Goal: Task Accomplishment & Management: Manage account settings

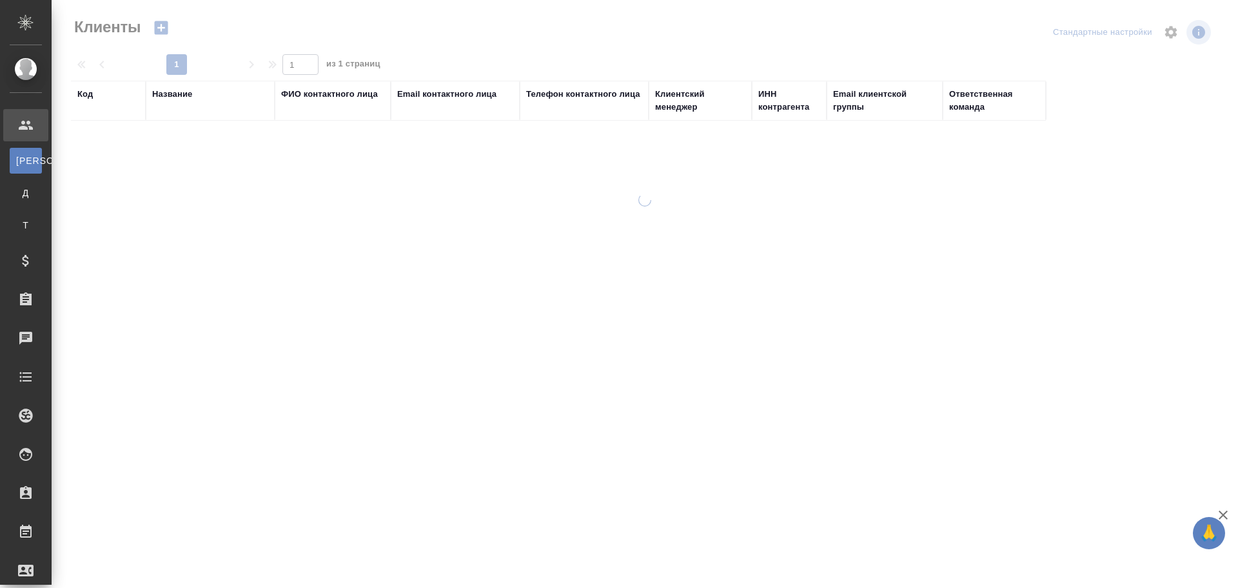
select select "RU"
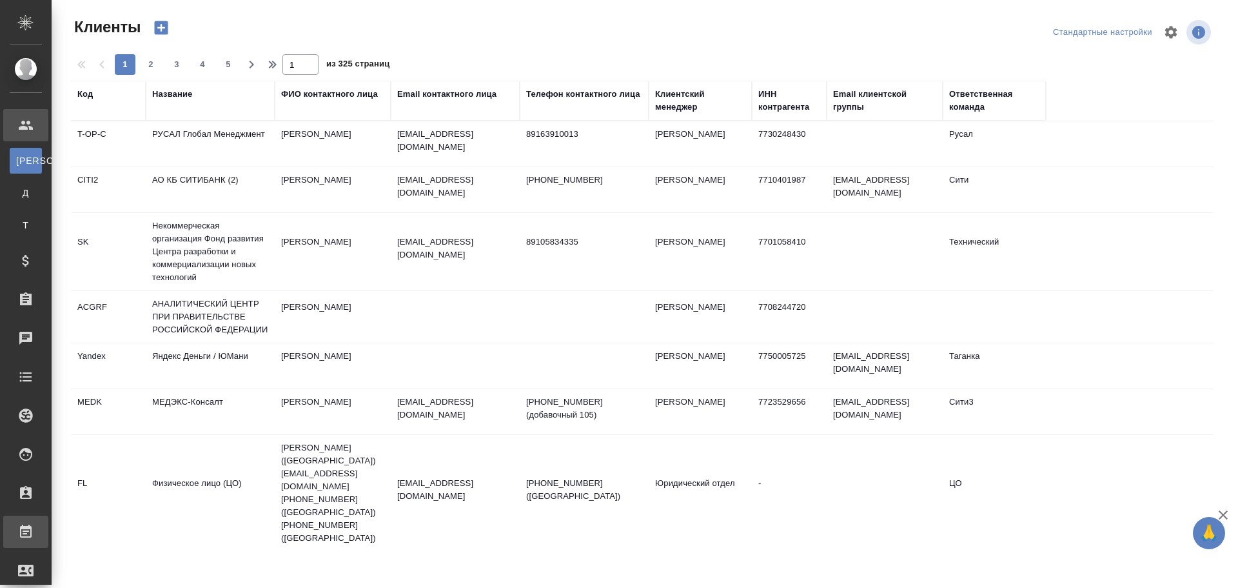
drag, startPoint x: 76, startPoint y: 530, endPoint x: 102, endPoint y: 529, distance: 25.8
click at [26, 530] on div "Работы" at bounding box center [10, 531] width 32 height 19
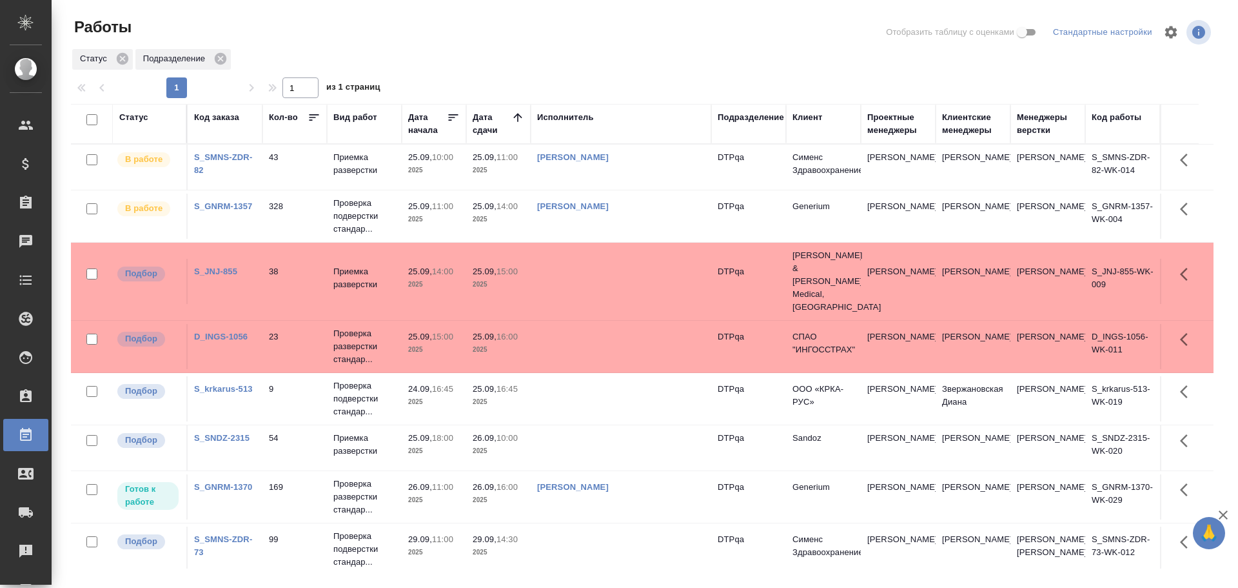
click at [671, 477] on td "Чулец Елена Сергеевна" at bounding box center [621, 496] width 181 height 45
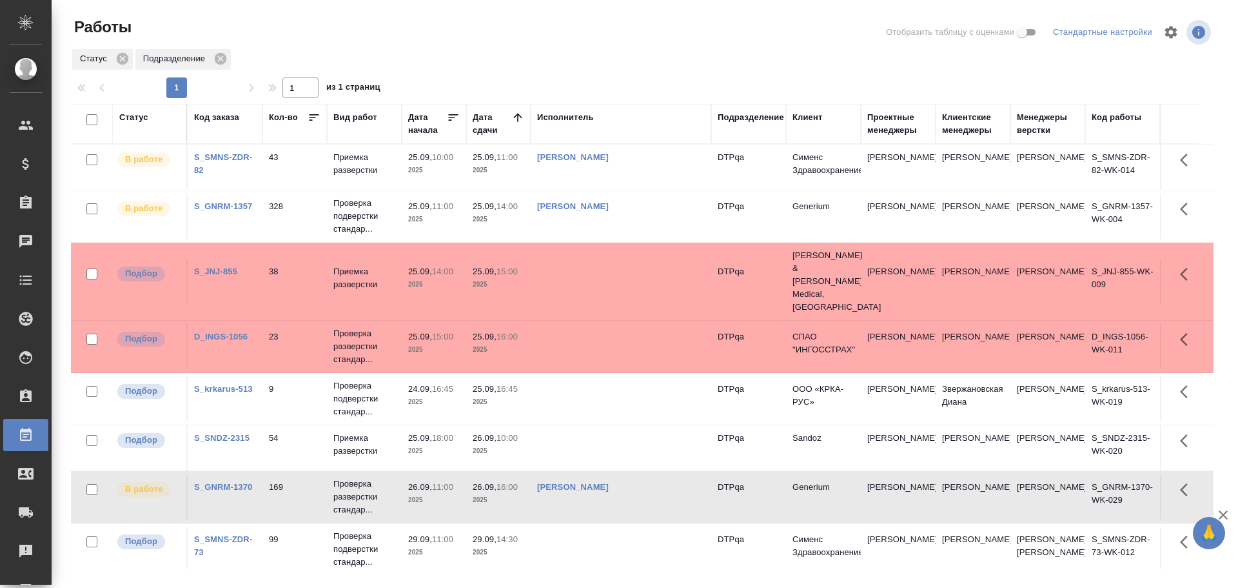
click at [579, 425] on td at bounding box center [621, 447] width 181 height 45
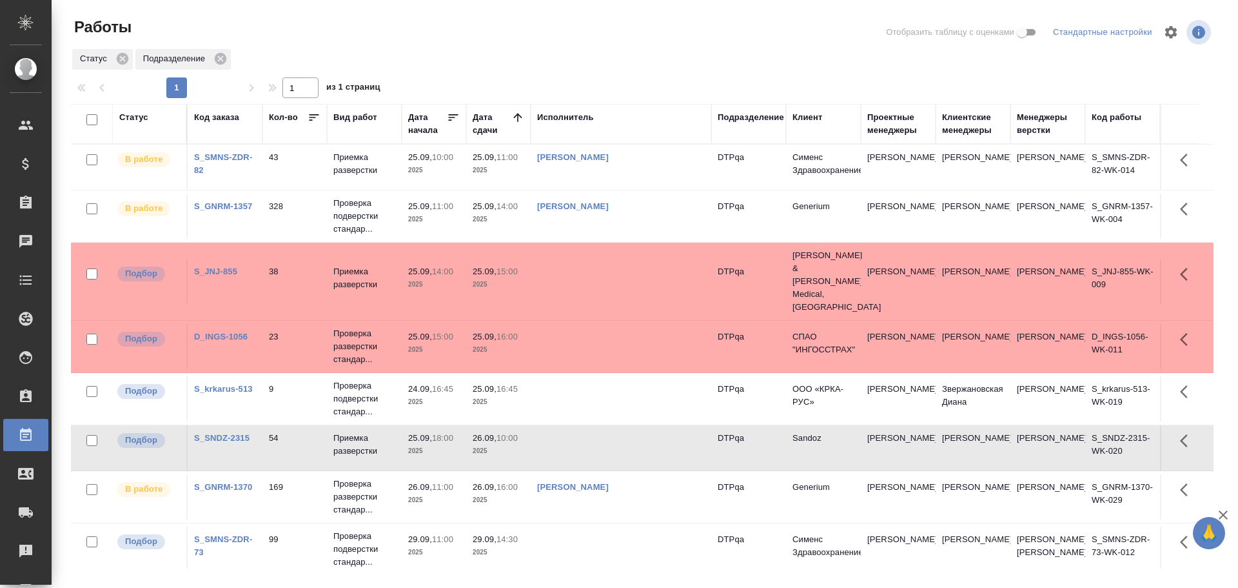
scroll to position [59, 0]
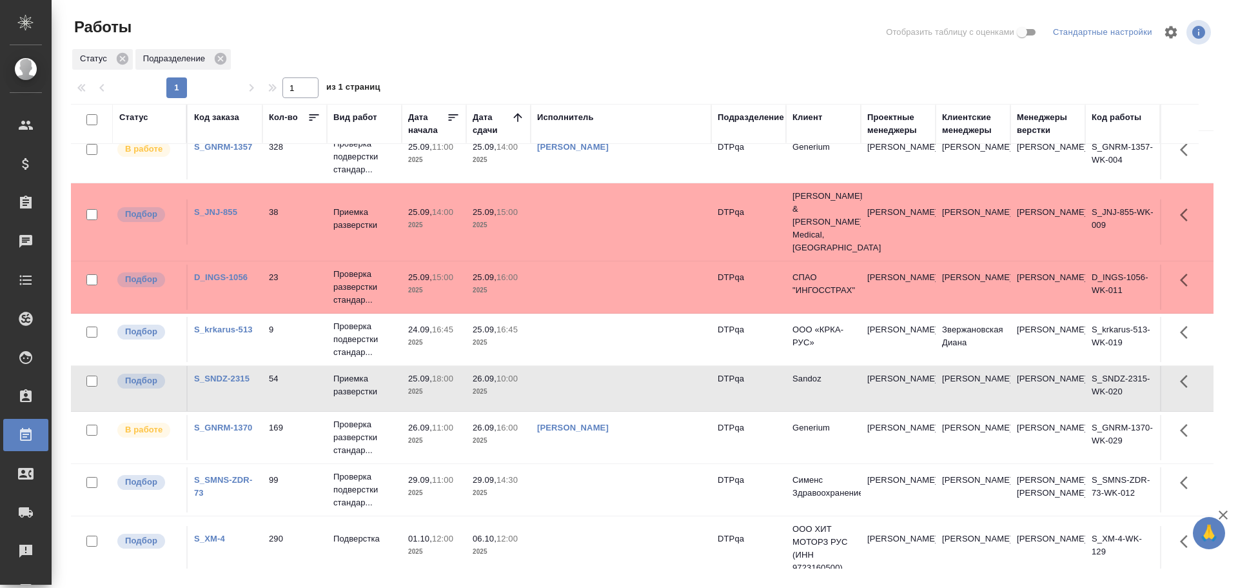
click at [114, 117] on th "Статус" at bounding box center [150, 124] width 75 height 40
click at [134, 118] on div "Статус" at bounding box center [133, 117] width 29 height 13
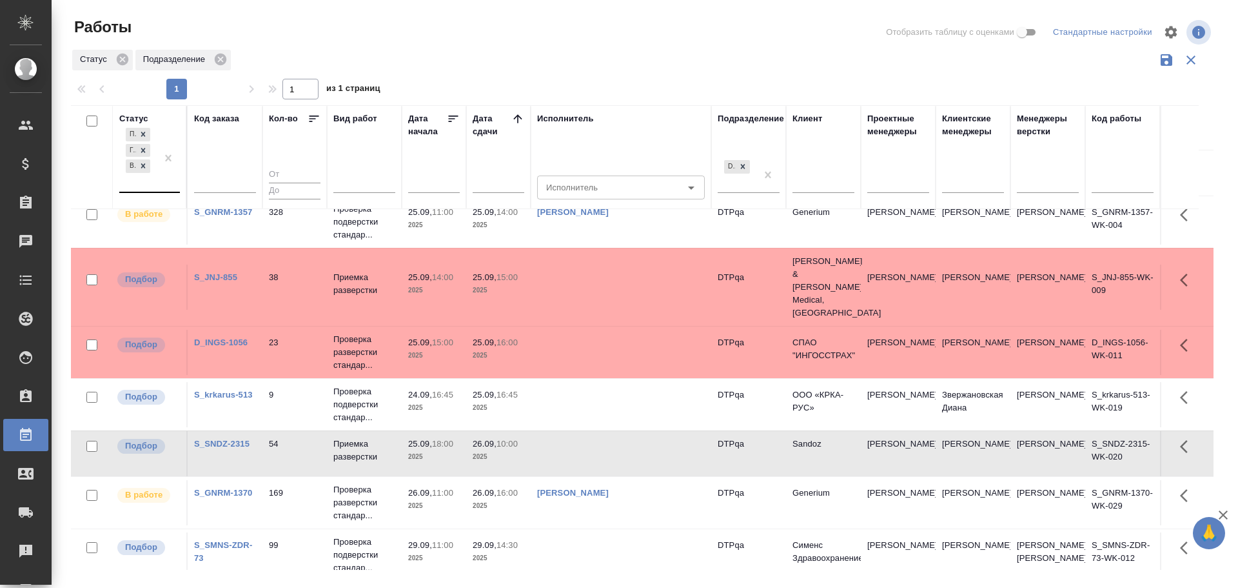
click at [143, 184] on div "Подбор Готов к работе В работе" at bounding box center [137, 158] width 37 height 66
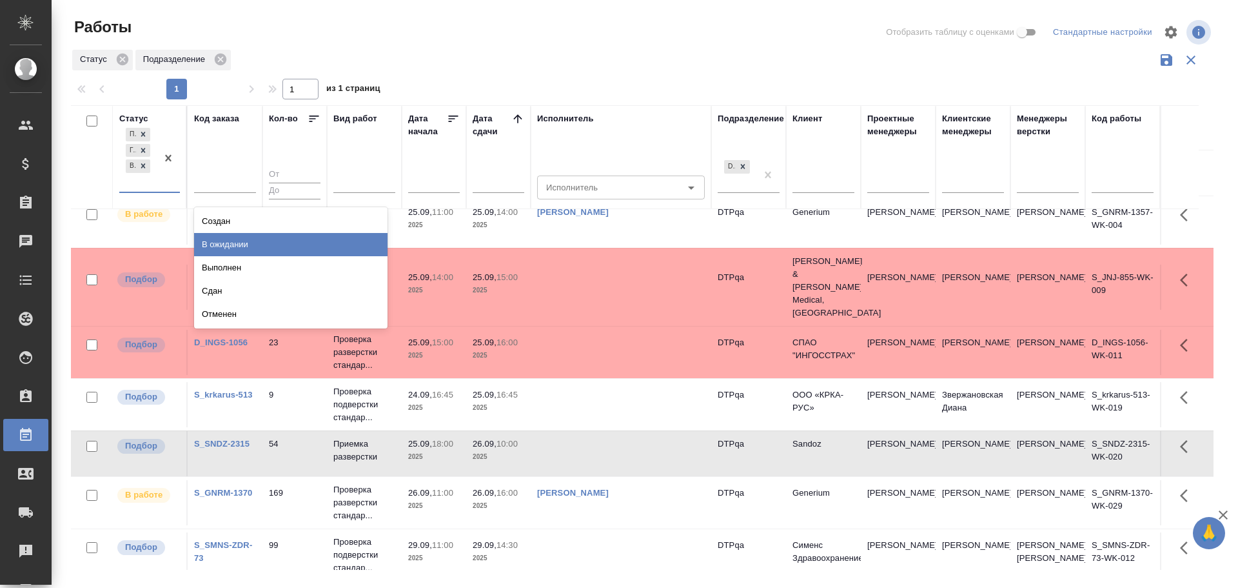
click at [223, 240] on div "В ожидании" at bounding box center [291, 244] width 194 height 23
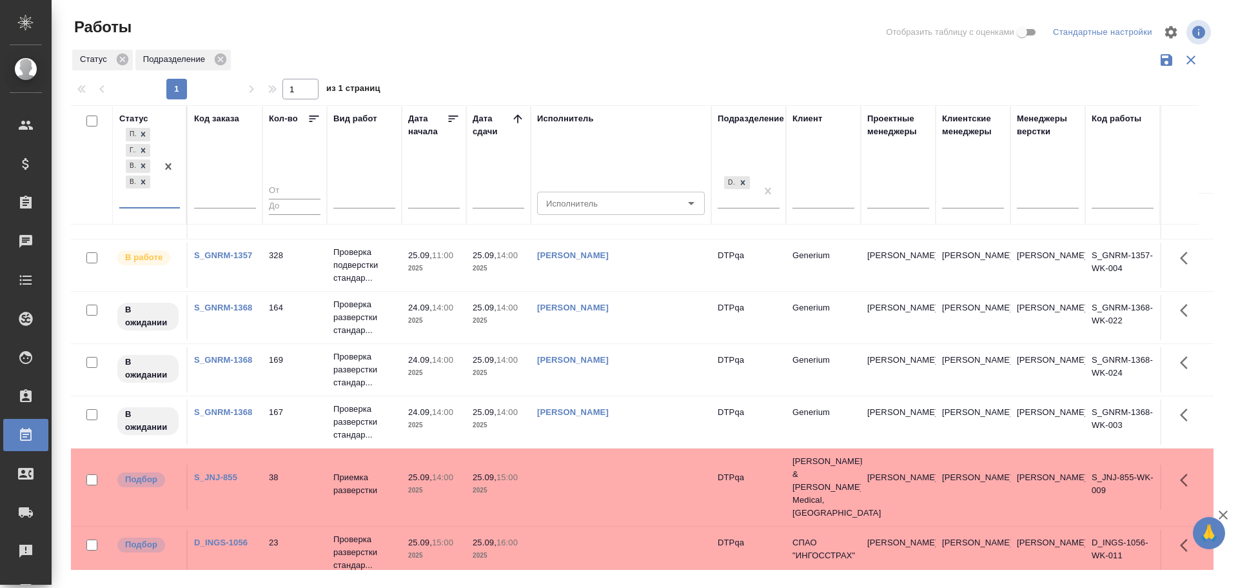
scroll to position [65, 0]
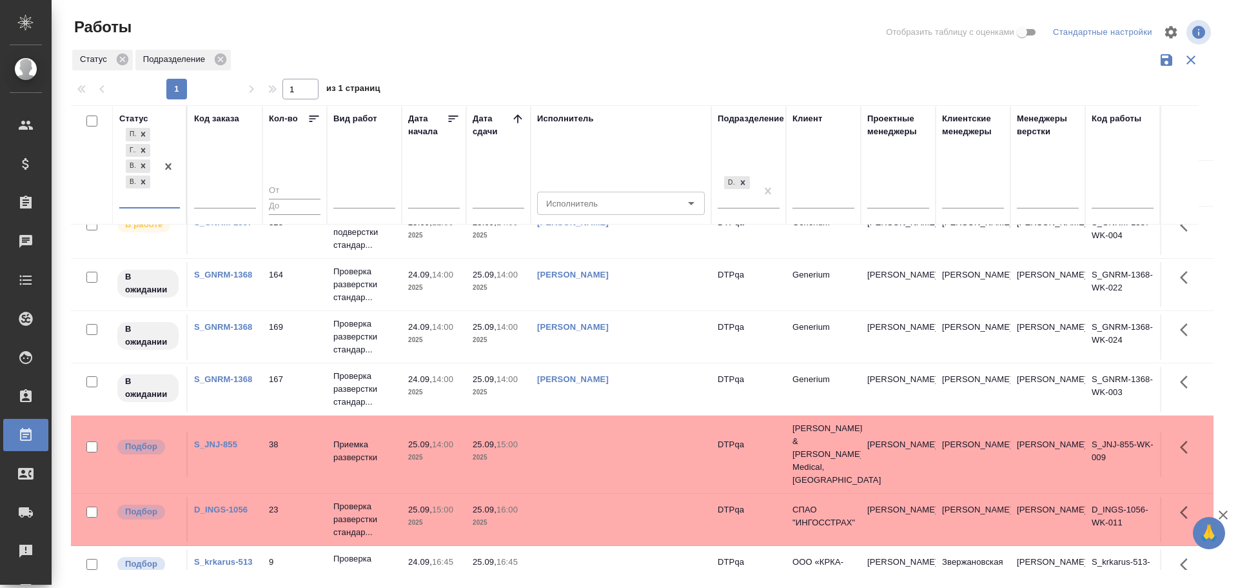
click at [659, 390] on td "[PERSON_NAME]" at bounding box center [621, 388] width 181 height 45
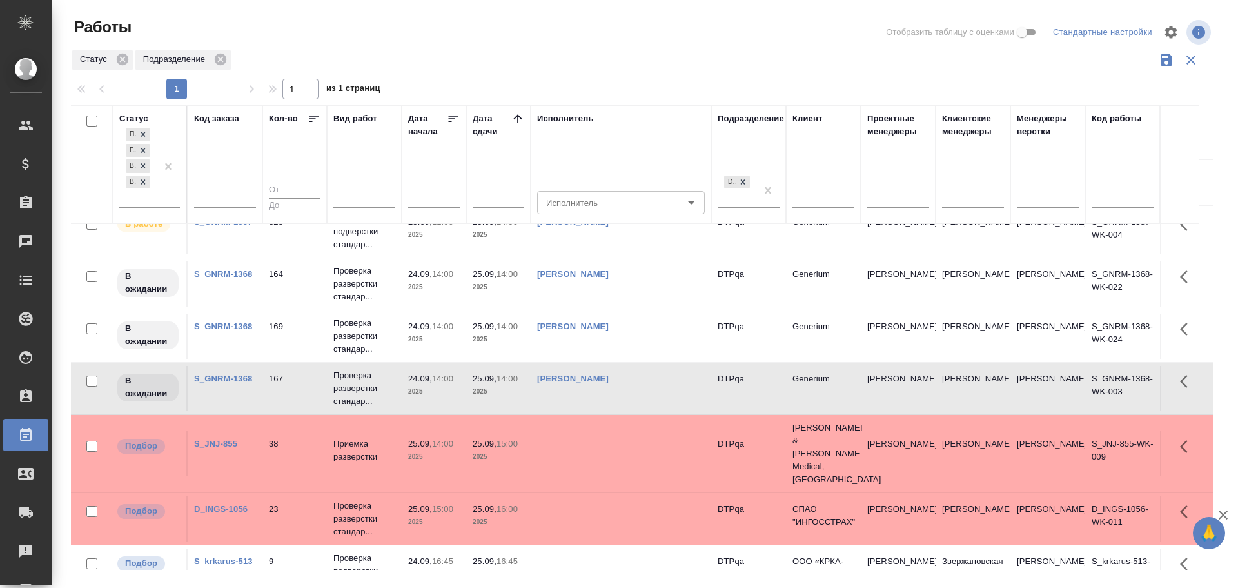
click at [659, 390] on td "[PERSON_NAME]" at bounding box center [621, 388] width 181 height 45
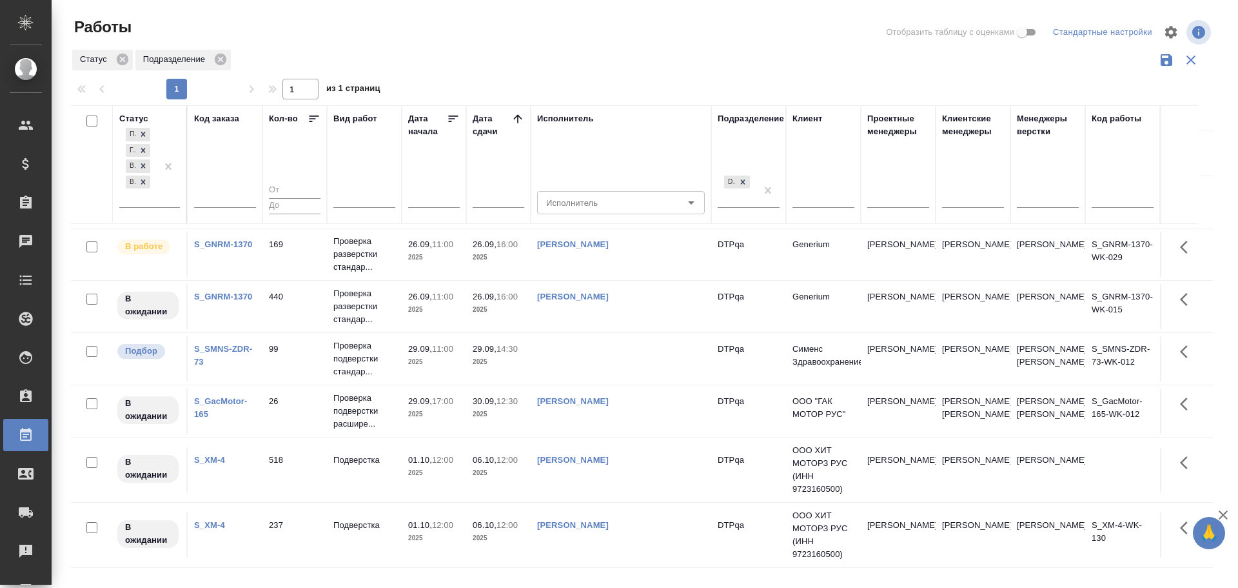
scroll to position [604, 0]
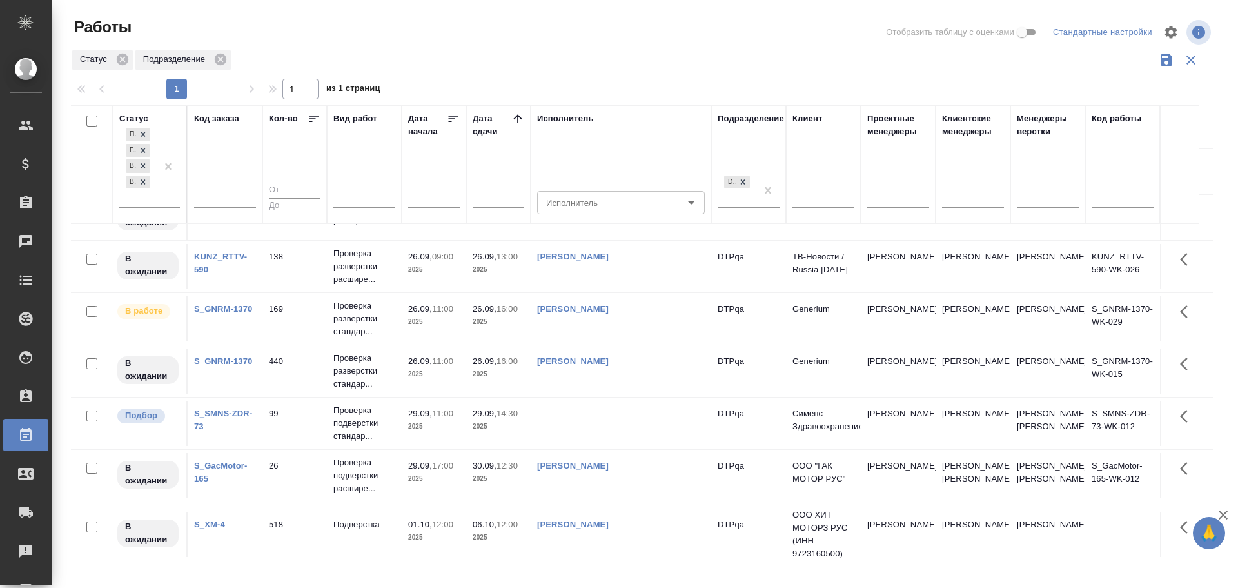
click at [609, 304] on link "[PERSON_NAME]" at bounding box center [573, 309] width 72 height 10
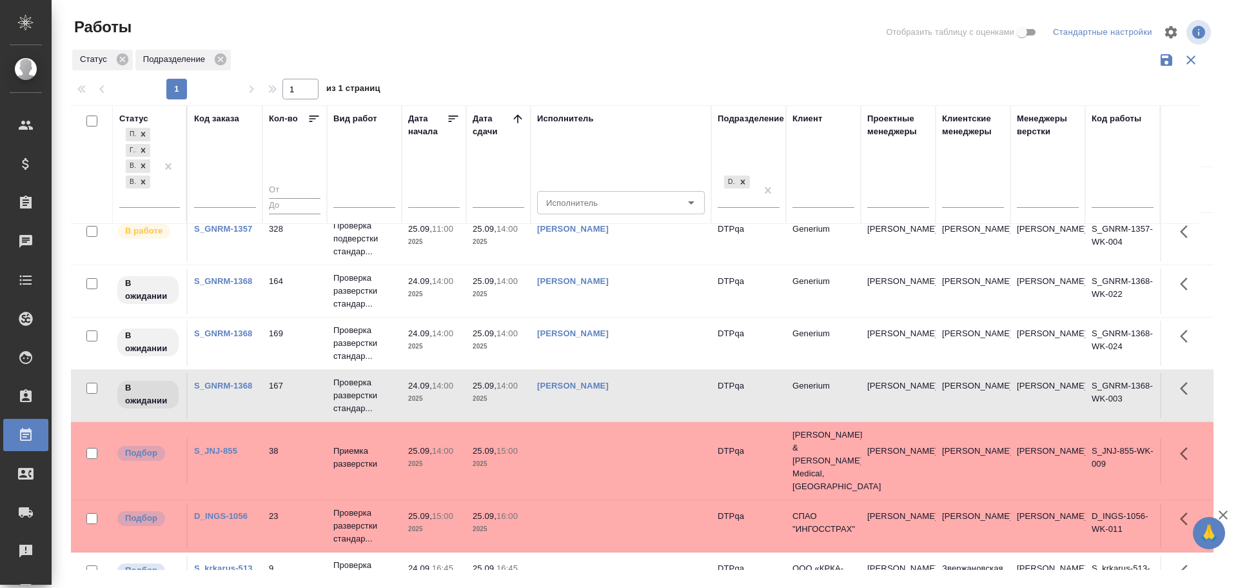
scroll to position [0, 0]
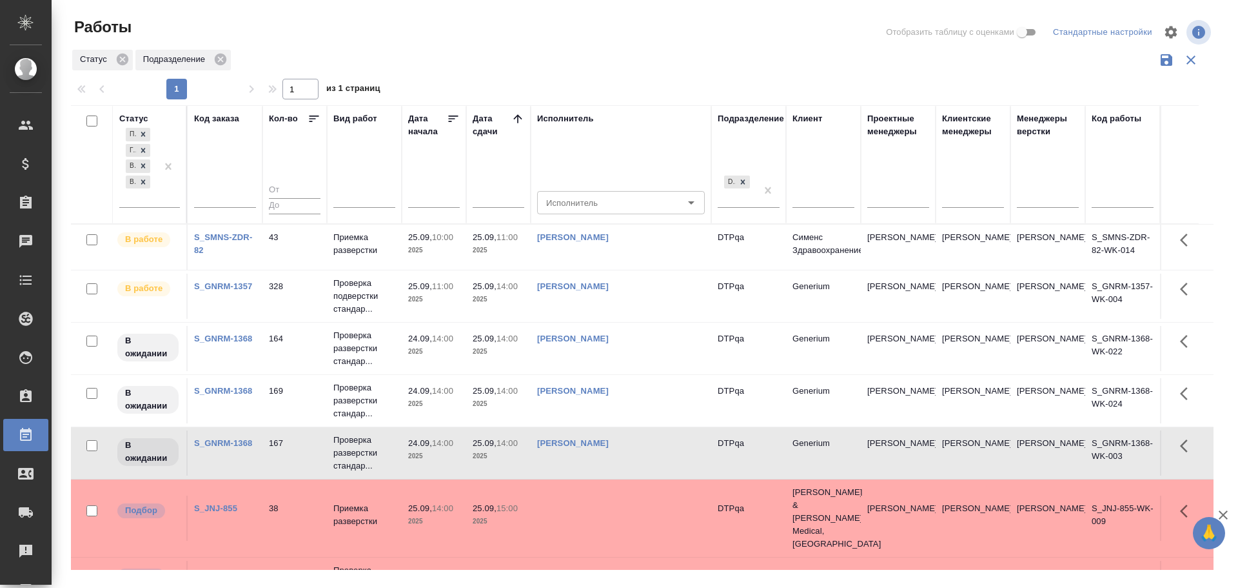
click at [594, 410] on td "Исмагилова Диана" at bounding box center [621, 400] width 181 height 45
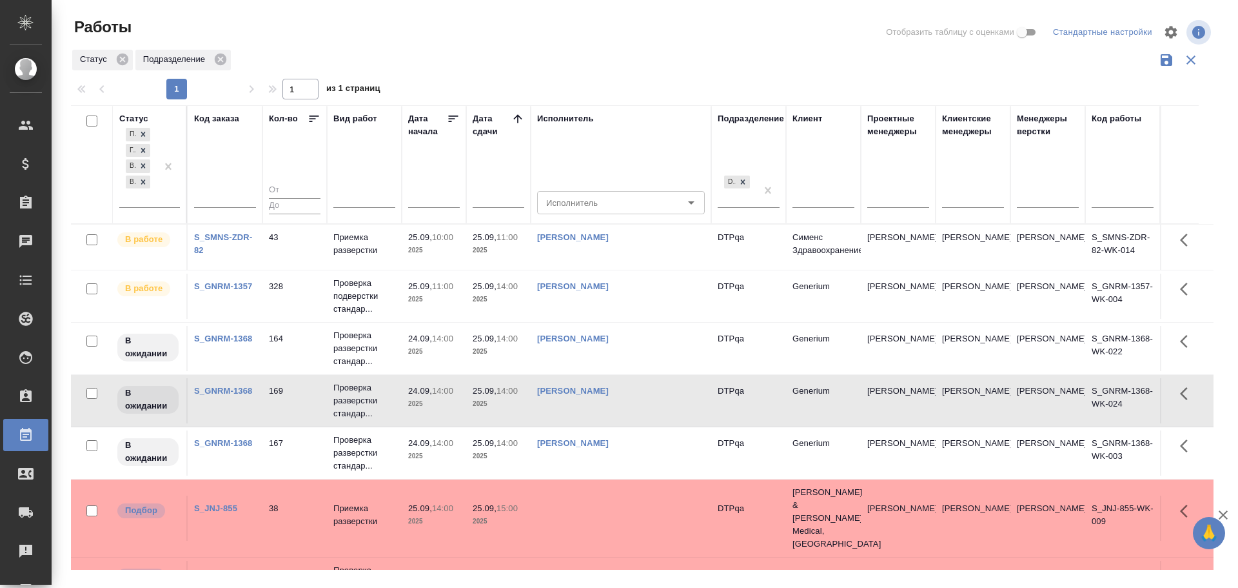
click at [611, 373] on tr "В ожидании S_GNRM-1368 164 Проверка разверстки стандар... 24.09, 14:00 2025 25.…" at bounding box center [642, 349] width 1143 height 52
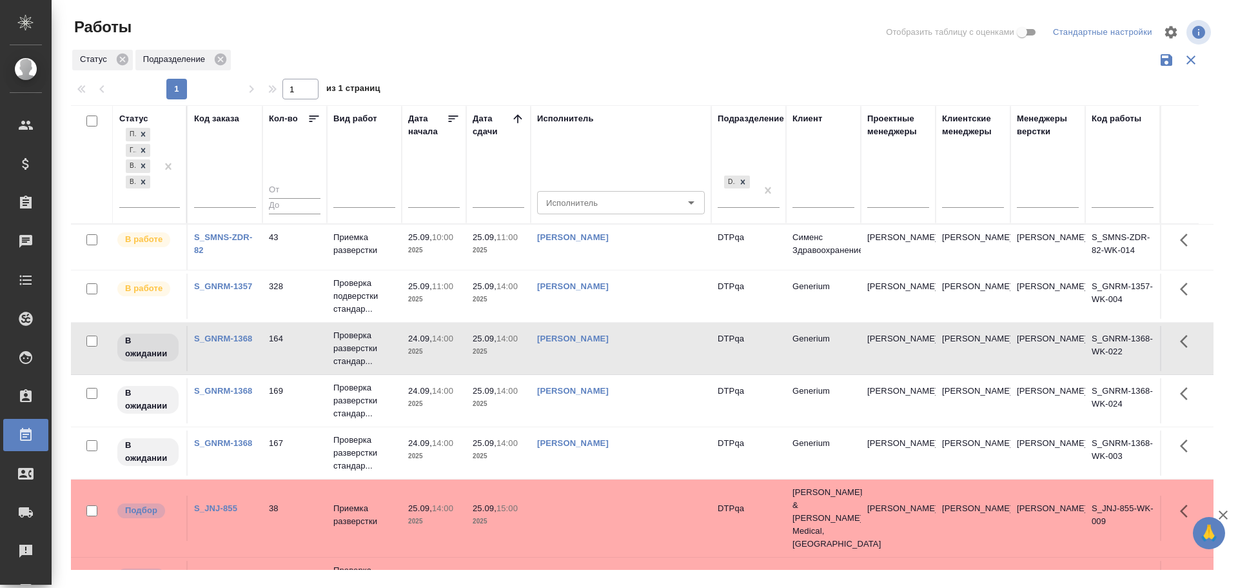
click at [601, 389] on link "Исмагилова Диана" at bounding box center [573, 391] width 72 height 10
click at [575, 236] on link "Полушина Алёна Николаевна" at bounding box center [573, 237] width 72 height 10
click at [593, 441] on link "[PERSON_NAME]" at bounding box center [573, 443] width 72 height 10
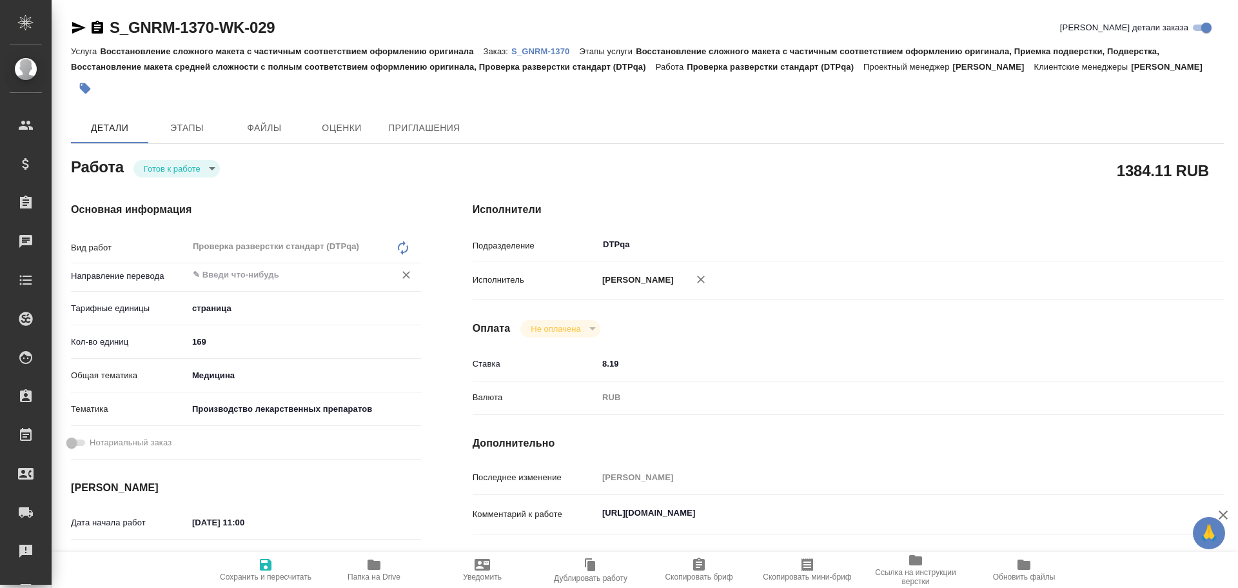
type textarea "x"
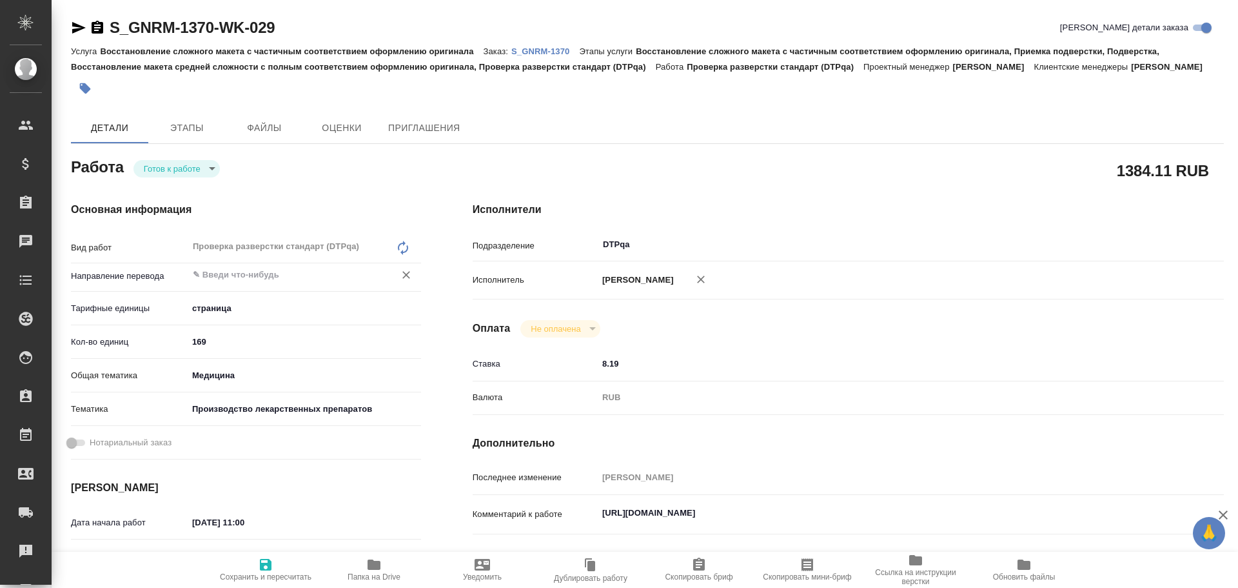
type textarea "x"
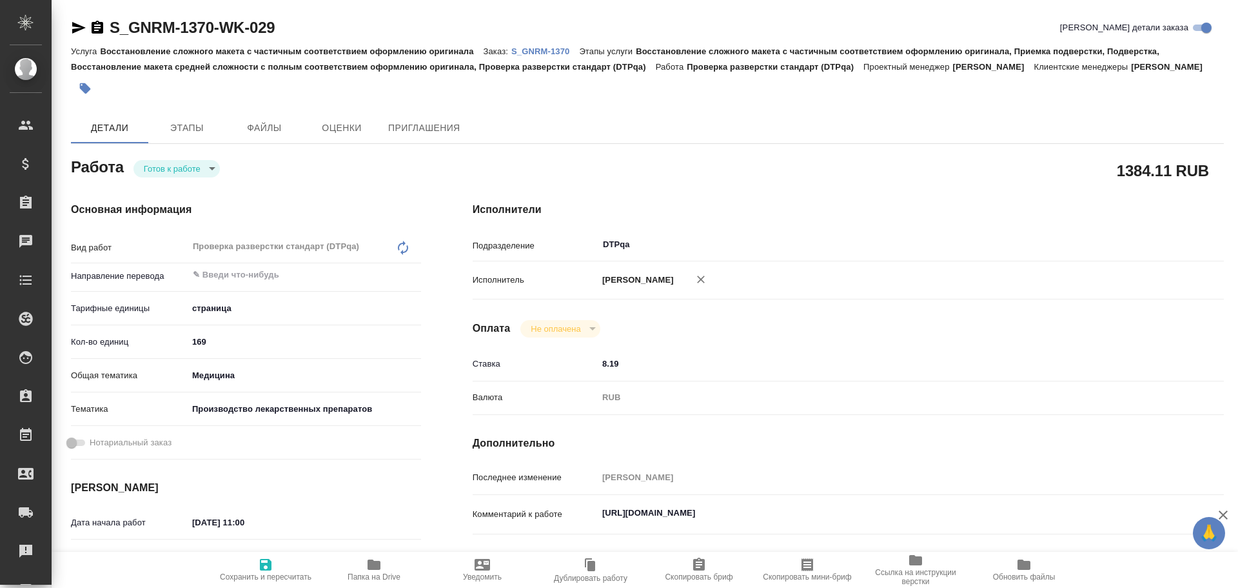
type textarea "x"
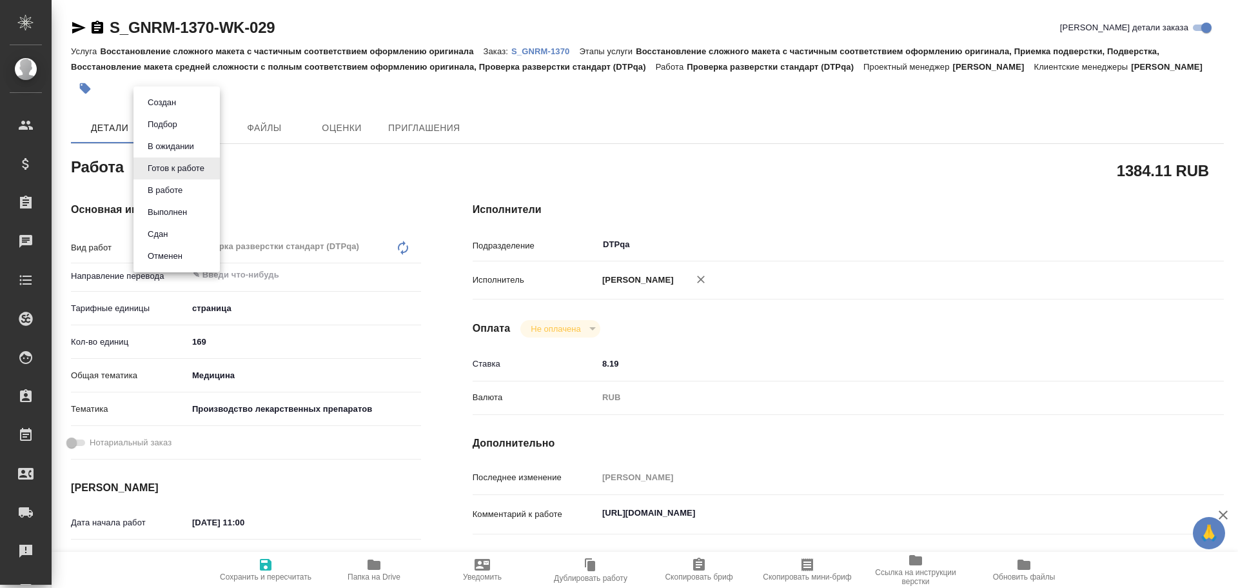
click at [179, 173] on body "🙏 .cls-1 fill:#fff; AWATERA Chulets Elena Клиенты Спецификации Заказы Чаты Todo…" at bounding box center [619, 294] width 1238 height 588
type textarea "x"
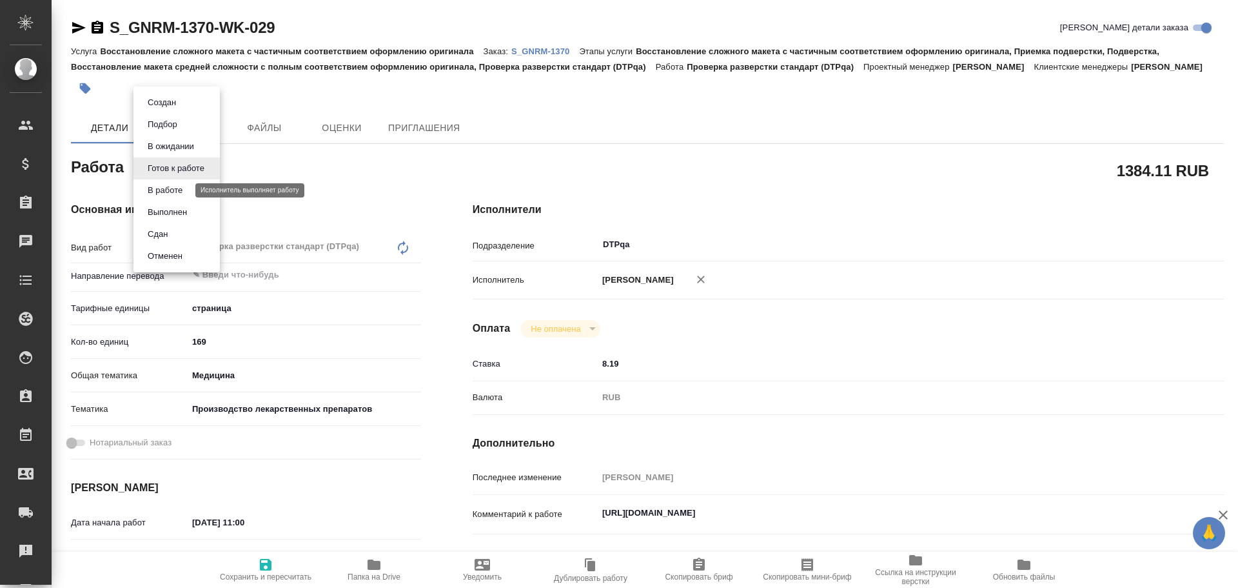
type textarea "x"
click at [181, 192] on button "В работе" at bounding box center [165, 190] width 43 height 14
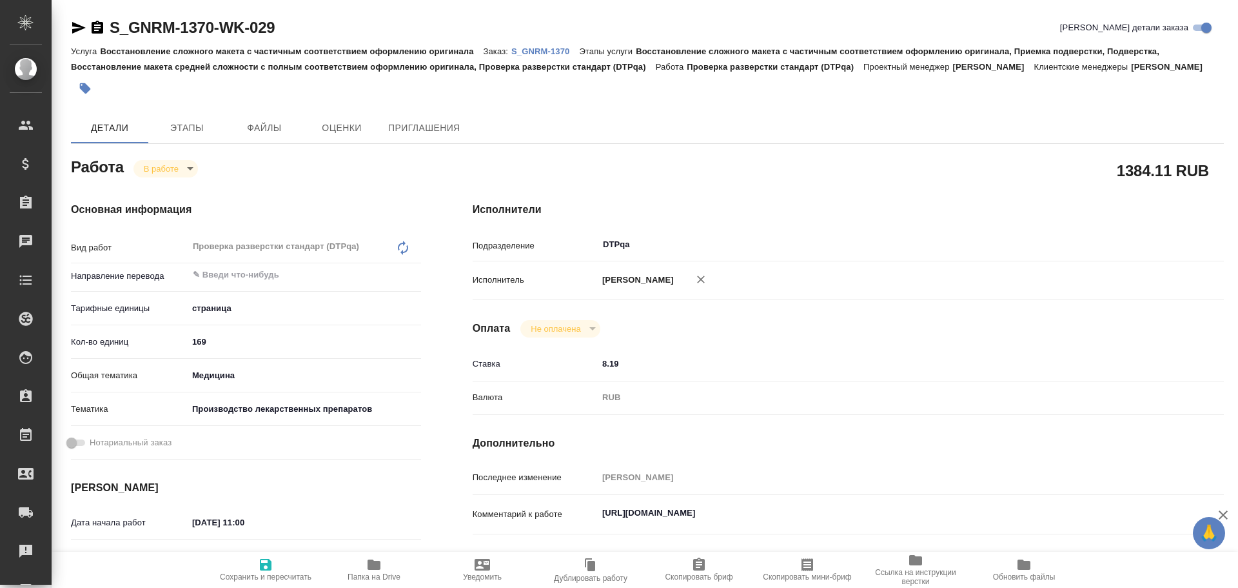
type textarea "x"
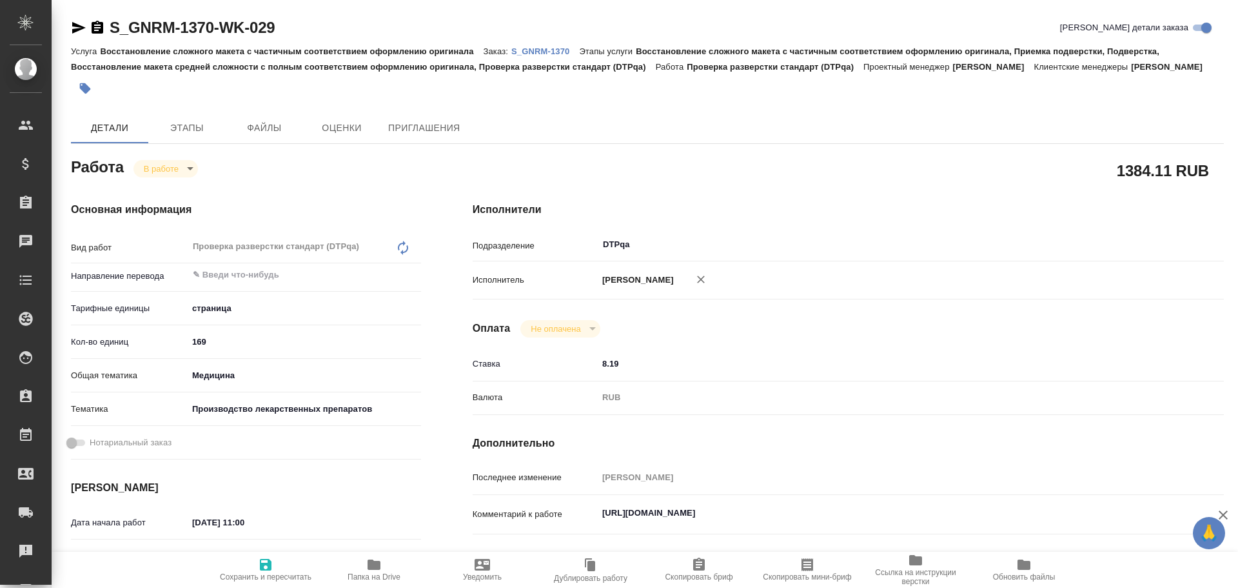
type textarea "x"
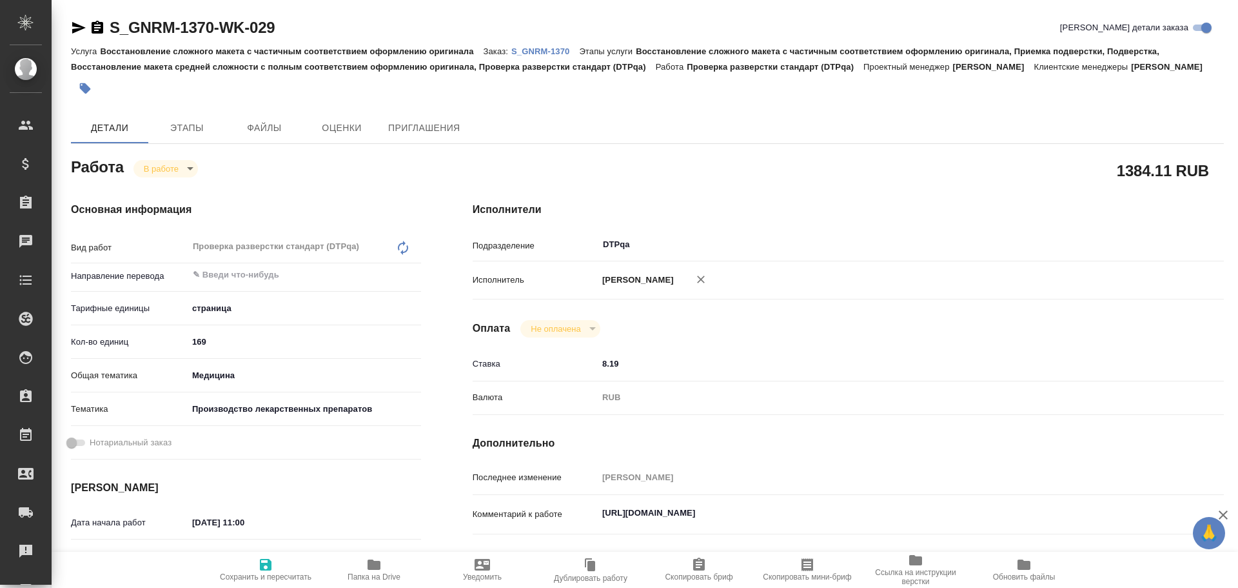
type textarea "x"
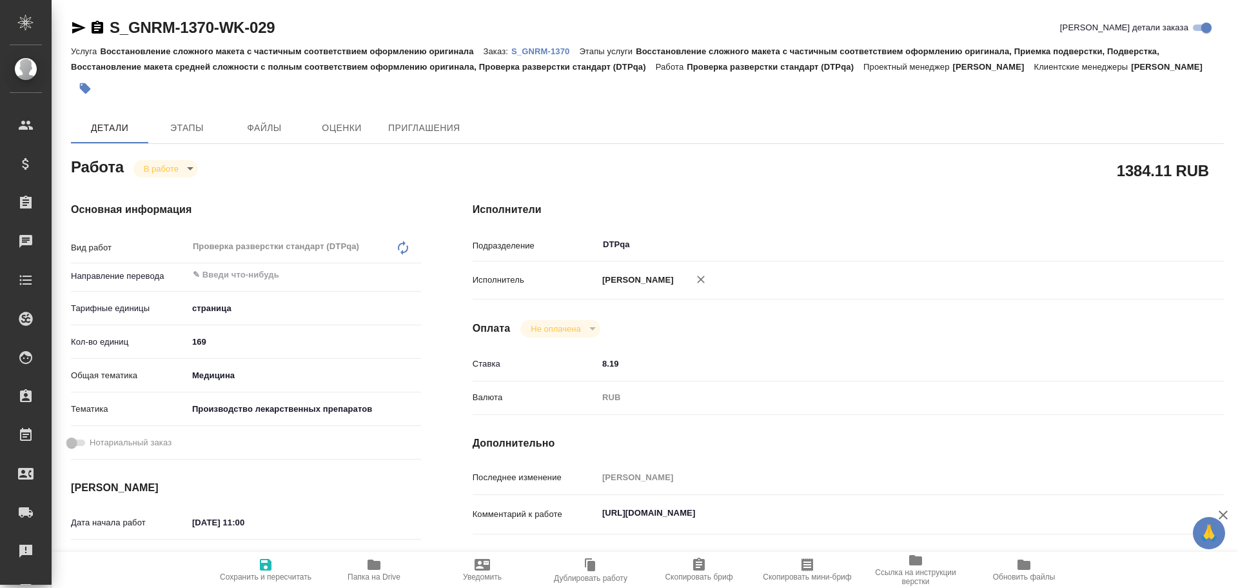
type textarea "x"
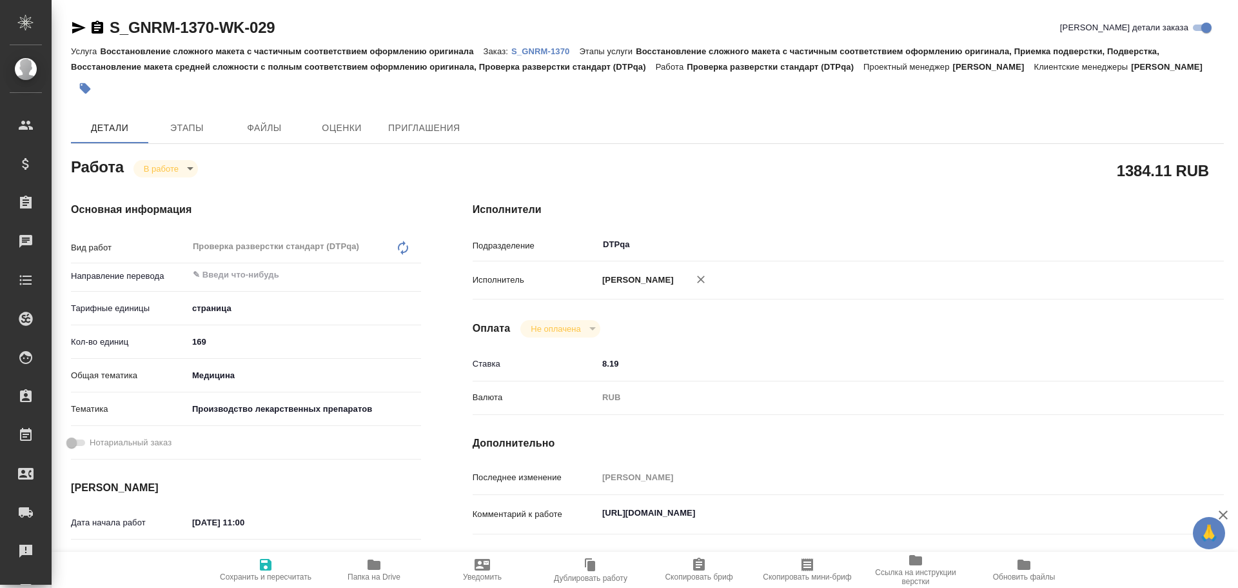
click at [264, 570] on icon "button" at bounding box center [266, 565] width 12 height 12
type textarea "x"
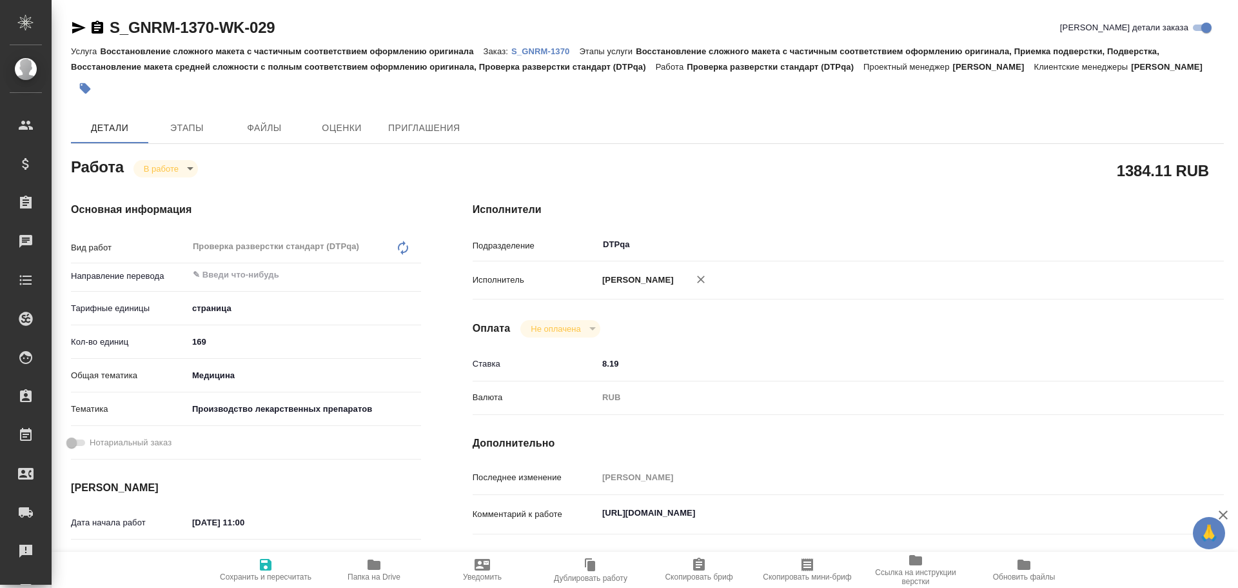
type textarea "x"
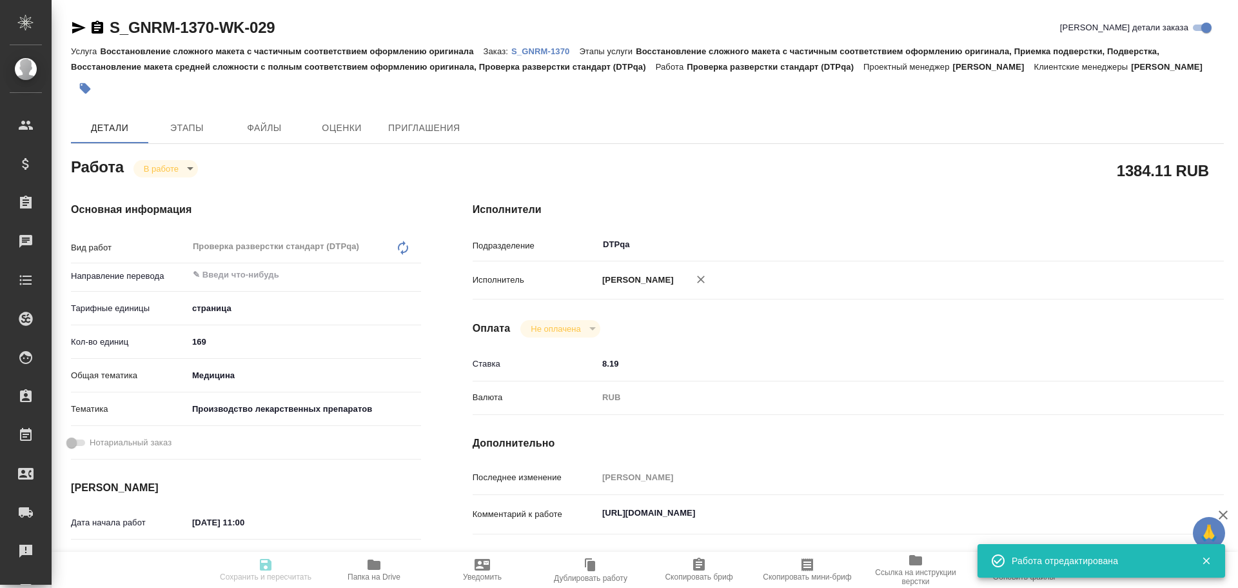
type textarea "x"
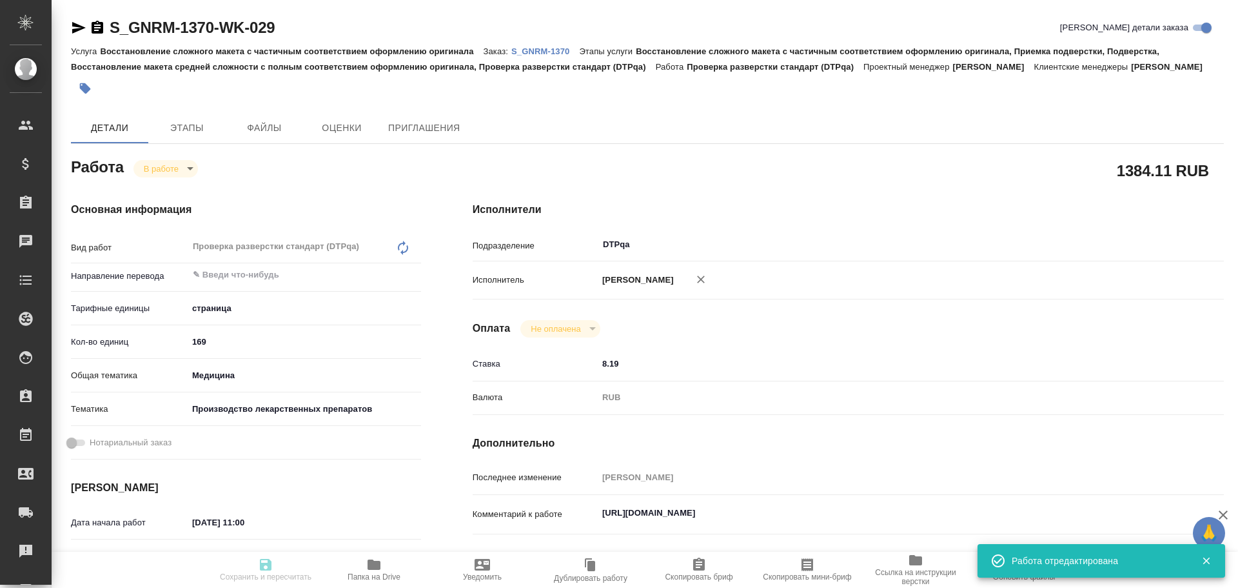
type input "inProgress"
type textarea "Проверка разверстки стандарт (DTPqa)"
type textarea "x"
type input "5a8b1489cc6b4906c91bfdb2"
type input "169"
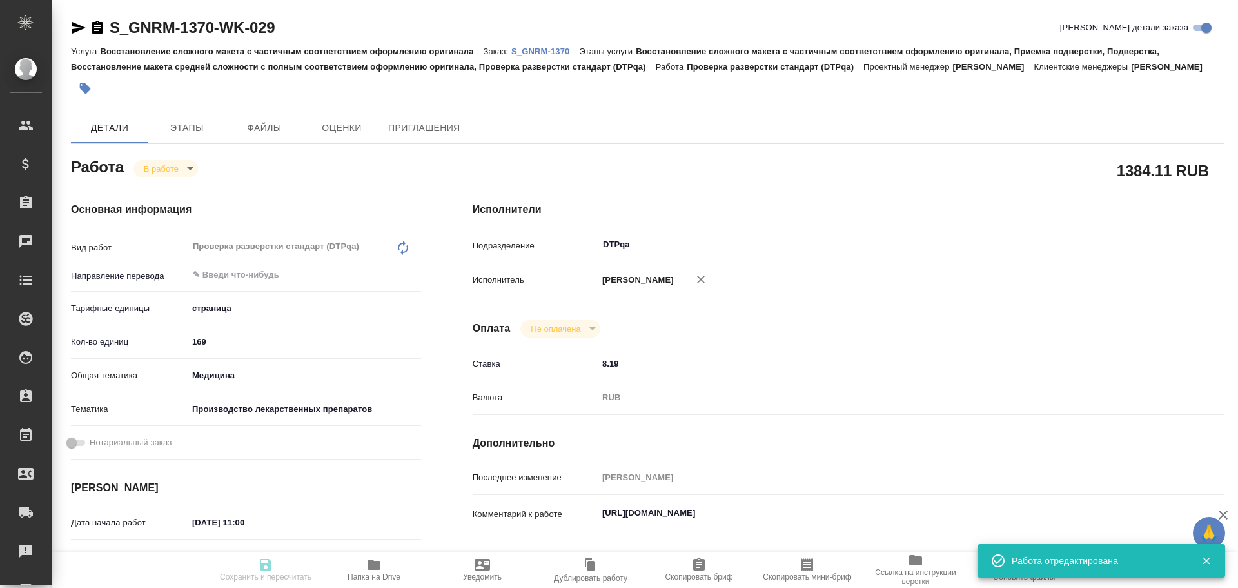
type input "med"
type input "614982fec5ecbb70f805293f"
type input "26.09.2025 11:00"
type input "25.09.2025 08:56"
type input "26.09.2025 16:00"
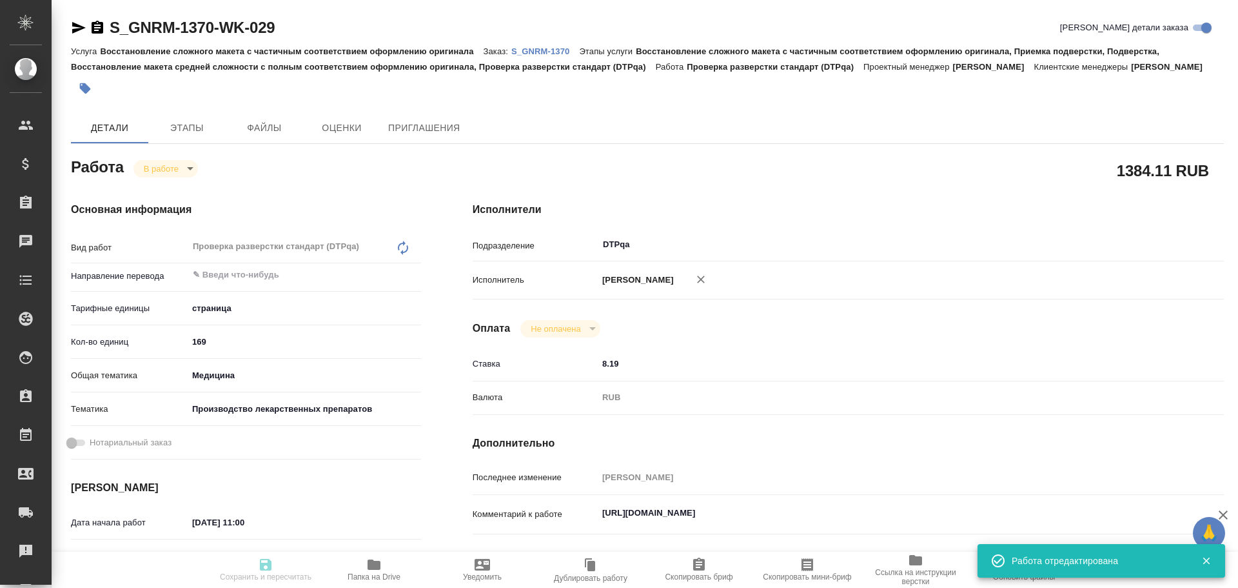
type input "10.10.2025 18:00"
type input "DTPqa"
type input "notPayed"
type input "8.19"
type input "RUB"
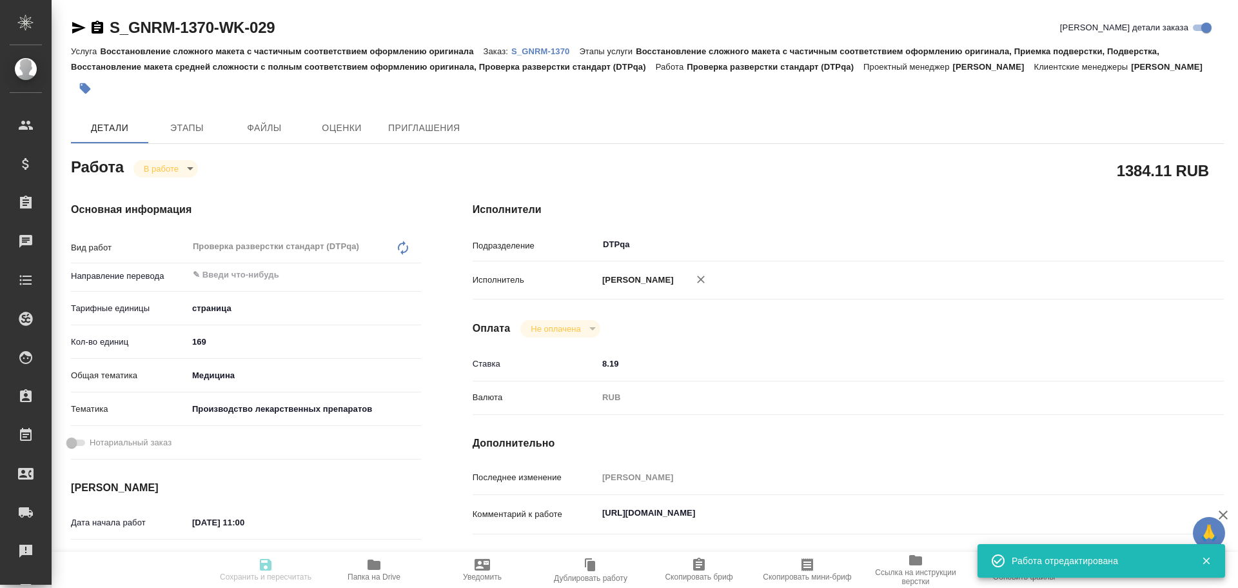
type input "[PERSON_NAME]"
type textarea "https://tera.awatera.com/Work/68cd23abe87e3c6cfdb6370d/"
type textarea "x"
type textarea "/Clients/Generium/Orders/S_GNRM-1370/DTP/S_GNRM-1370-WK-029"
type textarea "x"
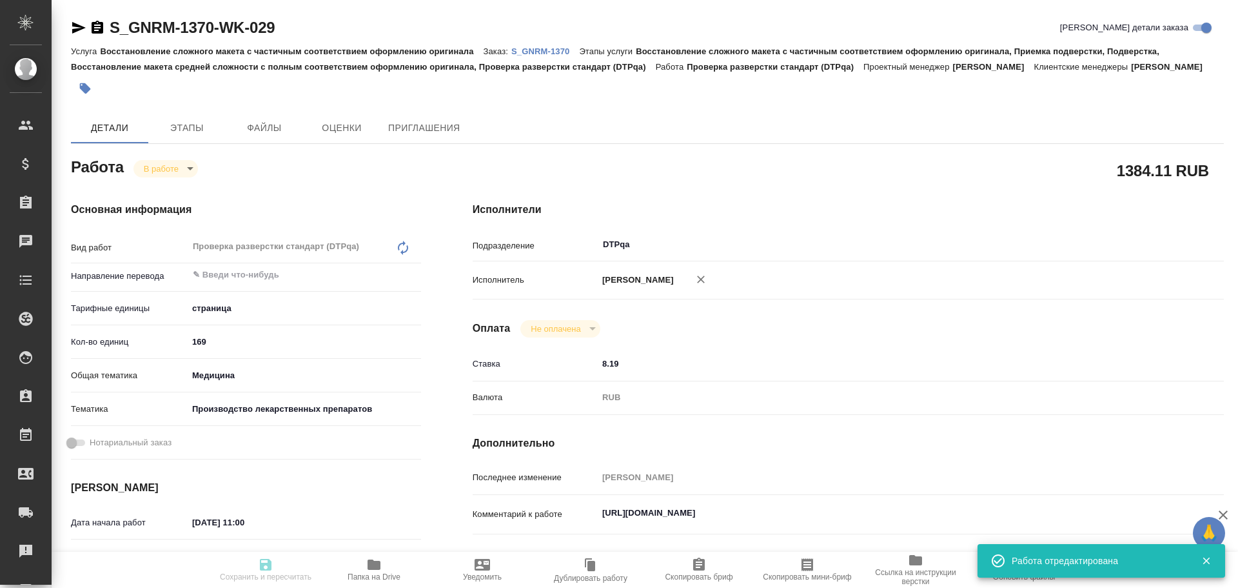
type input "S_GNRM-1370"
type input "Восстановление сложного макета с частичным соответствием оформлению оригинала"
type input "Восстановление сложного макета с частичным соответствием оформлению оригинала, …"
type input "Кабаргина Анна"
type input "Оксютович Ирина"
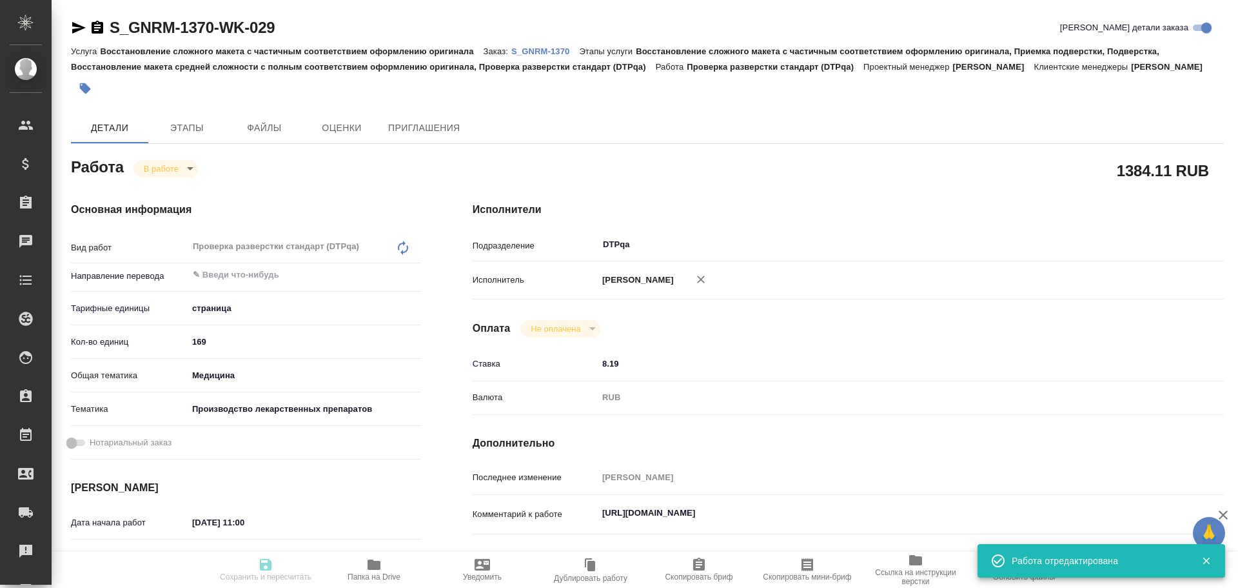
type input "/Clients/Generium/Orders/S_GNRM-1370"
type textarea "x"
type textarea "Просим рассчитать стоимость перевода с русского на английский язык 5 документов…"
type textarea "x"
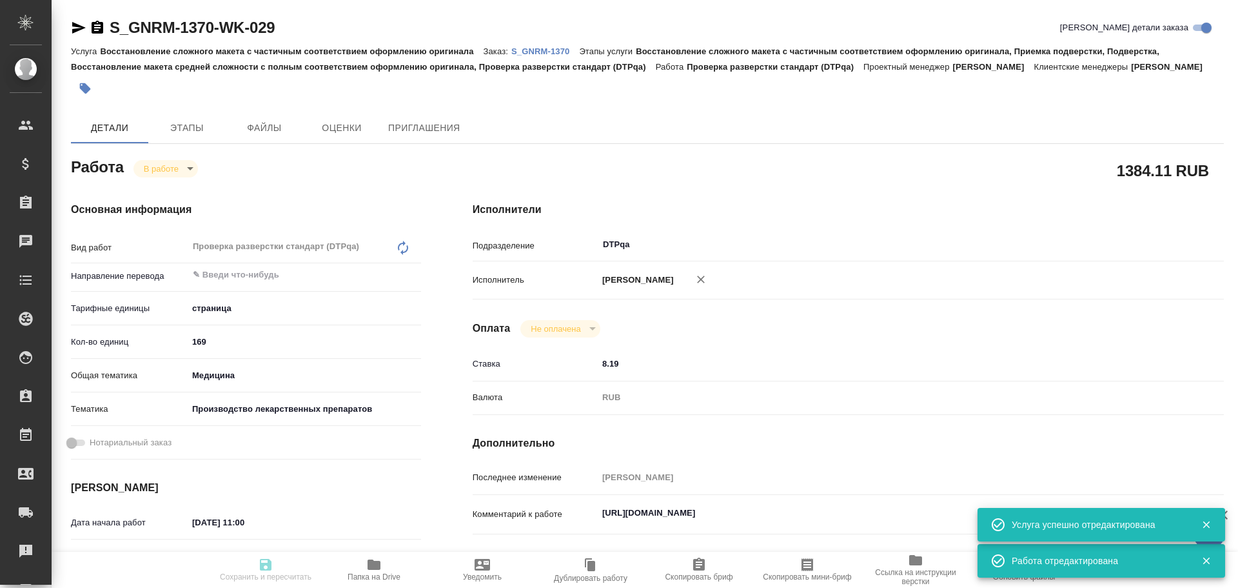
type textarea "x"
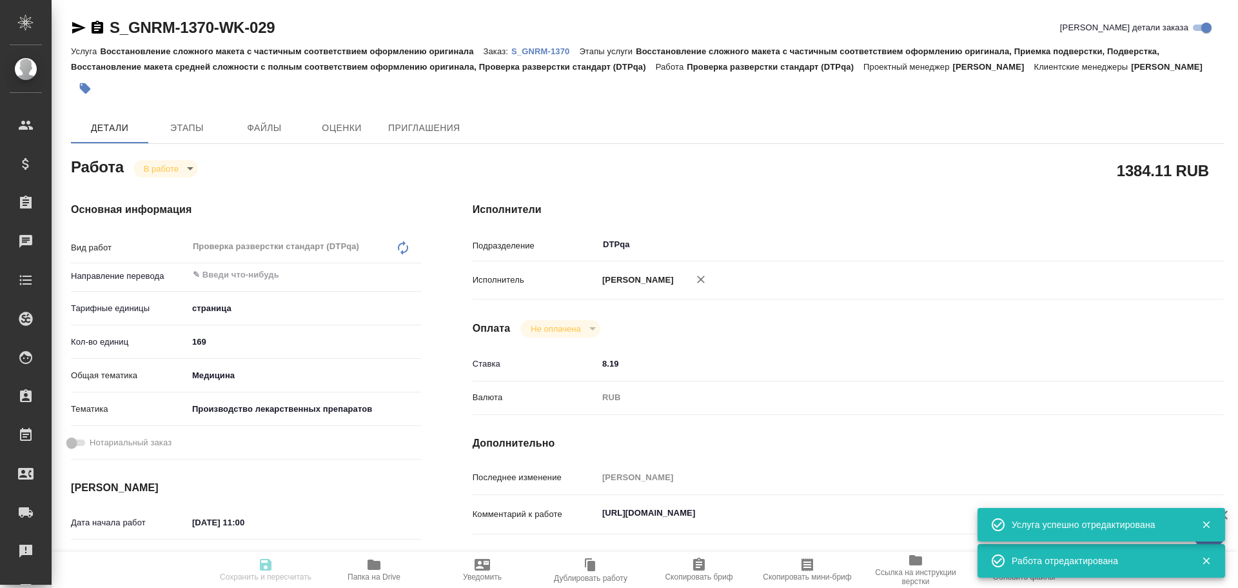
type textarea "x"
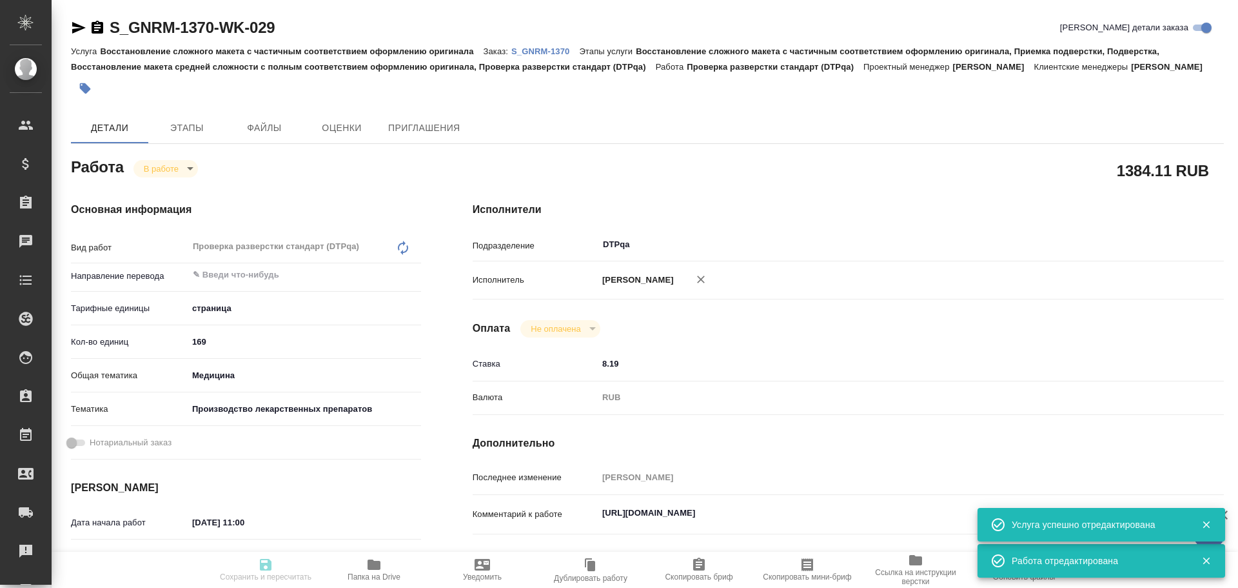
type textarea "x"
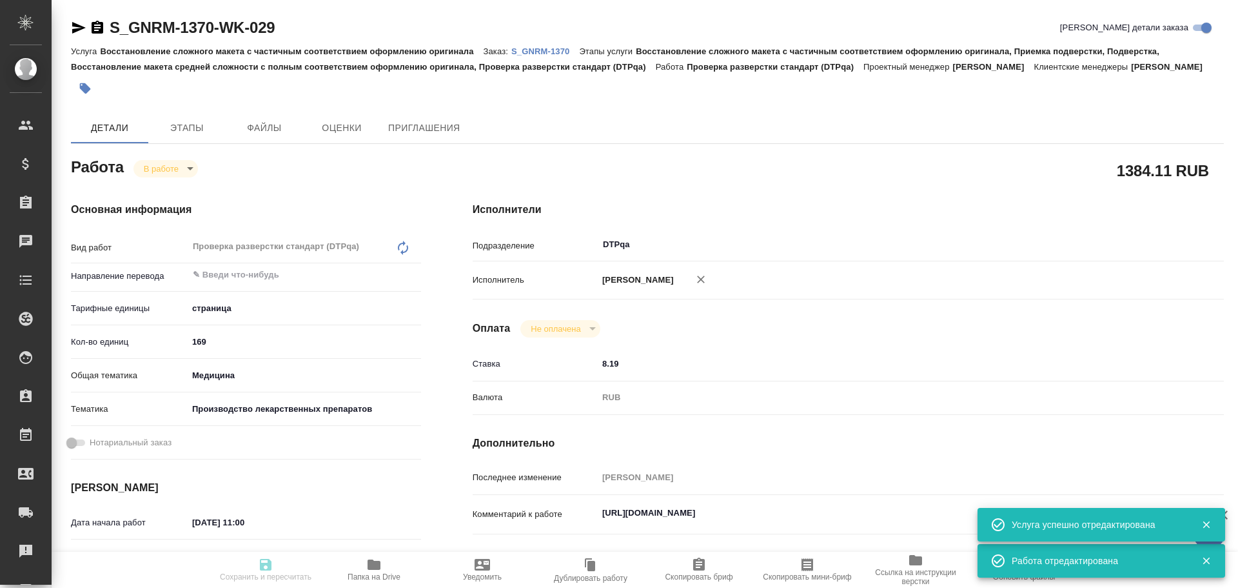
type textarea "x"
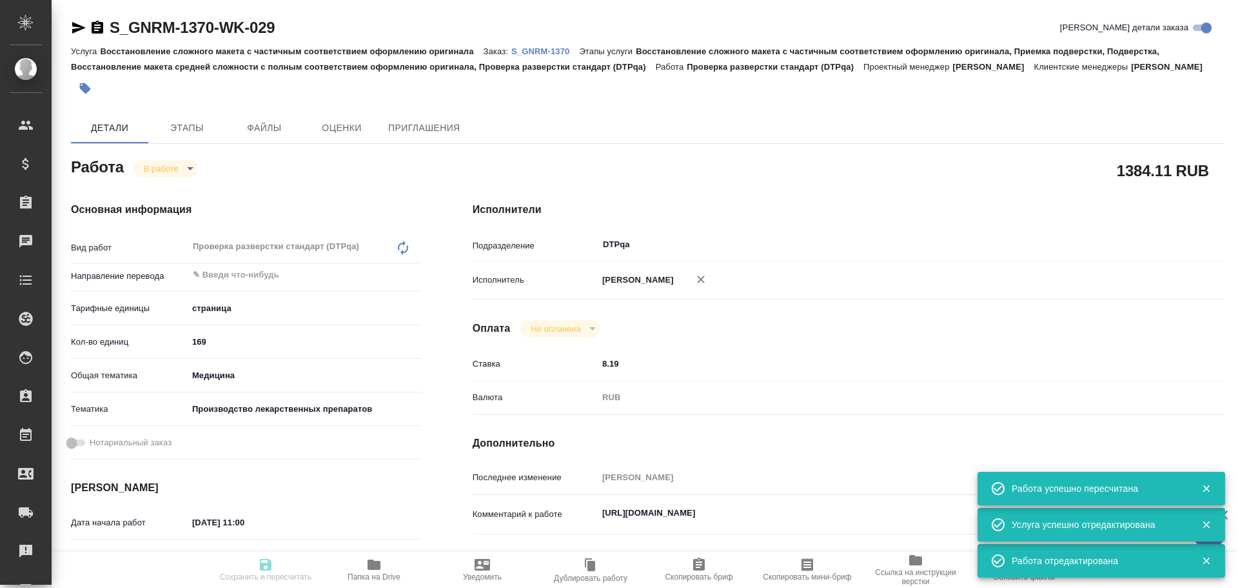
type input "inProgress"
type textarea "Проверка разверстки стандарт (DTPqa)"
type textarea "x"
type input "5a8b1489cc6b4906c91bfdb2"
type input "169"
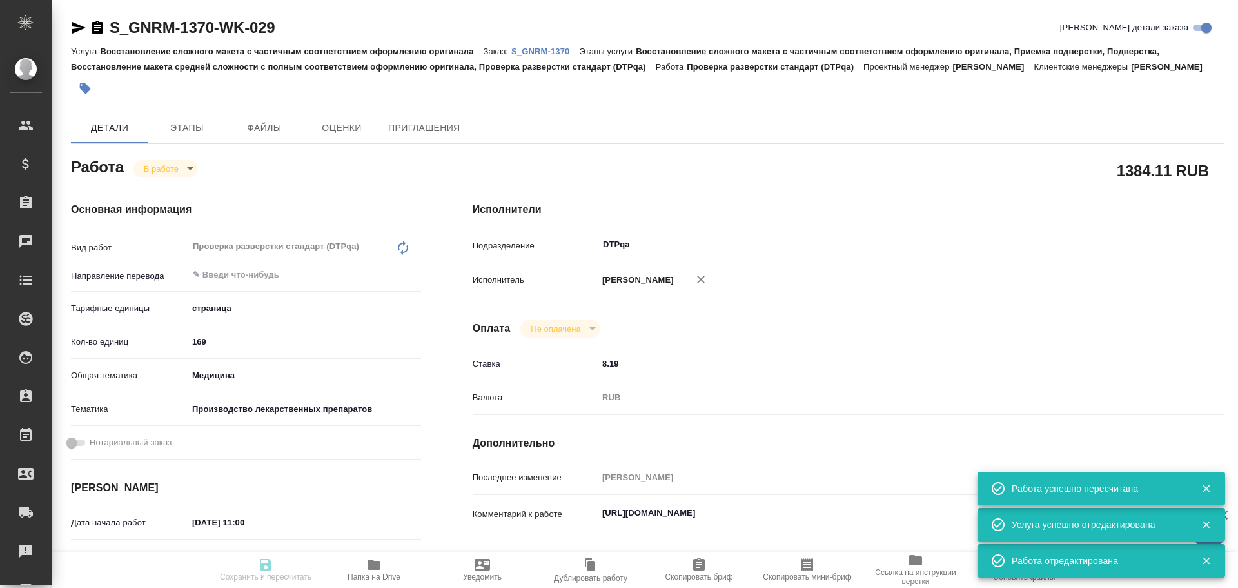
type input "med"
type input "614982fec5ecbb70f805293f"
type input "26.09.2025 11:00"
type input "25.09.2025 08:56"
type input "26.09.2025 16:00"
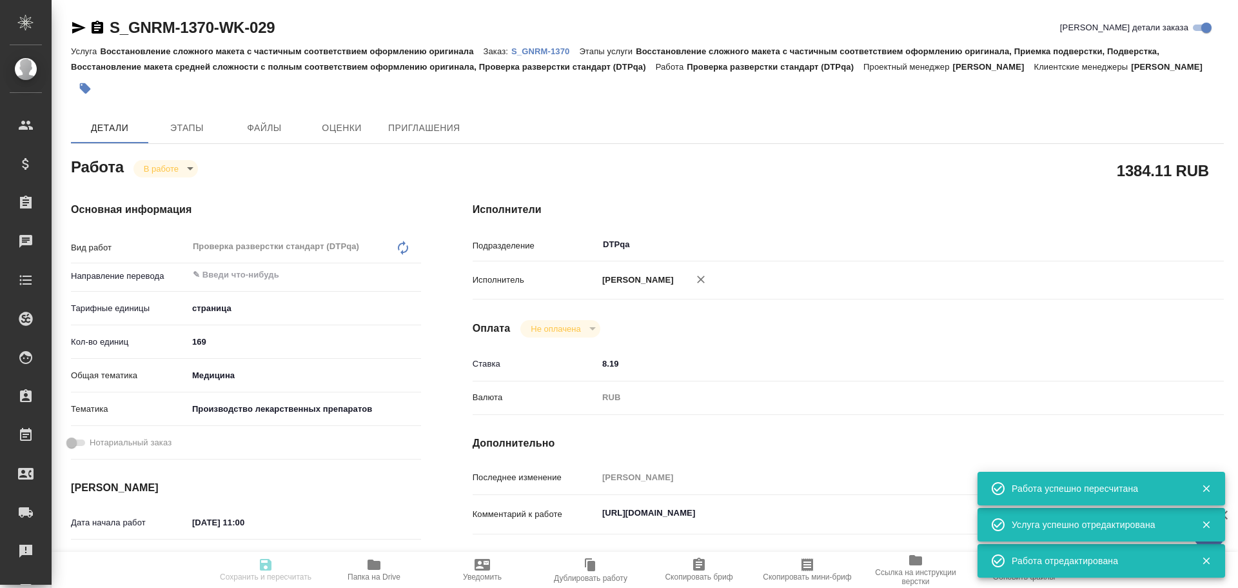
type input "10.10.2025 18:00"
type input "DTPqa"
type input "notPayed"
type input "8.19"
type input "RUB"
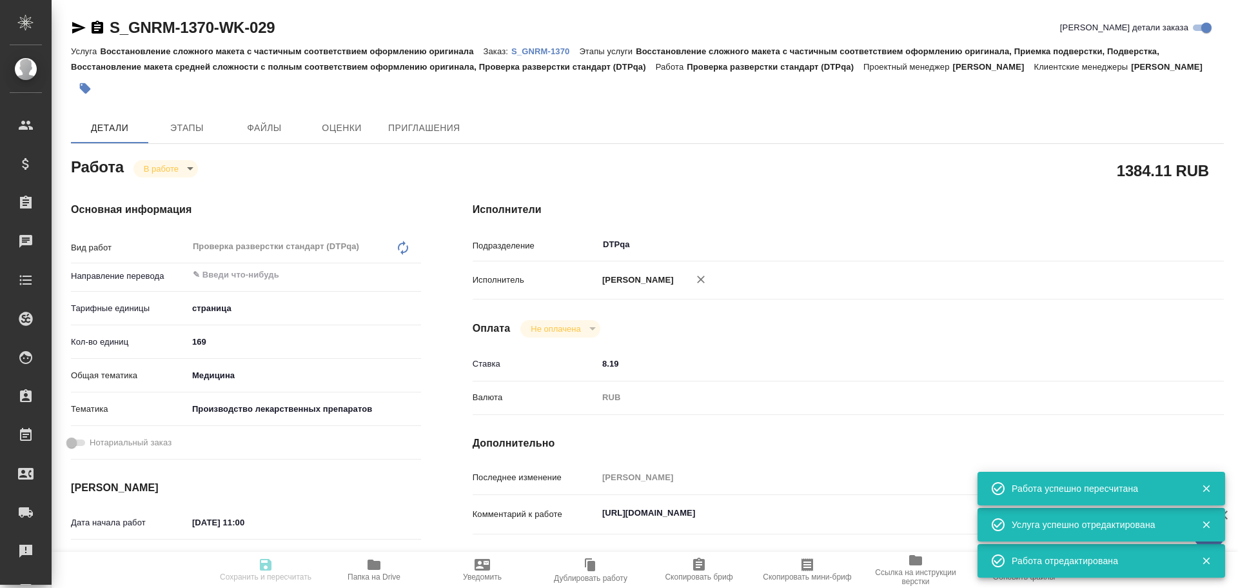
type input "Чулец Елена"
type textarea "https://tera.awatera.com/Work/68cd23abe87e3c6cfdb6370d/"
type textarea "x"
type textarea "/Clients/Generium/Orders/S_GNRM-1370/DTP/S_GNRM-1370-WK-029"
type textarea "x"
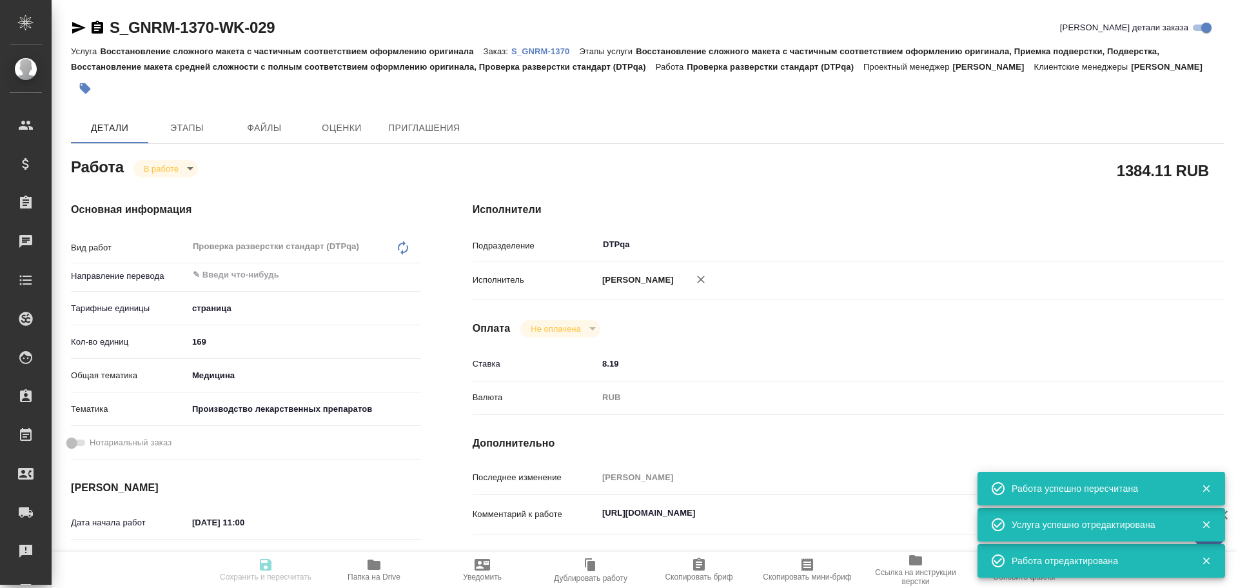
type input "S_GNRM-1370"
type input "Восстановление сложного макета с частичным соответствием оформлению оригинала"
type input "Восстановление сложного макета с частичным соответствием оформлению оригинала, …"
type input "[PERSON_NAME]"
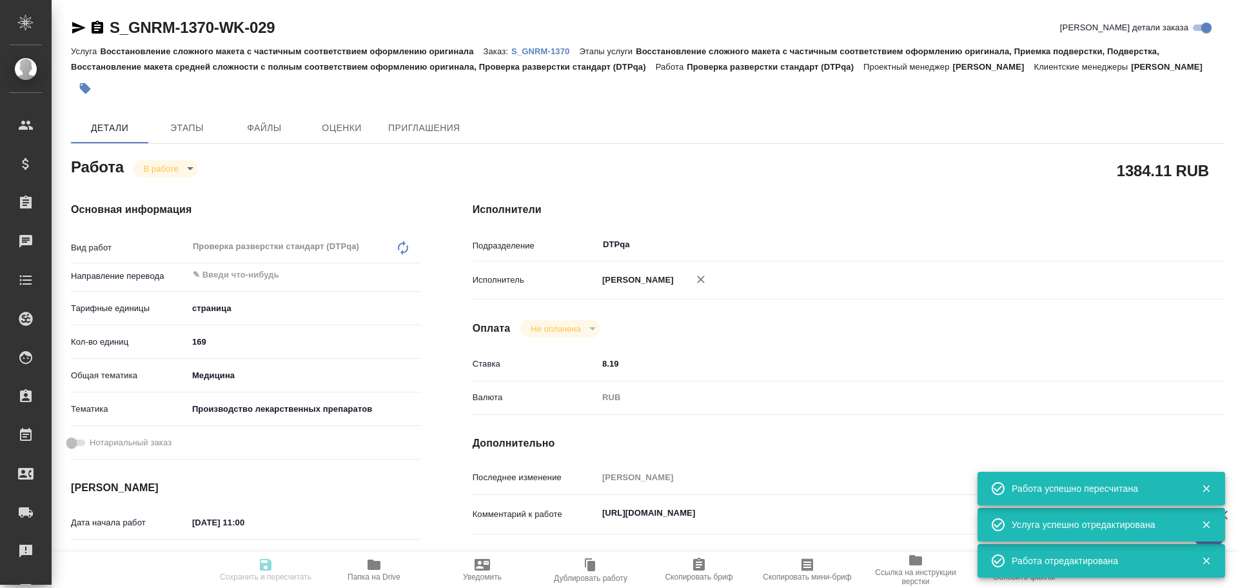
type input "/Clients/Generium/Orders/S_GNRM-1370"
type textarea "x"
type textarea "Просим рассчитать стоимость перевода с русского на английский язык 5 документов…"
type textarea "x"
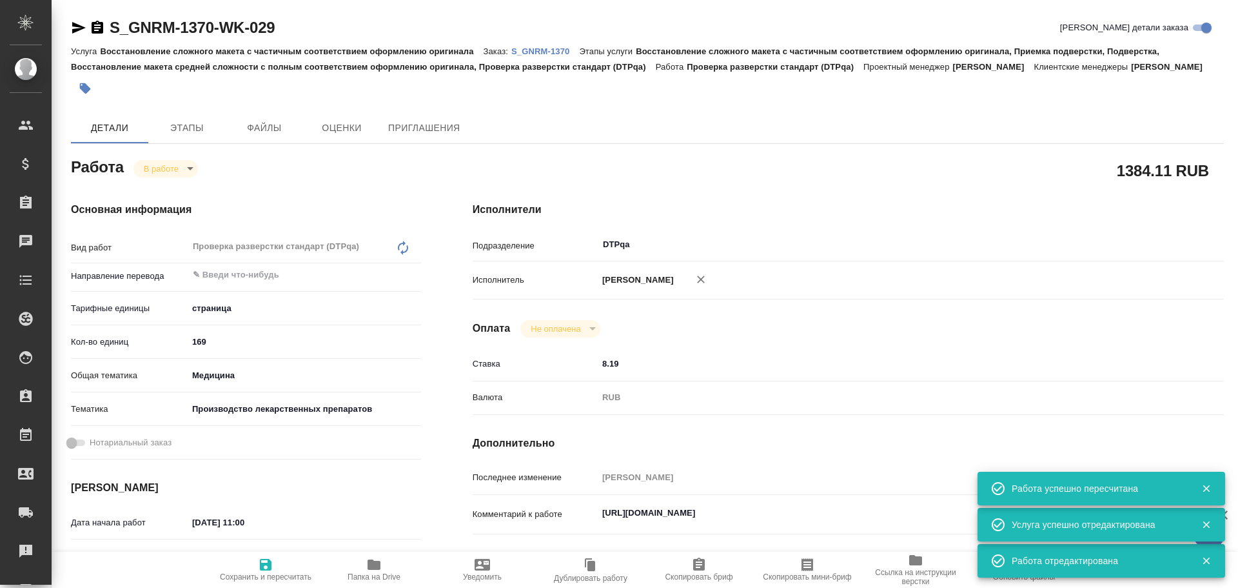
type textarea "x"
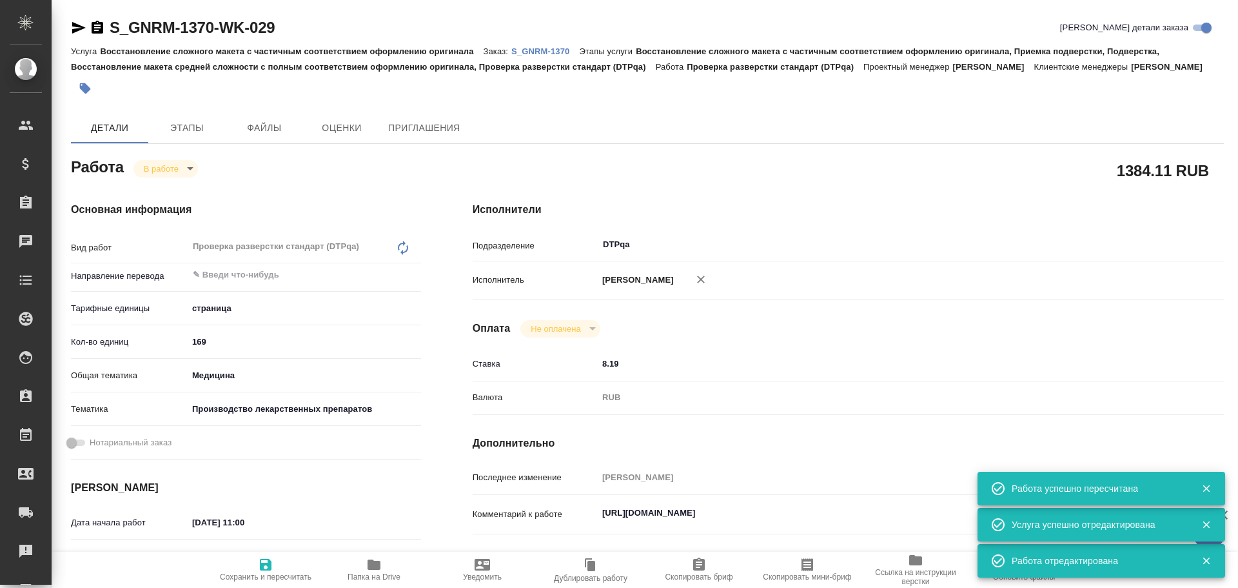
type textarea "x"
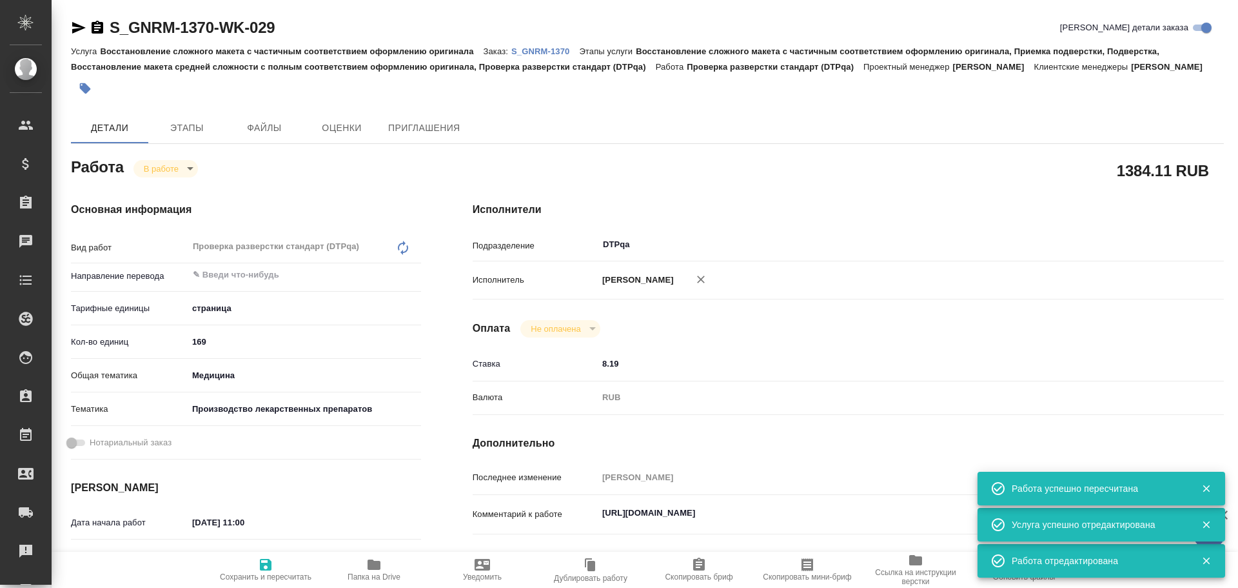
type textarea "x"
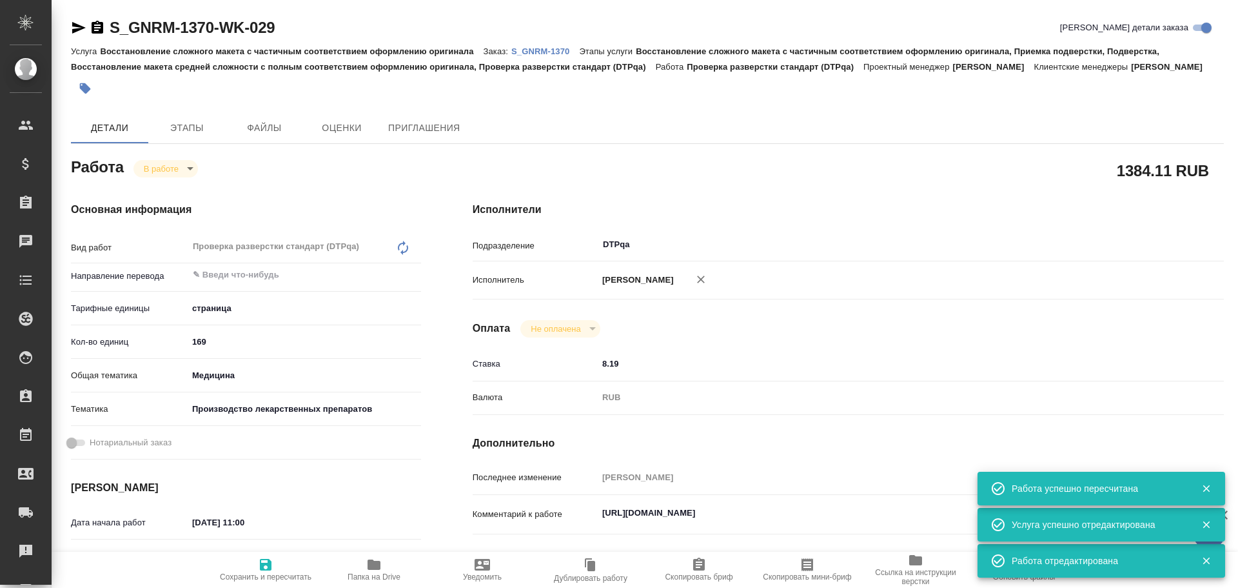
type textarea "x"
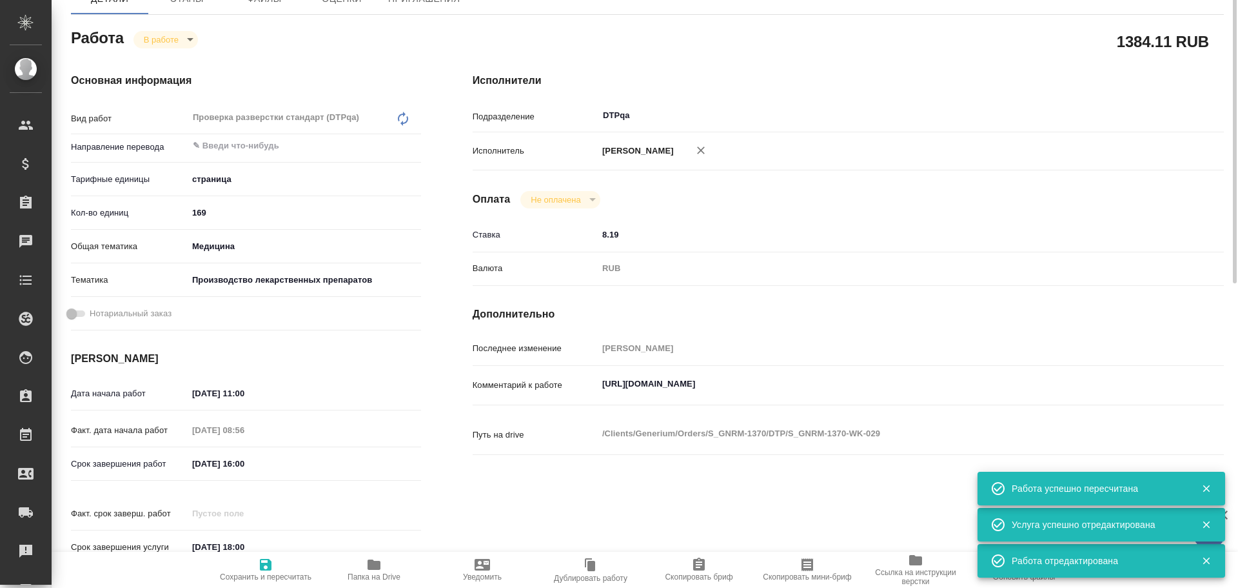
type textarea "x"
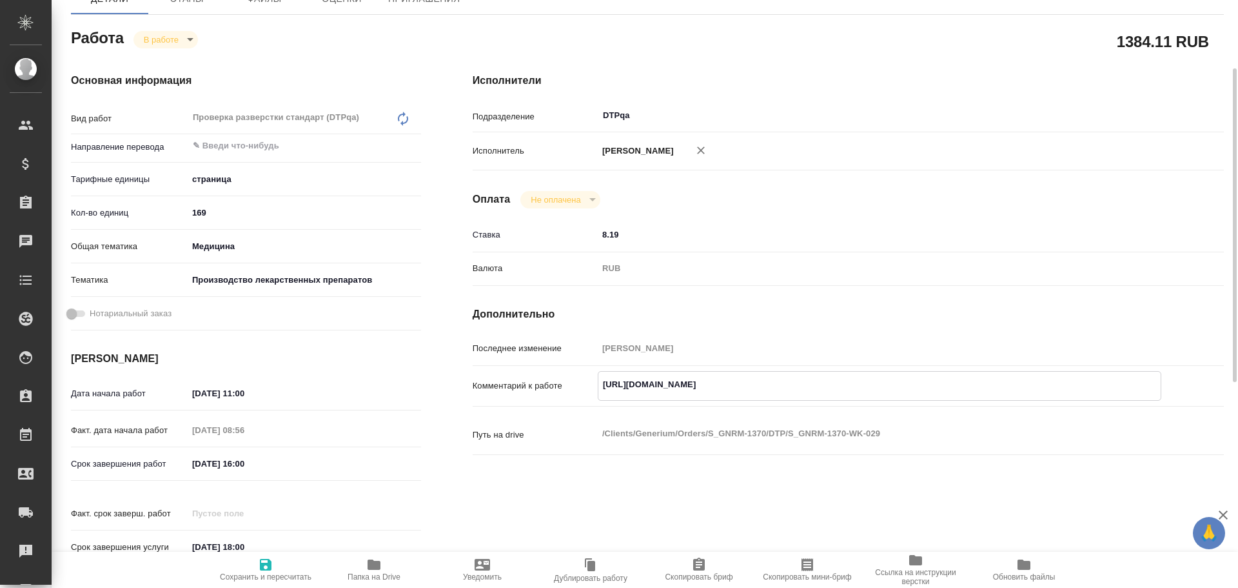
drag, startPoint x: 601, startPoint y: 384, endPoint x: 867, endPoint y: 385, distance: 266.4
click at [869, 385] on textarea "https://tera.awatera.com/Work/68cd23abe87e3c6cfdb6370d/" at bounding box center [880, 384] width 562 height 22
type textarea "x"
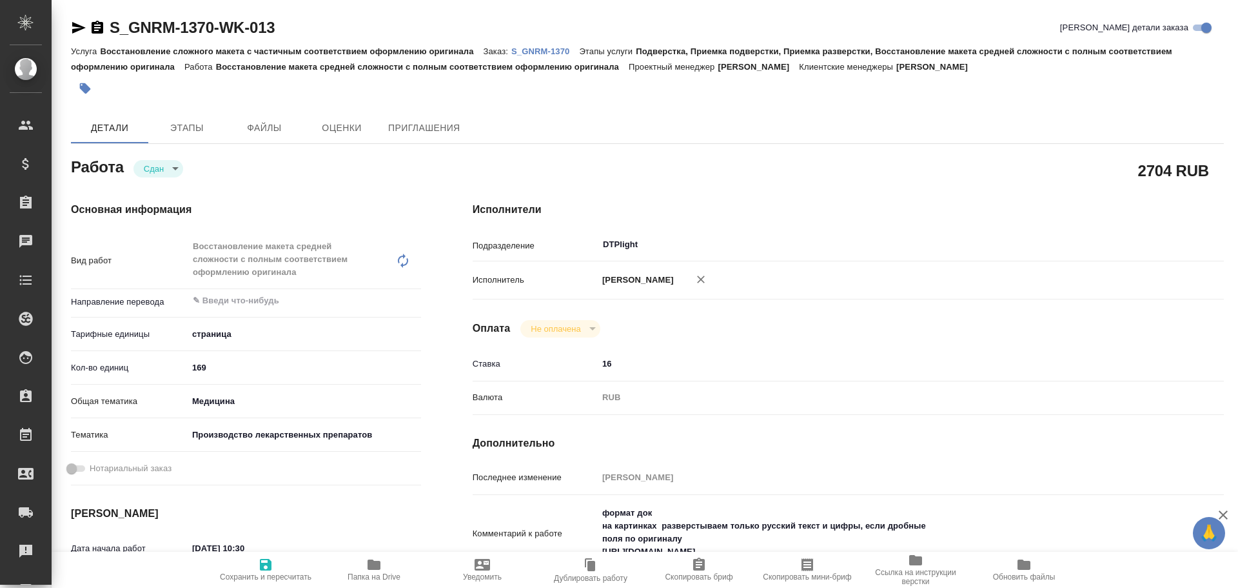
type textarea "x"
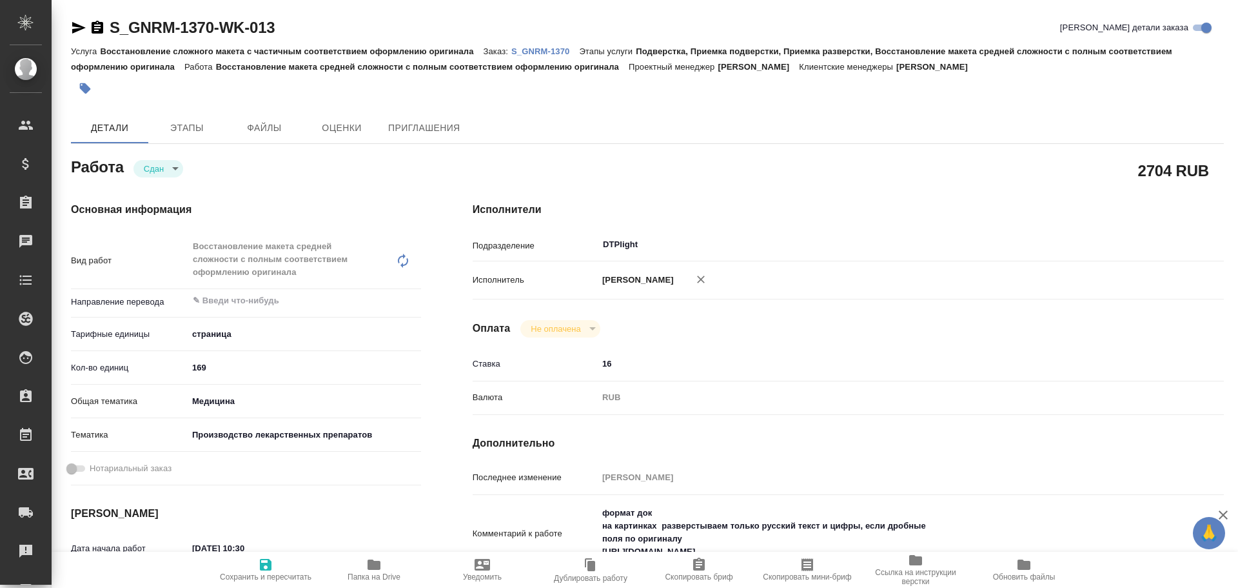
type textarea "x"
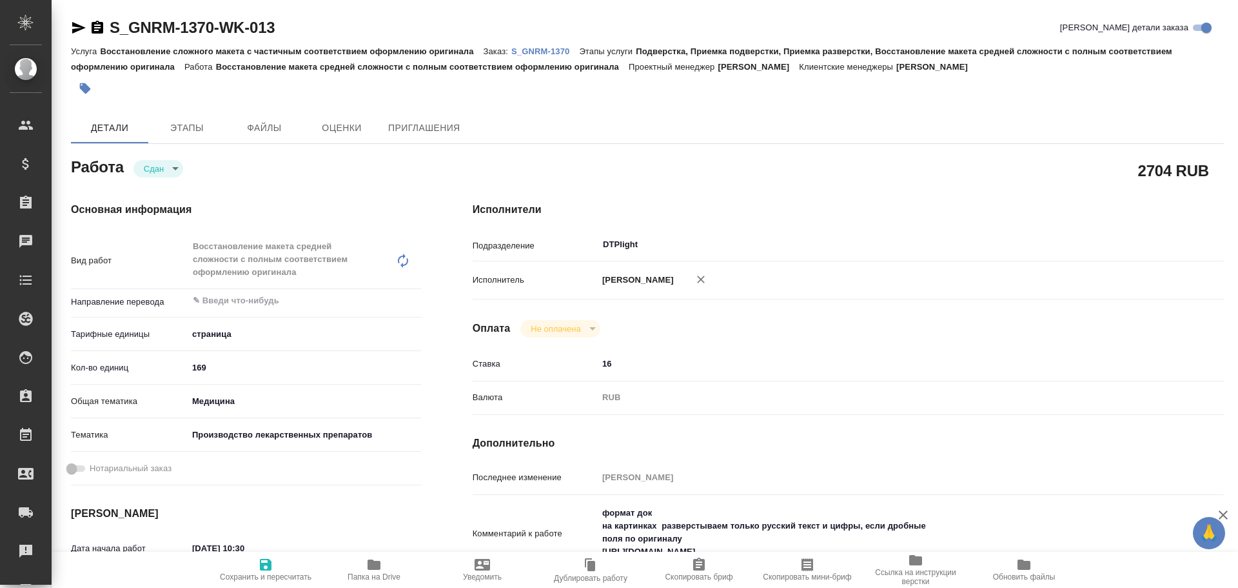
type textarea "x"
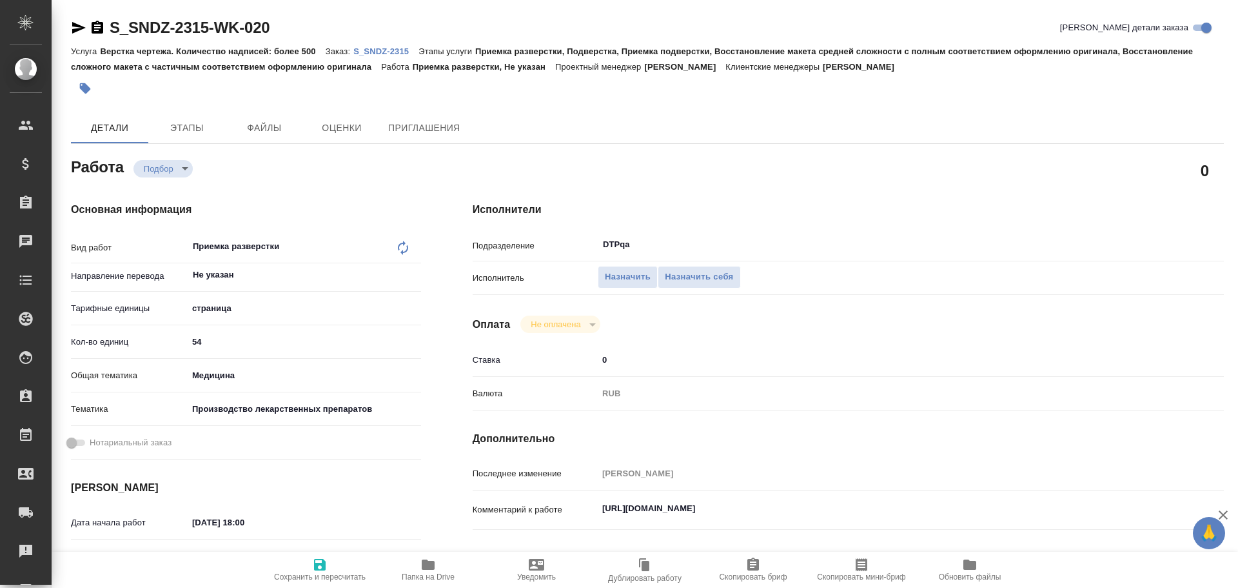
type textarea "x"
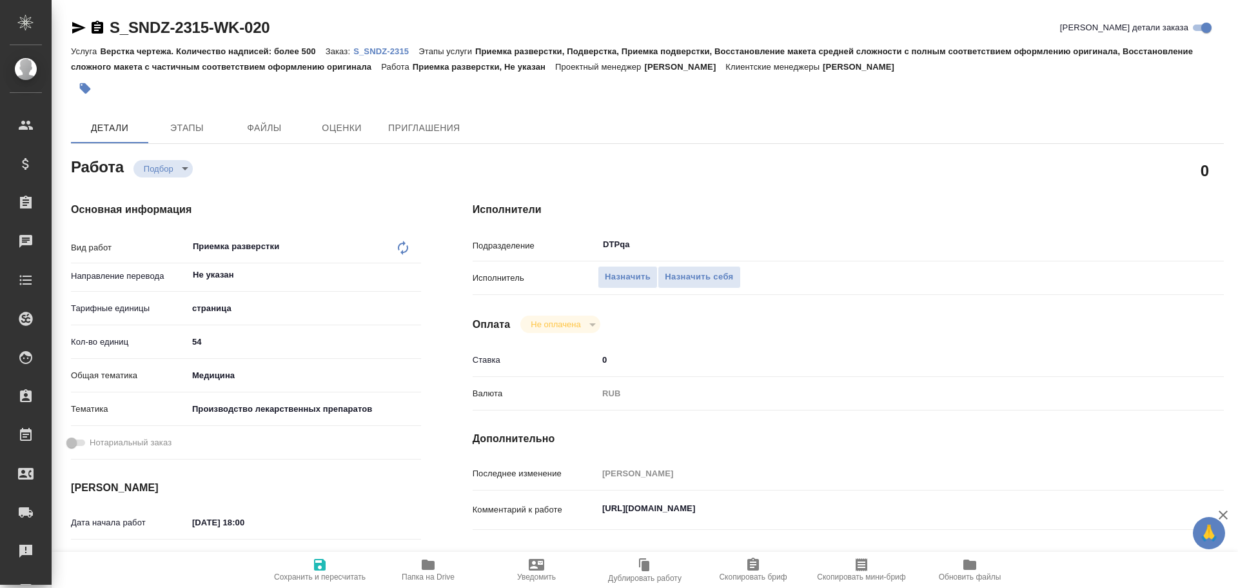
type textarea "x"
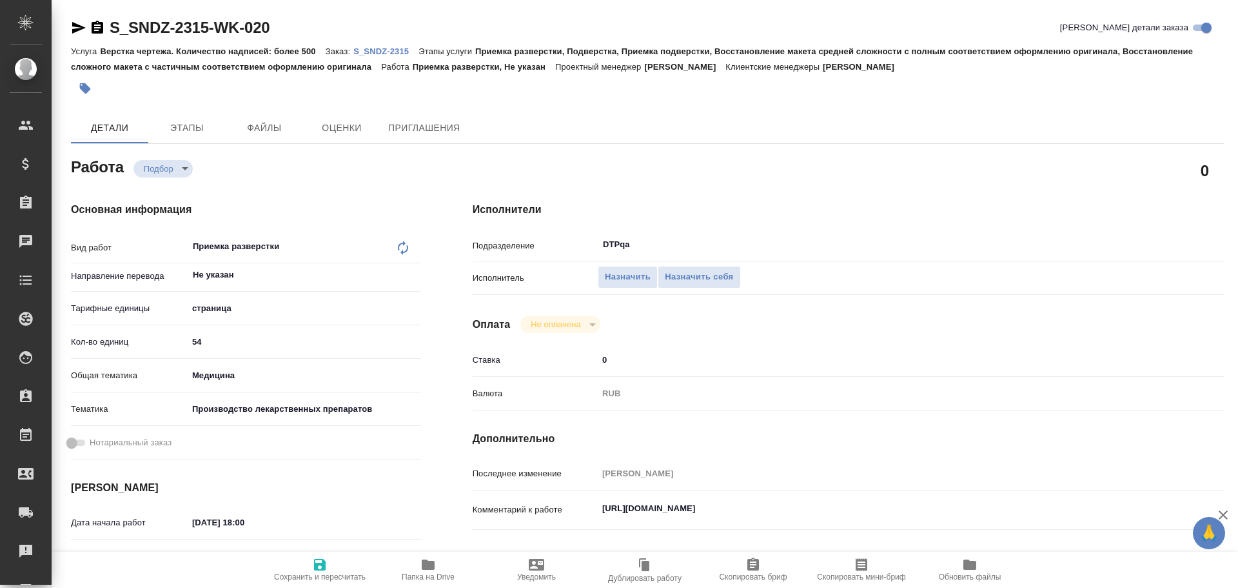
type textarea "x"
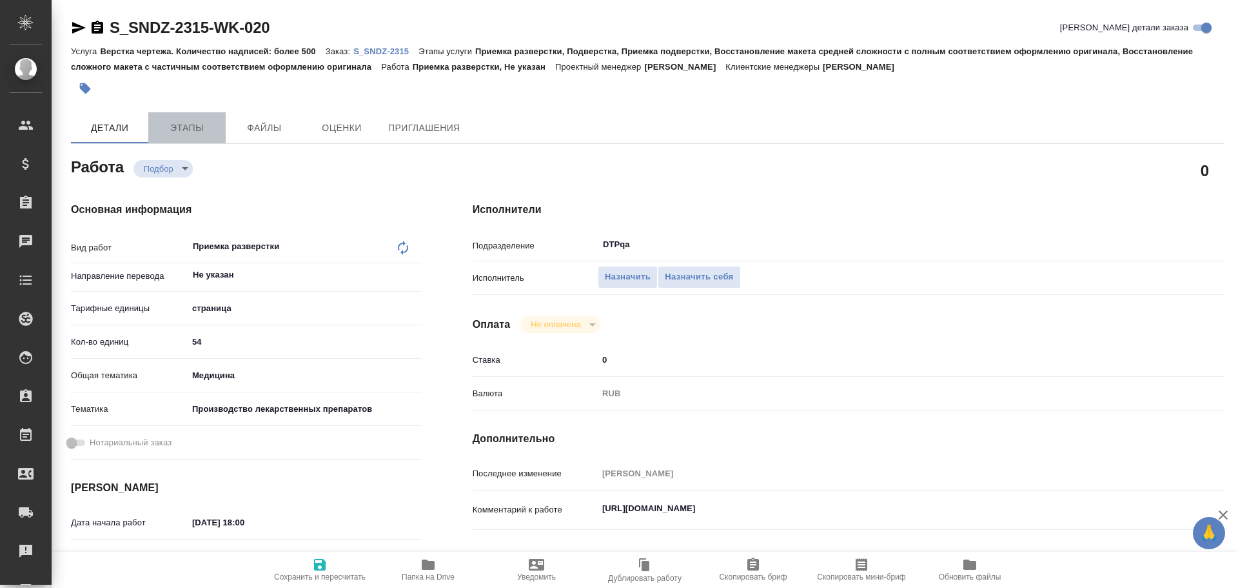
click at [184, 124] on span "Этапы" at bounding box center [187, 128] width 62 height 16
type textarea "x"
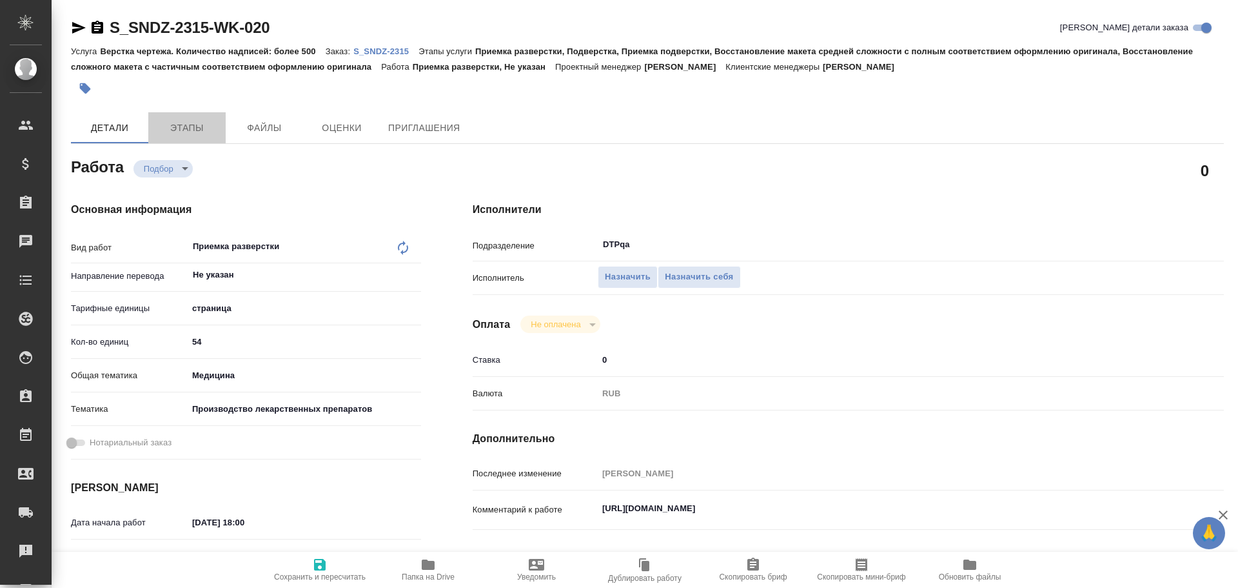
type textarea "x"
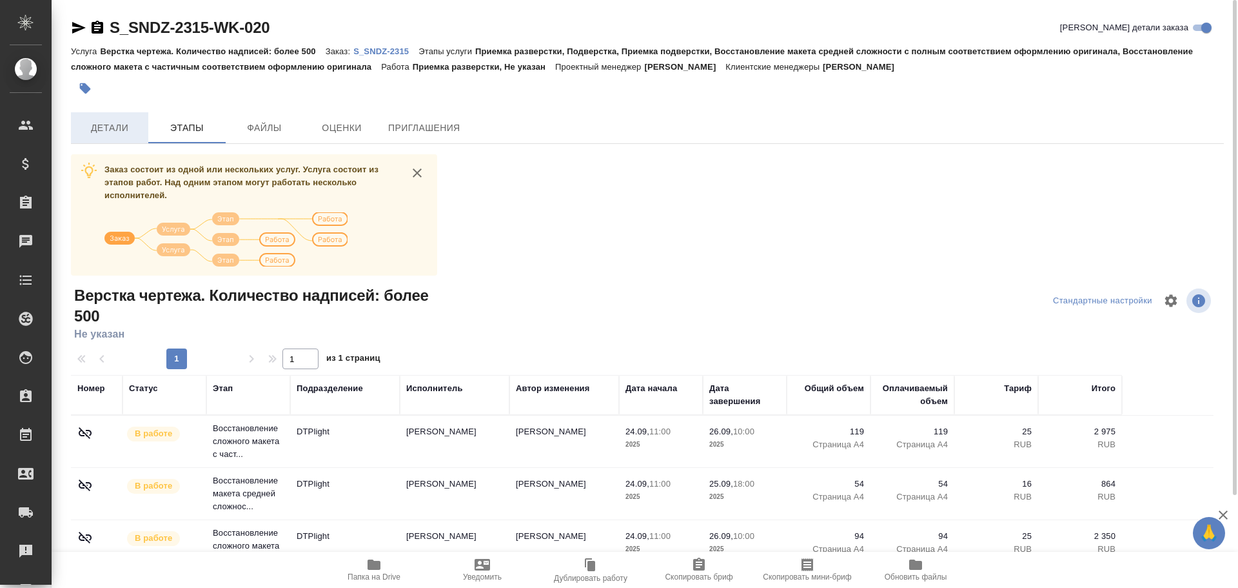
click at [107, 127] on span "Детали" at bounding box center [110, 128] width 62 height 16
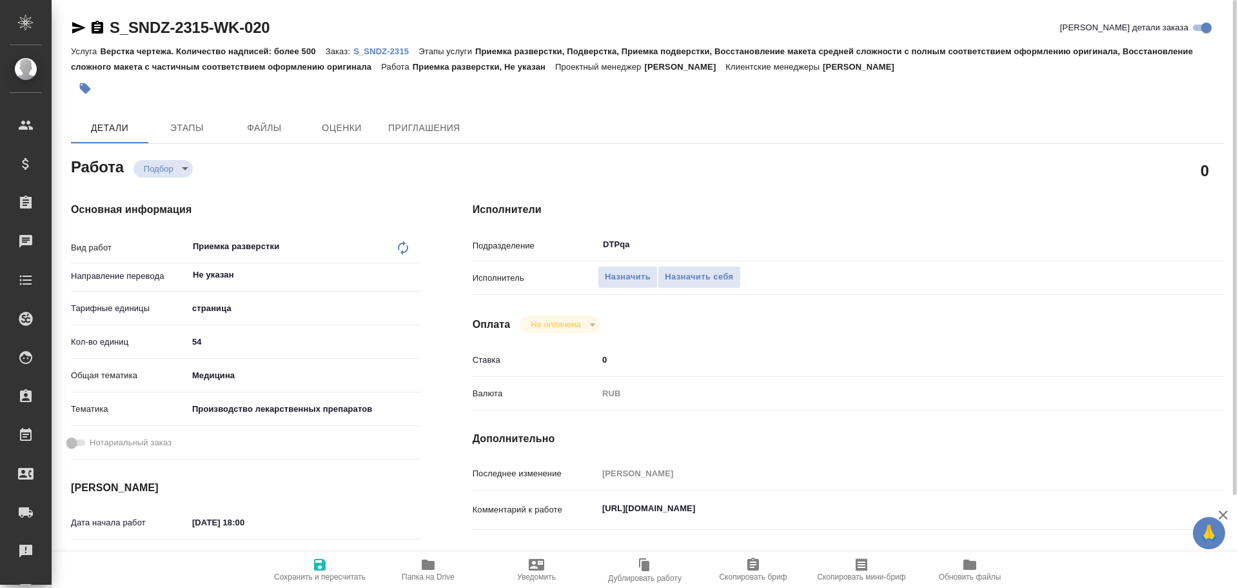
type textarea "x"
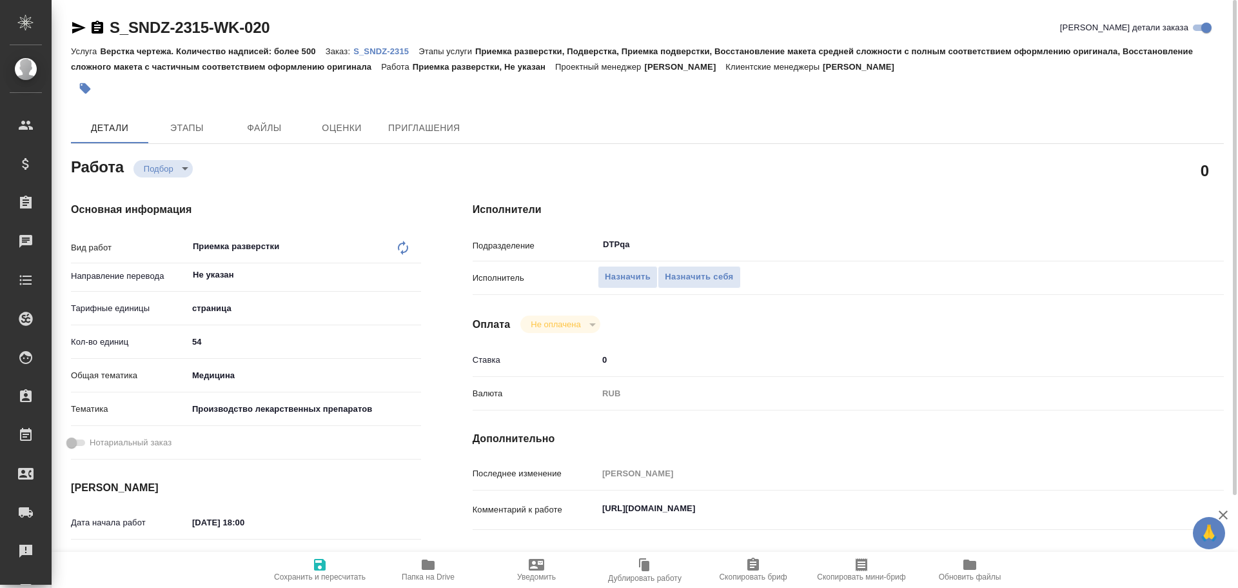
type textarea "x"
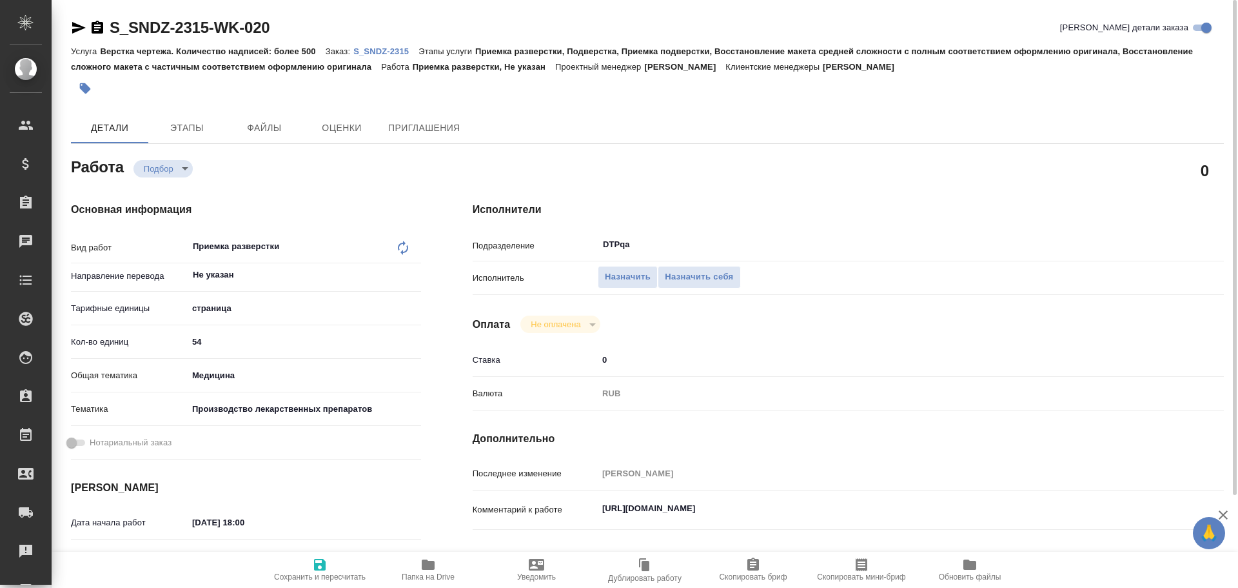
type textarea "x"
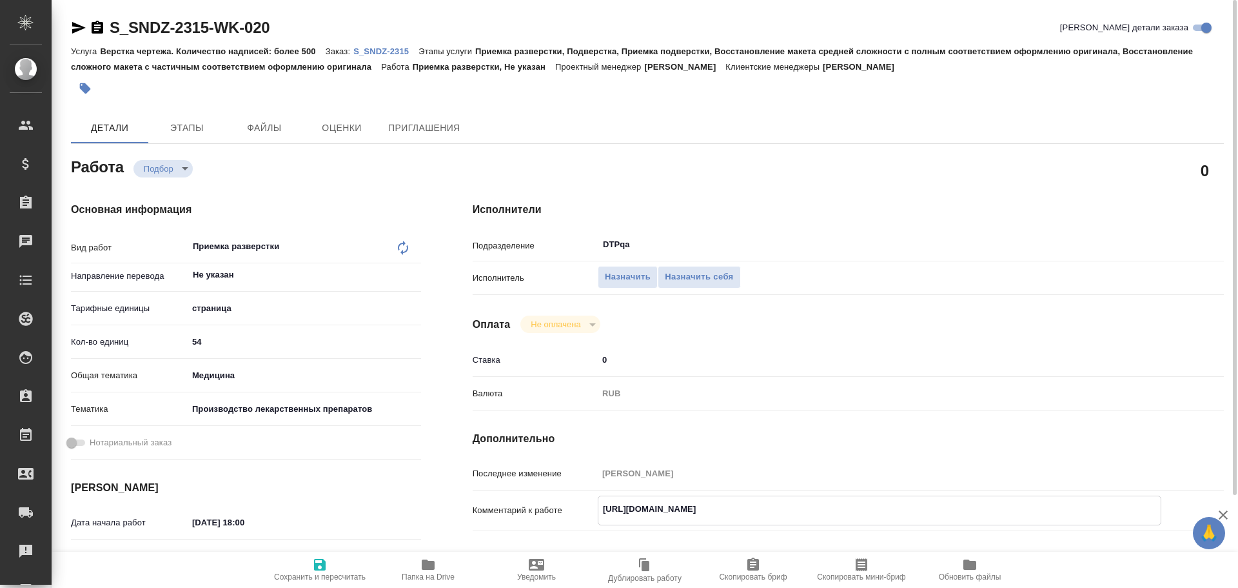
drag, startPoint x: 601, startPoint y: 508, endPoint x: 874, endPoint y: 524, distance: 273.9
click at [876, 526] on div "Комментарий к работе https://tera.awatera.com/Work/68d3ac37251da336af4bd855/ x" at bounding box center [848, 520] width 751 height 50
type textarea "x"
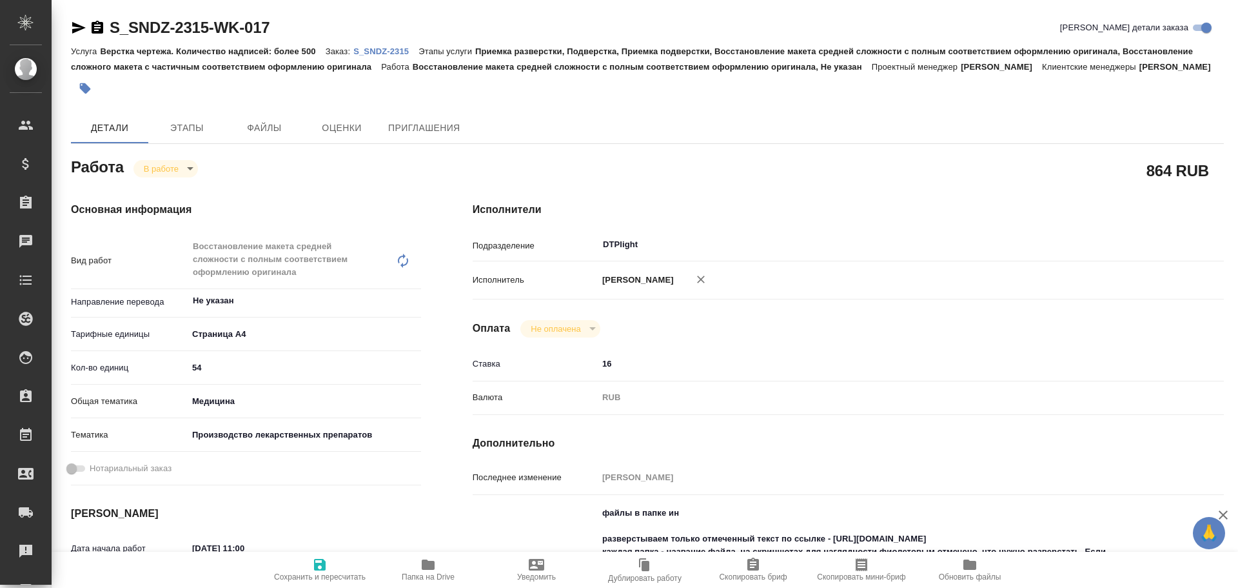
type textarea "x"
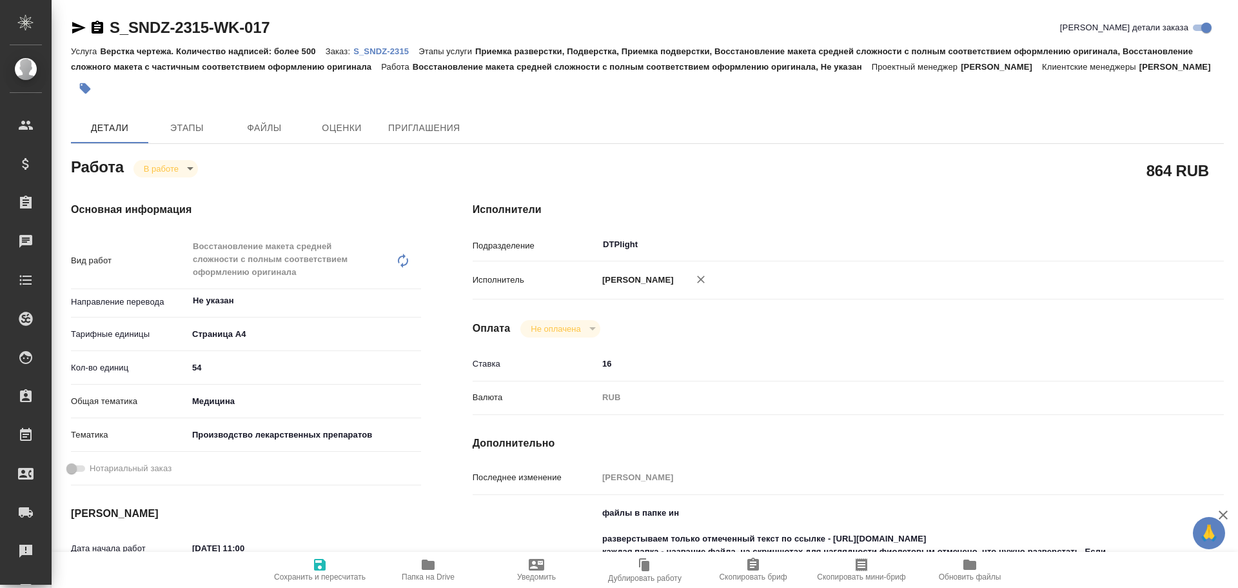
type textarea "x"
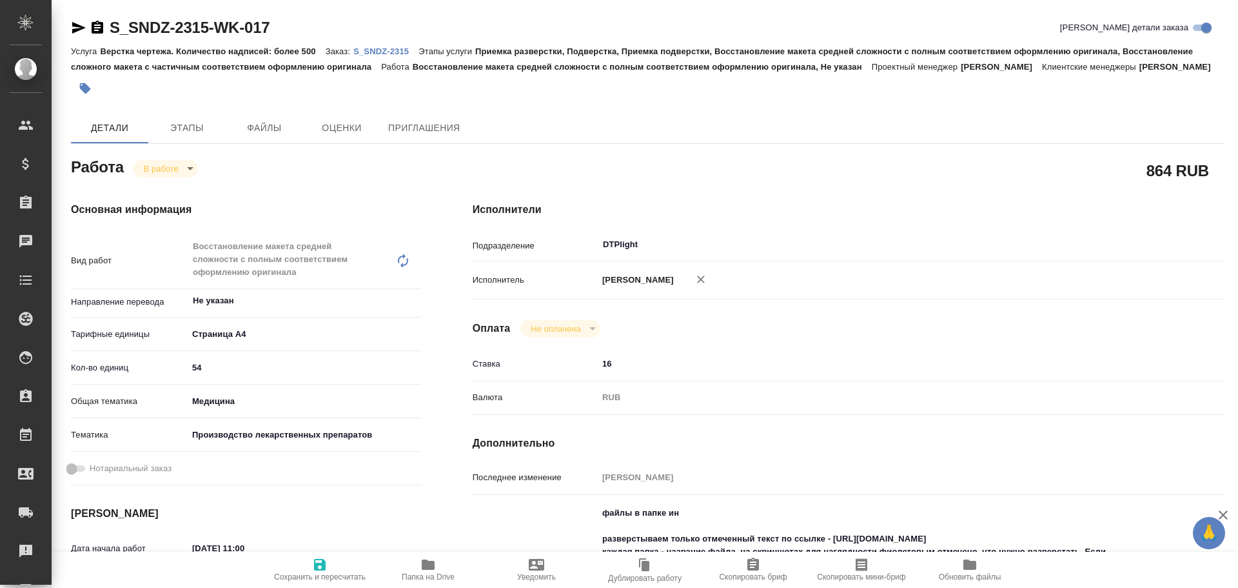
type textarea "x"
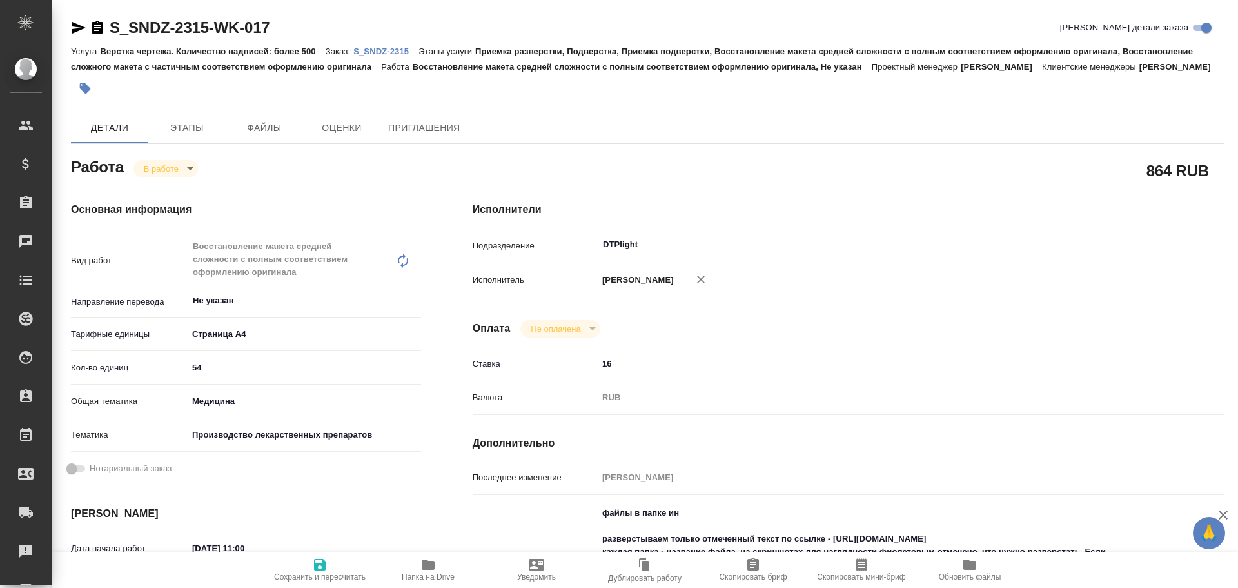
scroll to position [65, 0]
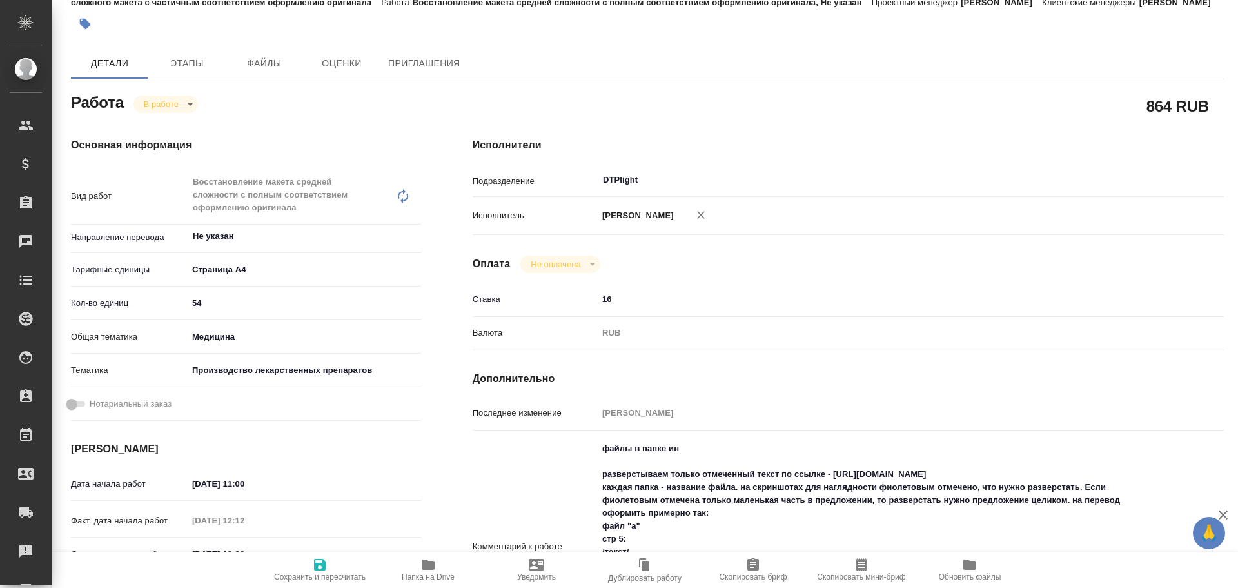
type textarea "x"
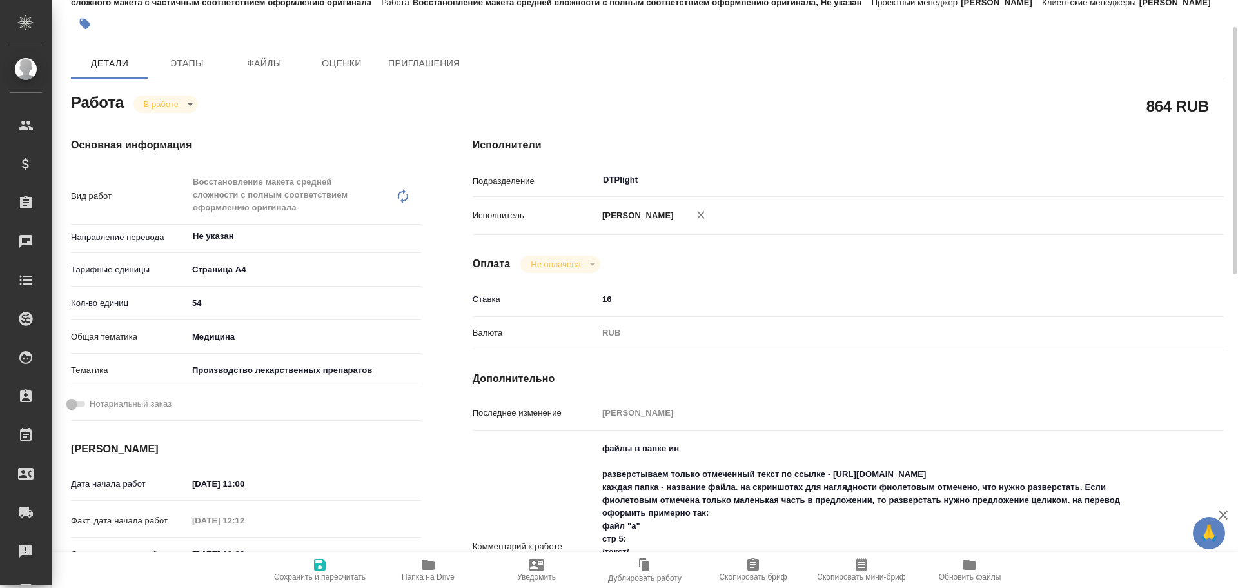
type textarea "x"
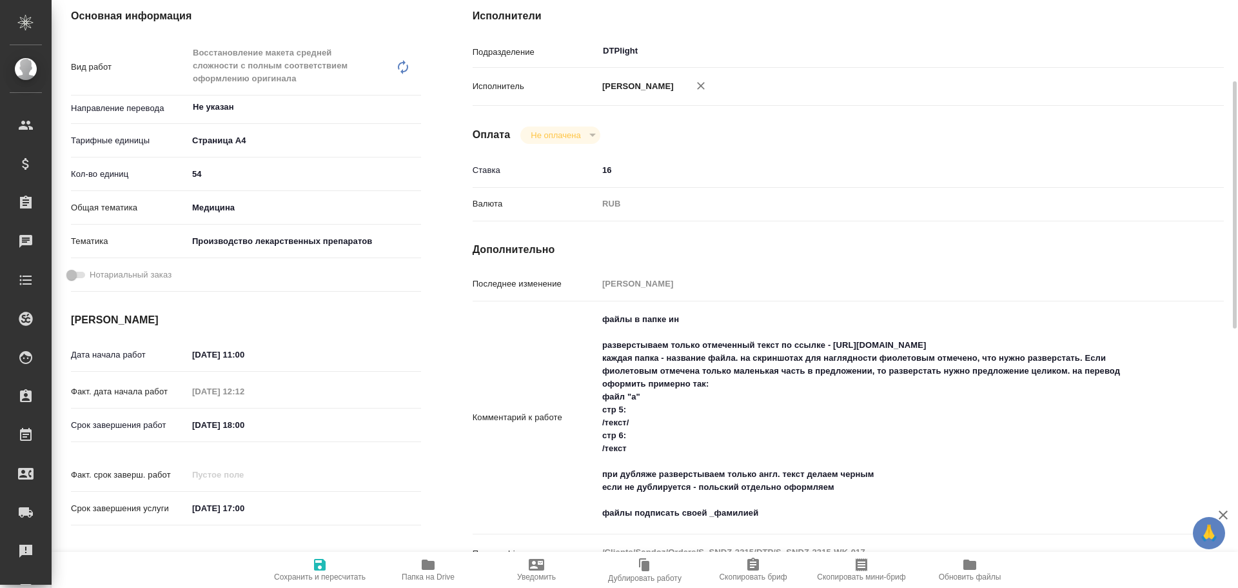
scroll to position [258, 0]
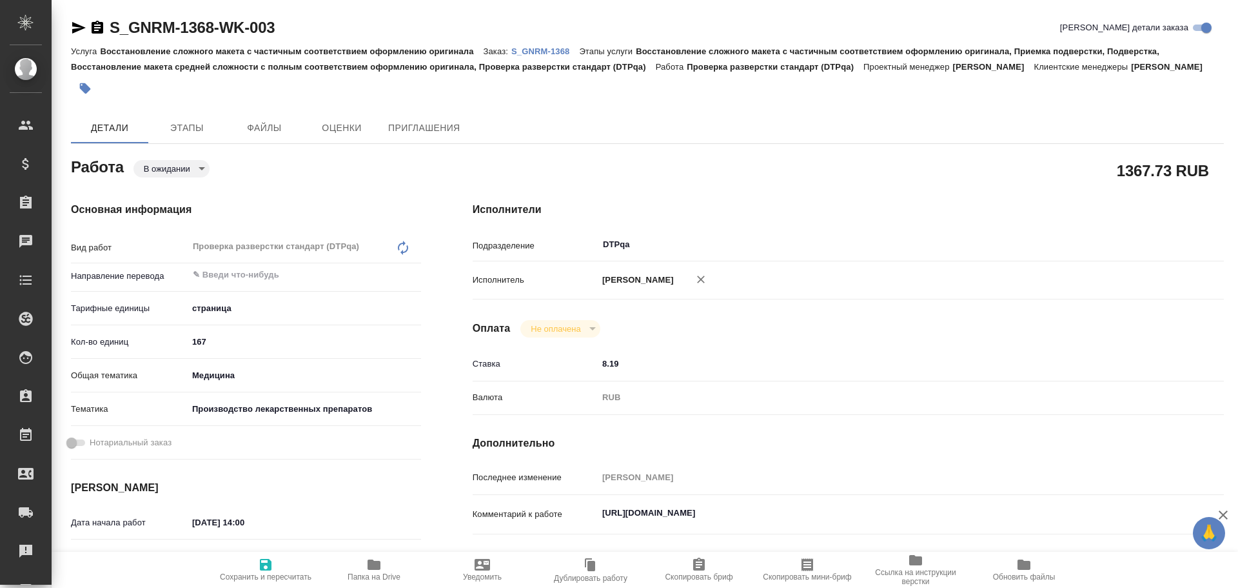
type textarea "x"
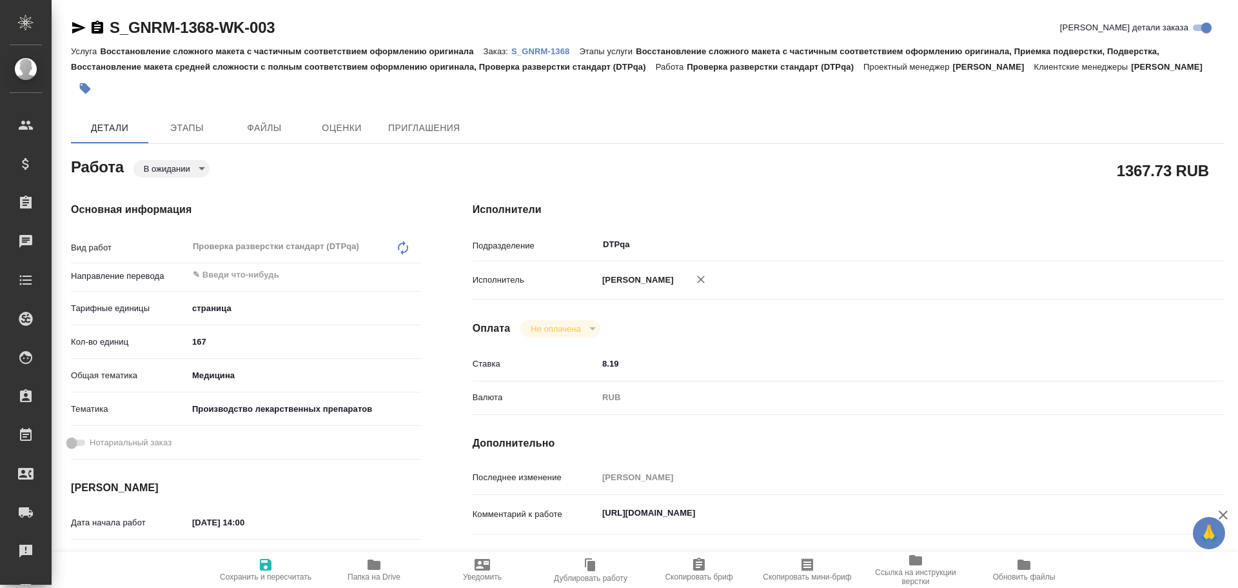
type textarea "x"
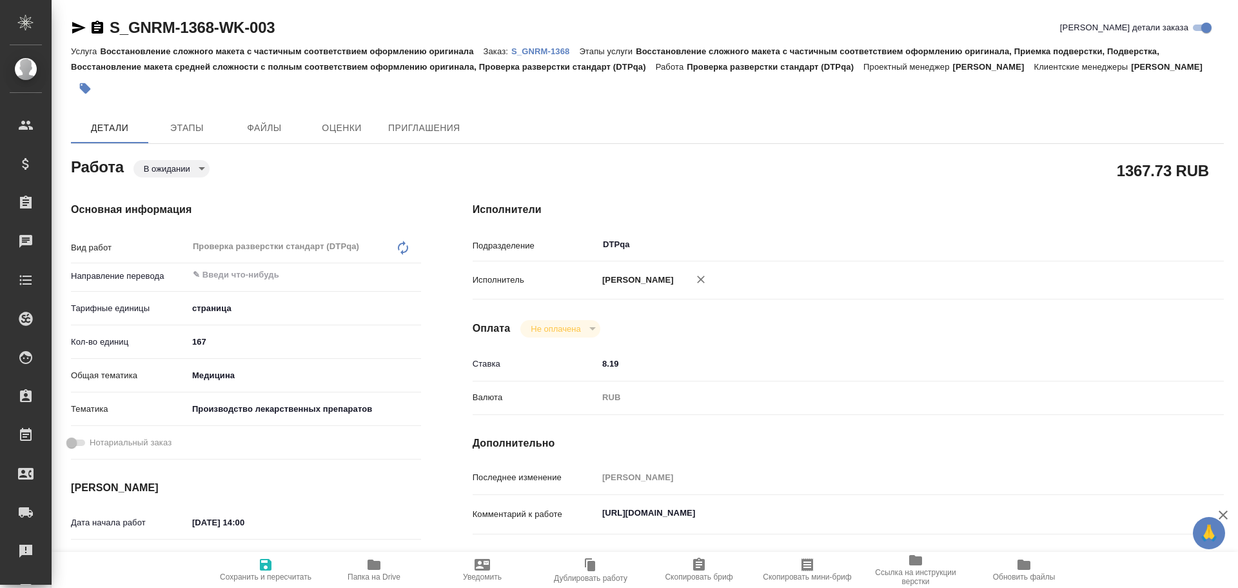
type textarea "x"
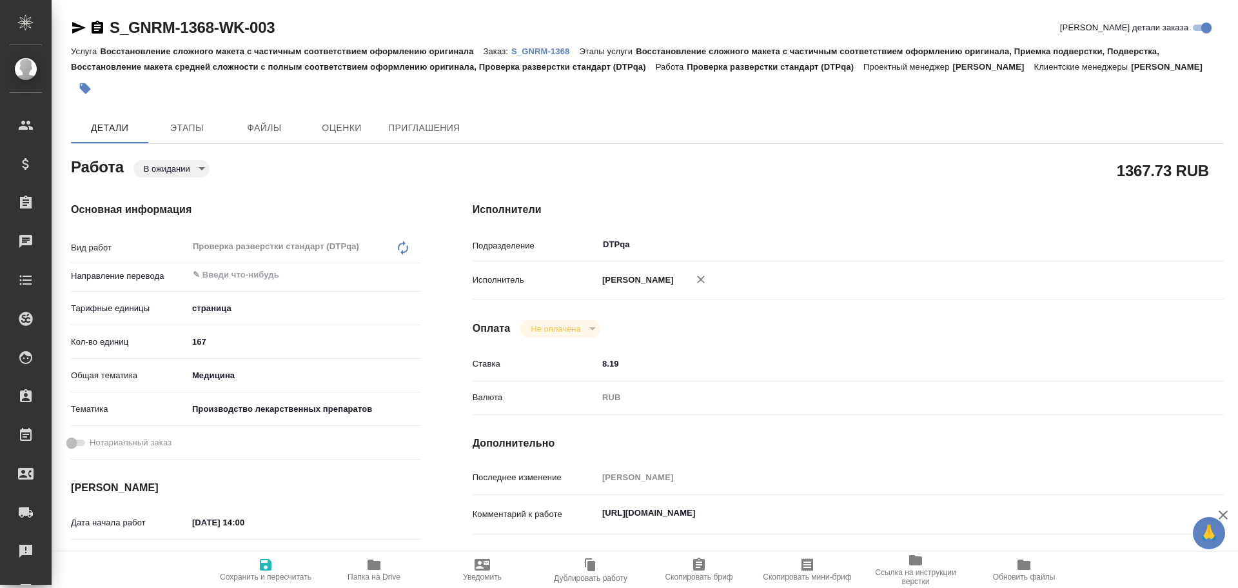
type textarea "x"
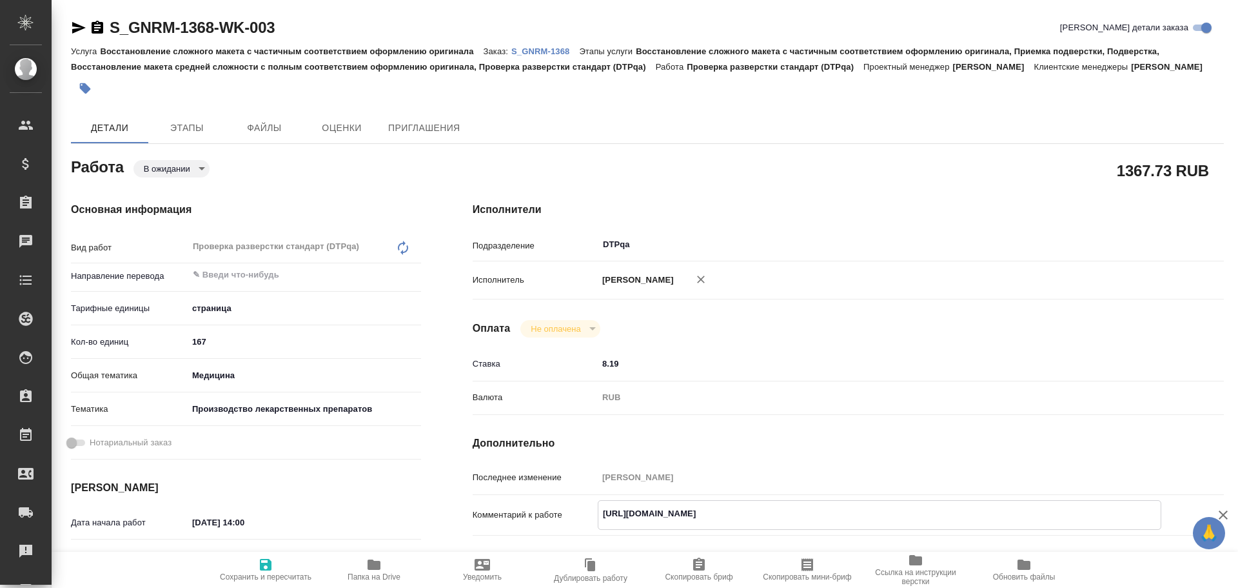
type textarea "x"
drag, startPoint x: 604, startPoint y: 511, endPoint x: 801, endPoint y: 503, distance: 197.5
click at [882, 514] on textarea "https://tera.awatera.com/Work/68cbe26f917089748a69c083/" at bounding box center [880, 513] width 562 height 22
type textarea "x"
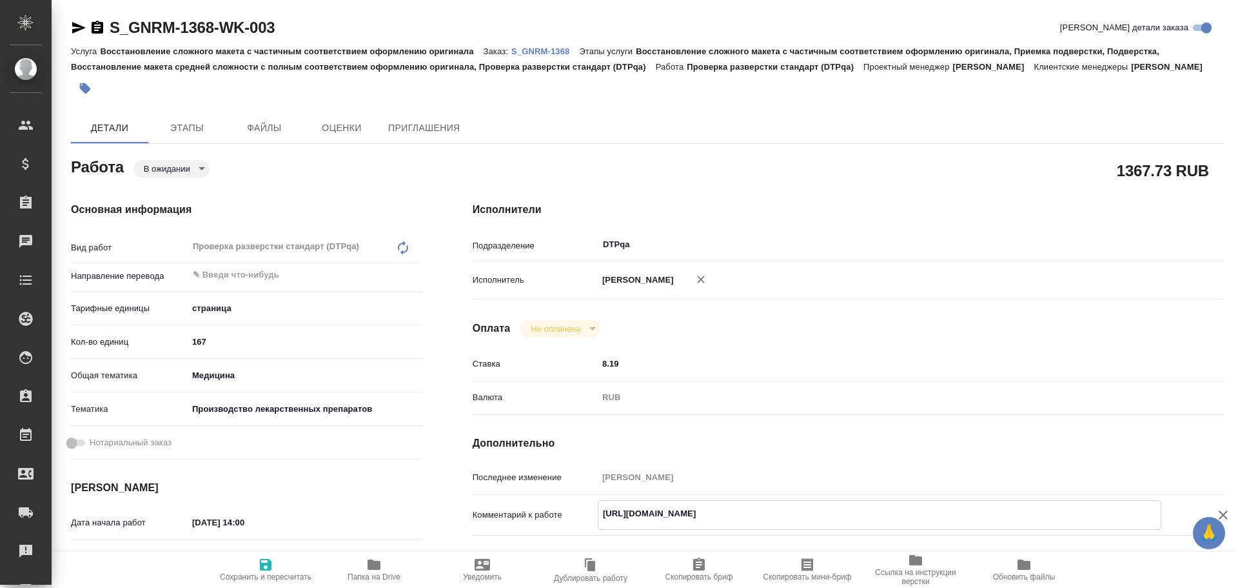
type textarea "x"
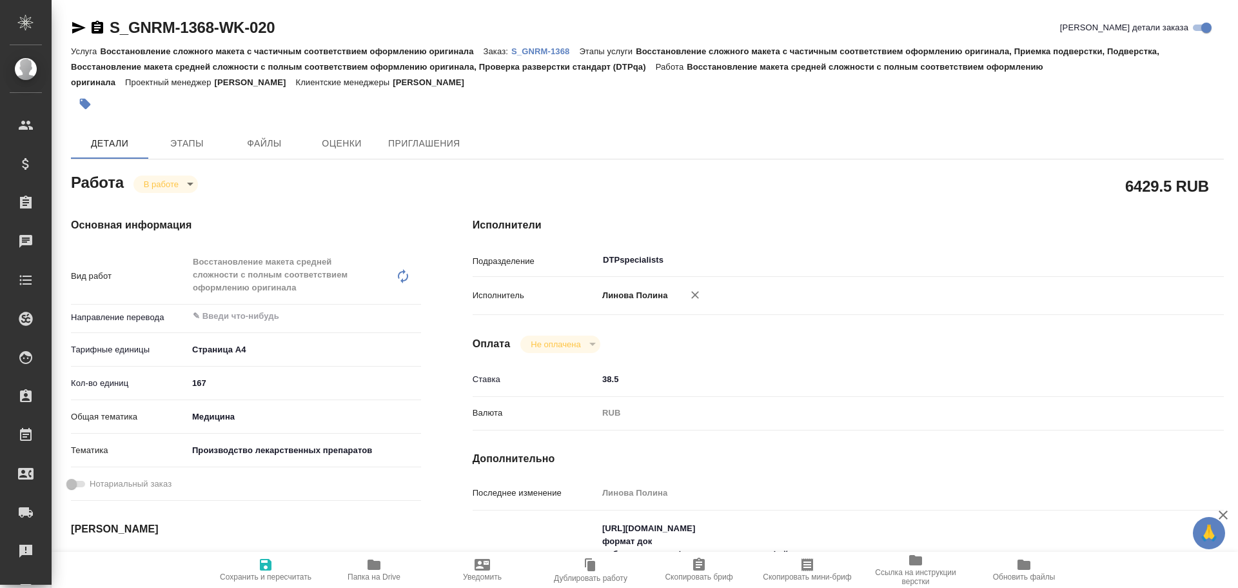
type textarea "x"
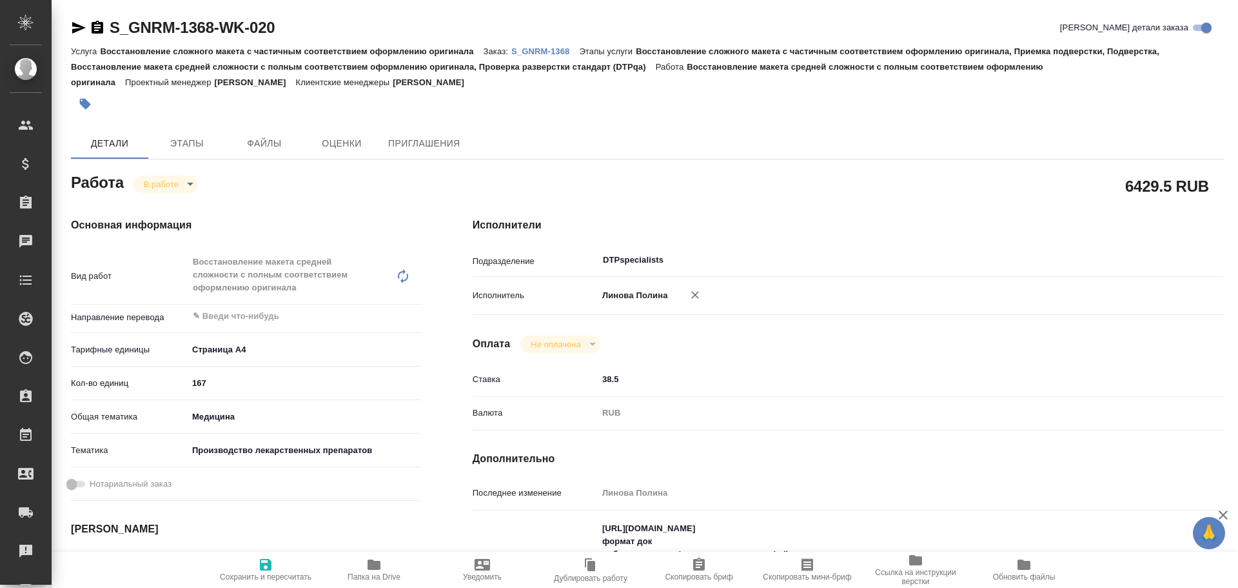
type textarea "x"
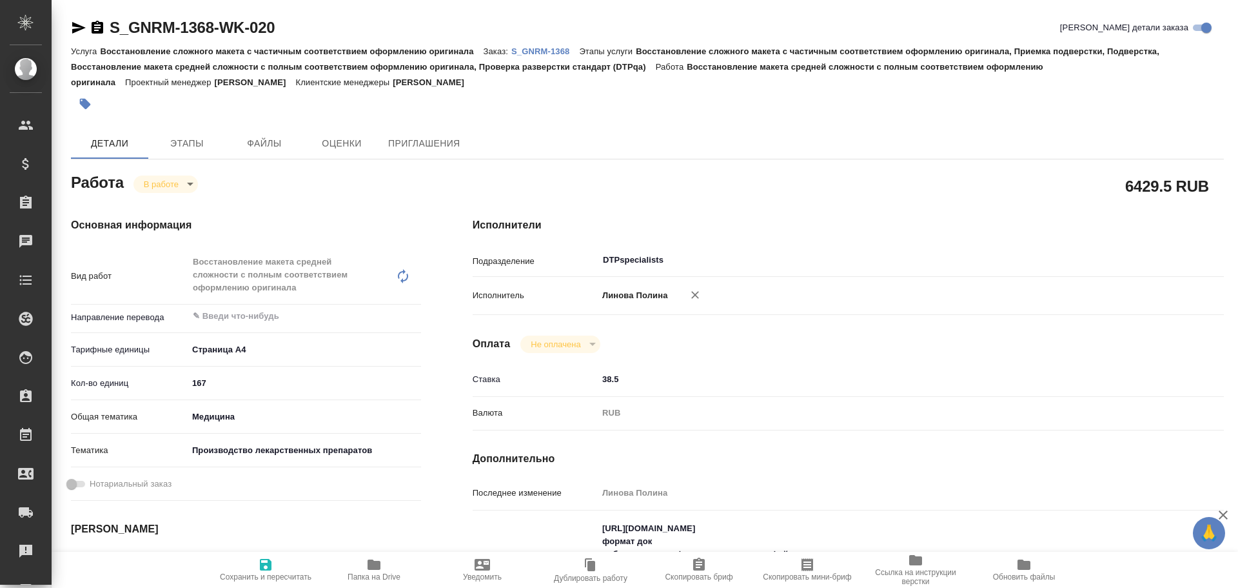
type textarea "x"
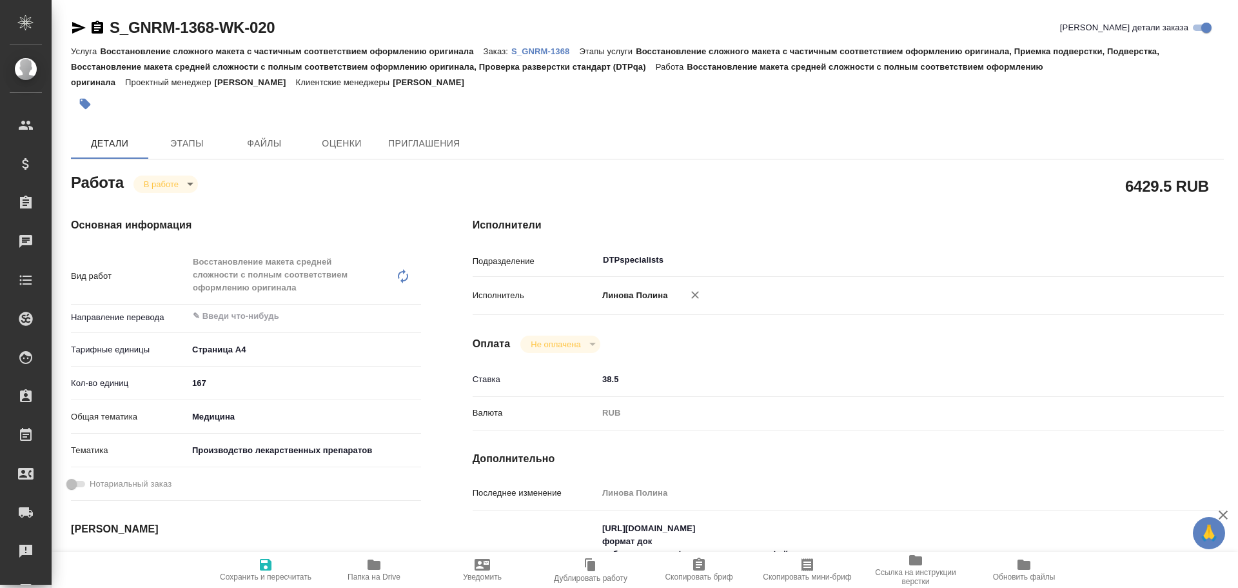
scroll to position [129, 0]
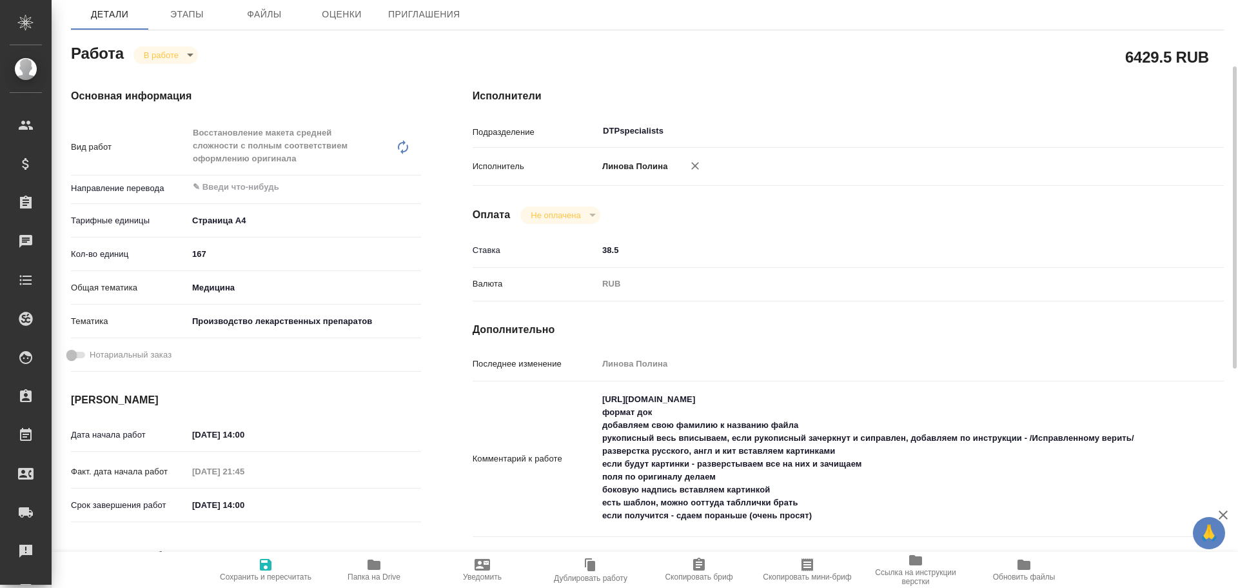
type textarea "x"
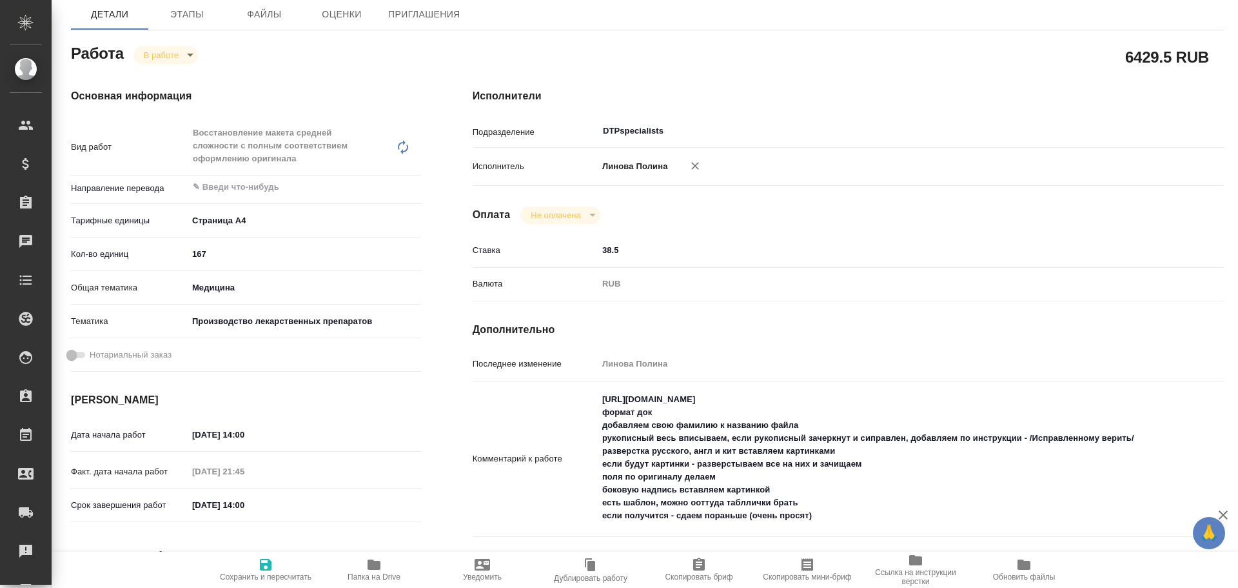
type textarea "x"
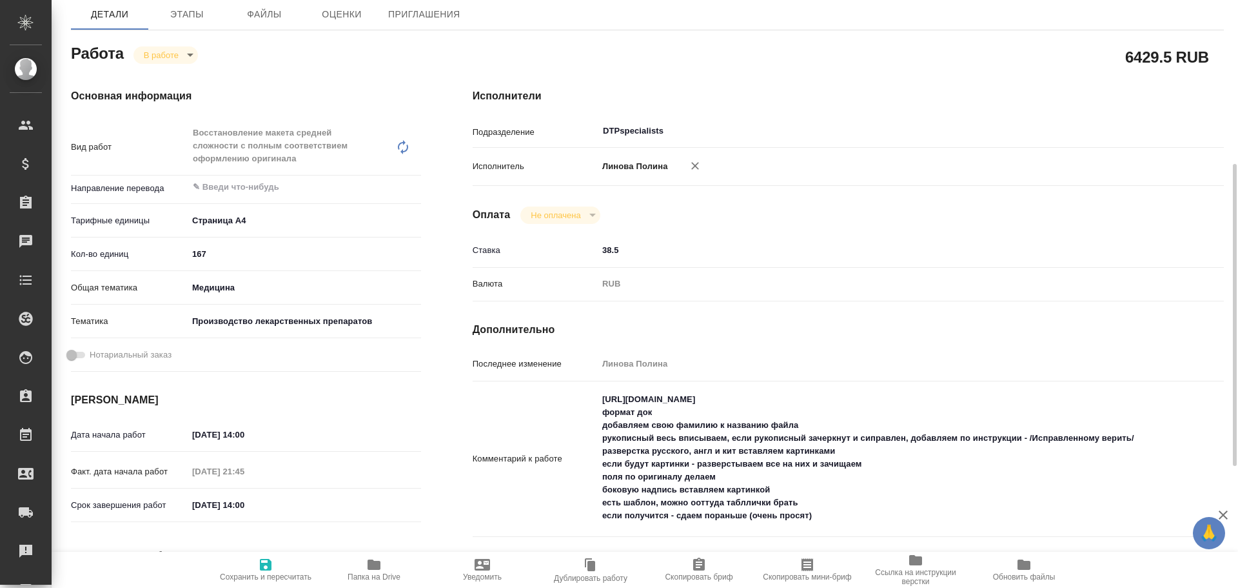
scroll to position [194, 0]
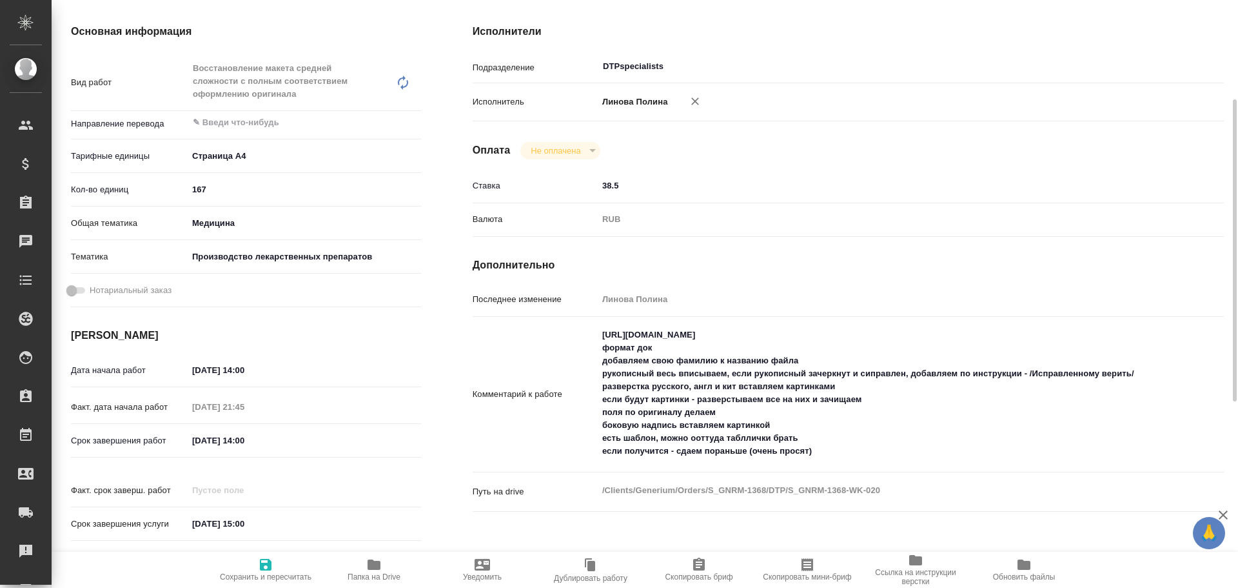
type textarea "x"
drag, startPoint x: 766, startPoint y: 400, endPoint x: 869, endPoint y: 401, distance: 102.6
click at [869, 401] on textarea "[URL][DOMAIN_NAME] формат док добавляем свою фамилию к названию файла рукописны…" at bounding box center [880, 393] width 562 height 138
click at [866, 404] on textarea "[URL][DOMAIN_NAME] формат док добавляем свою фамилию к названию файла рукописны…" at bounding box center [880, 393] width 562 height 138
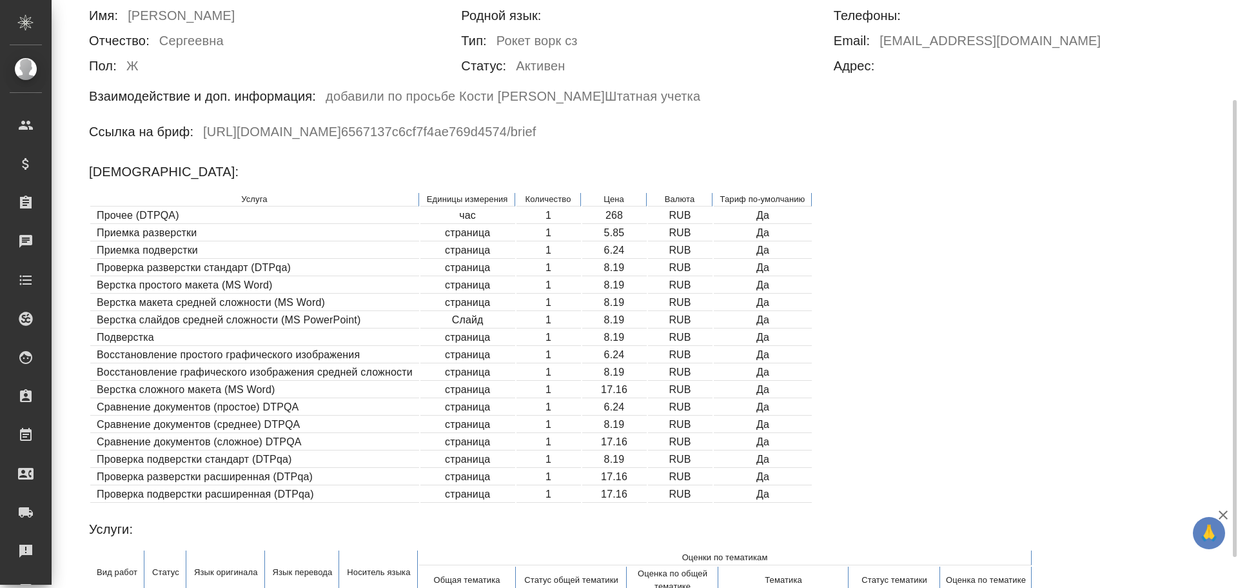
scroll to position [65, 0]
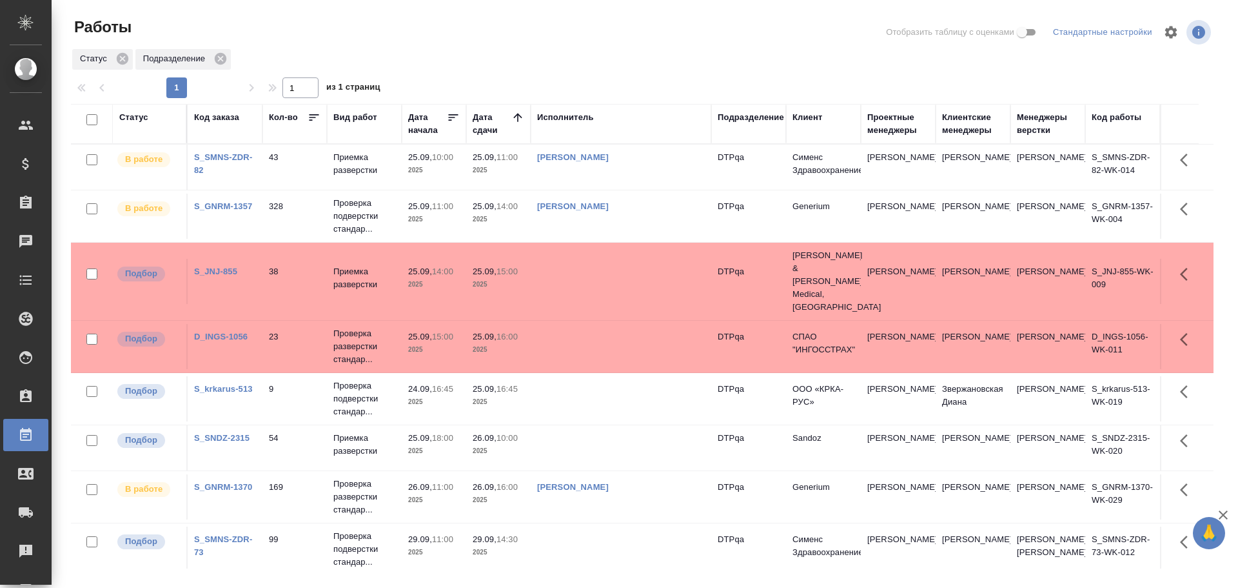
click at [611, 268] on td at bounding box center [621, 281] width 181 height 45
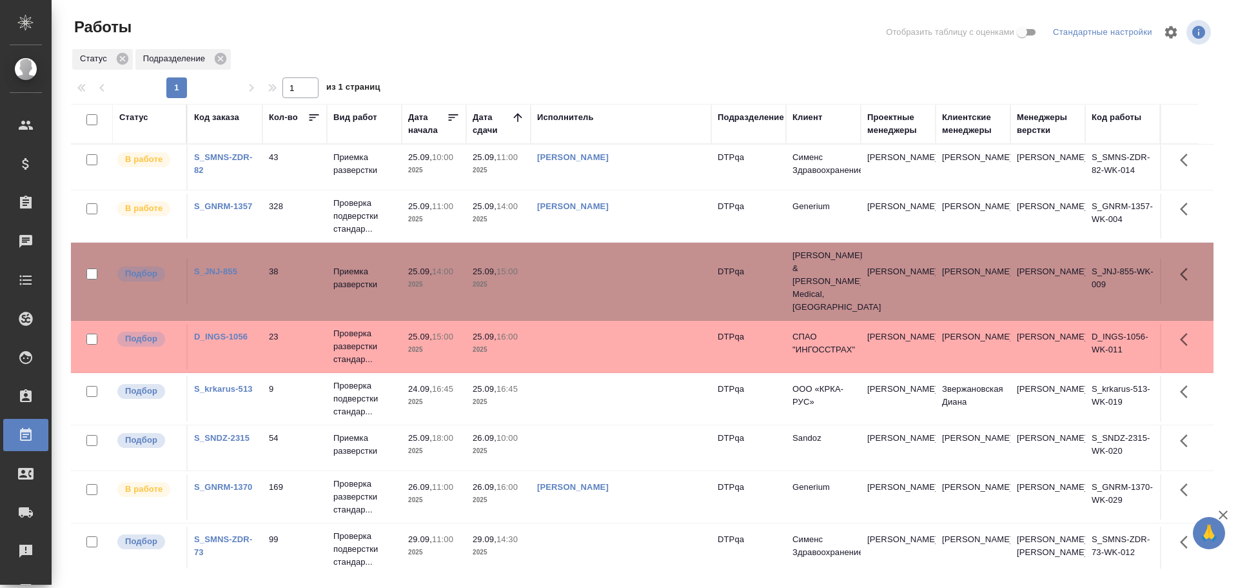
click at [611, 268] on td at bounding box center [621, 281] width 181 height 45
click at [577, 376] on td at bounding box center [621, 398] width 181 height 45
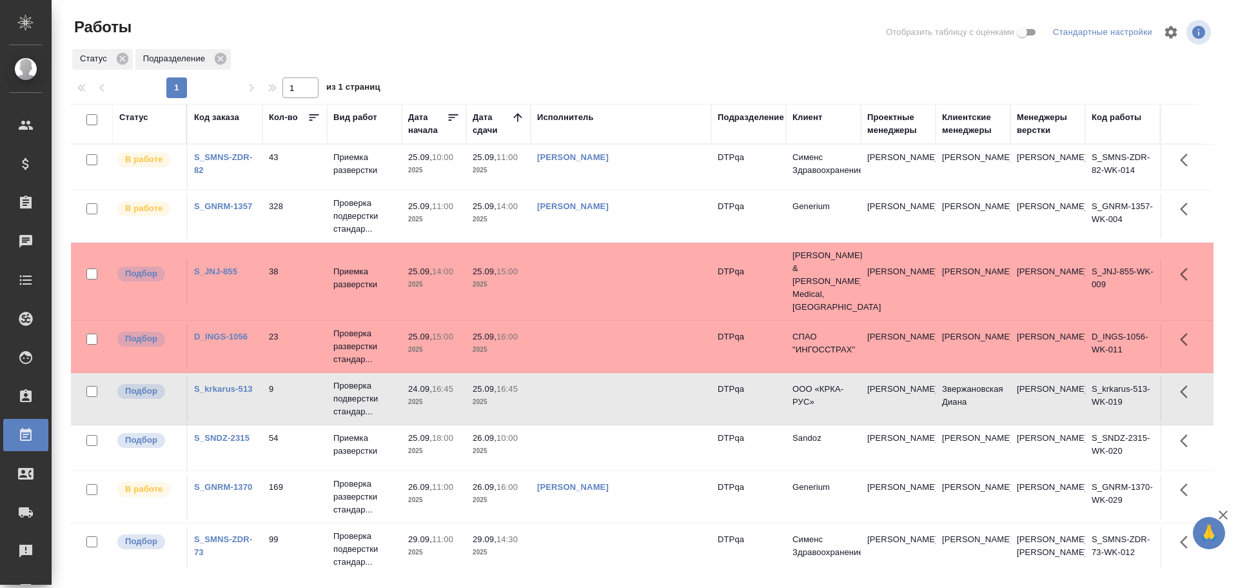
click at [577, 376] on td at bounding box center [621, 398] width 181 height 45
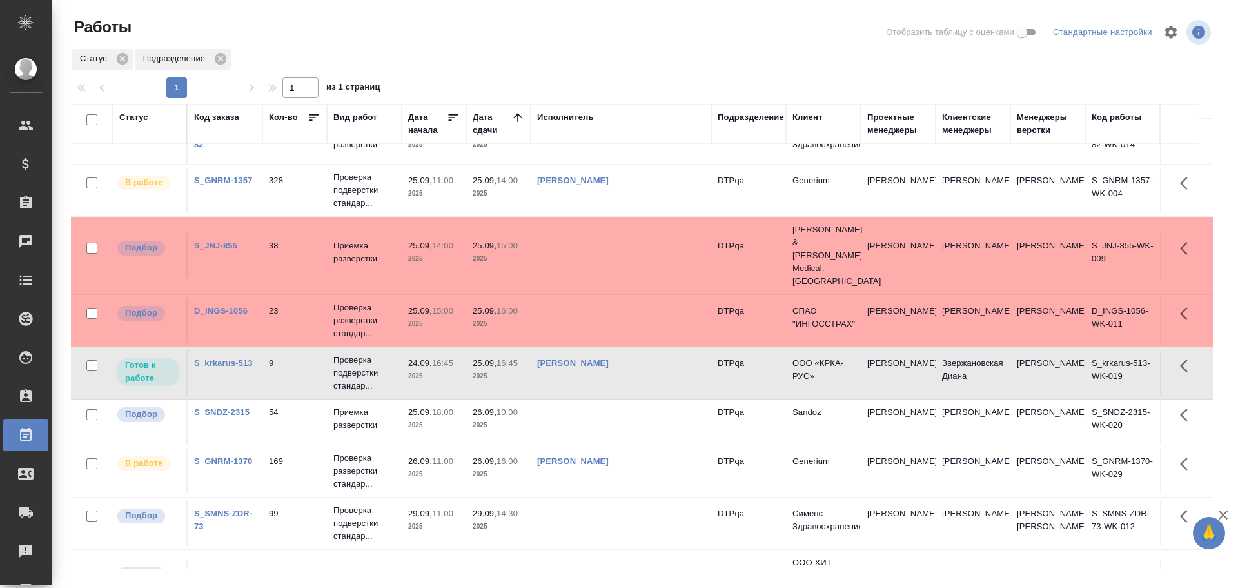
scroll to position [59, 0]
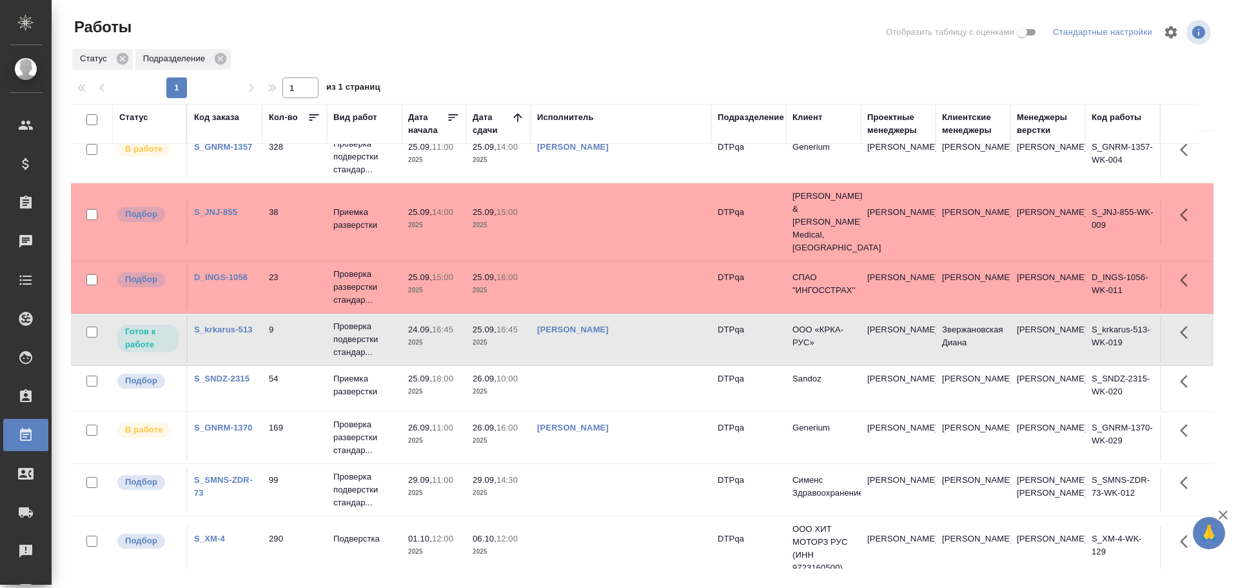
click at [134, 118] on div "Статус" at bounding box center [133, 117] width 29 height 13
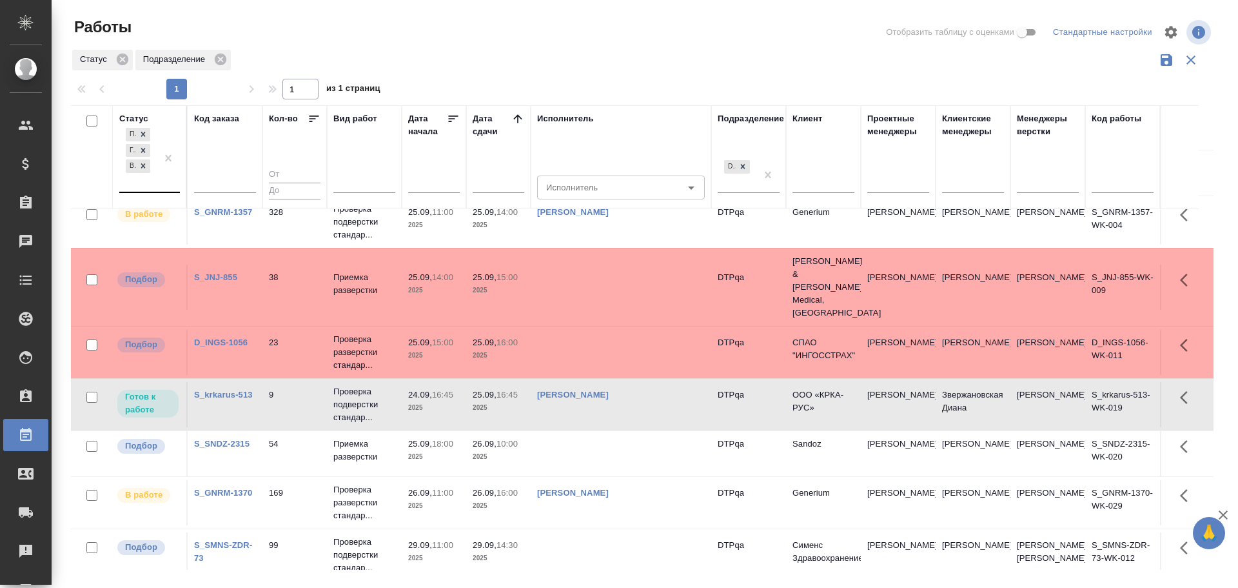
scroll to position [123, 0]
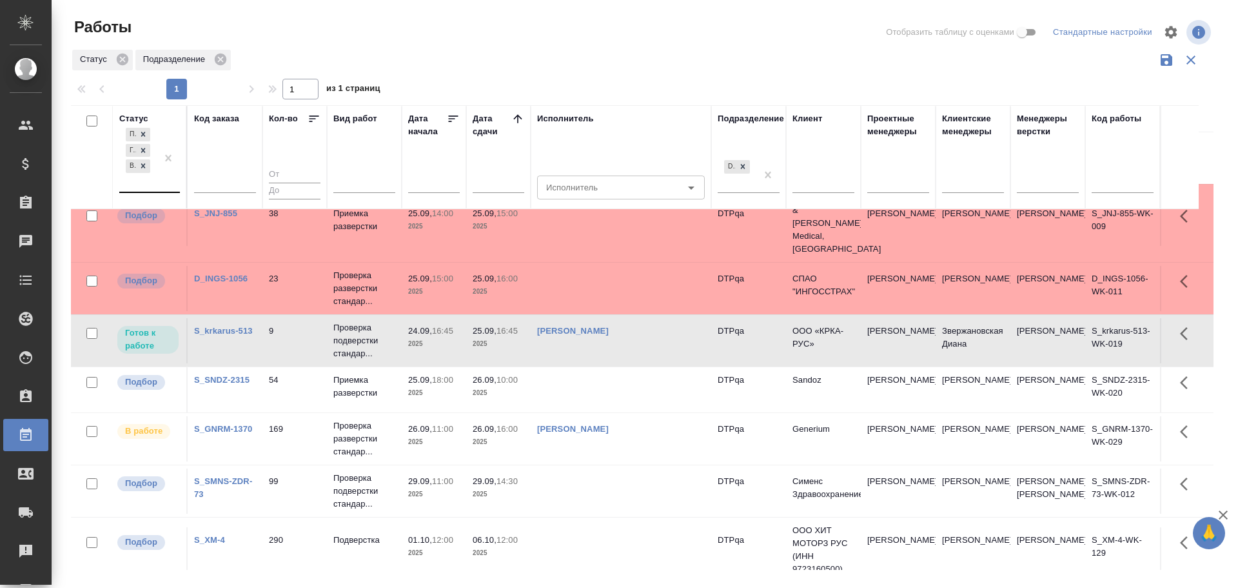
click at [135, 188] on div "Подбор Готов к работе В работе" at bounding box center [137, 158] width 37 height 66
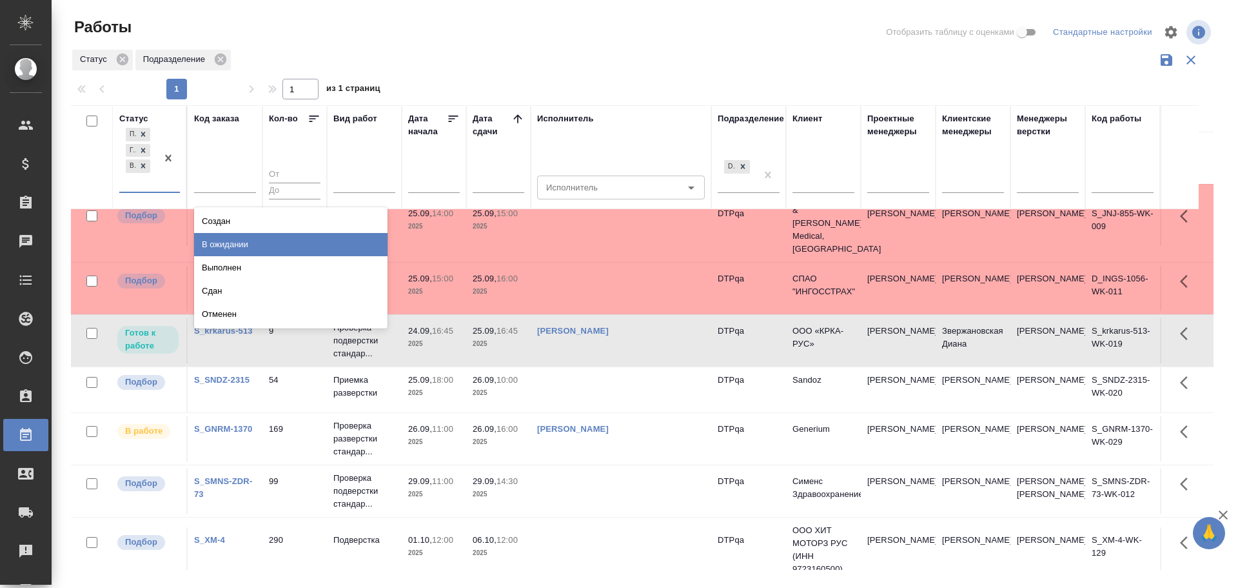
click at [226, 253] on div "В ожидании" at bounding box center [291, 244] width 194 height 23
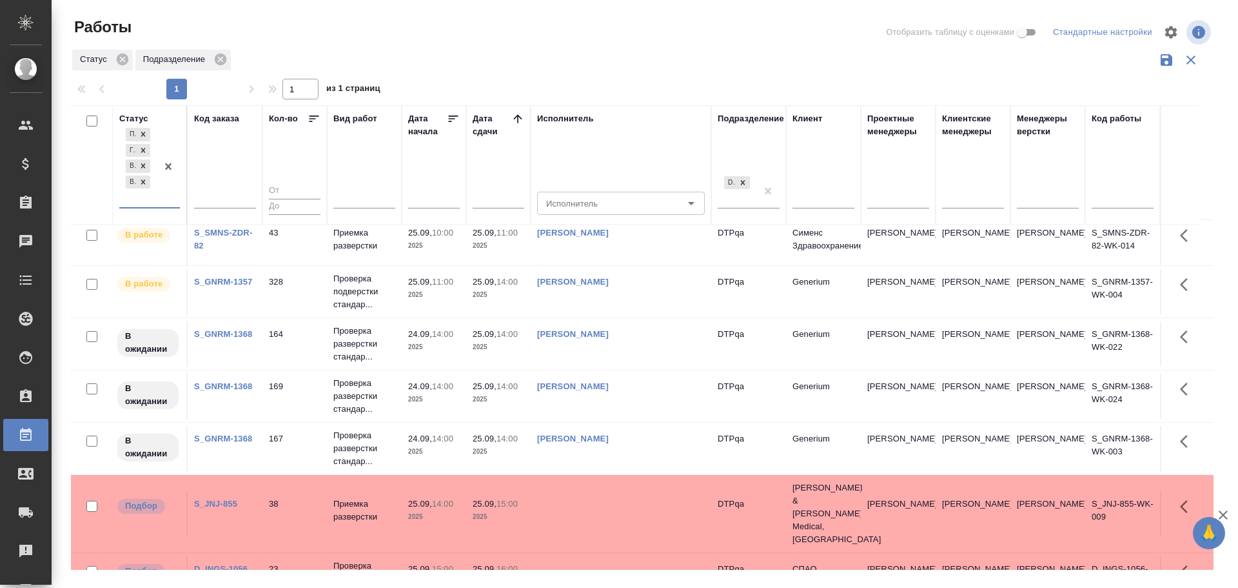
scroll to position [0, 0]
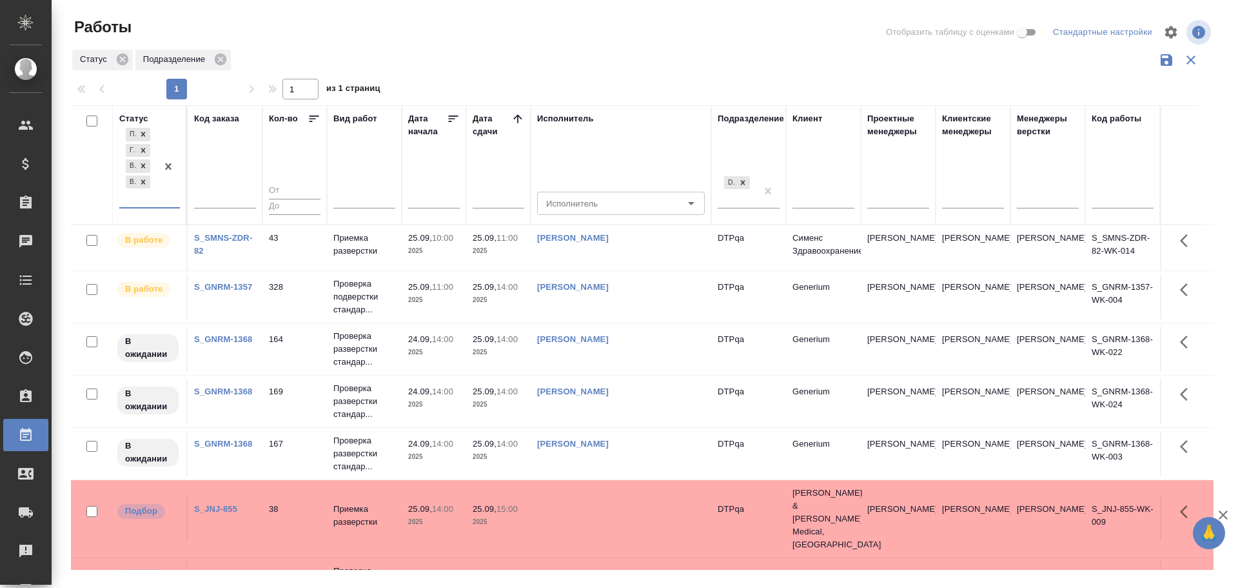
click at [666, 452] on td "Чулец Елена Сергеевна" at bounding box center [621, 453] width 181 height 45
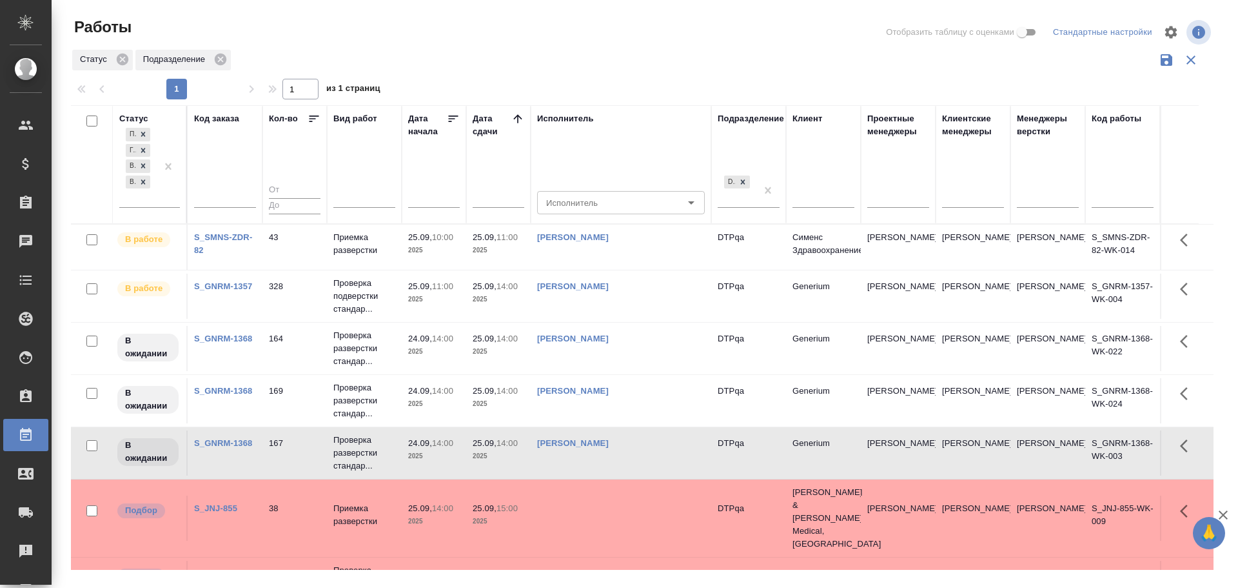
click at [666, 452] on td "Чулец Елена Сергеевна" at bounding box center [621, 452] width 181 height 45
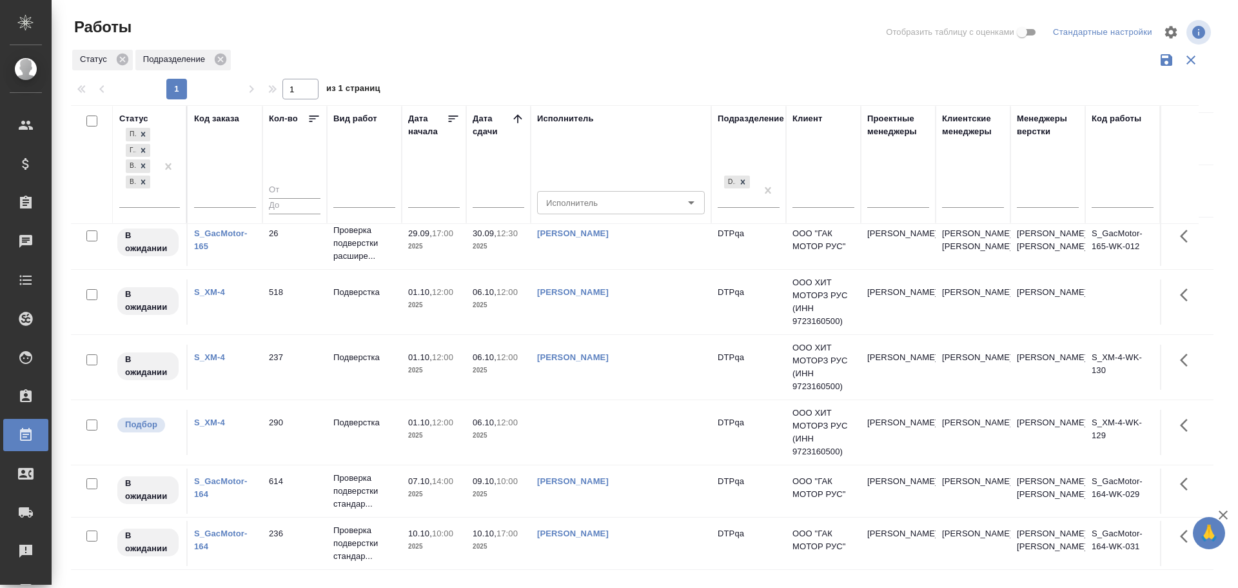
scroll to position [862, 0]
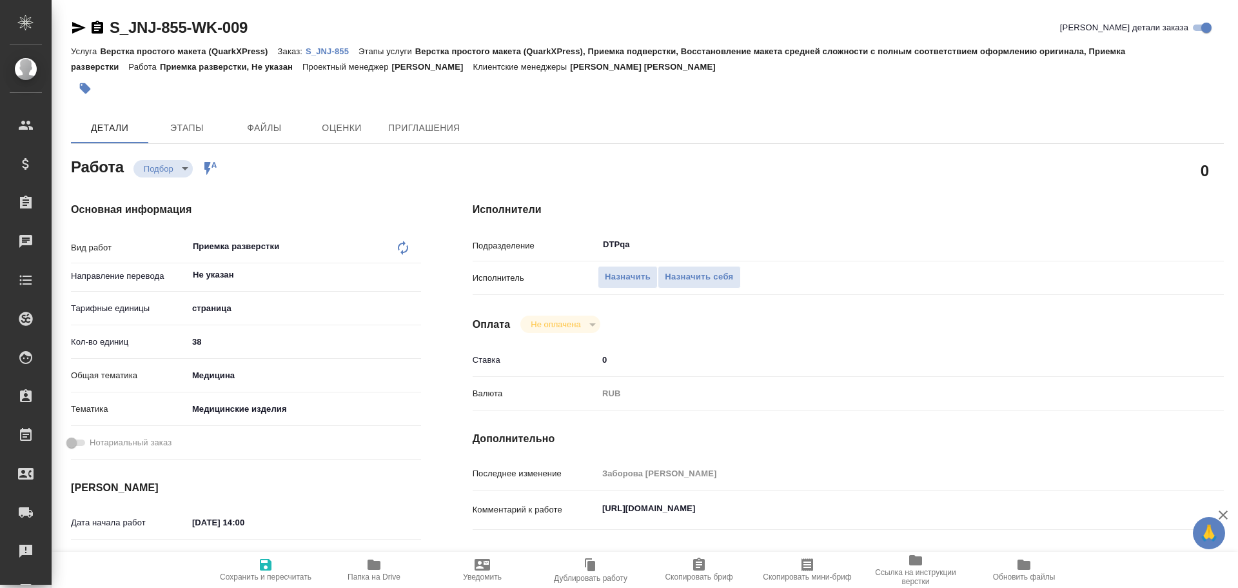
type textarea "x"
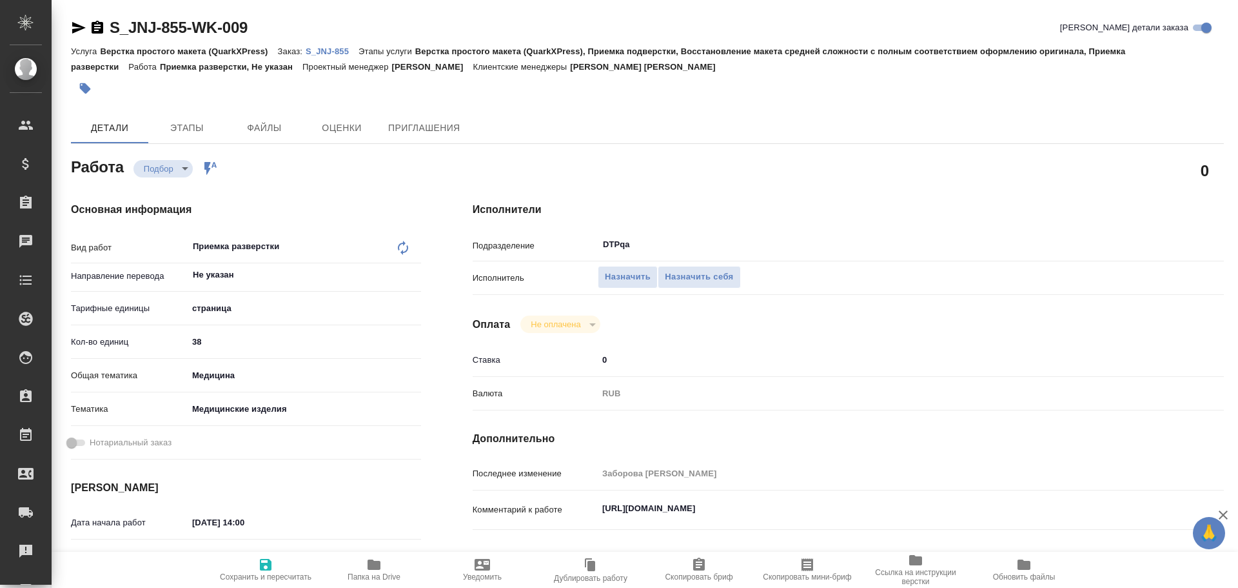
type textarea "x"
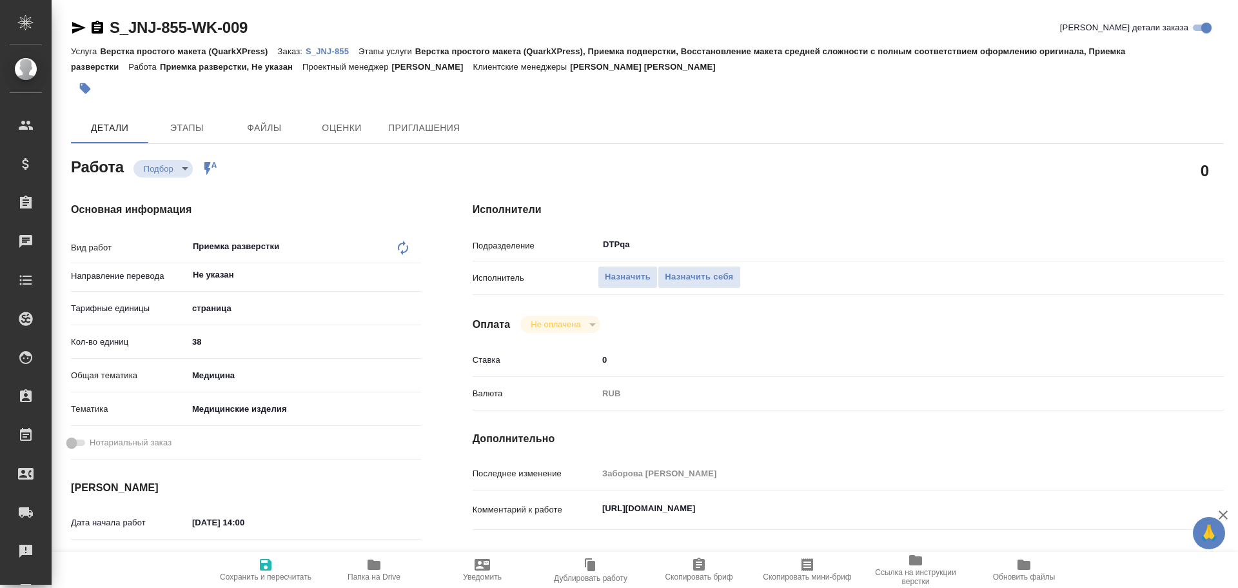
type textarea "x"
click at [606, 511] on textarea "[URL][DOMAIN_NAME]" at bounding box center [880, 509] width 562 height 22
type textarea "x"
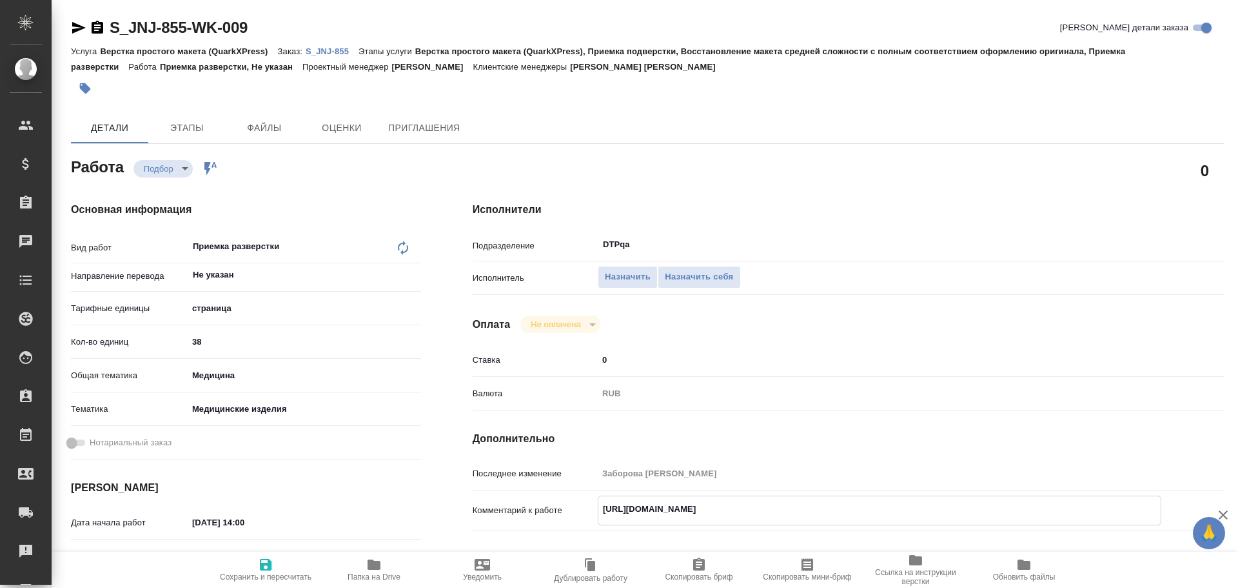
type textarea "x"
drag, startPoint x: 605, startPoint y: 510, endPoint x: 879, endPoint y: 506, distance: 273.5
click at [879, 506] on textarea "[URL][DOMAIN_NAME]" at bounding box center [880, 509] width 562 height 22
type textarea "x"
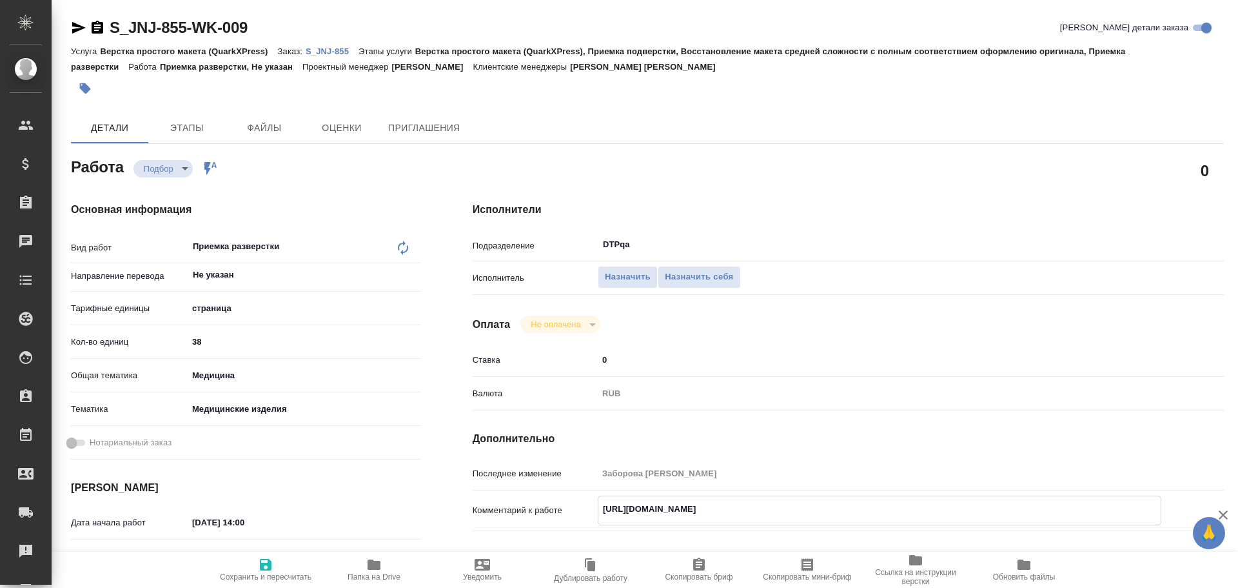
type textarea "x"
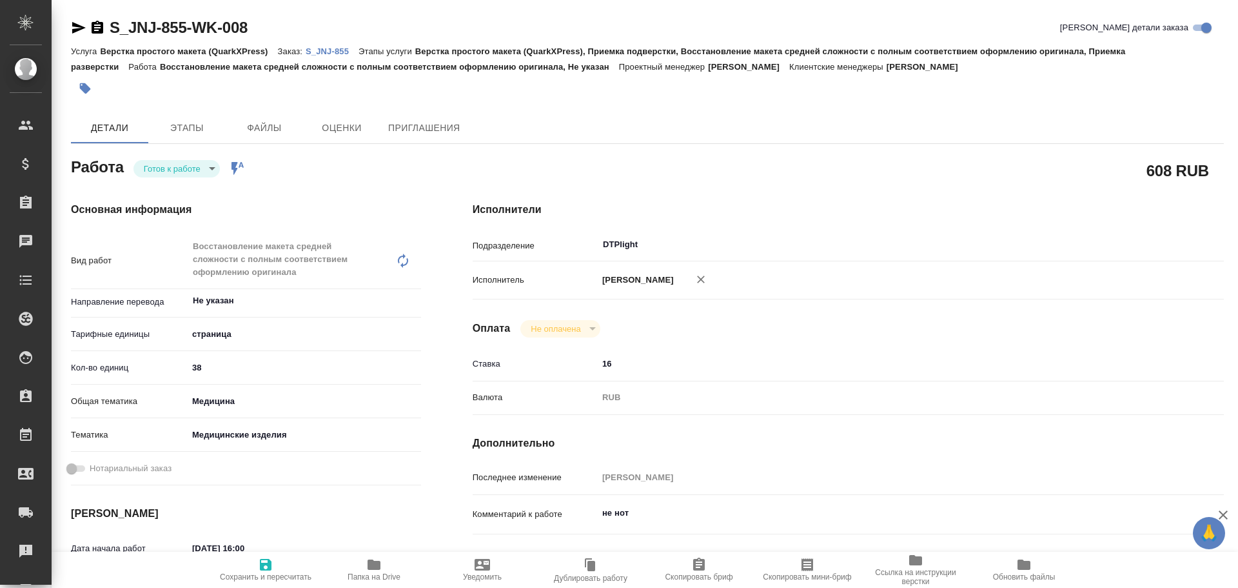
type textarea "x"
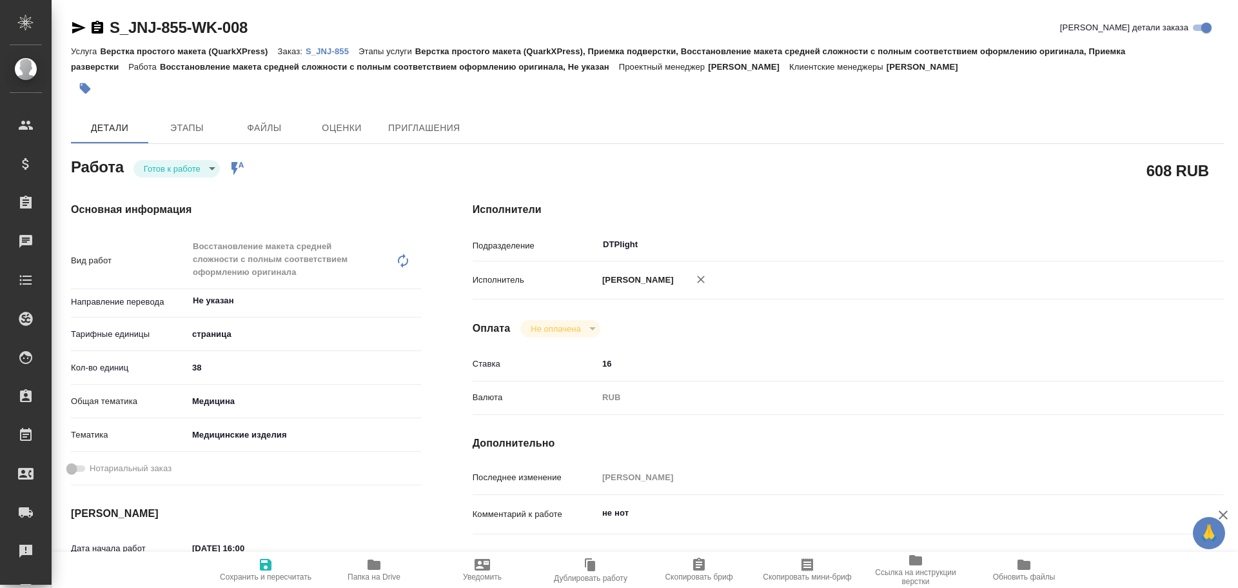
type textarea "x"
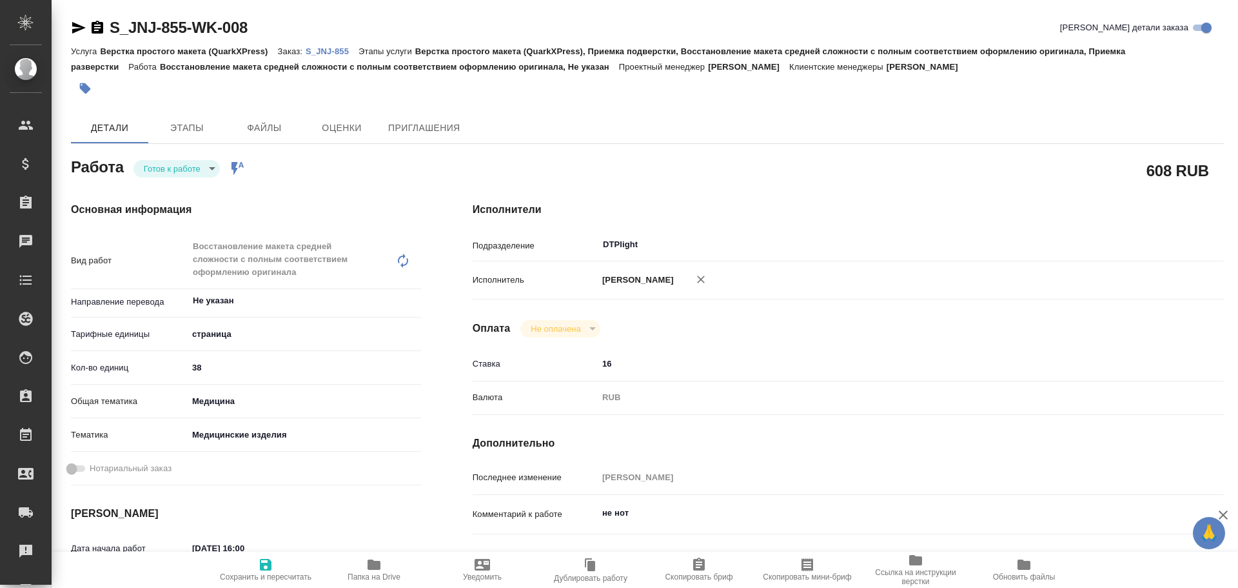
type textarea "x"
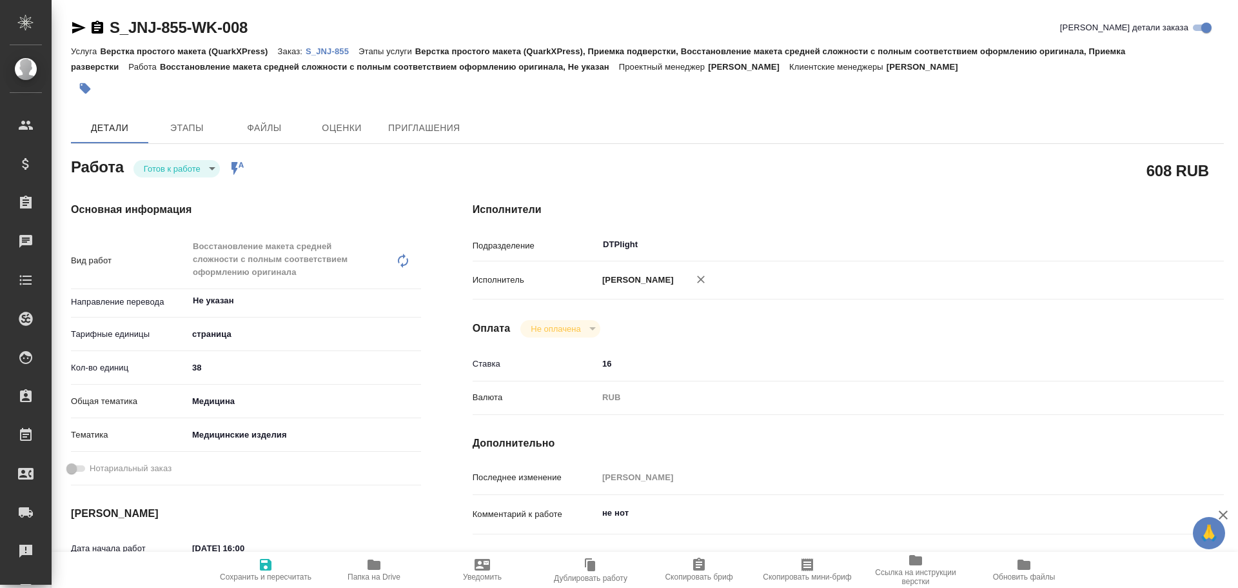
type textarea "x"
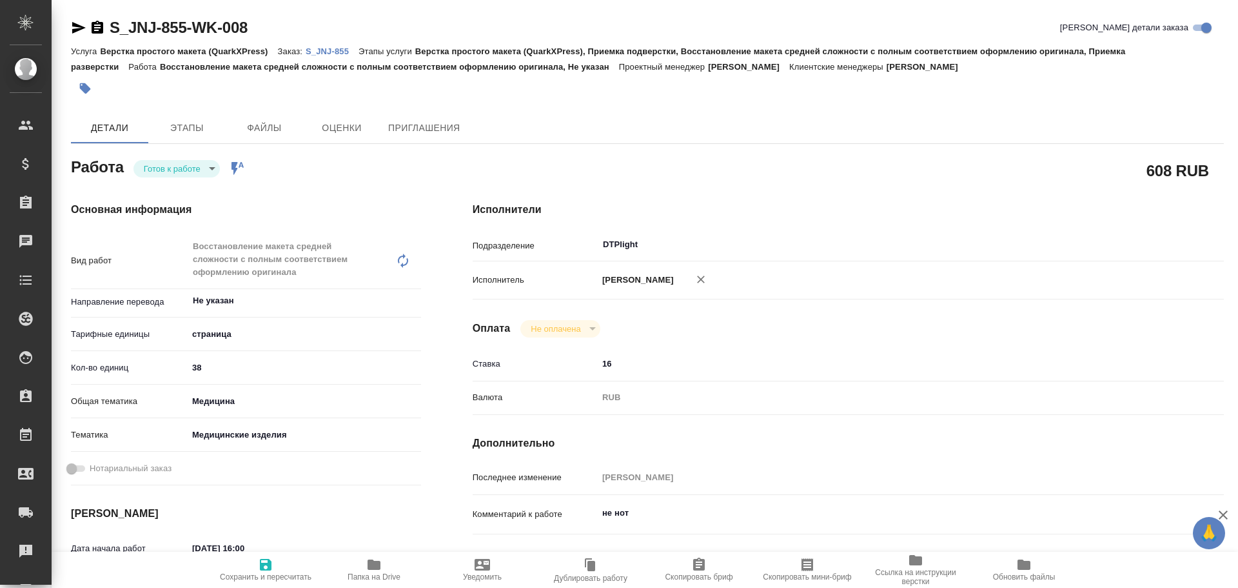
type textarea "x"
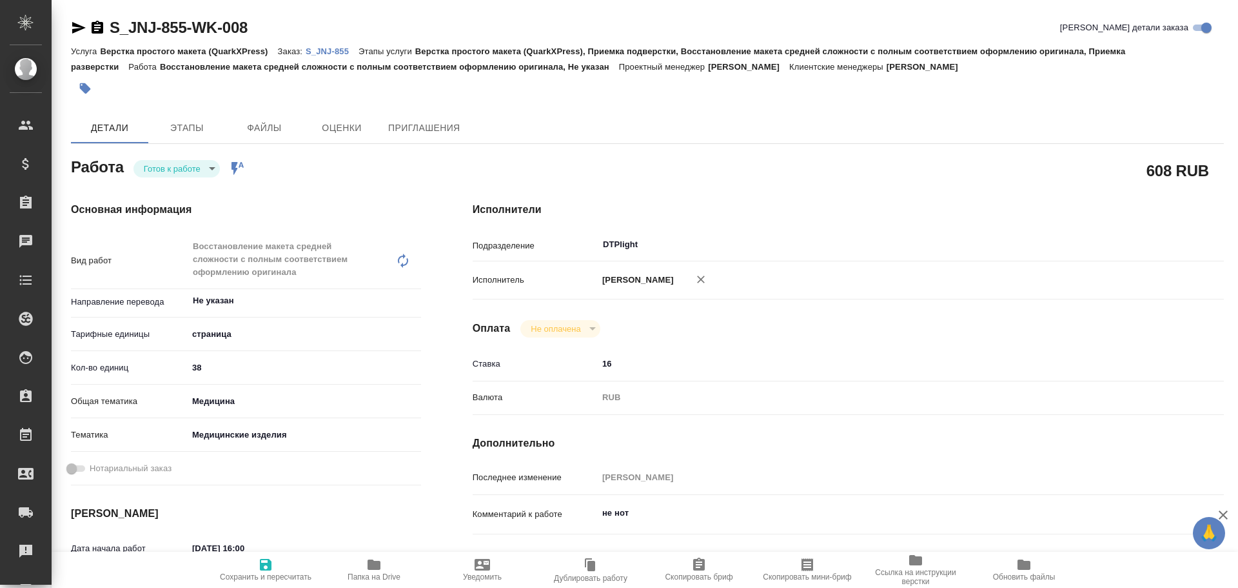
type textarea "x"
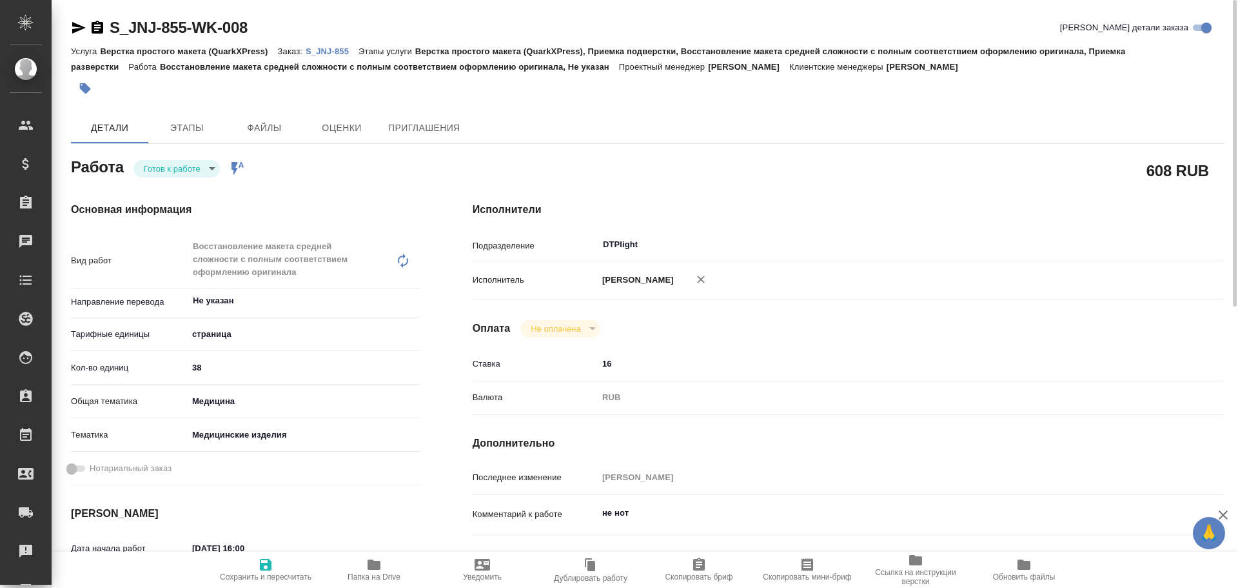
click at [377, 574] on span "Папка на Drive" at bounding box center [374, 576] width 53 height 9
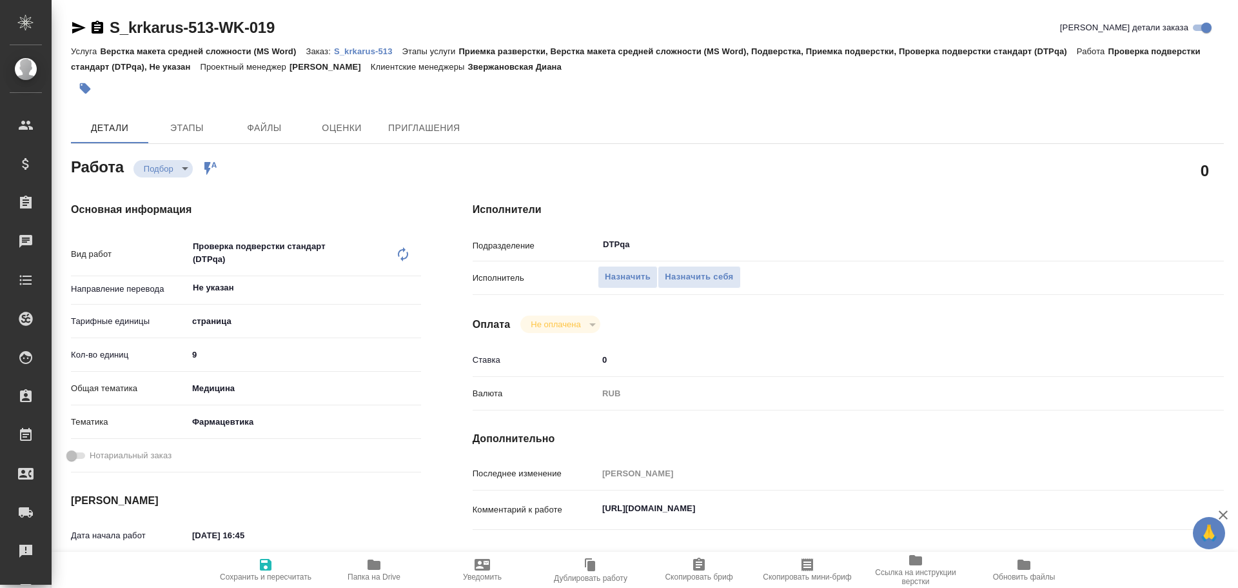
type textarea "x"
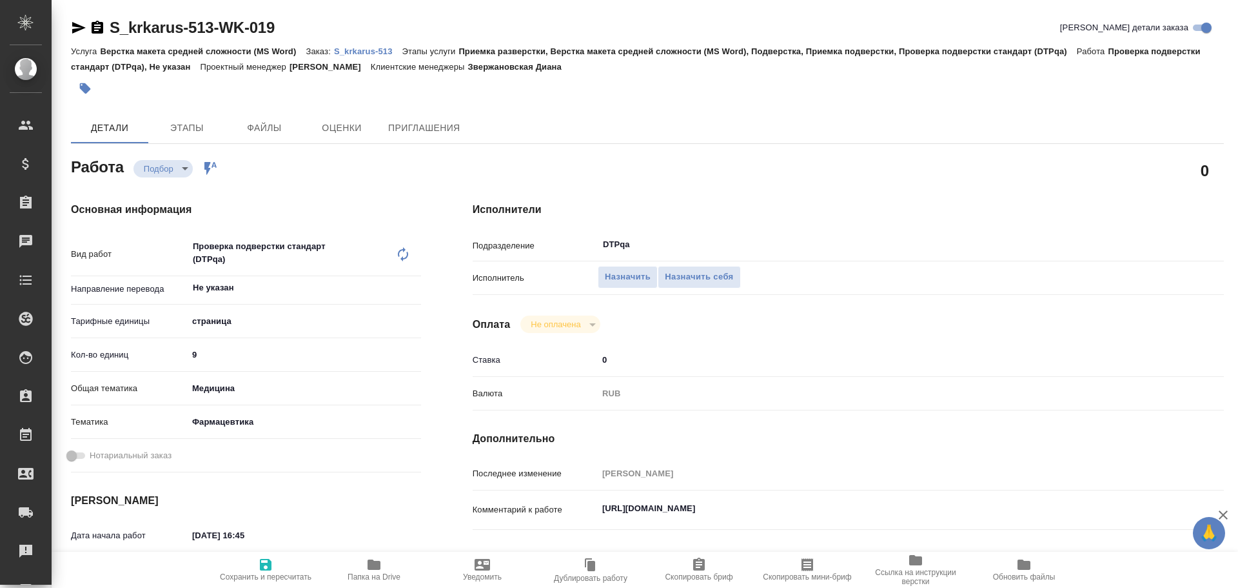
type textarea "x"
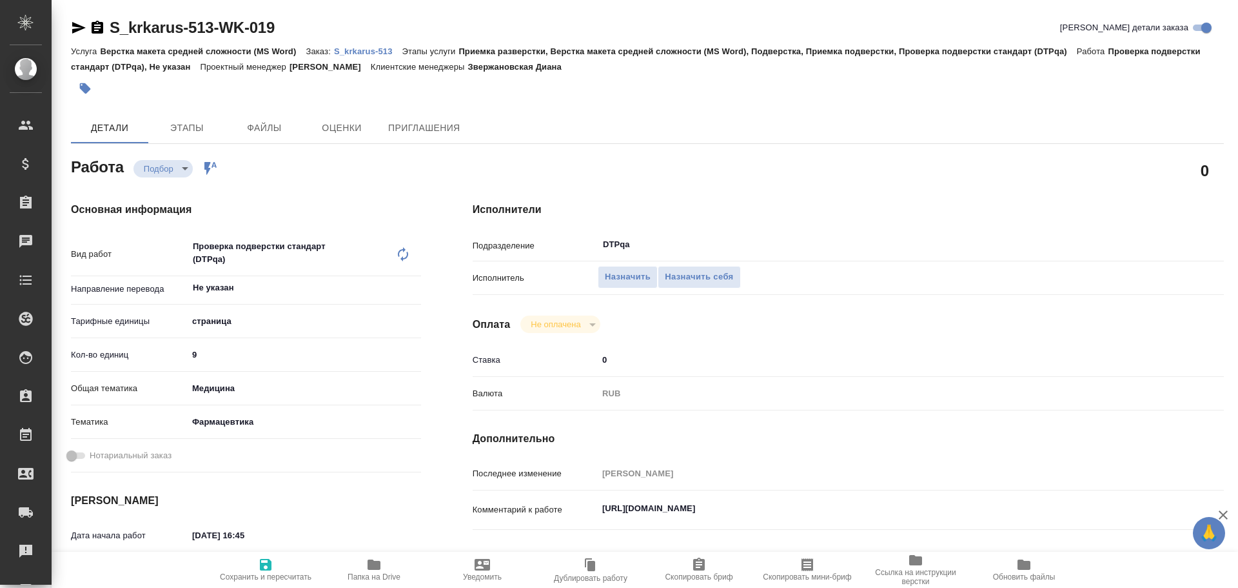
type textarea "x"
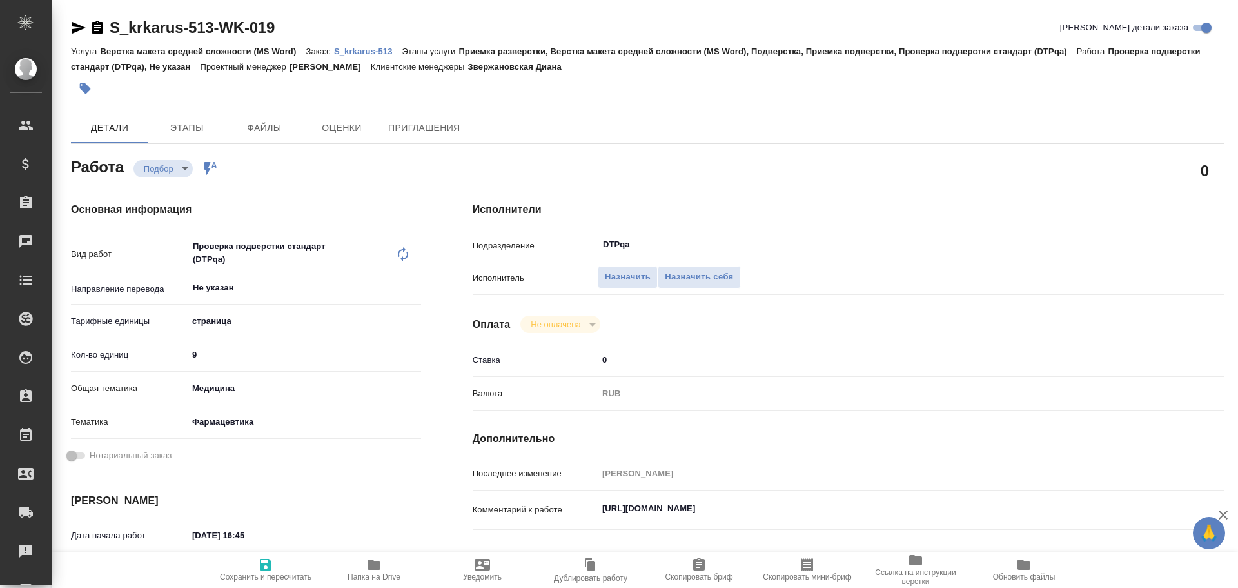
type textarea "x"
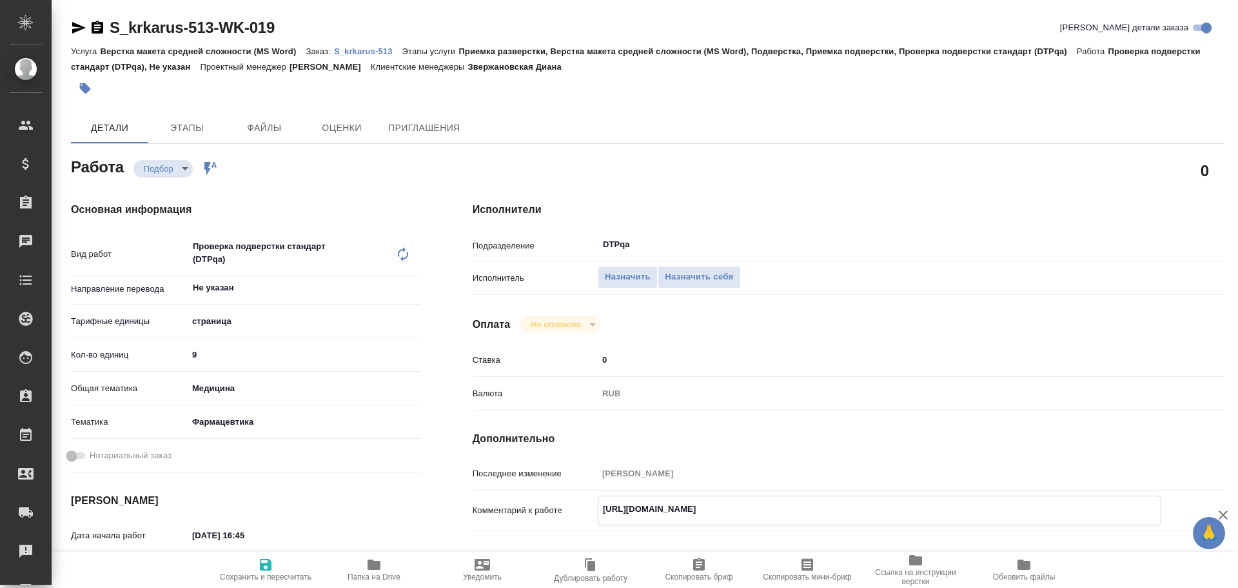
type textarea "x"
drag, startPoint x: 600, startPoint y: 510, endPoint x: 865, endPoint y: 520, distance: 265.3
click at [891, 519] on textarea "https://tera.awatera.com/Work/68d28588d08c004e318c4193/" at bounding box center [880, 509] width 562 height 22
type textarea "x"
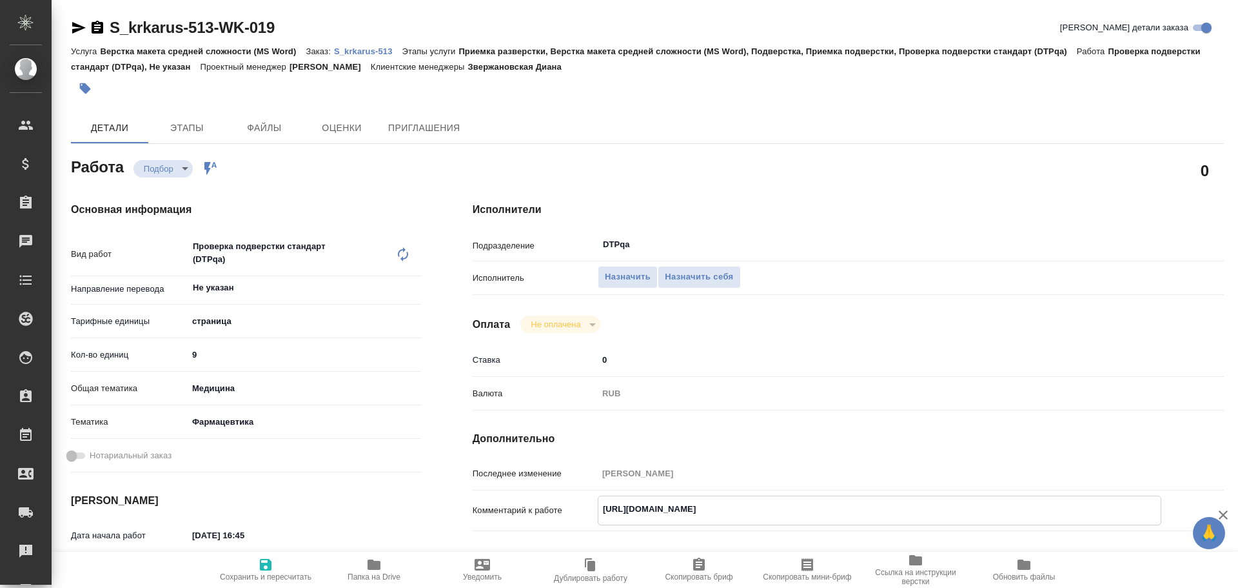
type textarea "x"
drag, startPoint x: 717, startPoint y: 284, endPoint x: 729, endPoint y: 306, distance: 25.7
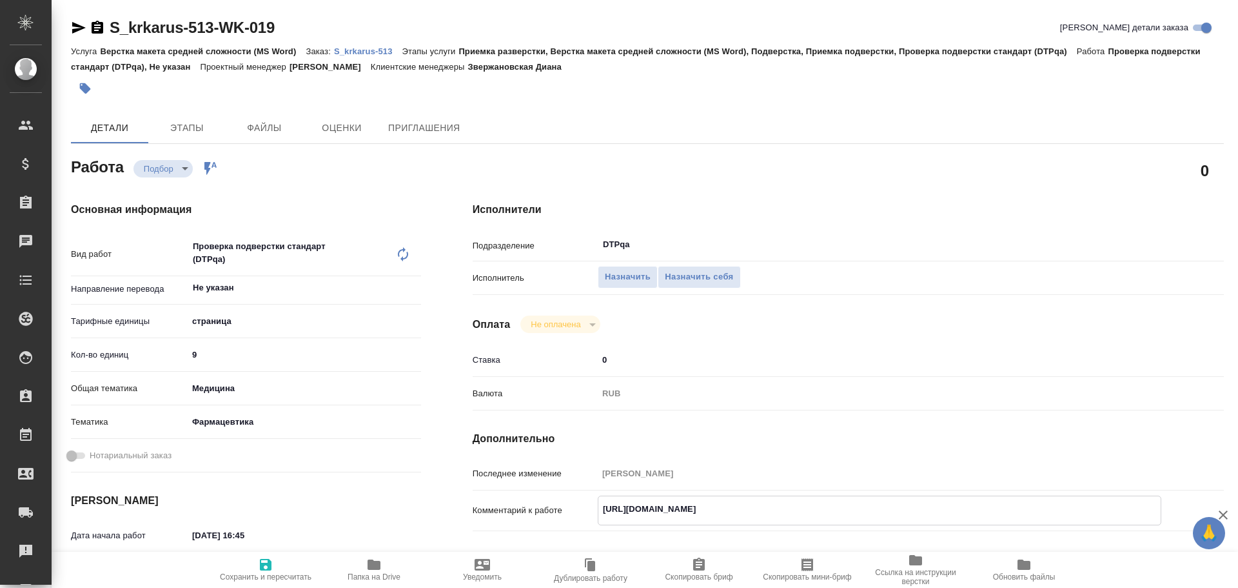
click at [717, 284] on button "Назначить себя" at bounding box center [699, 277] width 83 height 23
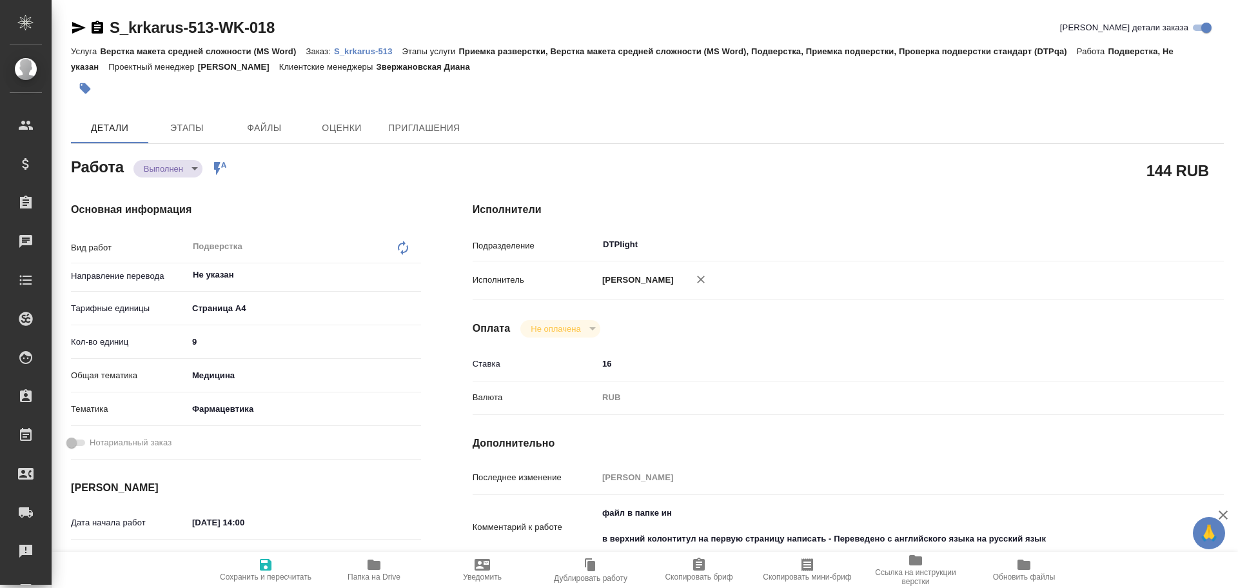
type textarea "x"
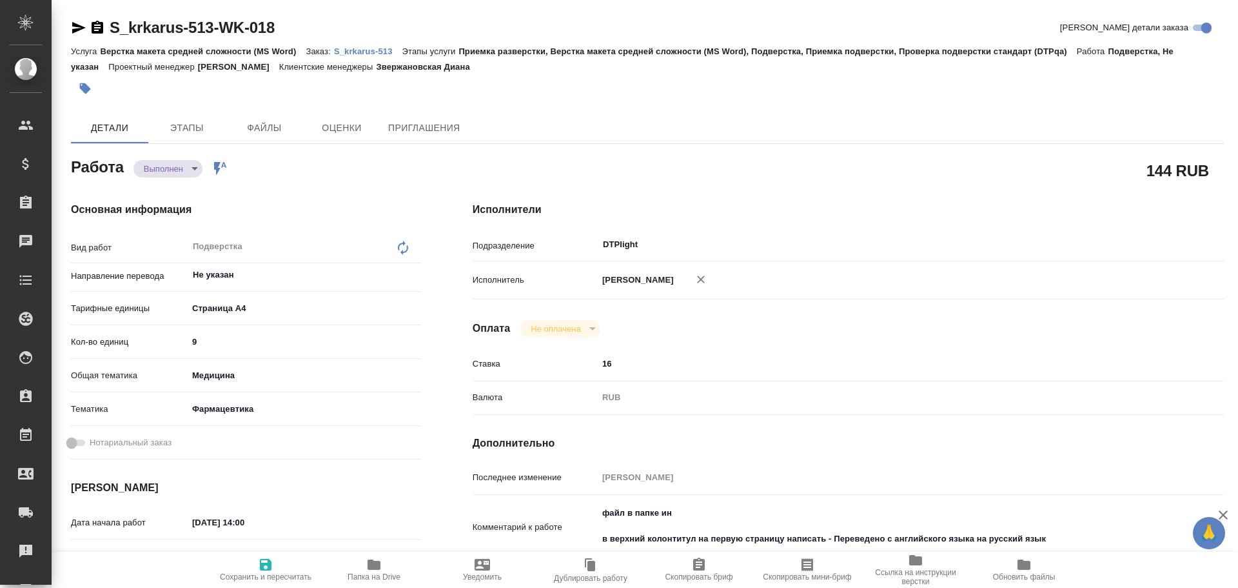
type textarea "x"
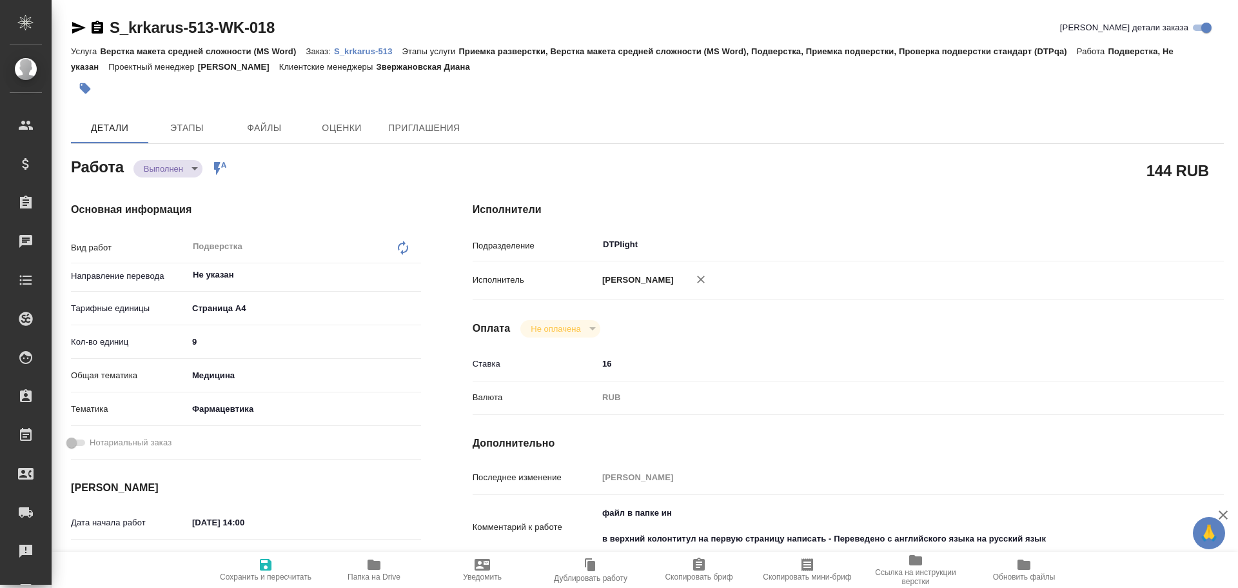
type textarea "x"
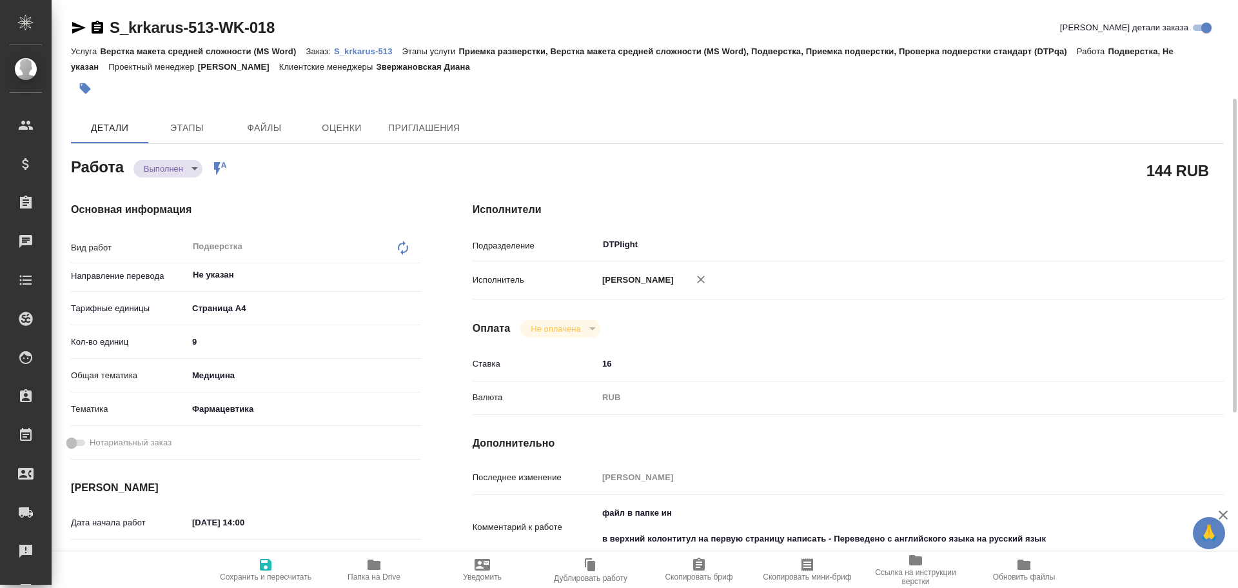
scroll to position [65, 0]
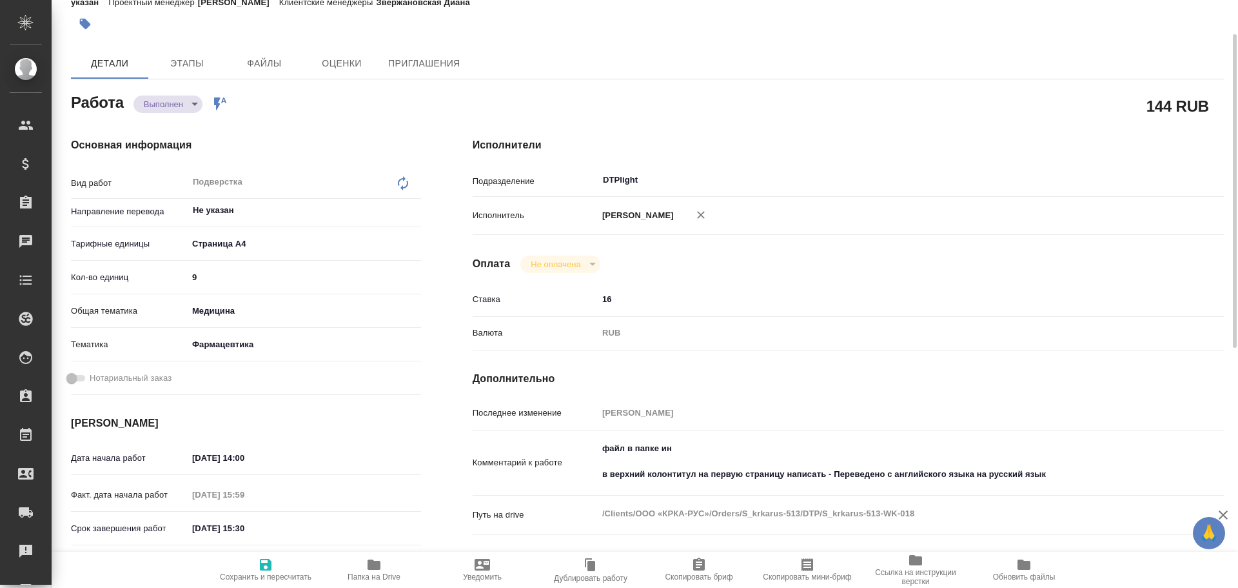
type textarea "x"
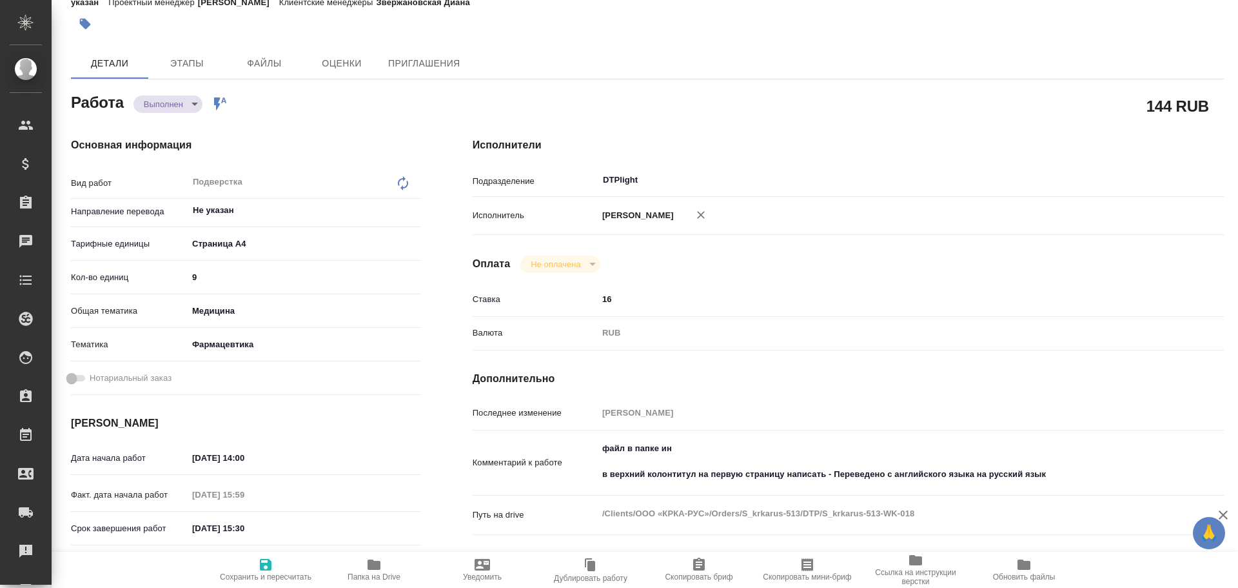
type textarea "x"
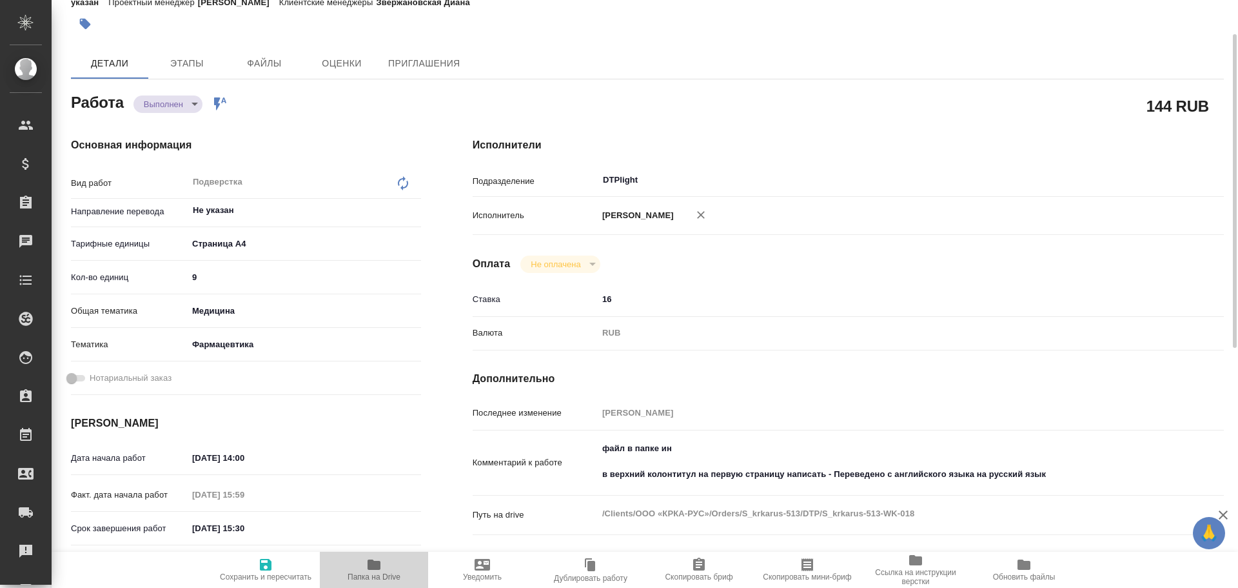
click at [380, 568] on icon "button" at bounding box center [374, 564] width 13 height 10
click at [377, 568] on icon "button" at bounding box center [374, 564] width 13 height 10
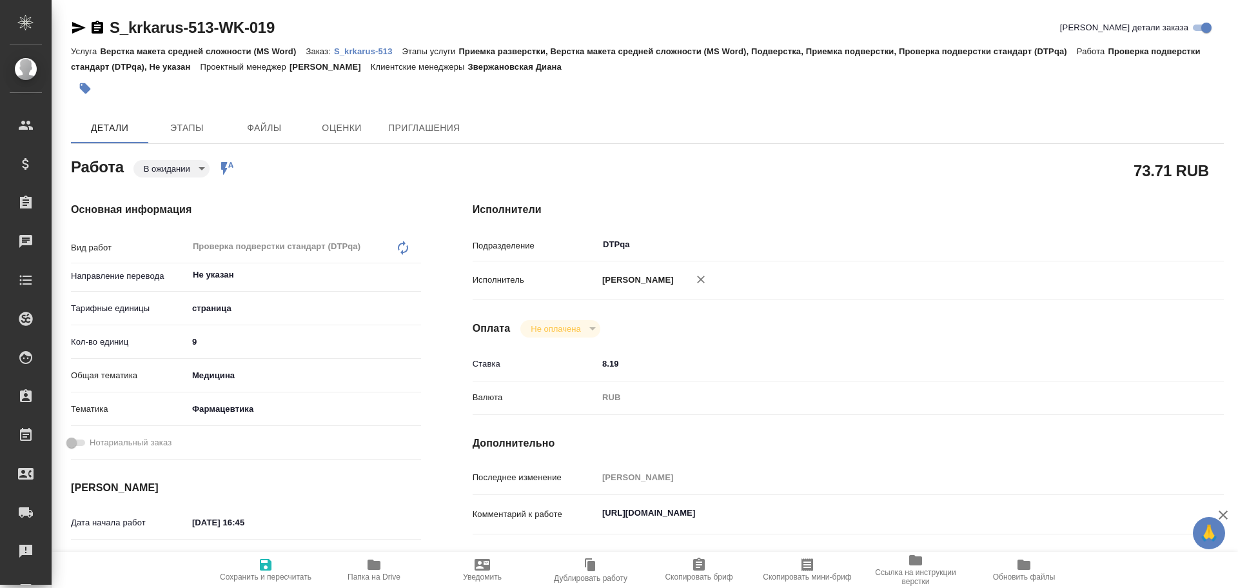
type textarea "x"
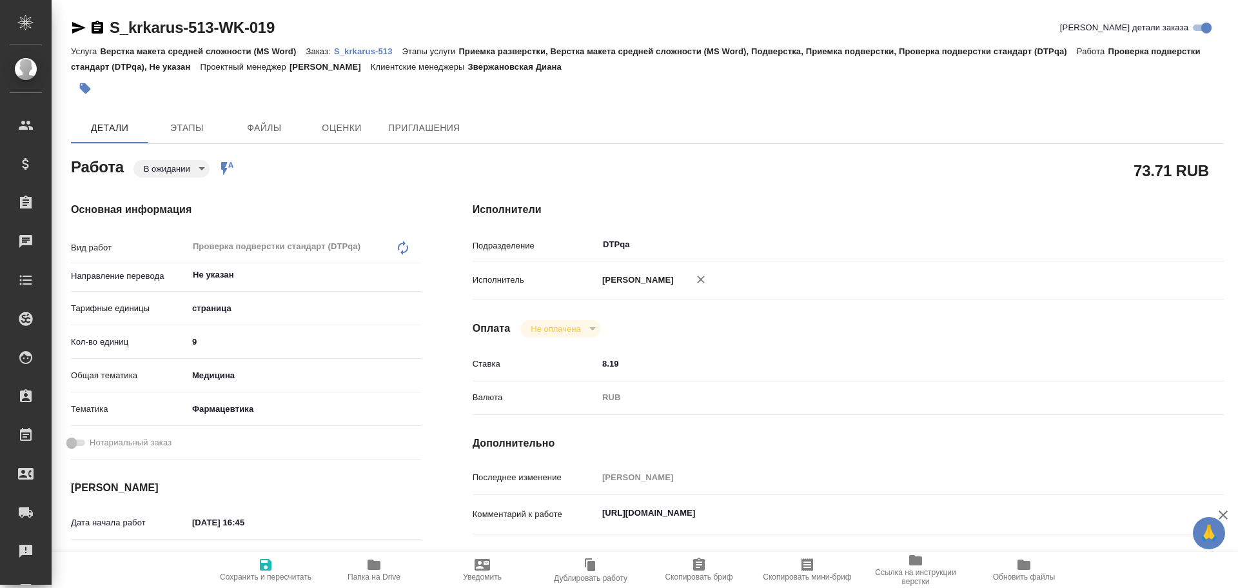
type textarea "x"
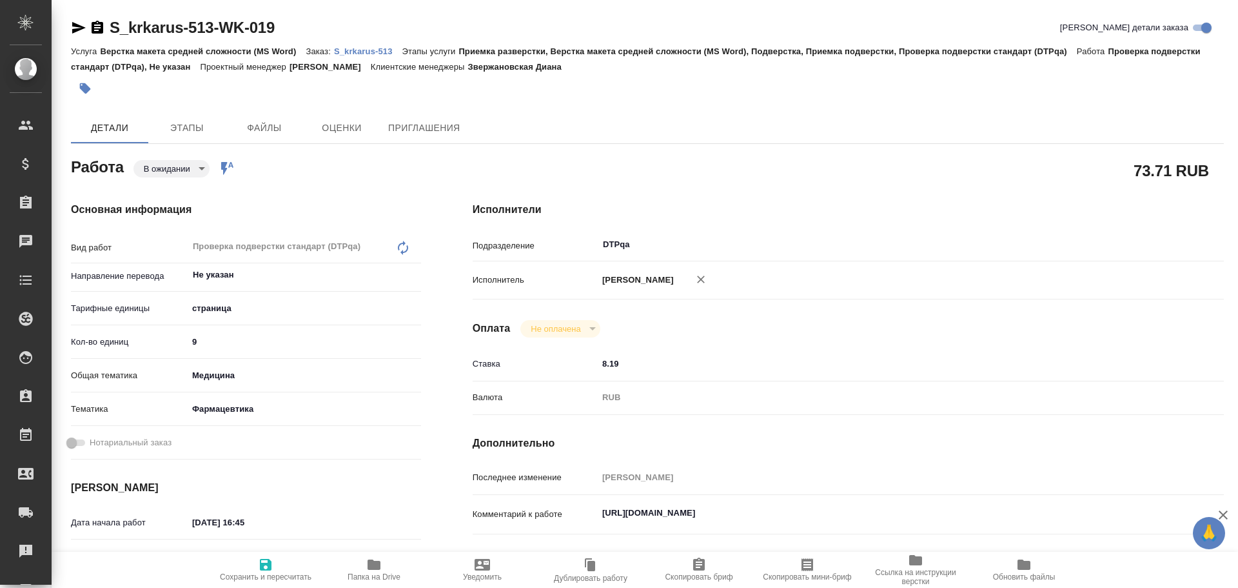
type textarea "x"
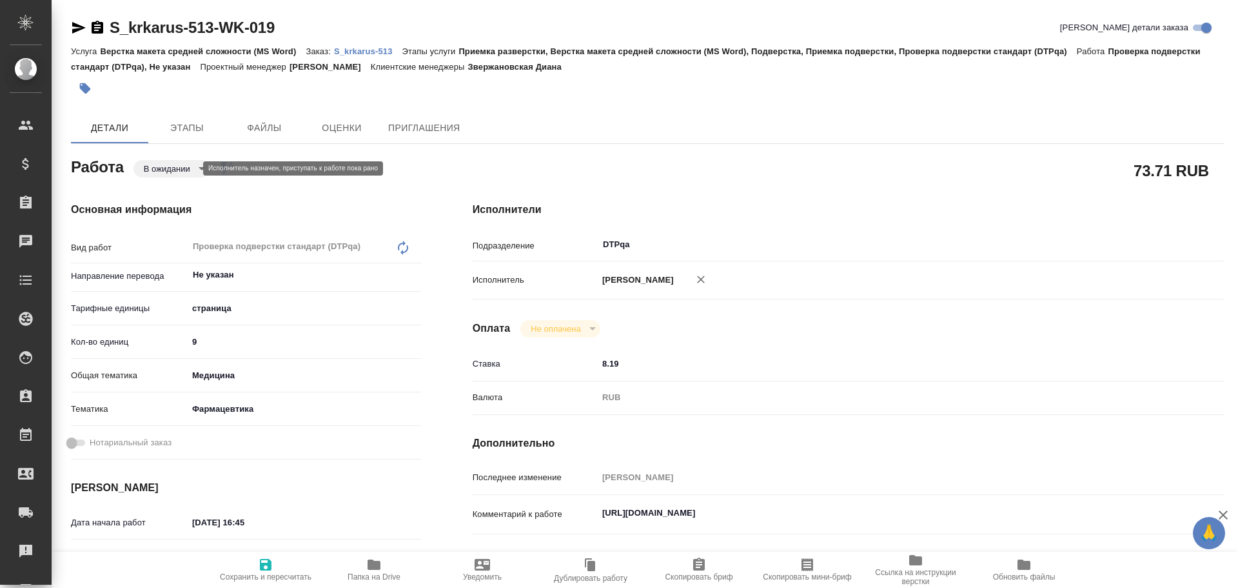
type textarea "x"
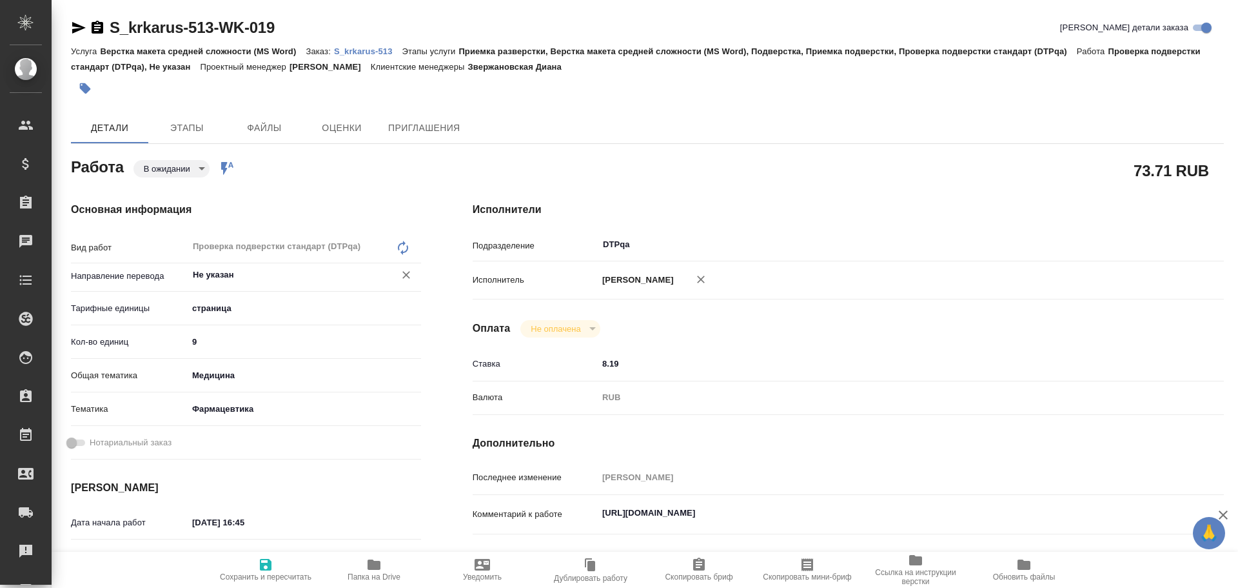
type textarea "x"
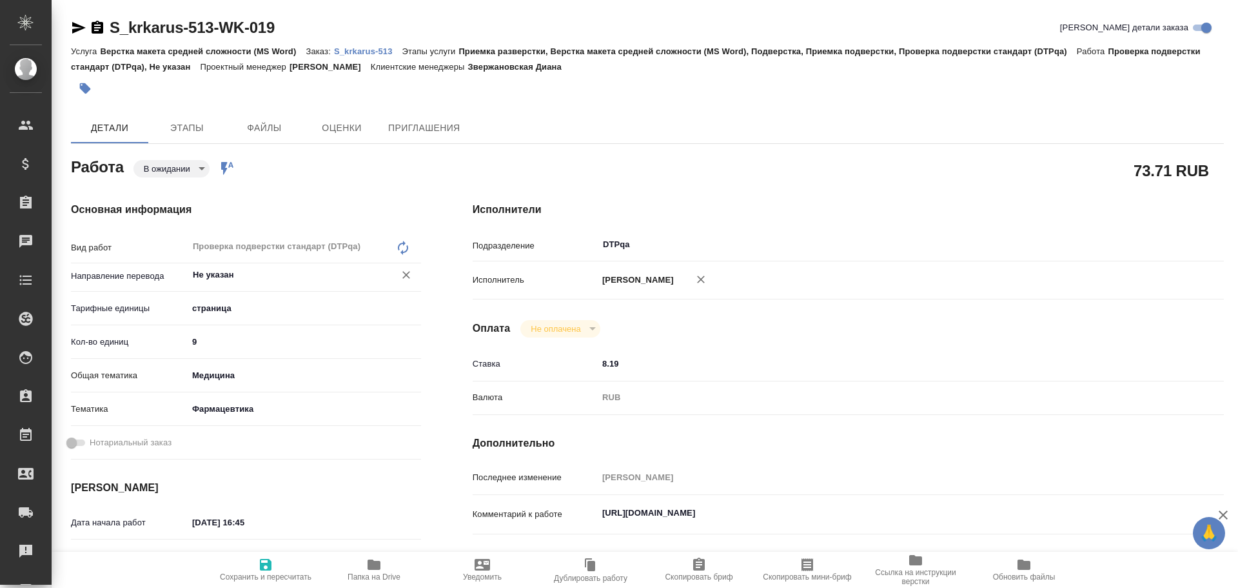
type textarea "x"
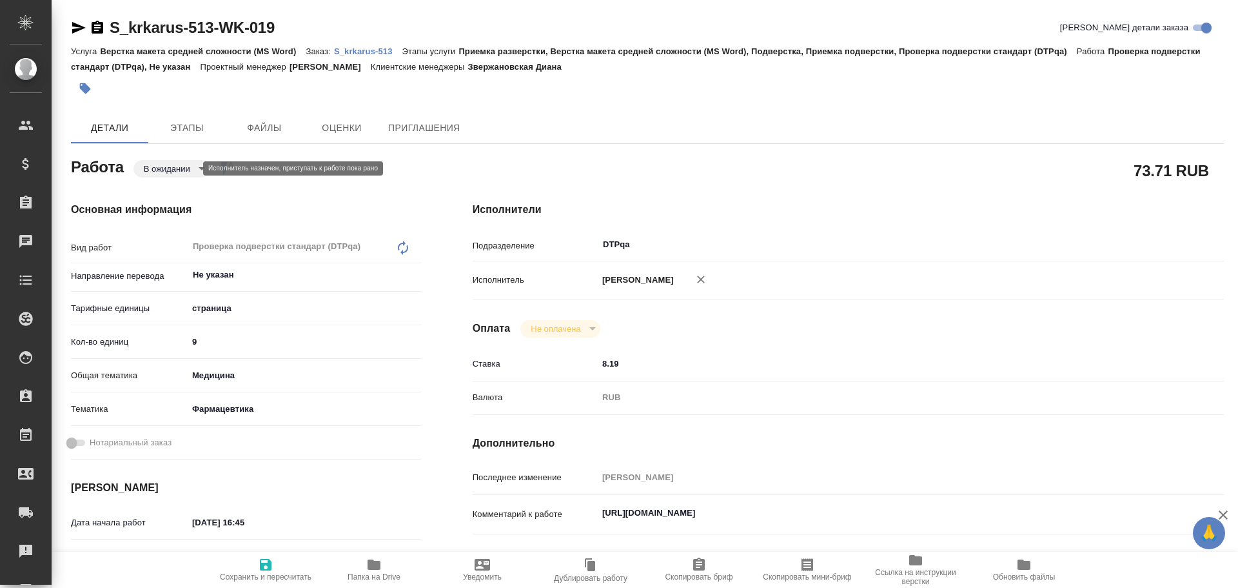
click at [182, 173] on body "🙏 .cls-1 fill:#fff; AWATERA Chulets Elena Клиенты Спецификации Заказы 0 Чаты To…" at bounding box center [619, 294] width 1238 height 588
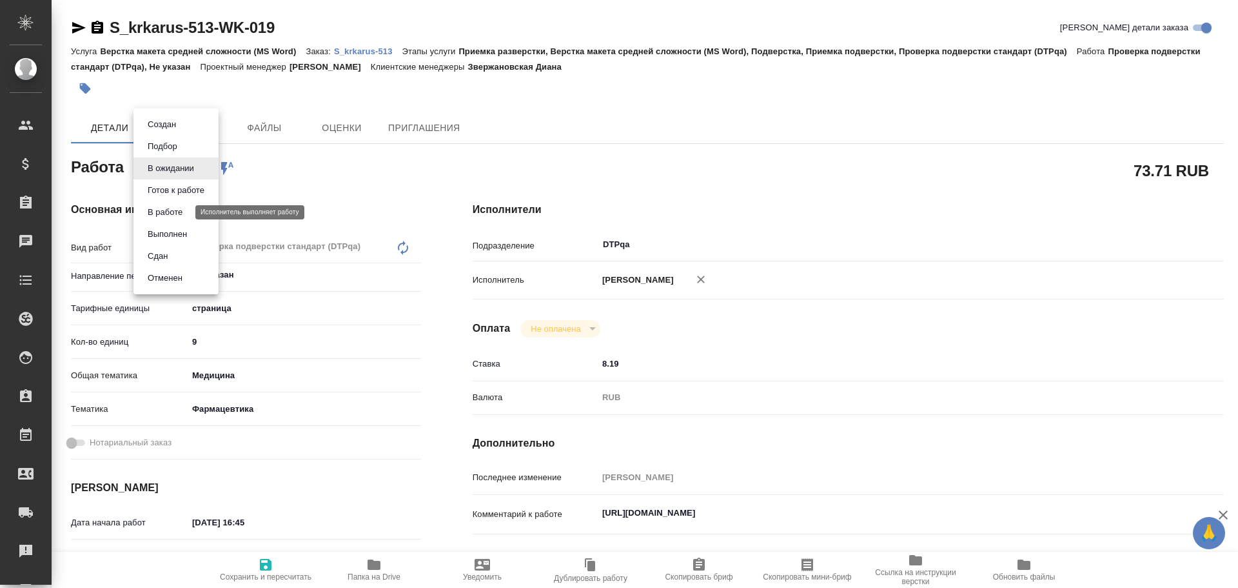
click at [166, 209] on button "В работе" at bounding box center [165, 212] width 43 height 14
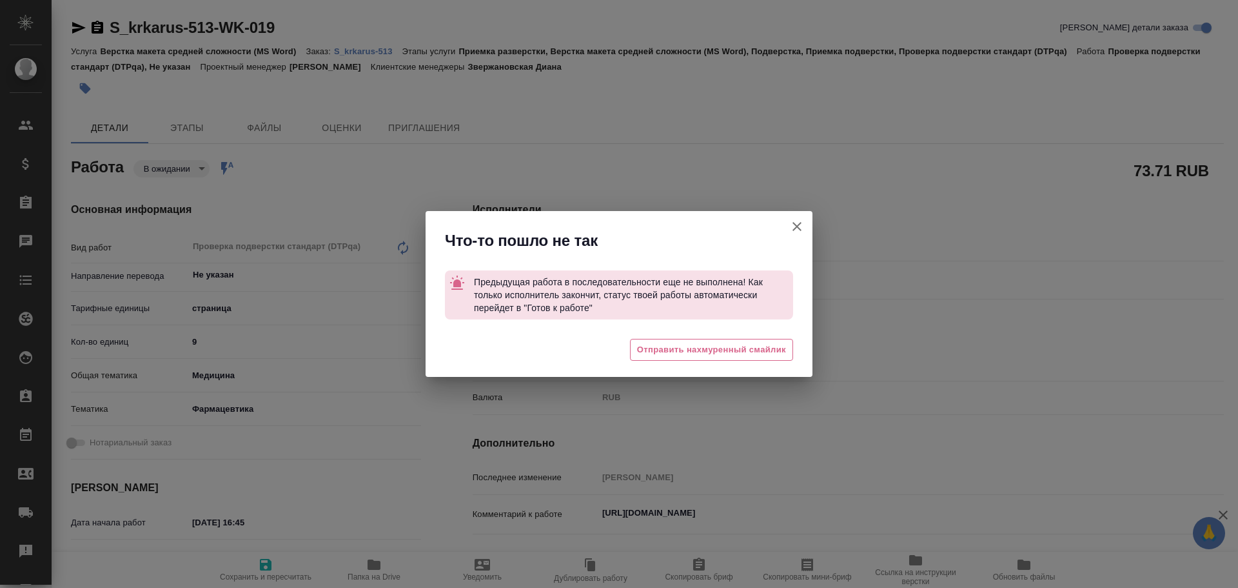
type textarea "x"
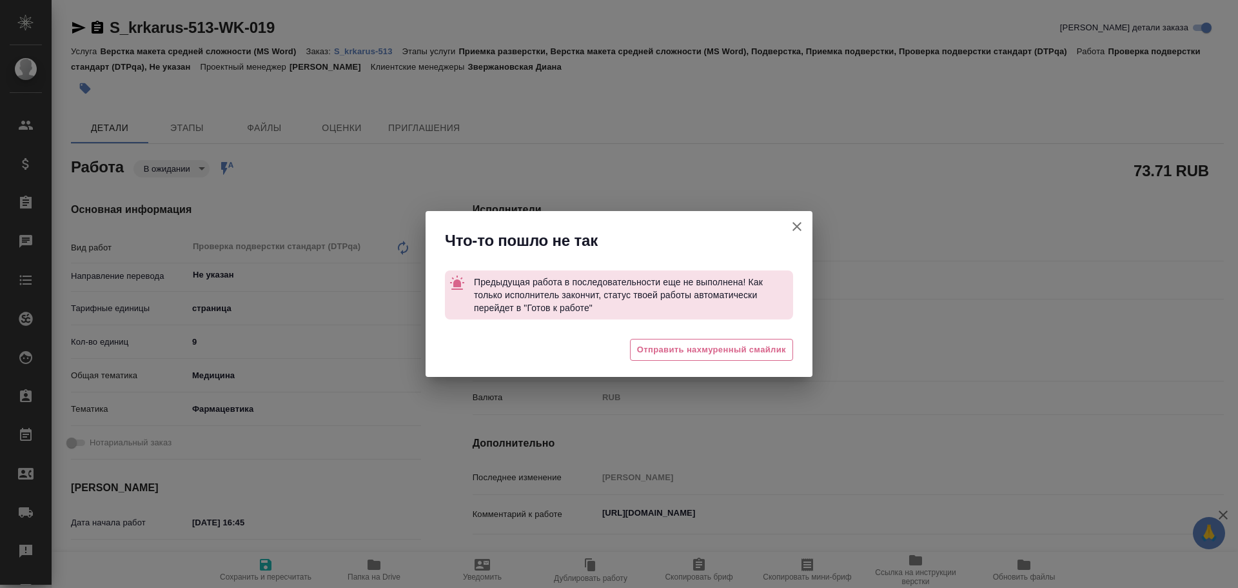
type textarea "x"
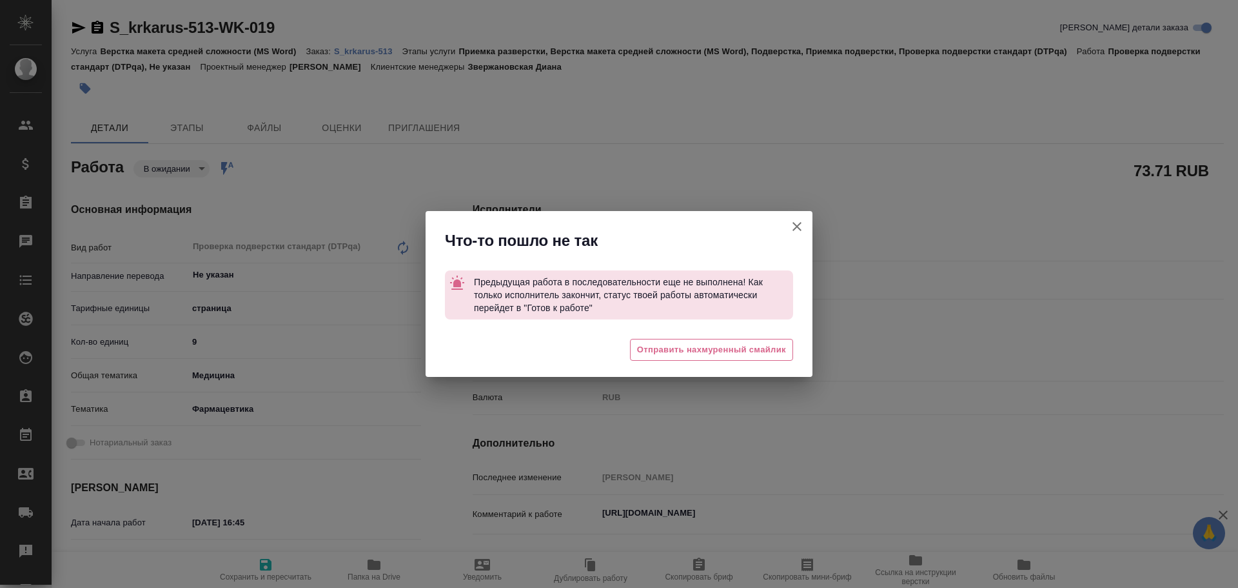
type textarea "x"
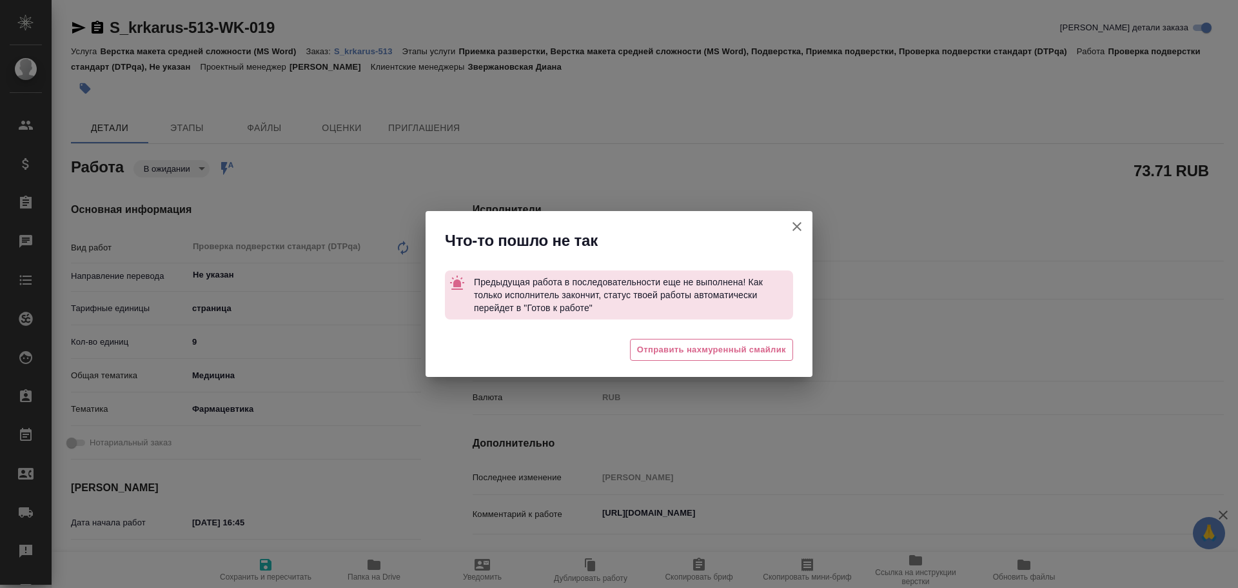
click at [800, 231] on icon "button" at bounding box center [797, 226] width 15 height 15
type textarea "x"
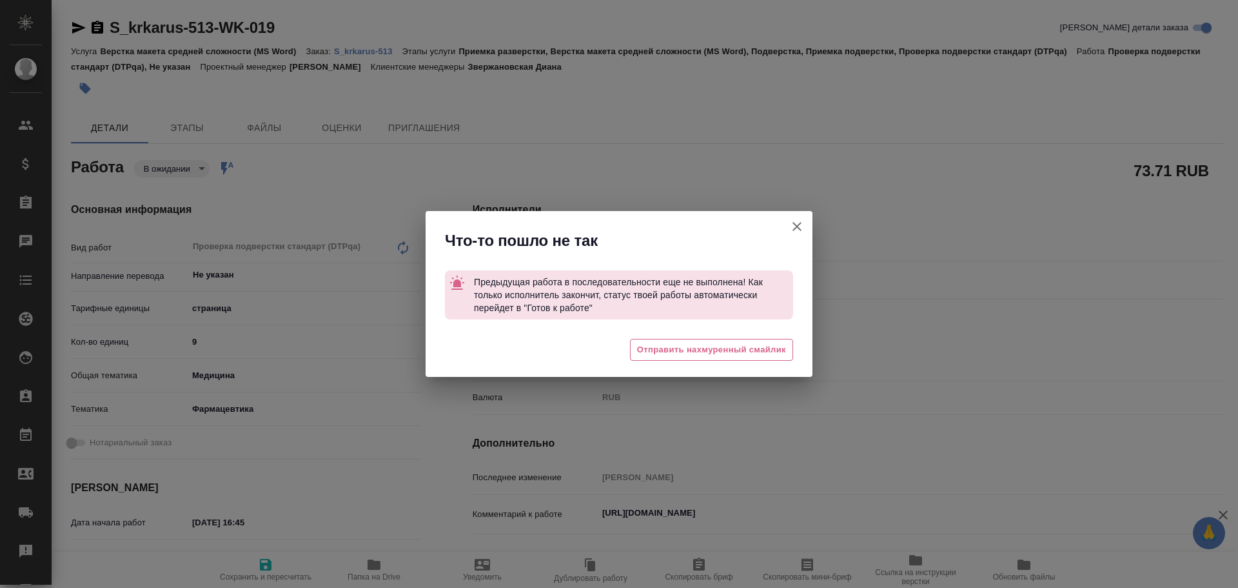
type textarea "x"
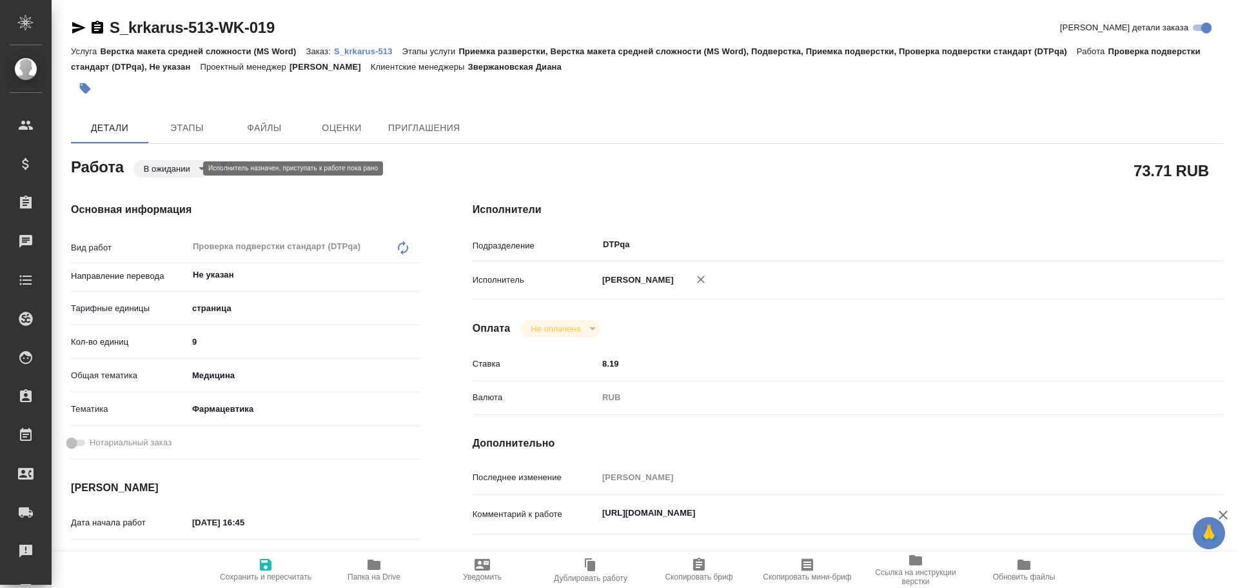
click at [169, 171] on body "🙏 .cls-1 fill:#fff; AWATERA Chulets [PERSON_NAME] Спецификации Заказы 0 Чаты To…" at bounding box center [619, 294] width 1238 height 588
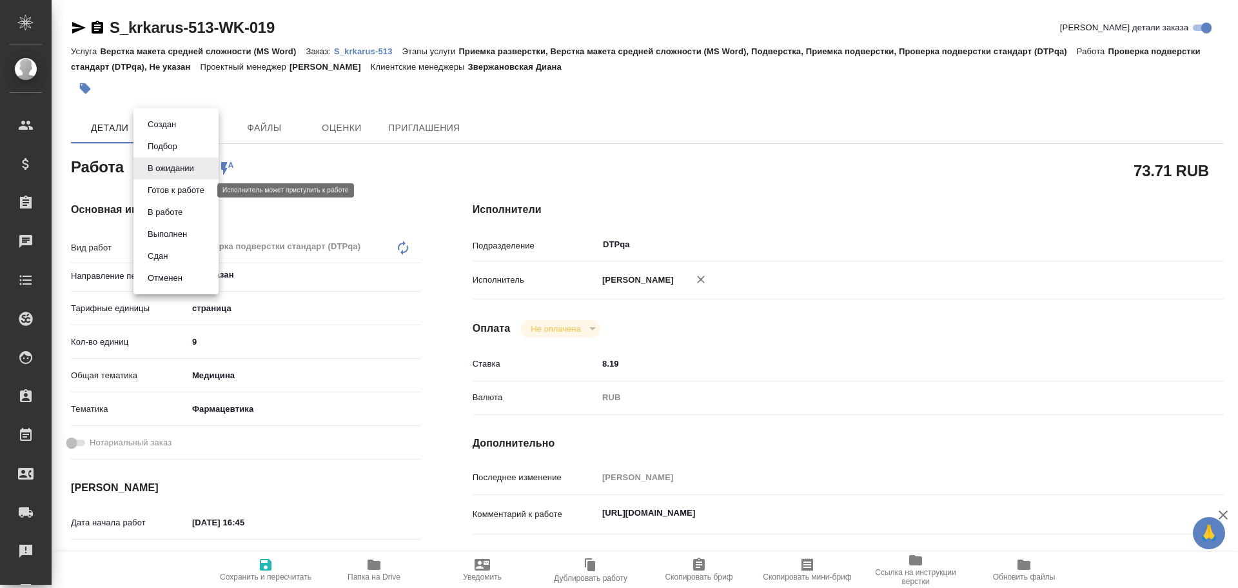
drag, startPoint x: 169, startPoint y: 187, endPoint x: 232, endPoint y: 208, distance: 65.9
click at [168, 187] on button "Готов к работе" at bounding box center [176, 190] width 65 height 14
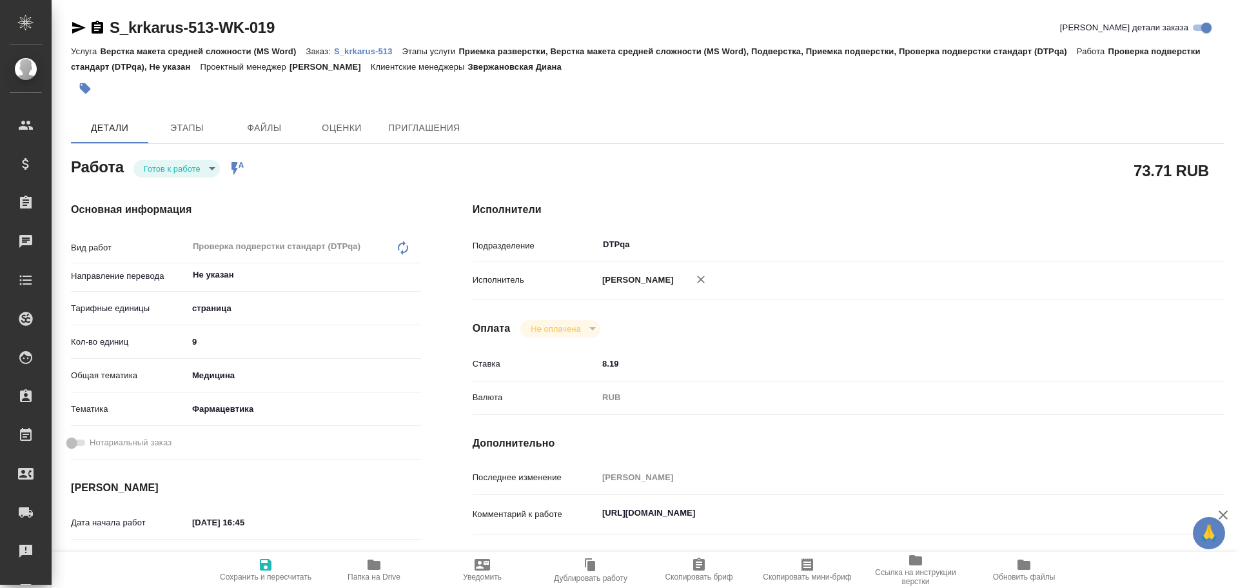
type textarea "x"
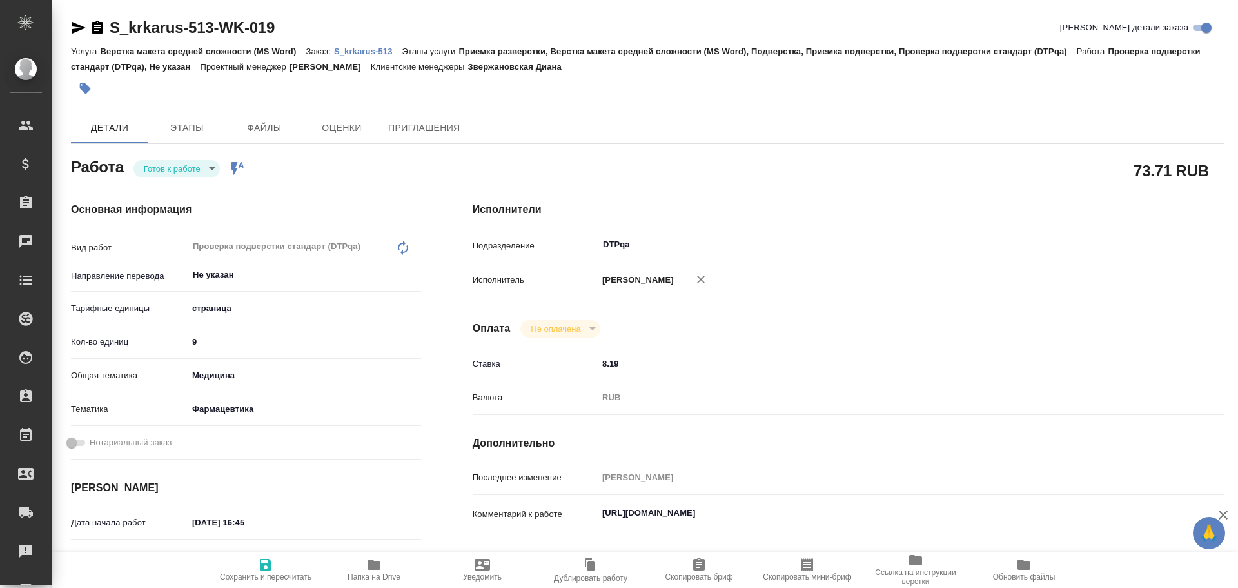
type textarea "x"
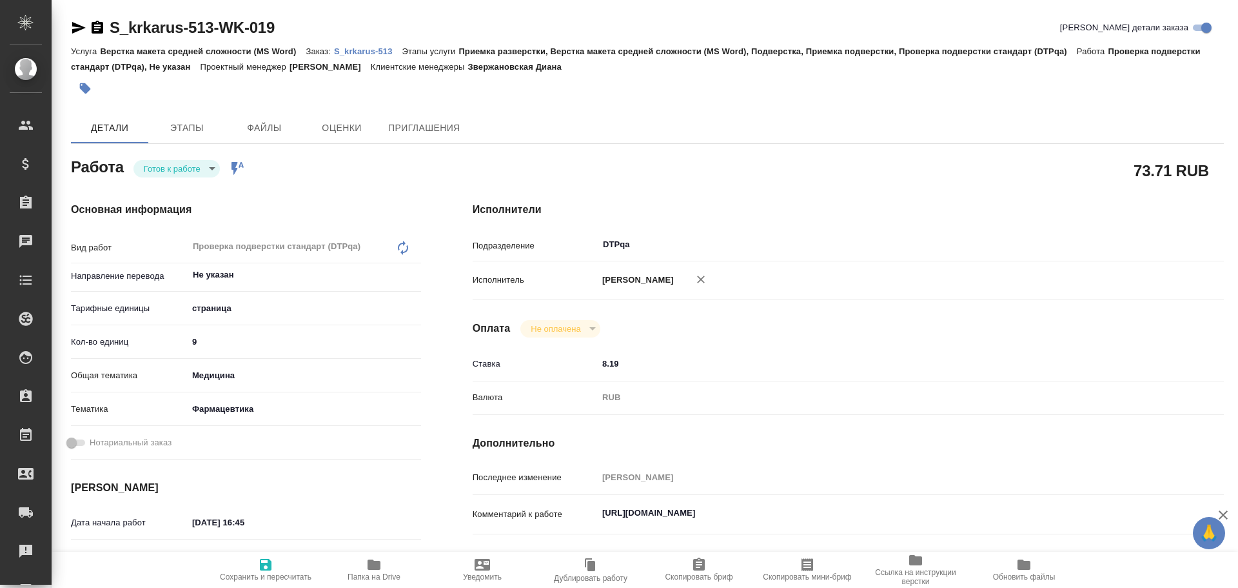
type textarea "x"
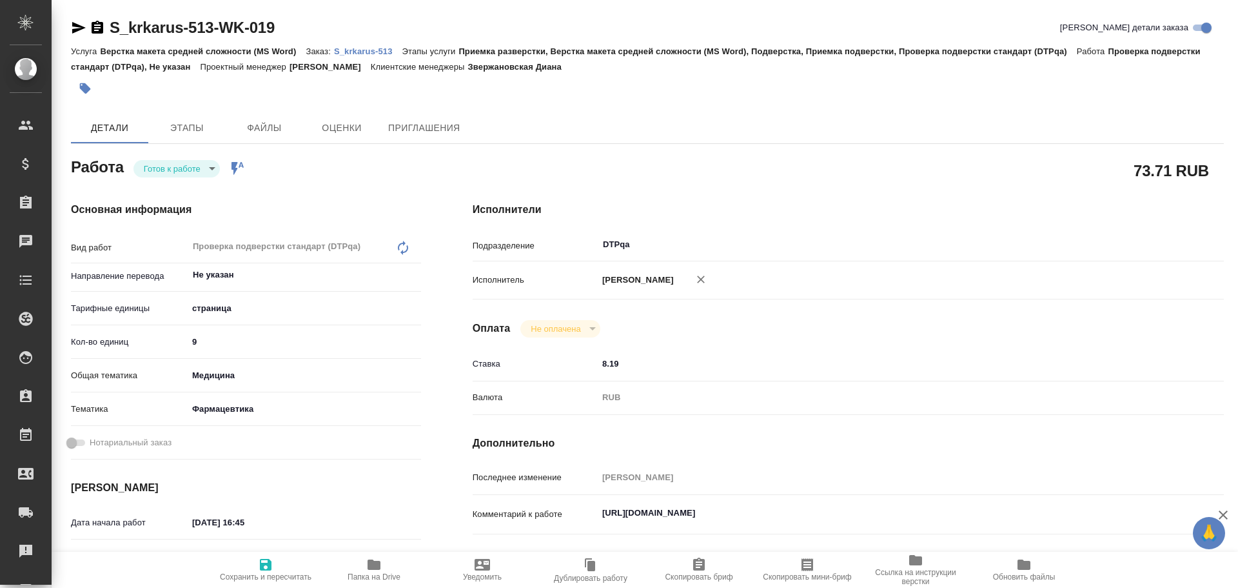
click at [284, 571] on span "Сохранить и пересчитать" at bounding box center [265, 569] width 93 height 25
type textarea "x"
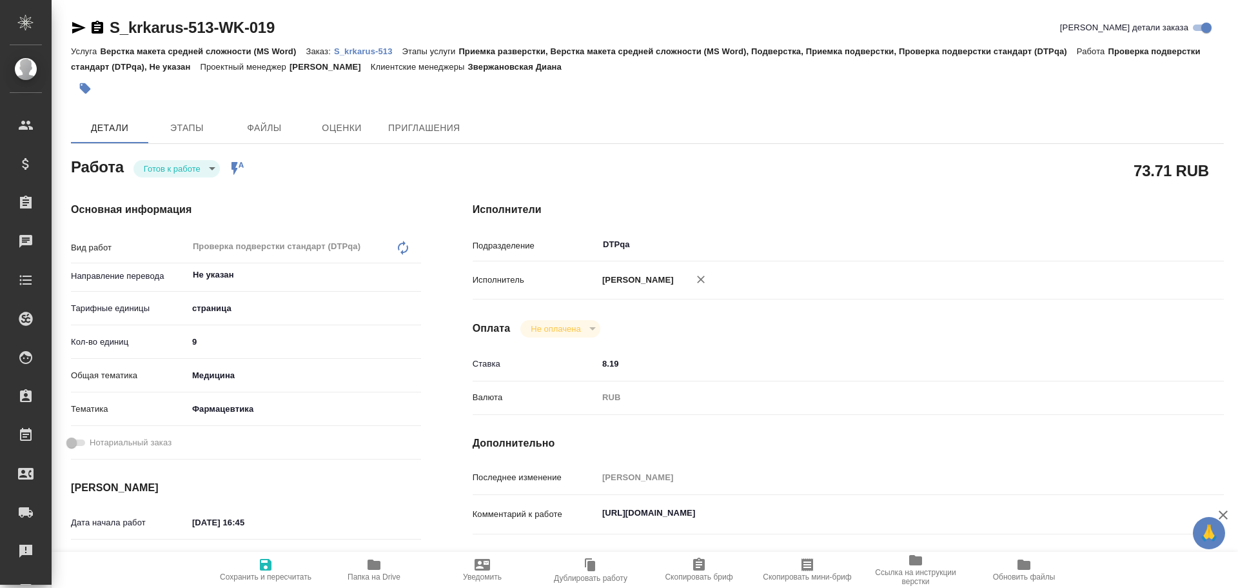
type textarea "x"
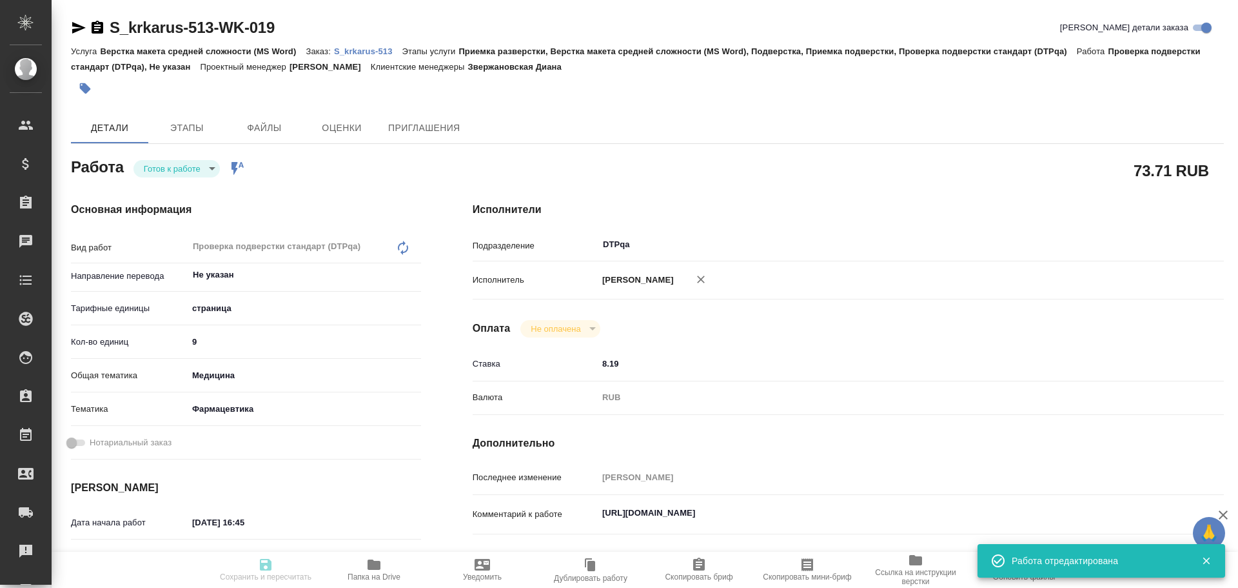
type textarea "x"
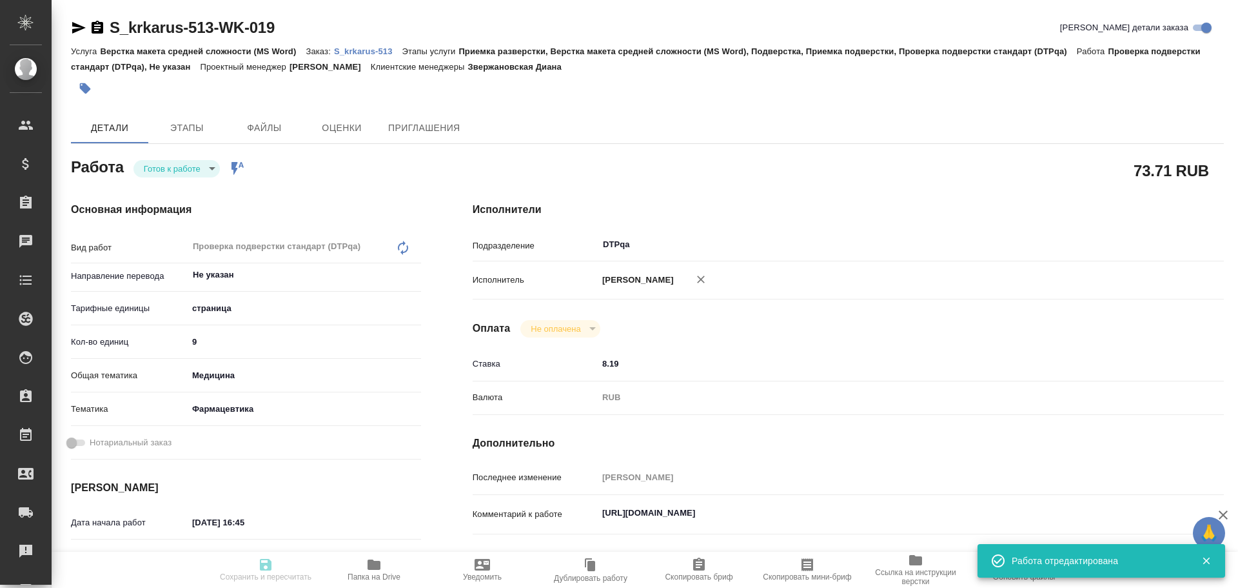
type input "readyForWork"
type textarea "Проверка подверстки стандарт (DTPqa)"
type textarea "x"
type input "Не указан"
type input "5a8b1489cc6b4906c91bfdb2"
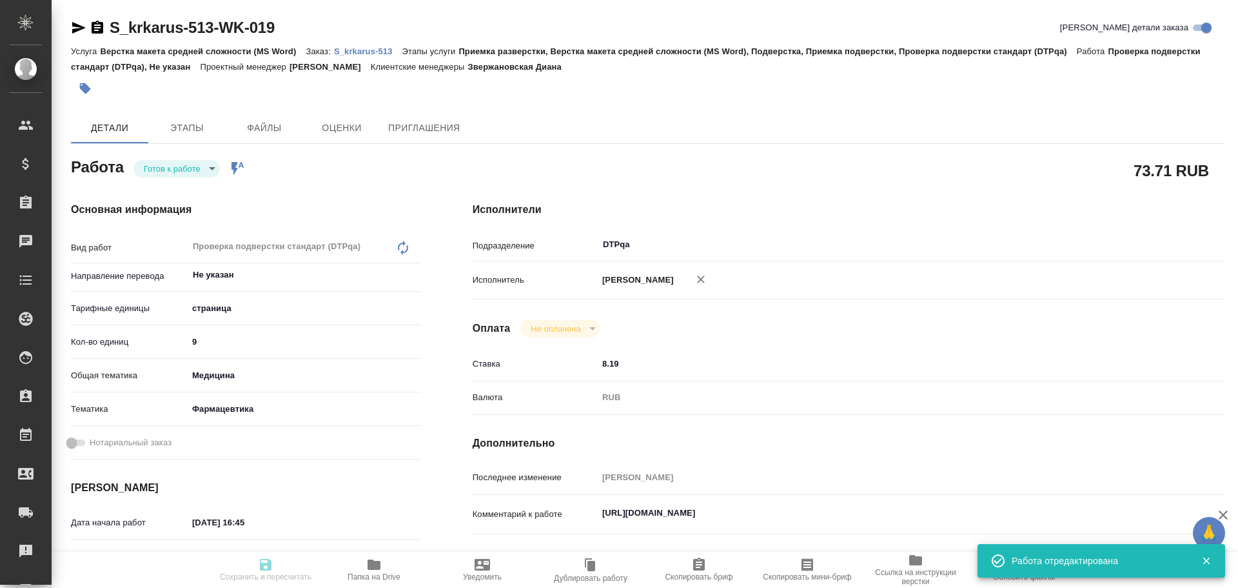
type input "9"
type input "med"
type input "6149832f2b7be24903fd7a82"
type input "24.09.2025 16:45"
type input "25.09.2025 16:45"
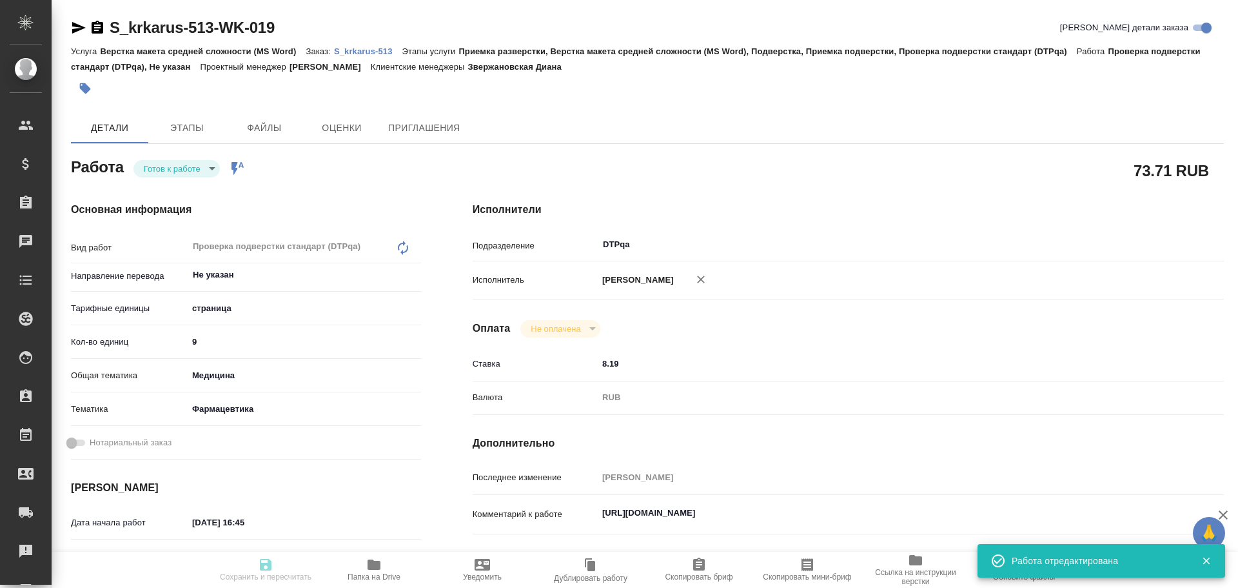
type input "26.09.2025 17:00"
type input "DTPqa"
type input "notPayed"
type input "8.19"
type input "RUB"
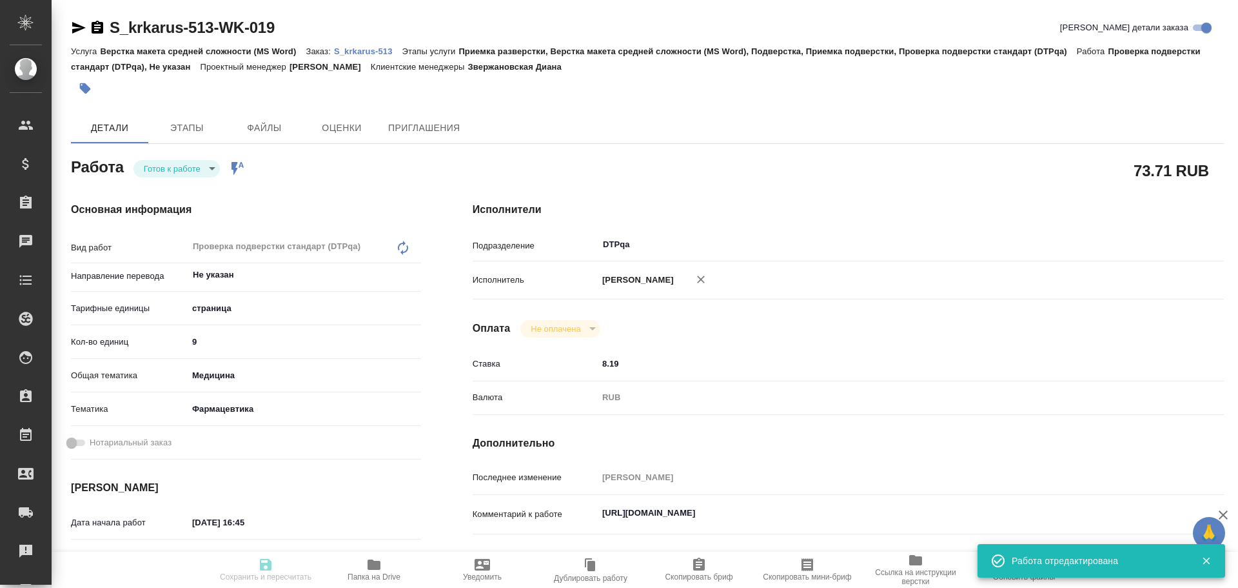
type input "[PERSON_NAME]"
type textarea "https://tera.awatera.com/Work/68d28588d08c004e318c4193/"
type textarea "x"
type textarea "/Clients/ООО «КРКА-РУС»/Orders/S_krkarus-513/DTP/S_krkarus-513-WK-019"
type textarea "x"
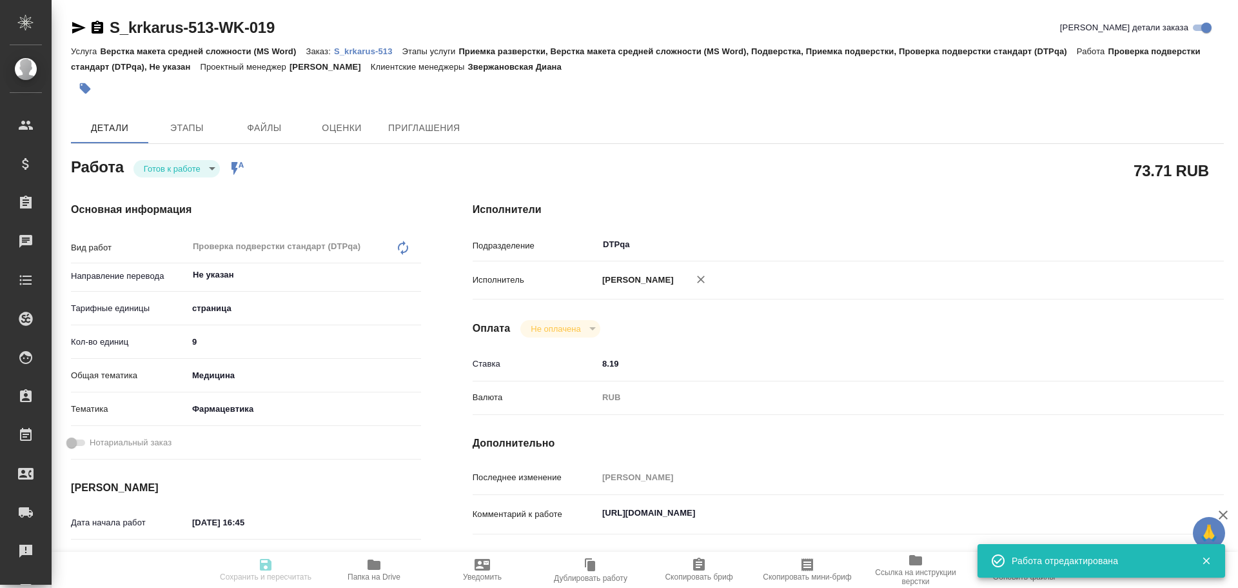
type input "S_krkarus-513"
type input "Верстка макета средней сложности (MS Word)"
type input "Приемка разверстки, Верстка макета средней сложности (MS Word), Подверстка, При…"
type input "Звержановская Диана"
type input "[PERSON_NAME]"
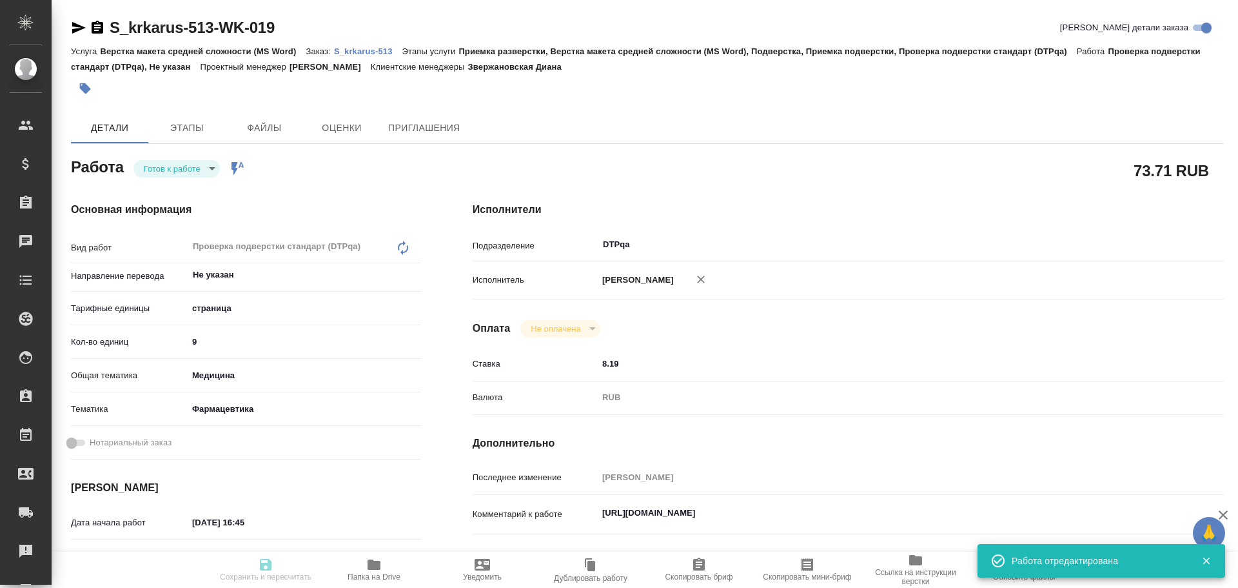
type input "/Clients/ООО «КРКА-РУС»/Orders/S_krkarus-513"
type textarea "x"
type textarea "КРКА Налгезин® форте (Напроксен), таблетки, покрытые пленочной оболочкой 550 мг…"
type textarea "x"
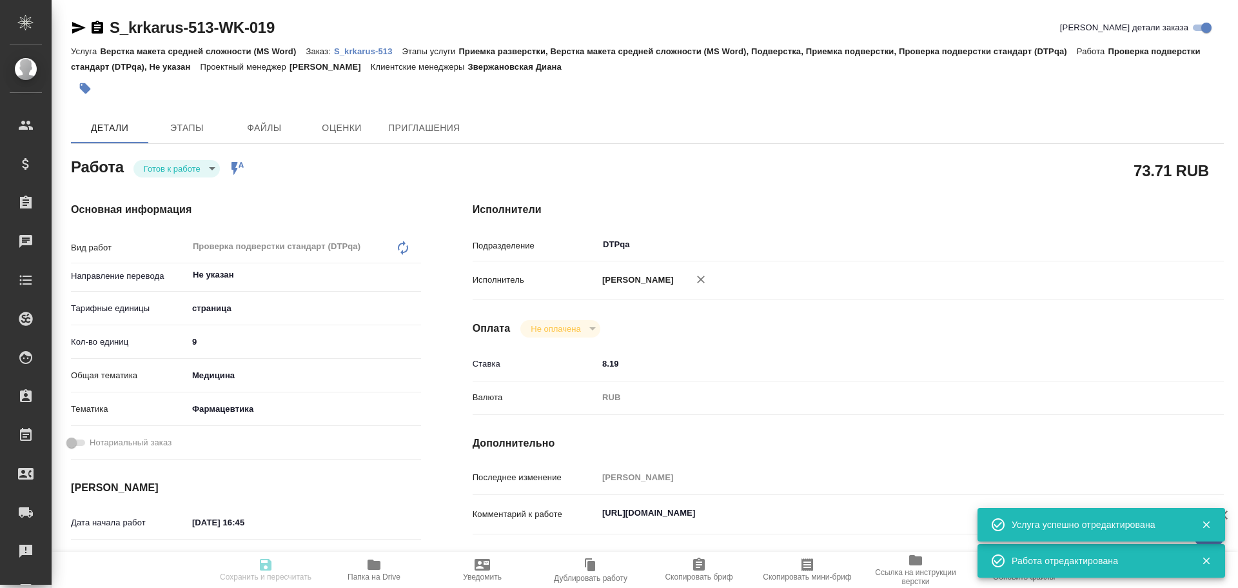
type textarea "x"
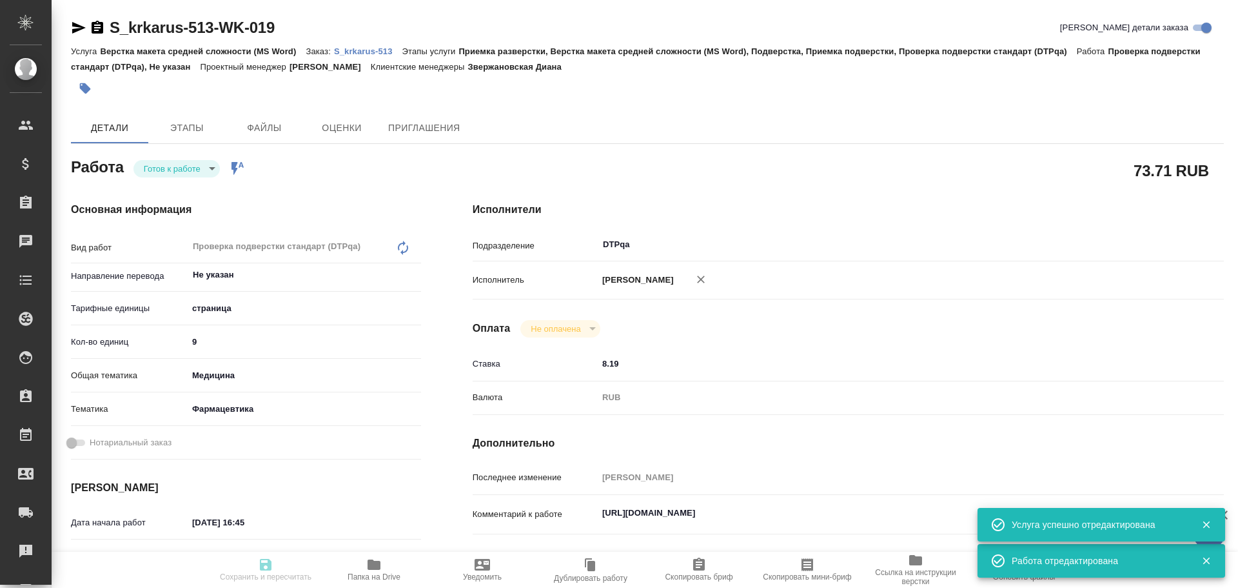
type textarea "x"
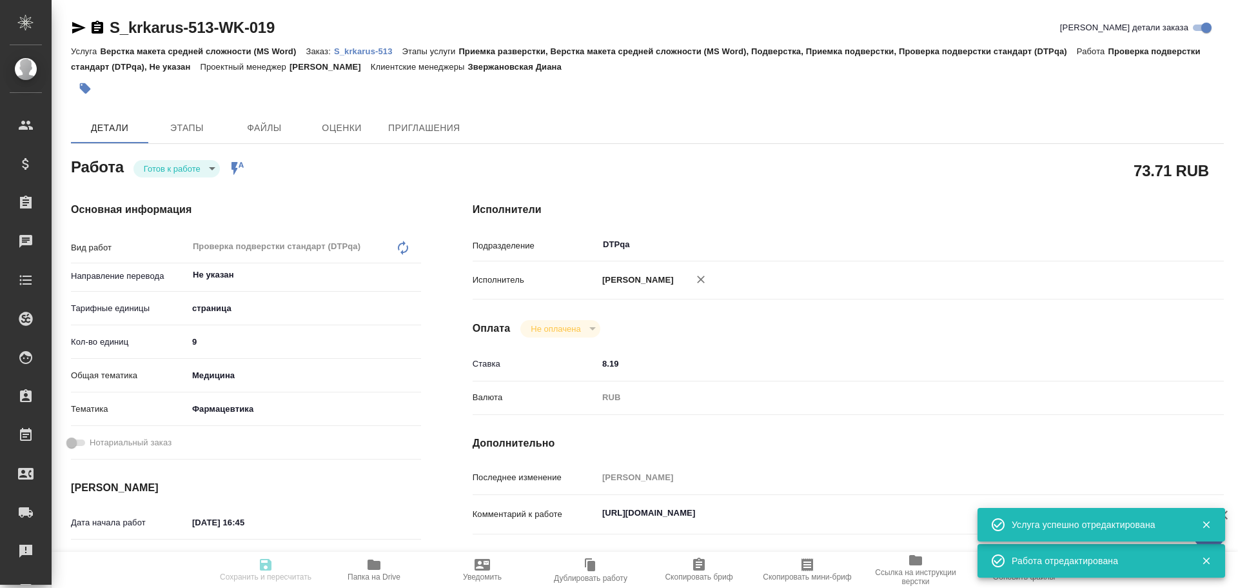
type textarea "x"
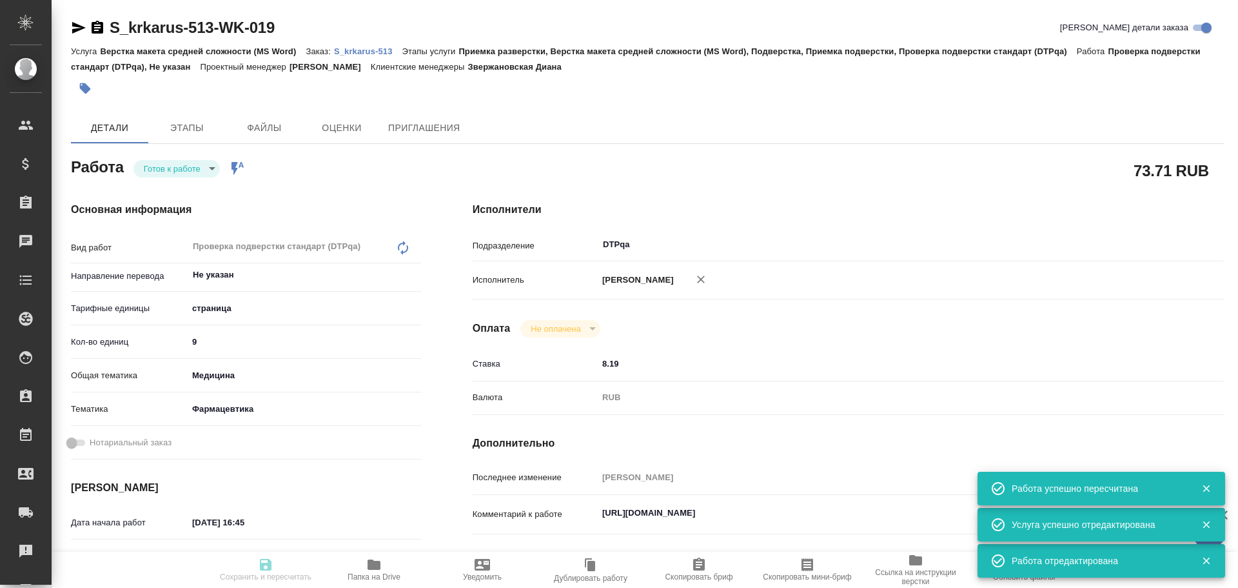
type input "readyForWork"
type textarea "Проверка подверстки стандарт (DTPqa)"
type textarea "x"
type input "Не указан"
type input "5a8b1489cc6b4906c91bfdb2"
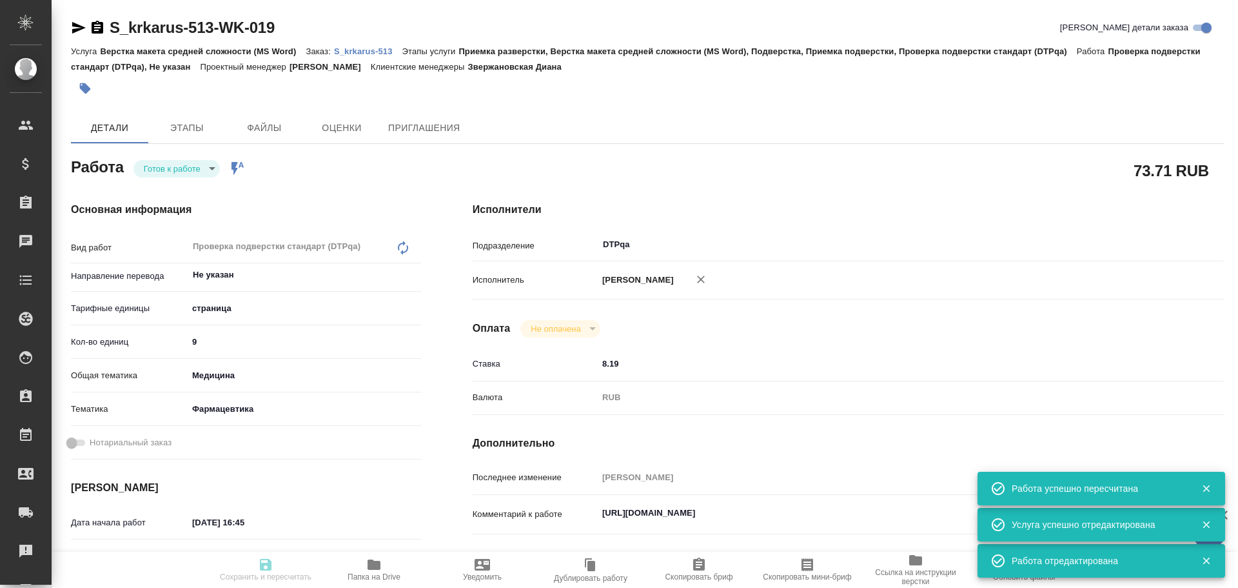
type input "9"
type input "med"
type input "6149832f2b7be24903fd7a82"
type input "24.09.2025 16:45"
type input "25.09.2025 16:45"
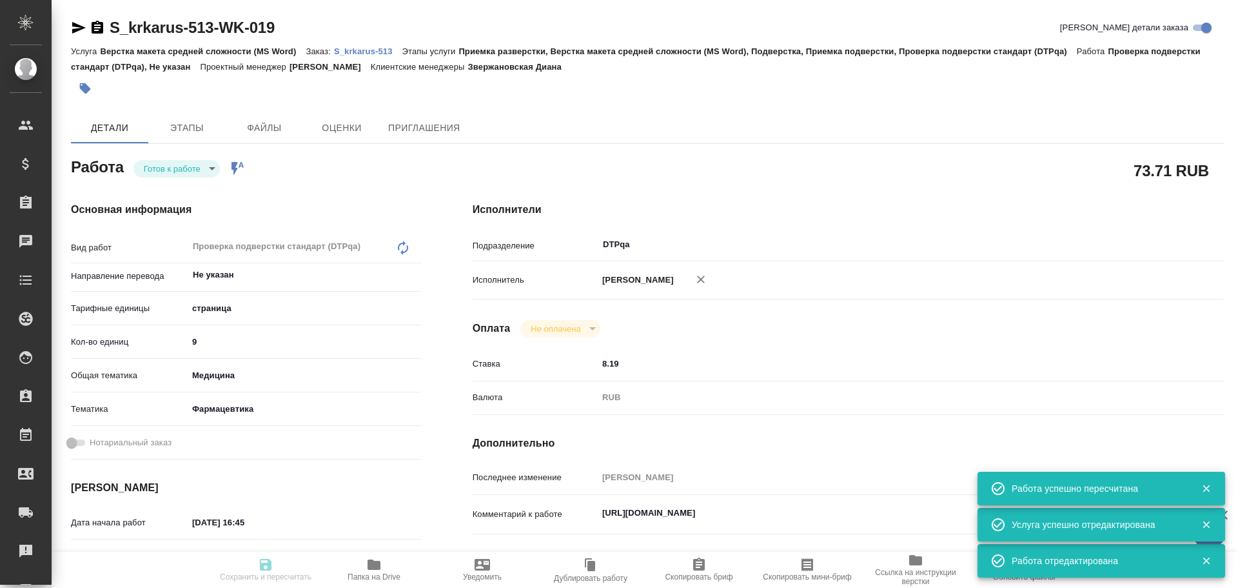
type input "26.09.2025 17:00"
type input "DTPqa"
type input "notPayed"
type input "8.19"
type input "RUB"
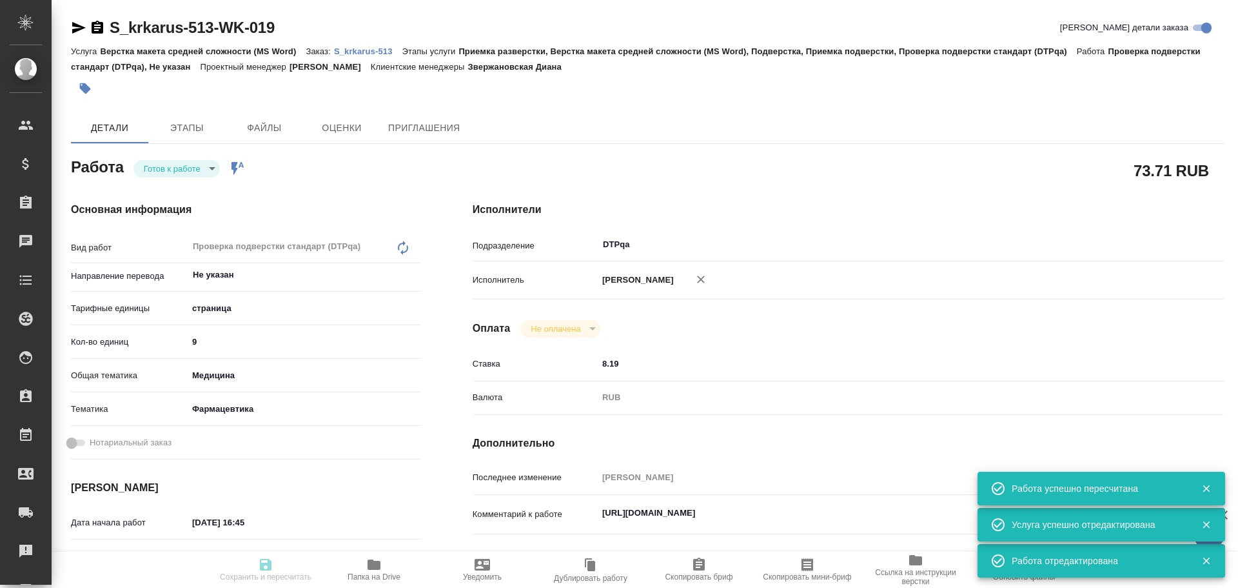
type input "Чулец Елена"
type textarea "https://tera.awatera.com/Work/68d28588d08c004e318c4193/"
type textarea "x"
type textarea "/Clients/ООО «КРКА-РУС»/Orders/S_krkarus-513/DTP/S_krkarus-513-WK-019"
type textarea "x"
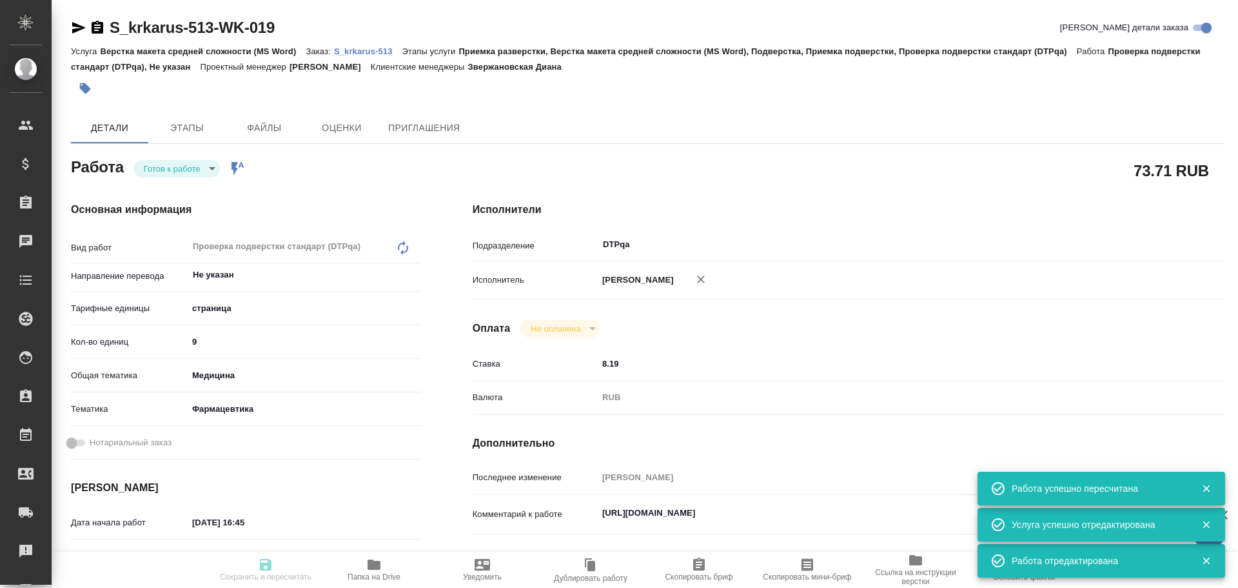
type input "S_krkarus-513"
type input "Верстка макета средней сложности (MS Word)"
type input "Приемка разверстки, Верстка макета средней сложности (MS Word), Подверстка, При…"
type input "Звержановская Диана"
type input "[PERSON_NAME]"
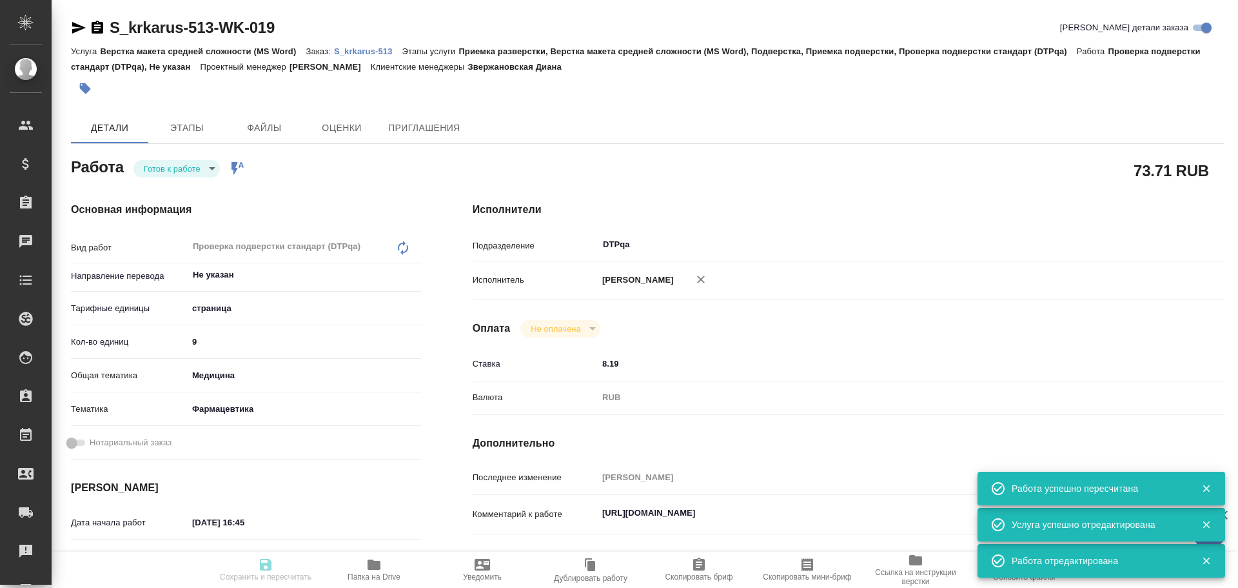
type input "/Clients/ООО «КРКА-РУС»/Orders/S_krkarus-513"
type textarea "x"
type textarea "КРКА Налгезин® форте (Напроксен), таблетки, покрытые пленочной оболочкой 550 мг…"
type textarea "x"
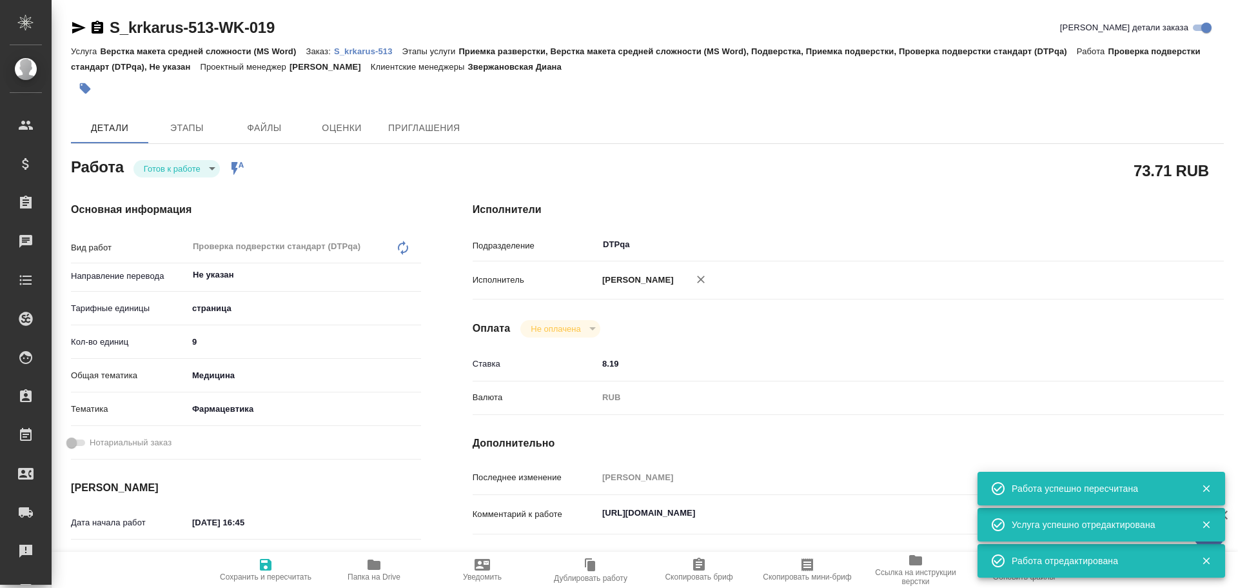
type textarea "x"
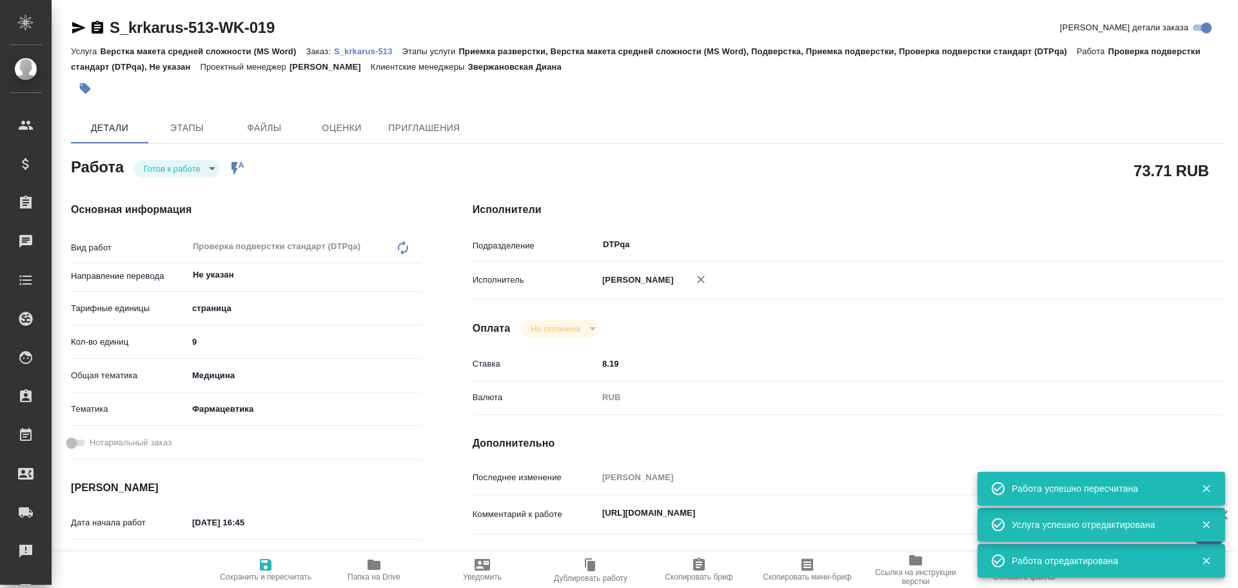
type textarea "x"
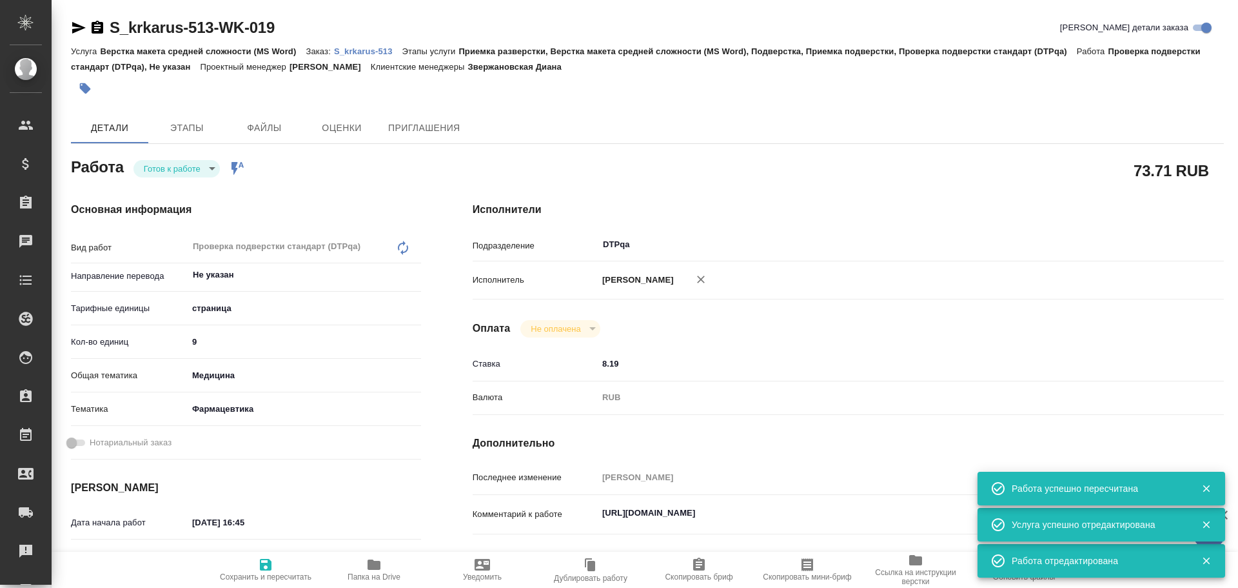
type textarea "x"
click at [176, 127] on span "Этапы" at bounding box center [187, 128] width 62 height 16
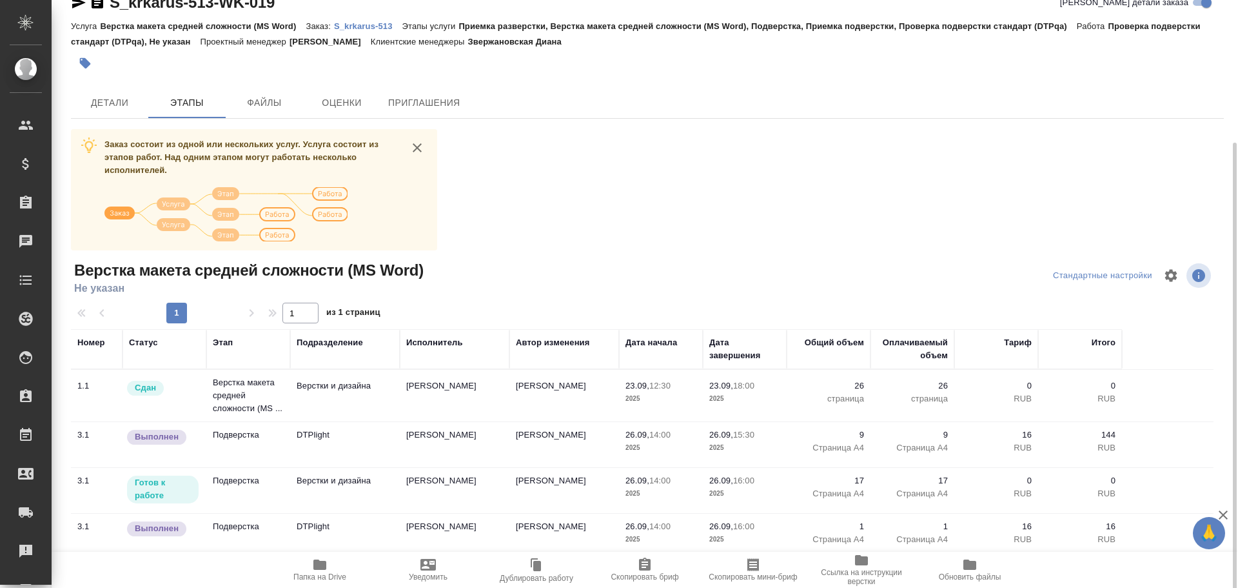
scroll to position [90, 0]
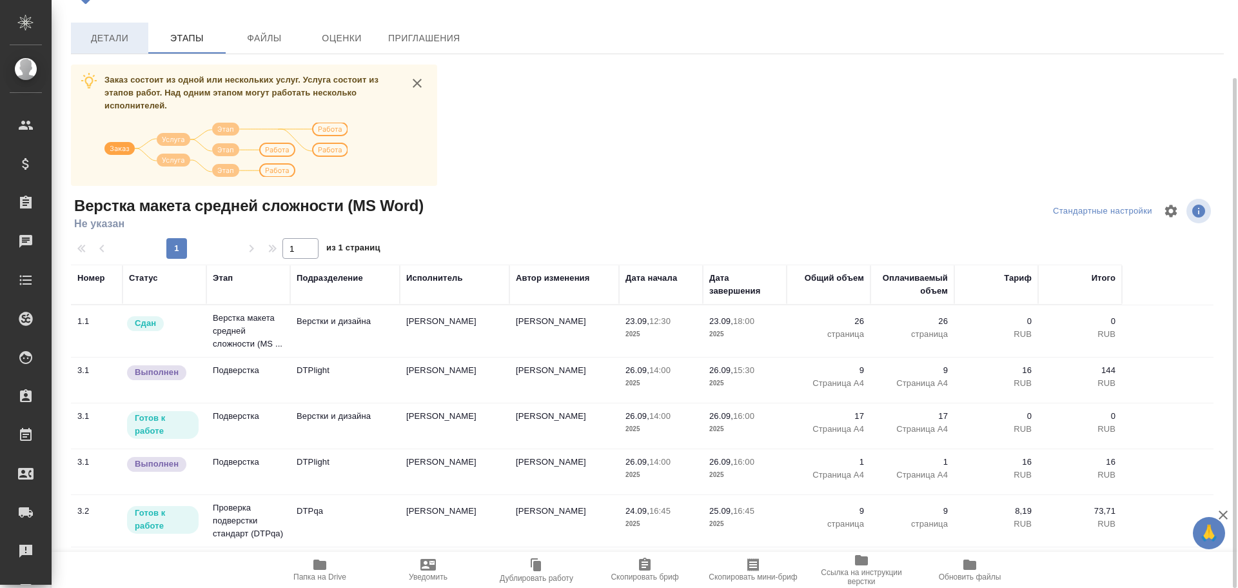
click at [108, 32] on span "Детали" at bounding box center [110, 38] width 62 height 16
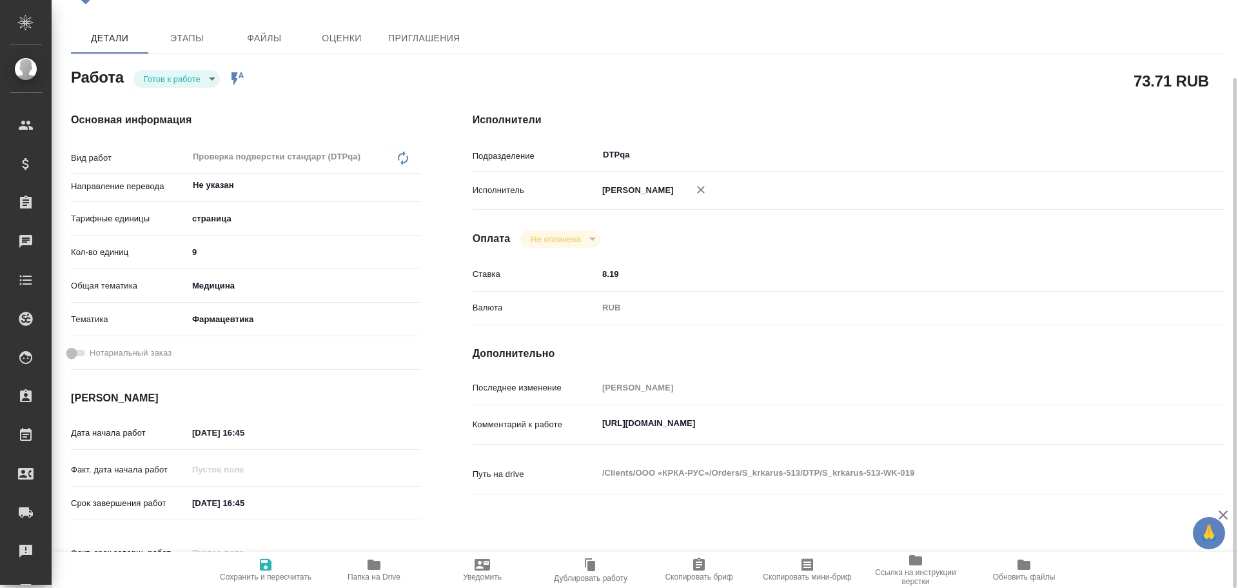
type textarea "x"
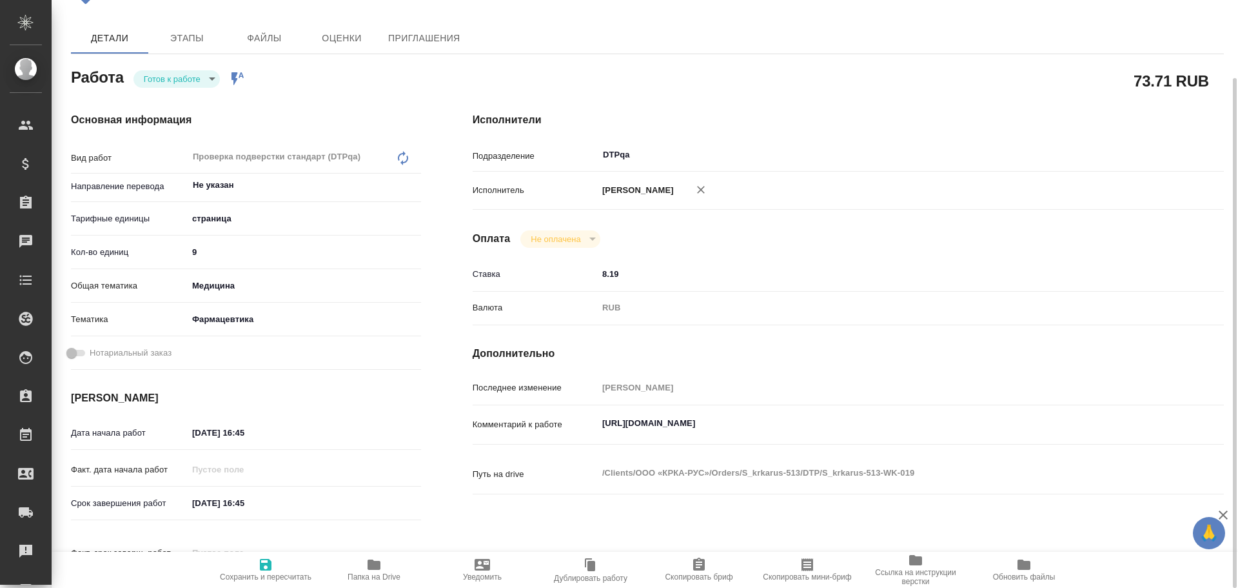
scroll to position [25, 0]
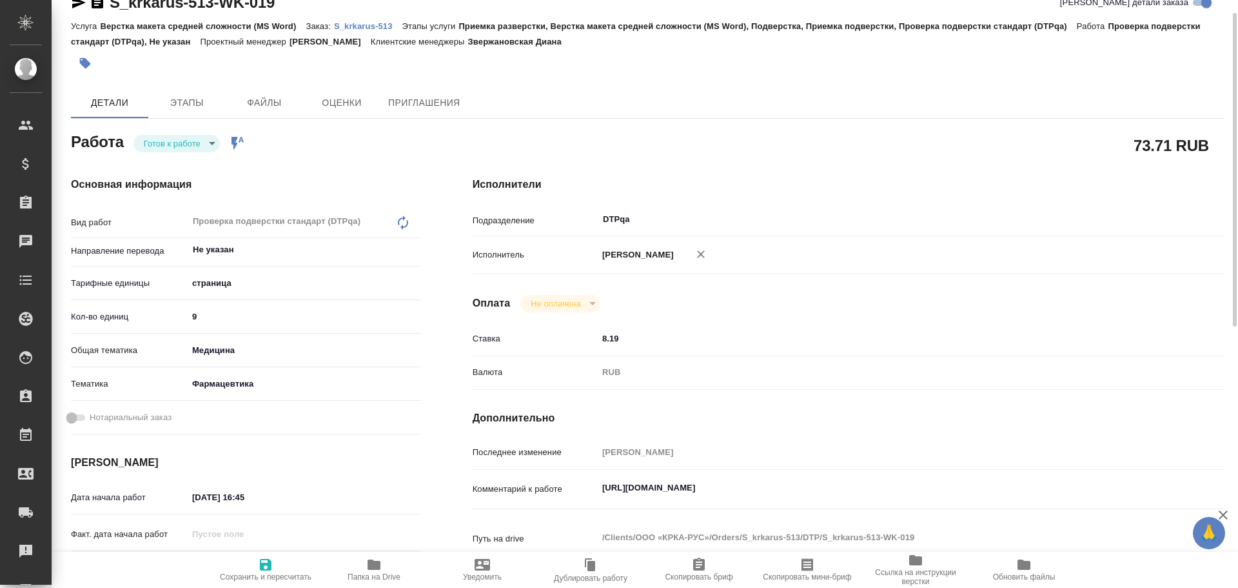
type textarea "x"
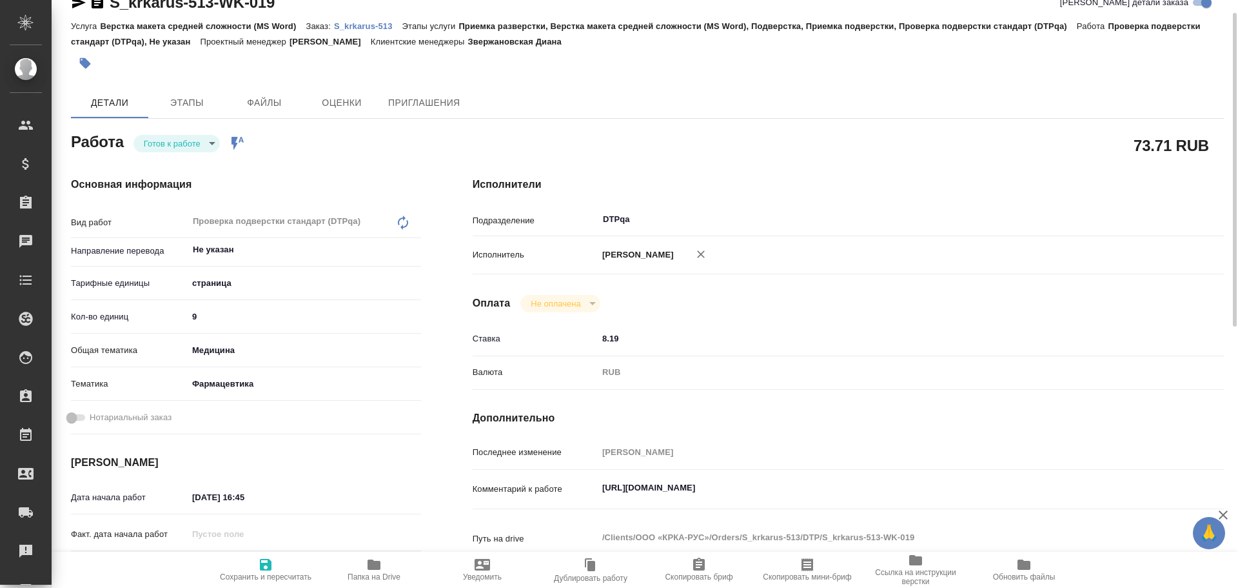
type textarea "x"
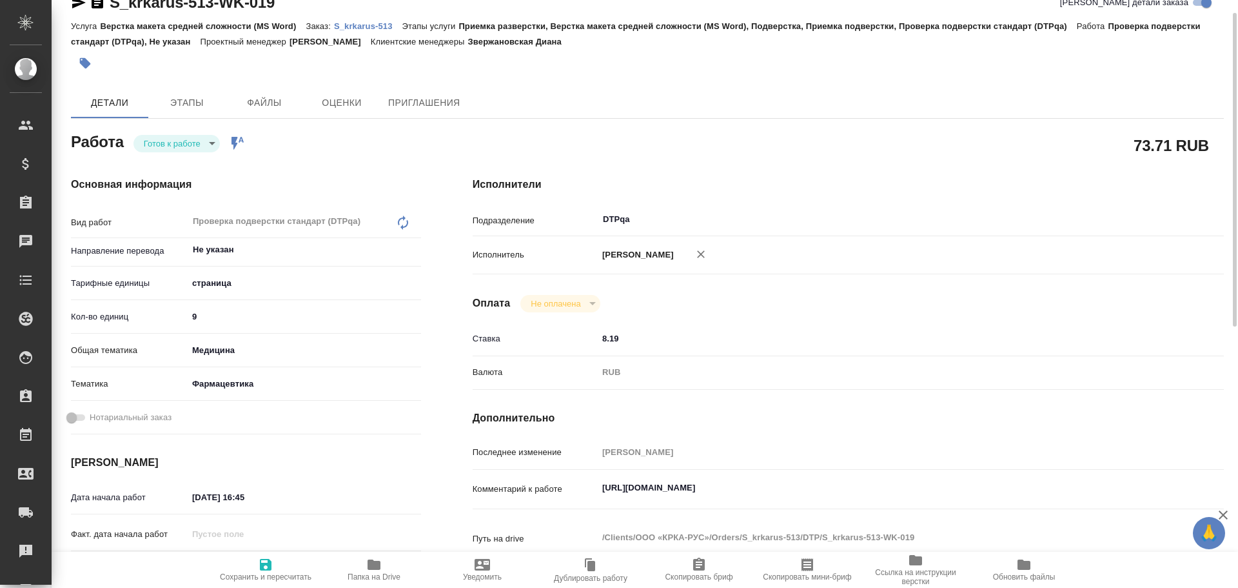
scroll to position [0, 0]
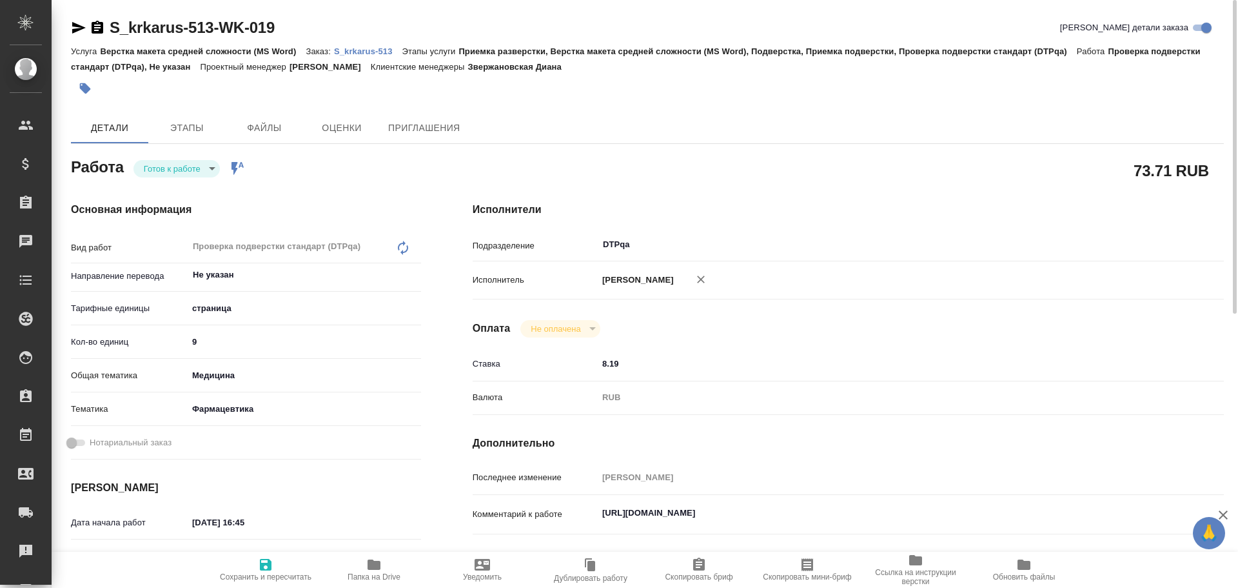
type textarea "x"
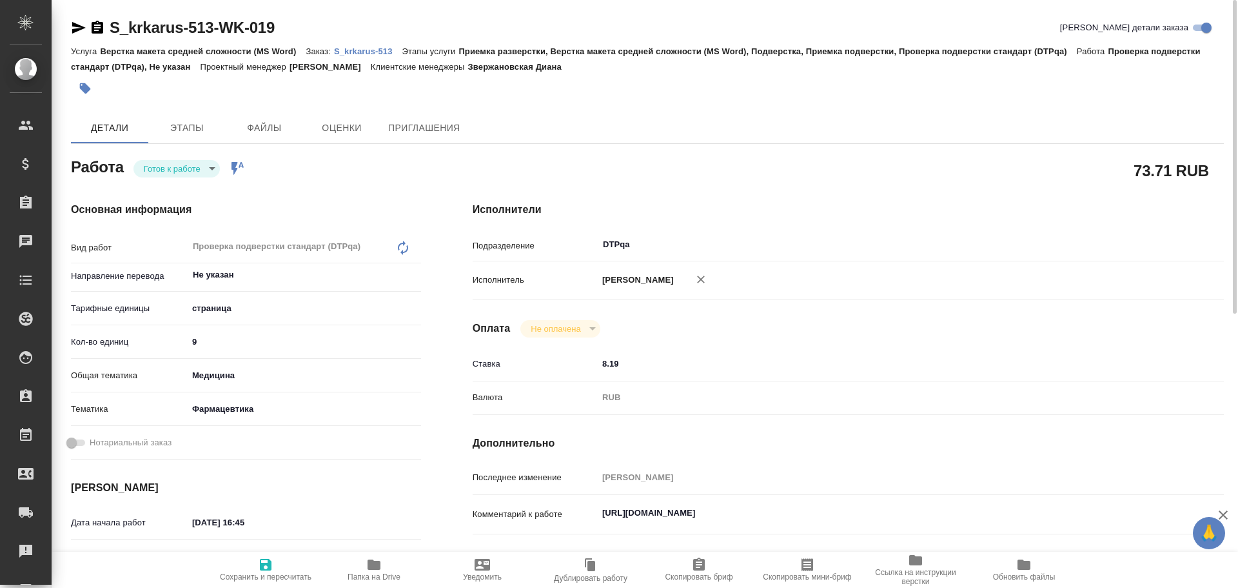
type textarea "x"
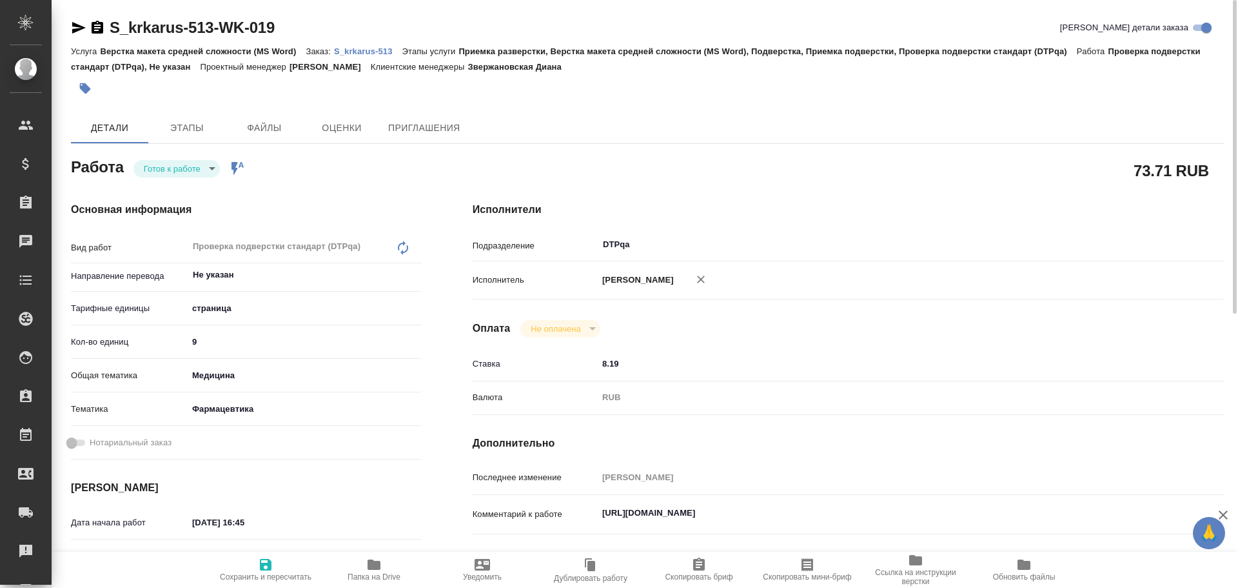
type textarea "x"
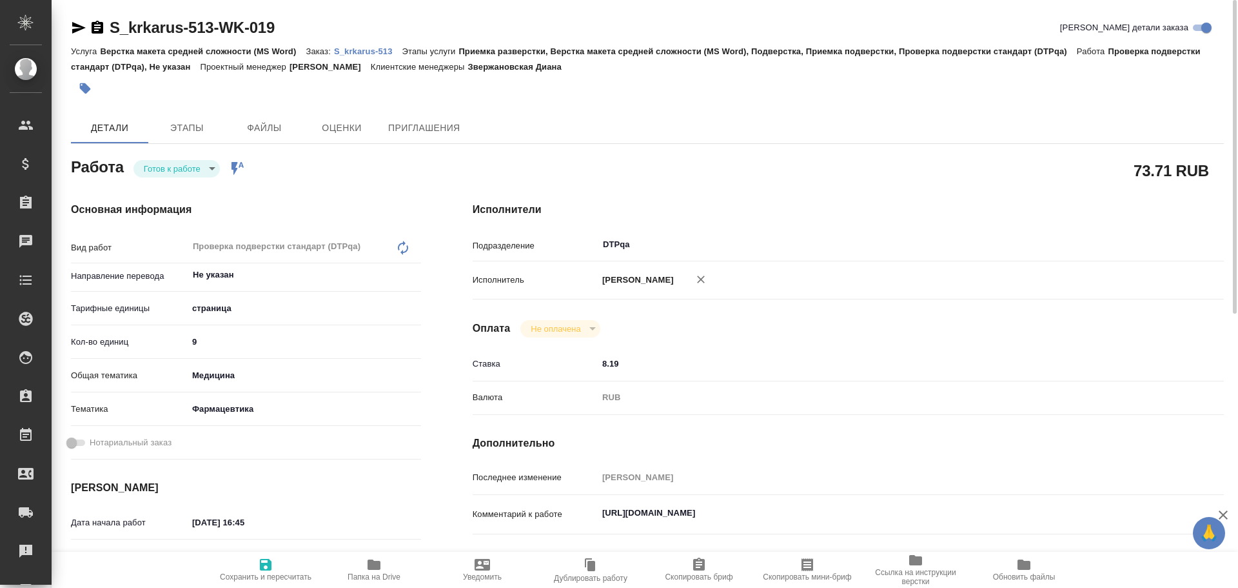
type textarea "x"
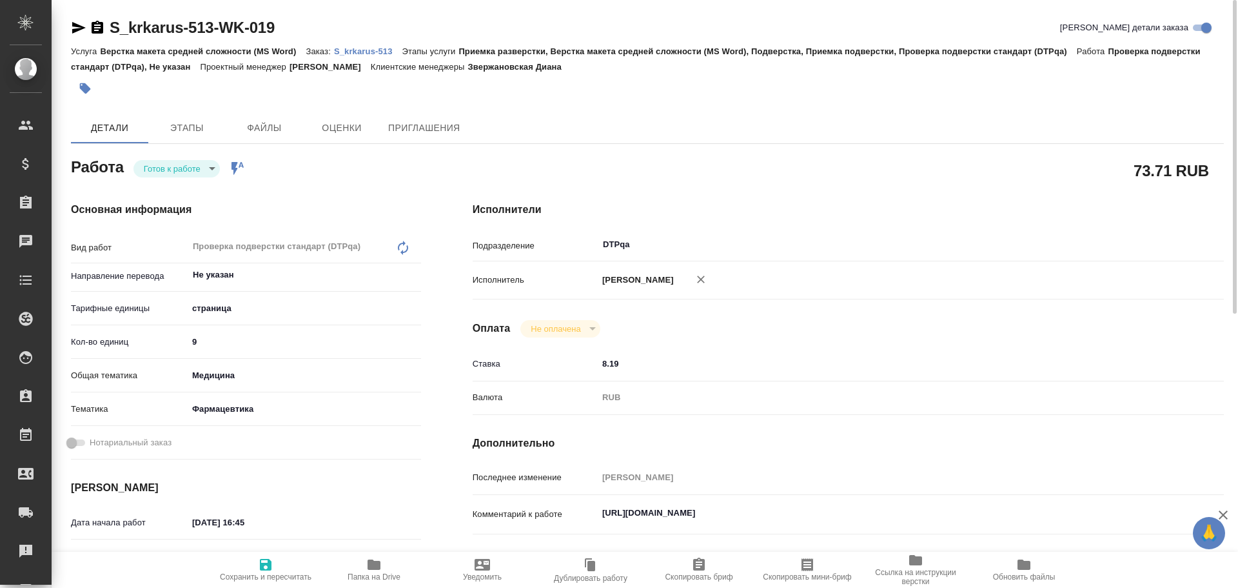
type textarea "x"
click at [605, 514] on textarea "https://tera.awatera.com/Work/68d28588d08c004e318c4193/" at bounding box center [880, 513] width 562 height 22
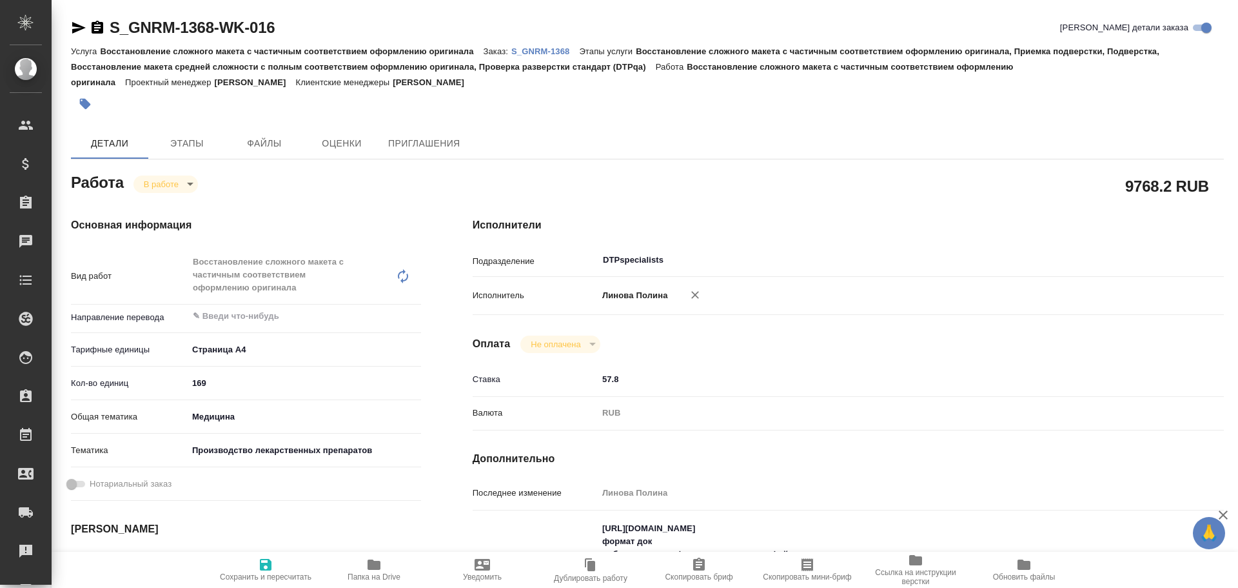
type textarea "x"
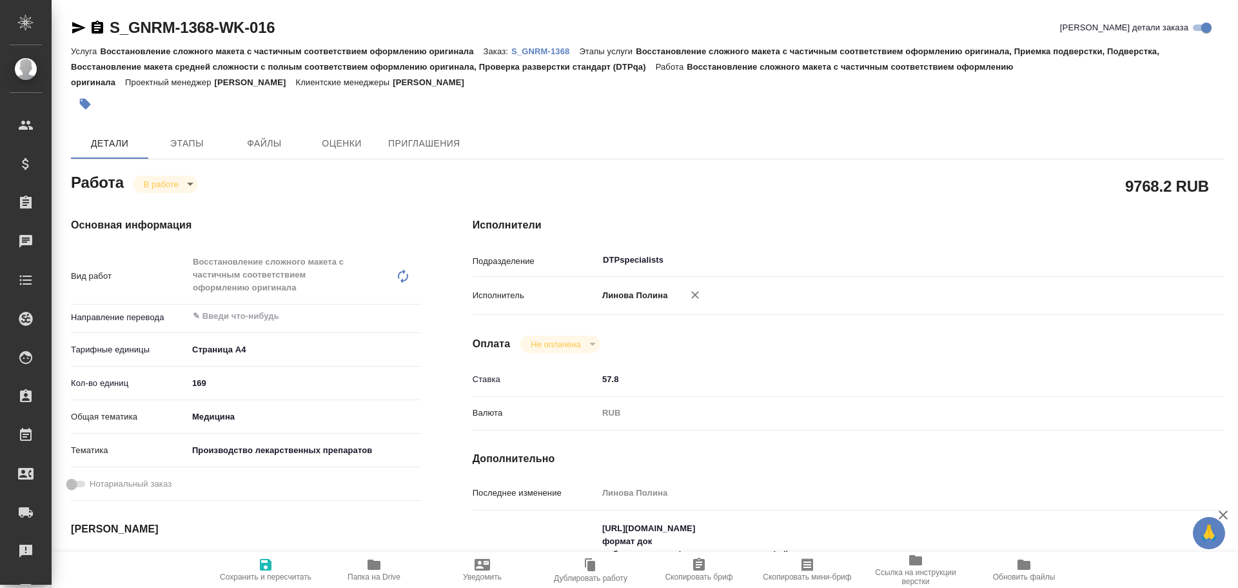
type textarea "x"
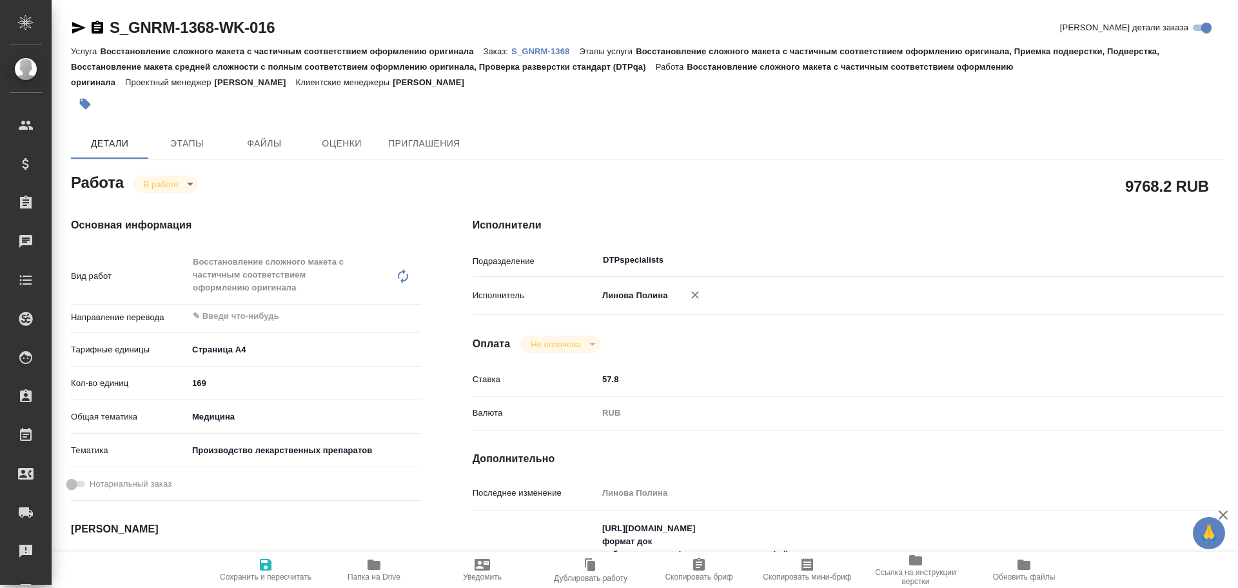
type textarea "x"
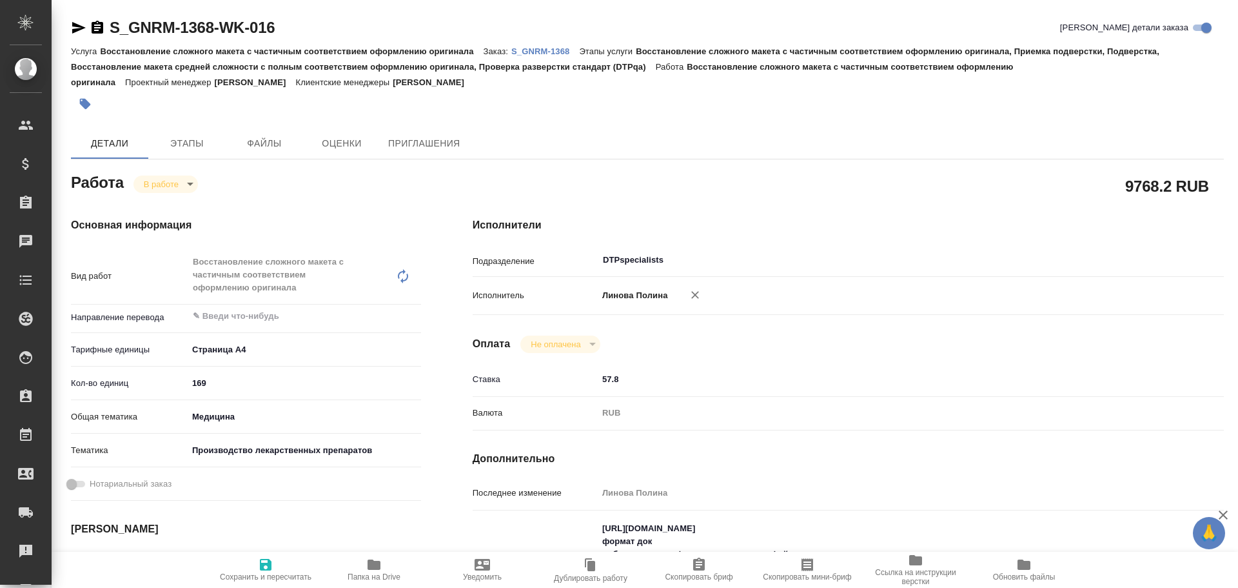
type textarea "x"
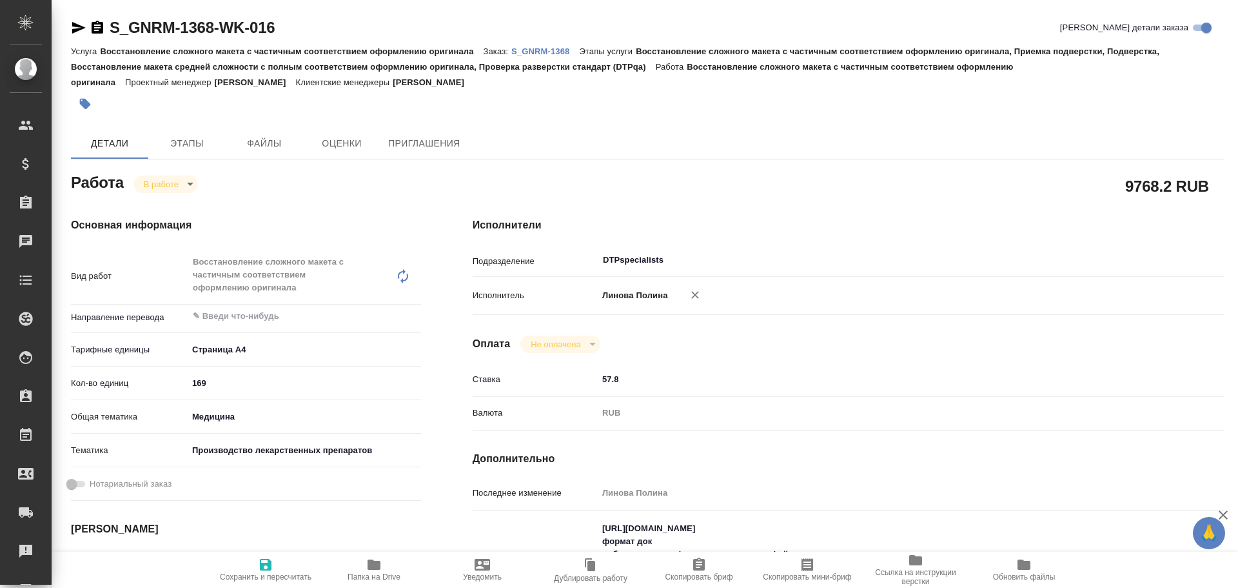
type textarea "x"
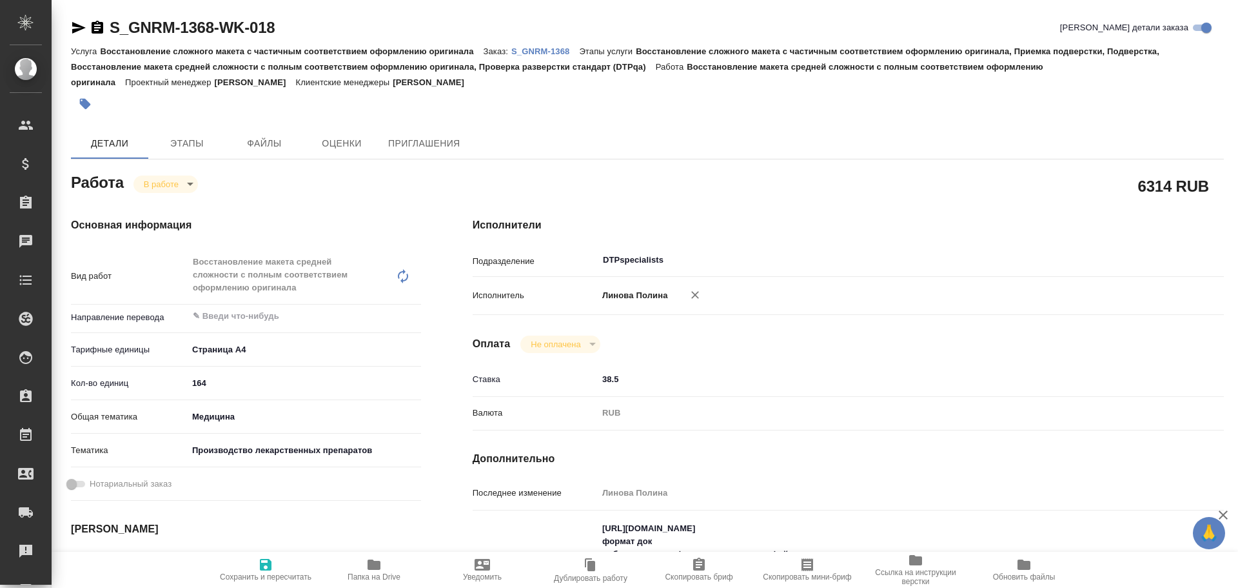
type textarea "x"
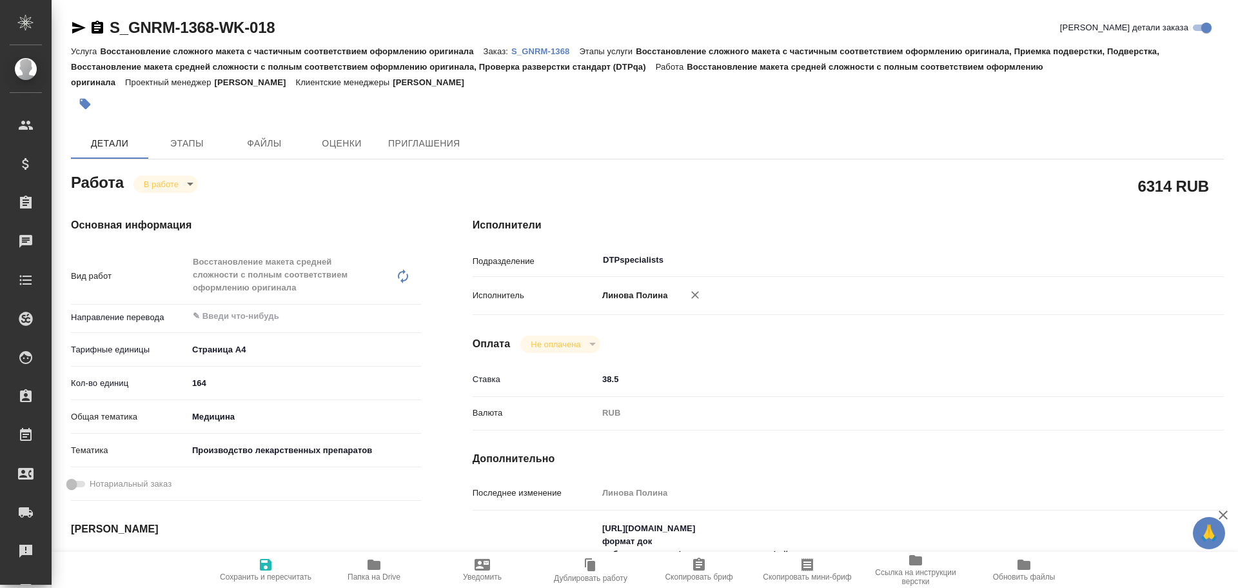
type textarea "x"
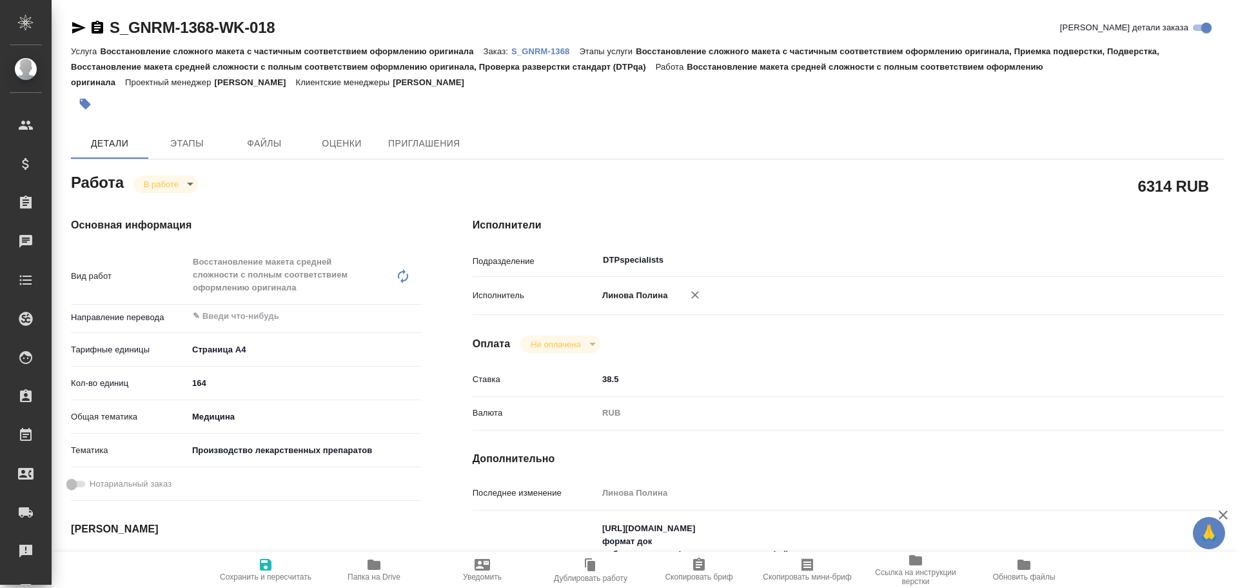
type textarea "x"
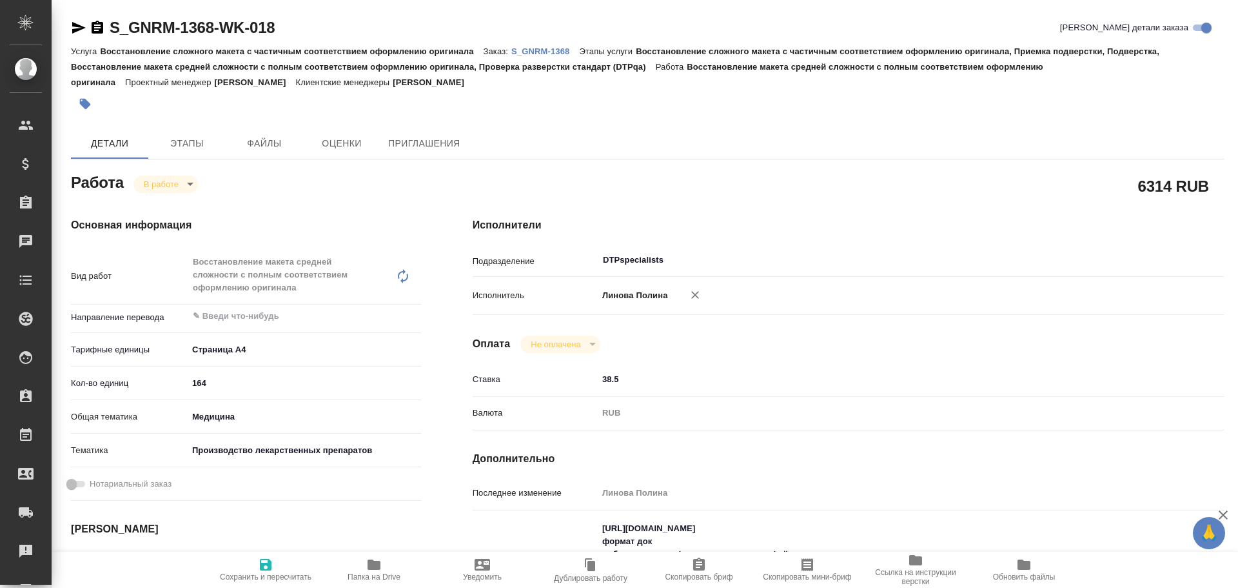
type textarea "x"
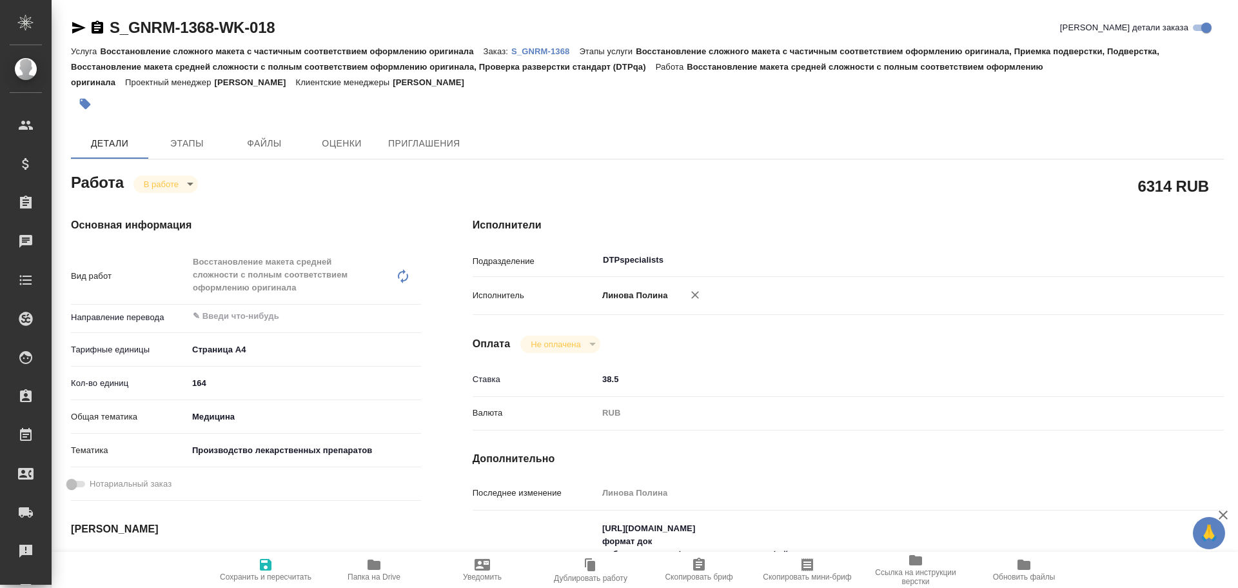
type textarea "x"
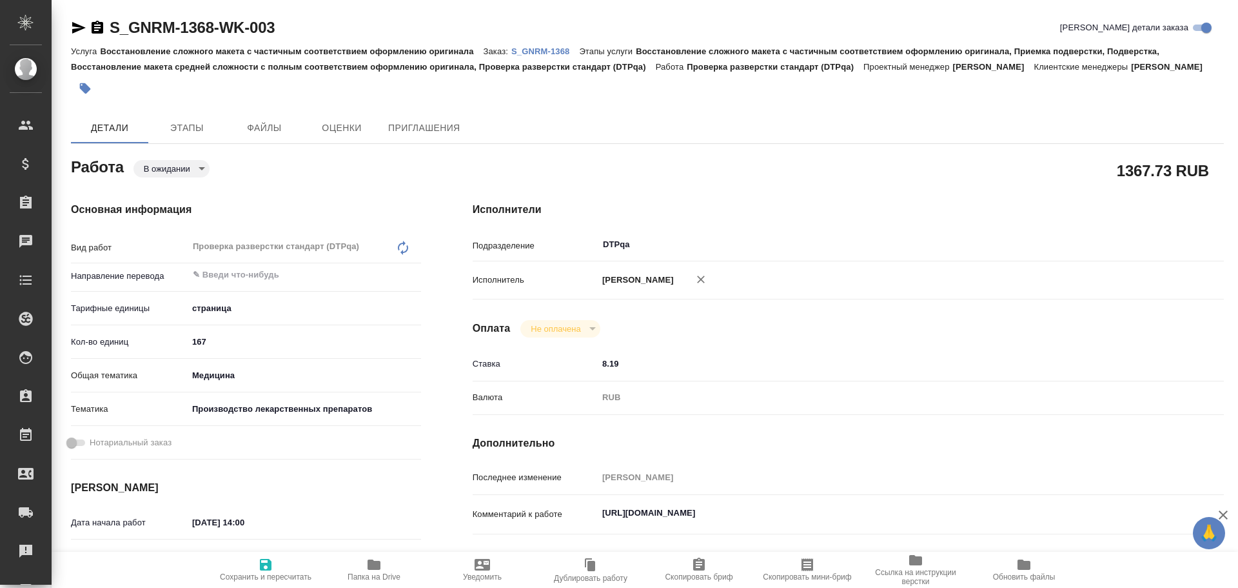
type textarea "x"
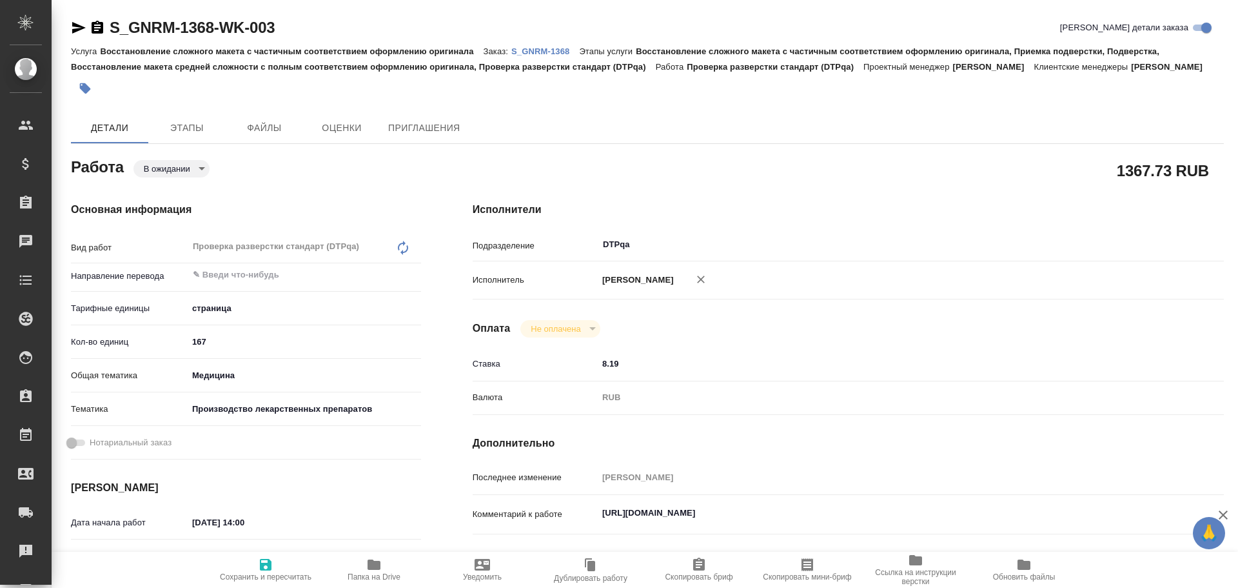
scroll to position [65, 0]
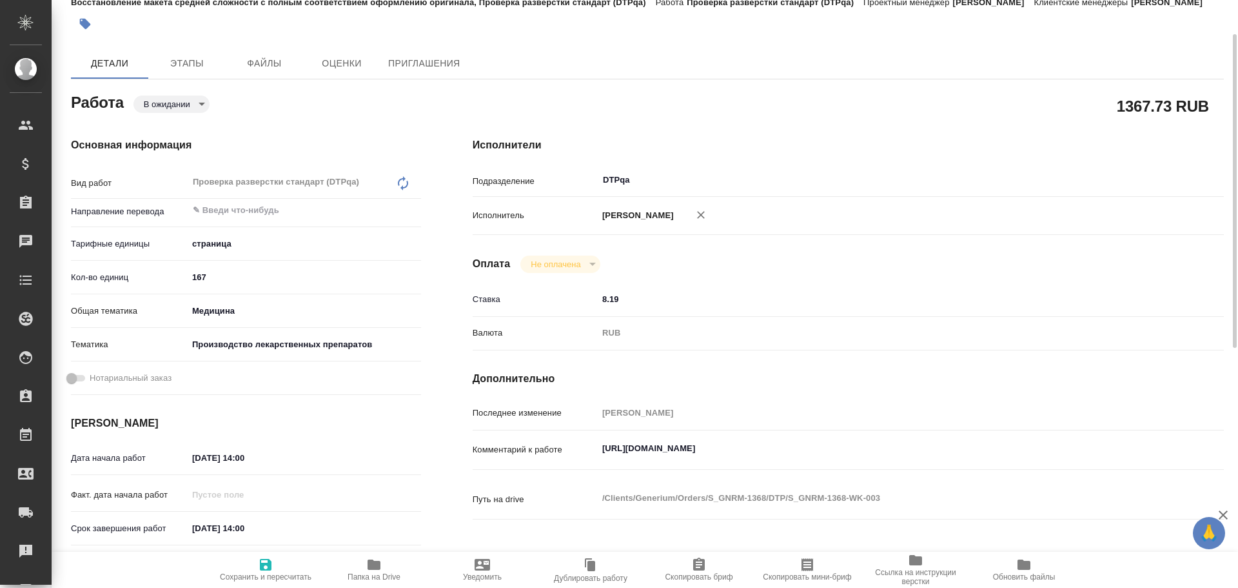
type textarea "x"
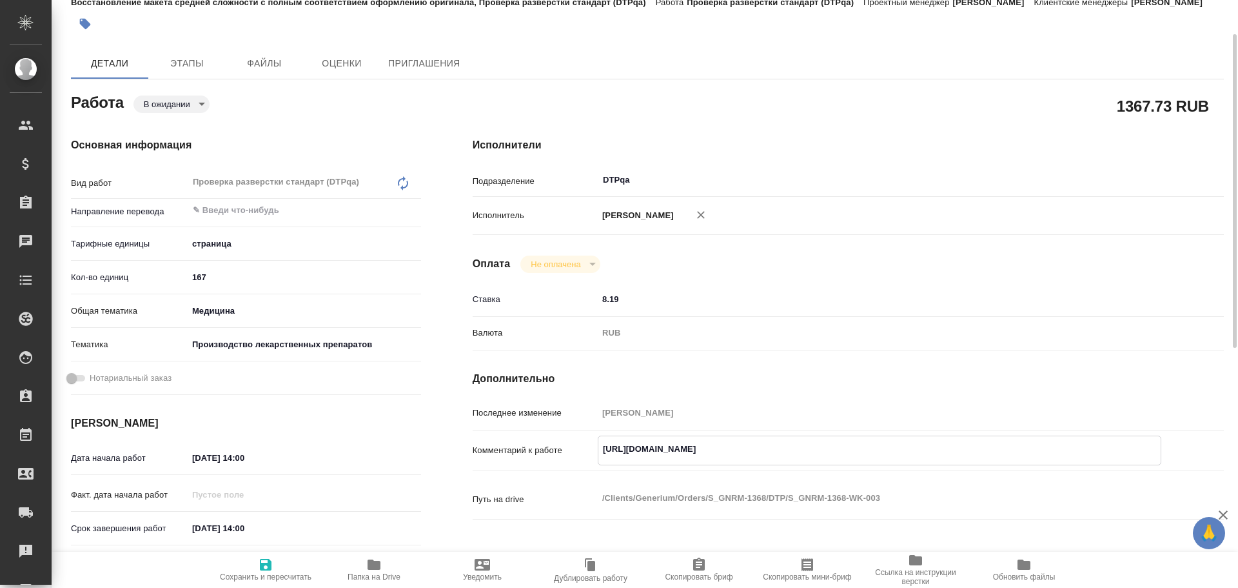
type textarea "x"
drag, startPoint x: 601, startPoint y: 454, endPoint x: 872, endPoint y: 448, distance: 271.0
click at [872, 448] on textarea "[URL][DOMAIN_NAME]" at bounding box center [880, 449] width 562 height 22
type textarea "x"
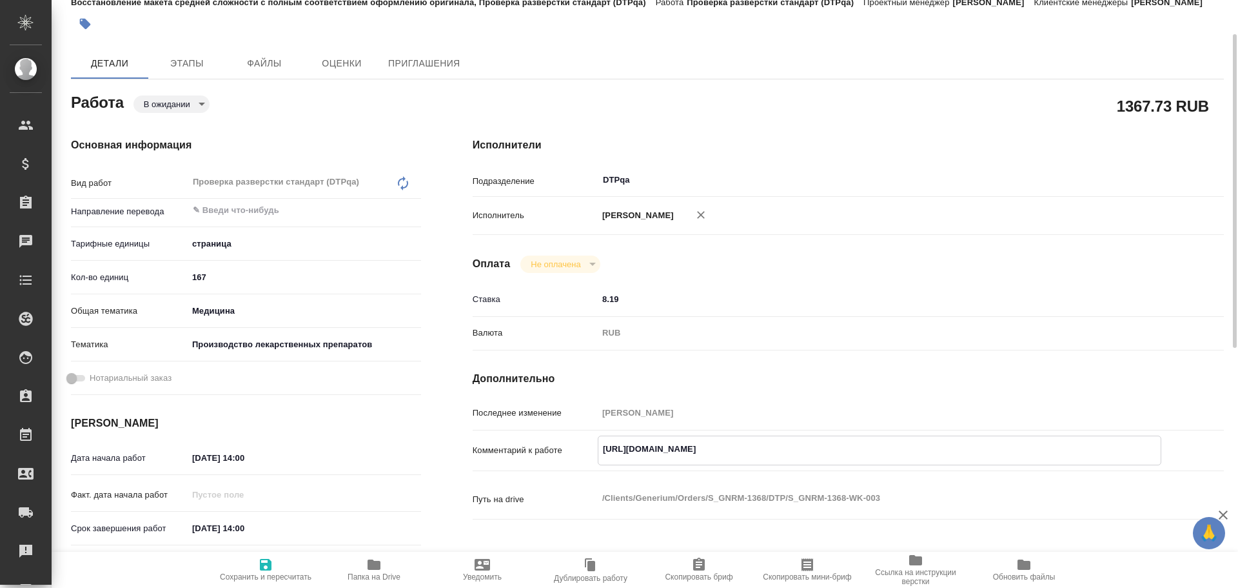
type textarea "x"
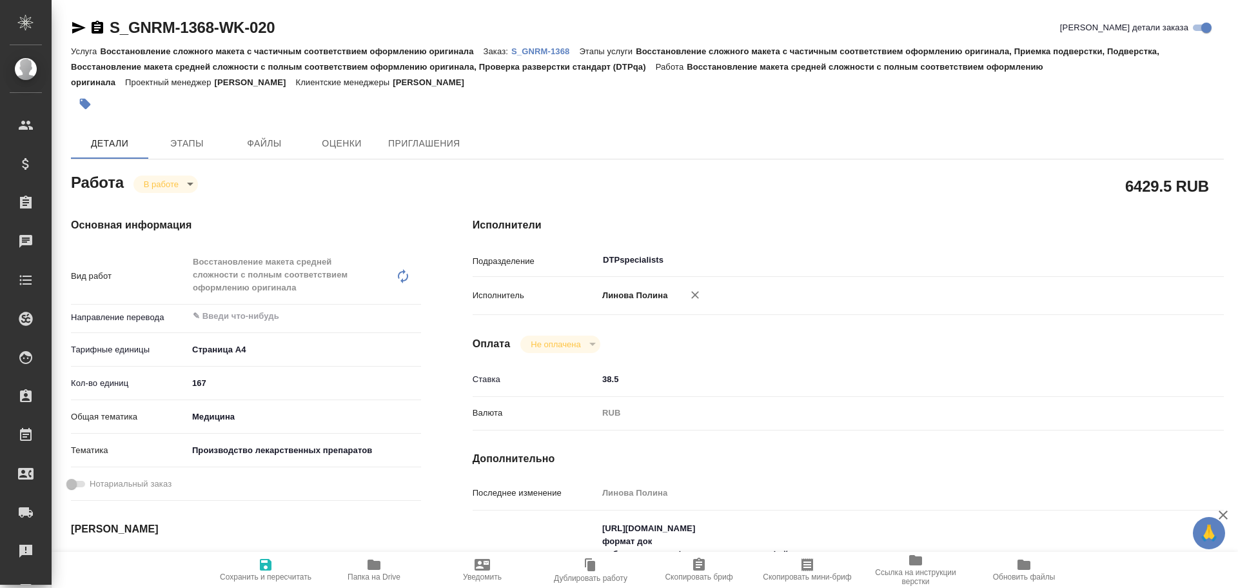
type textarea "x"
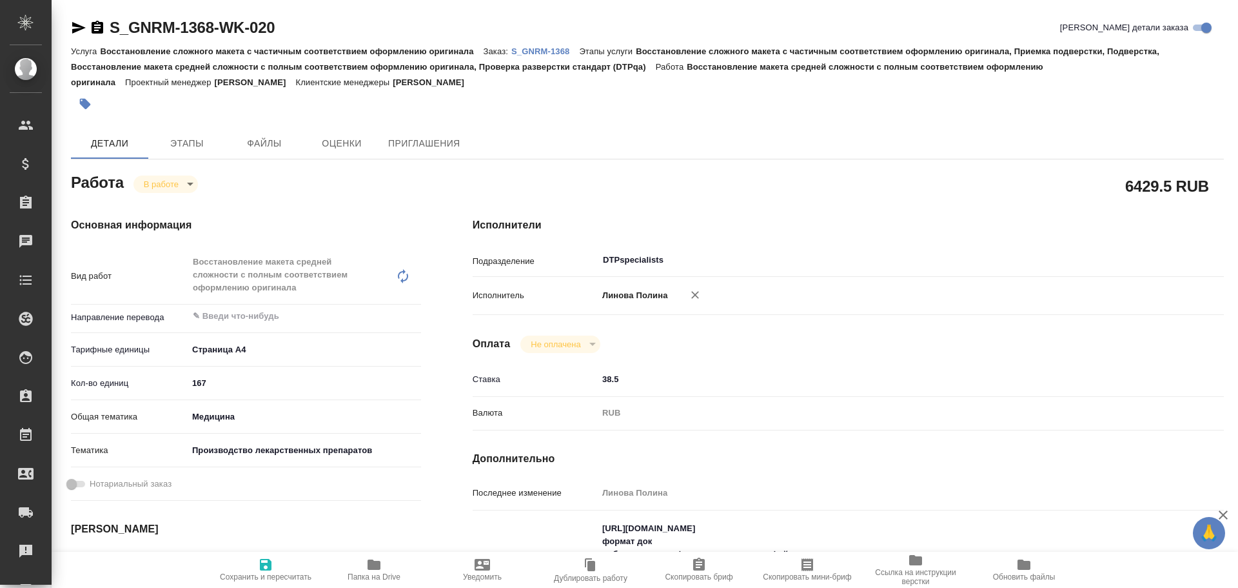
type textarea "x"
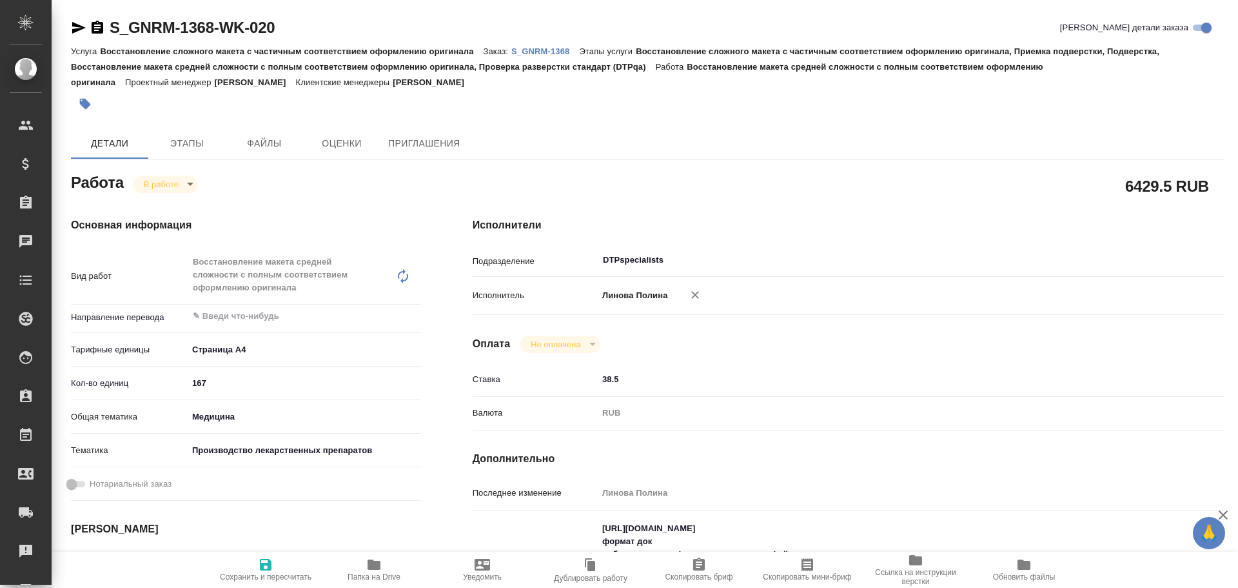
type textarea "x"
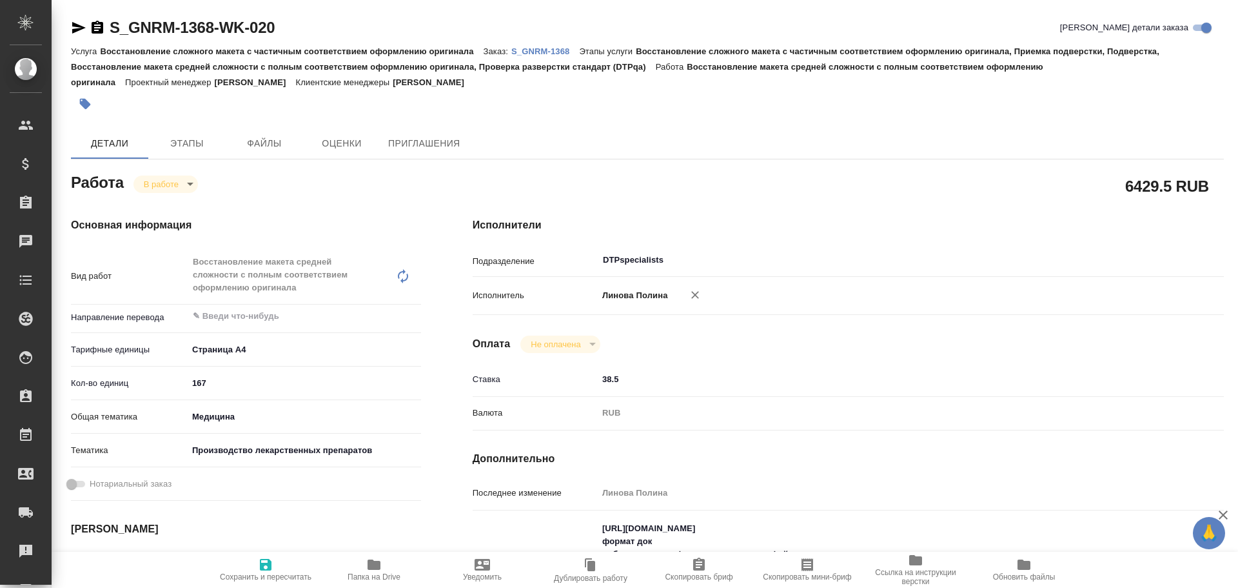
type textarea "x"
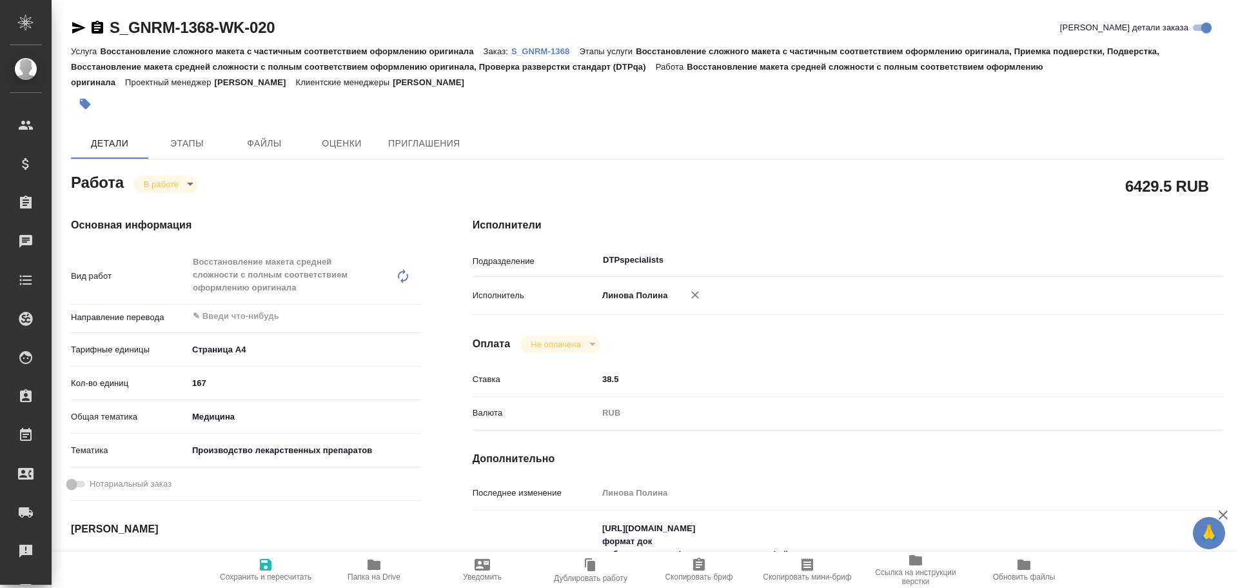
type textarea "x"
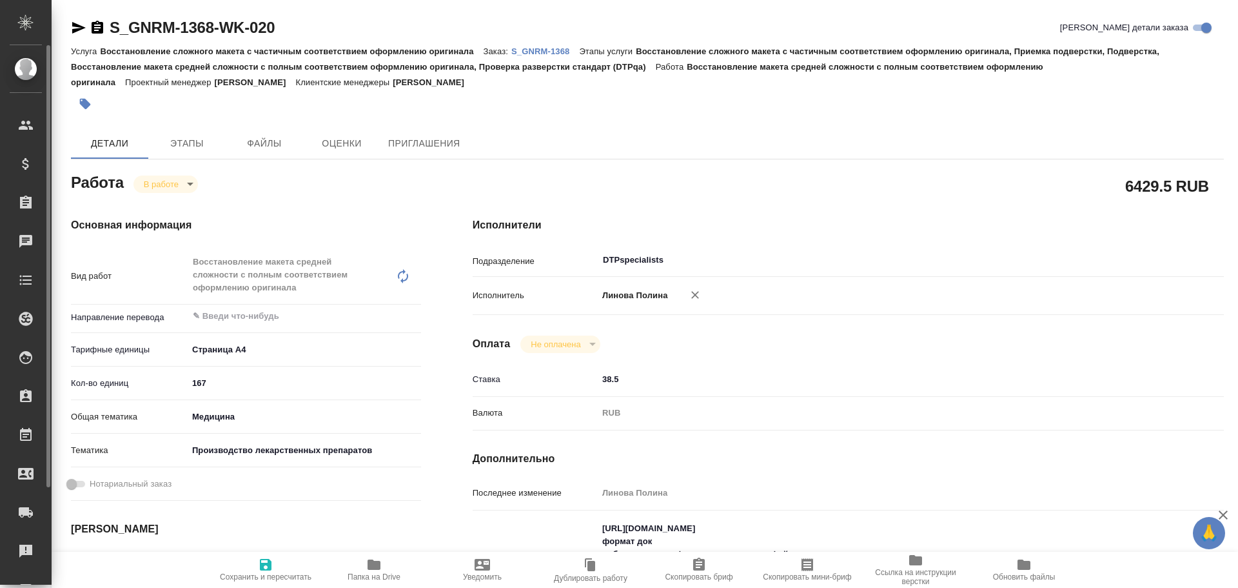
type textarea "x"
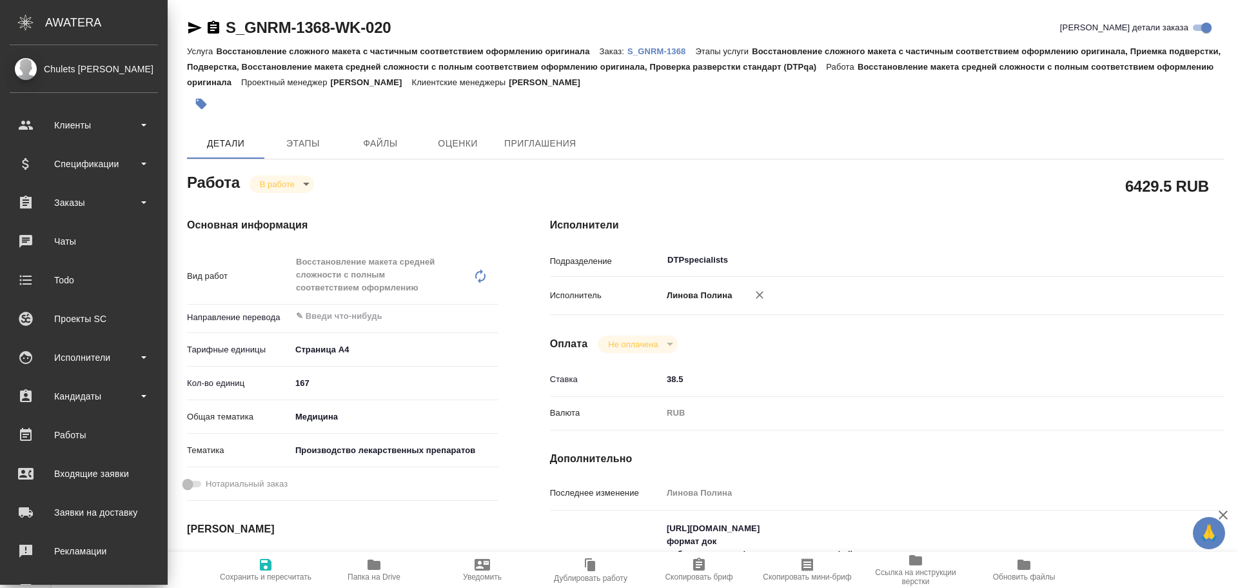
type textarea "x"
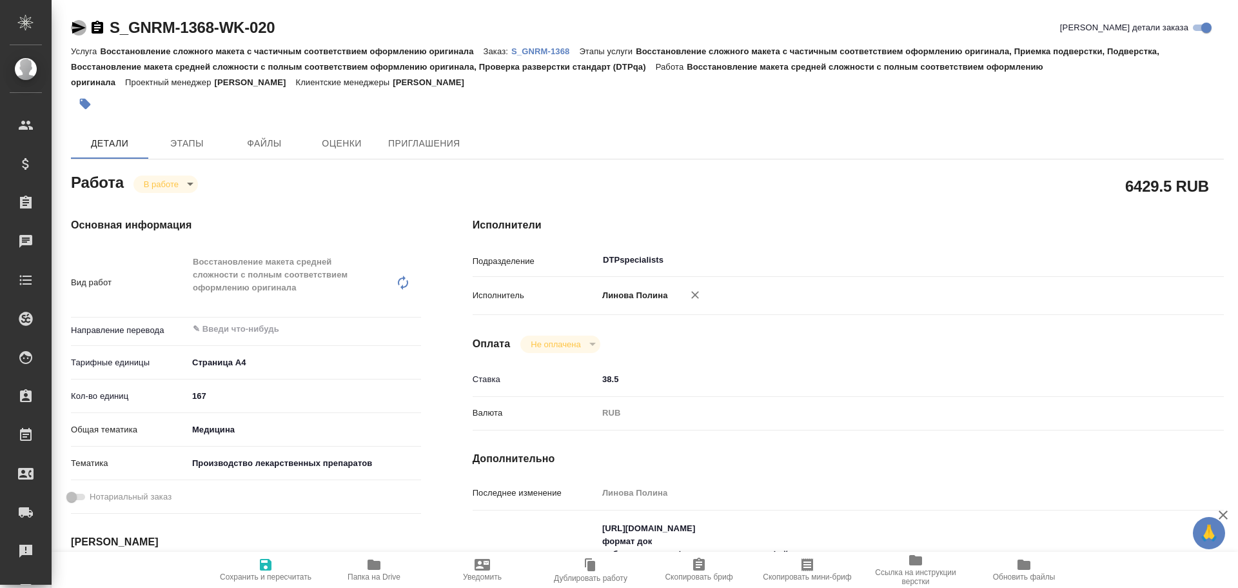
click at [75, 23] on icon "button" at bounding box center [78, 27] width 15 height 15
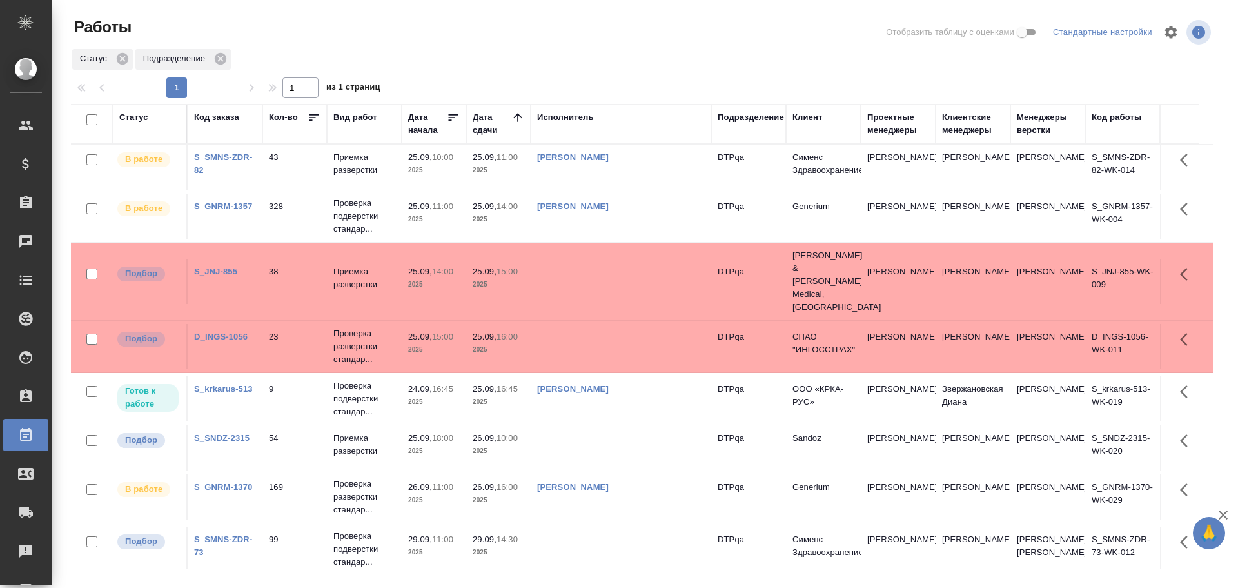
drag, startPoint x: 181, startPoint y: 468, endPoint x: 554, endPoint y: 265, distance: 424.8
click at [554, 265] on td at bounding box center [621, 281] width 181 height 45
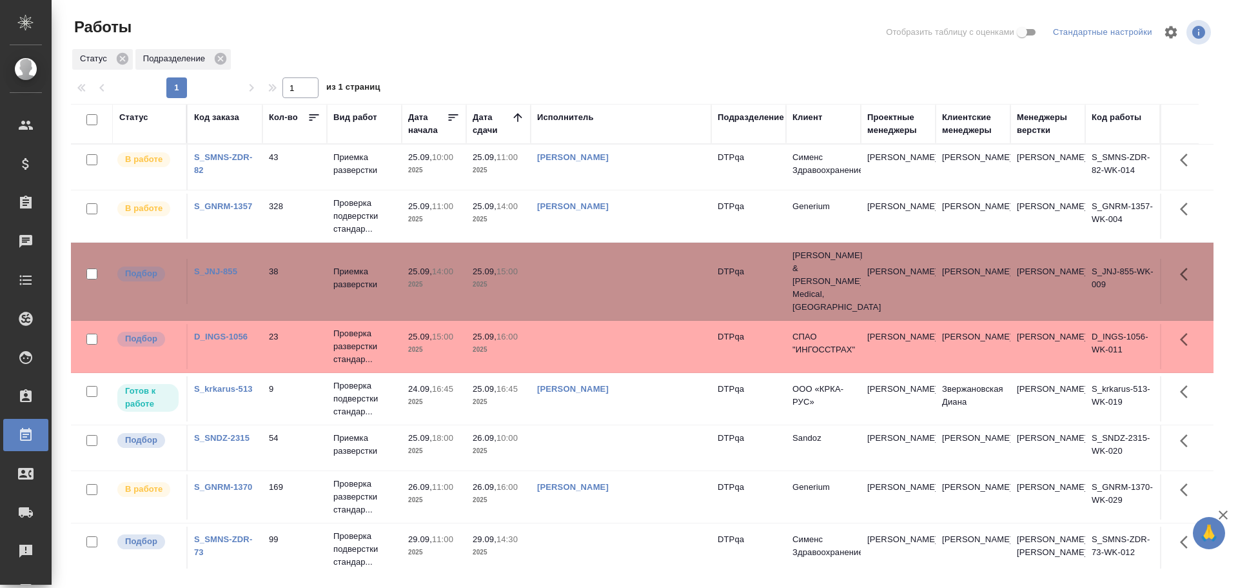
click at [637, 384] on td "[PERSON_NAME]" at bounding box center [621, 398] width 181 height 45
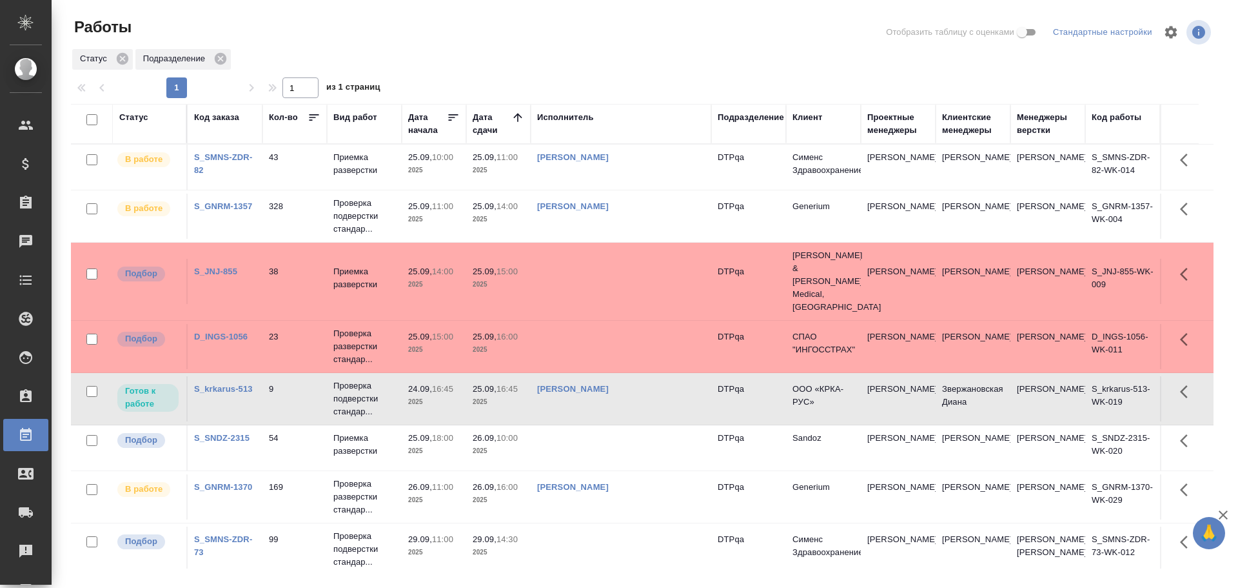
click at [638, 384] on td "[PERSON_NAME]" at bounding box center [621, 398] width 181 height 45
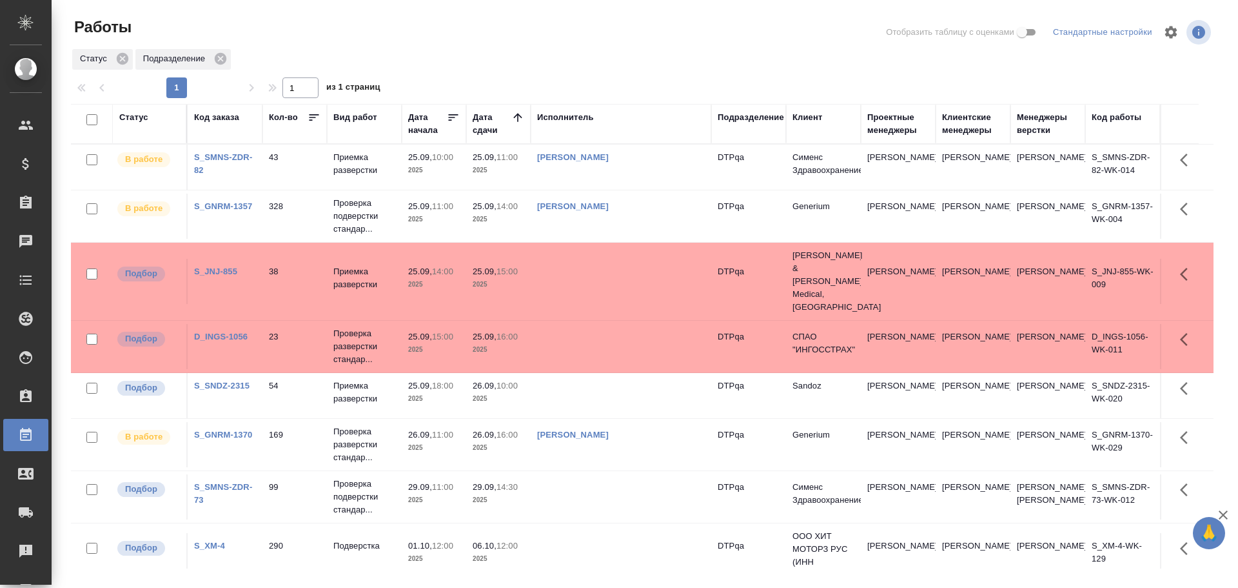
click at [586, 267] on td at bounding box center [621, 281] width 181 height 45
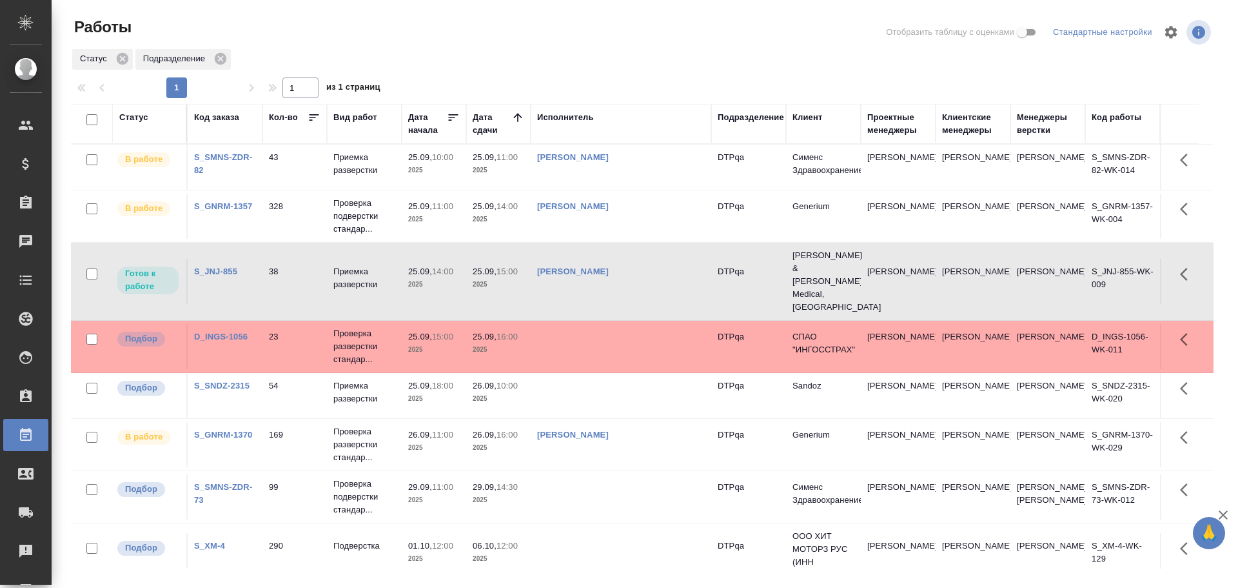
click at [591, 326] on td at bounding box center [621, 346] width 181 height 45
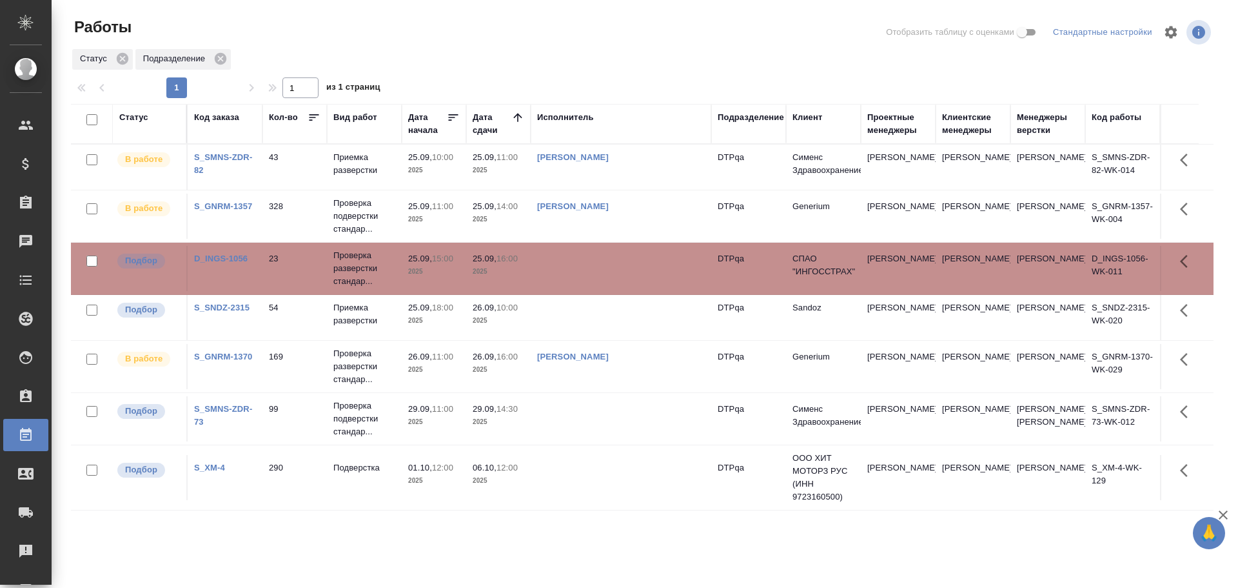
click at [123, 115] on div "Статус" at bounding box center [133, 117] width 29 height 13
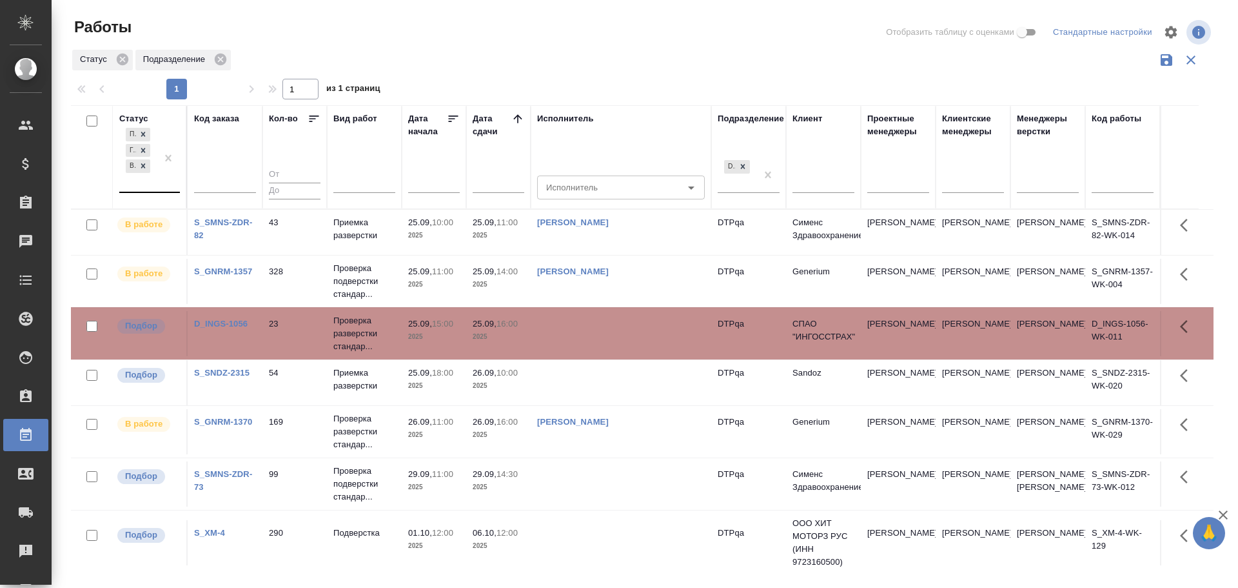
click at [134, 182] on div "Подбор Готов к работе В работе" at bounding box center [137, 158] width 37 height 66
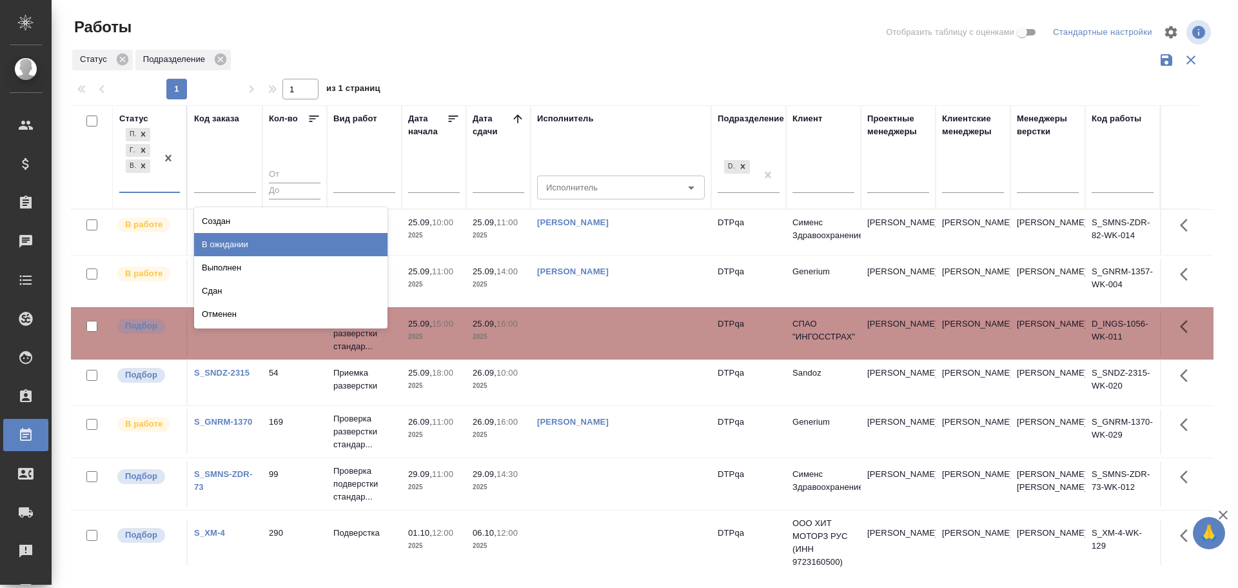
click at [225, 248] on div "В ожидании" at bounding box center [291, 244] width 194 height 23
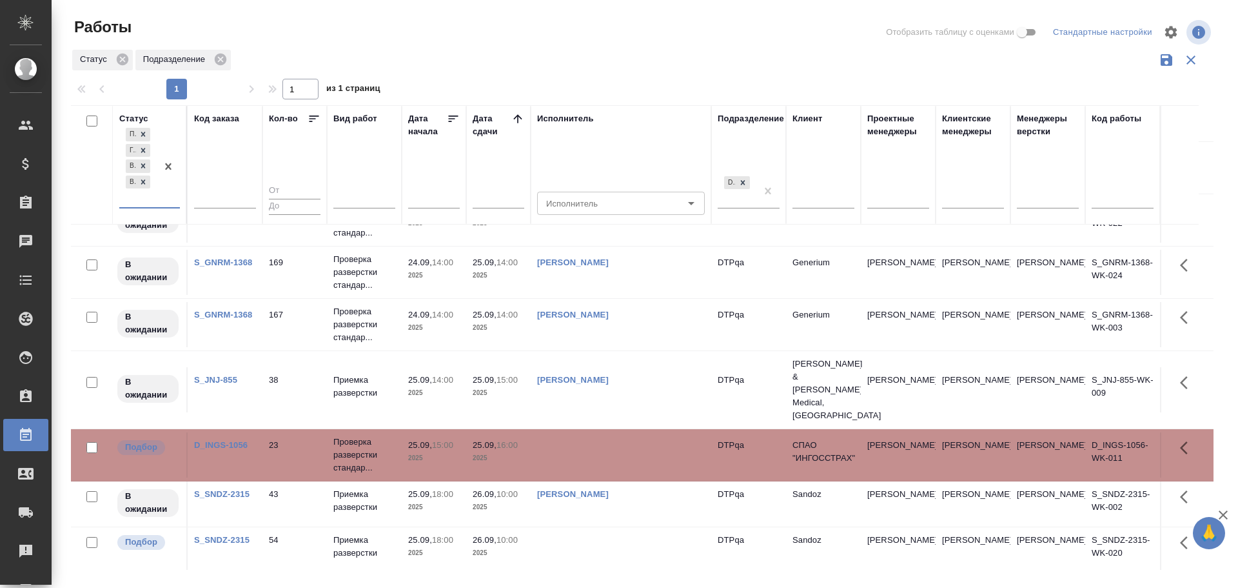
scroll to position [128, 0]
click at [669, 382] on td "[PERSON_NAME]" at bounding box center [621, 390] width 181 height 45
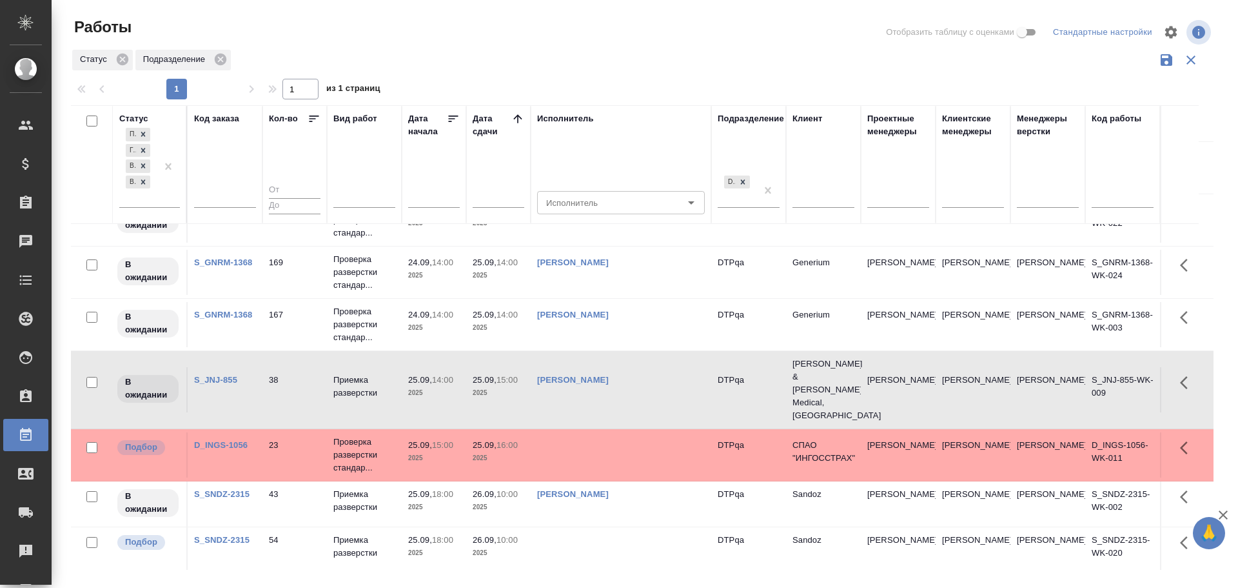
click at [669, 382] on td "[PERSON_NAME]" at bounding box center [621, 389] width 181 height 45
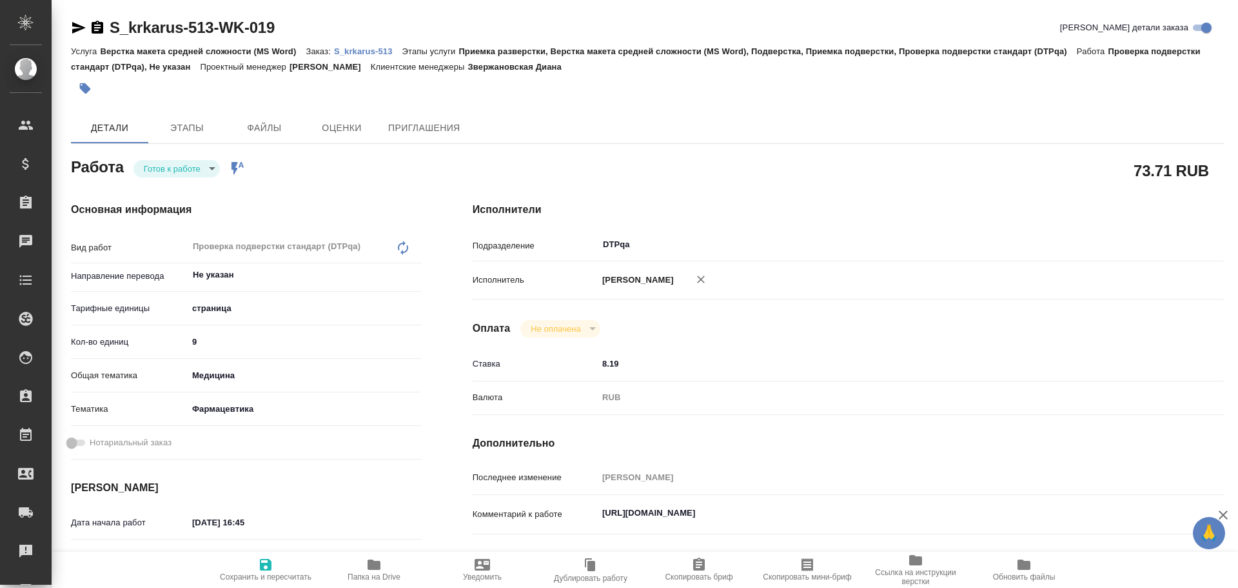
type textarea "x"
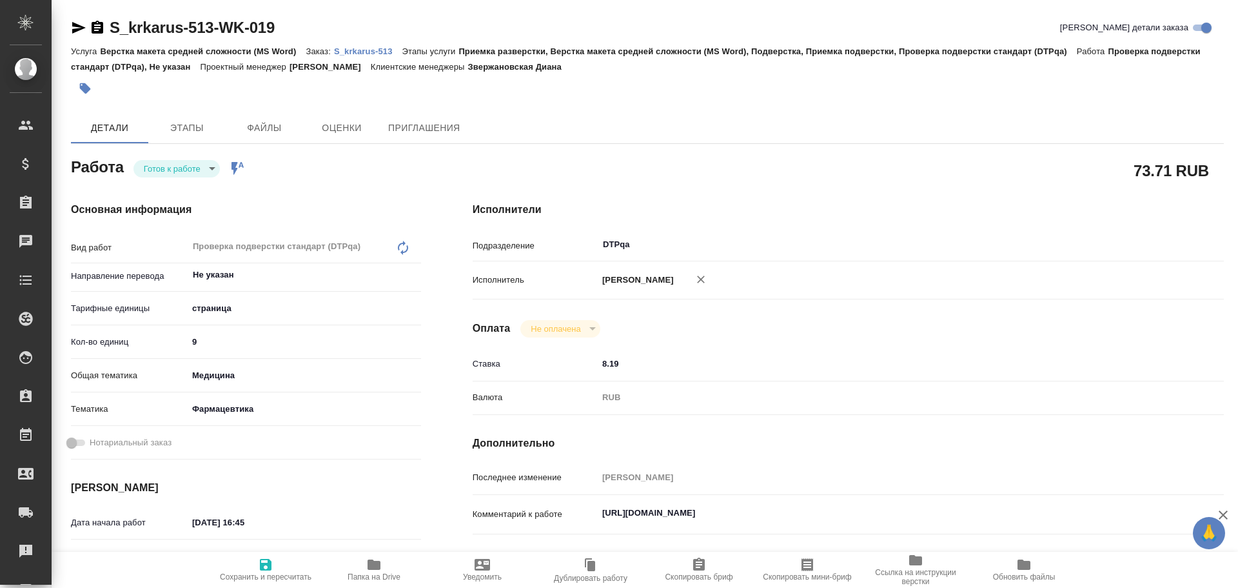
type textarea "x"
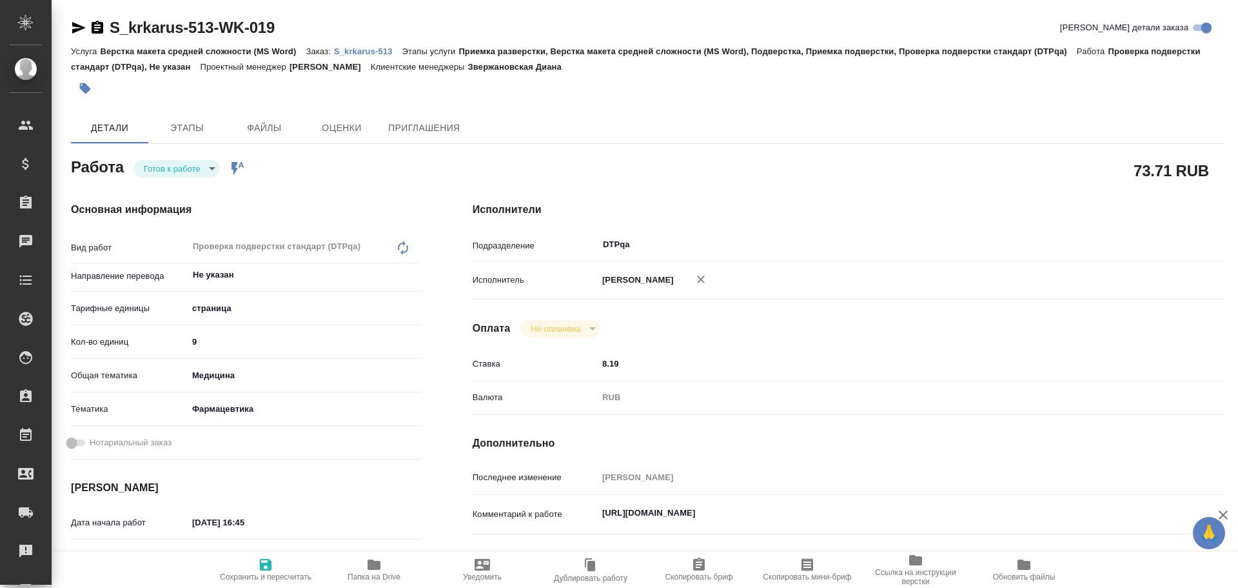
type textarea "x"
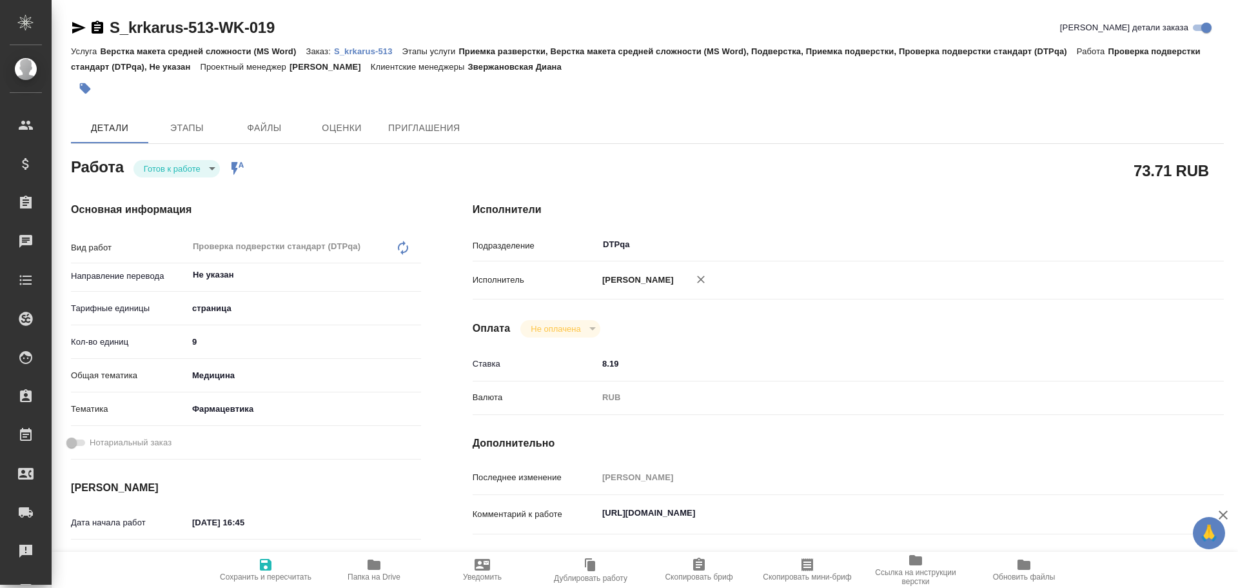
type textarea "x"
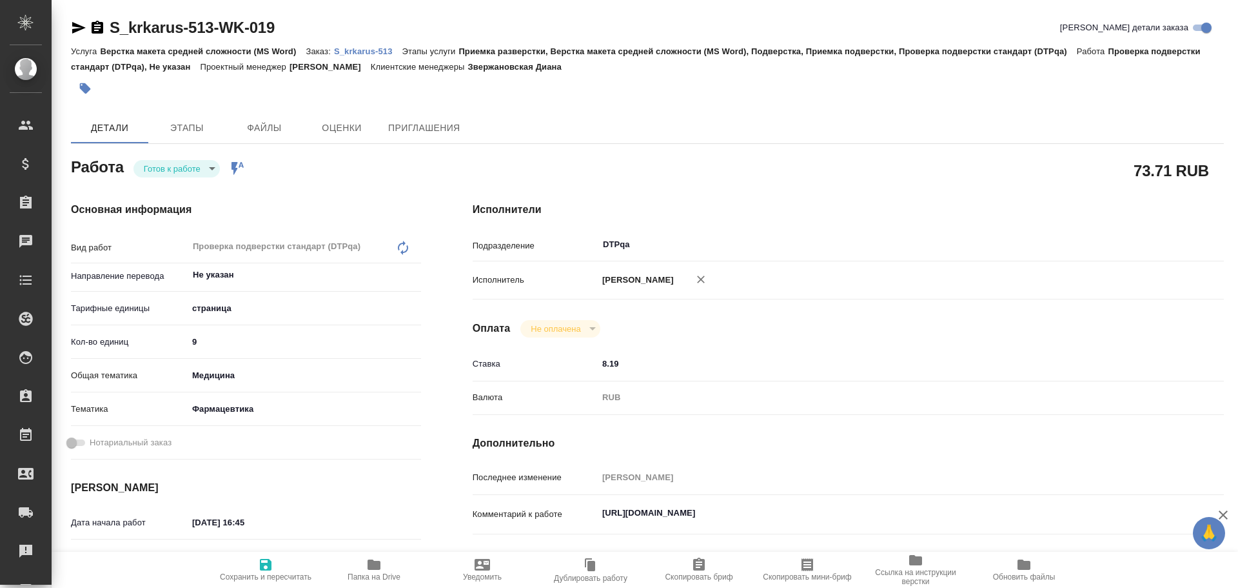
click at [359, 570] on span "Папка на Drive" at bounding box center [374, 569] width 93 height 25
type textarea "x"
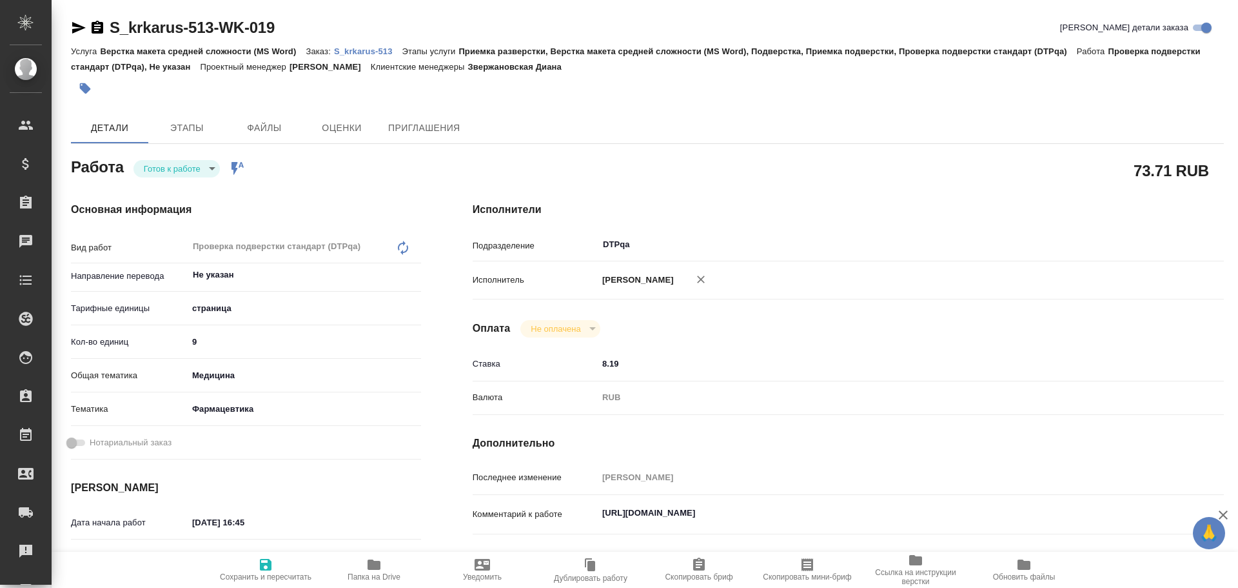
type textarea "x"
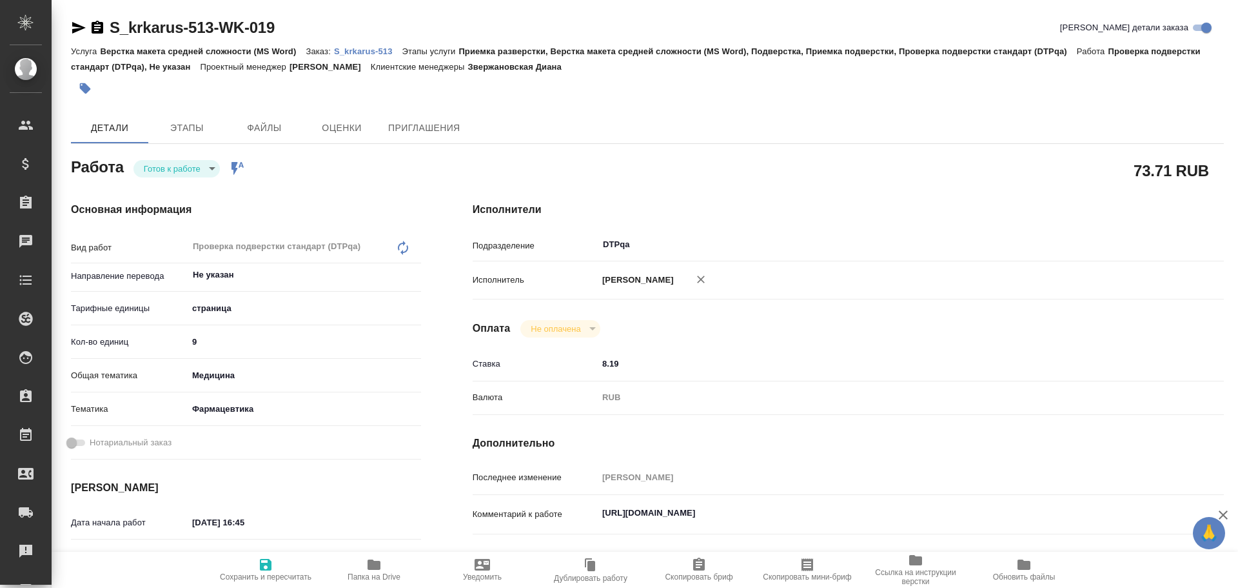
type textarea "x"
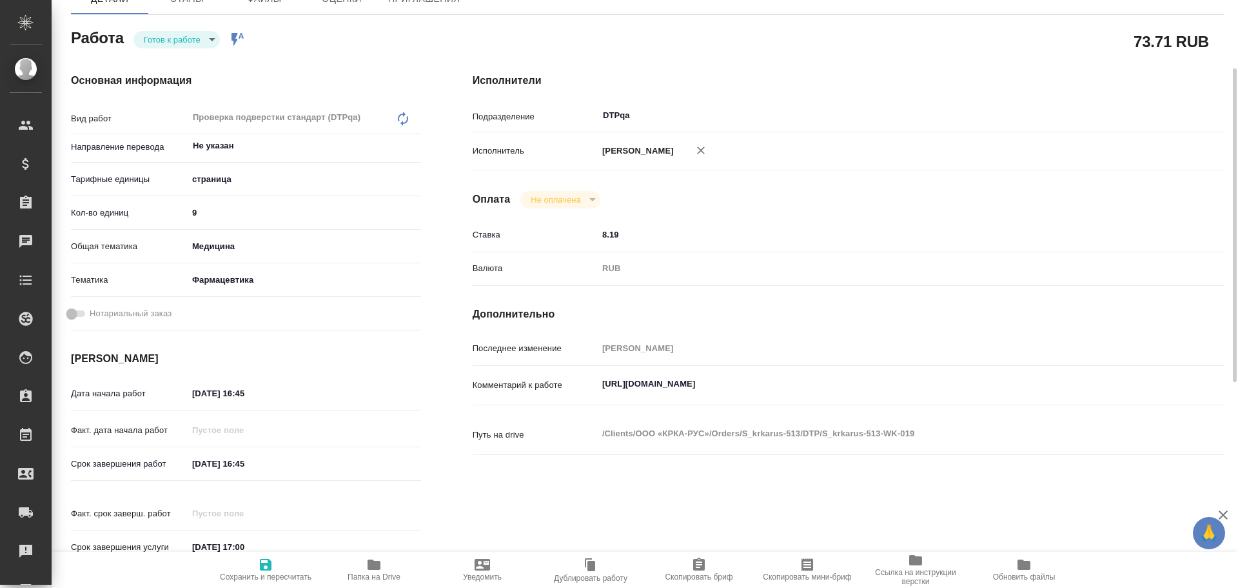
type textarea "x"
click at [866, 375] on textarea "https://tera.awatera.com/Work/68d28588d08c004e318c4193/" at bounding box center [880, 384] width 564 height 22
type textarea "x"
type textarea "https://tera.awatera.com/Work/68d28588d08c004e318c4193/"
type textarea "x"
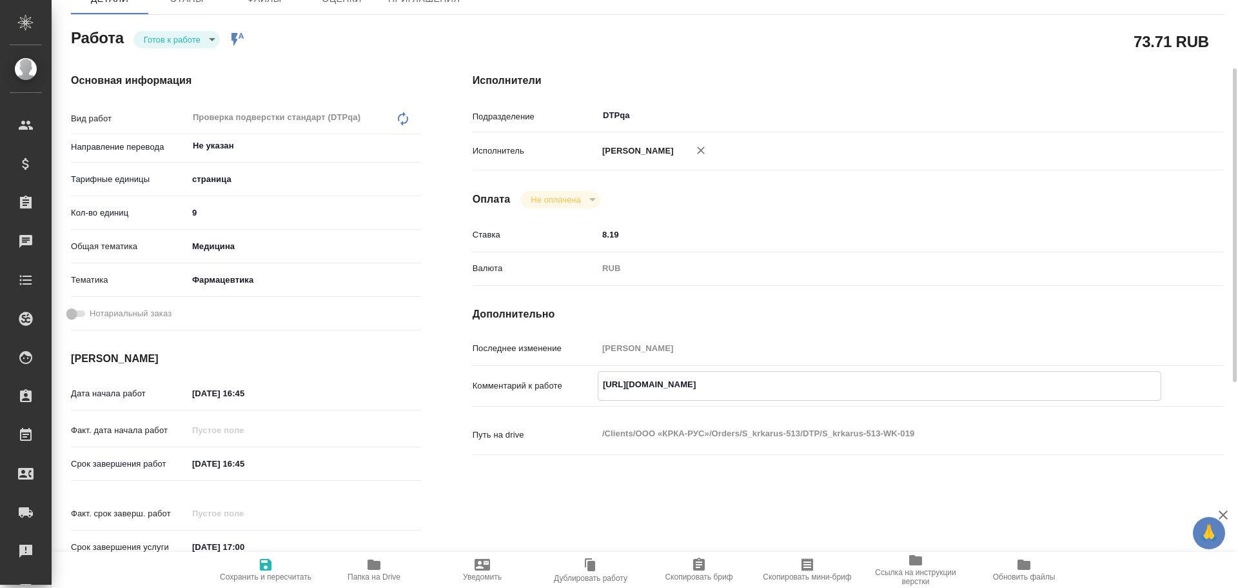
type textarea "x"
type textarea "https://tera.awatera.com/Work/68d28588d08c004e318c4193/ Р"
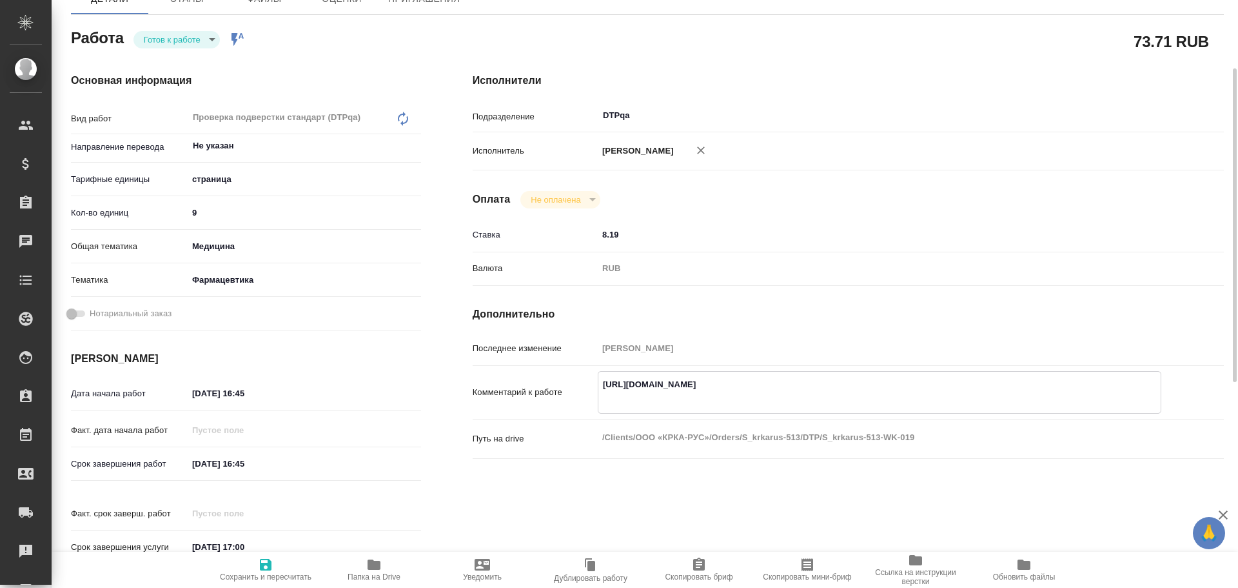
type textarea "x"
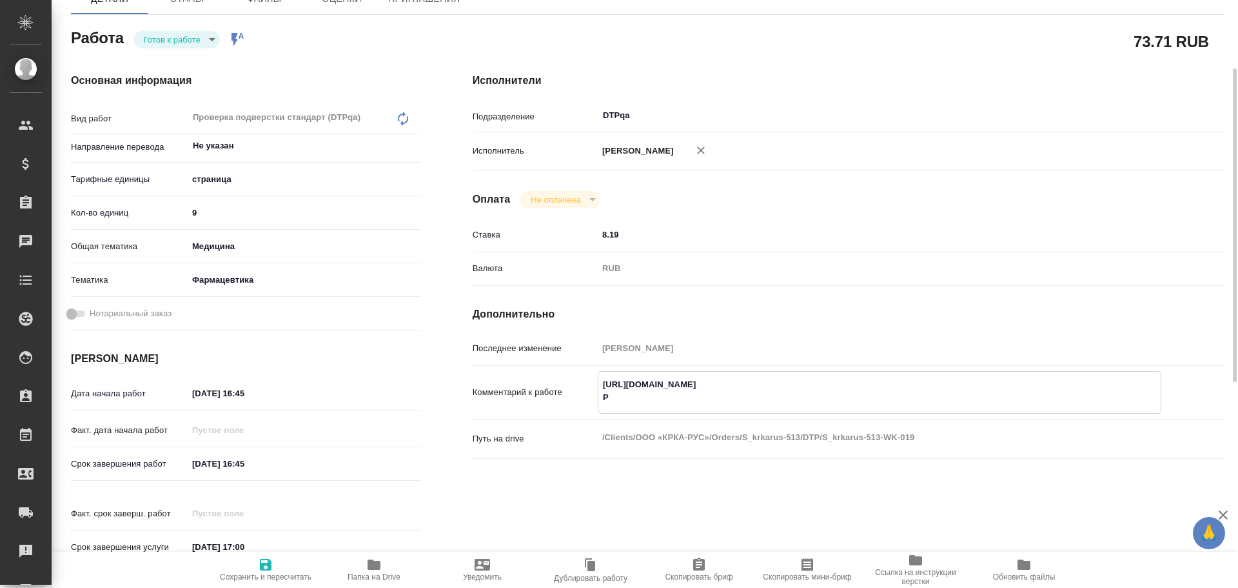
type textarea "https://tera.awatera.com/Work/68d28588d08c004e318c4193/ Ра"
type textarea "x"
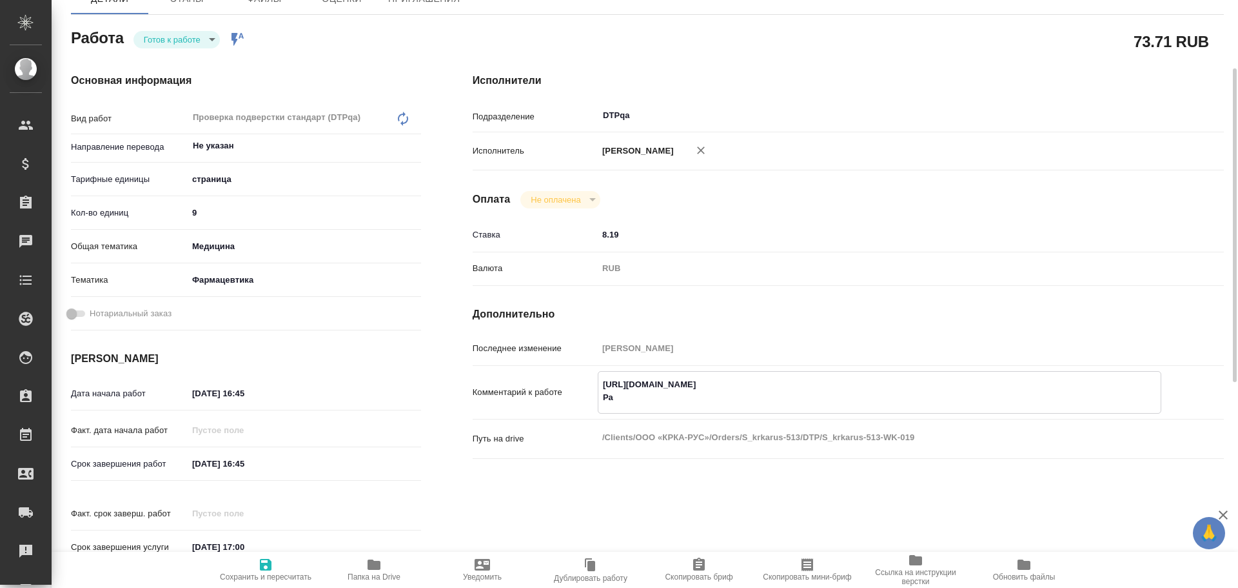
type textarea "x"
type textarea "https://tera.awatera.com/Work/68d28588d08c004e318c4193/ Раз"
type textarea "x"
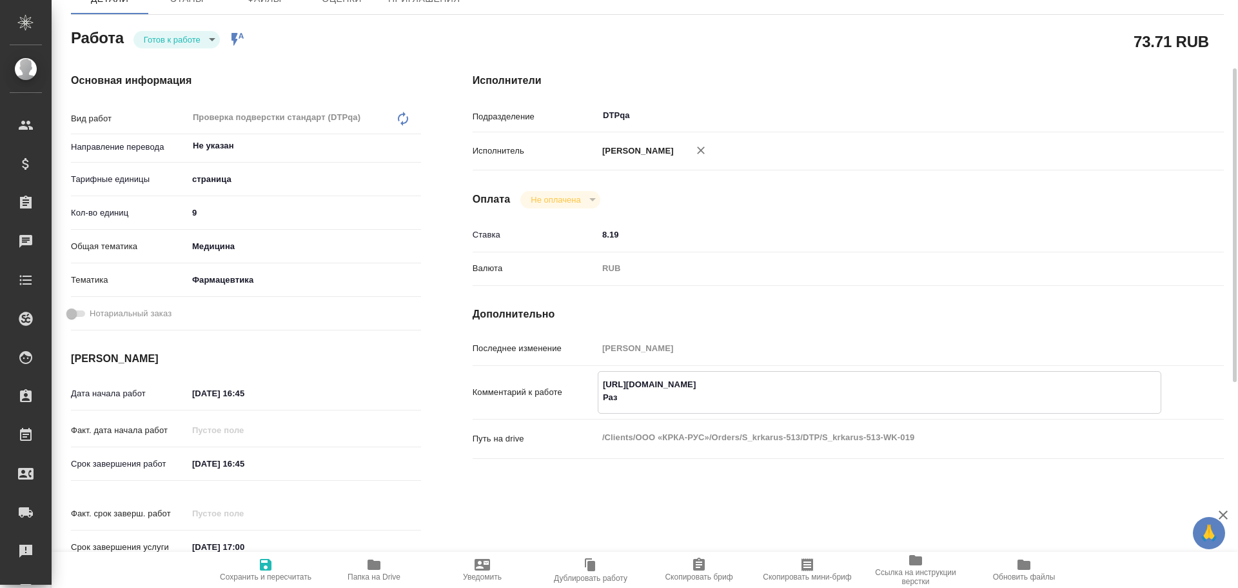
type textarea "x"
type textarea "https://tera.awatera.com/Work/68d28588d08c004e318c4193/ Разб"
type textarea "x"
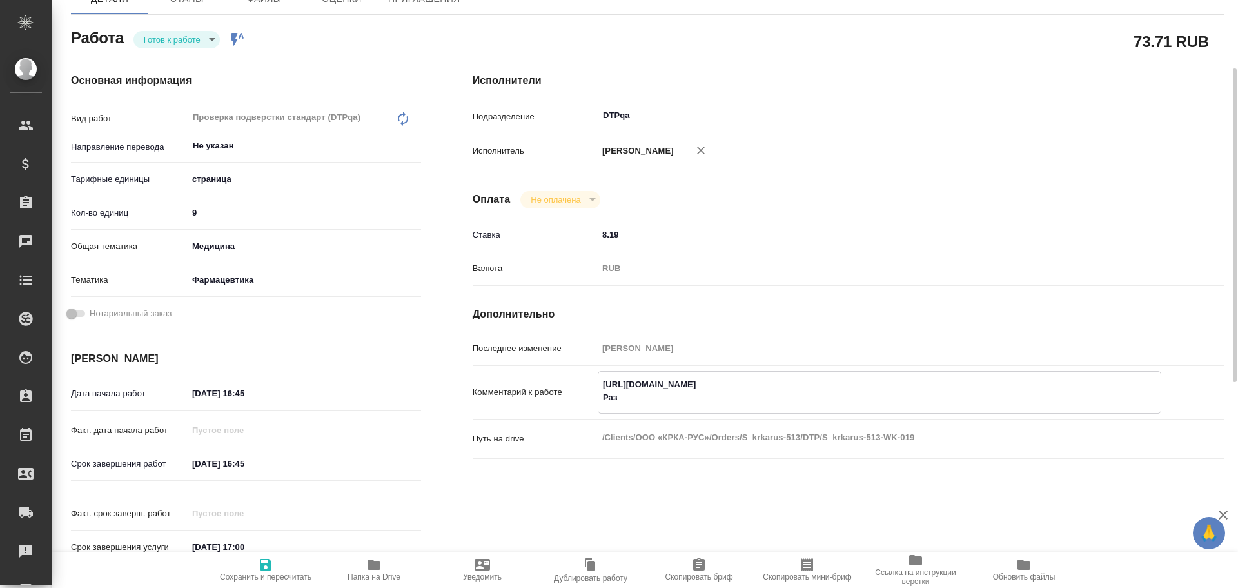
type textarea "x"
type textarea "https://tera.awatera.com/Work/68d28588d08c004e318c4193/ Разбо"
type textarea "x"
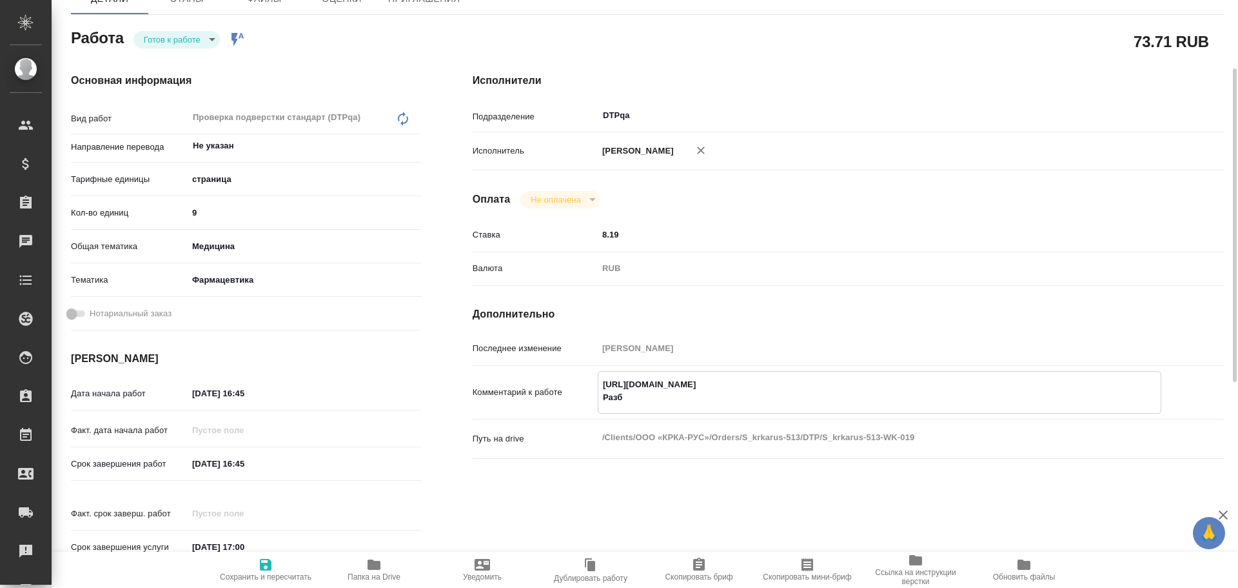
type textarea "x"
type textarea "https://tera.awatera.com/Work/68d28588d08c004e318c4193/ Разбор"
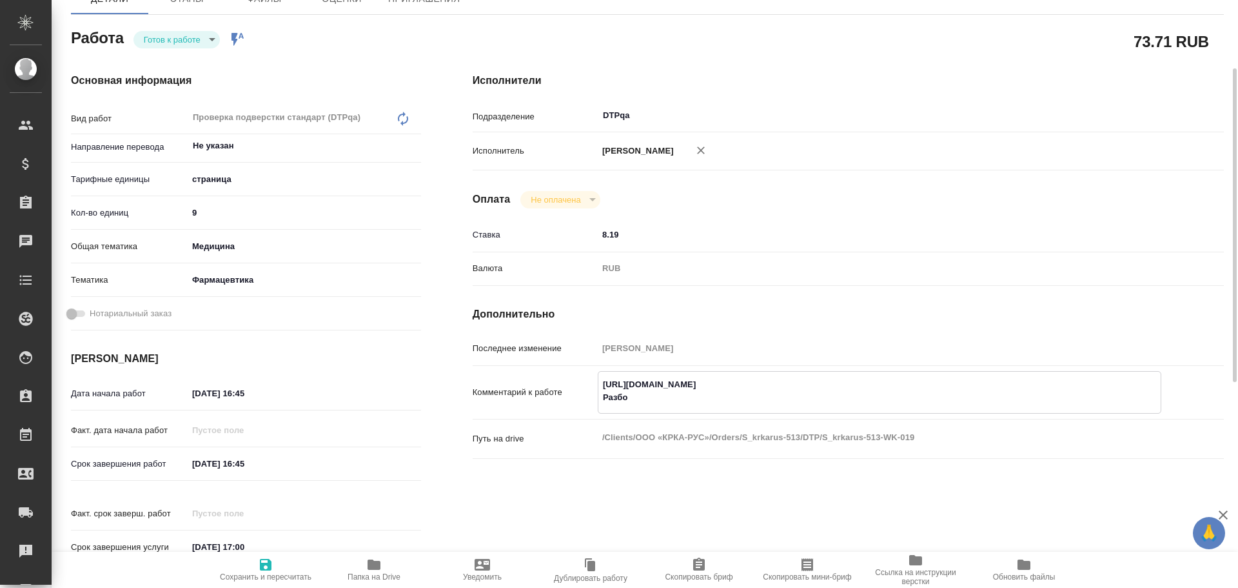
type textarea "x"
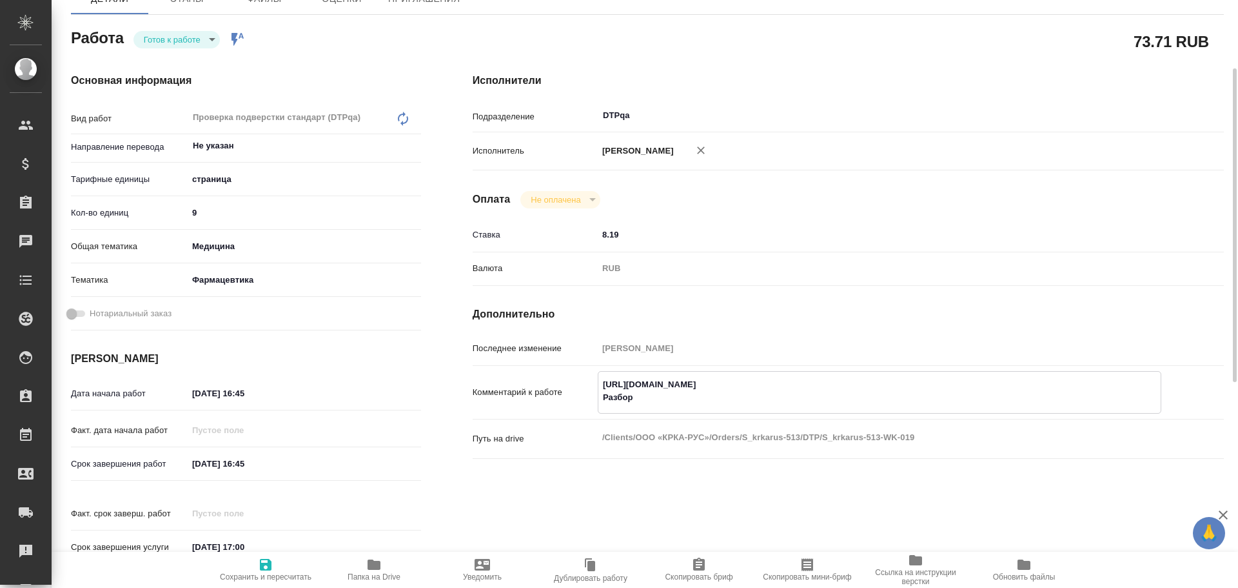
type textarea "https://tera.awatera.com/Work/68d28588d08c004e318c4193/ Разбор"
type textarea "x"
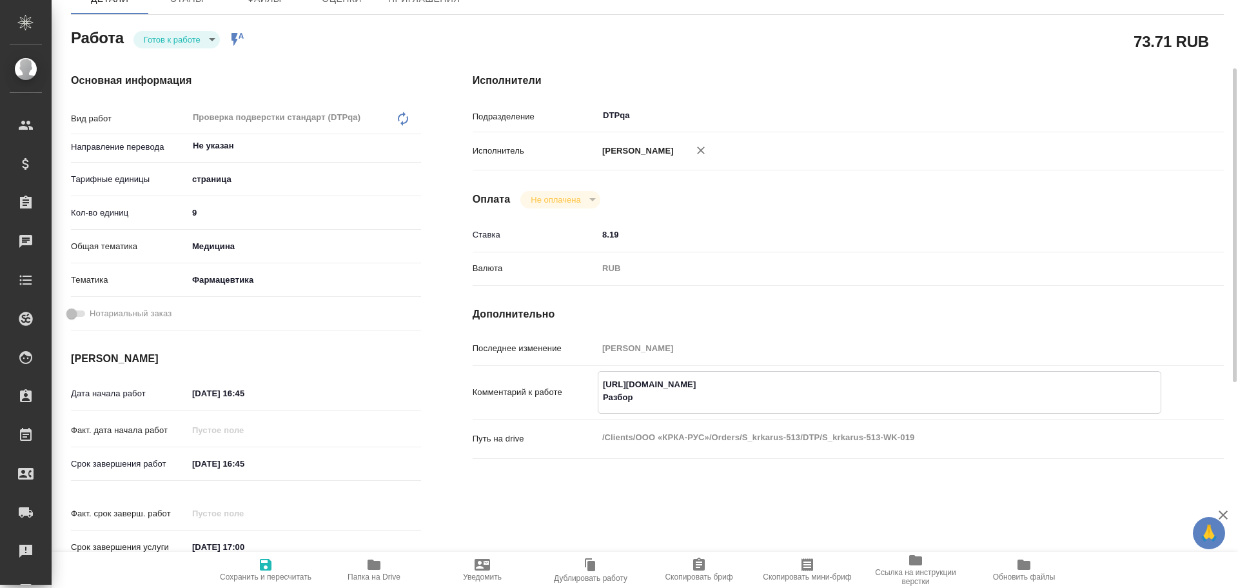
paste textarea "https://drive.awatera.com/f/10467418"
type textarea "x"
type textarea "https://tera.awatera.com/Work/68d28588d08c004e318c4193/ Разбор https://drive.aw…"
type textarea "x"
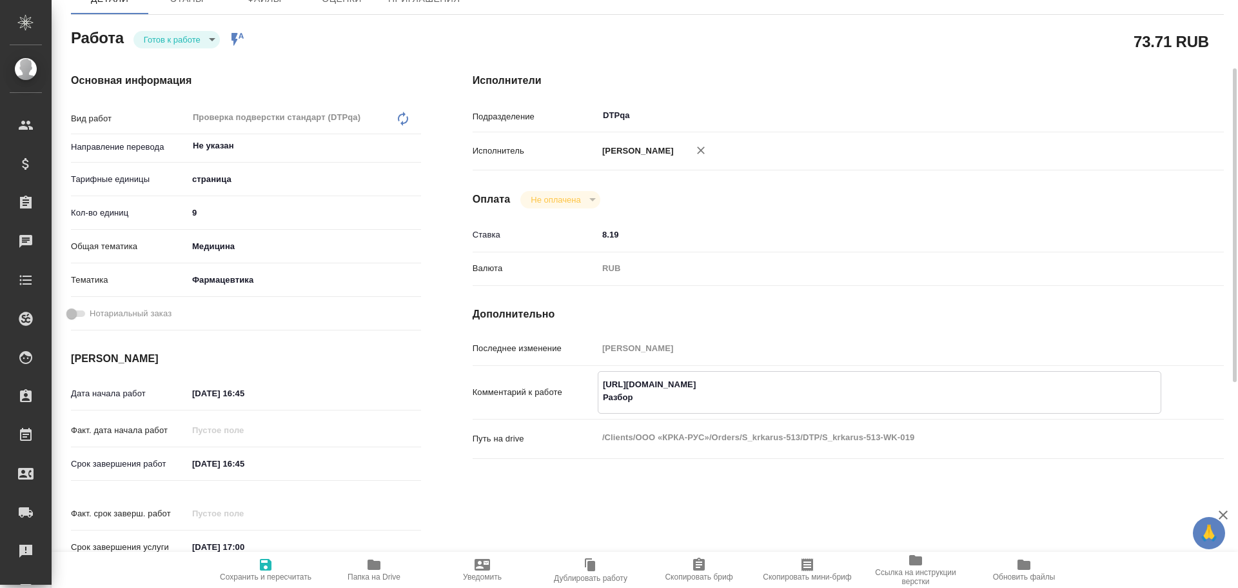
type textarea "x"
type textarea "https://tera.awatera.com/Work/68d28588d08c004e318c4193/ Разбор https://drive.aw…"
type textarea "x"
click at [368, 565] on icon "button" at bounding box center [373, 564] width 15 height 15
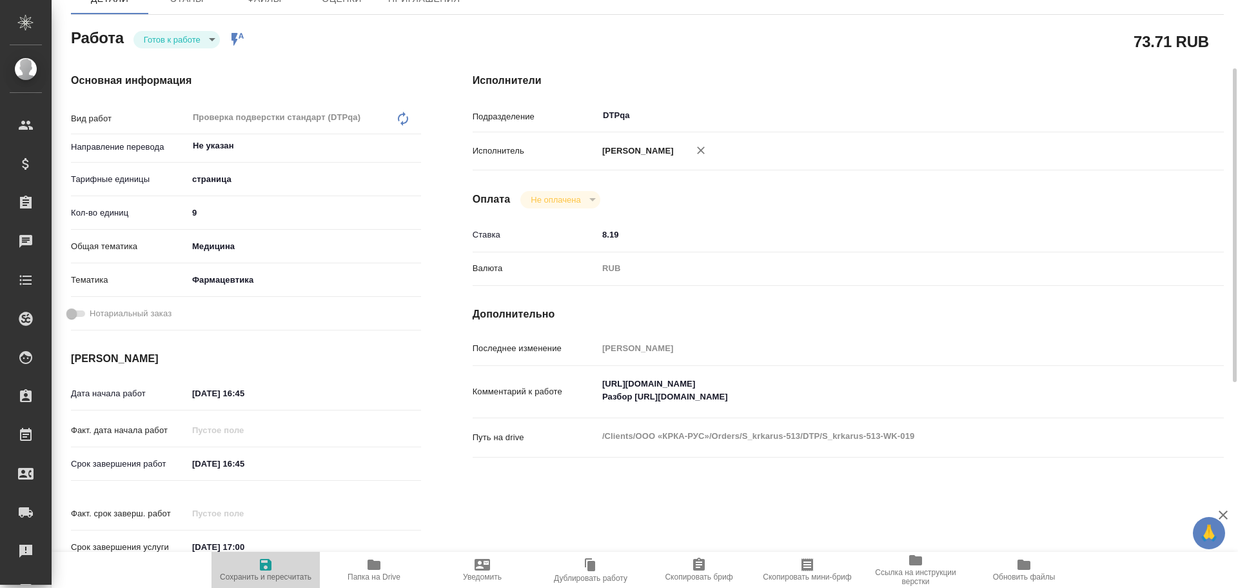
click at [272, 567] on icon "button" at bounding box center [265, 564] width 15 height 15
type textarea "x"
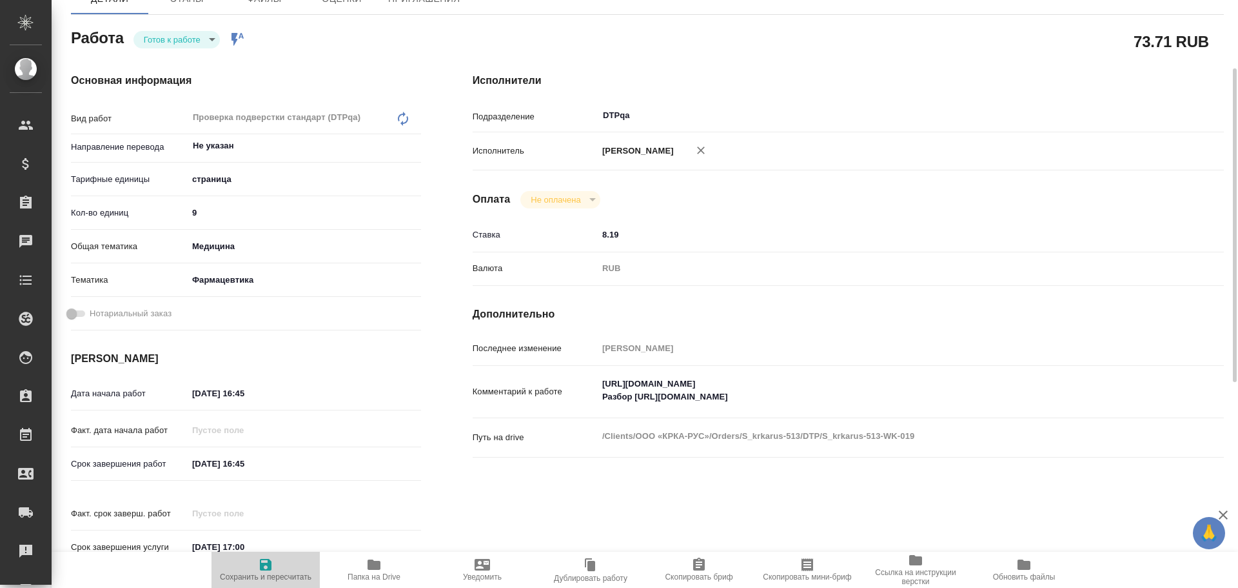
type textarea "x"
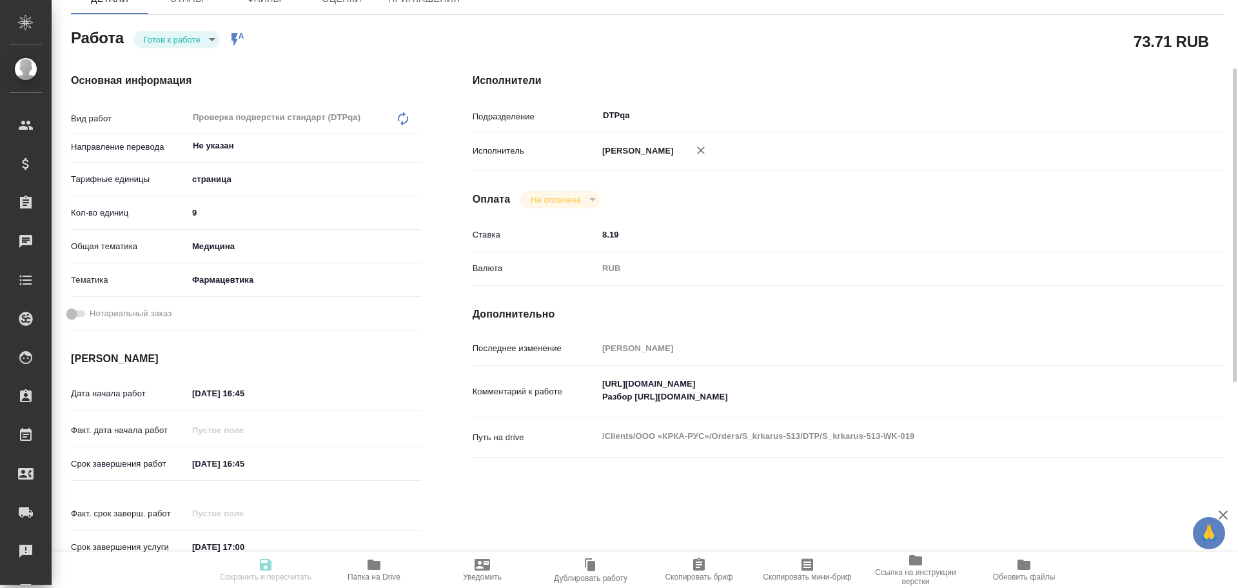
type textarea "x"
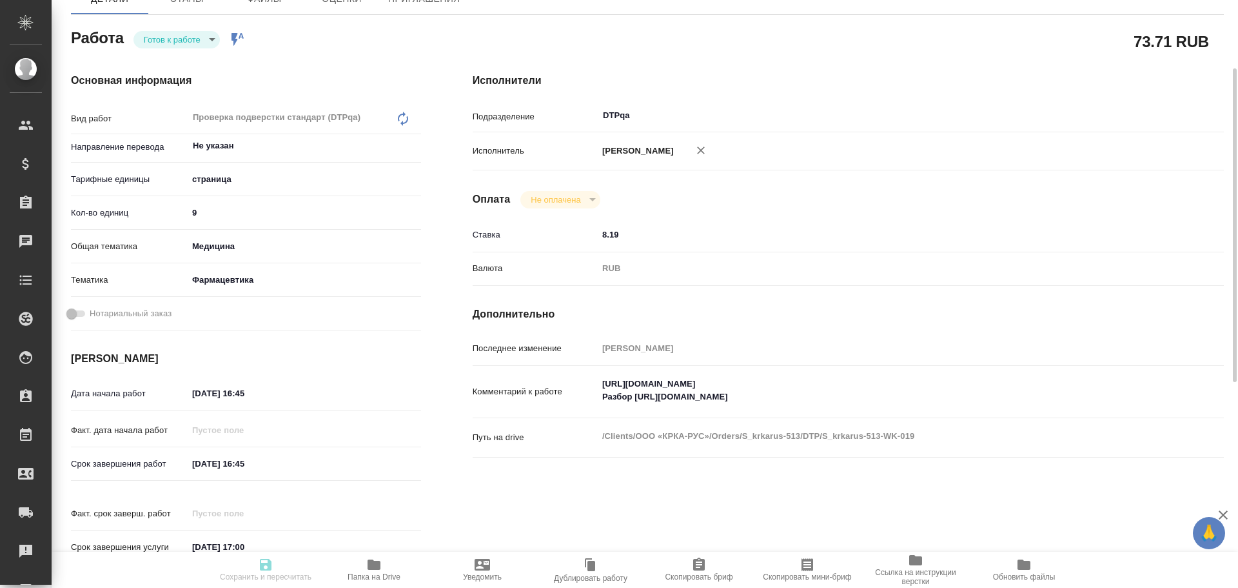
type textarea "x"
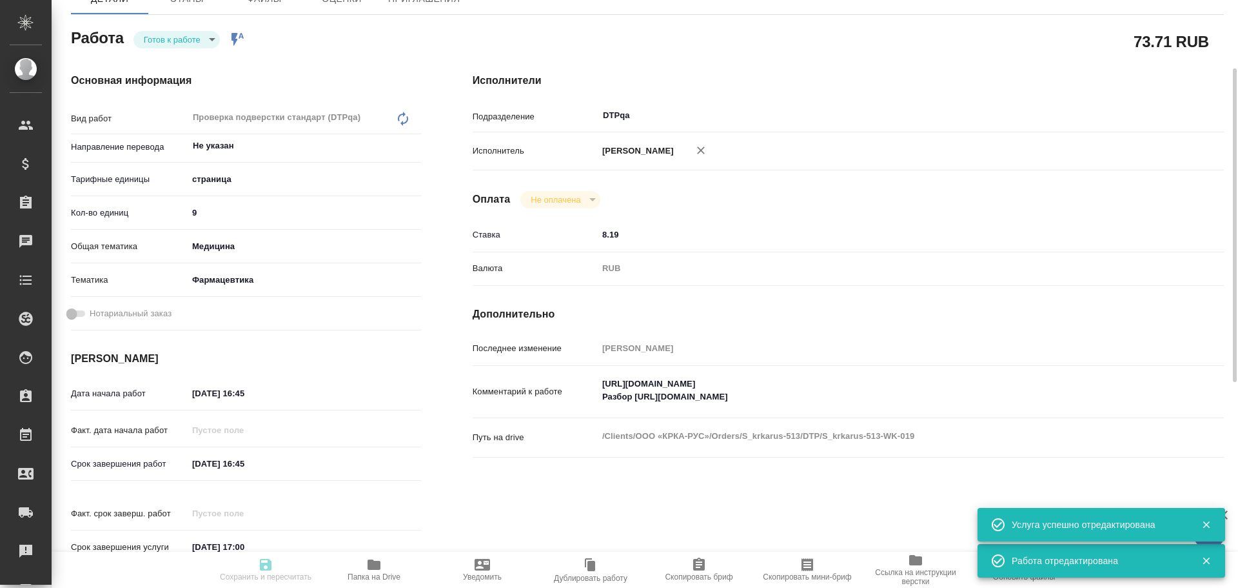
type input "readyForWork"
type textarea "Проверка подверстки стандарт (DTPqa)"
type textarea "x"
type input "Не указан"
type input "5a8b1489cc6b4906c91bfdb2"
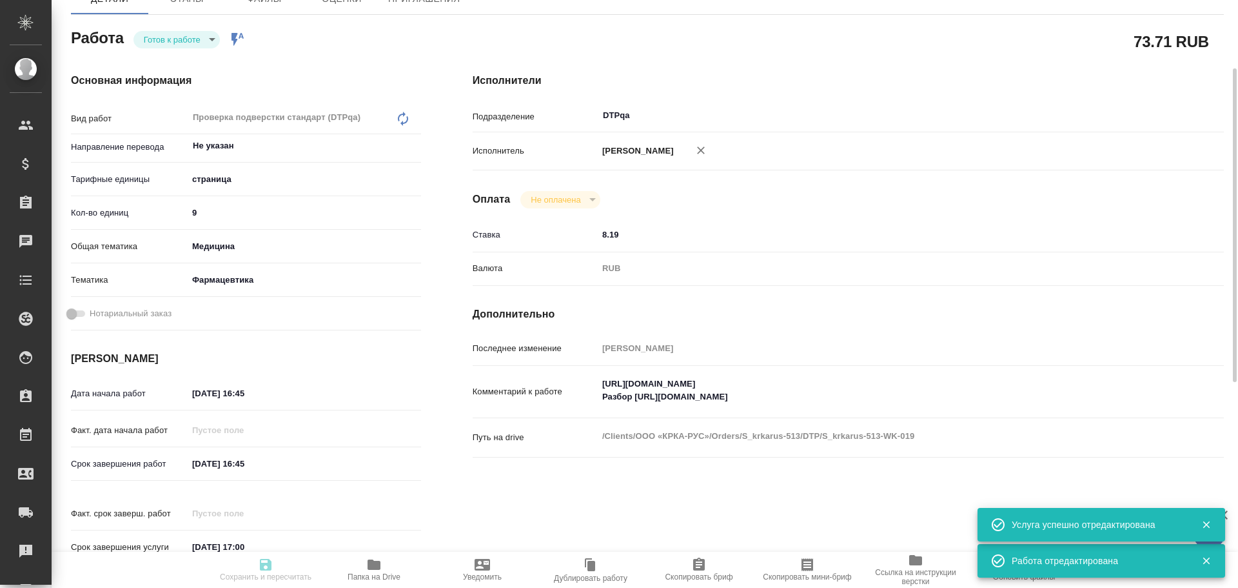
type input "9"
type input "med"
type input "6149832f2b7be24903fd7a82"
type input "24.09.2025 16:45"
type input "25.09.2025 16:45"
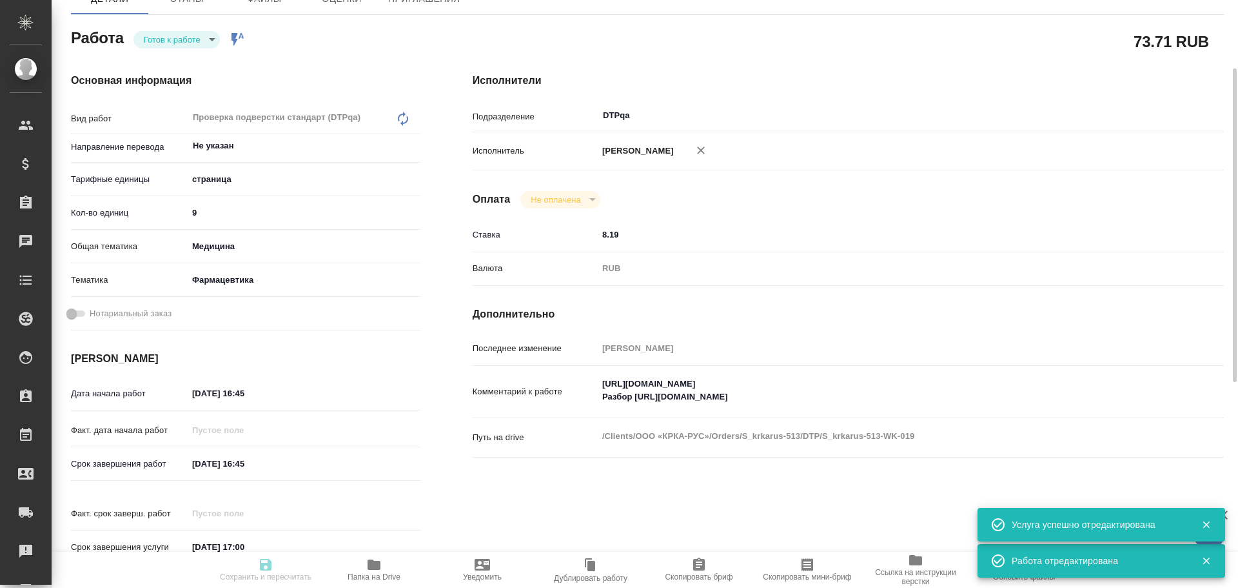
type input "26.09.2025 17:00"
type input "DTPqa"
type input "notPayed"
type input "8.19"
type input "RUB"
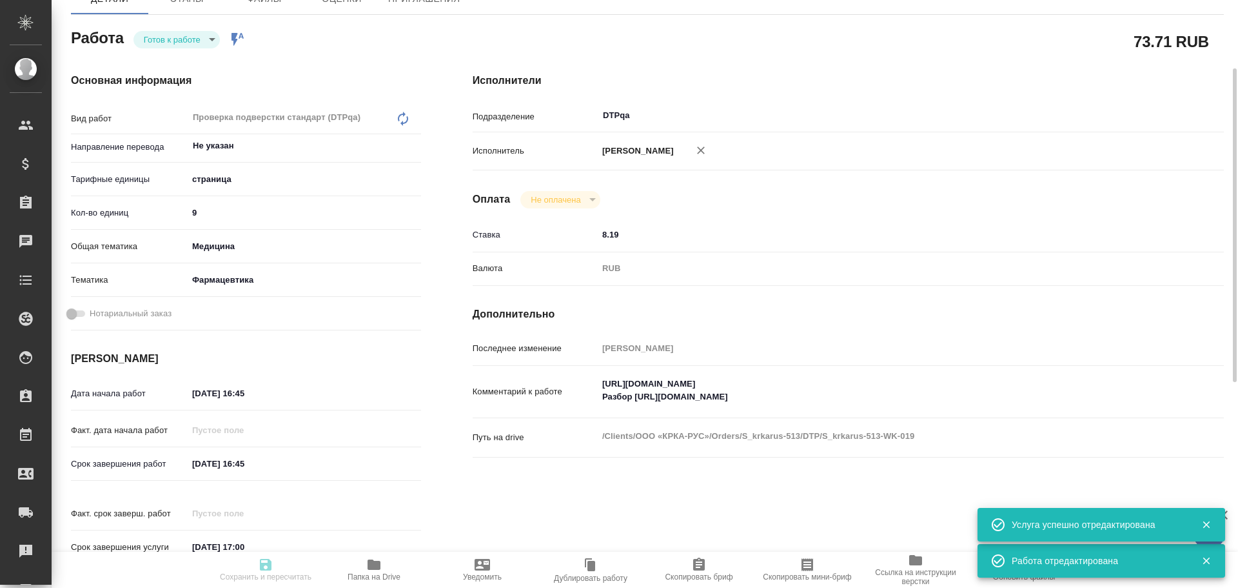
type input "Чулец Елена"
type textarea "https://tera.awatera.com/Work/68d28588d08c004e318c4193/ Разбор https://drive.aw…"
type textarea "x"
type textarea "/Clients/ООО «КРКА-РУС»/Orders/S_krkarus-513/DTP/S_krkarus-513-WK-019"
type textarea "x"
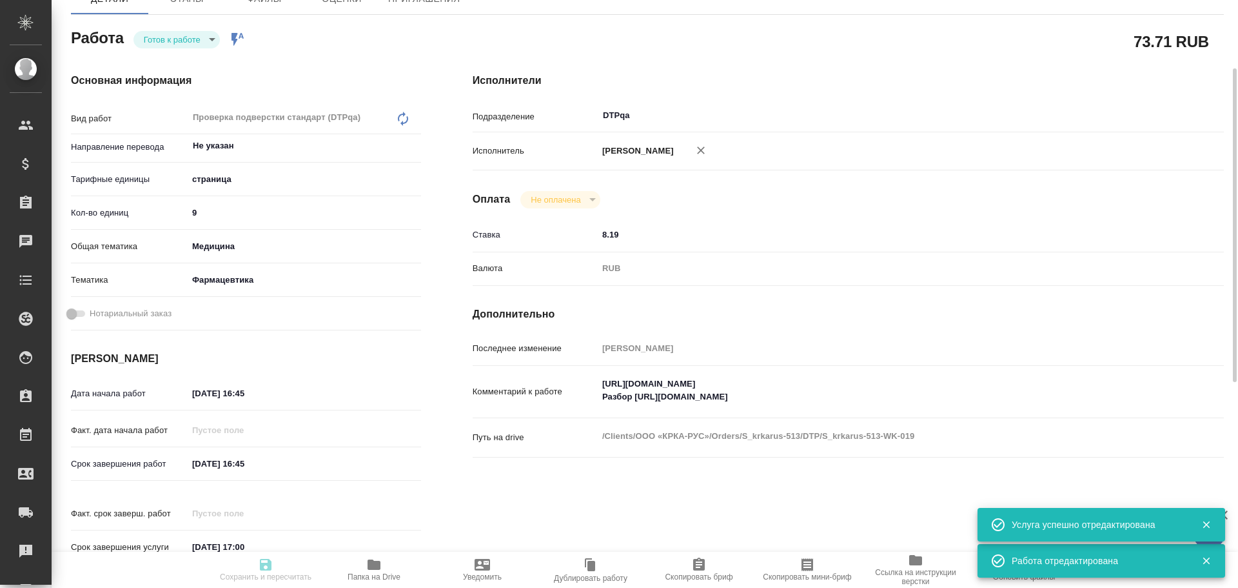
type input "S_krkarus-513"
type input "Верстка макета средней сложности (MS Word)"
type input "Приемка разверстки, Верстка макета средней сложности (MS Word), Подверстка, При…"
type input "Звержановская Диана"
type input "[PERSON_NAME]"
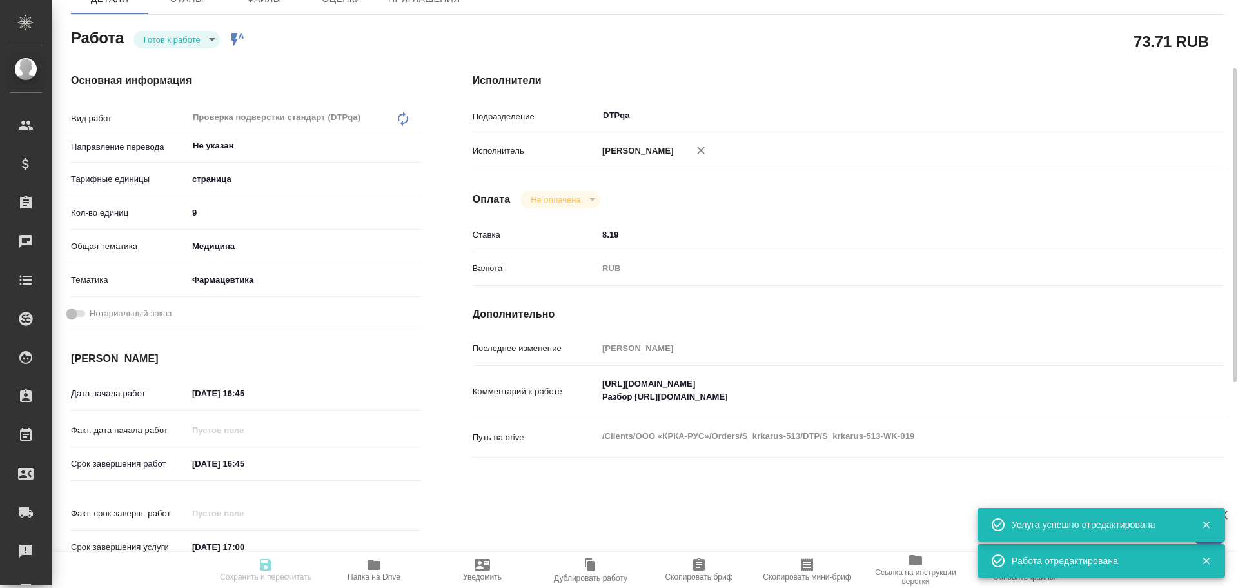
type input "/Clients/ООО «КРКА-РУС»/Orders/S_krkarus-513"
type textarea "x"
type textarea "КРКА Налгезин® форте (Напроксен), таблетки, покрытые пленочной оболочкой 550 мг…"
type textarea "x"
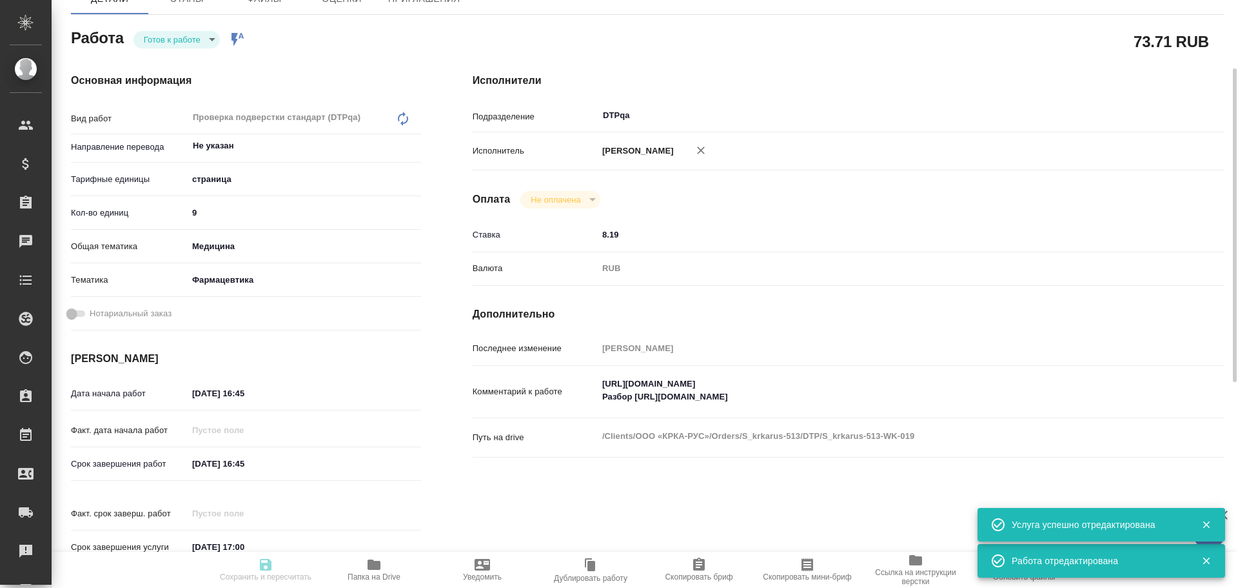
type textarea "x"
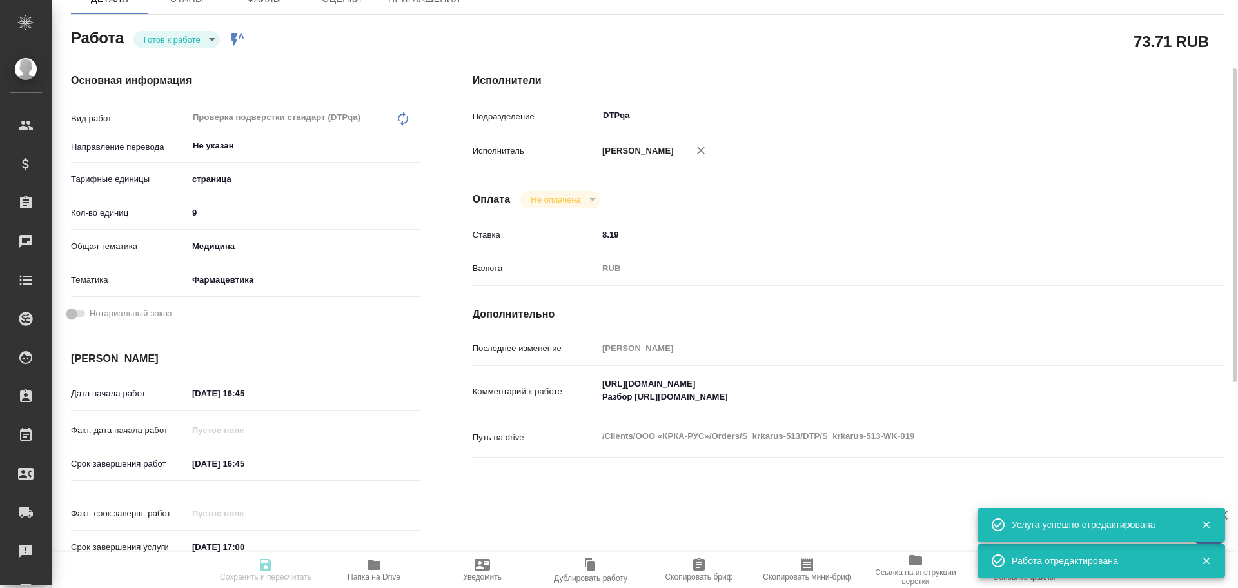
type textarea "x"
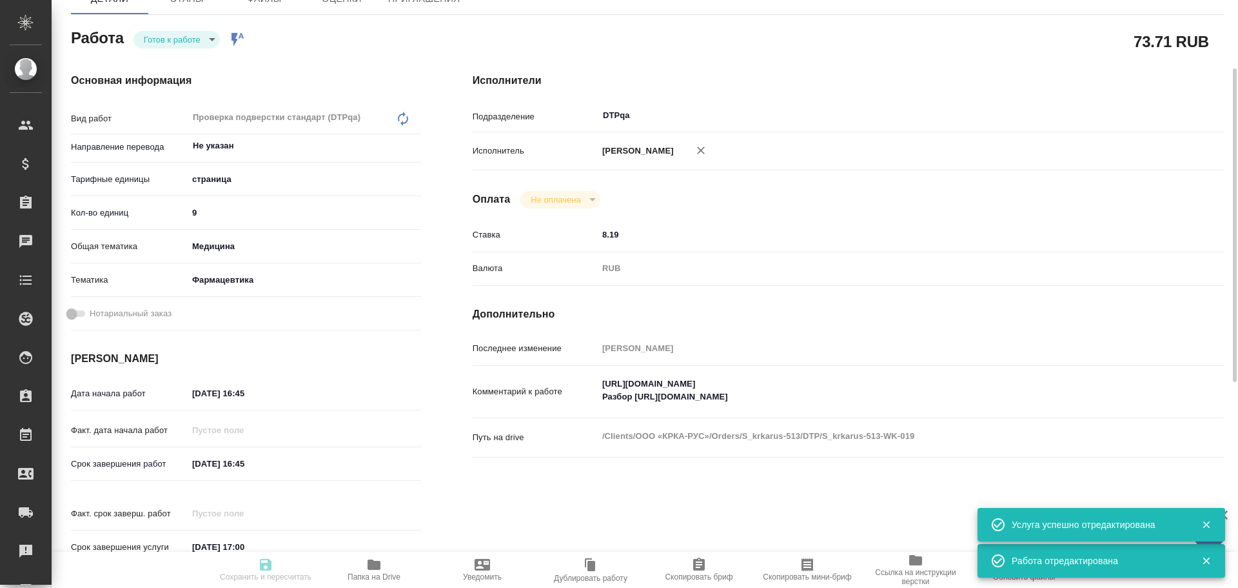
type textarea "x"
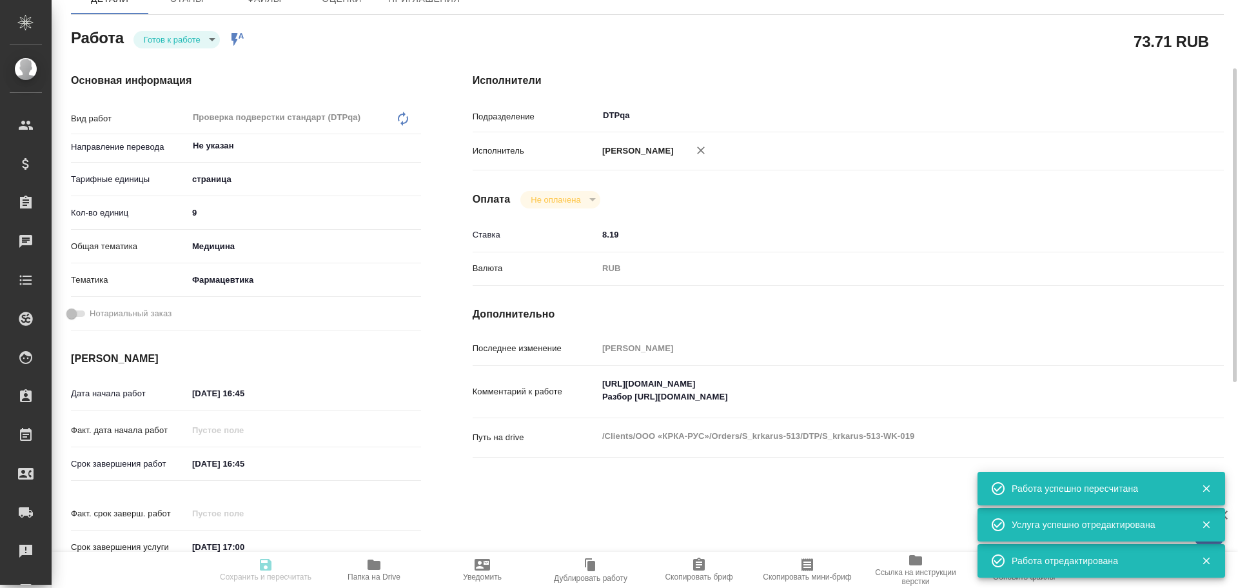
scroll to position [65, 0]
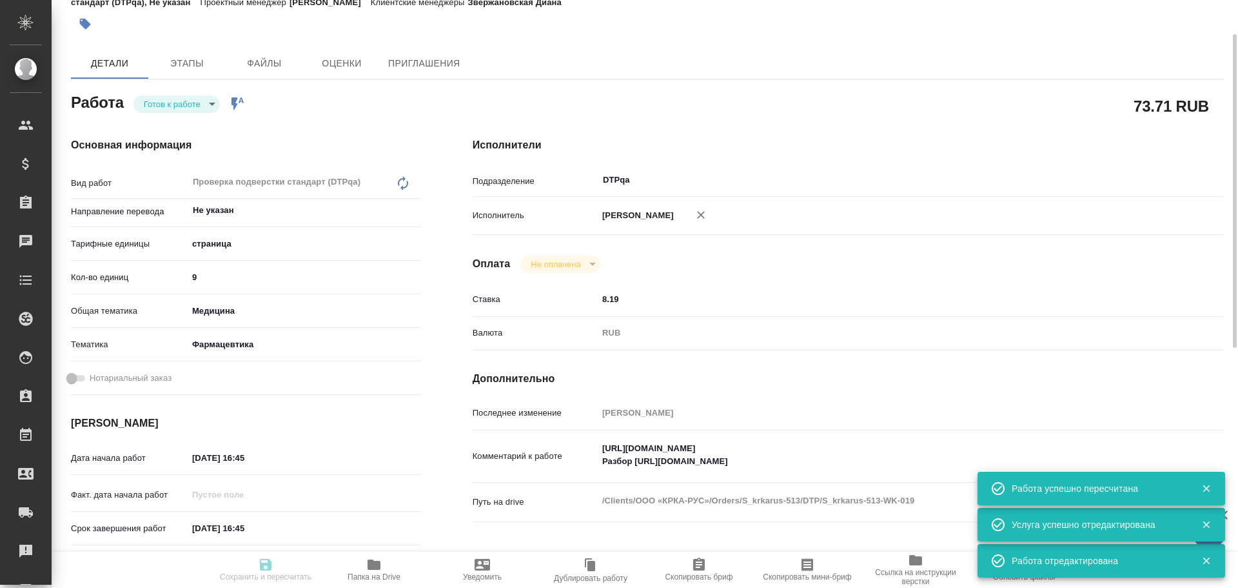
type input "readyForWork"
type textarea "Проверка подверстки стандарт (DTPqa)"
type textarea "x"
type input "Не указан"
type input "5a8b1489cc6b4906c91bfdb2"
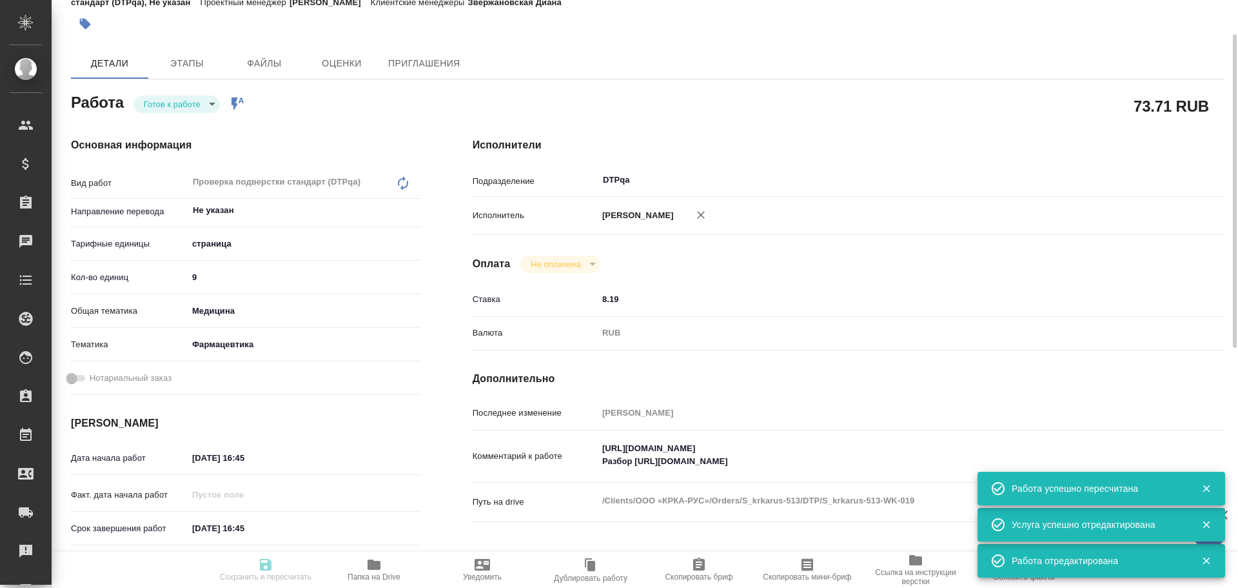
type input "9"
type input "med"
type input "6149832f2b7be24903fd7a82"
type input "24.09.2025 16:45"
type input "25.09.2025 16:45"
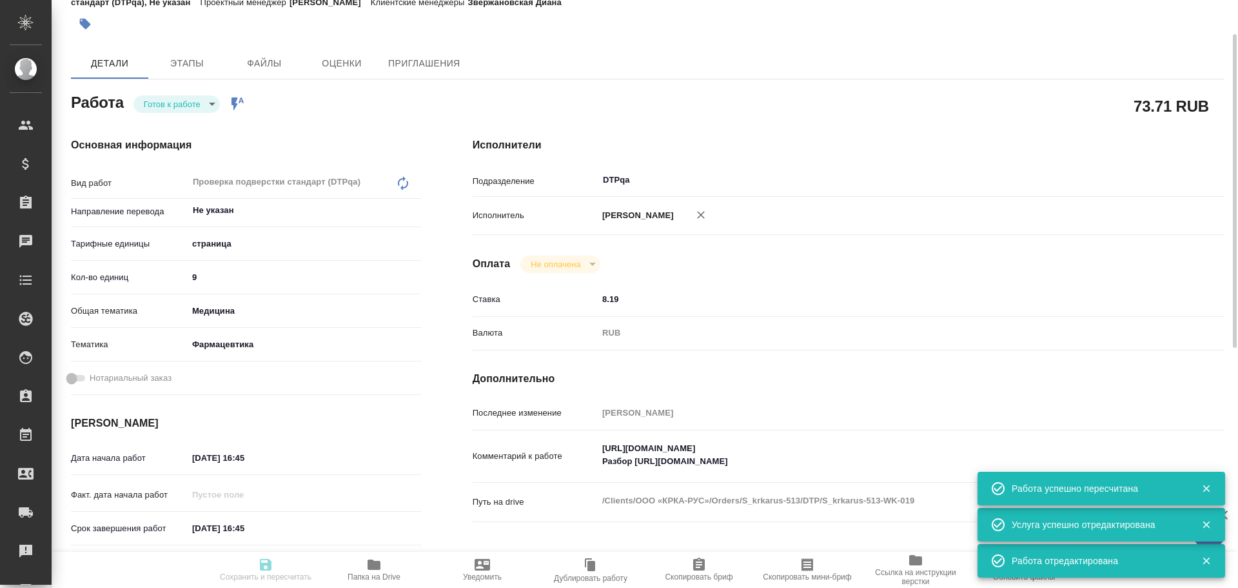
type input "26.09.2025 17:00"
type input "DTPqa"
type input "notPayed"
type input "8.19"
type input "RUB"
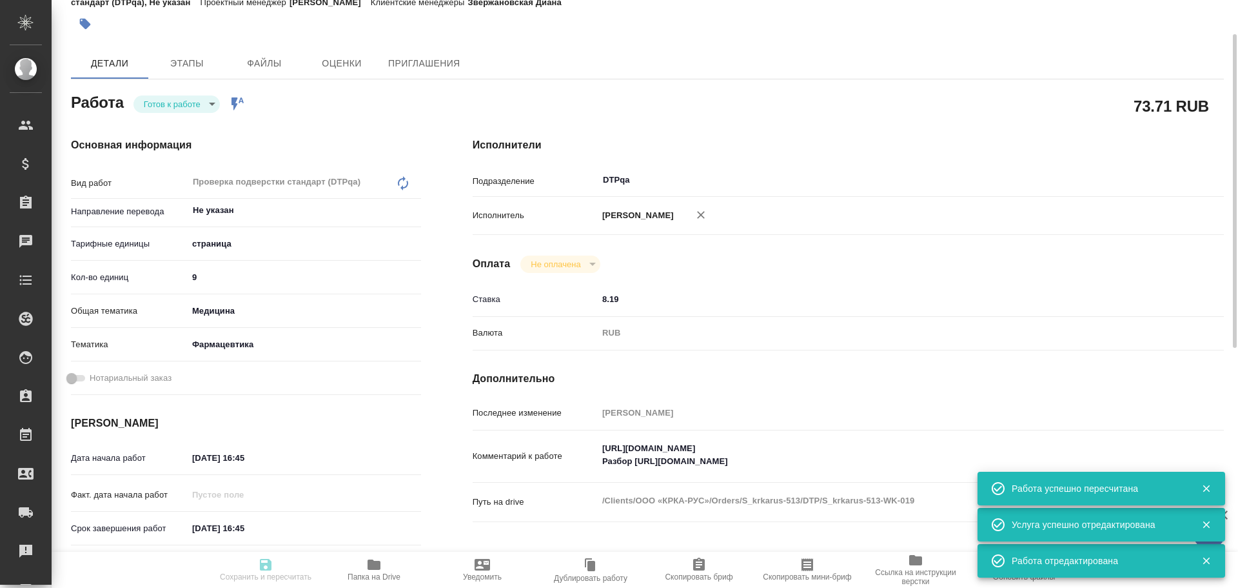
type input "Чулец Елена"
type textarea "https://tera.awatera.com/Work/68d28588d08c004e318c4193/ Разбор https://drive.aw…"
type textarea "x"
type textarea "/Clients/ООО «КРКА-РУС»/Orders/S_krkarus-513/DTP/S_krkarus-513-WK-019"
type textarea "x"
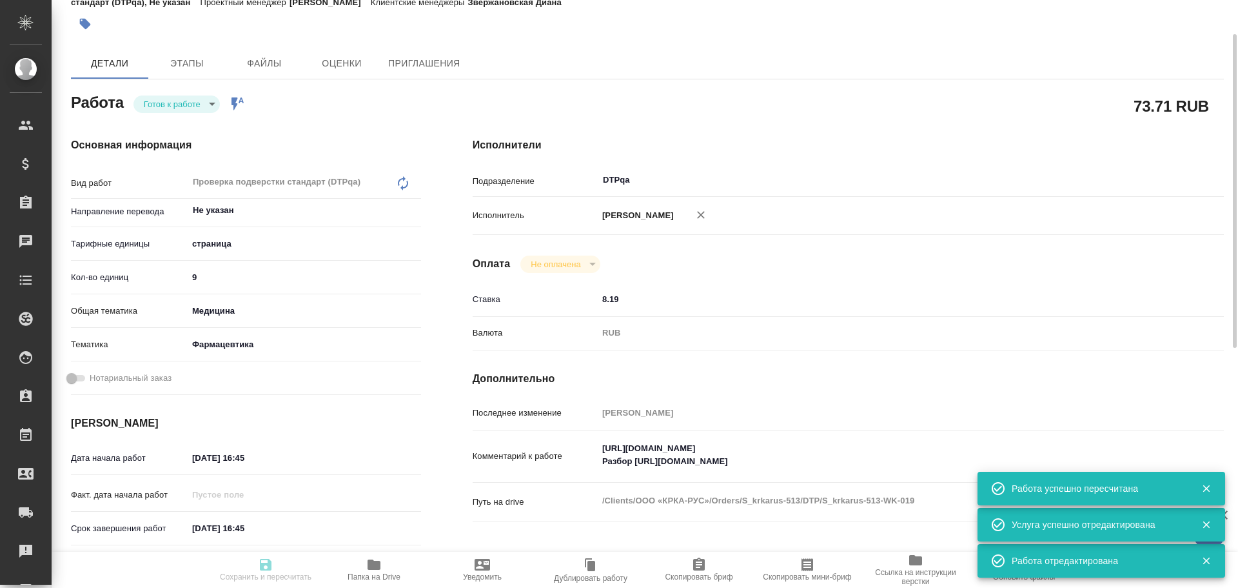
type input "S_krkarus-513"
type input "Верстка макета средней сложности (MS Word)"
type input "Приемка разверстки, Верстка макета средней сложности (MS Word), Подверстка, При…"
type input "Звержановская Диана"
type input "[PERSON_NAME]"
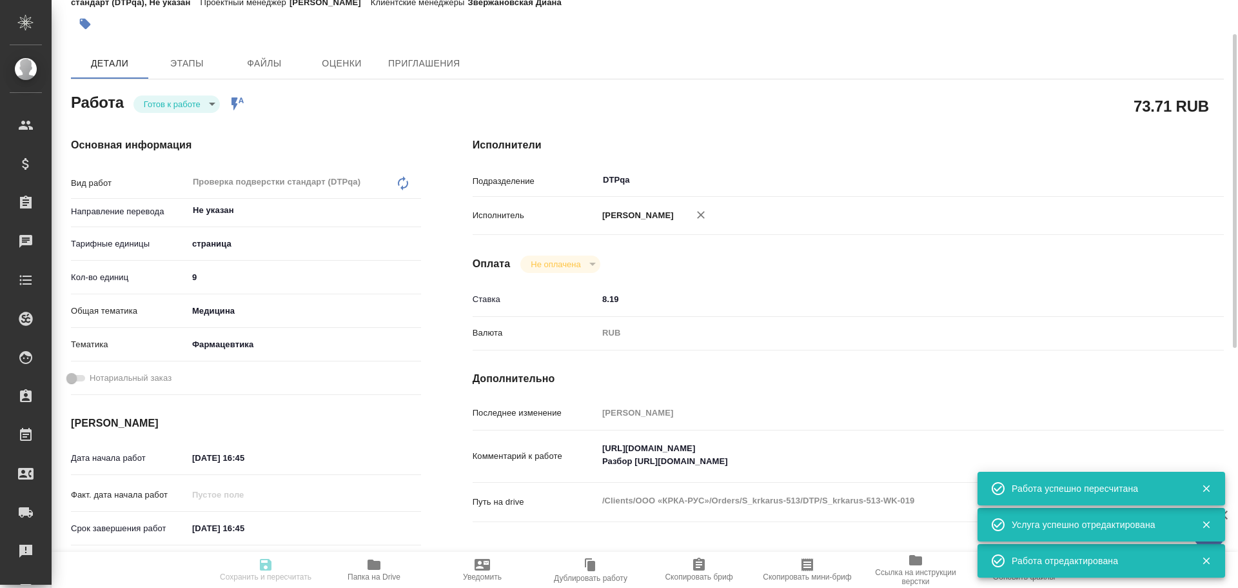
type input "/Clients/ООО «КРКА-РУС»/Orders/S_krkarus-513"
type textarea "x"
type textarea "КРКА Налгезин® форте (Напроксен), таблетки, покрытые пленочной оболочкой 550 мг…"
type textarea "x"
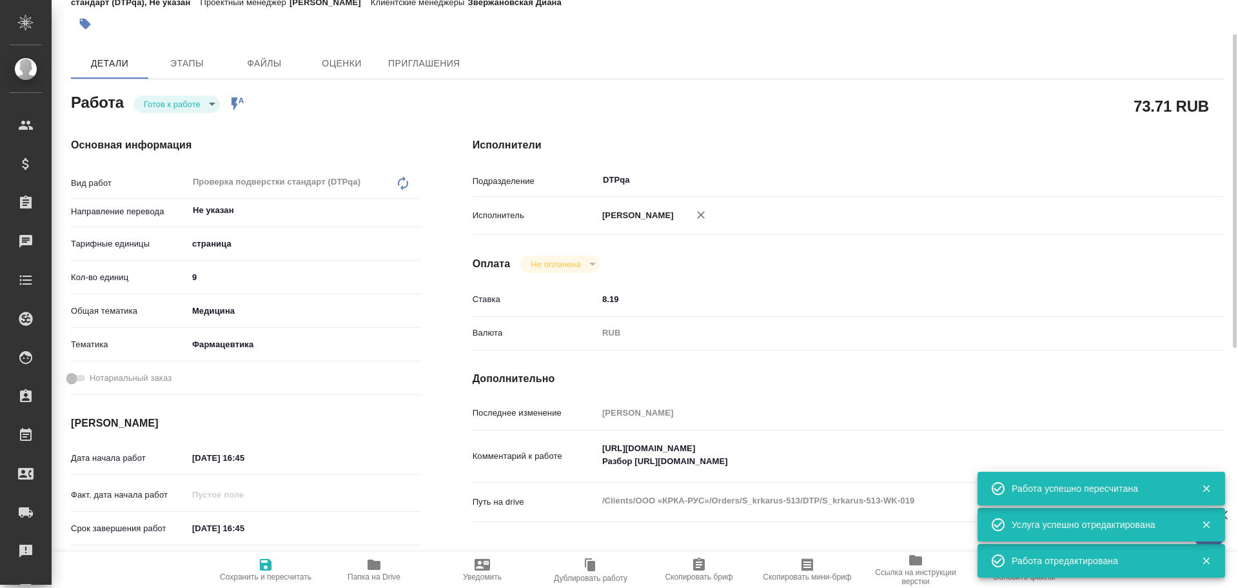
type textarea "x"
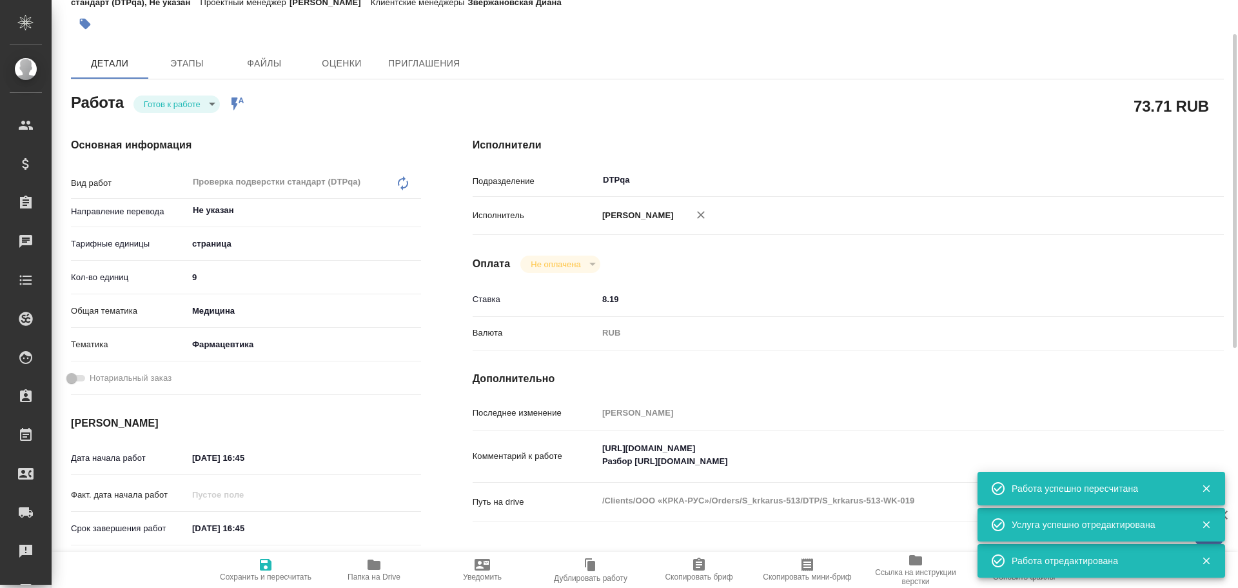
type textarea "x"
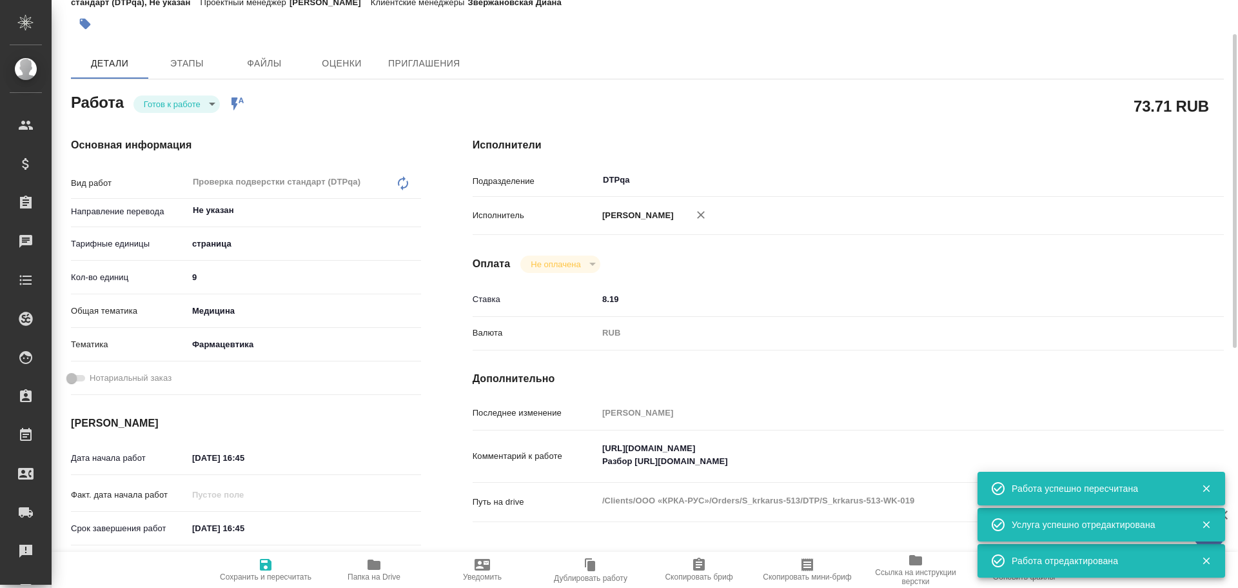
type textarea "x"
click at [177, 104] on body "🙏 .cls-1 fill:#fff; AWATERA Chulets Elena Клиенты Спецификации Заказы 0 Чаты To…" at bounding box center [619, 294] width 1238 height 588
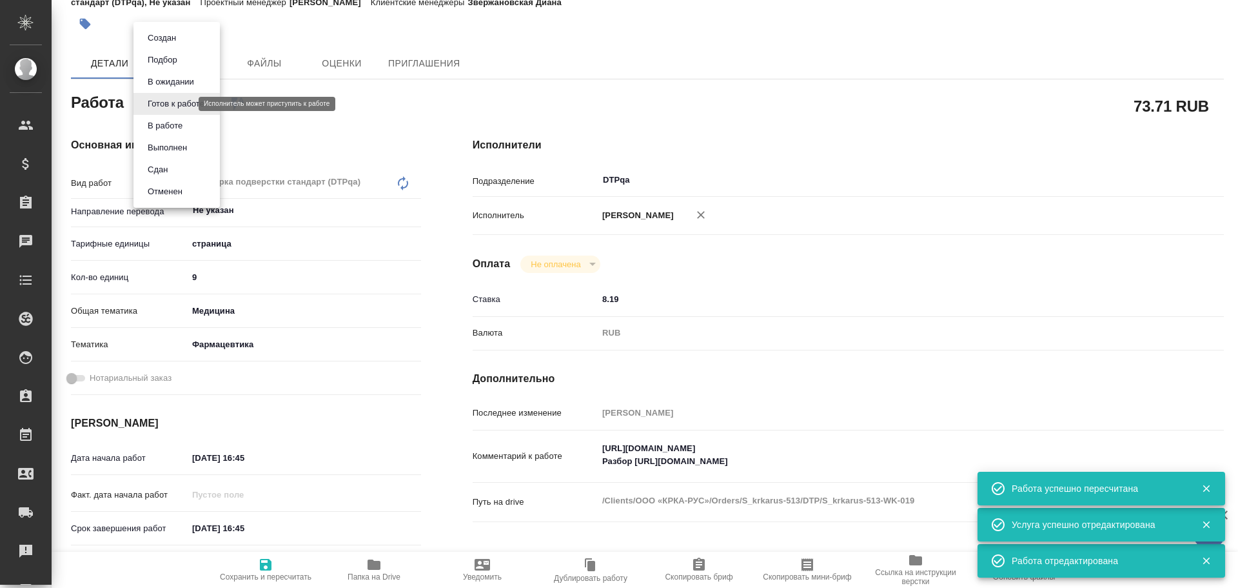
type textarea "x"
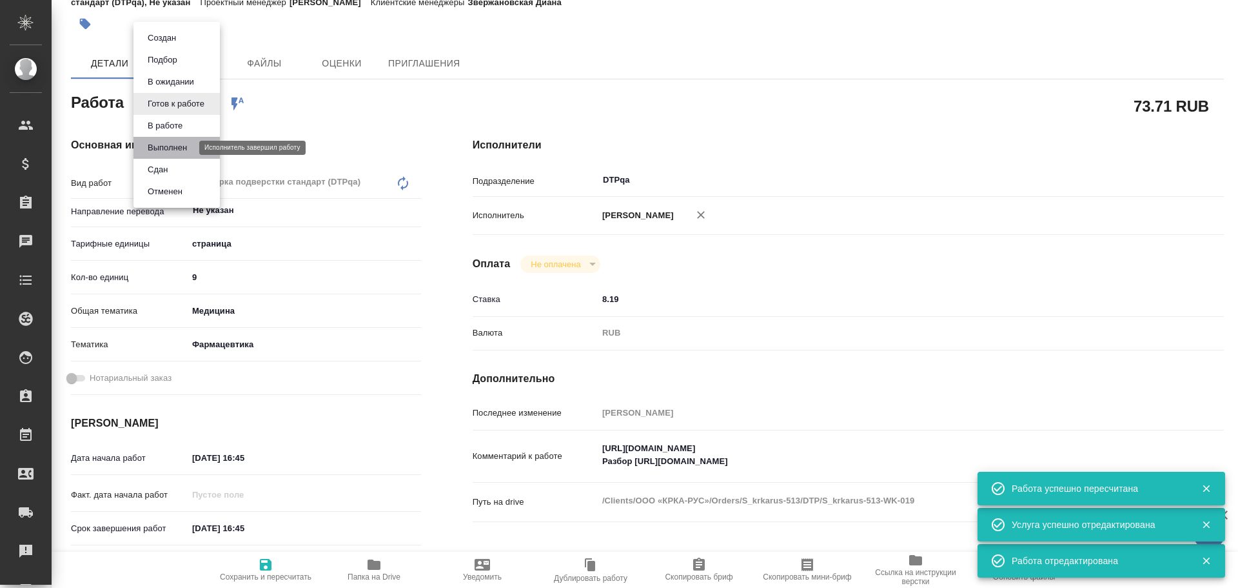
click at [168, 149] on button "Выполнен" at bounding box center [167, 148] width 47 height 14
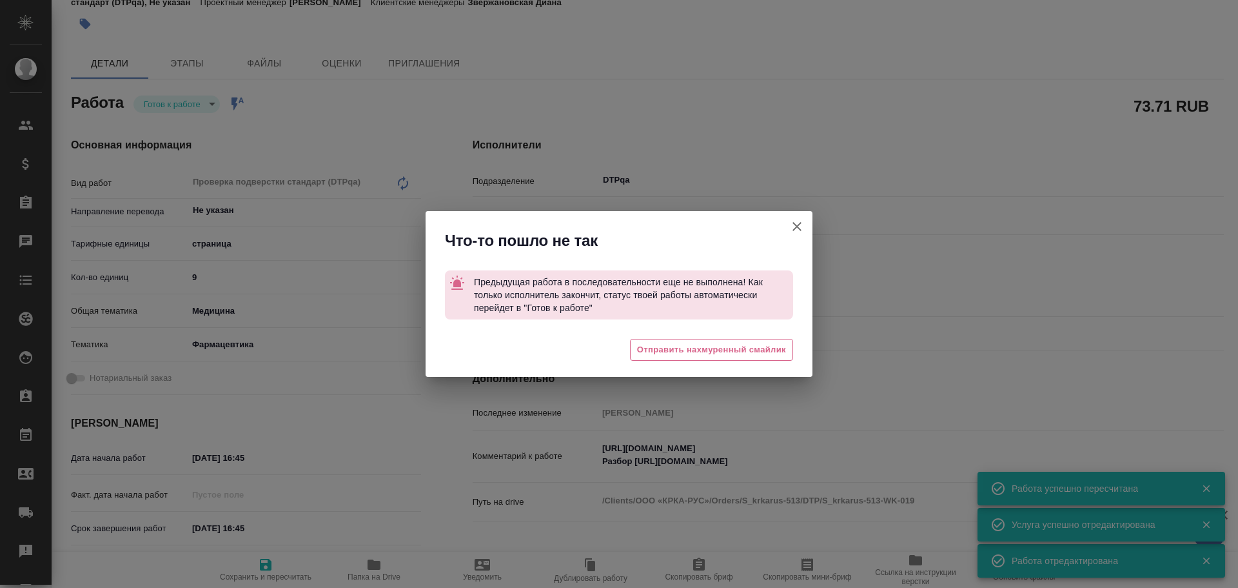
type textarea "x"
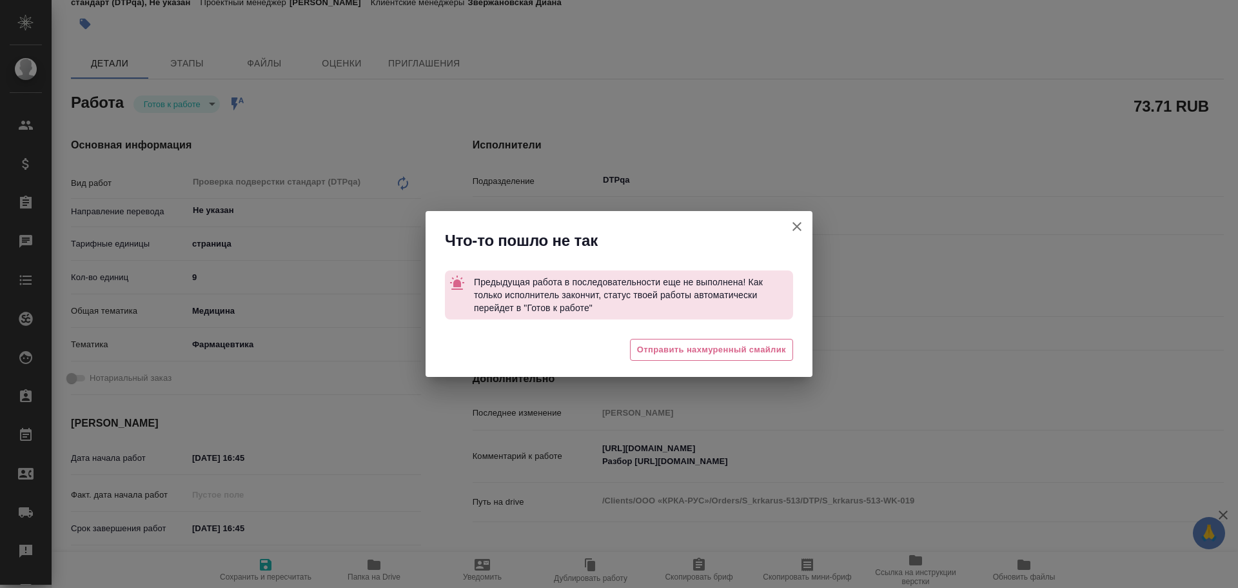
click at [796, 222] on icon "button" at bounding box center [797, 226] width 15 height 15
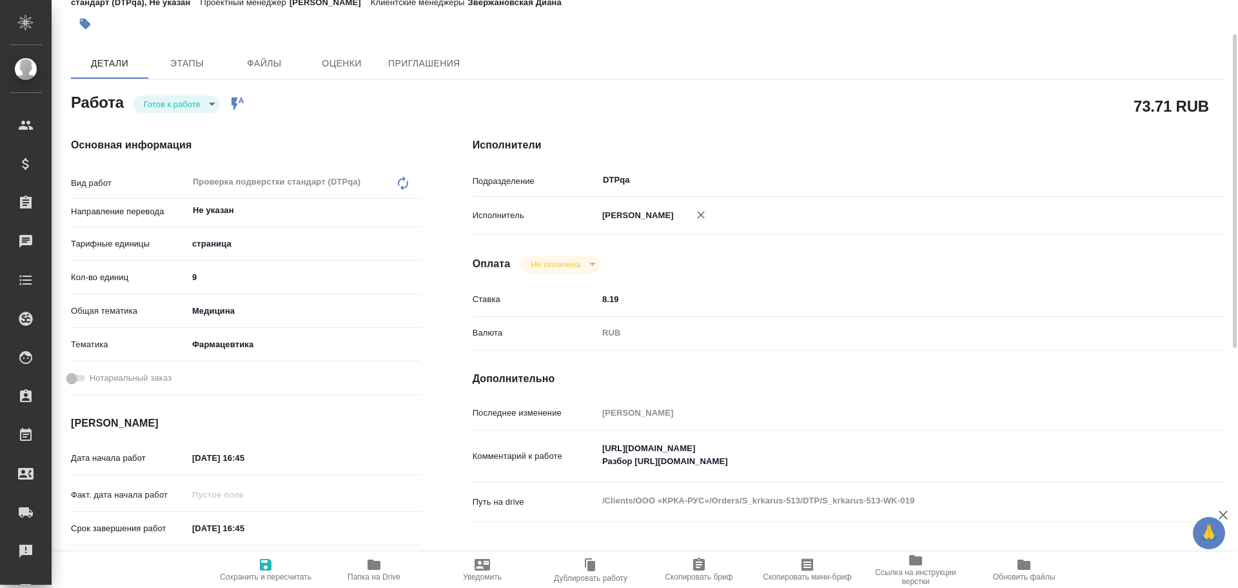
scroll to position [0, 0]
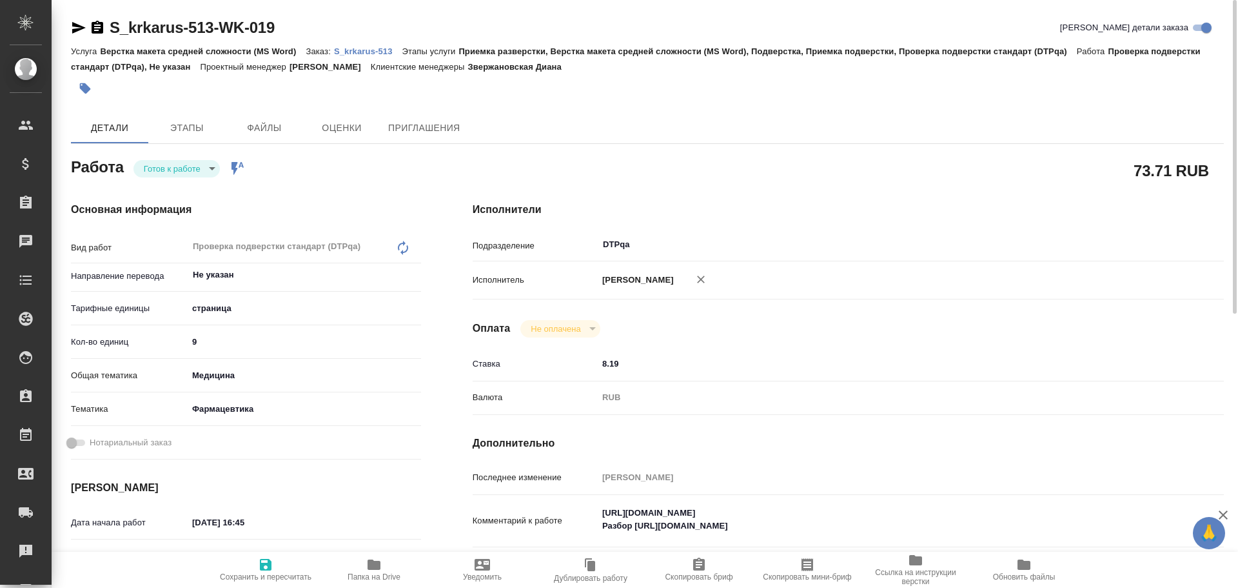
click at [363, 52] on p "S_krkarus-513" at bounding box center [368, 51] width 68 height 10
click at [148, 165] on body "🙏 .cls-1 fill:#fff; AWATERA Chulets Elena Клиенты Спецификации Заказы 0 Чаты To…" at bounding box center [619, 294] width 1238 height 588
click at [156, 184] on button "В работе" at bounding box center [165, 190] width 43 height 14
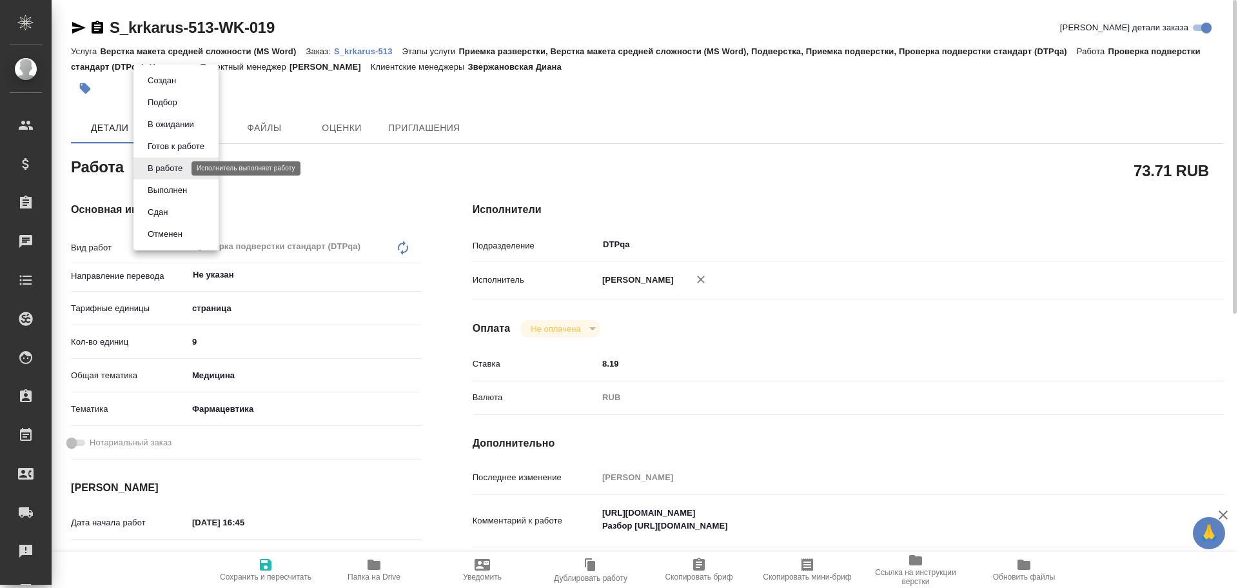
click at [160, 172] on body "🙏 .cls-1 fill:#fff; AWATERA Chulets Elena Клиенты Спецификации Заказы 0 Чаты To…" at bounding box center [619, 294] width 1238 height 588
click at [169, 190] on button "Выполнен" at bounding box center [167, 190] width 47 height 14
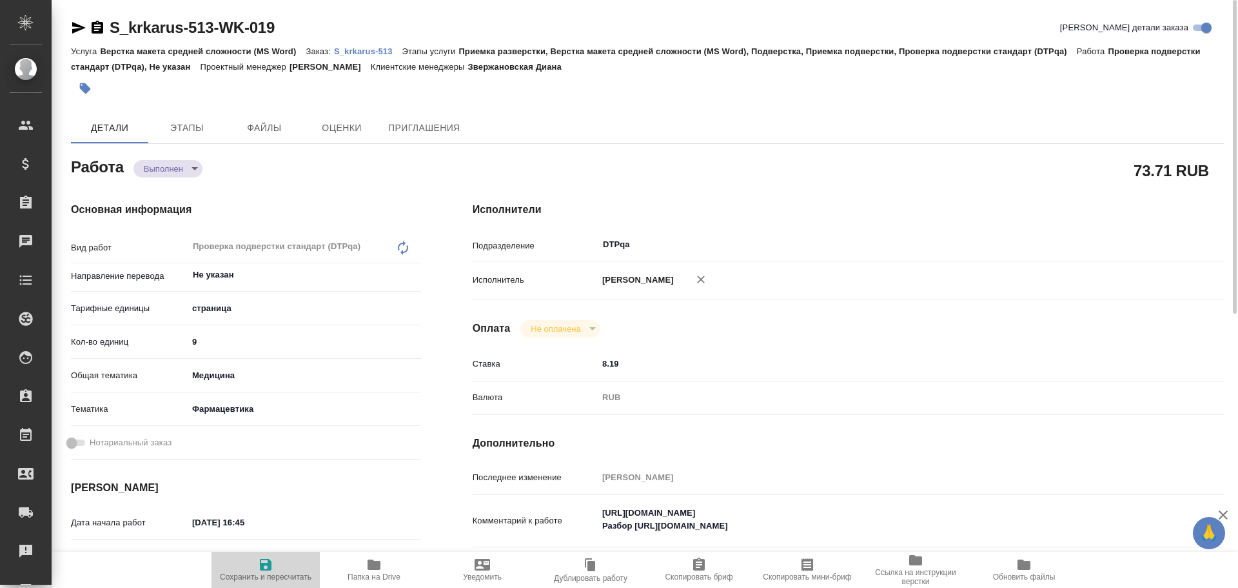
click at [253, 573] on span "Сохранить и пересчитать" at bounding box center [266, 576] width 92 height 9
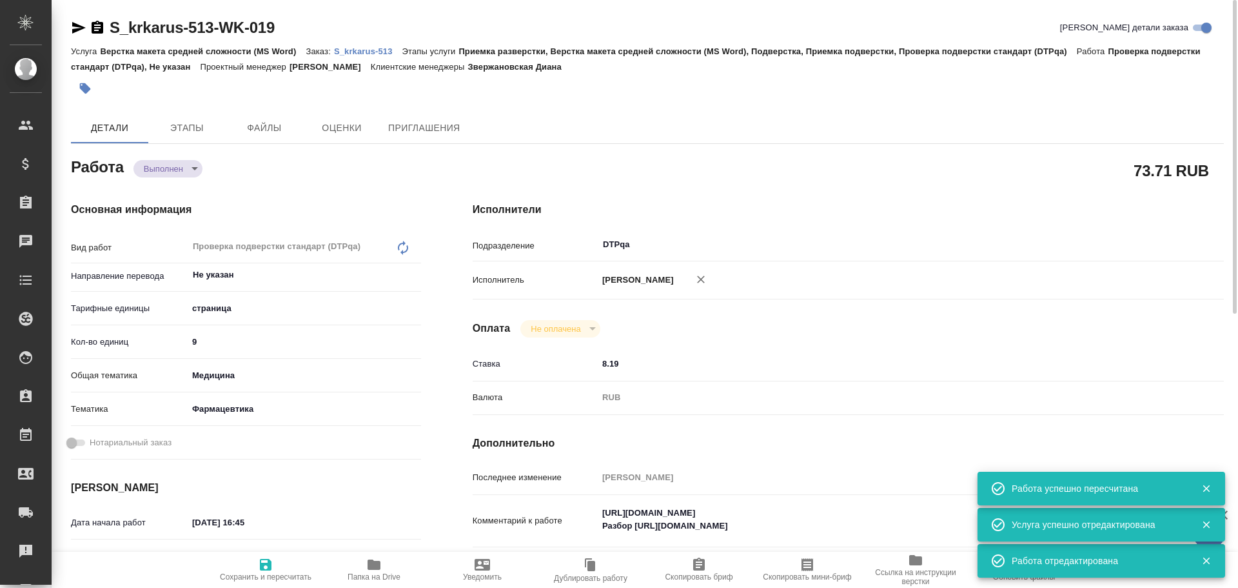
click at [259, 571] on icon "button" at bounding box center [265, 564] width 15 height 15
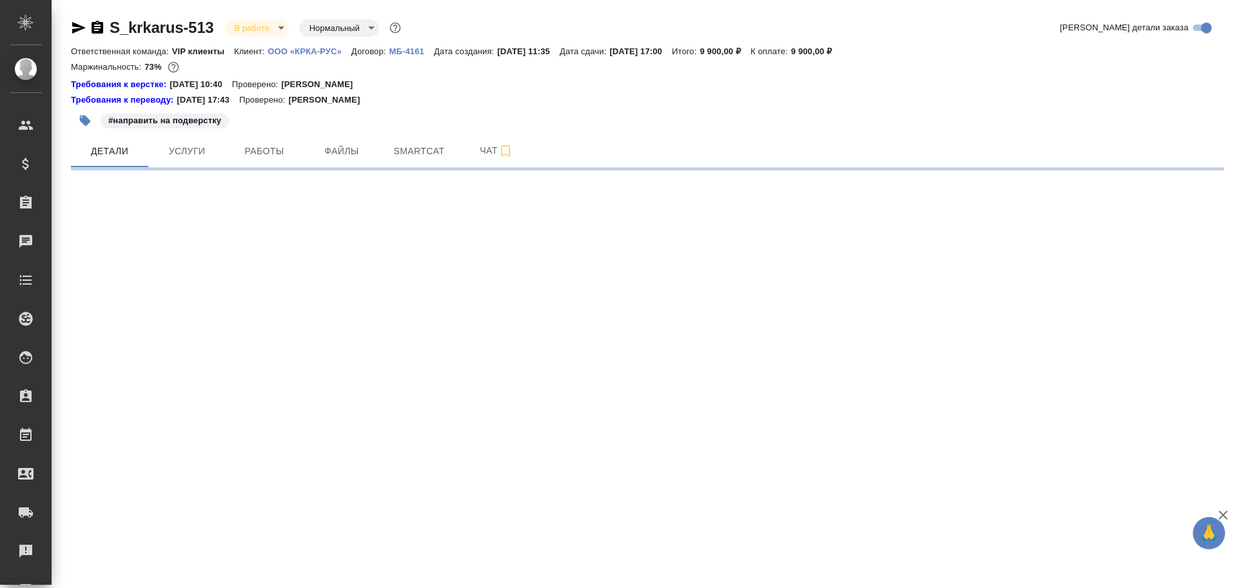
select select "RU"
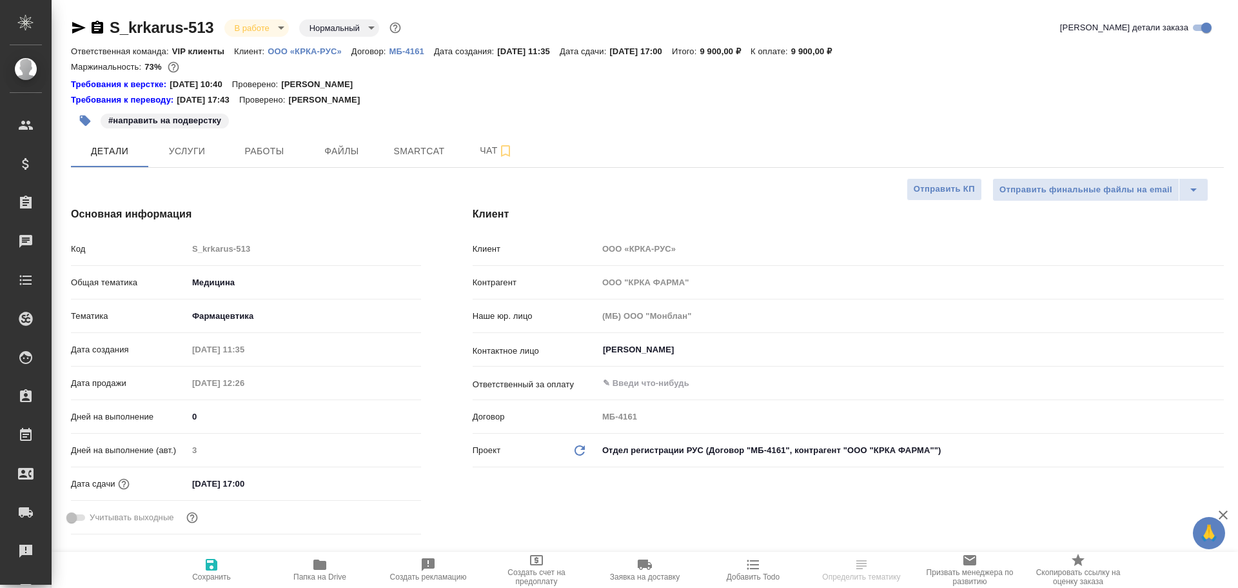
type textarea "x"
click at [251, 155] on span "Работы" at bounding box center [264, 151] width 62 height 16
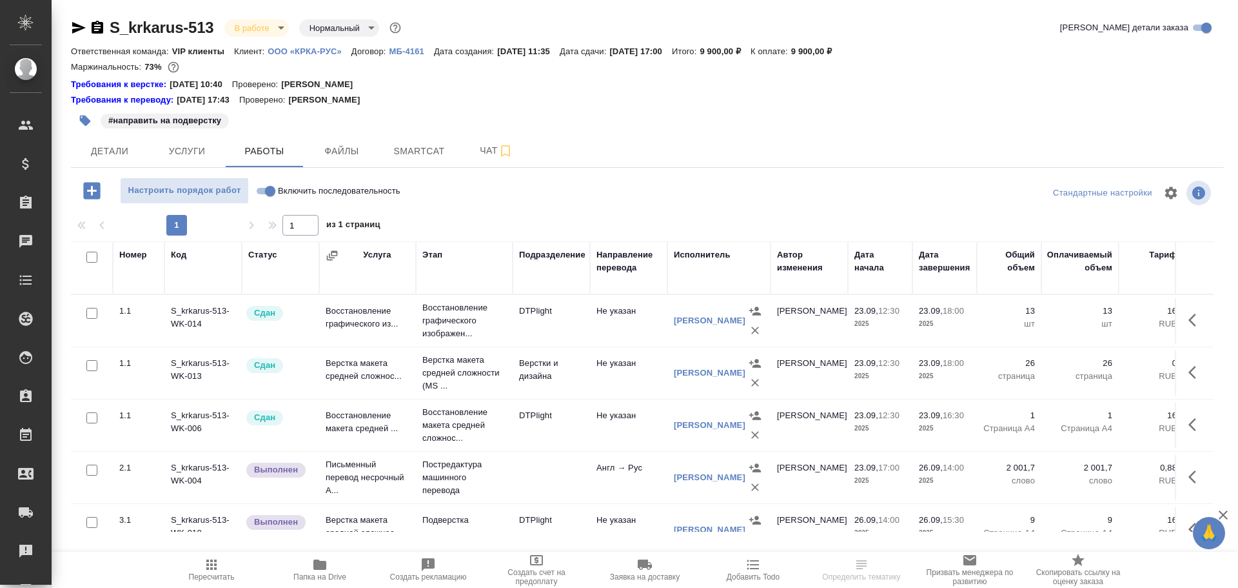
click at [263, 190] on input "Включить последовательность" at bounding box center [270, 190] width 46 height 15
checkbox input "true"
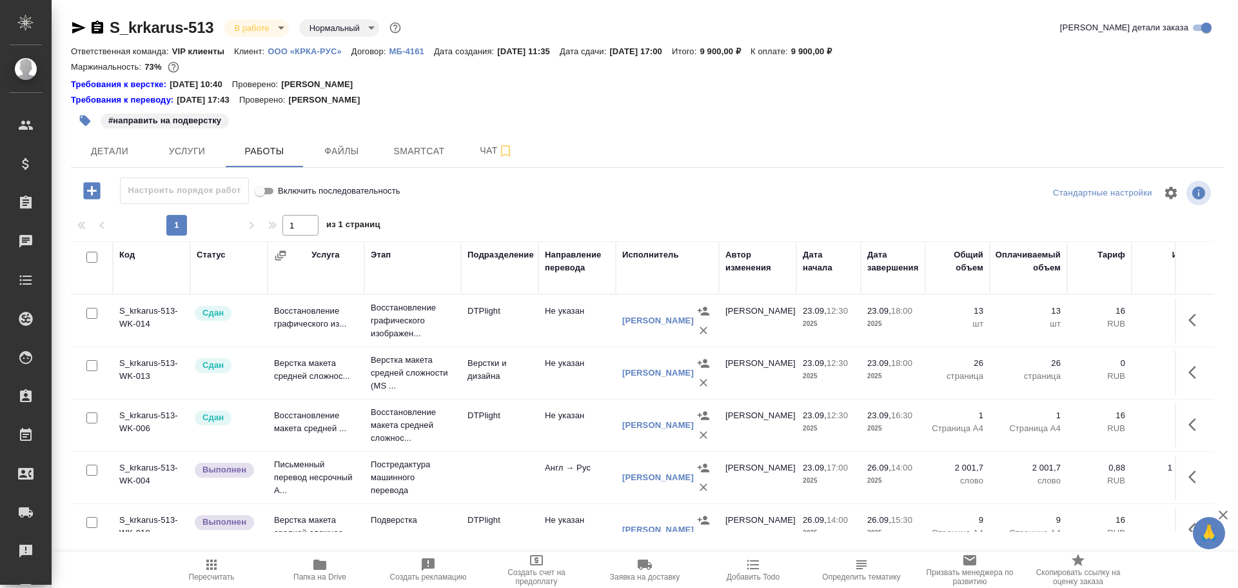
drag, startPoint x: 268, startPoint y: 189, endPoint x: 274, endPoint y: 190, distance: 6.5
click at [268, 189] on input "Включить последовательность" at bounding box center [260, 190] width 46 height 15
checkbox input "false"
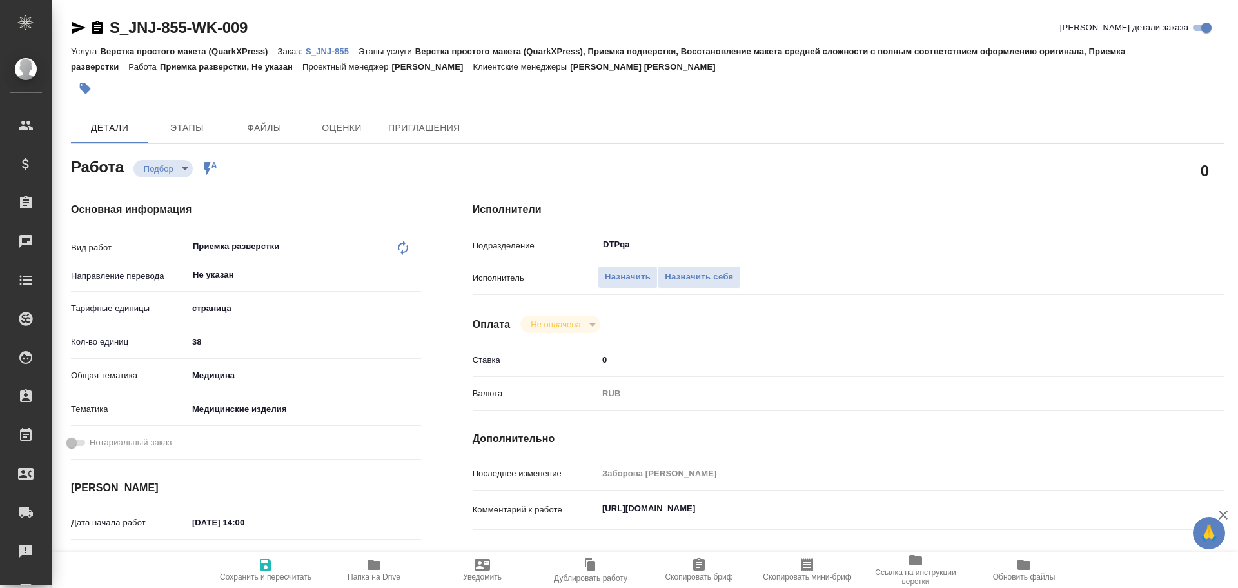
type textarea "x"
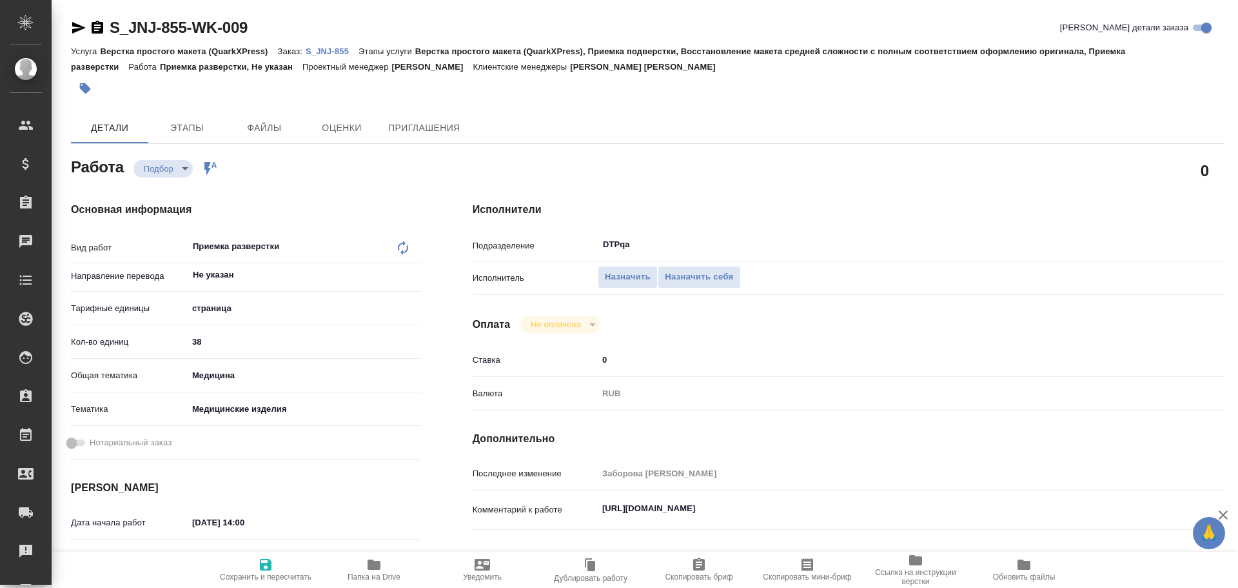
type textarea "x"
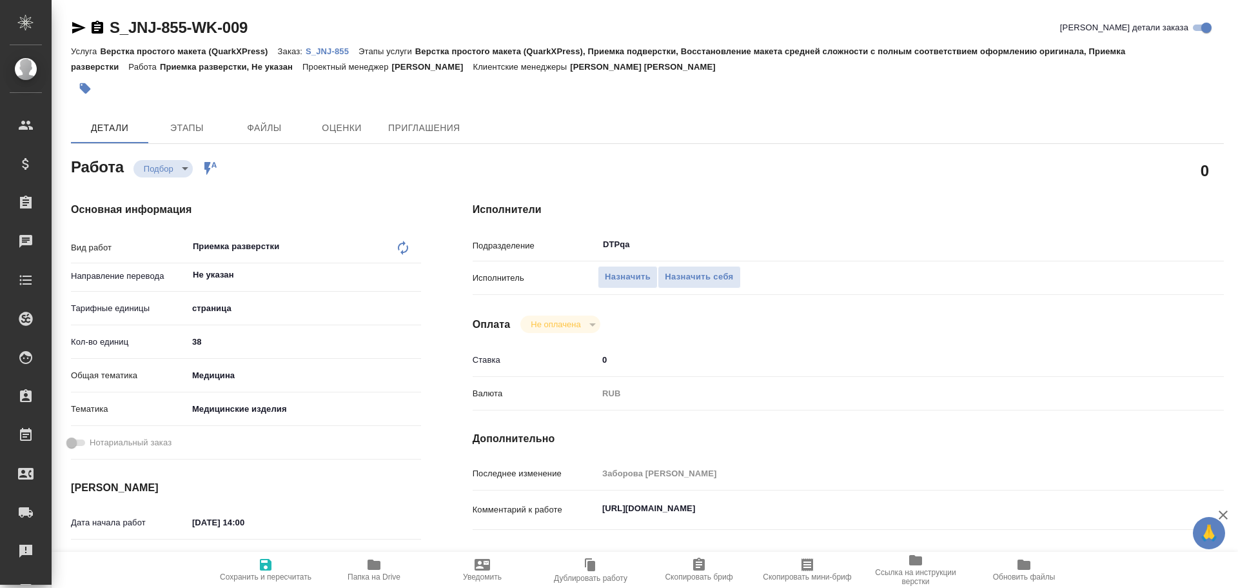
type textarea "x"
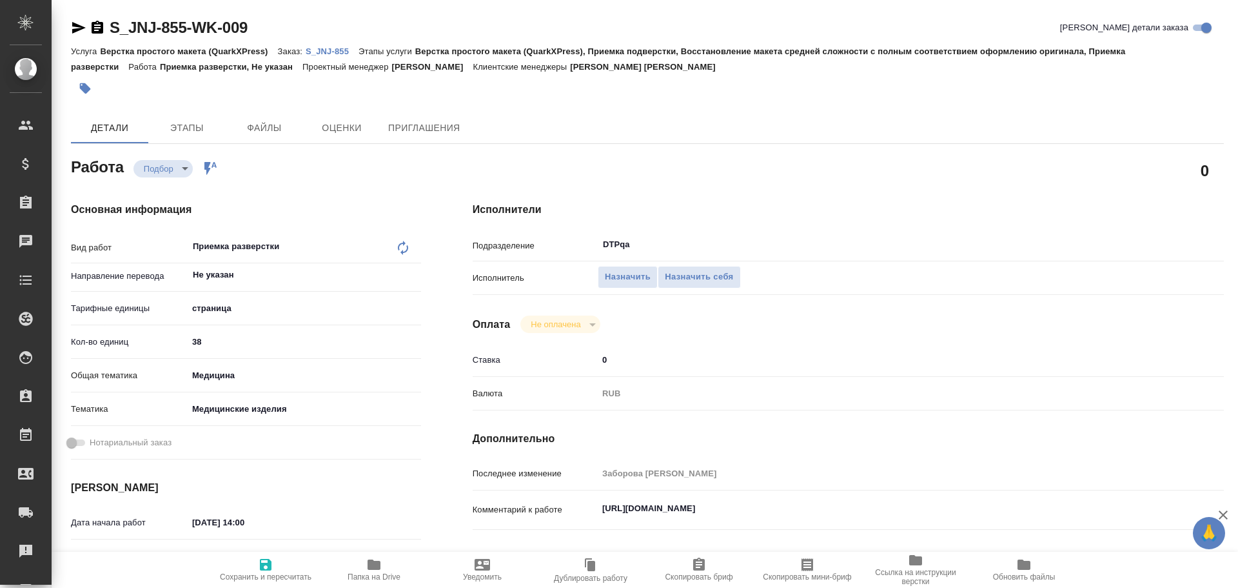
type textarea "x"
drag, startPoint x: 599, startPoint y: 506, endPoint x: 894, endPoint y: 517, distance: 295.0
click at [894, 517] on textarea "[URL][DOMAIN_NAME]" at bounding box center [880, 509] width 562 height 22
type textarea "x"
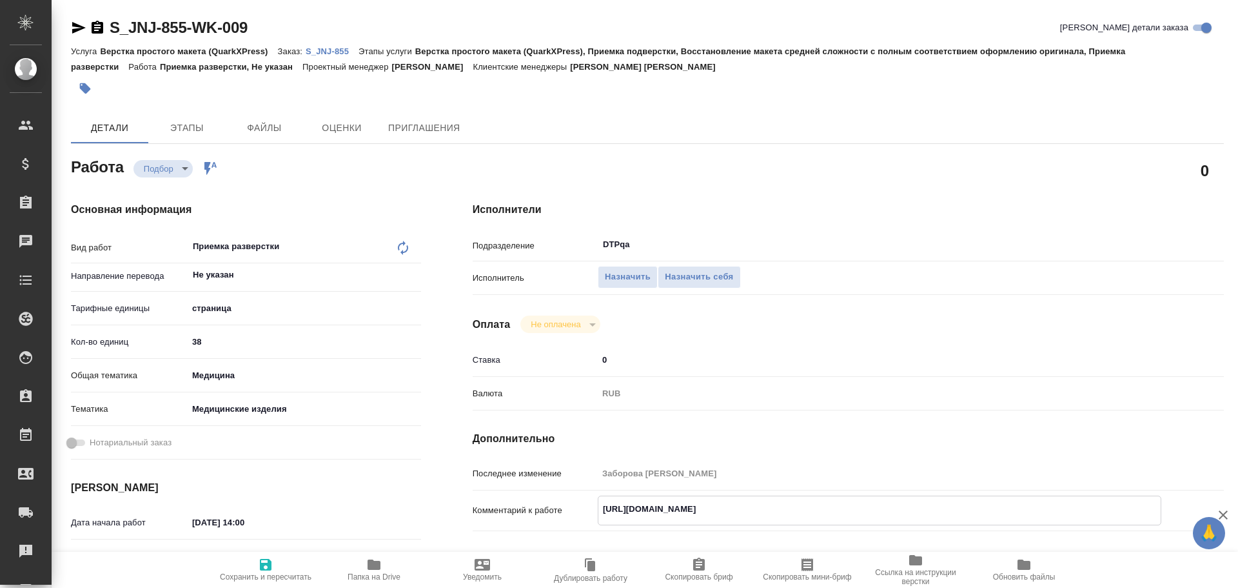
type textarea "x"
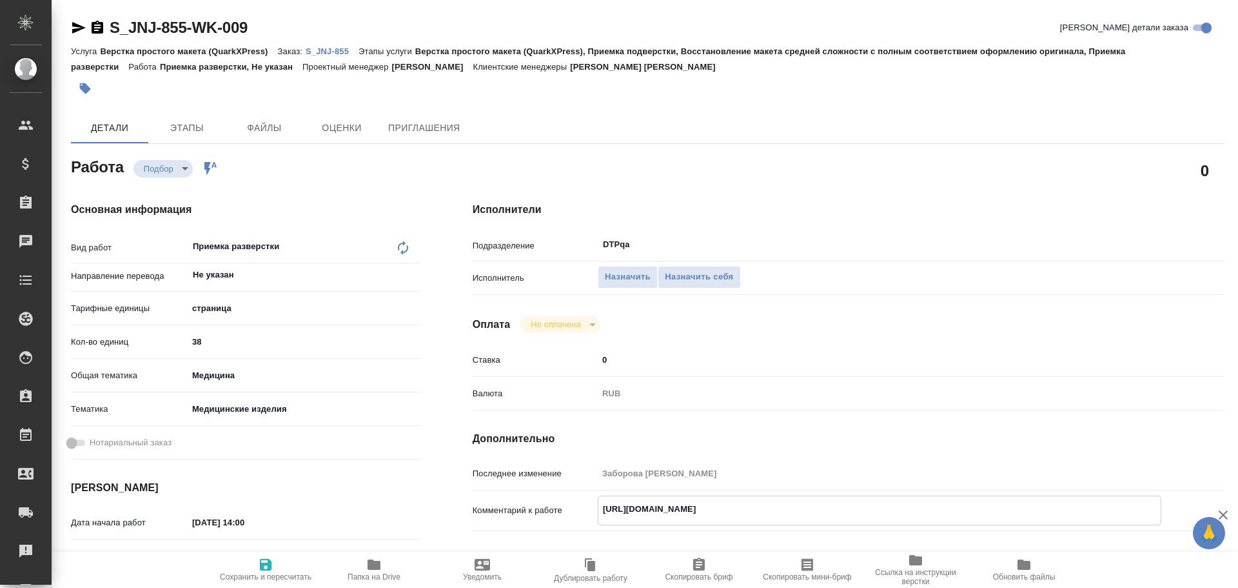
type textarea "x"
click at [719, 282] on span "Назначить себя" at bounding box center [699, 277] width 68 height 15
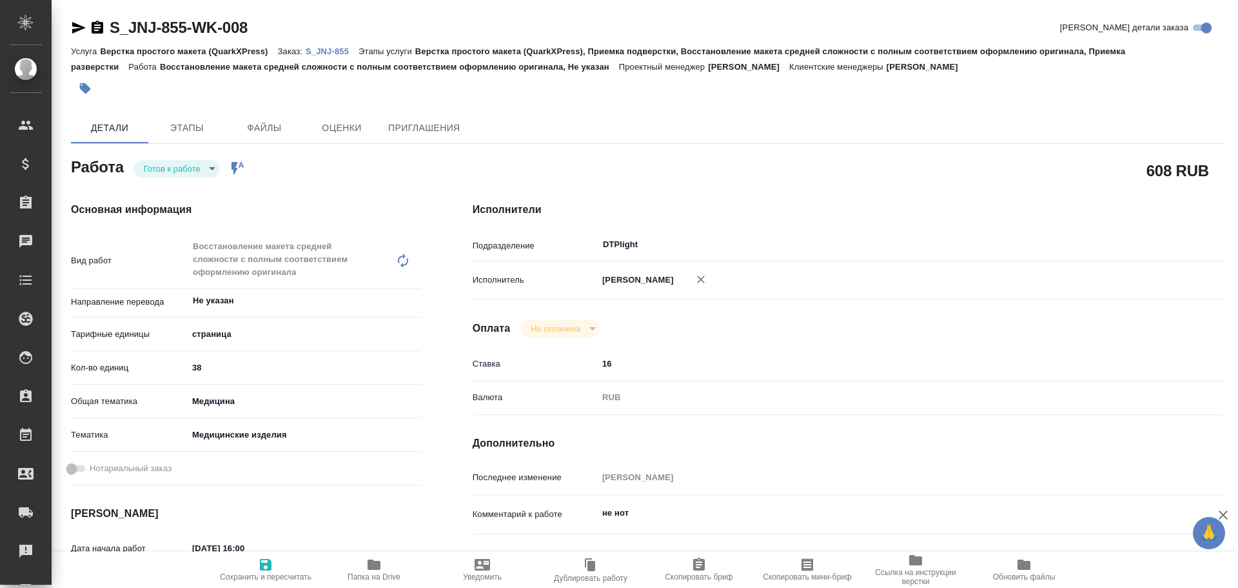
type textarea "x"
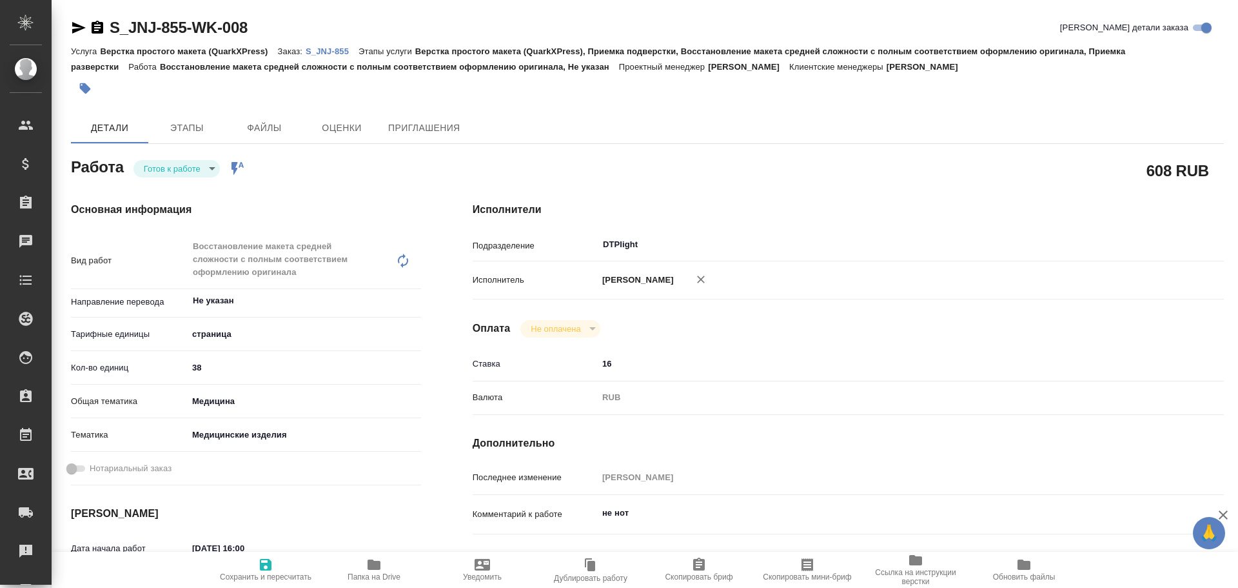
type textarea "x"
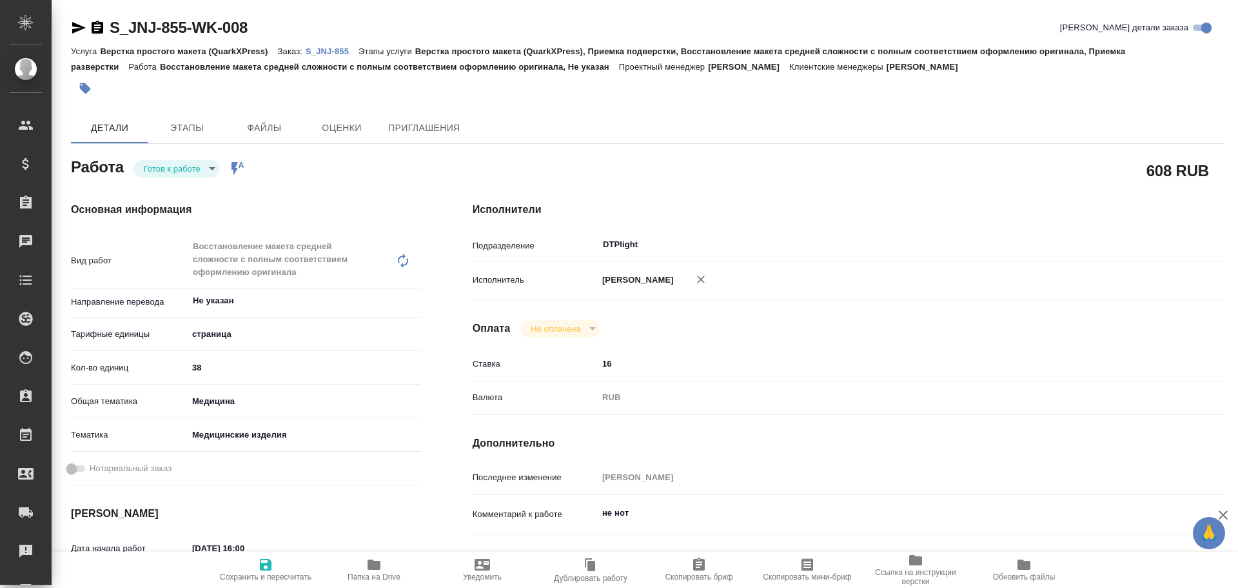
type textarea "x"
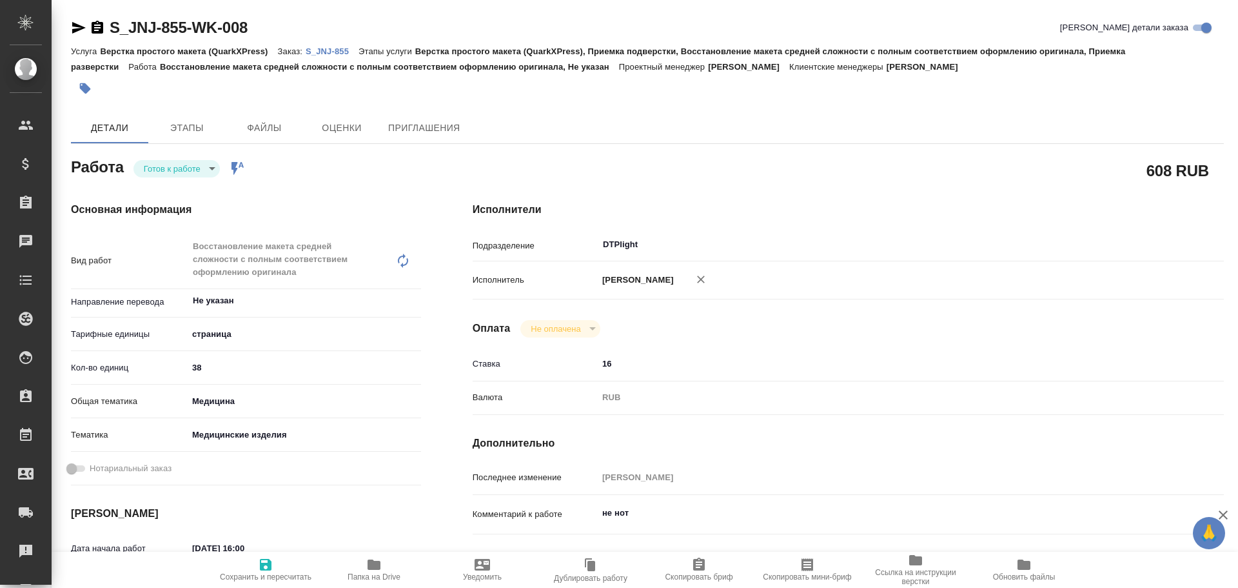
type textarea "x"
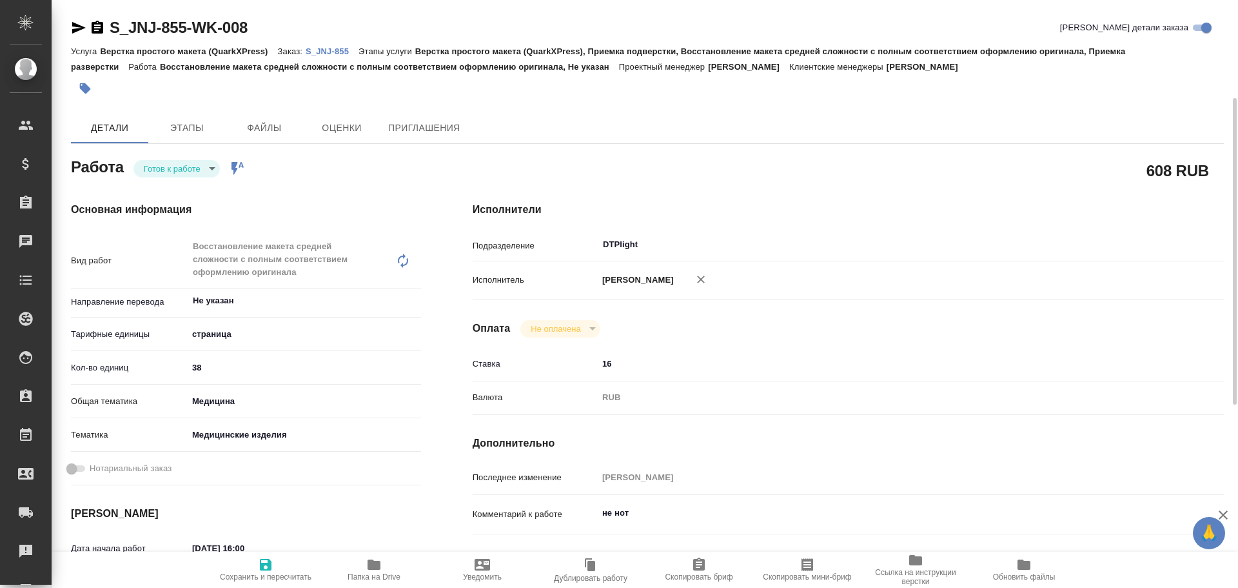
scroll to position [129, 0]
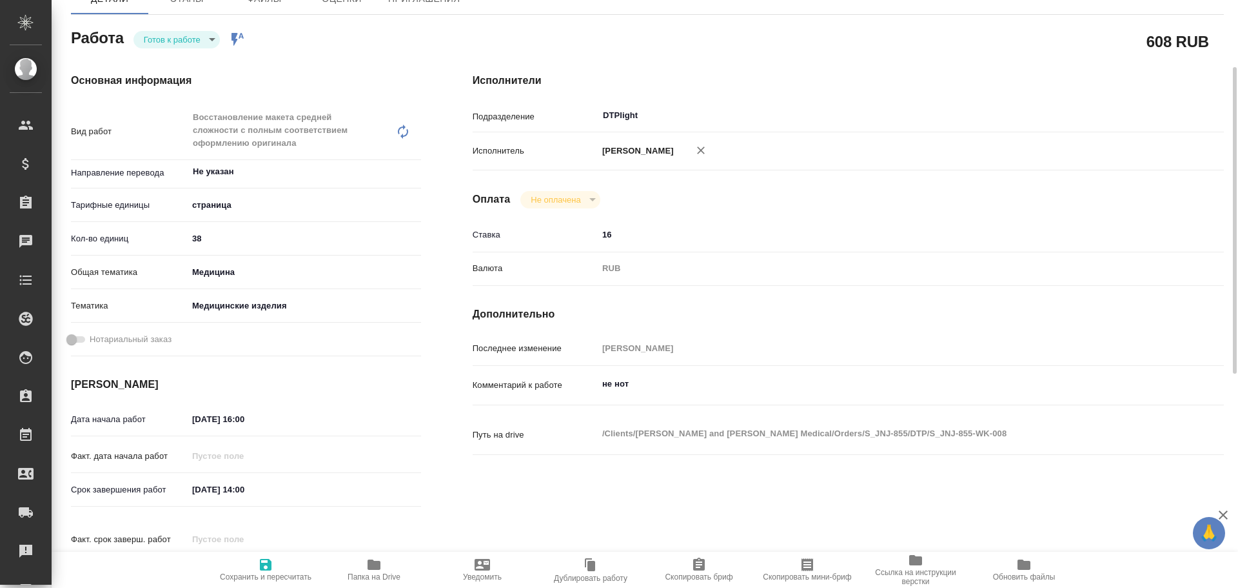
type textarea "x"
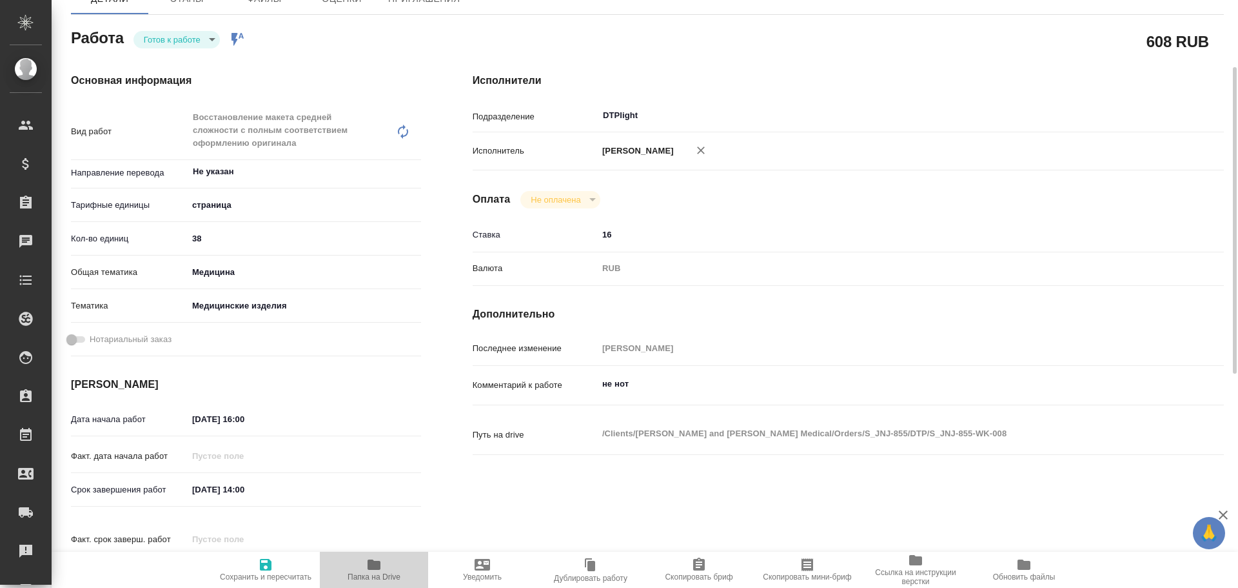
click at [376, 573] on span "Папка на Drive" at bounding box center [374, 576] width 53 height 9
type textarea "x"
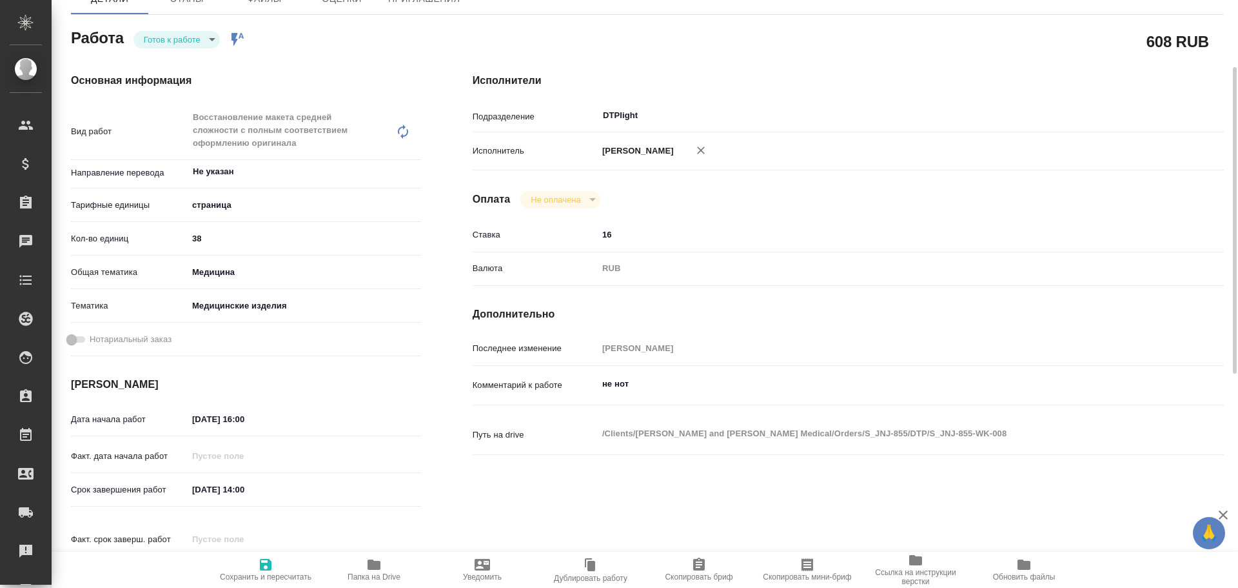
type textarea "x"
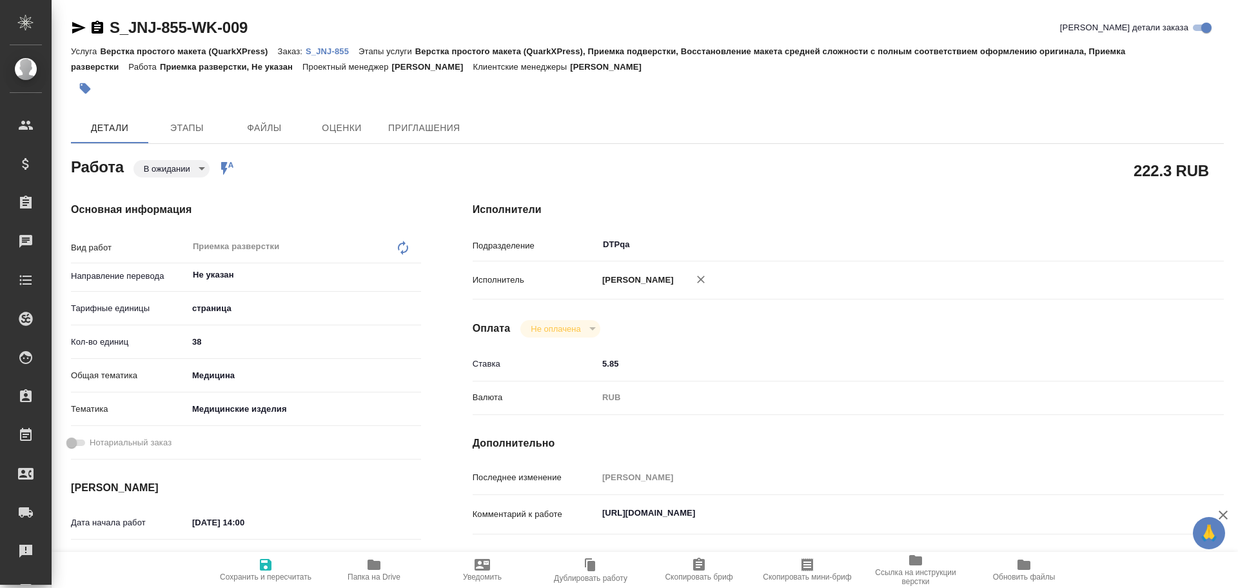
type textarea "x"
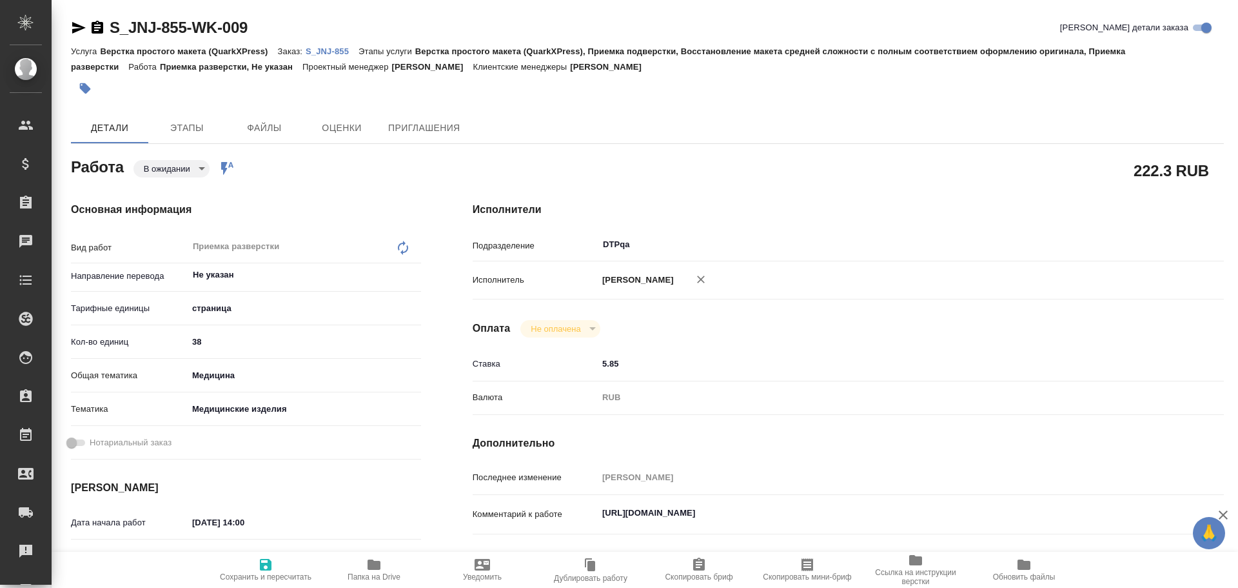
type textarea "x"
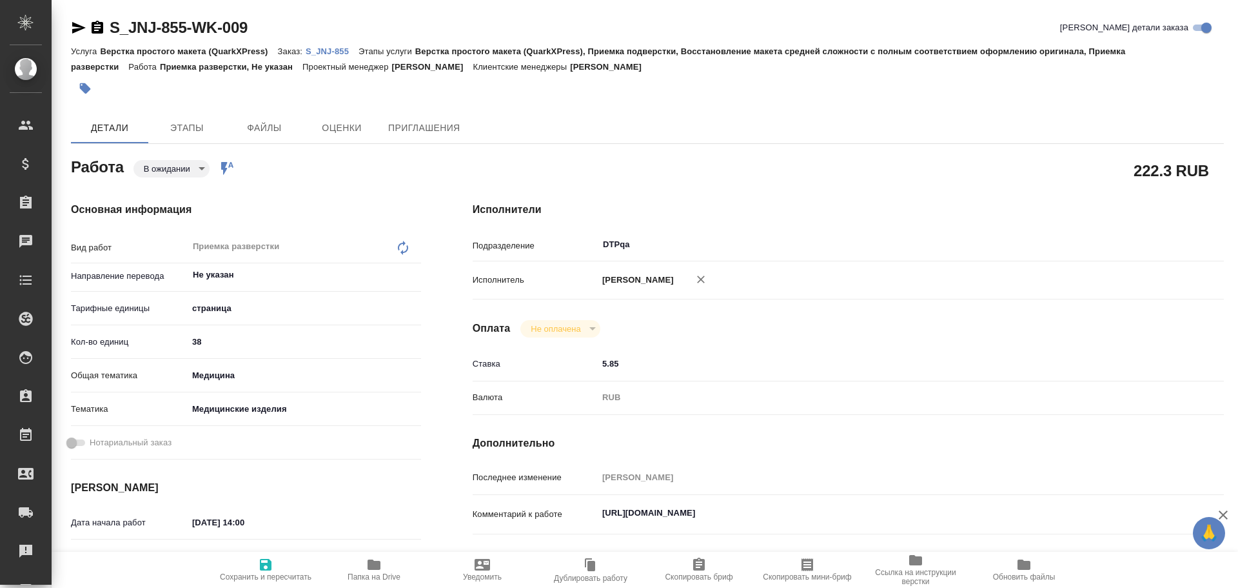
type textarea "x"
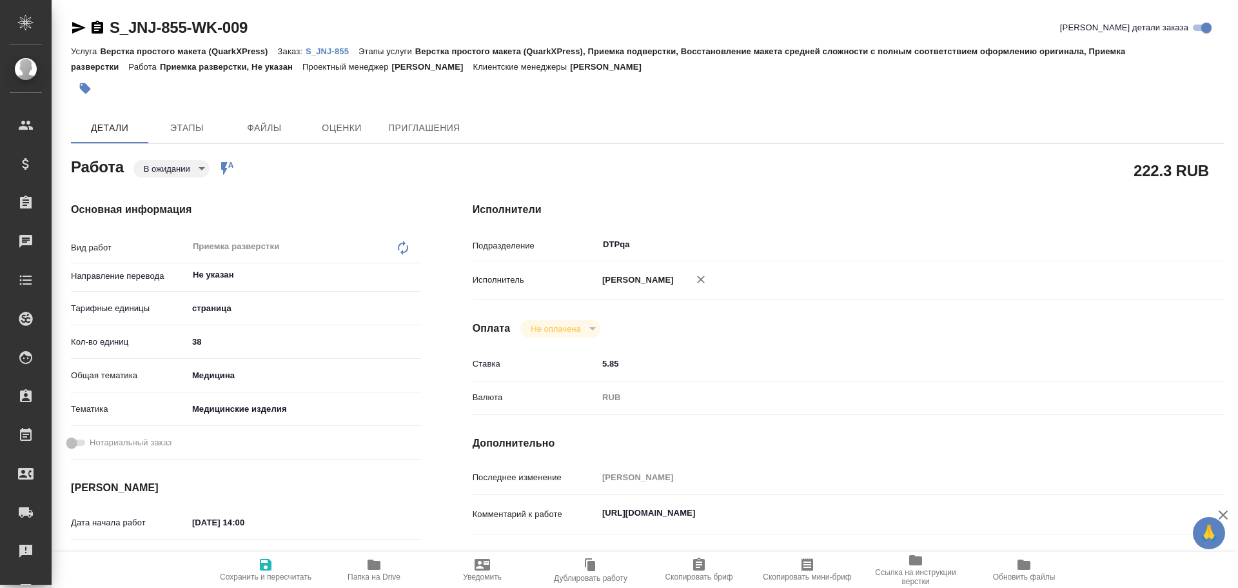
type textarea "x"
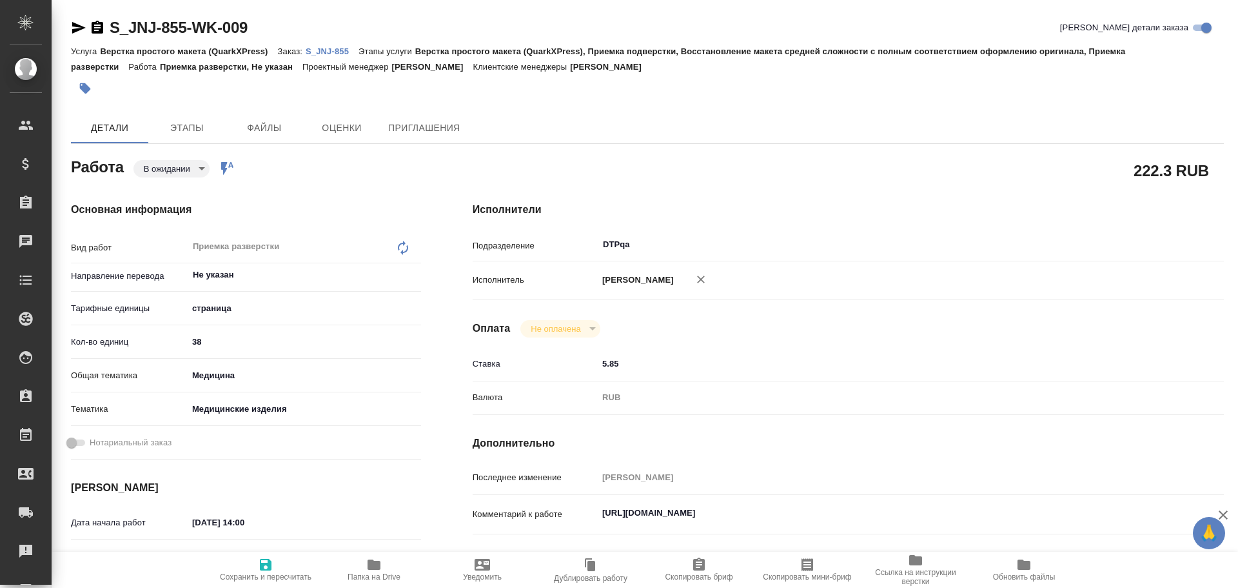
type textarea "x"
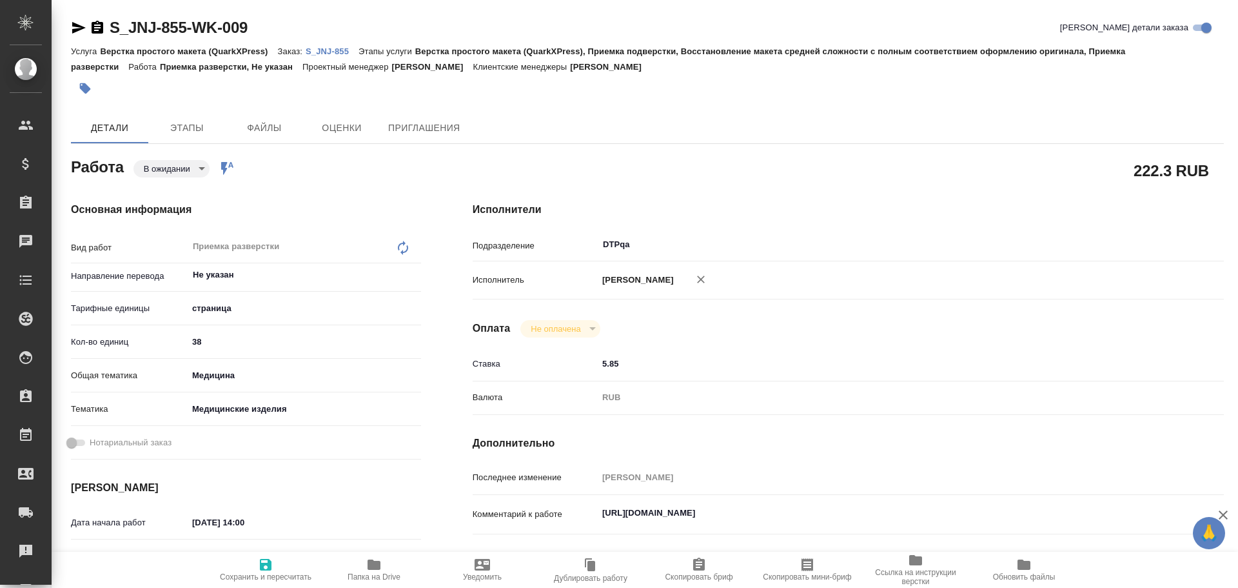
click at [176, 168] on body "🙏 .cls-1 fill:#fff; AWATERA Chulets Elena Клиенты Спецификации Заказы Чаты Todo…" at bounding box center [619, 294] width 1238 height 588
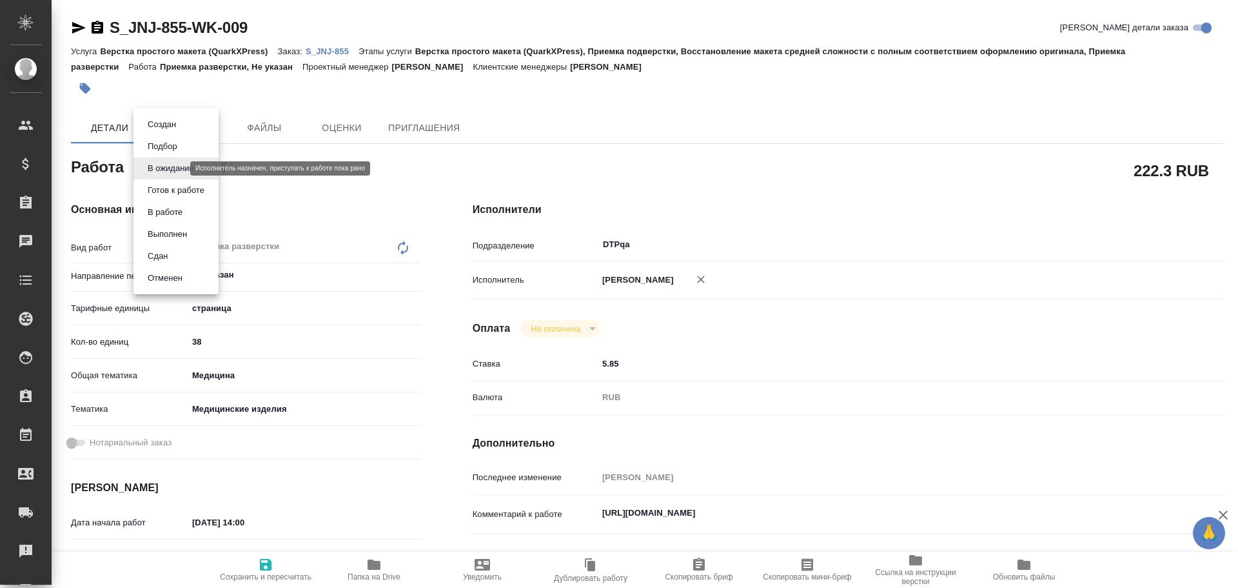
type textarea "x"
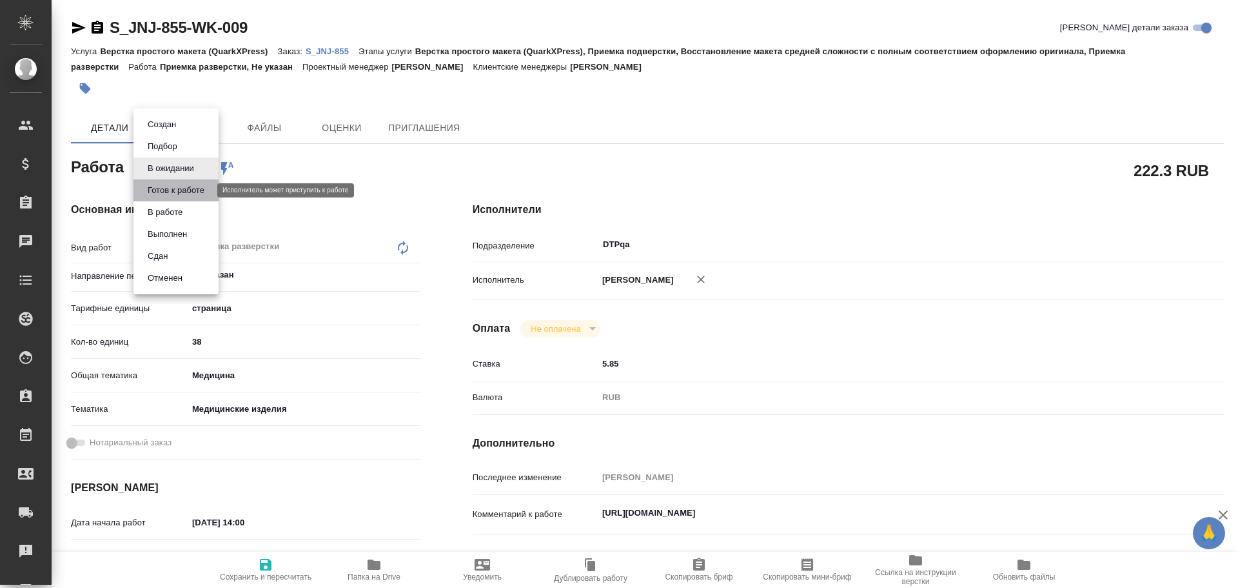
click at [178, 190] on button "Готов к работе" at bounding box center [176, 190] width 65 height 14
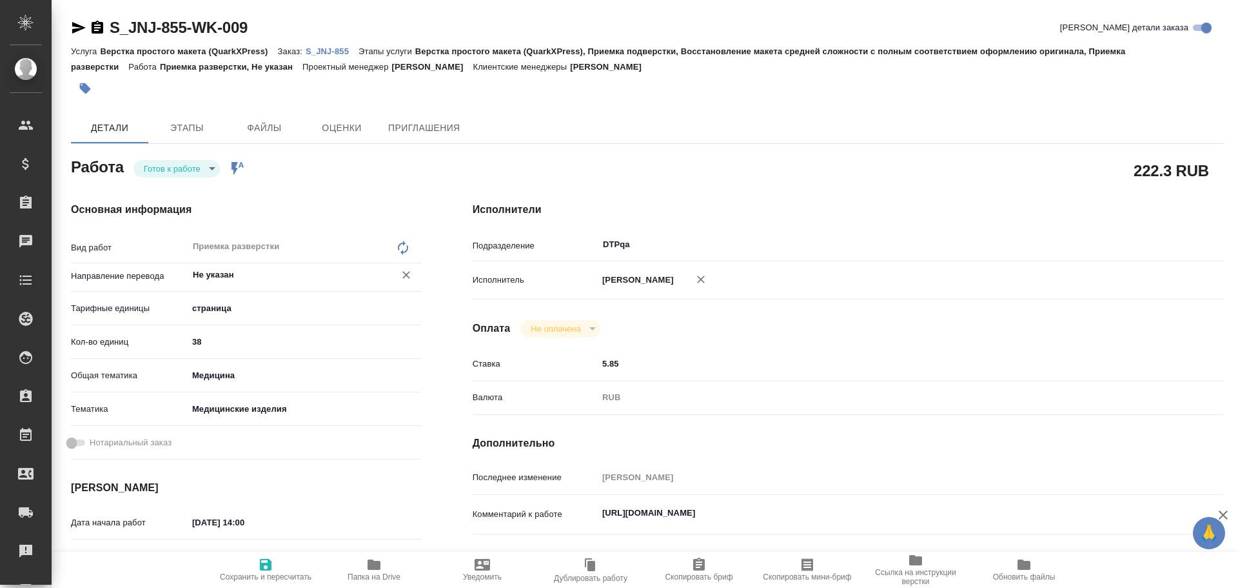
type textarea "x"
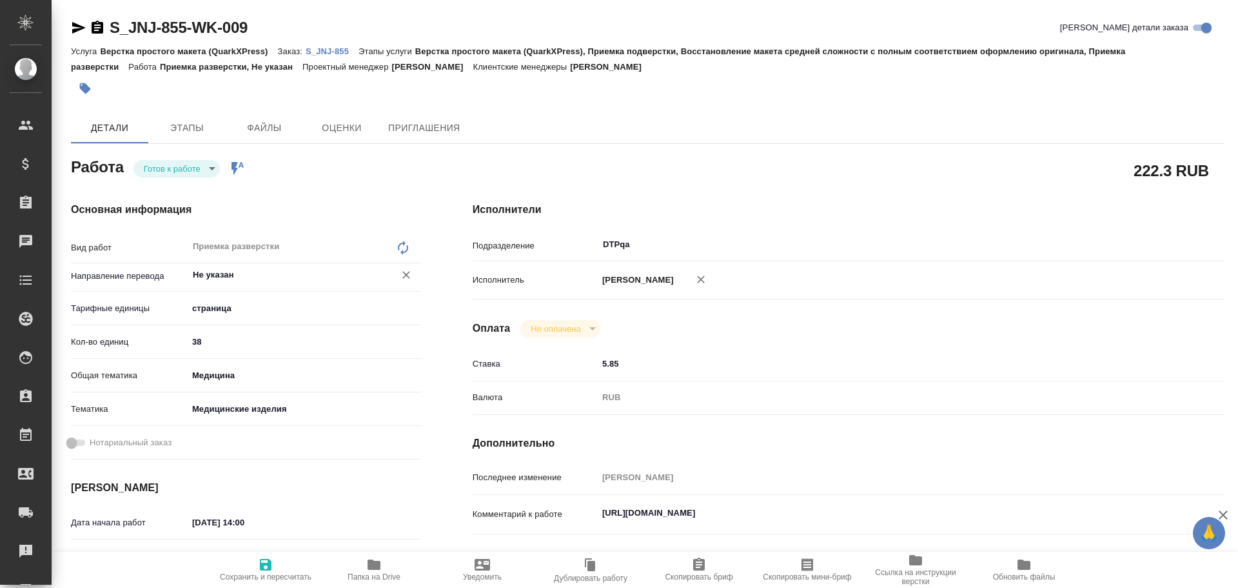
type textarea "x"
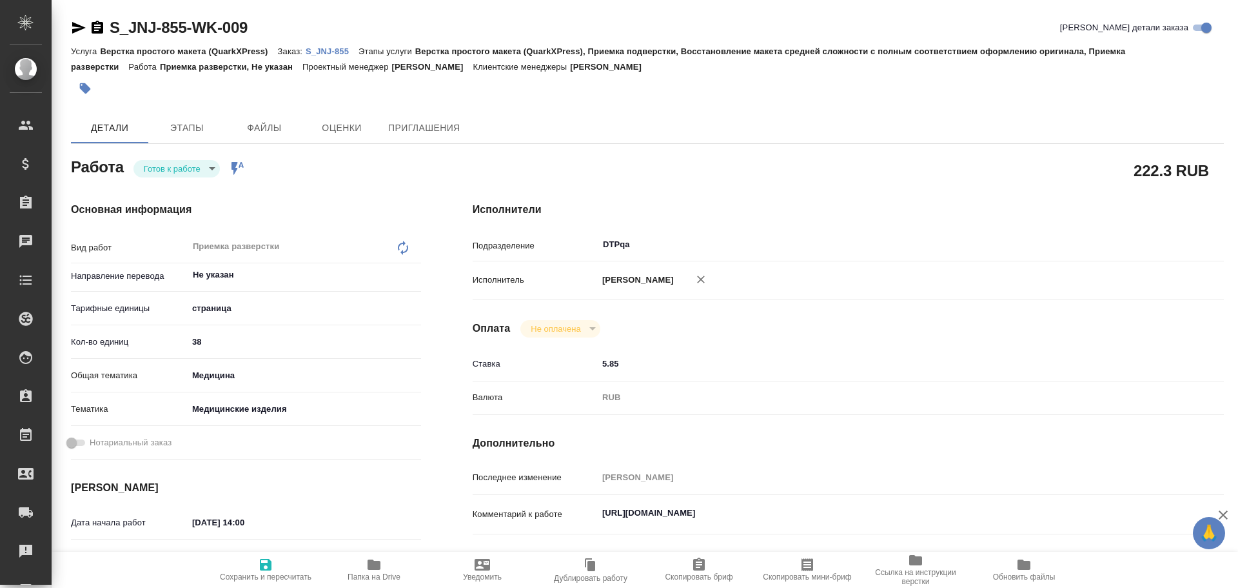
drag, startPoint x: 263, startPoint y: 575, endPoint x: 270, endPoint y: 576, distance: 7.1
click at [264, 575] on span "Сохранить и пересчитать" at bounding box center [266, 576] width 92 height 9
type textarea "x"
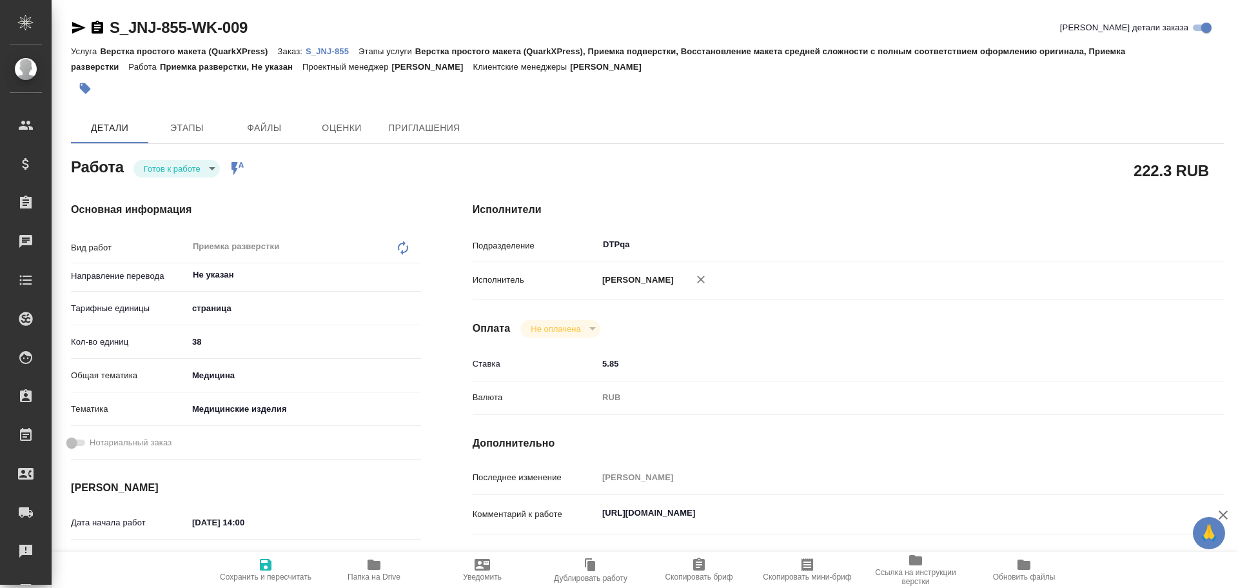
type textarea "x"
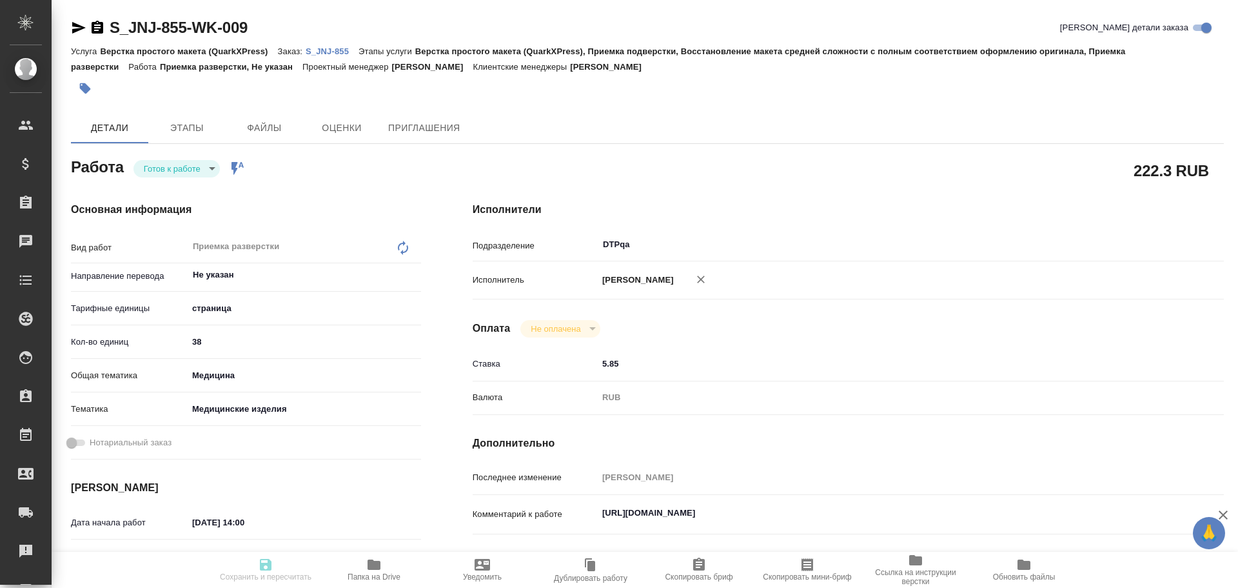
type textarea "x"
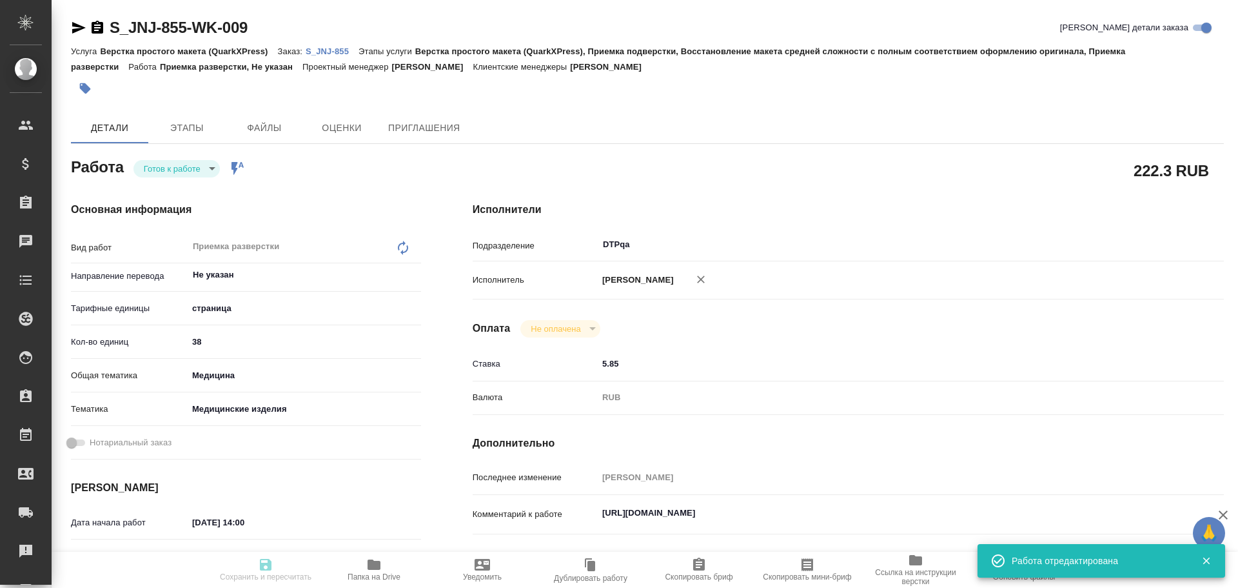
type textarea "x"
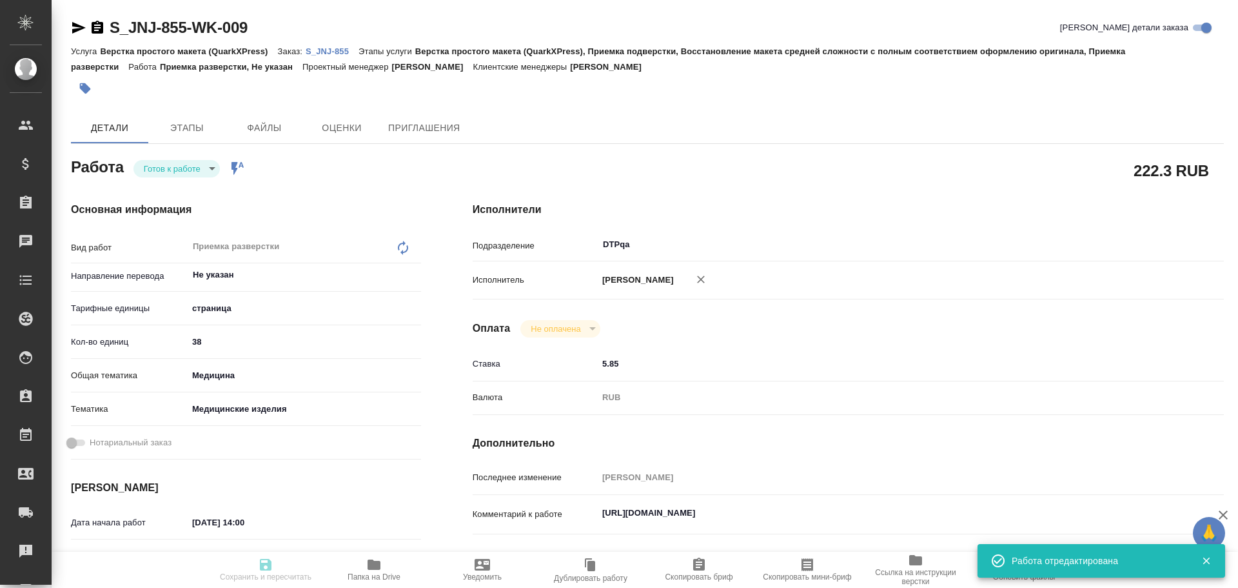
type input "readyForWork"
type textarea "Приемка разверстки"
type textarea "x"
type input "Не указан"
type input "5a8b1489cc6b4906c91bfdb2"
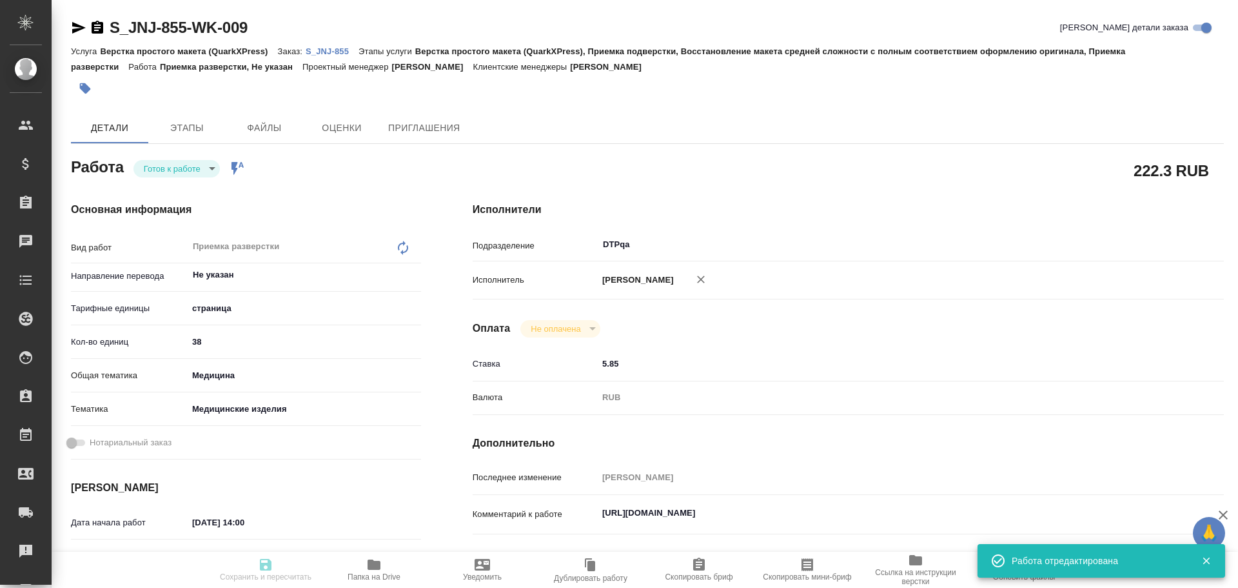
type input "38"
type input "med"
type input "5a8b8b956a9677013d343dd7"
type input "[DATE] 14:00"
type input "[DATE] 15:00"
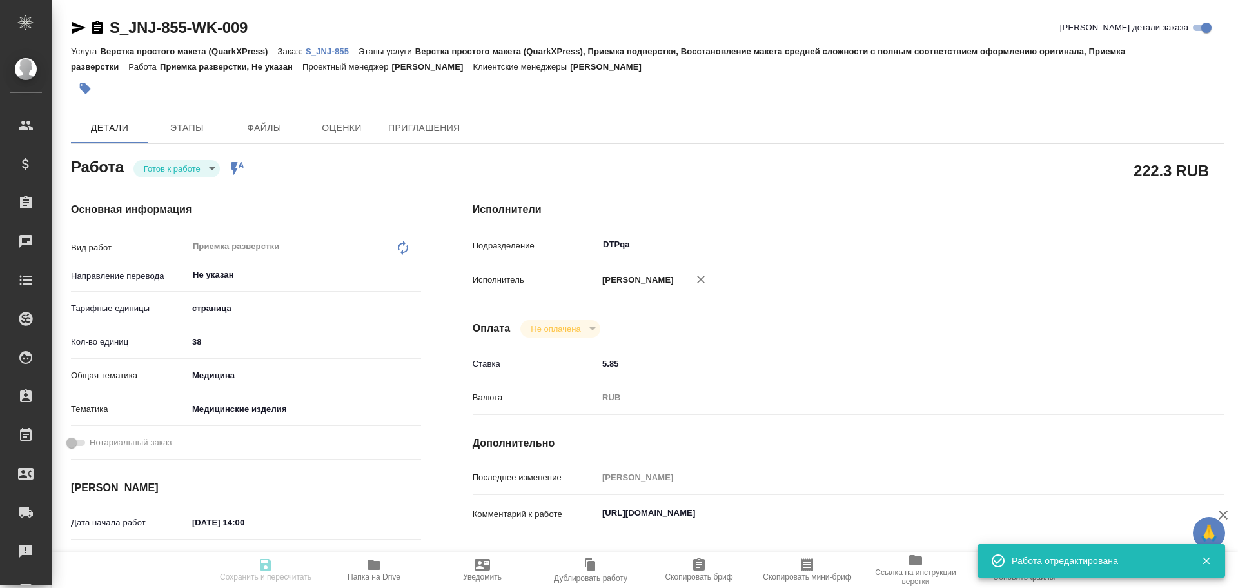
type input "[DATE] 12:00"
type input "DTPqa"
type input "notPayed"
type input "5.85"
type input "RUB"
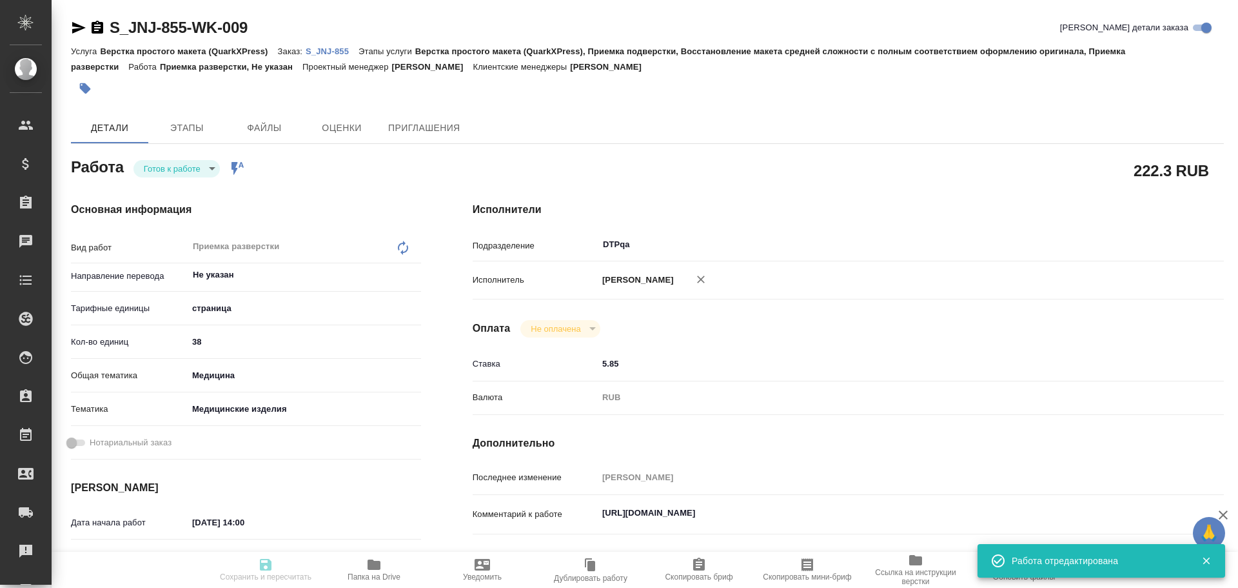
type input "Чулец Елена"
type textarea "[URL][DOMAIN_NAME]"
type textarea "x"
type textarea "/Clients/[PERSON_NAME] and [PERSON_NAME] Medical/Orders/S_JNJ-855/DTP/S_JNJ-855…"
type textarea "x"
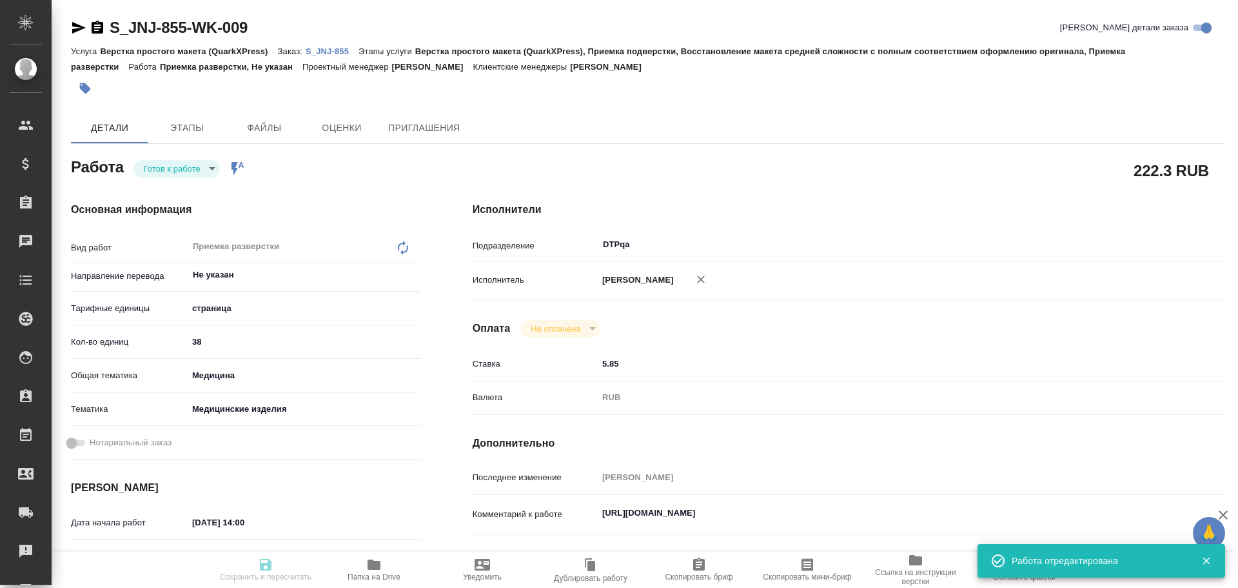
type input "S_JNJ-855"
type input "P26095310R"
type input "Верстка простого макета (QuarkXPress)"
type input "Верстка простого макета (QuarkXPress), Приемка подверстки, Восстановление макет…"
type input "[PERSON_NAME]"
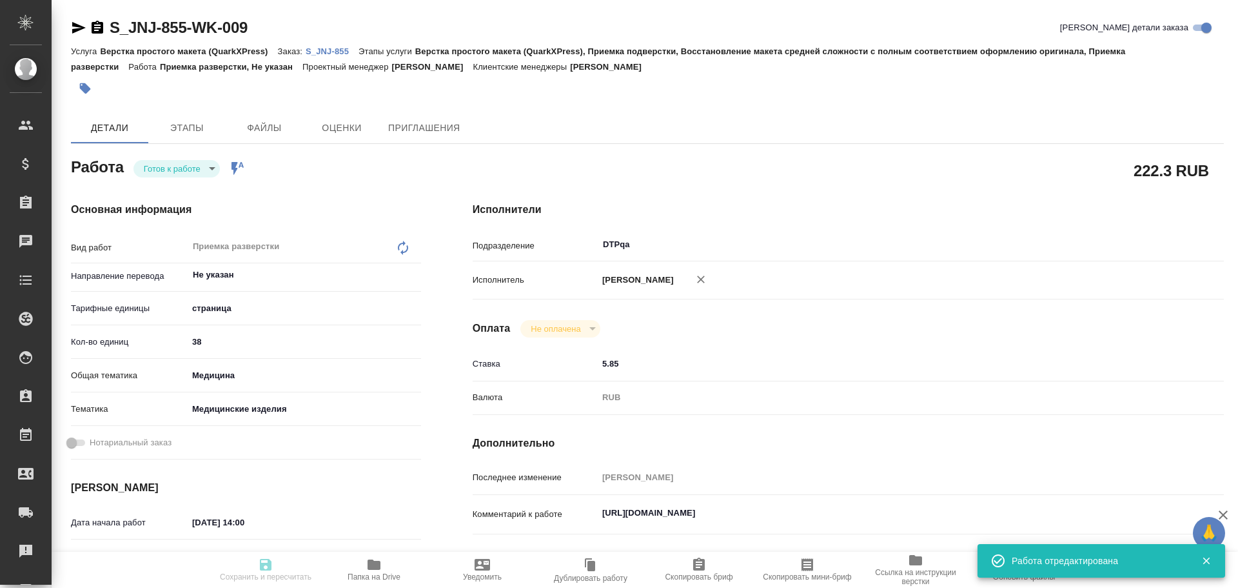
type input "[PERSON_NAME]"
type input "/Clients/[PERSON_NAME] and [PERSON_NAME] Medical/Orders/S_JNJ-855"
type textarea "x"
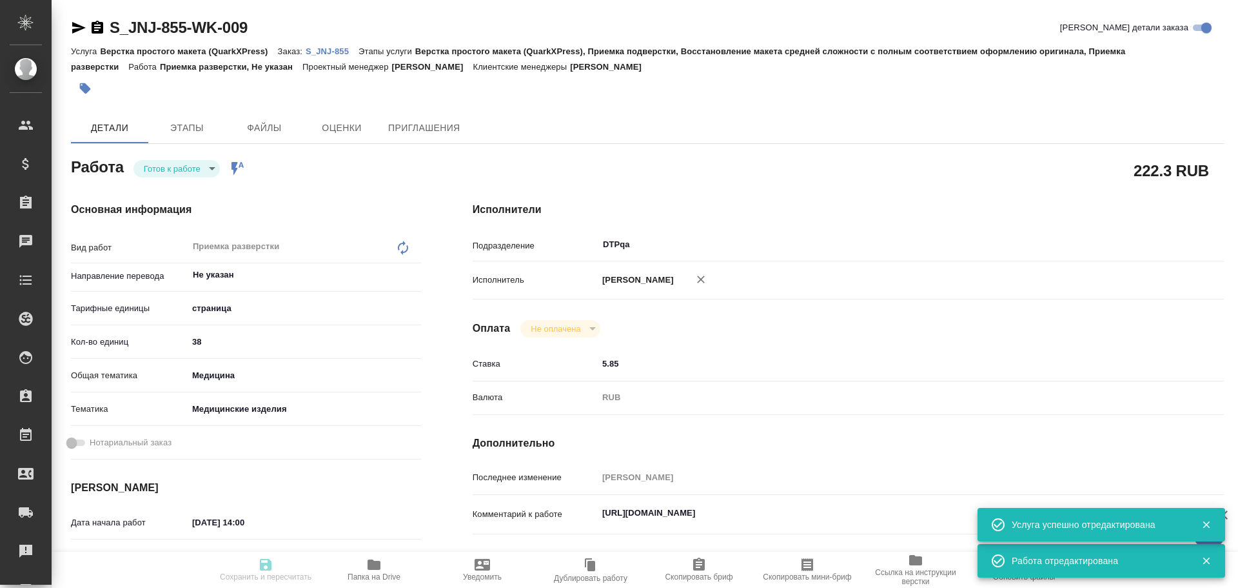
type textarea "x"
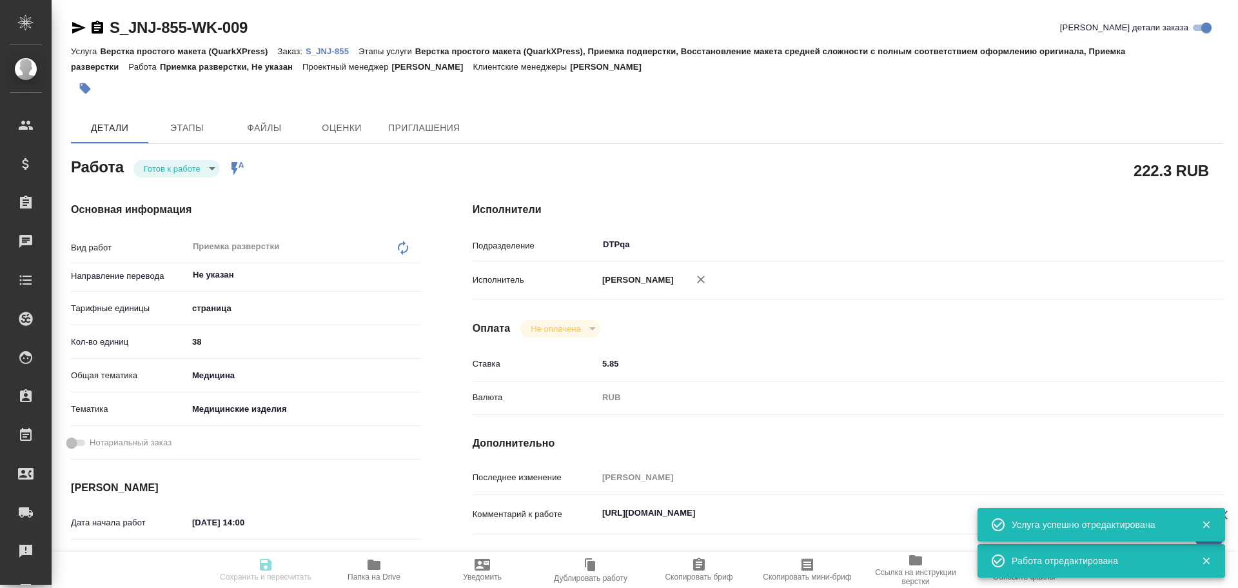
type textarea "x"
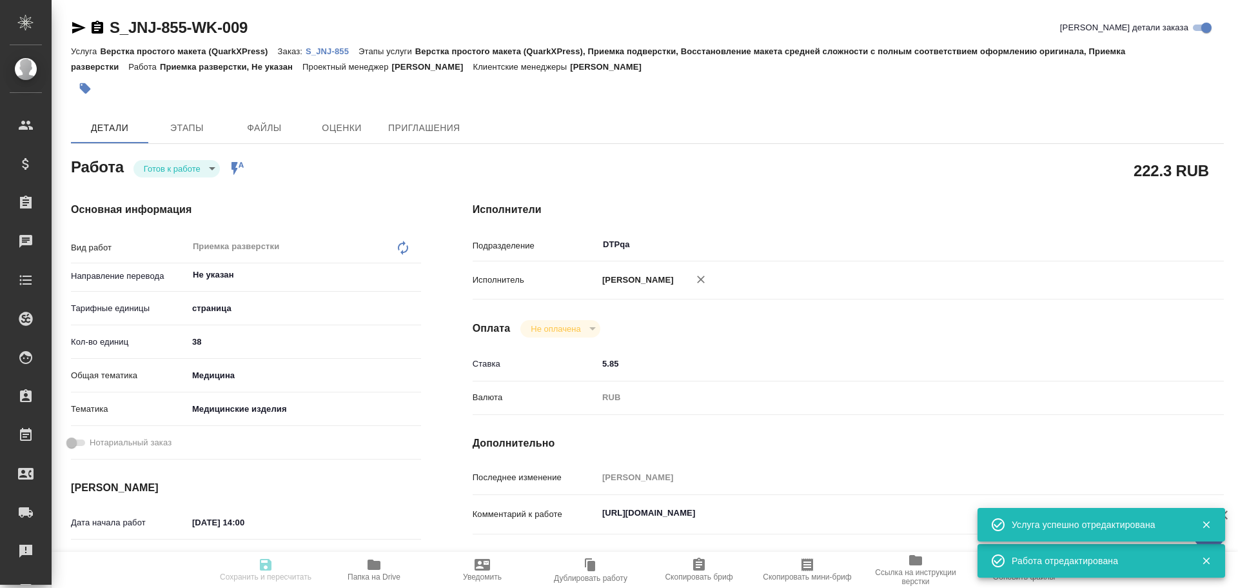
type textarea "x"
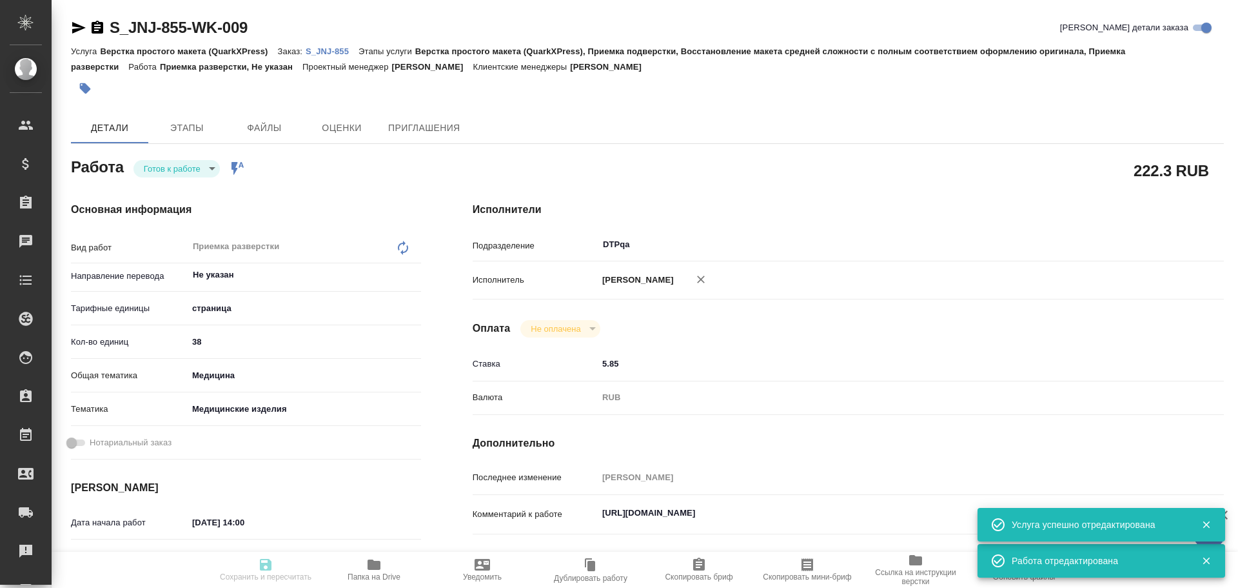
type textarea "x"
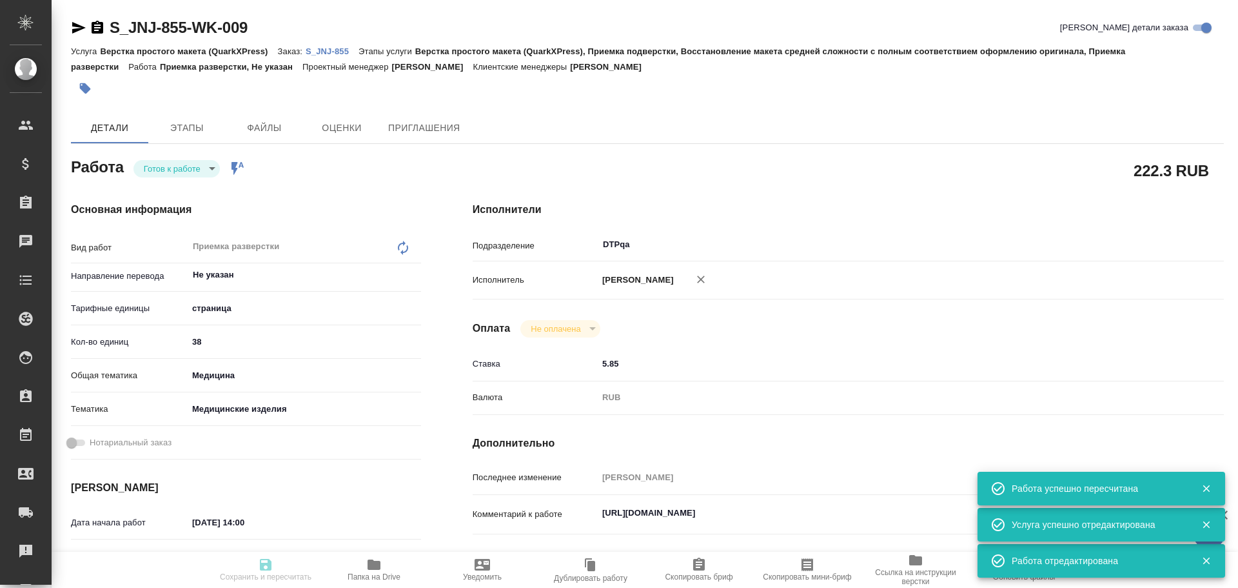
type input "readyForWork"
type textarea "Приемка разверстки"
type textarea "x"
type input "Не указан"
type input "5a8b1489cc6b4906c91bfdb2"
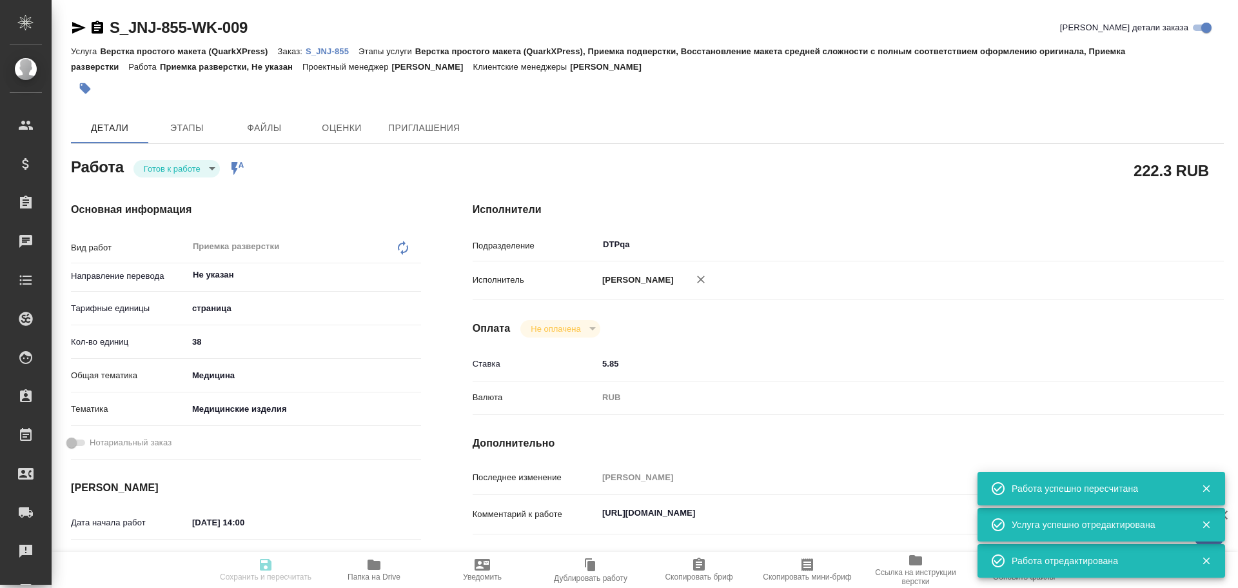
type input "38"
type input "med"
type input "5a8b8b956a9677013d343dd7"
type input "[DATE] 14:00"
type input "[DATE] 15:00"
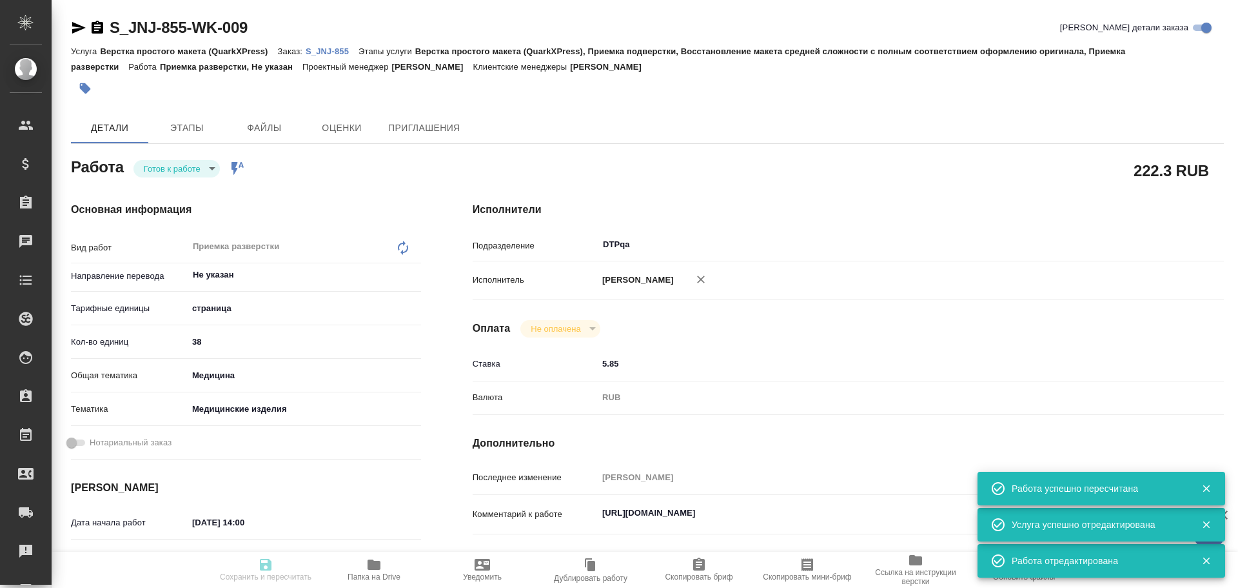
type input "[DATE] 12:00"
type input "DTPqa"
type input "notPayed"
type input "5.85"
type input "RUB"
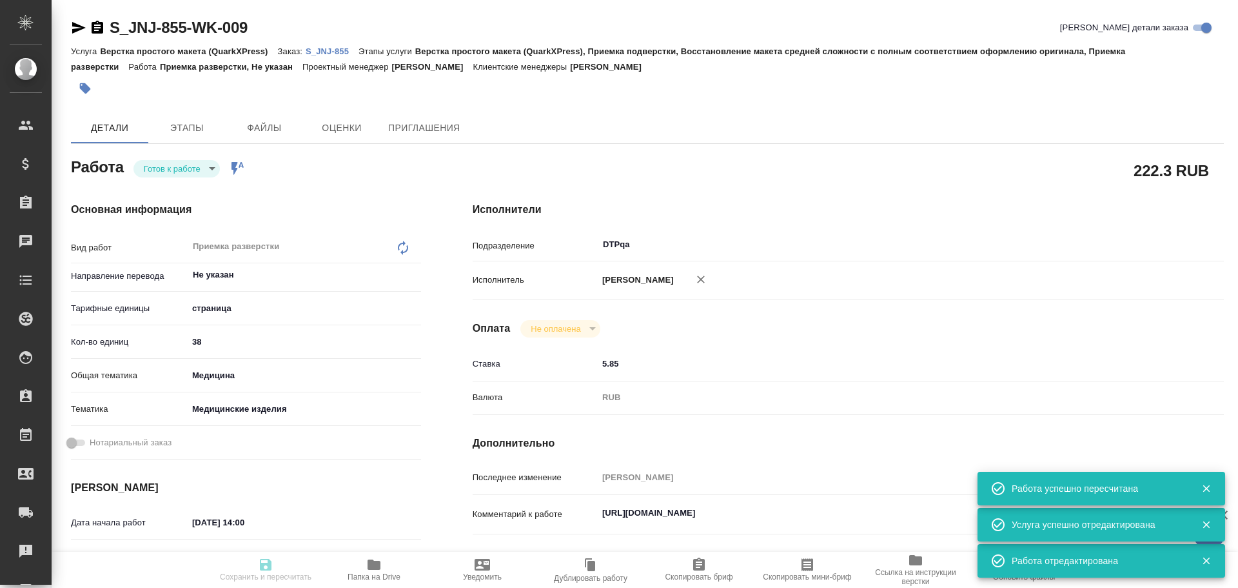
type input "Чулец Елена"
type textarea "https://tera.awatera.com/Work/68d3ec6e1c3f3d9d4face9af/"
type textarea "x"
type textarea "/Clients/Johnson and Johnson Medical/Orders/S_JNJ-855/DTP/S_JNJ-855-WK-009"
type textarea "x"
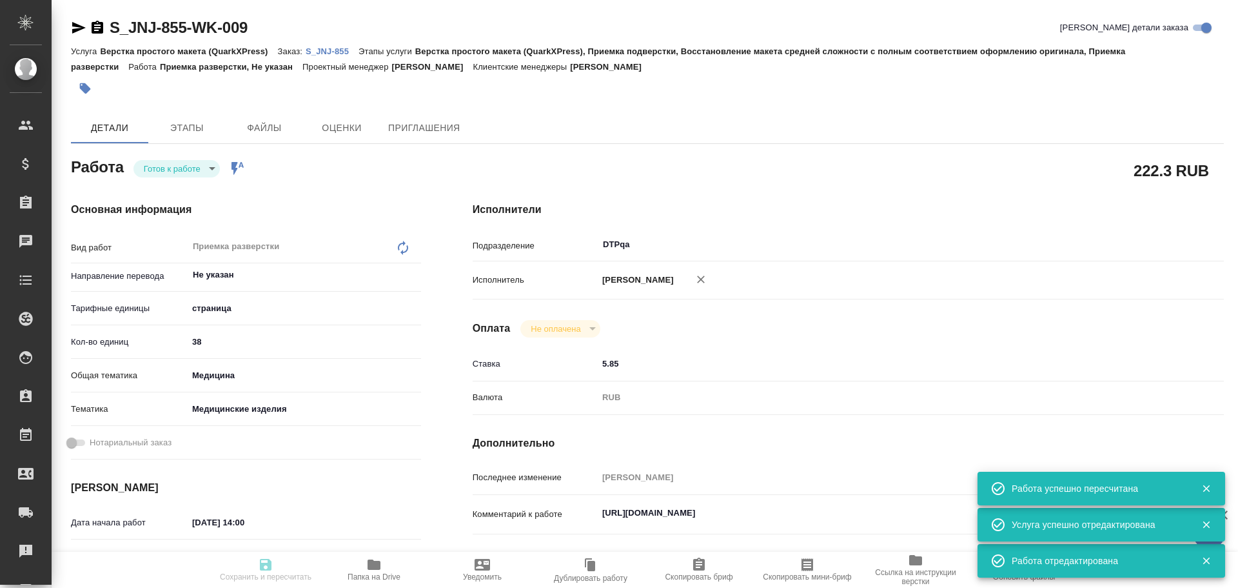
type input "S_JNJ-855"
type input "P26095310R"
type input "Верстка простого макета (QuarkXPress)"
type input "Верстка простого макета (QuarkXPress), Приемка подверстки, Восстановление макет…"
type input "Усманова Ольга"
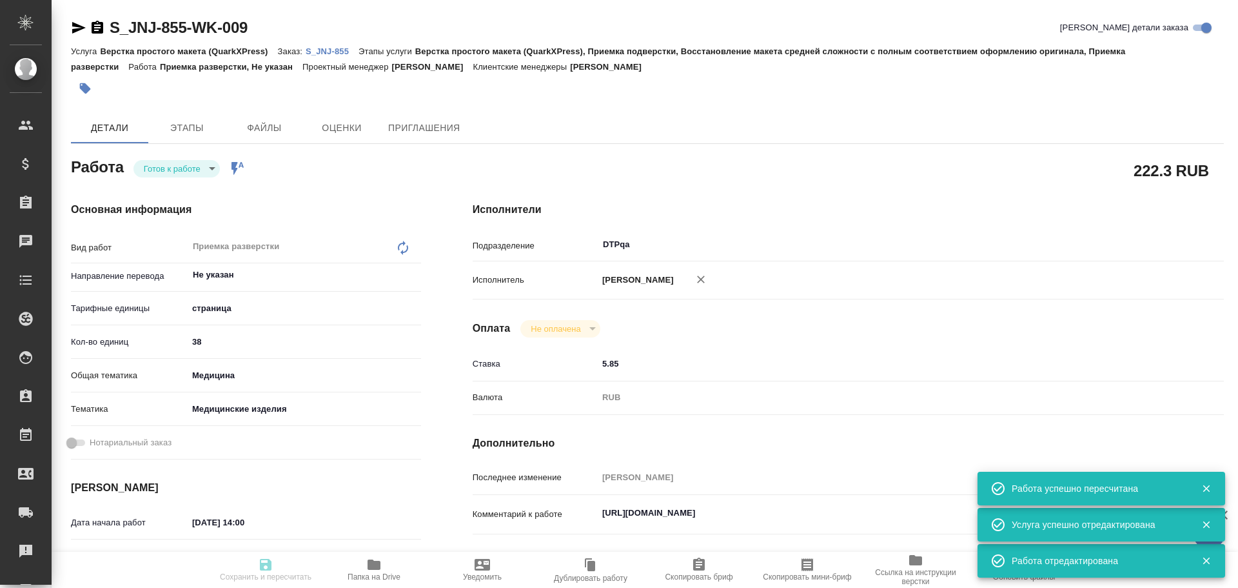
type input "Заборова Александра"
type input "/Clients/Johnson and Johnson Medical/Orders/S_JNJ-855"
type textarea "x"
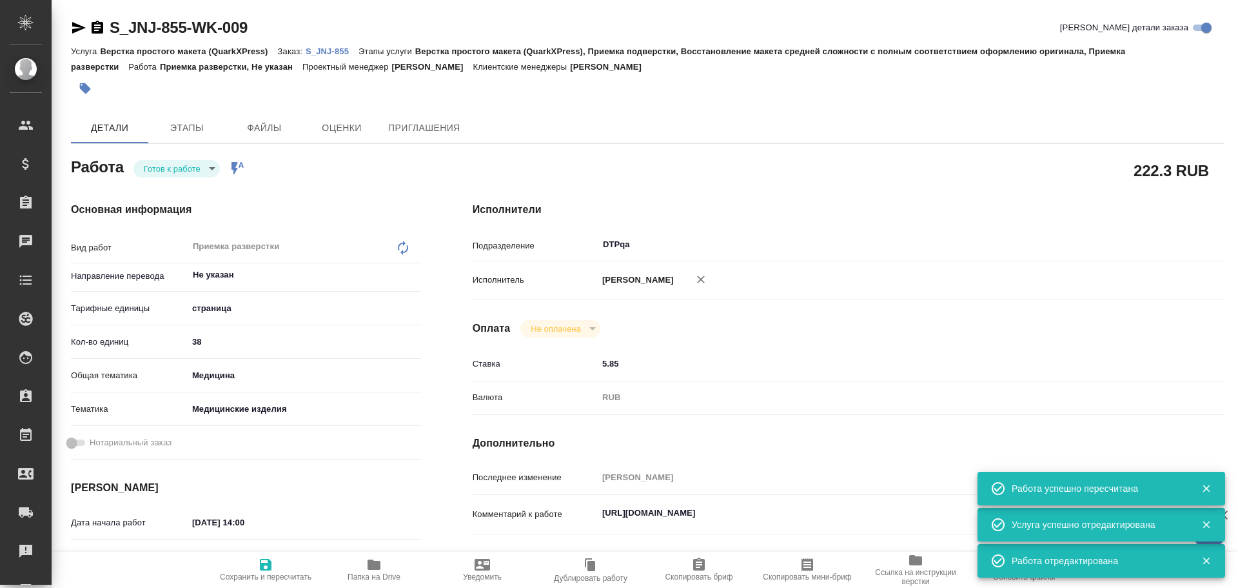
type textarea "x"
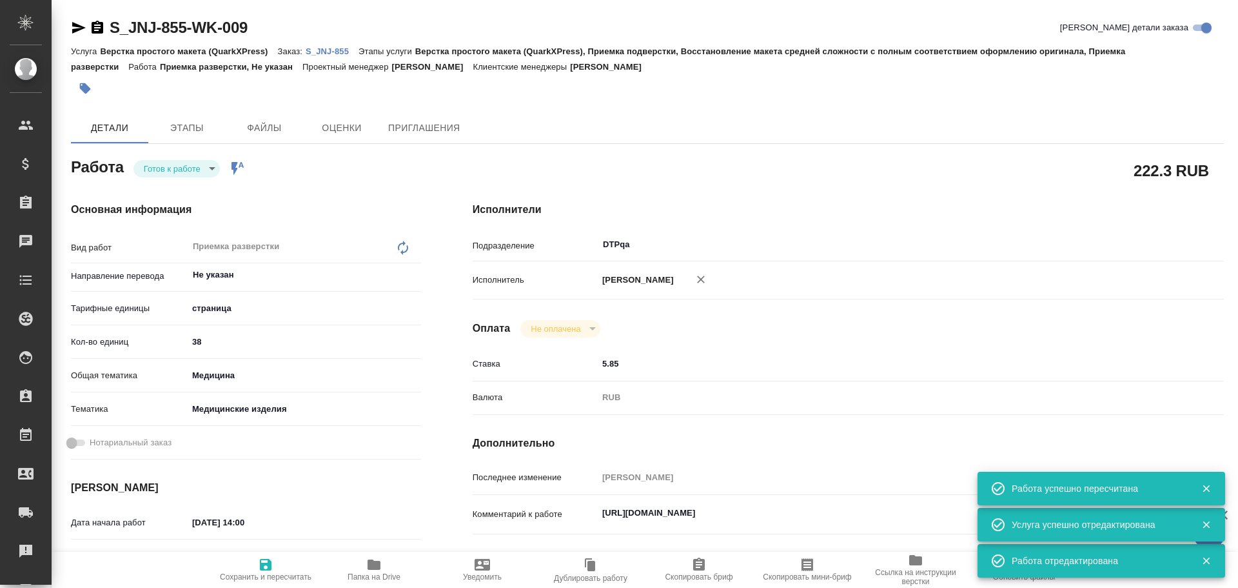
type textarea "x"
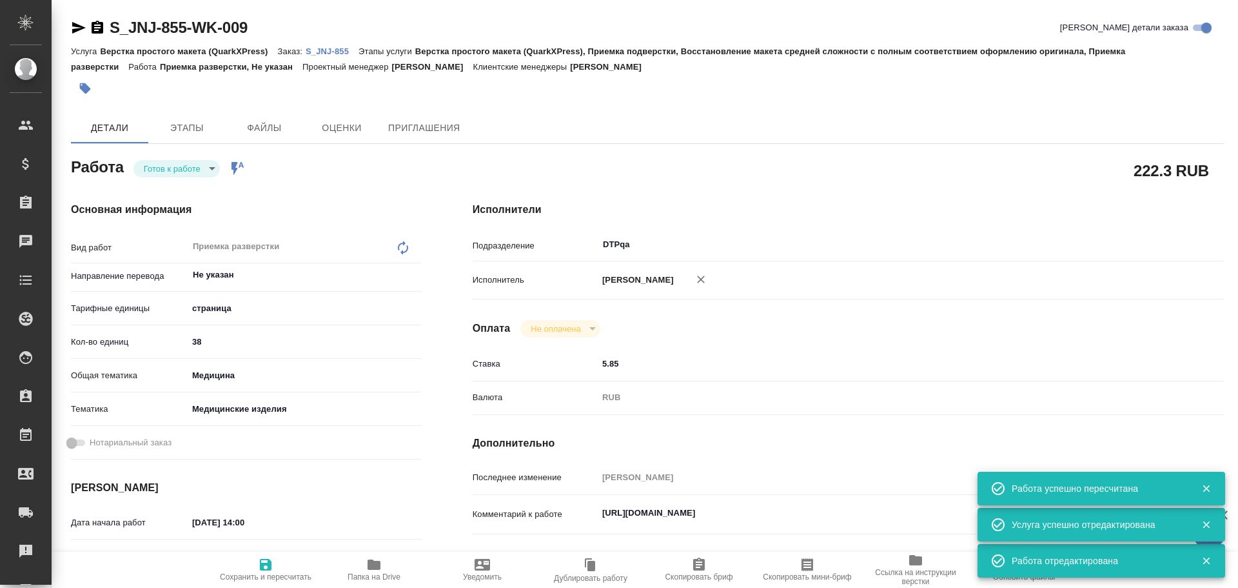
type textarea "x"
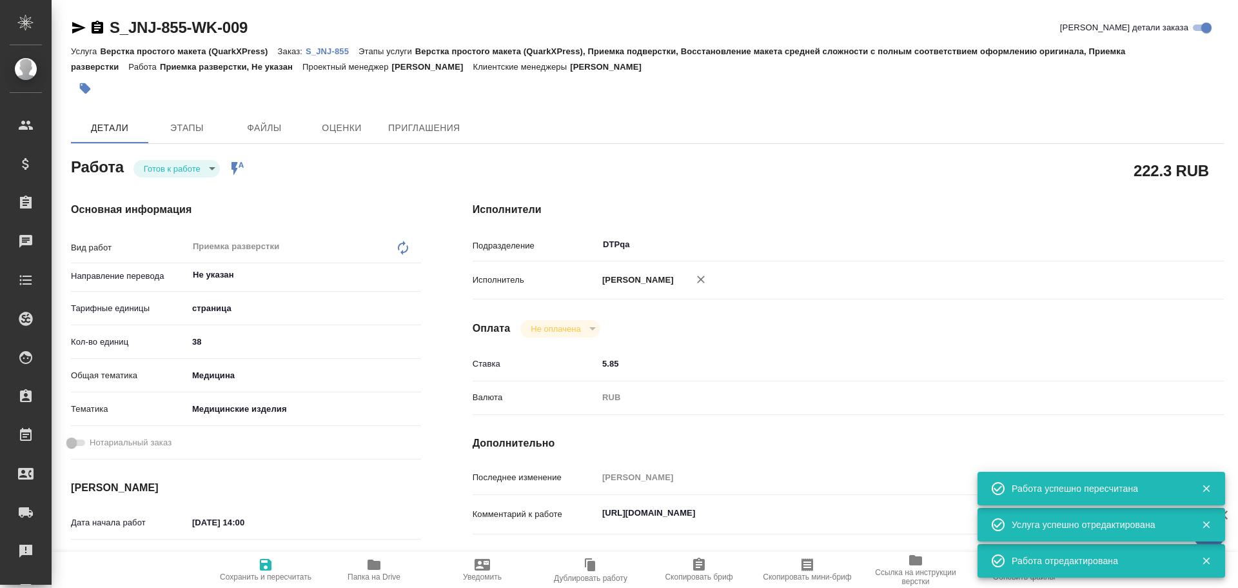
type textarea "x"
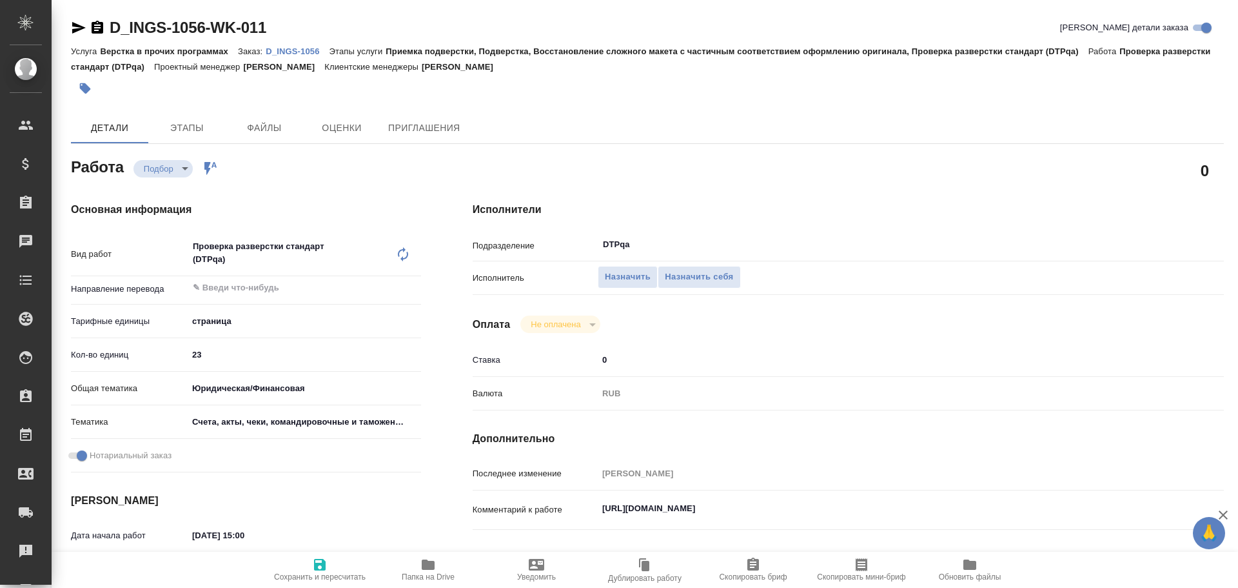
type textarea "x"
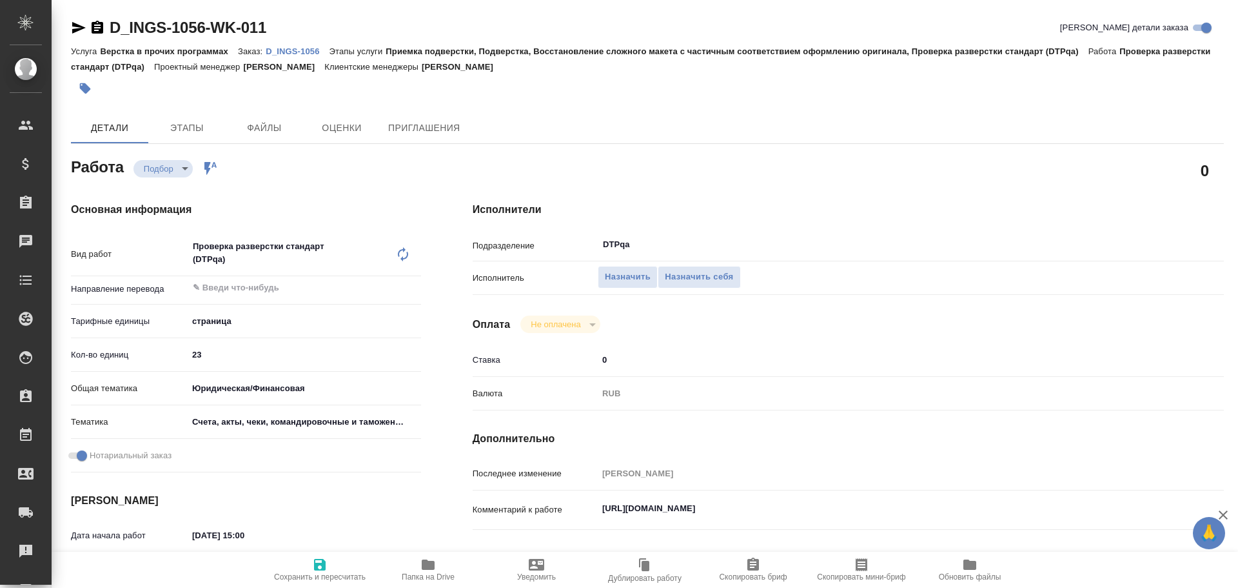
type textarea "x"
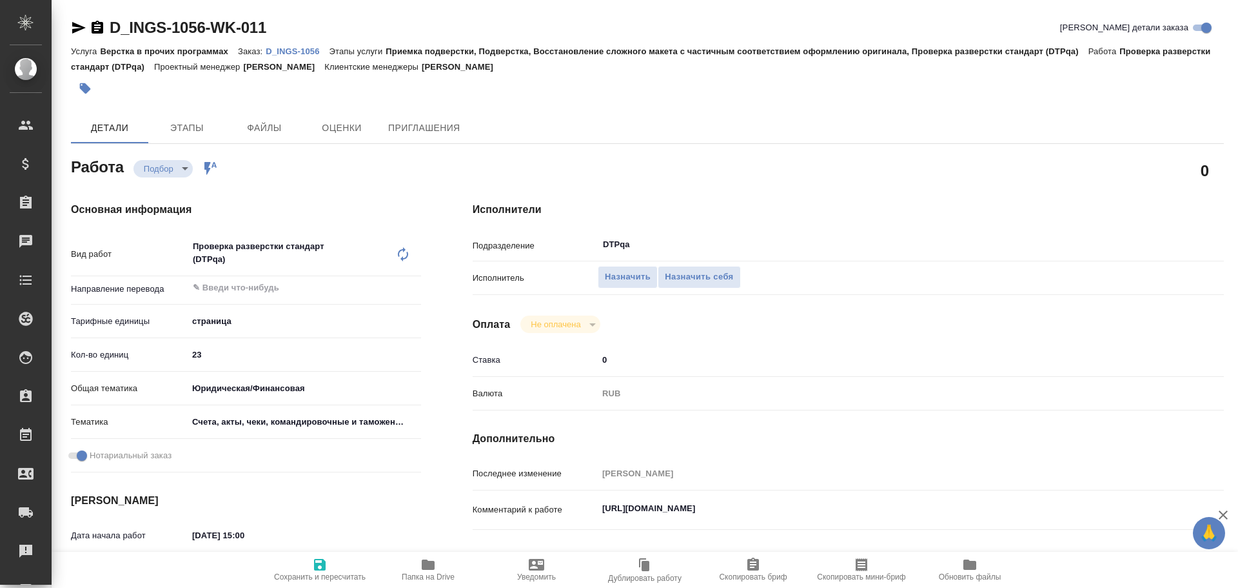
type textarea "x"
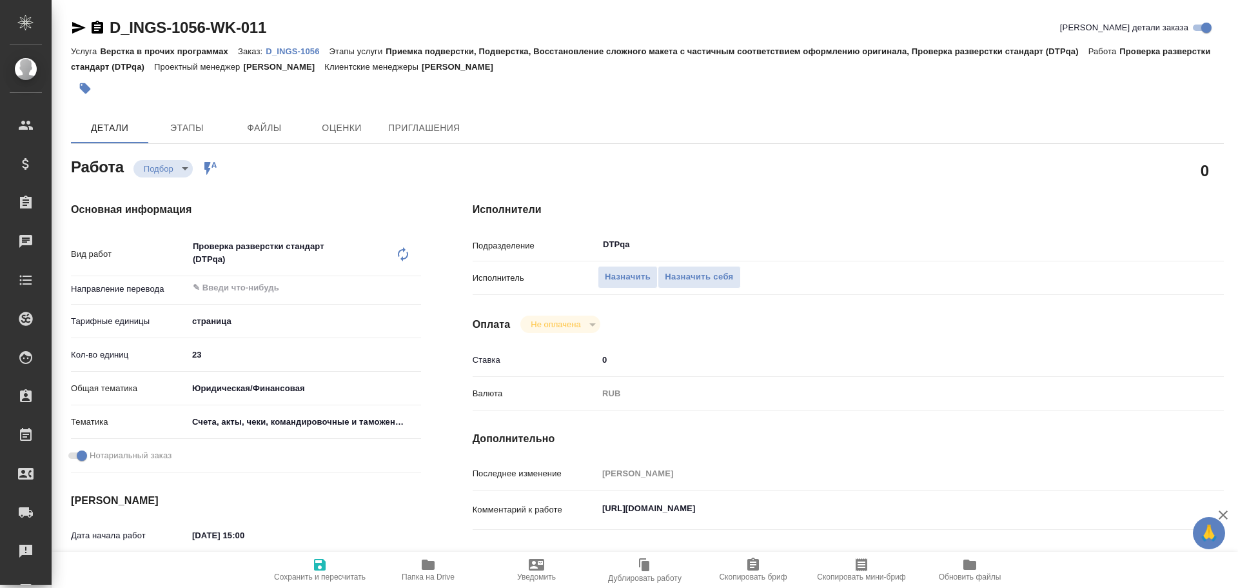
type textarea "x"
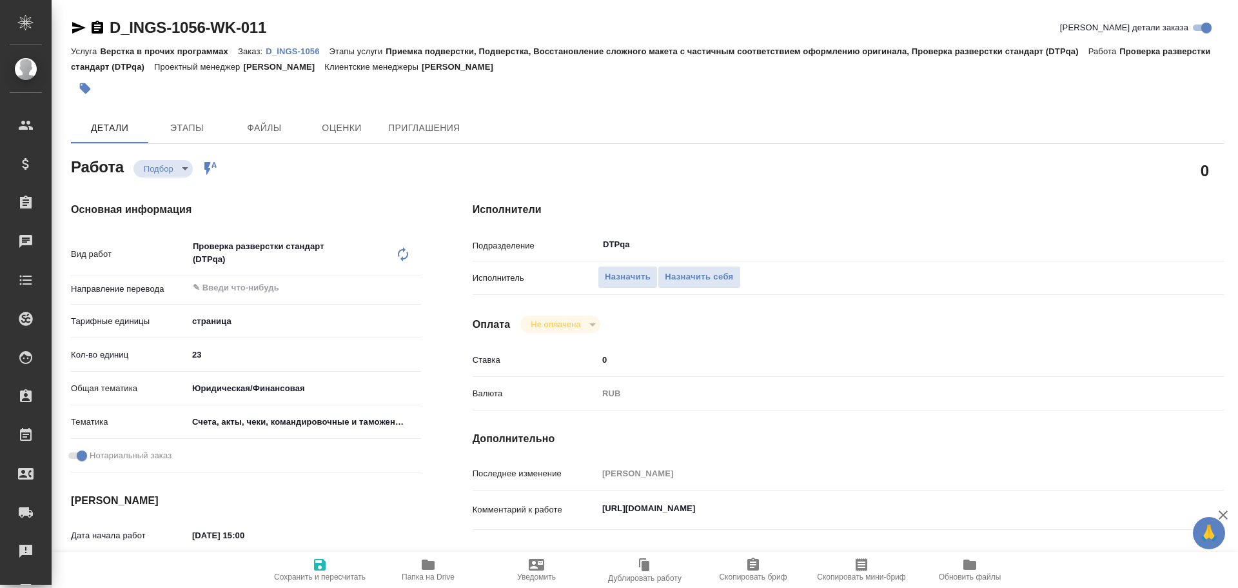
type textarea "x"
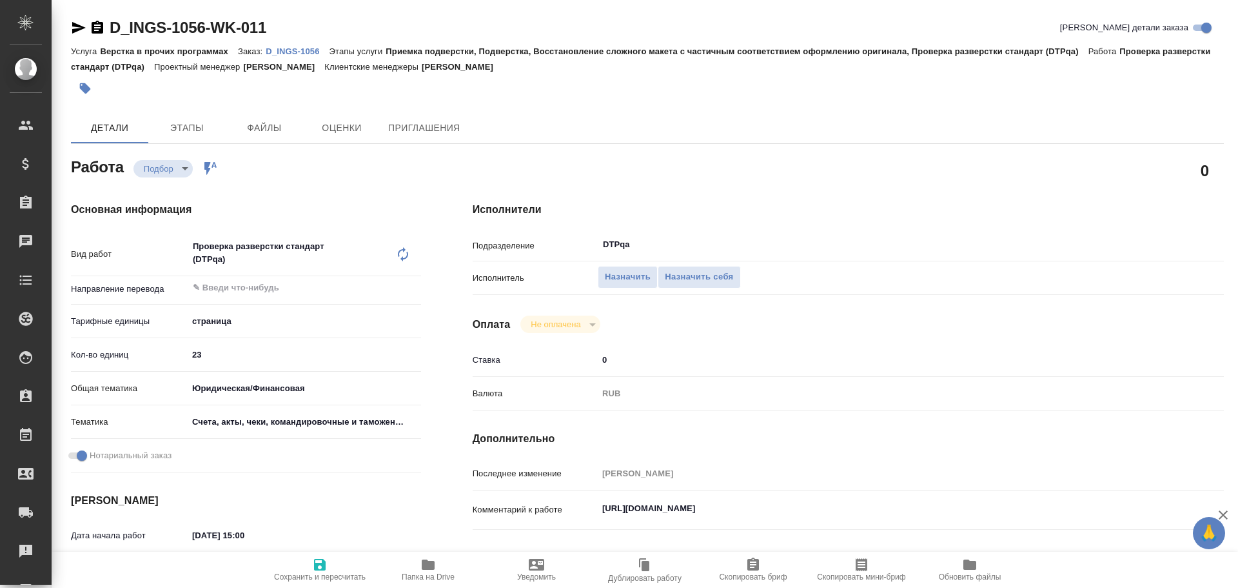
type textarea "x"
drag, startPoint x: 601, startPoint y: 511, endPoint x: 875, endPoint y: 514, distance: 273.5
click at [875, 514] on textarea "[URL][DOMAIN_NAME]" at bounding box center [880, 509] width 562 height 22
type textarea "x"
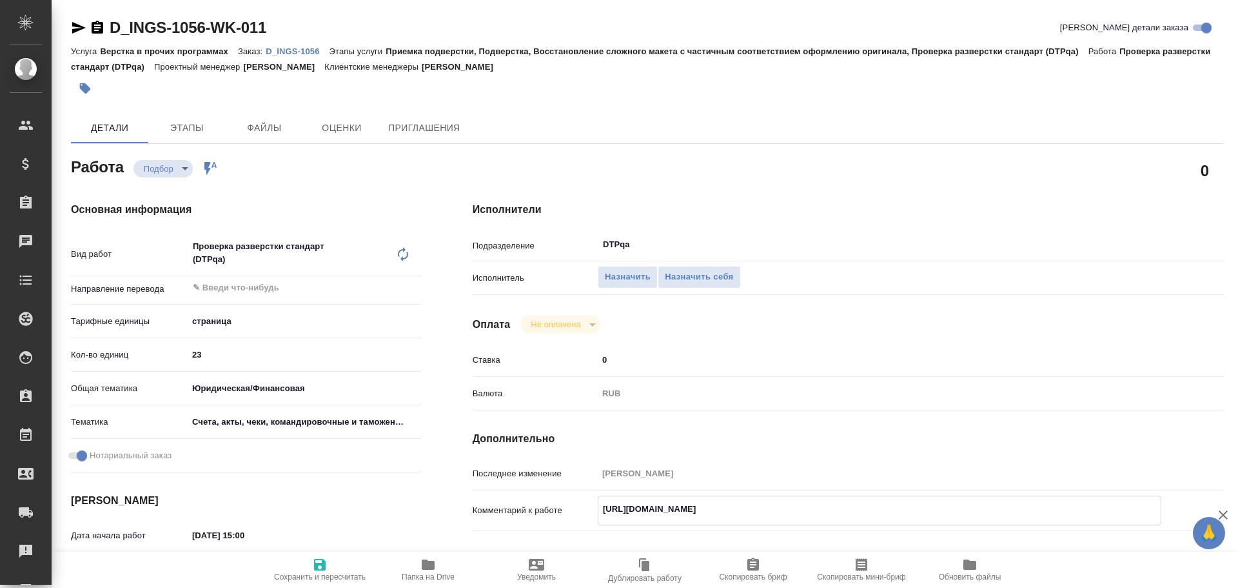
type textarea "x"
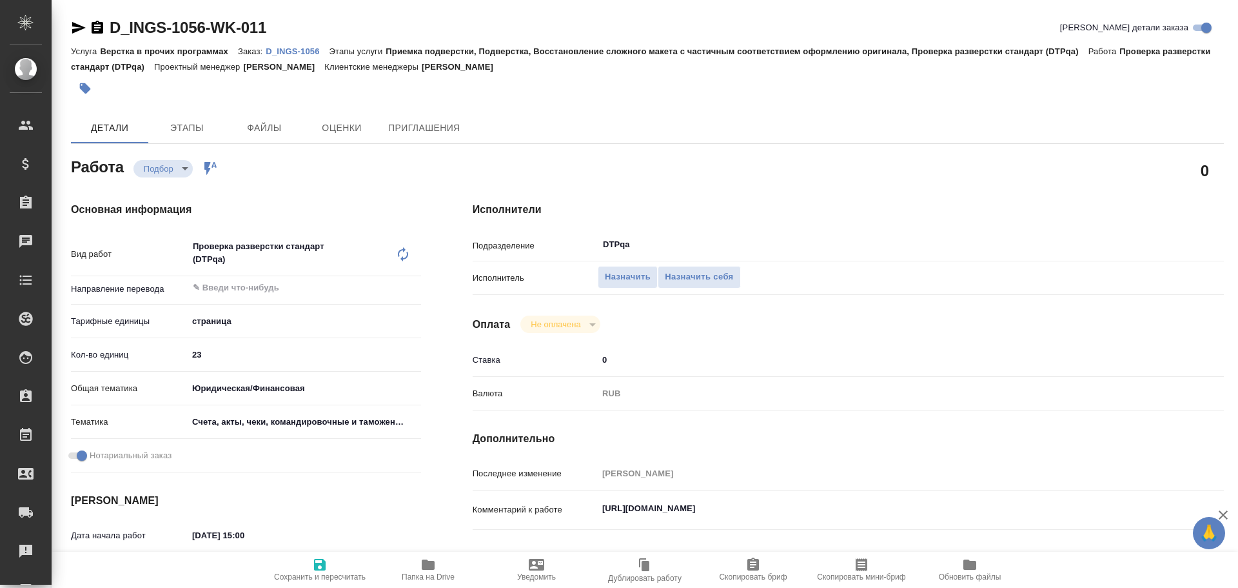
type textarea "x"
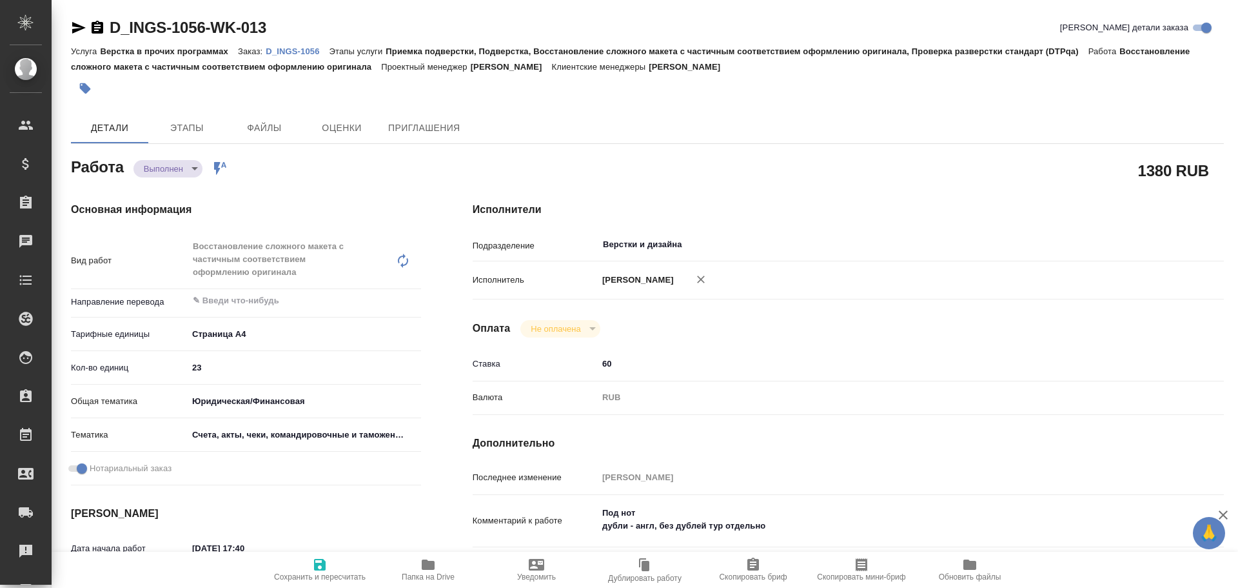
type textarea "x"
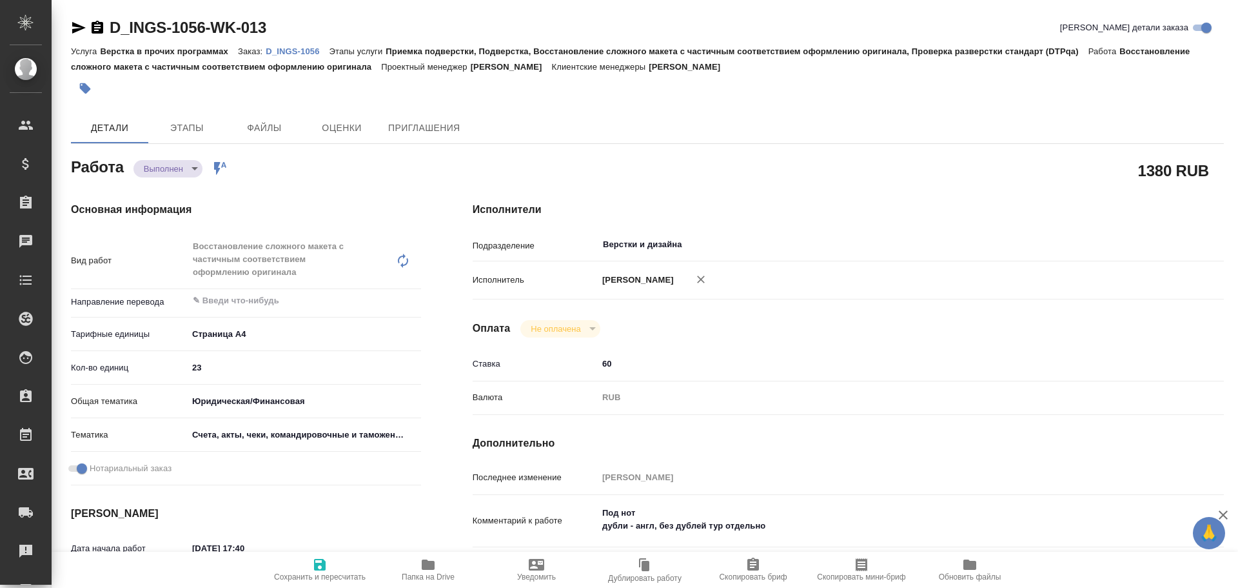
type textarea "x"
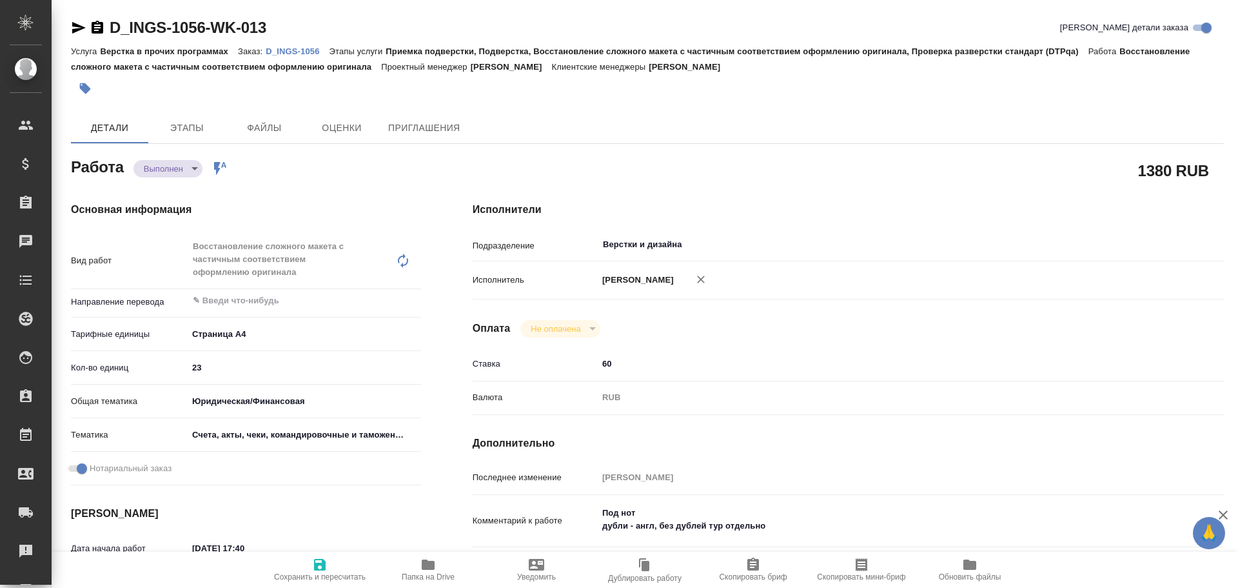
type textarea "x"
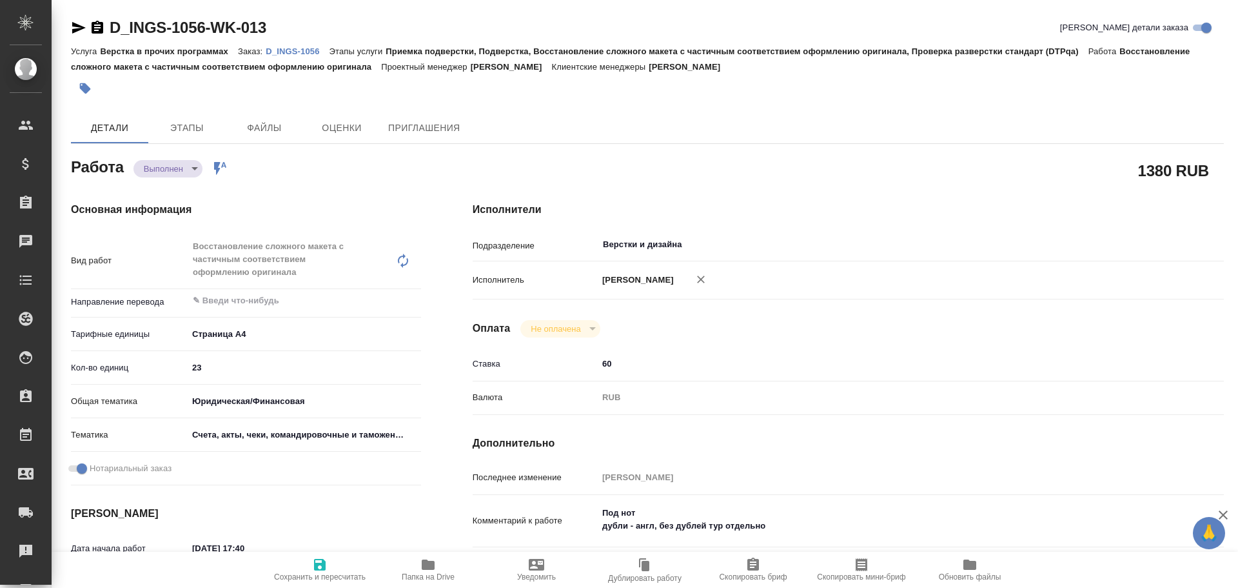
type textarea "x"
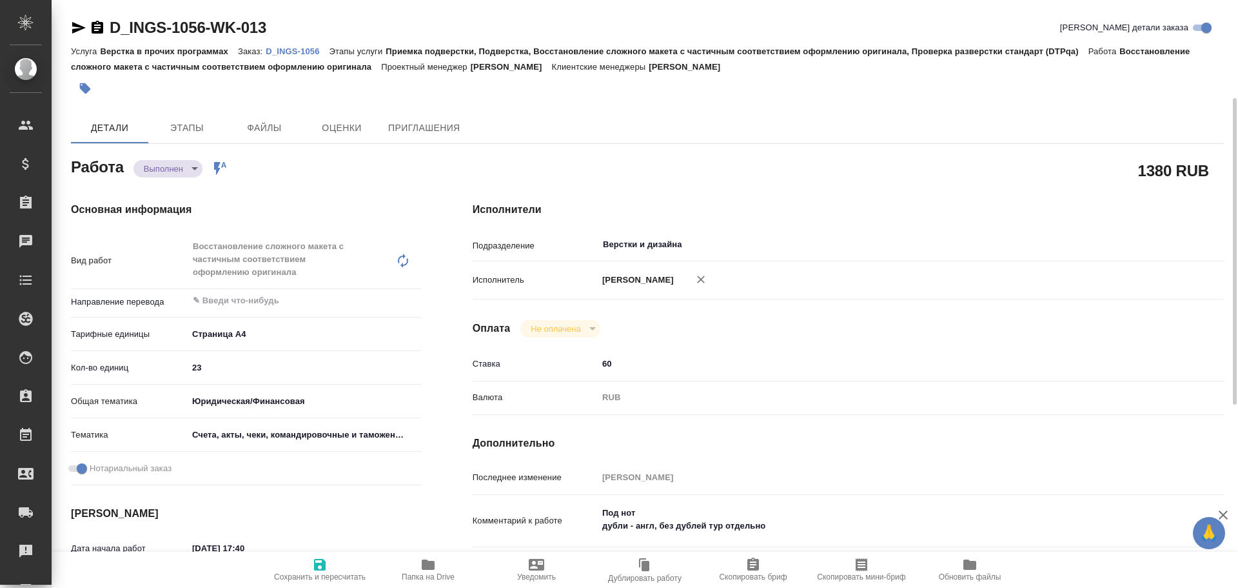
scroll to position [65, 0]
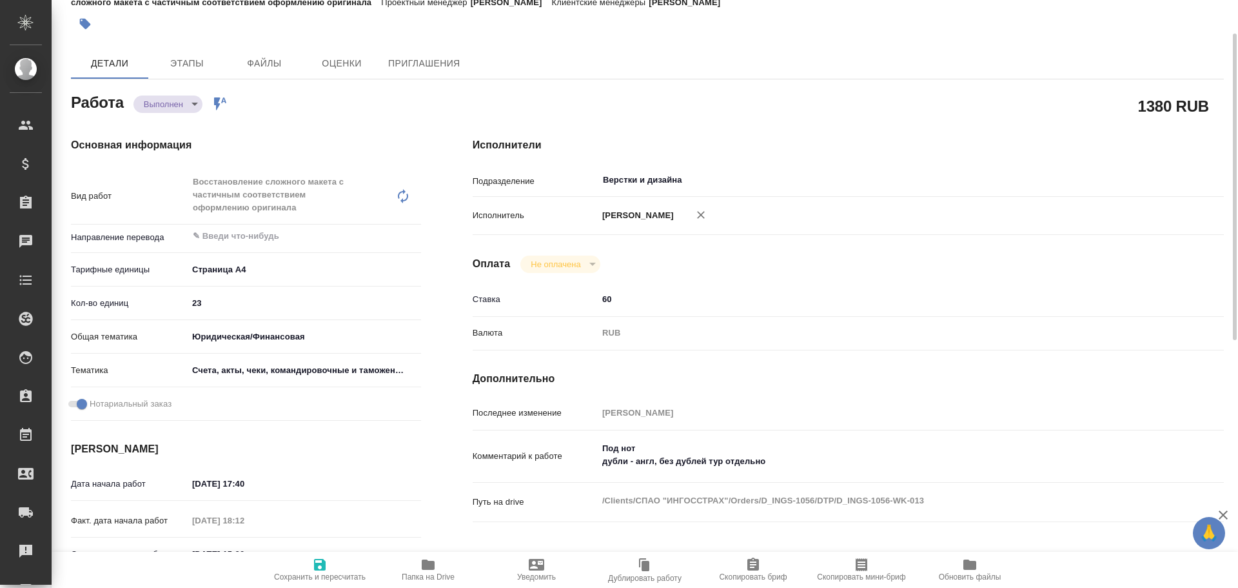
type textarea "x"
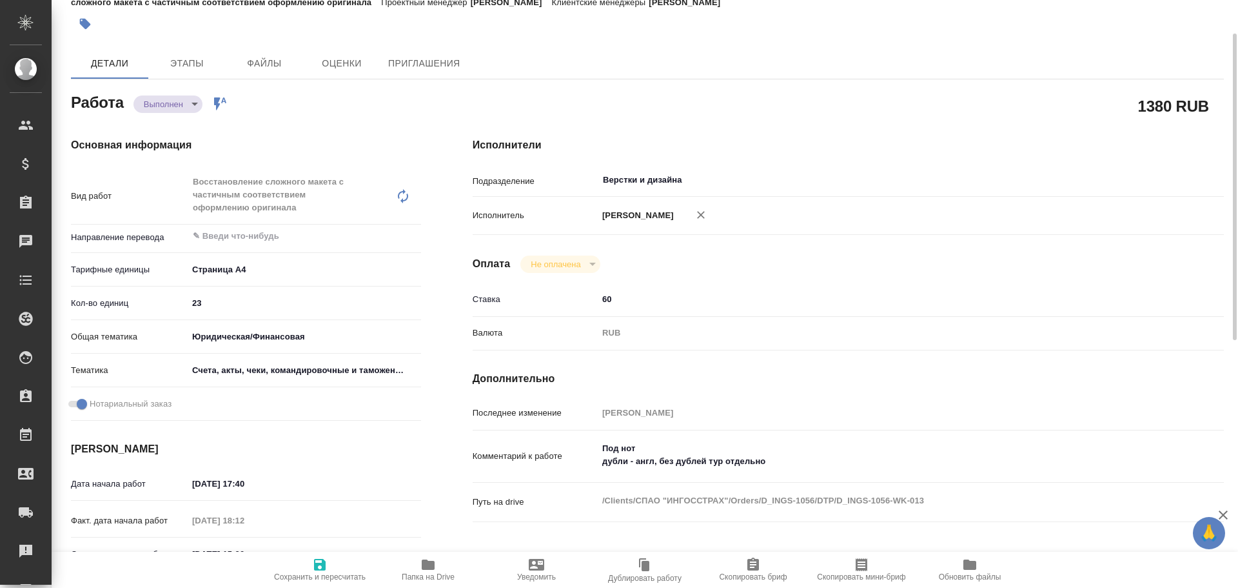
click at [424, 568] on icon "button" at bounding box center [428, 564] width 13 height 10
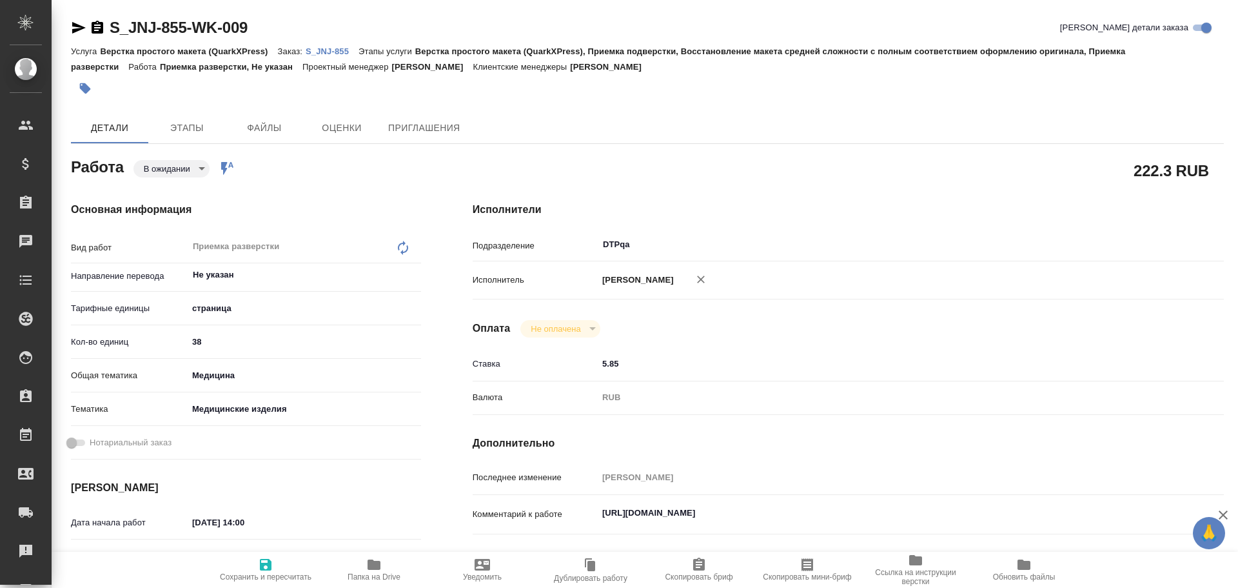
type textarea "x"
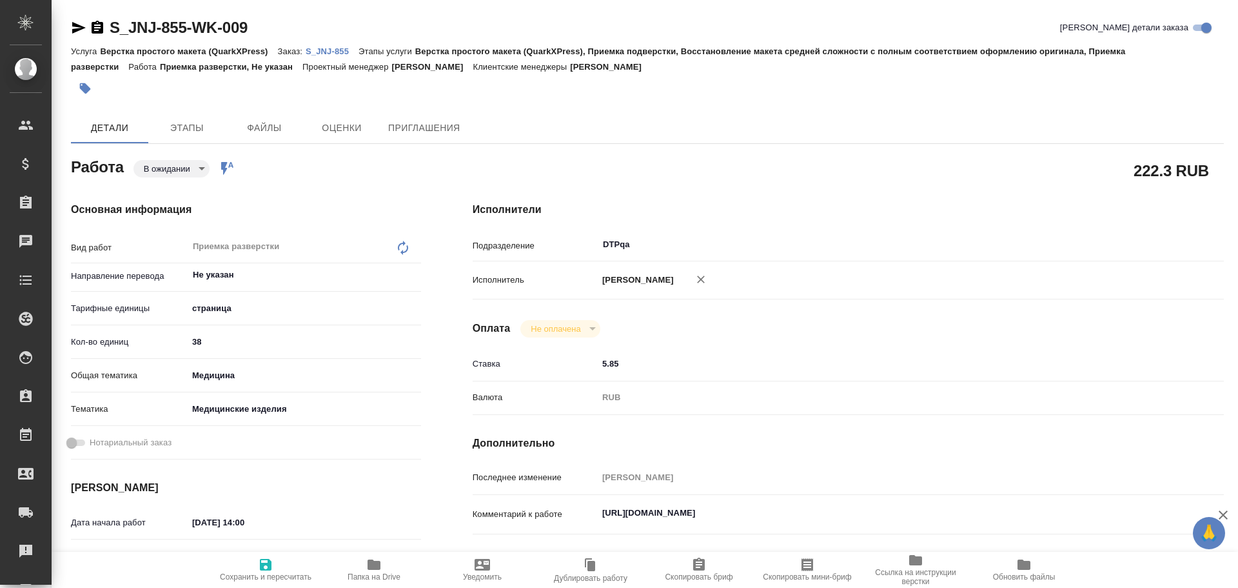
type textarea "x"
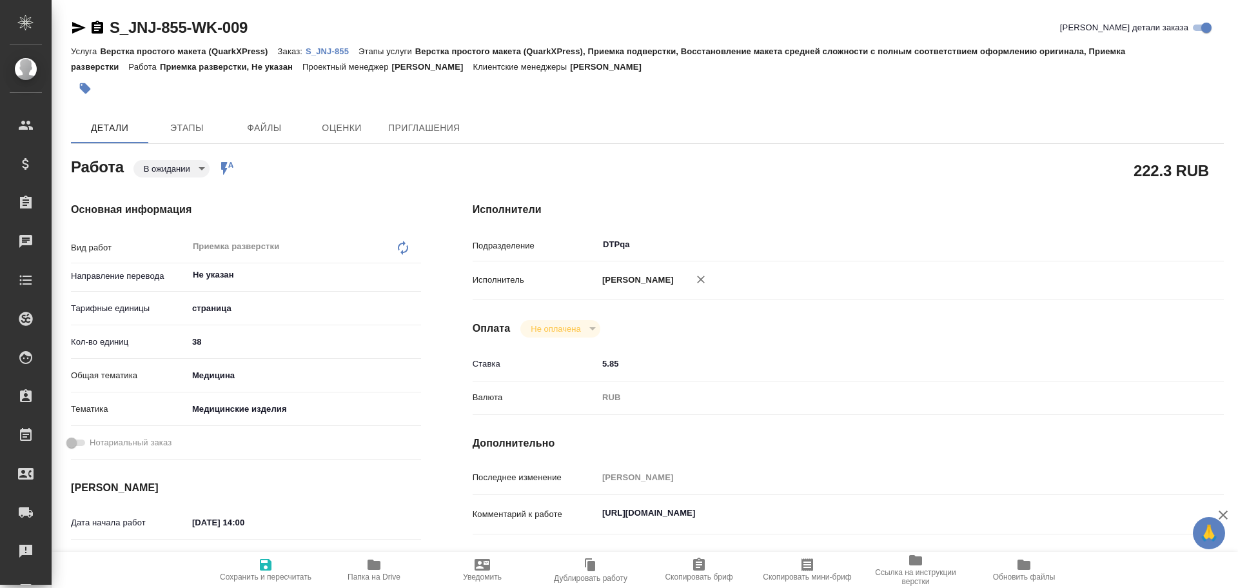
type textarea "x"
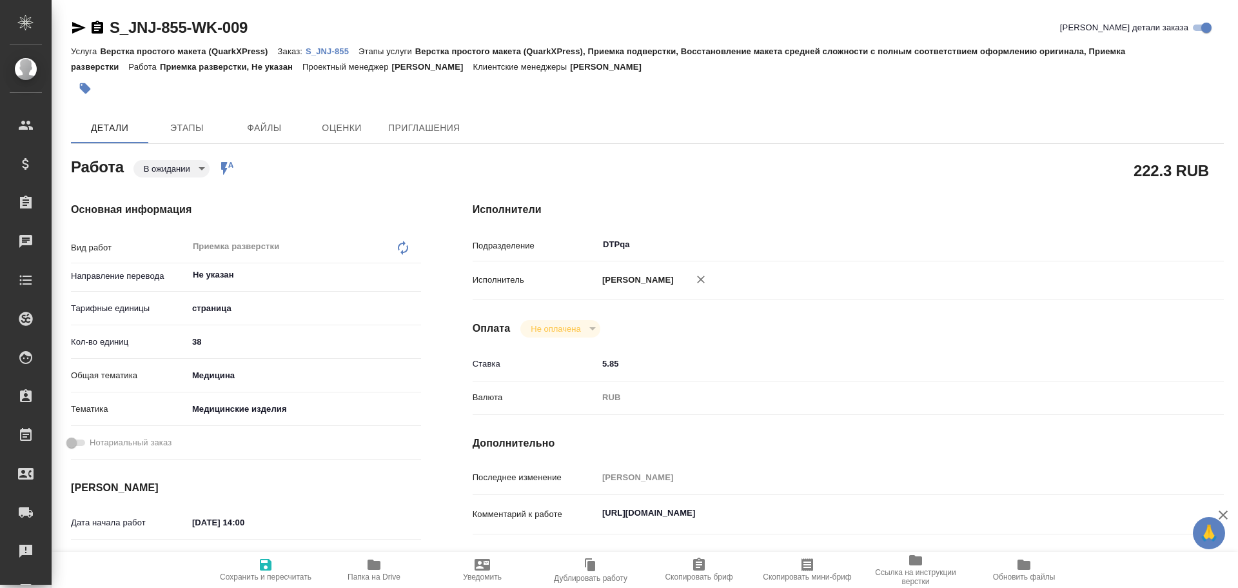
type textarea "x"
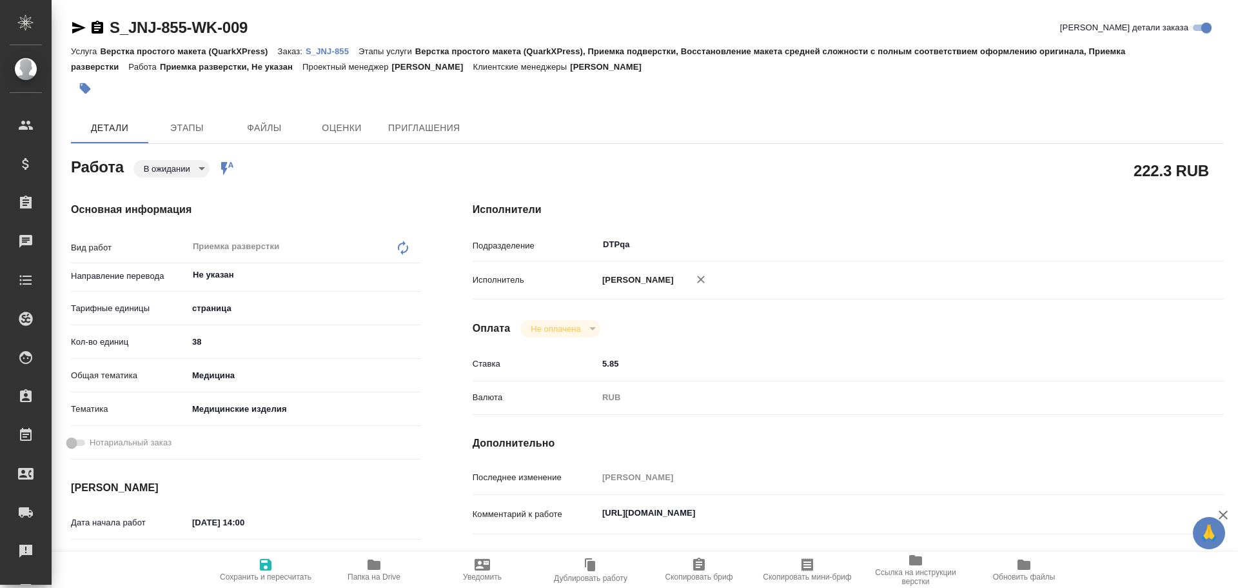
type textarea "x"
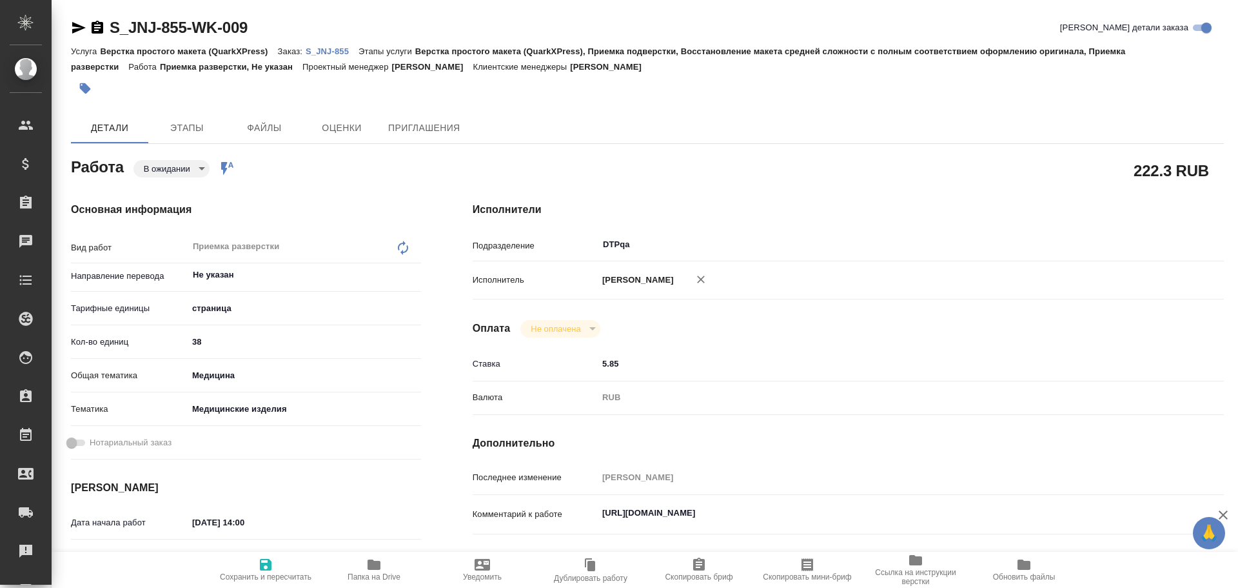
type textarea "x"
drag, startPoint x: 603, startPoint y: 516, endPoint x: 859, endPoint y: 511, distance: 255.5
click at [870, 505] on textarea "[URL][DOMAIN_NAME]" at bounding box center [880, 513] width 562 height 22
type textarea "x"
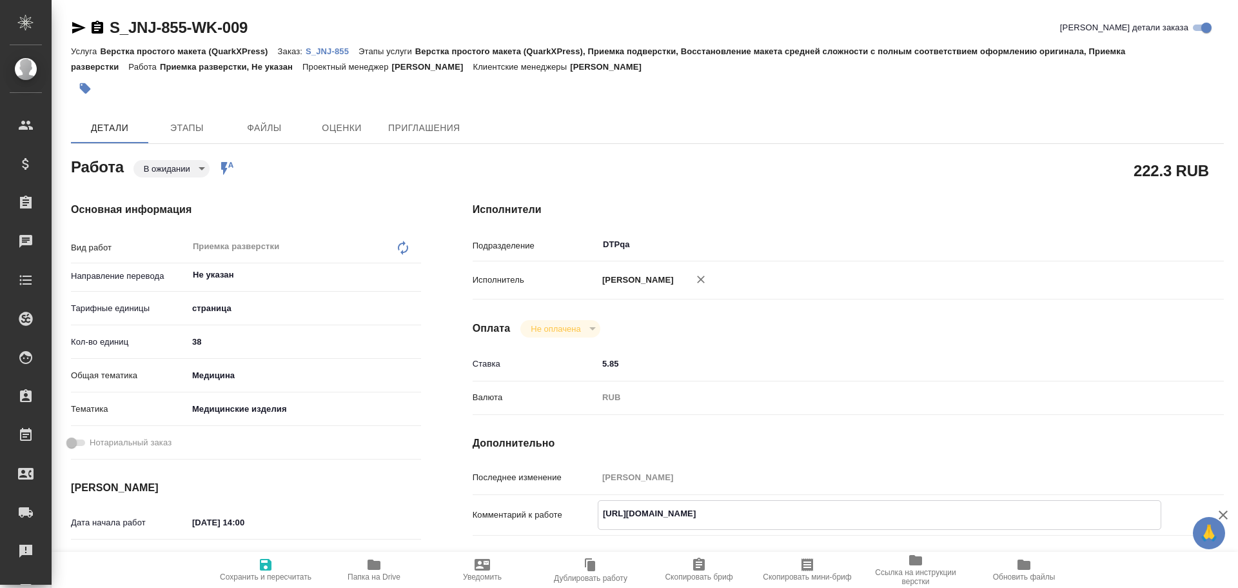
type textarea "x"
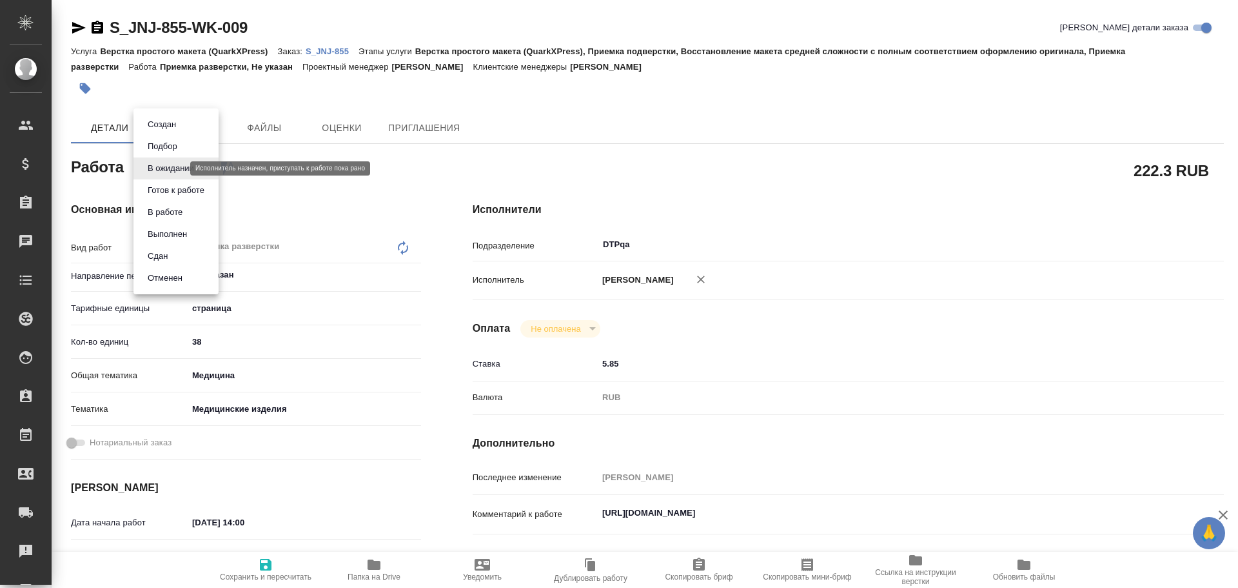
click at [159, 172] on body "🙏 .cls-1 fill:#fff; AWATERA Chulets [PERSON_NAME] Спецификации Заказы 0 Чаты To…" at bounding box center [619, 294] width 1238 height 588
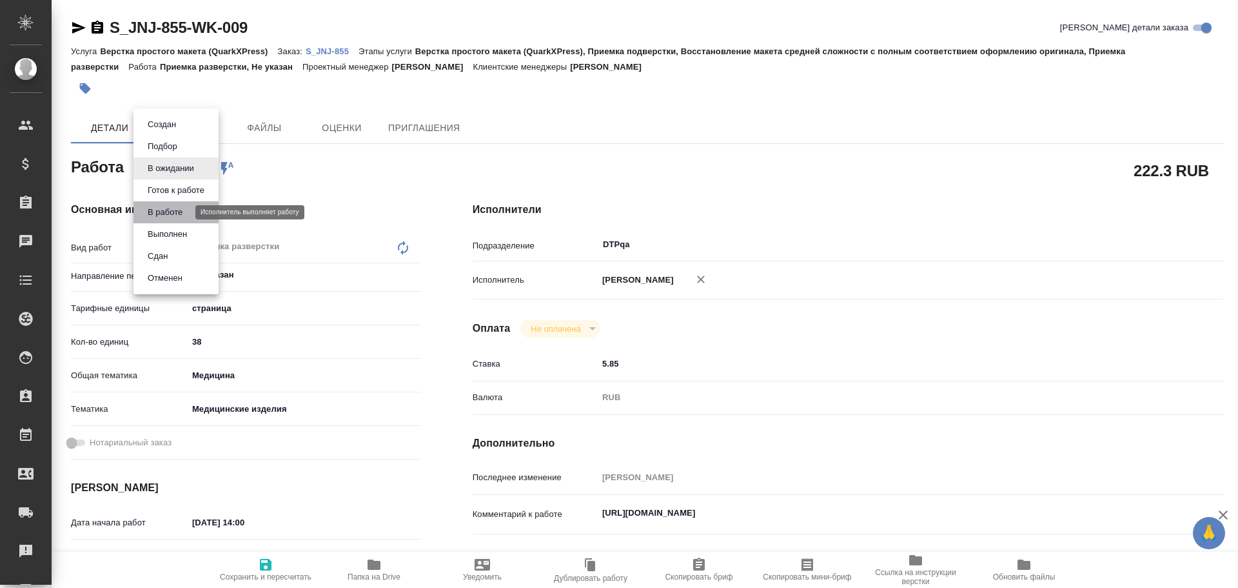
click at [163, 212] on button "В работе" at bounding box center [165, 212] width 43 height 14
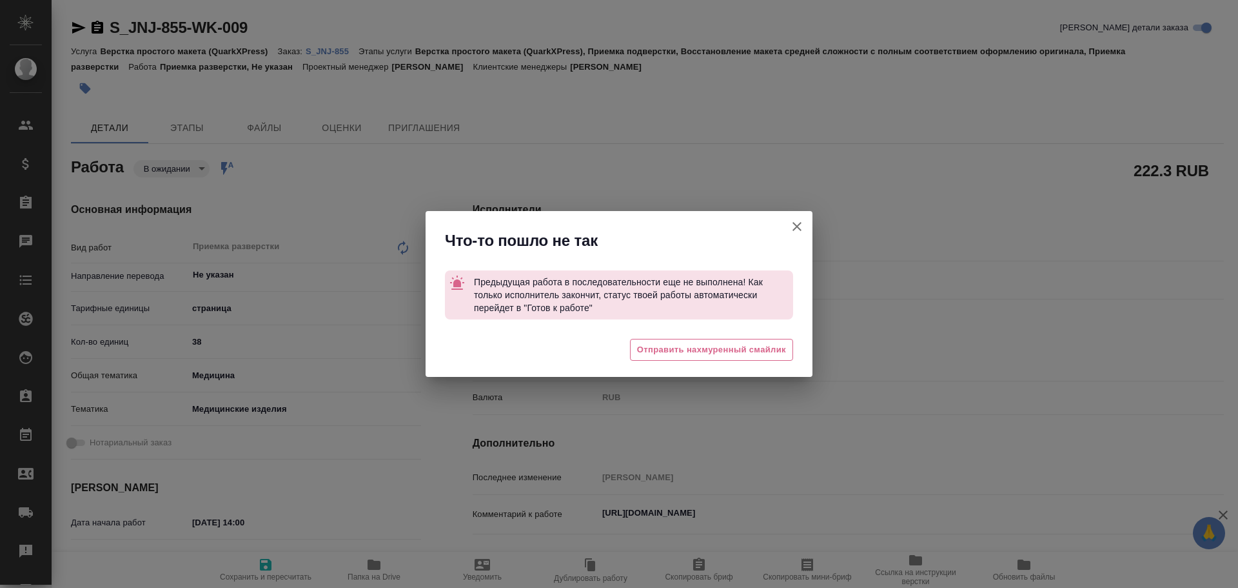
type textarea "x"
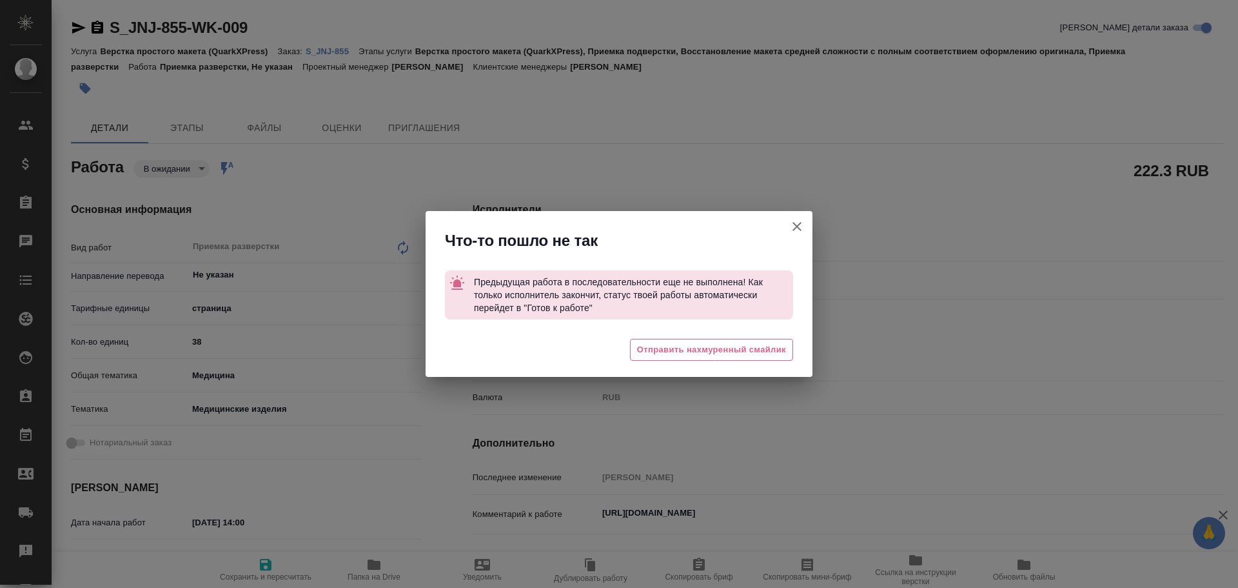
type textarea "x"
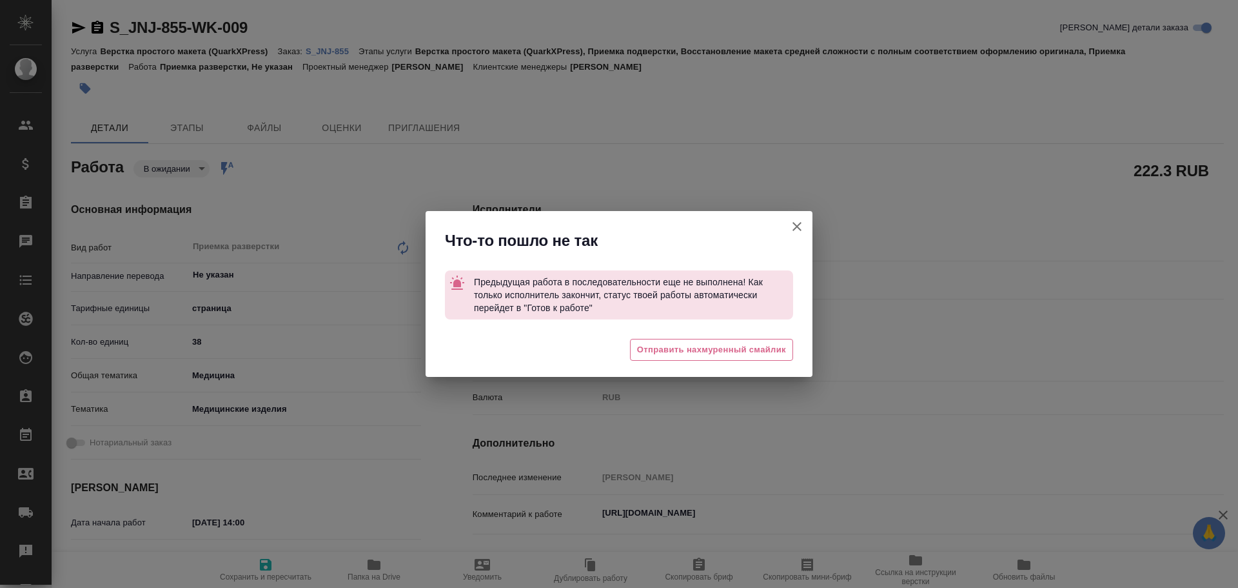
type textarea "x"
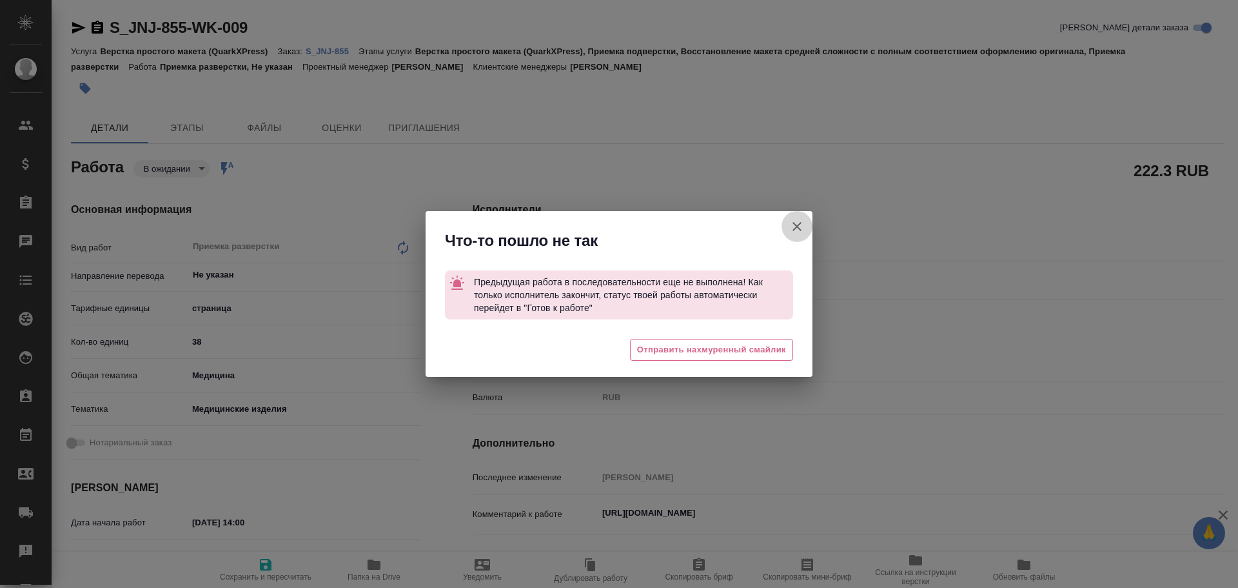
click at [797, 226] on icon "button" at bounding box center [797, 226] width 9 height 9
type textarea "x"
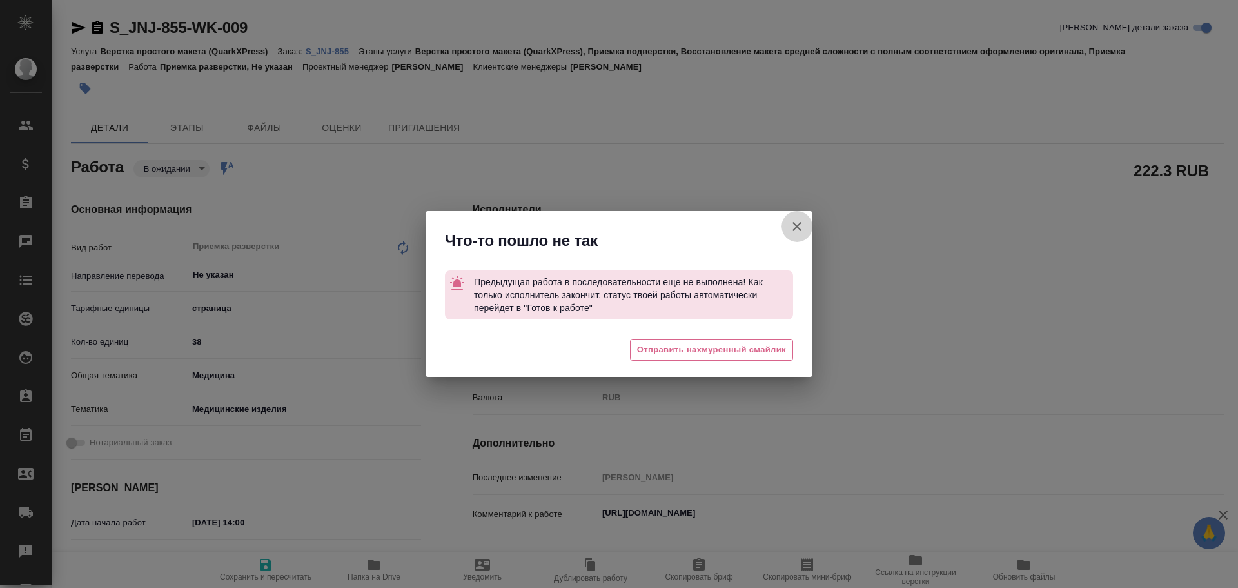
type textarea "x"
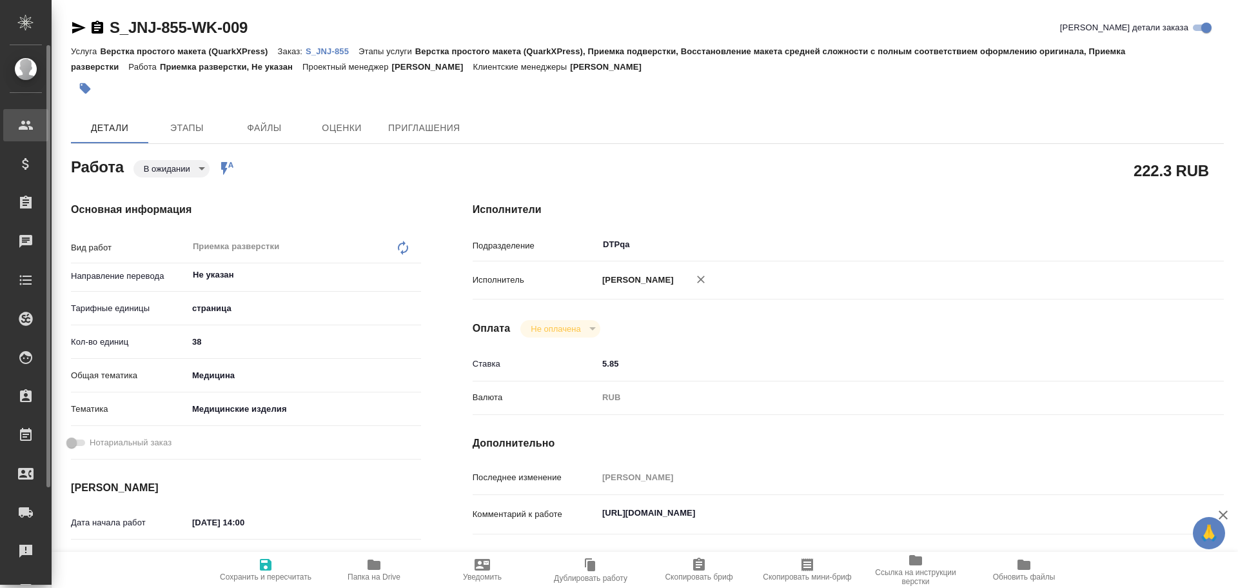
type textarea "x"
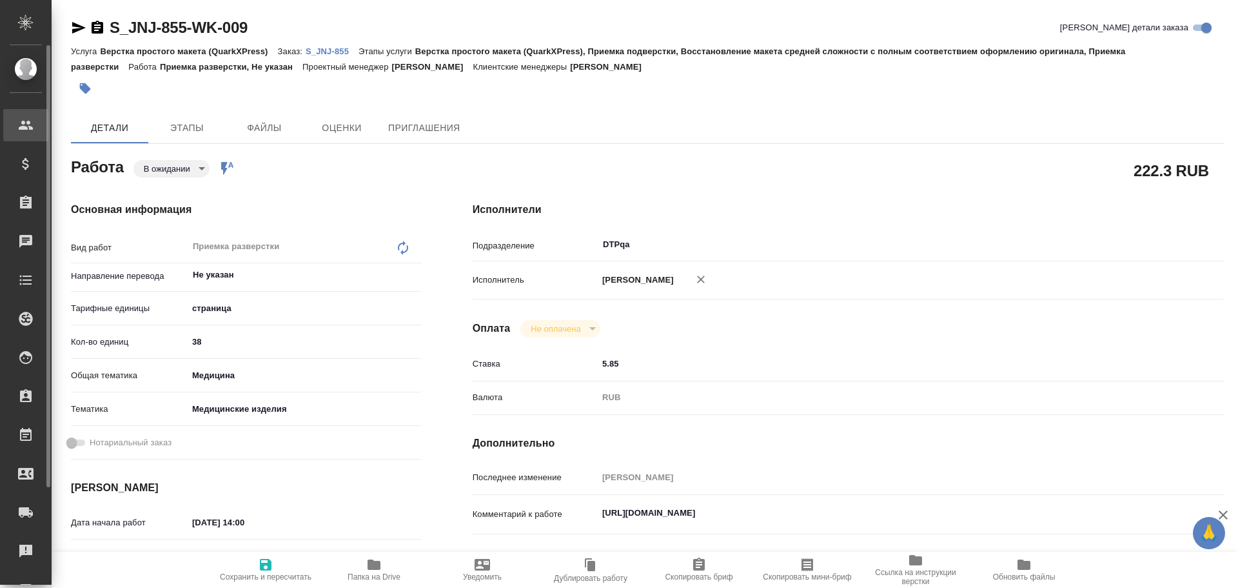
type textarea "x"
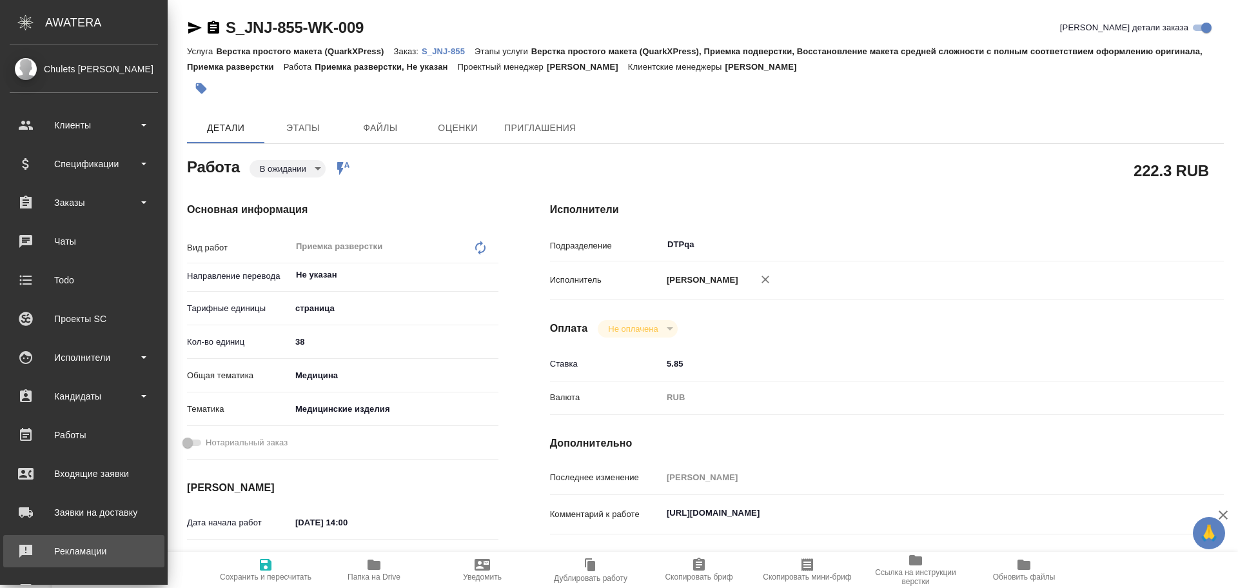
type textarea "x"
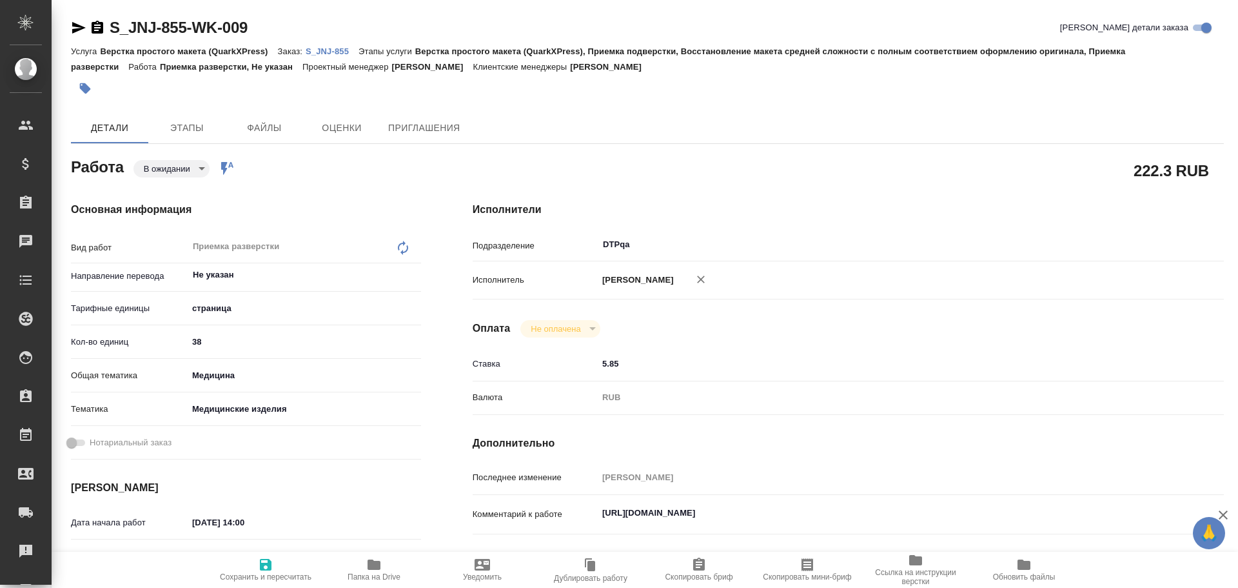
type textarea "x"
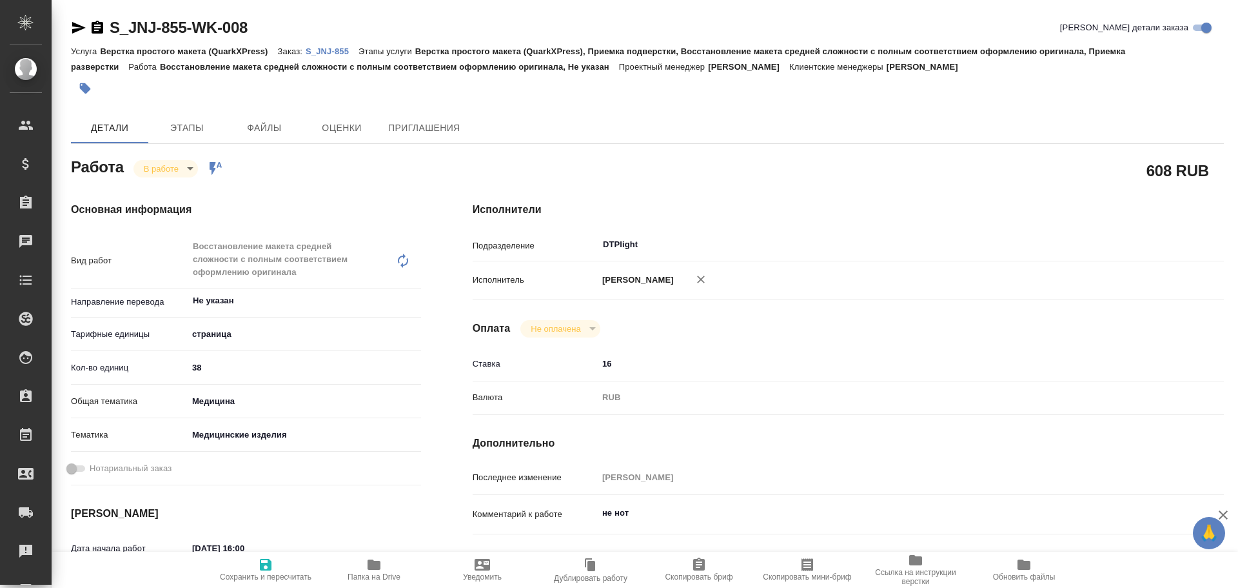
type textarea "x"
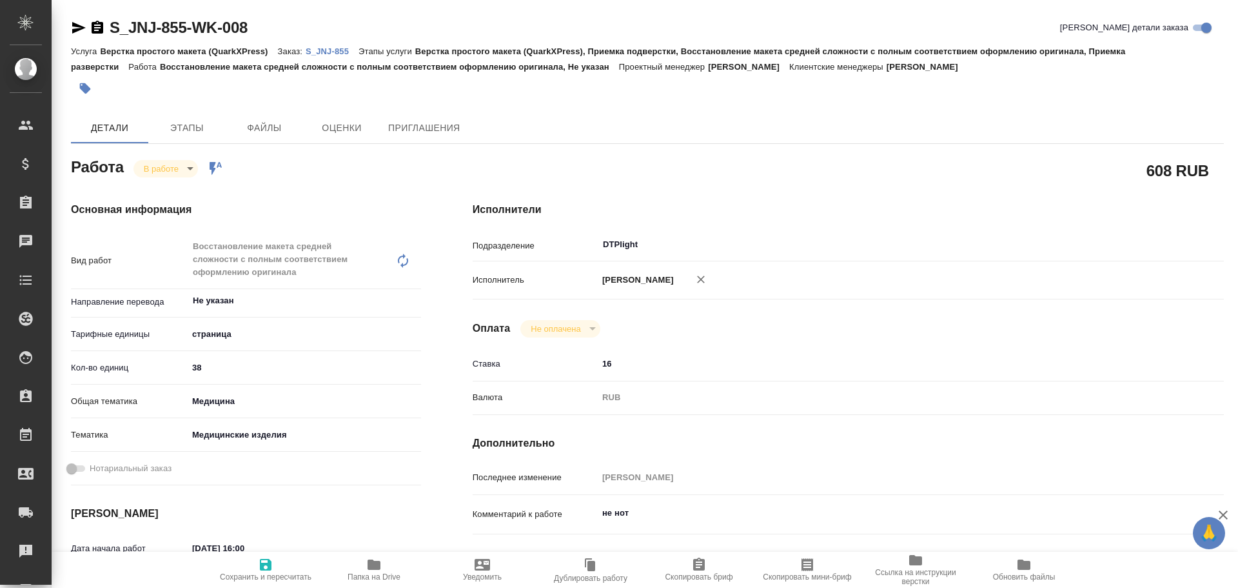
type textarea "x"
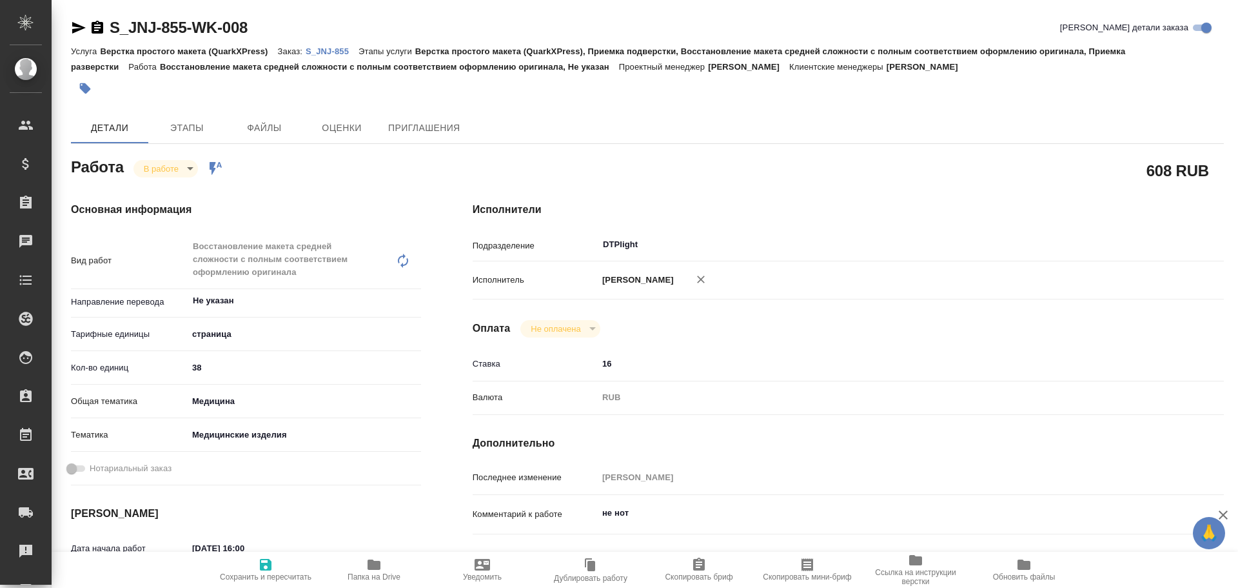
type textarea "x"
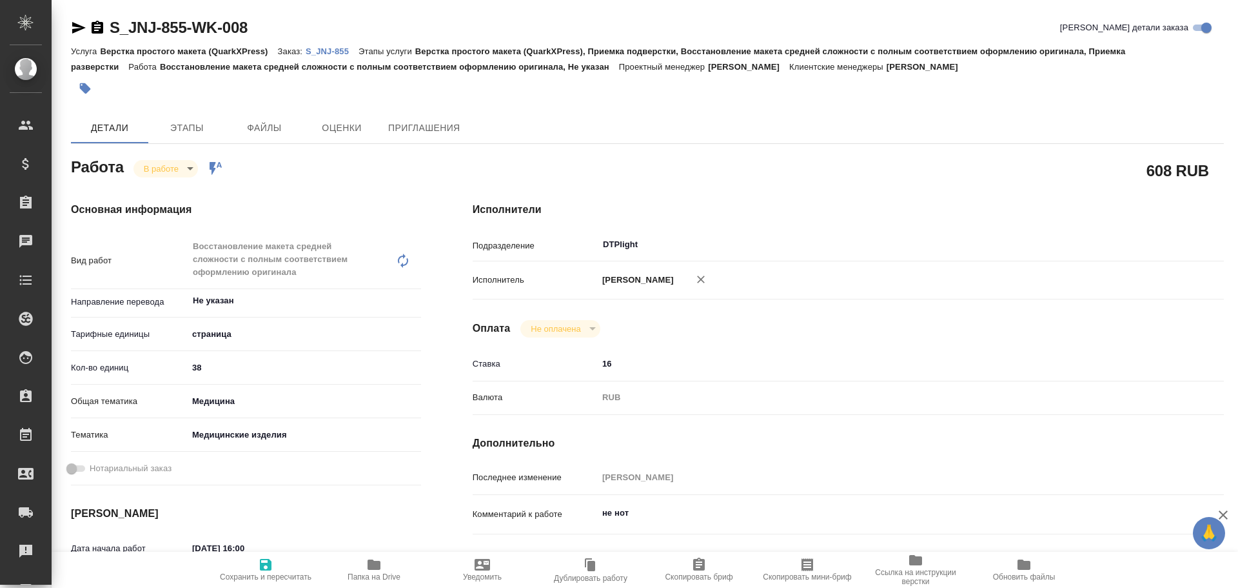
type textarea "x"
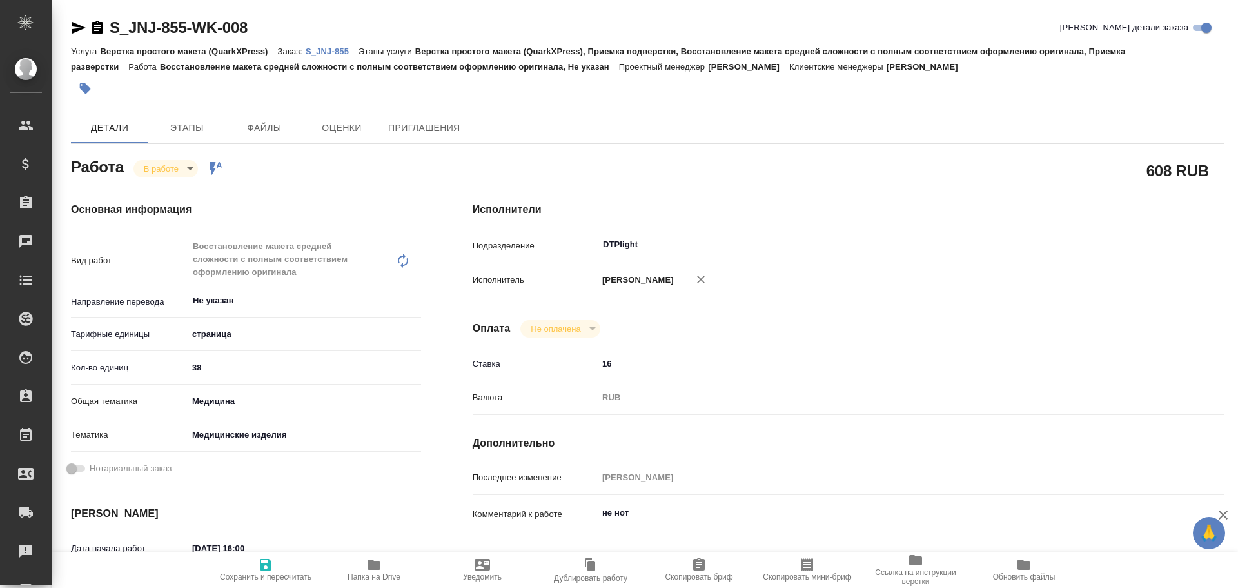
type textarea "x"
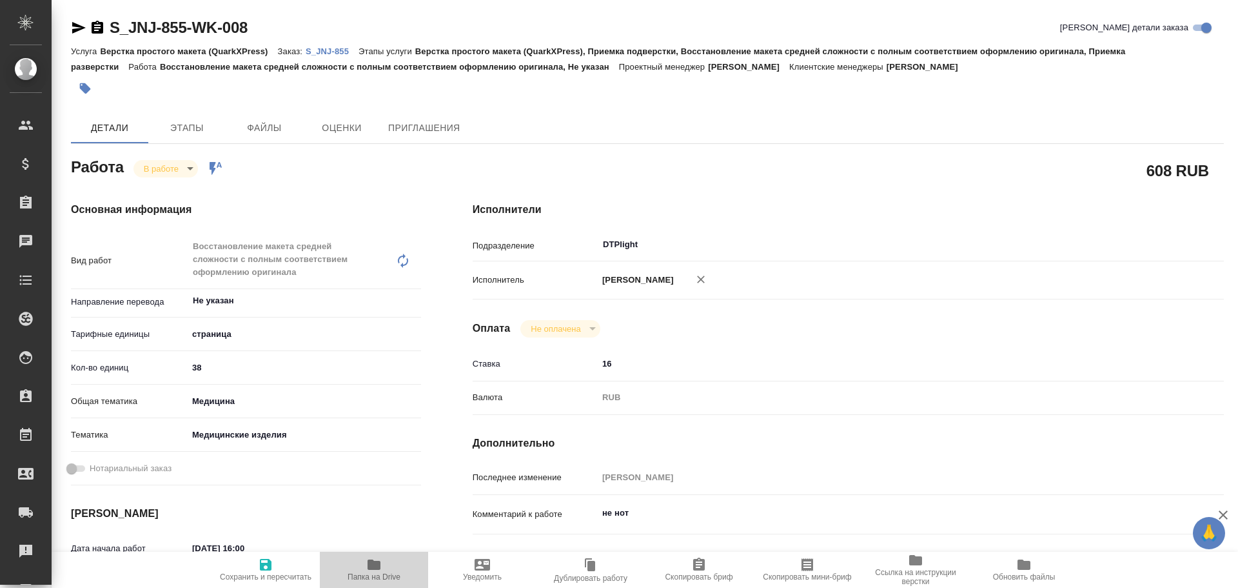
click at [372, 568] on icon "button" at bounding box center [374, 564] width 13 height 10
type textarea "x"
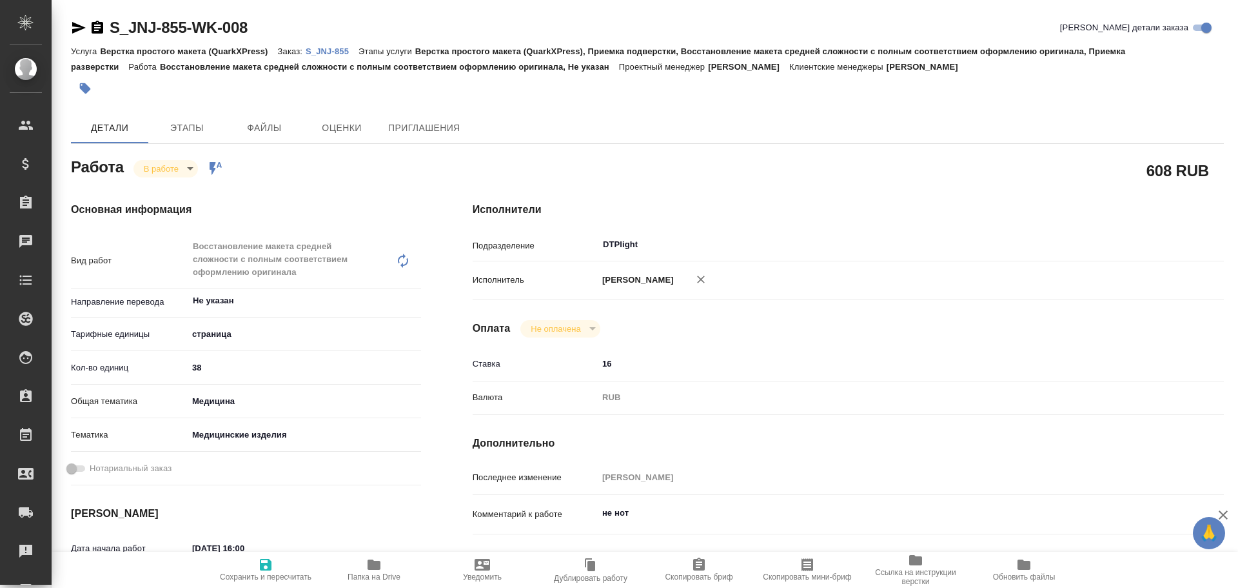
type textarea "x"
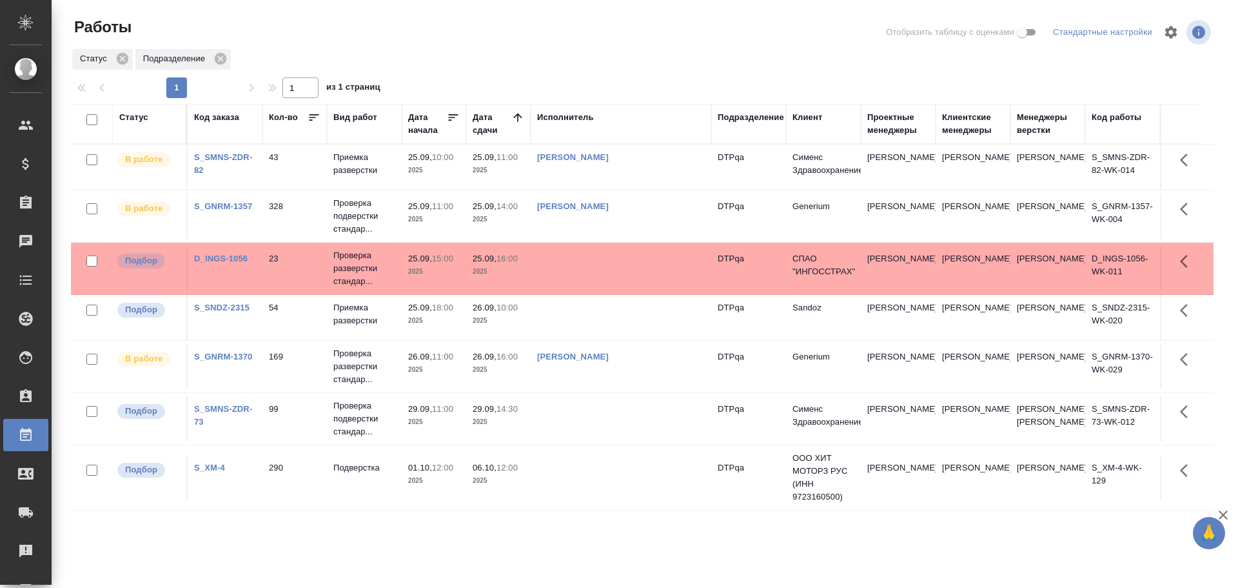
click at [584, 377] on td "[PERSON_NAME]" at bounding box center [621, 366] width 181 height 45
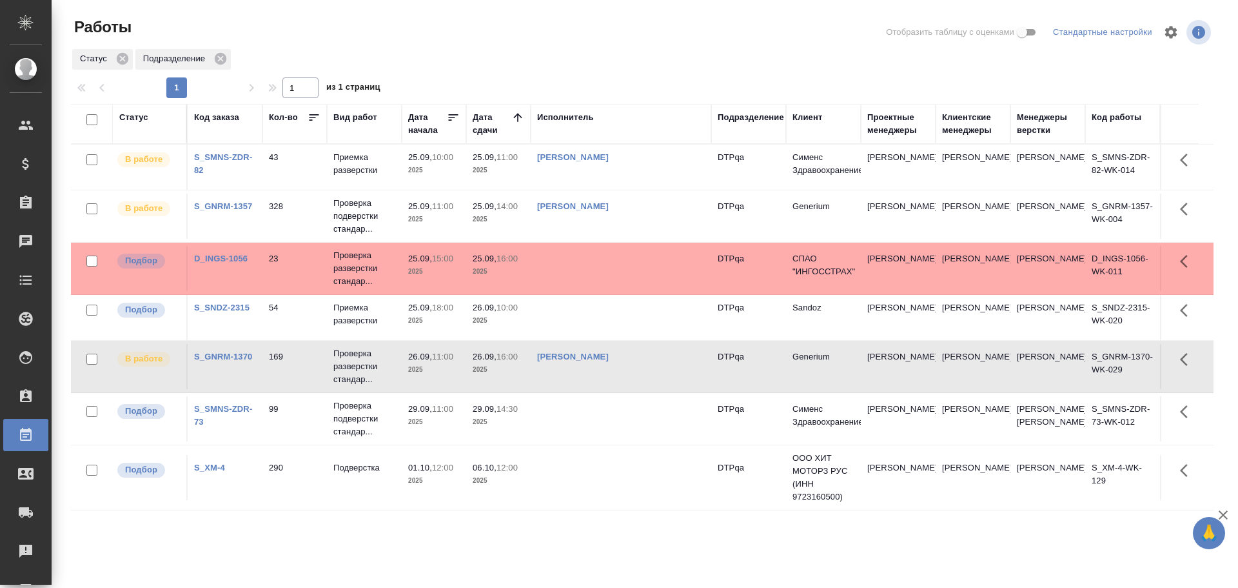
click at [584, 377] on td "[PERSON_NAME]" at bounding box center [621, 366] width 181 height 45
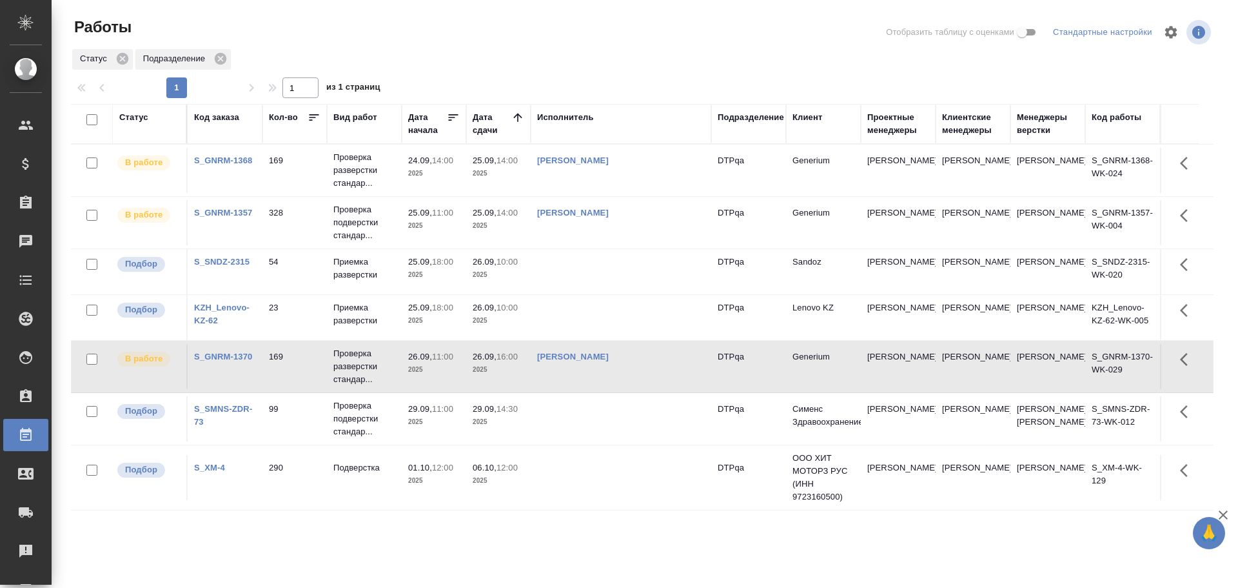
click at [130, 116] on div "Статус" at bounding box center [133, 117] width 29 height 13
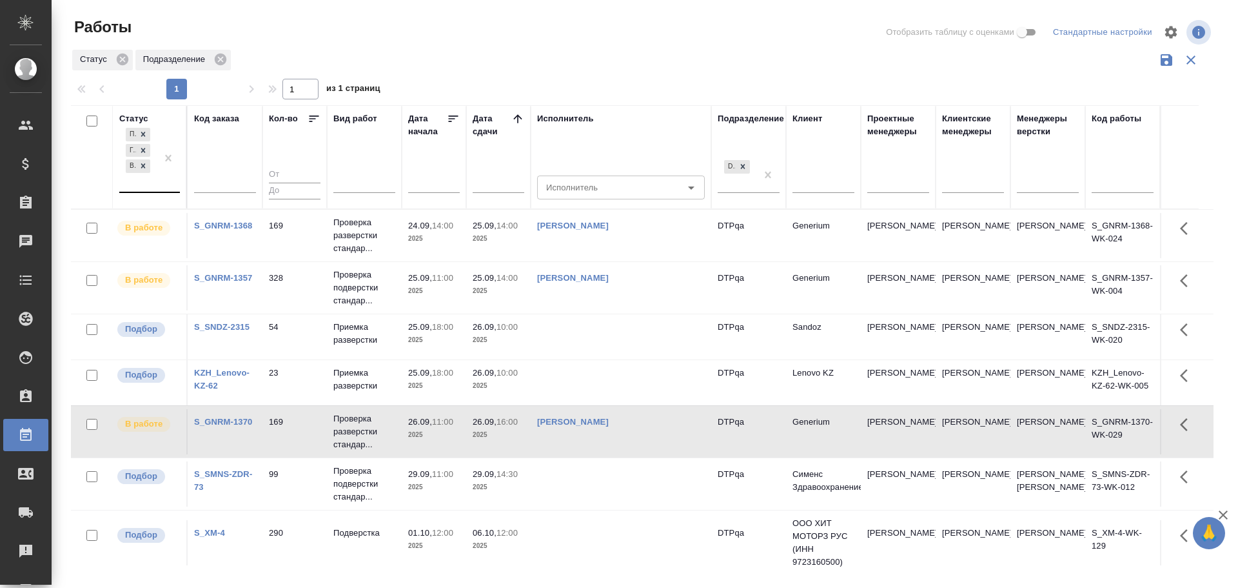
click at [132, 186] on div "Подбор Готов к работе В работе" at bounding box center [137, 158] width 37 height 66
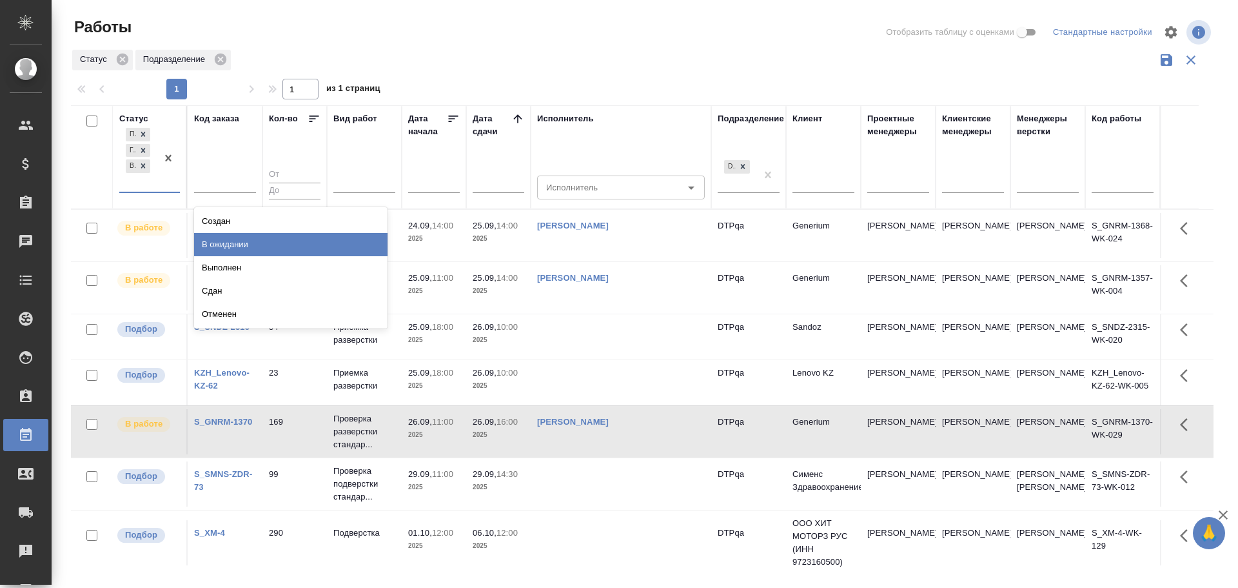
click at [215, 245] on div "В ожидании" at bounding box center [291, 244] width 194 height 23
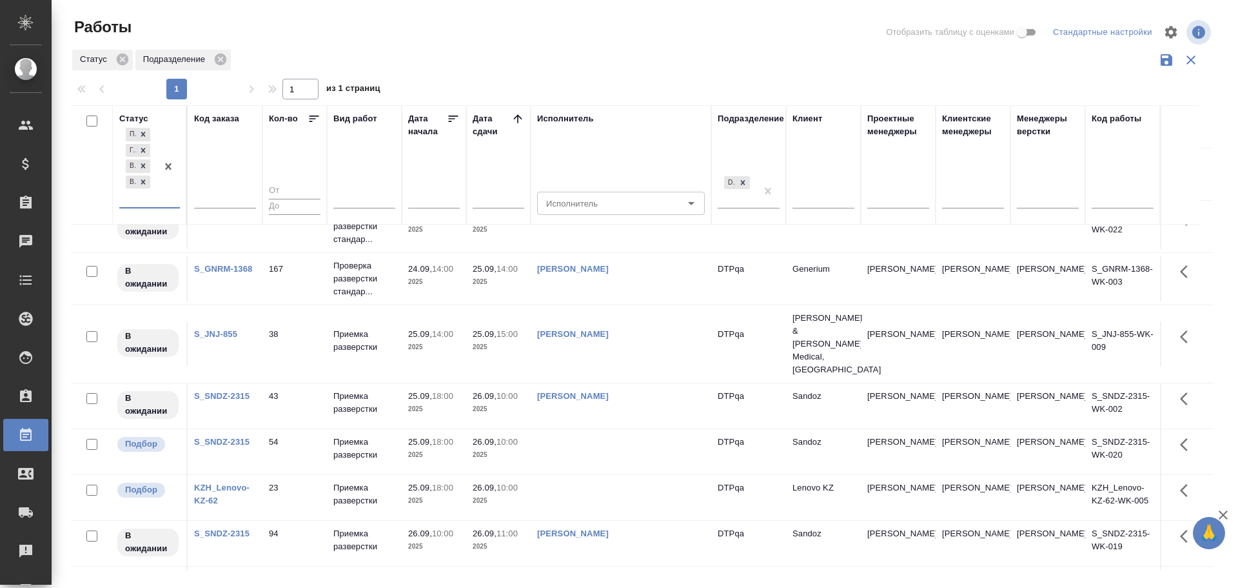
scroll to position [128, 0]
click at [582, 435] on td at bounding box center [621, 452] width 181 height 45
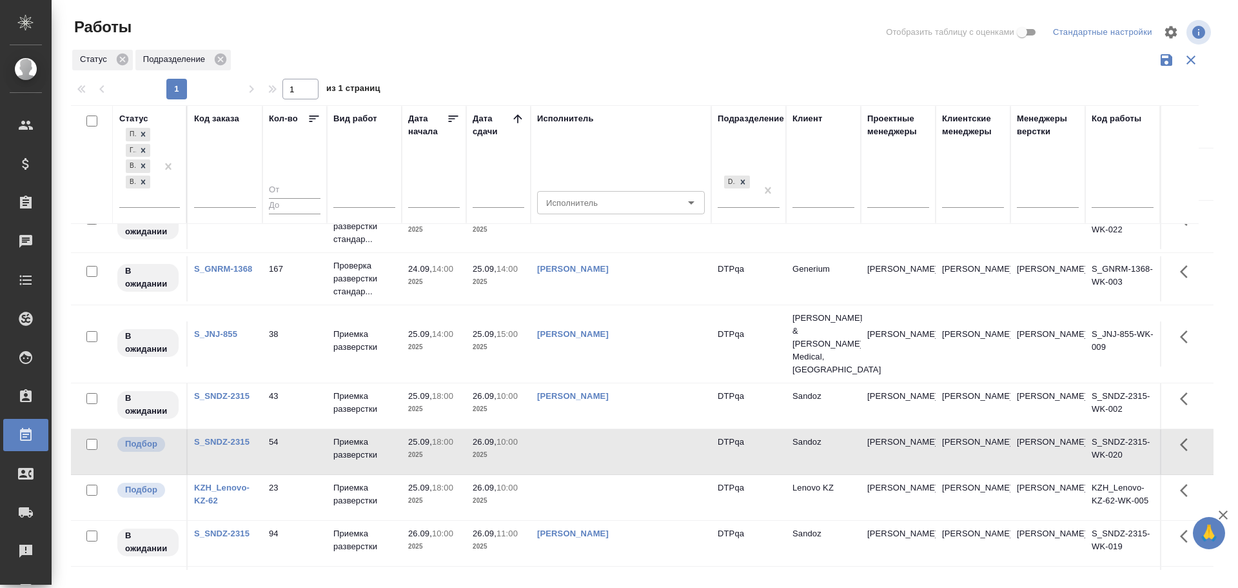
click at [582, 435] on td at bounding box center [621, 451] width 181 height 45
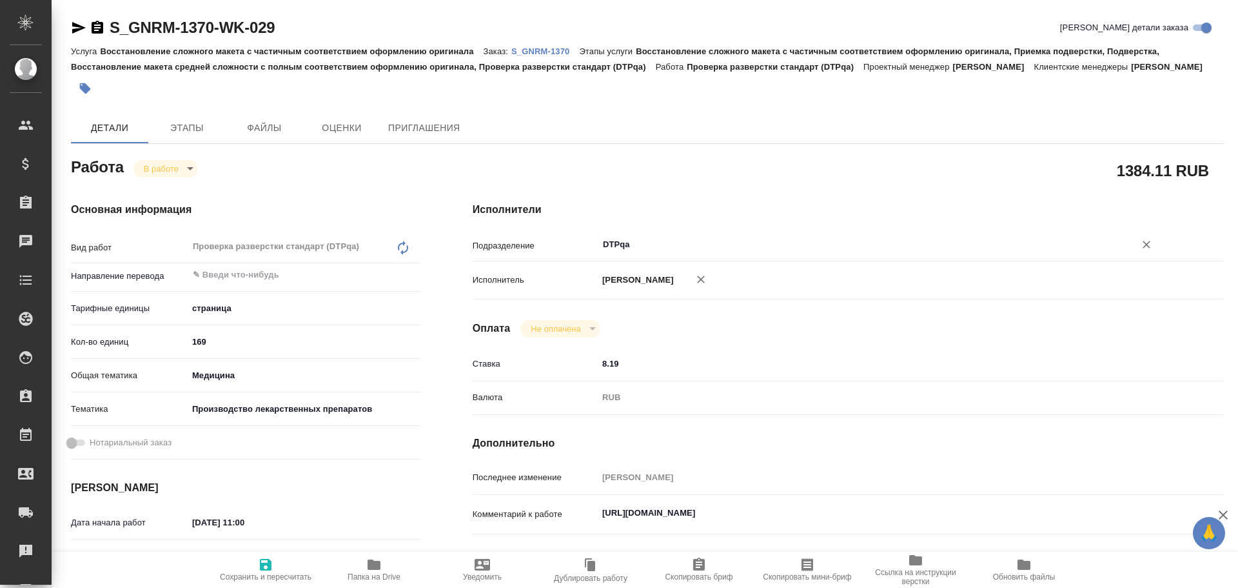
type textarea "x"
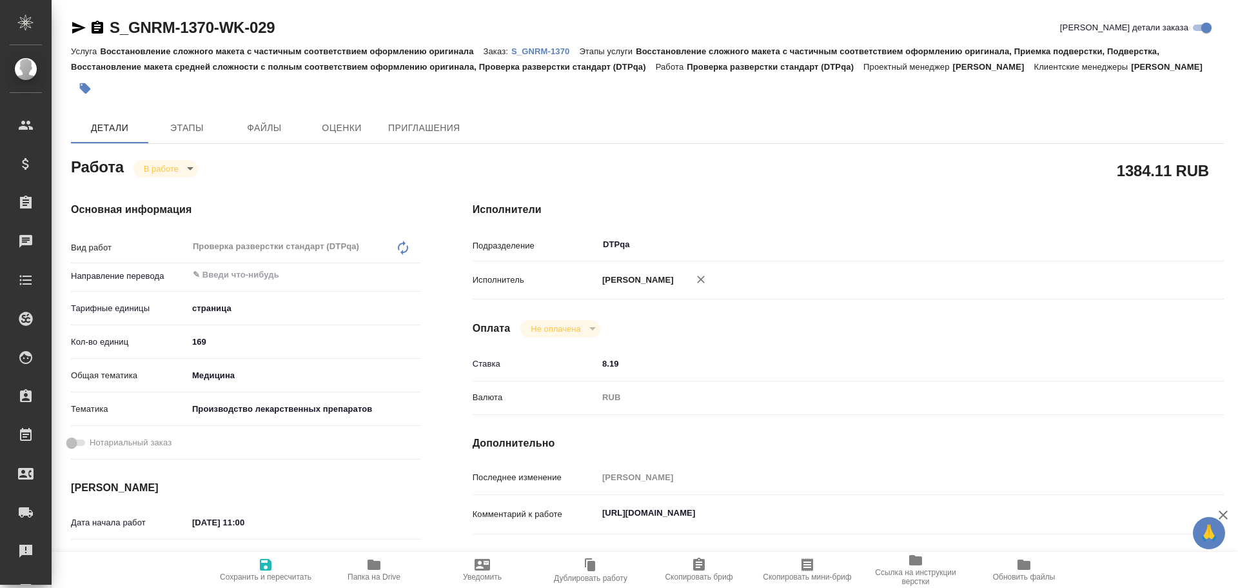
type textarea "x"
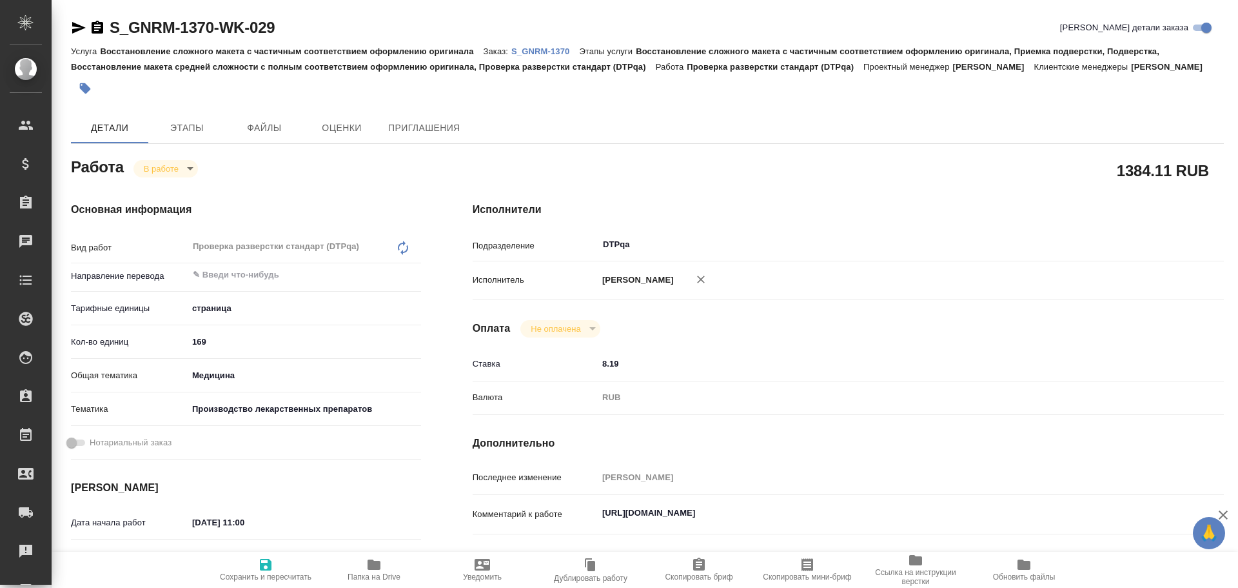
type textarea "x"
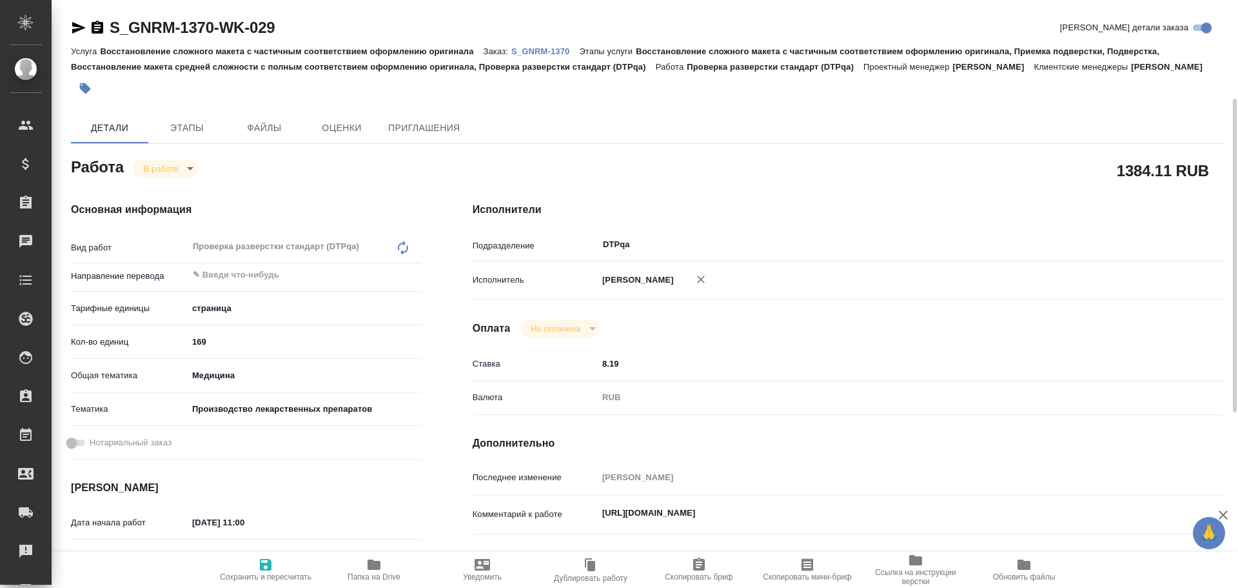
scroll to position [129, 0]
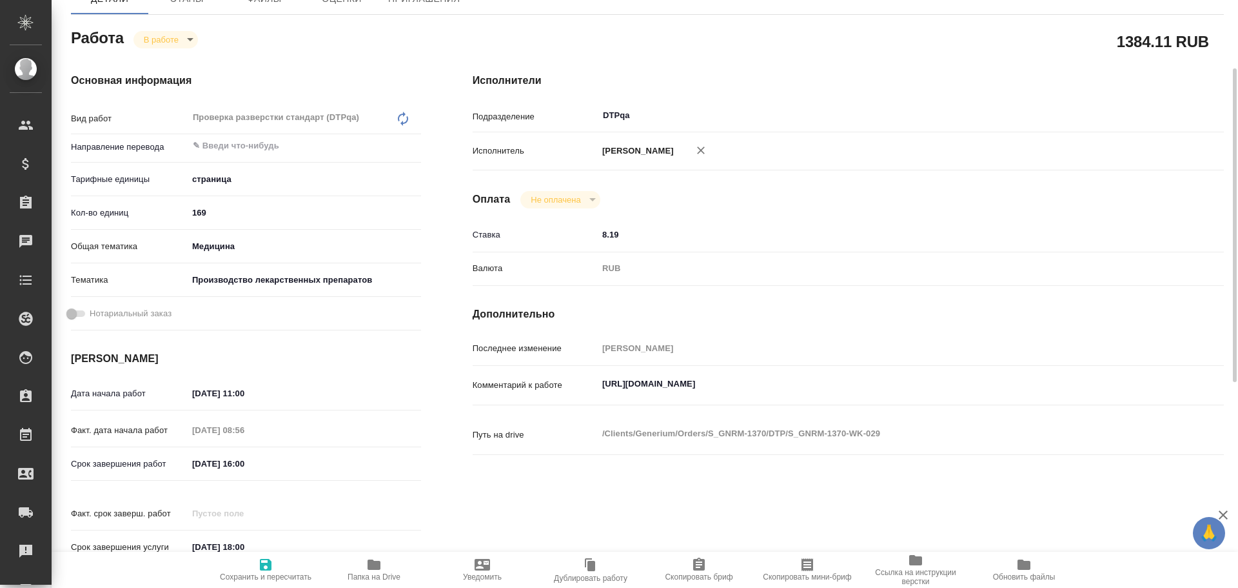
type textarea "x"
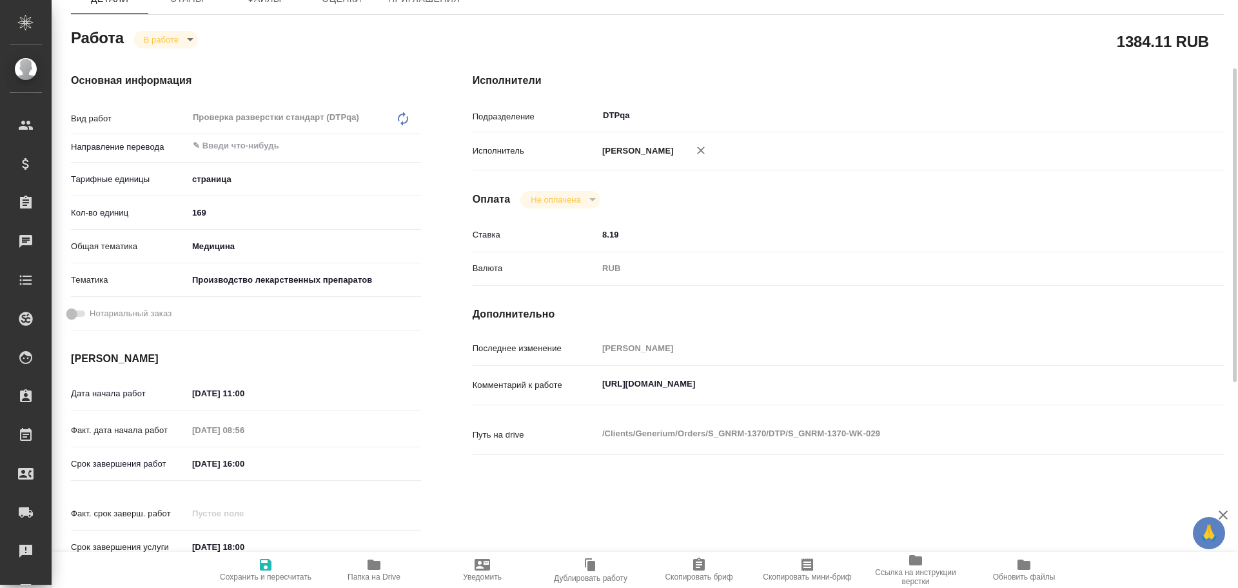
click at [598, 381] on div "Комментарий к работе [URL][DOMAIN_NAME] x" at bounding box center [848, 385] width 751 height 28
drag, startPoint x: 599, startPoint y: 382, endPoint x: 844, endPoint y: 381, distance: 245.1
click at [844, 381] on textarea "[URL][DOMAIN_NAME]" at bounding box center [880, 384] width 562 height 22
type textarea "x"
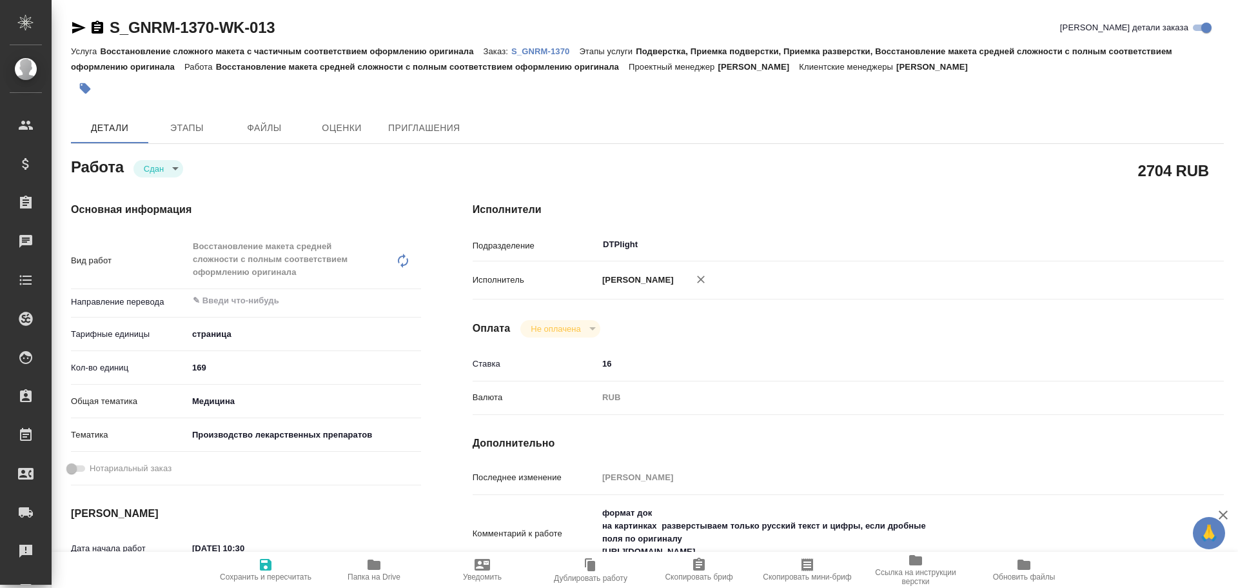
type textarea "x"
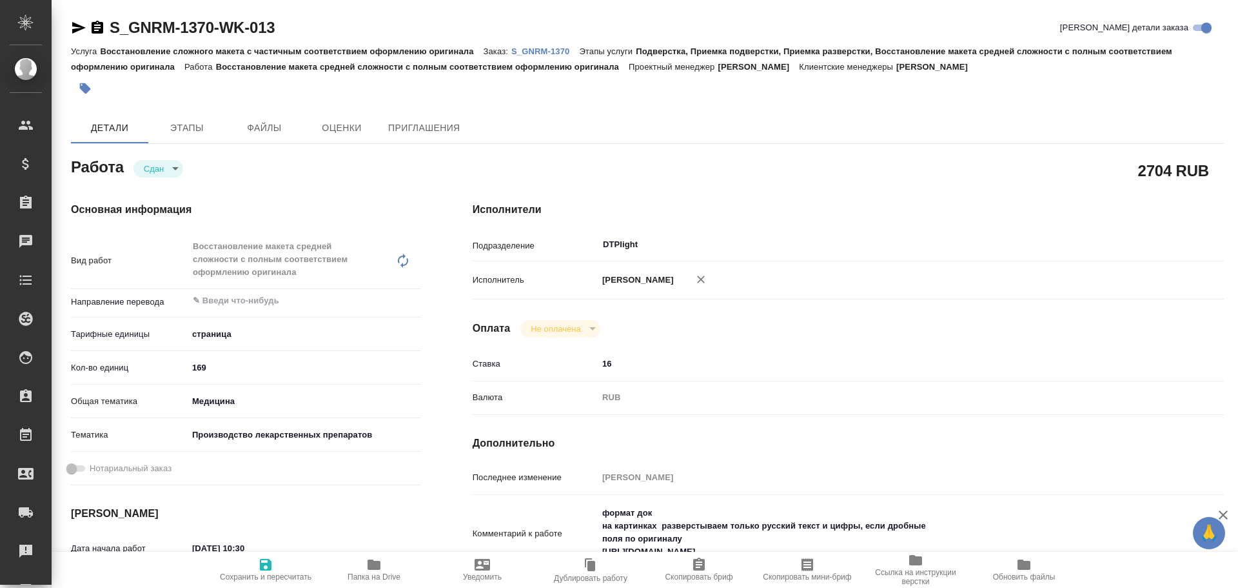
type textarea "x"
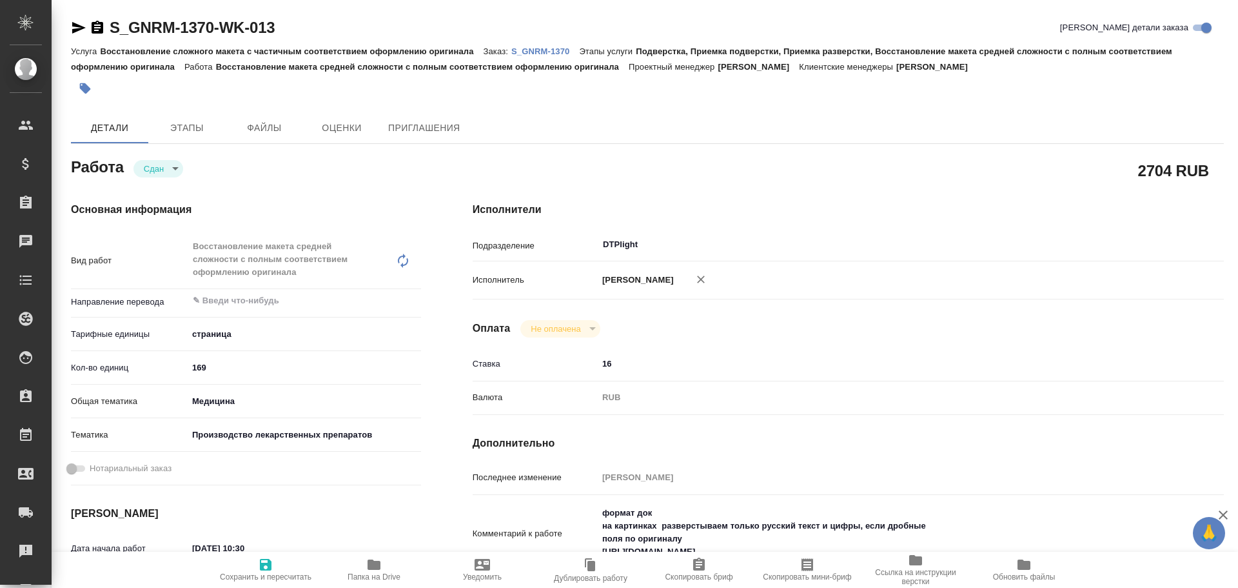
type textarea "x"
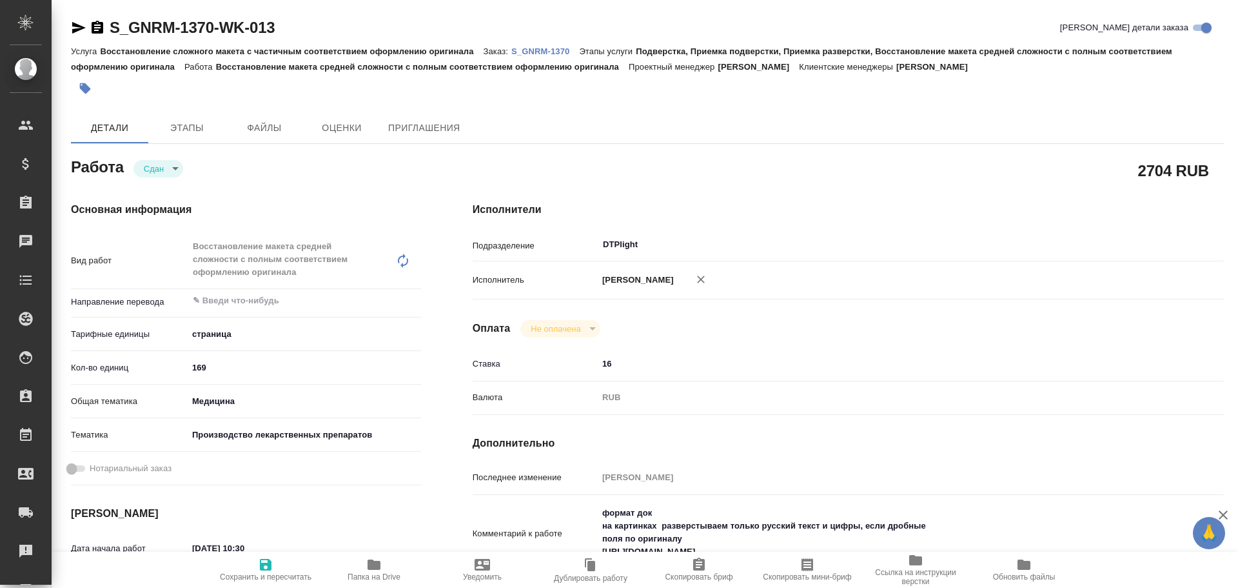
scroll to position [65, 0]
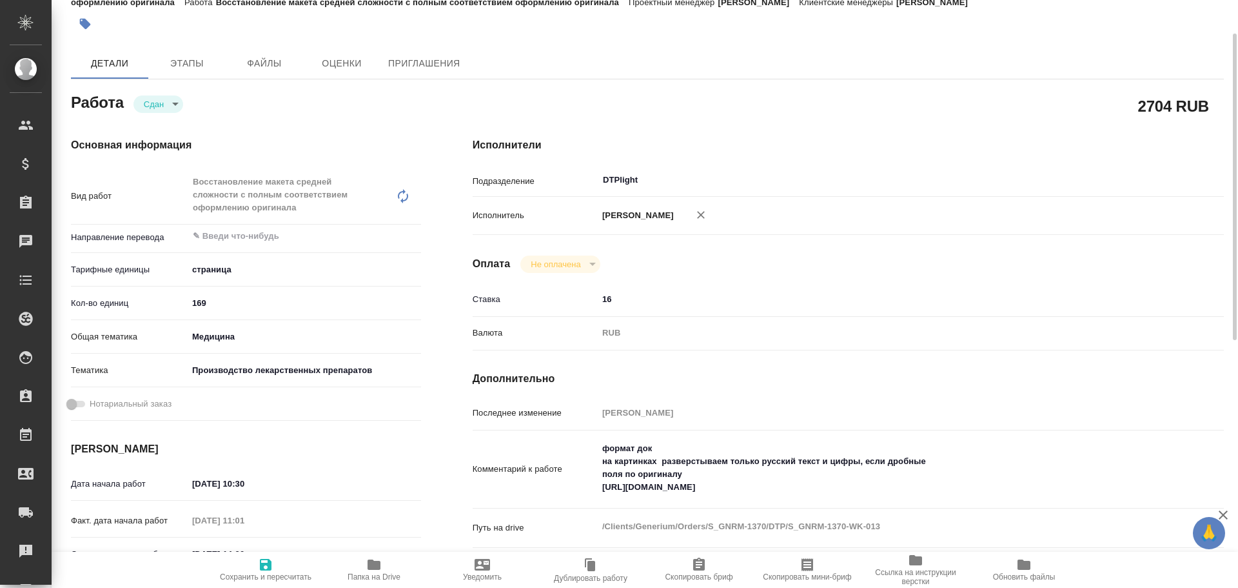
type textarea "x"
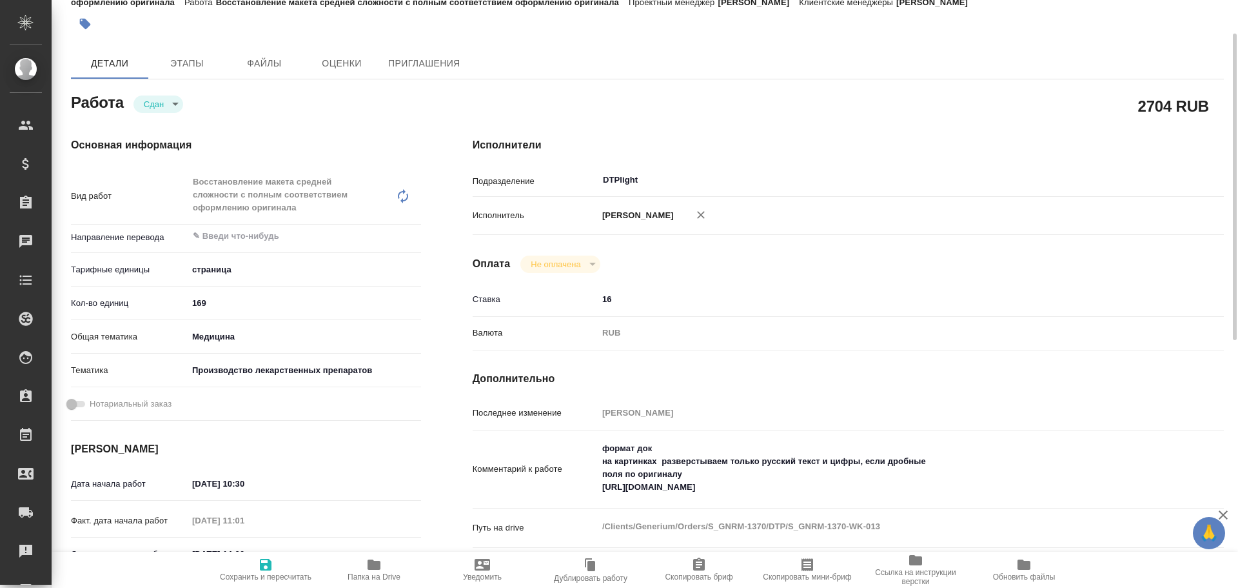
type textarea "x"
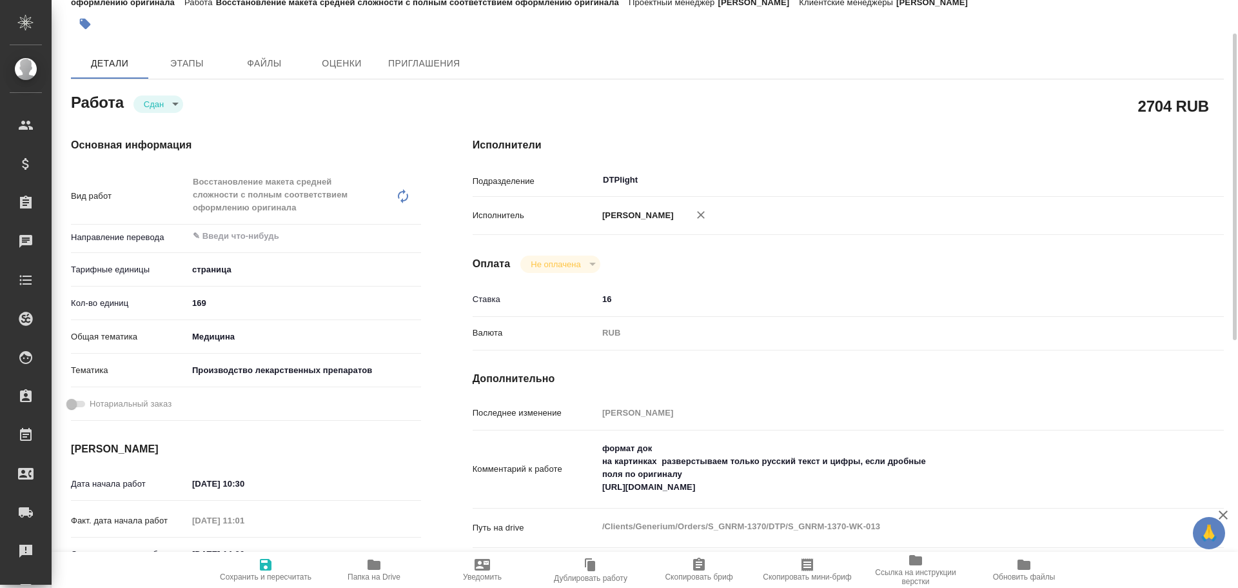
scroll to position [129, 0]
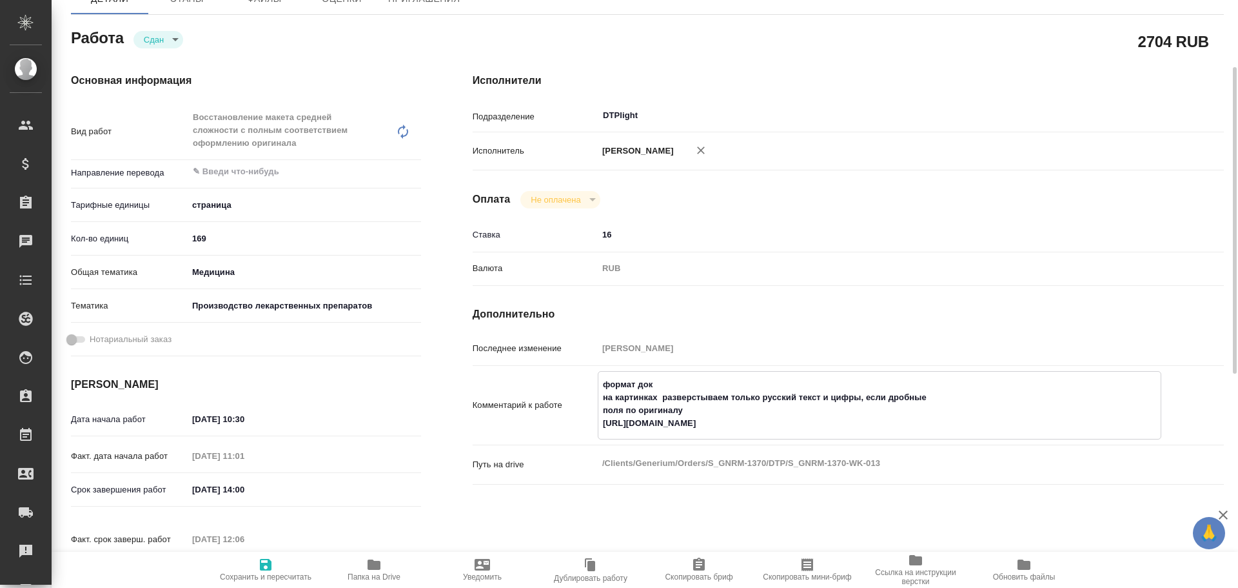
drag, startPoint x: 600, startPoint y: 437, endPoint x: 818, endPoint y: 435, distance: 218.0
click at [818, 434] on textarea "формат док на картинках разверстываем только русский текст и цифры, если дробны…" at bounding box center [880, 403] width 562 height 61
type textarea "x"
drag, startPoint x: 381, startPoint y: 568, endPoint x: 424, endPoint y: 548, distance: 47.4
click at [381, 568] on icon "button" at bounding box center [374, 564] width 13 height 10
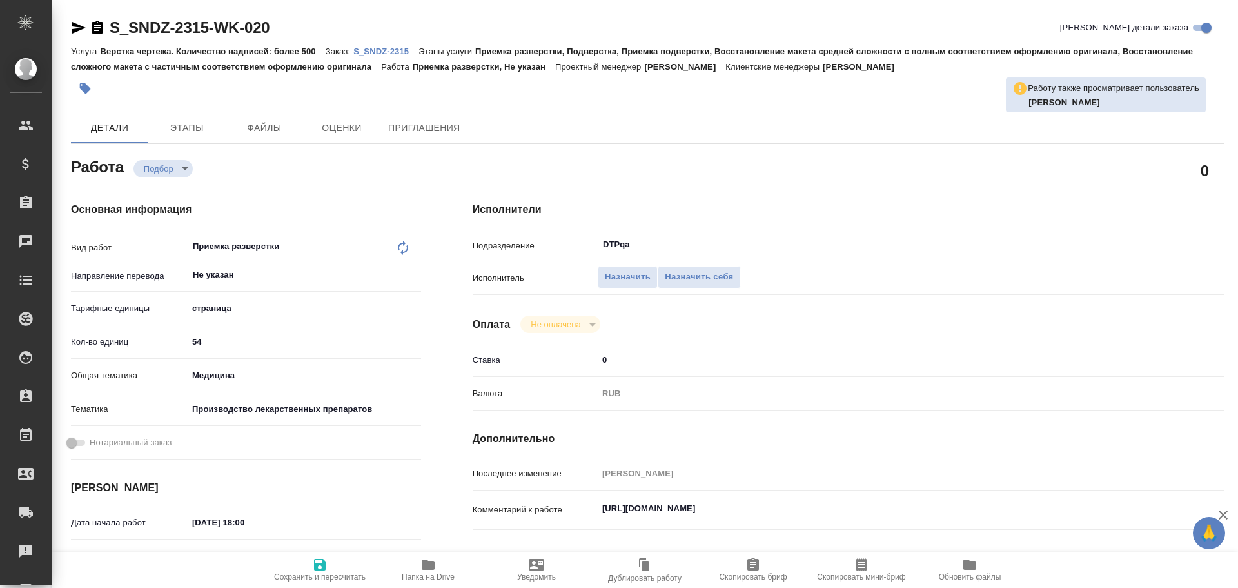
type textarea "x"
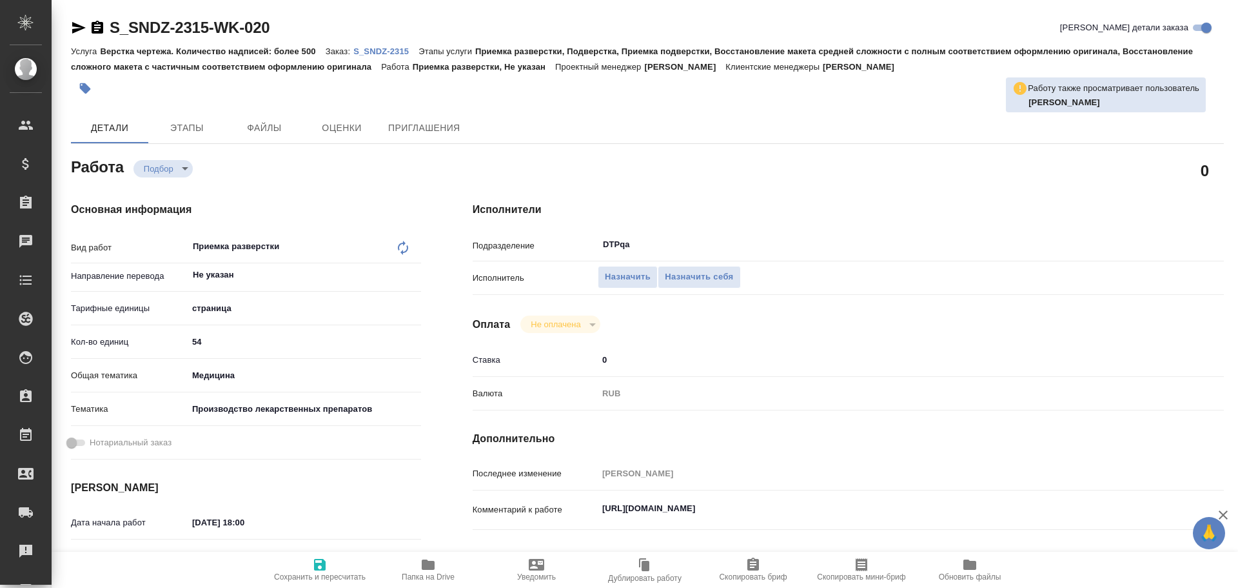
type textarea "x"
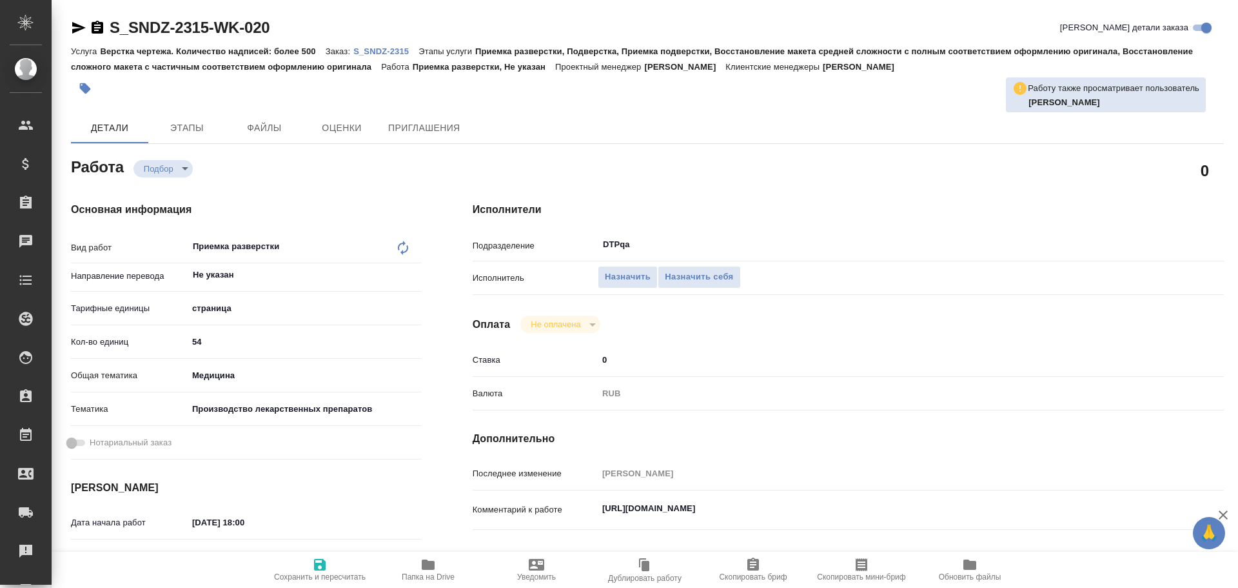
type textarea "x"
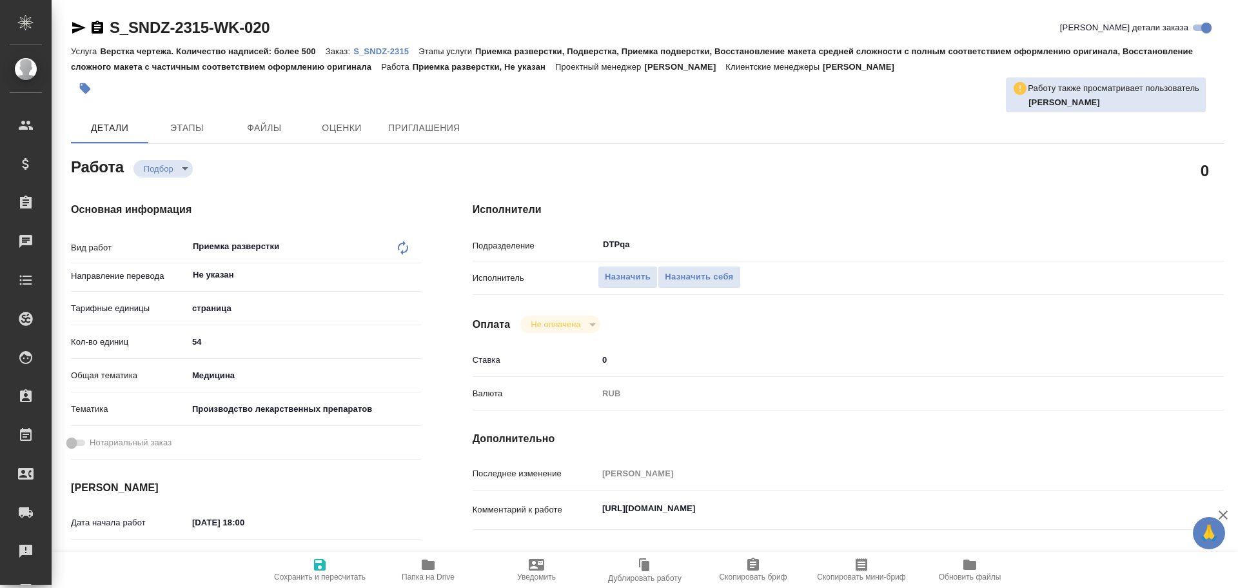
type textarea "x"
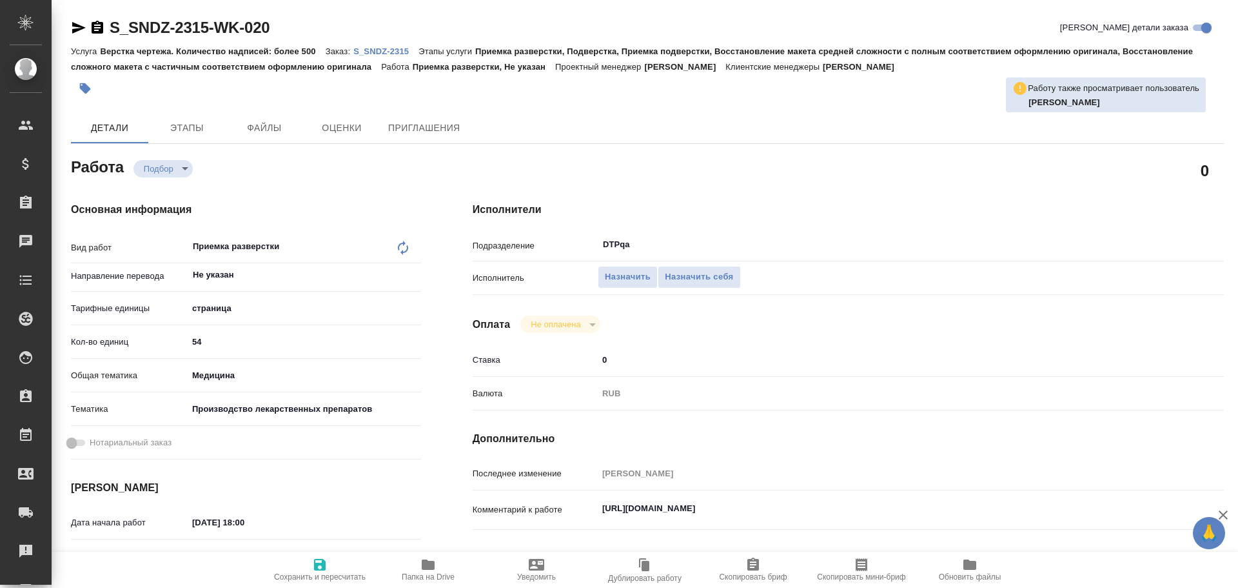
type textarea "x"
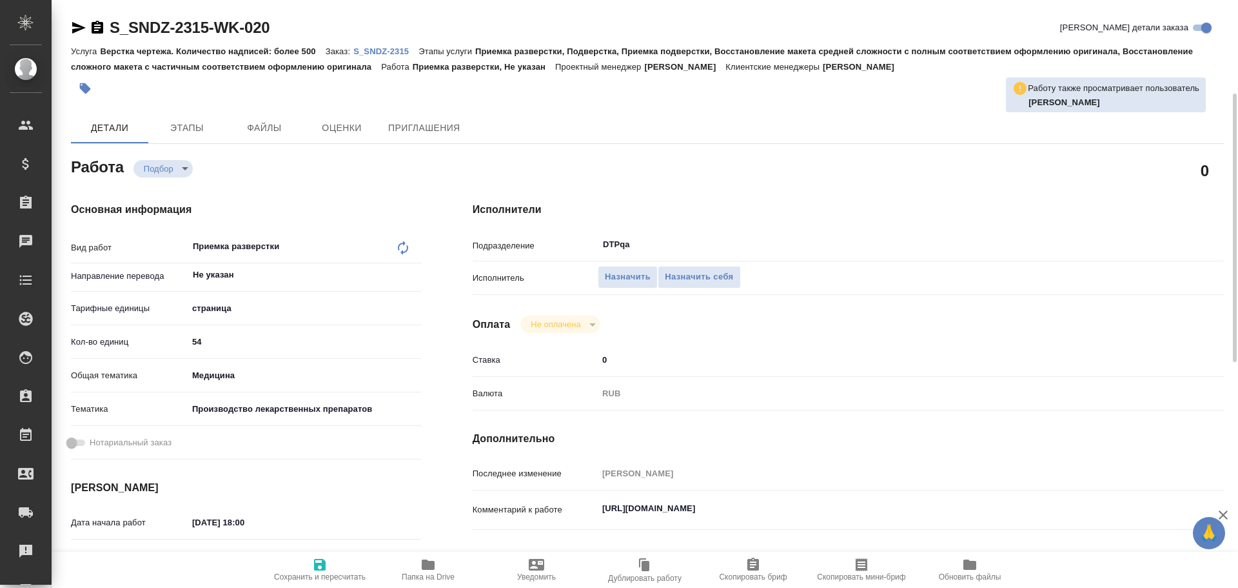
scroll to position [194, 0]
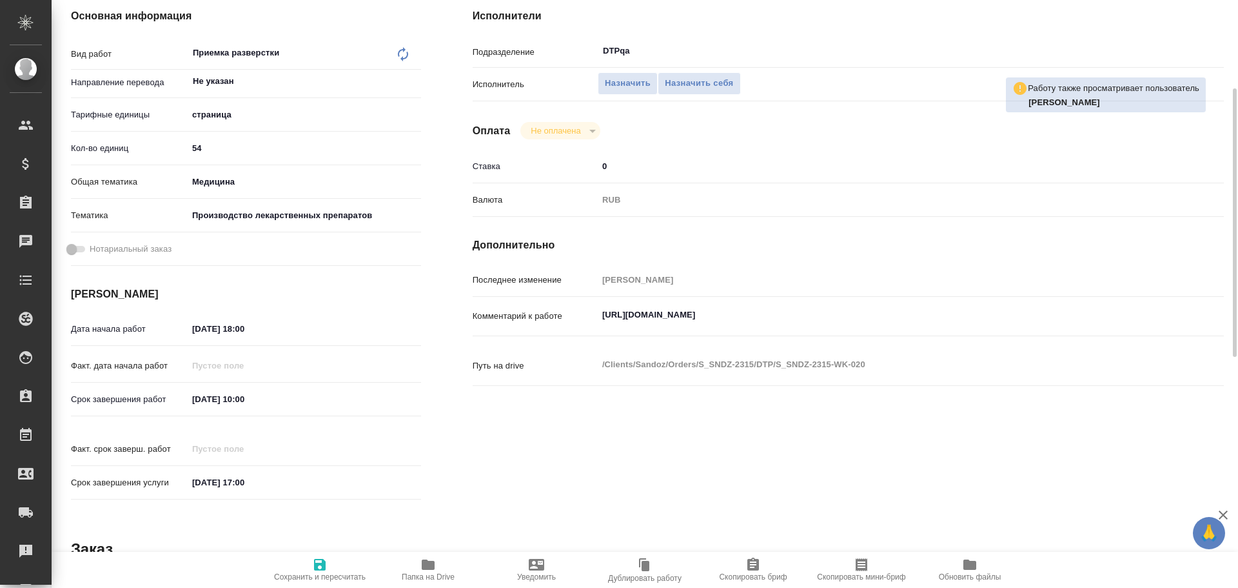
type textarea "x"
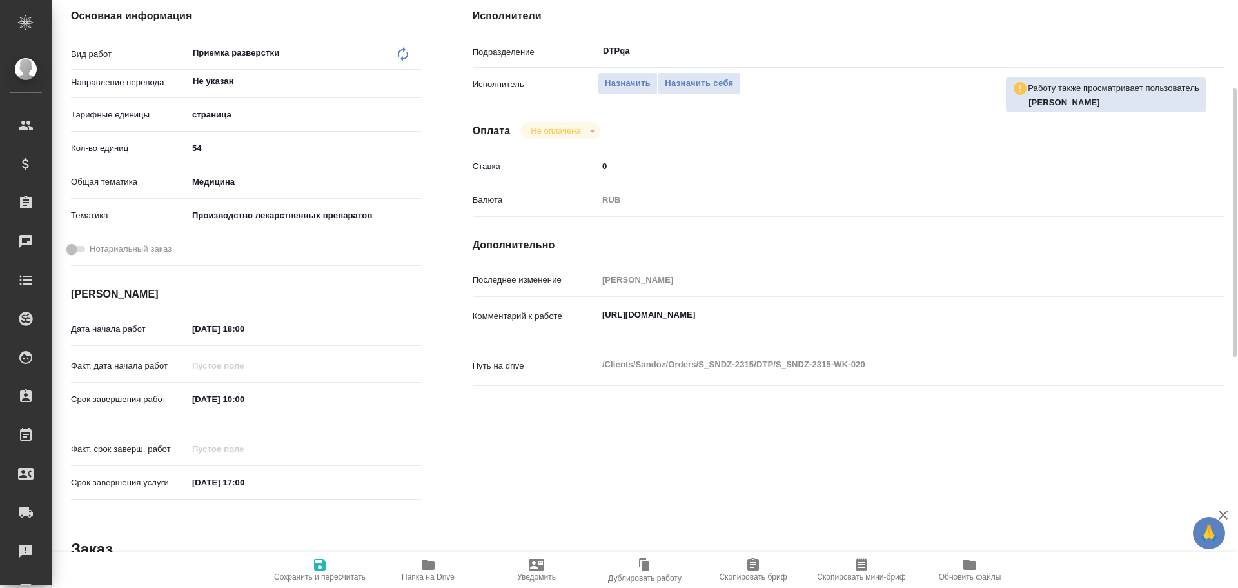
scroll to position [65, 0]
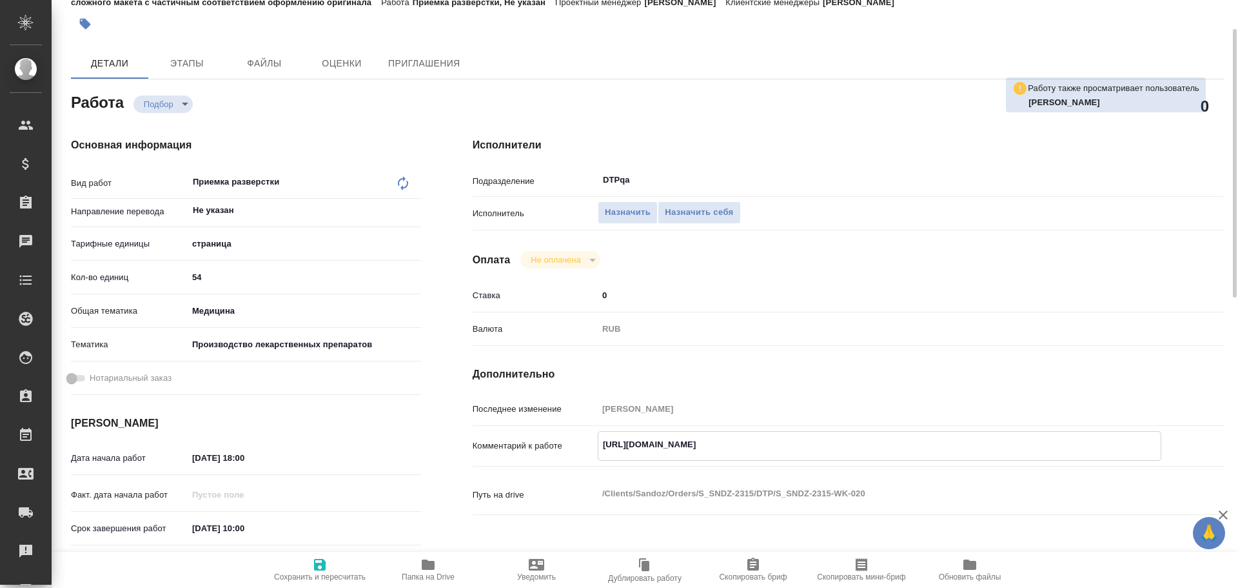
drag, startPoint x: 601, startPoint y: 444, endPoint x: 897, endPoint y: 455, distance: 296.9
click at [897, 455] on textarea "[URL][DOMAIN_NAME]" at bounding box center [880, 444] width 562 height 22
type textarea "x"
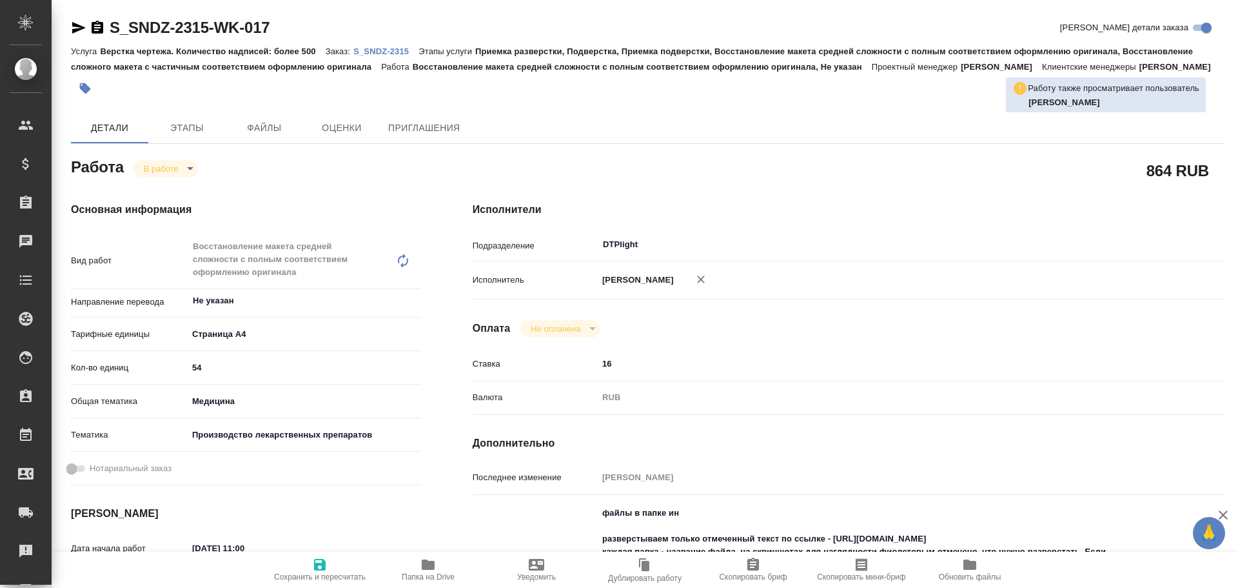
type textarea "x"
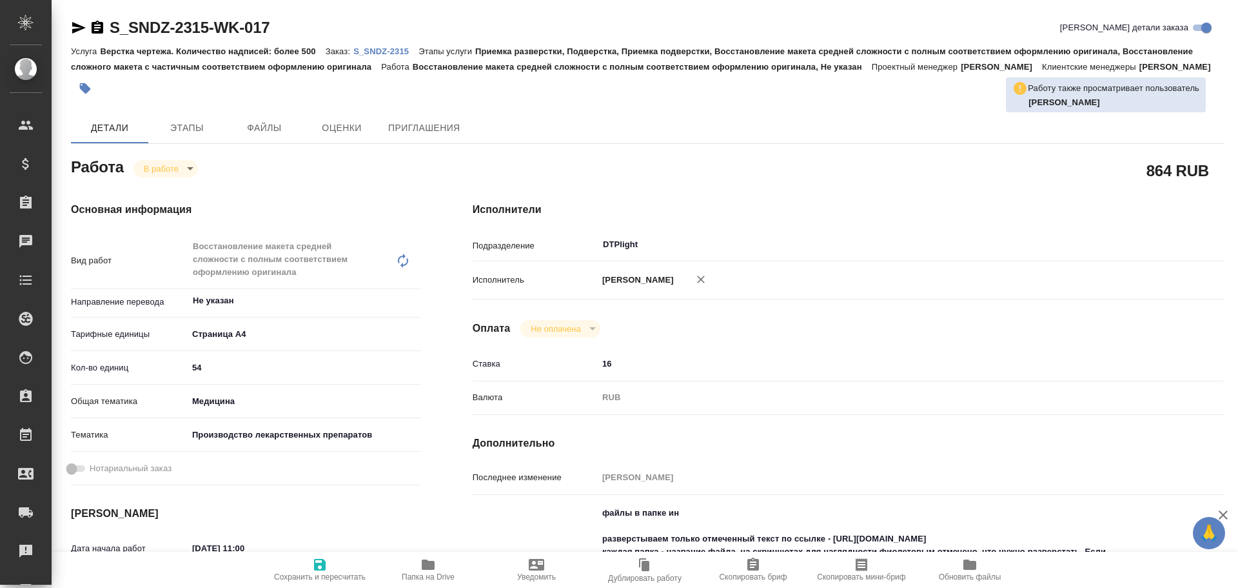
type textarea "x"
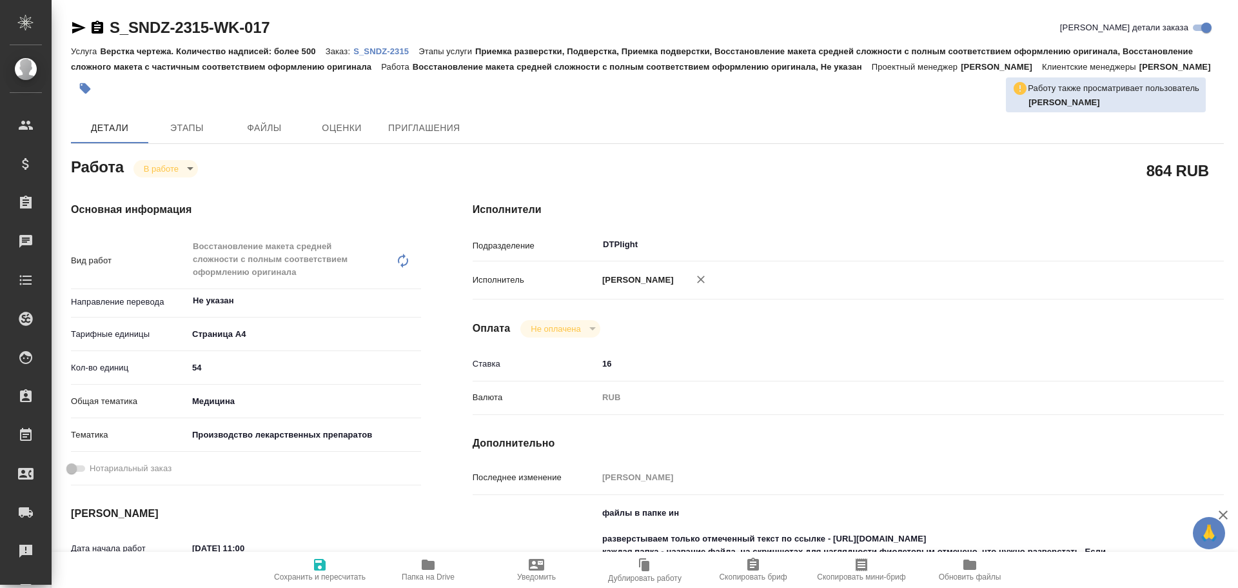
scroll to position [129, 0]
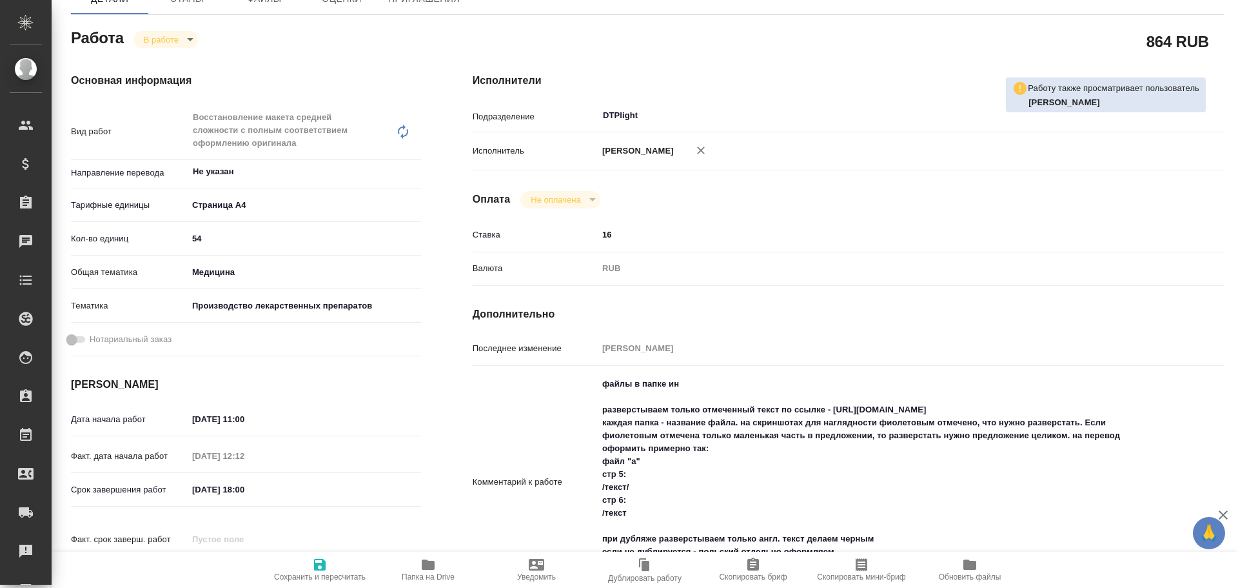
type textarea "x"
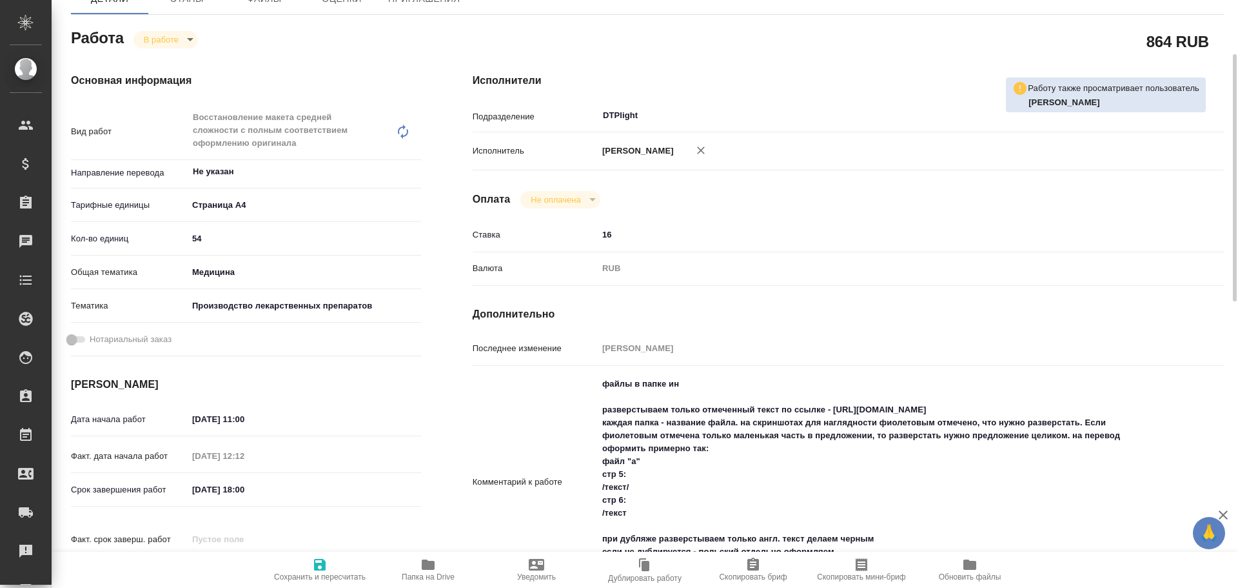
type textarea "x"
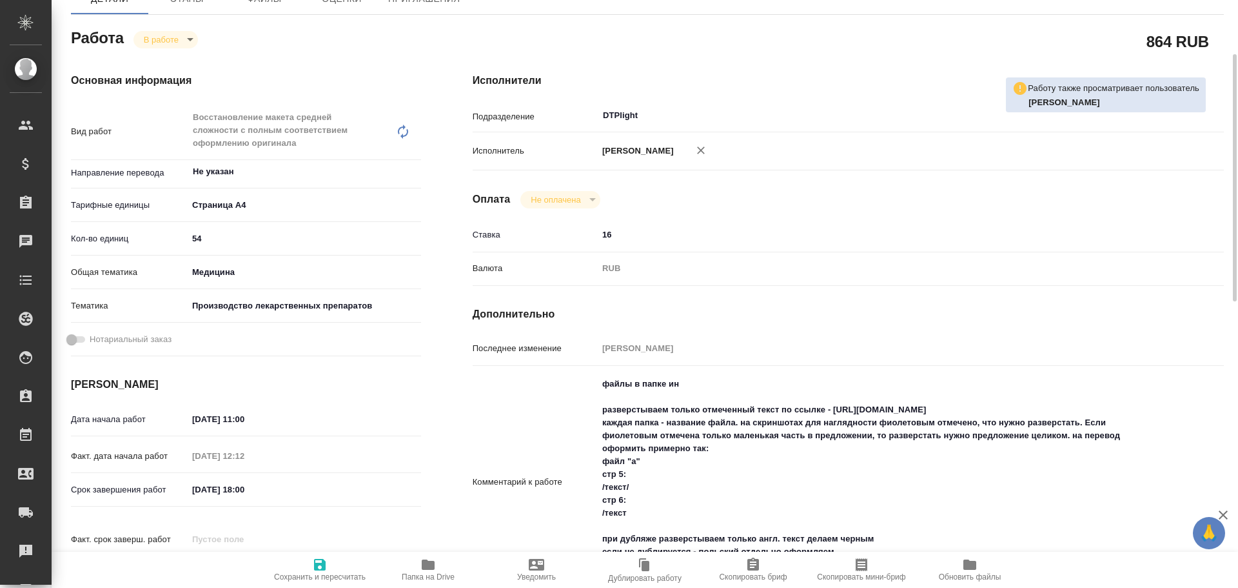
type textarea "x"
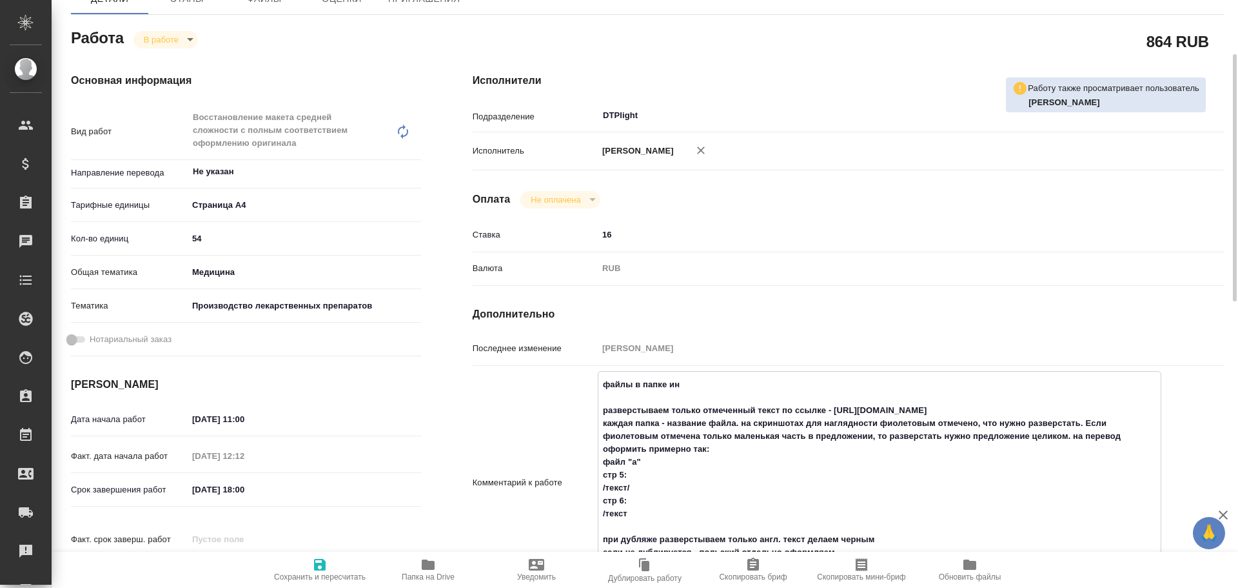
drag, startPoint x: 833, startPoint y: 424, endPoint x: 1024, endPoint y: 431, distance: 190.4
click at [1024, 431] on textarea "файлы в папке ин разверстываем только отмеченный текст по ссылке - [URL][DOMAIN…" at bounding box center [880, 480] width 562 height 215
type textarea "x"
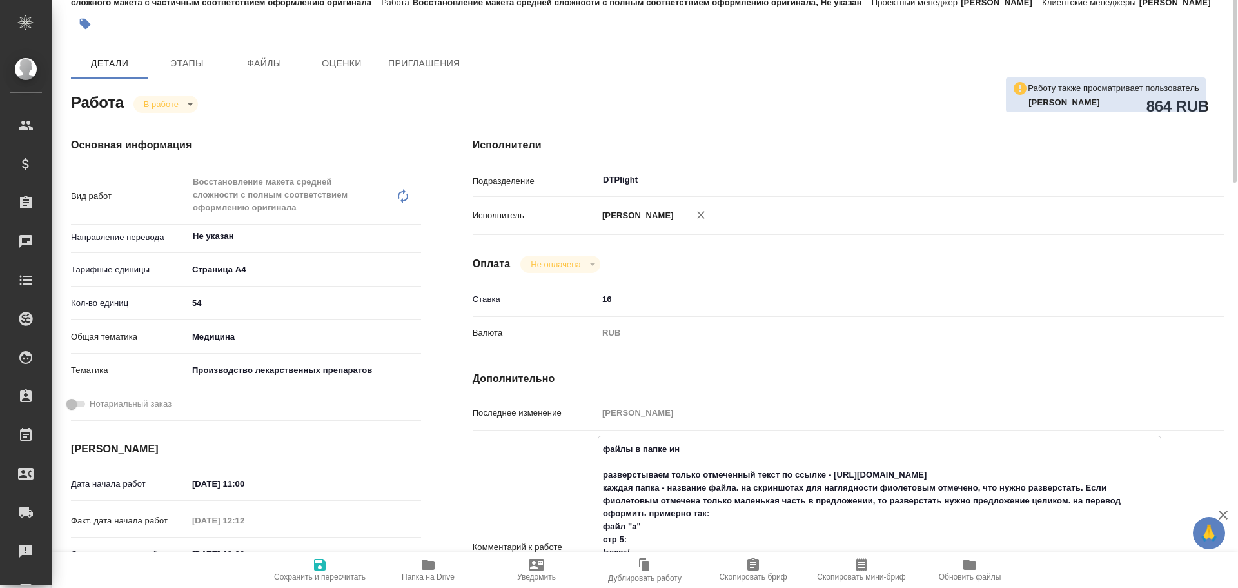
scroll to position [0, 0]
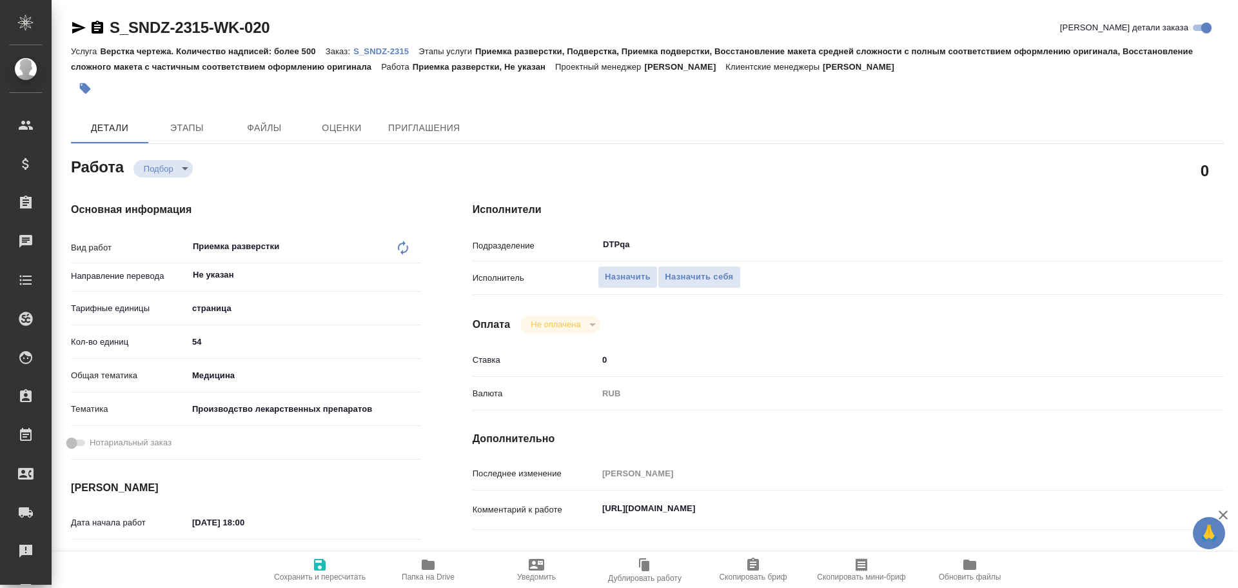
type textarea "x"
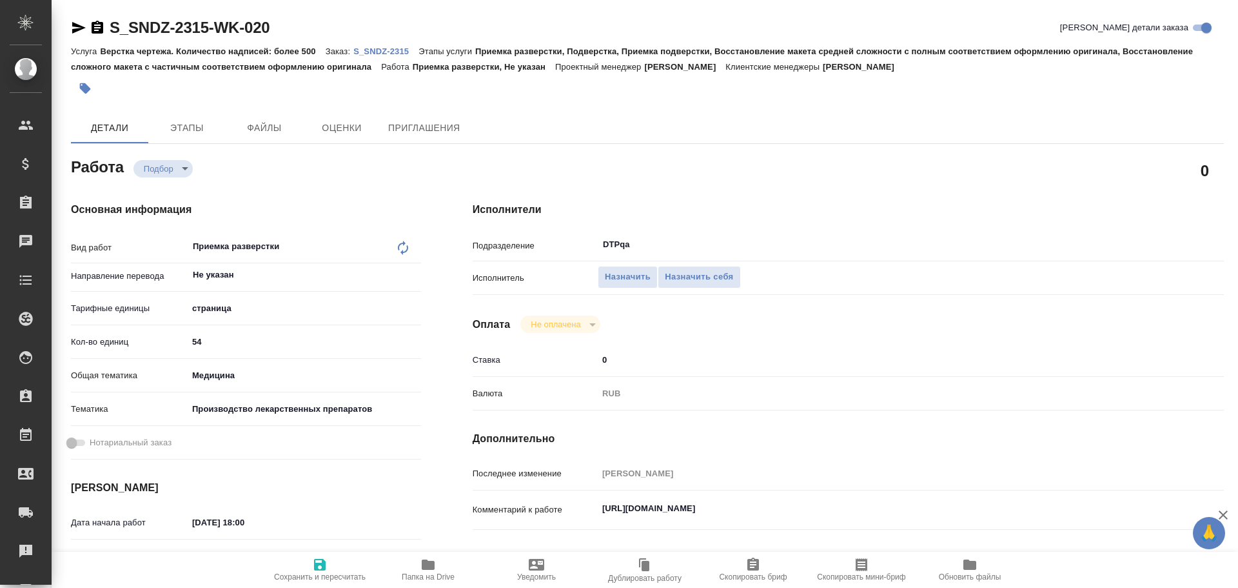
type textarea "x"
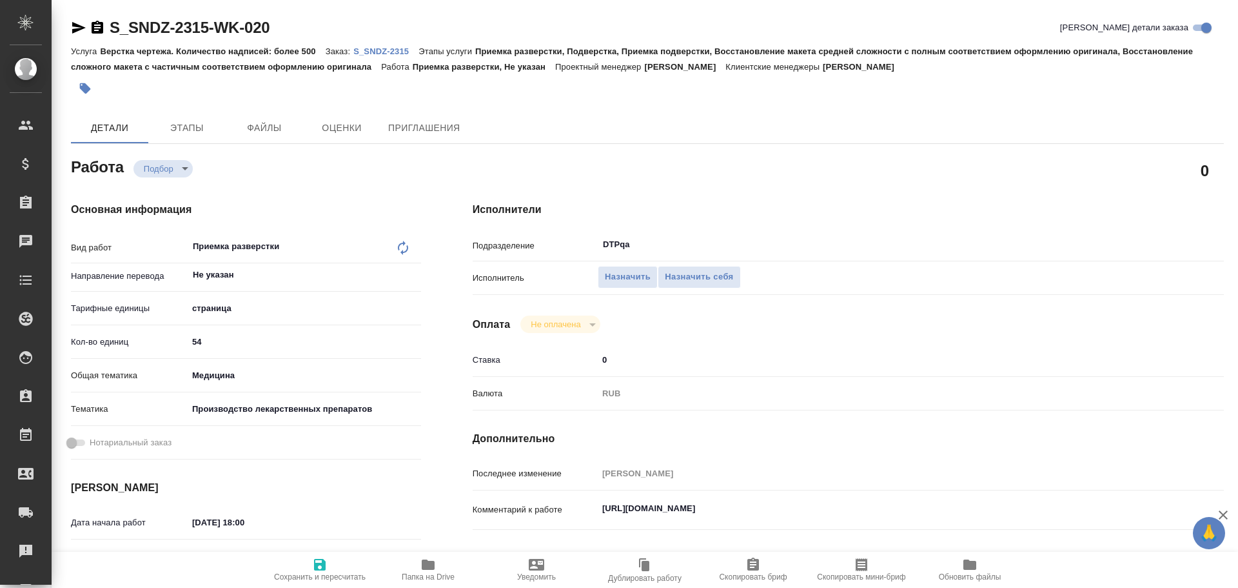
type textarea "x"
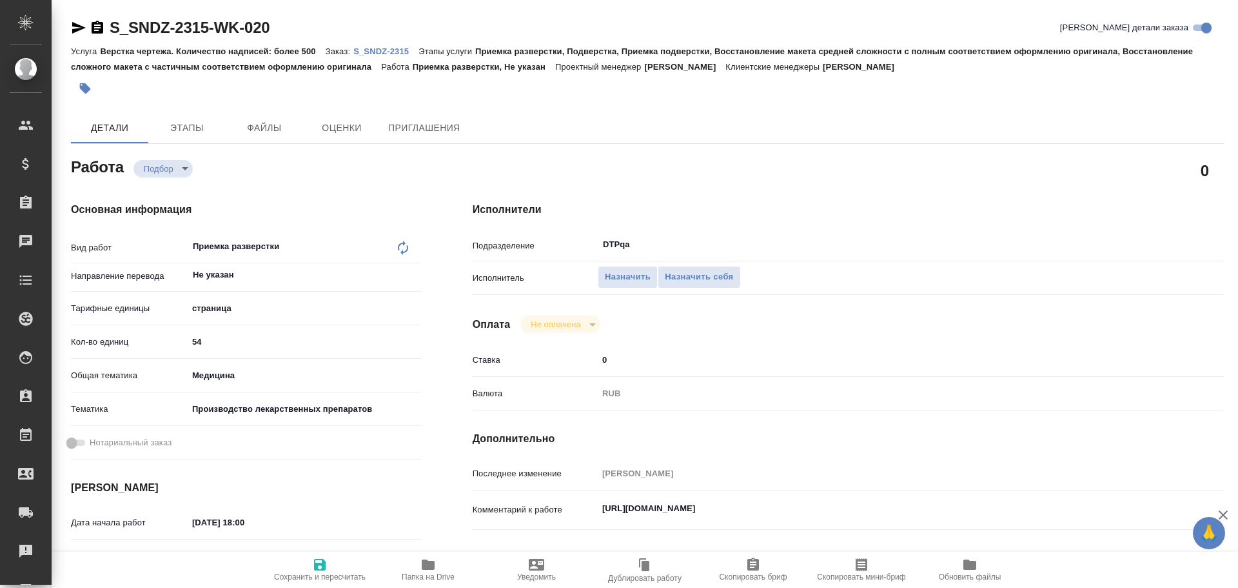
type textarea "x"
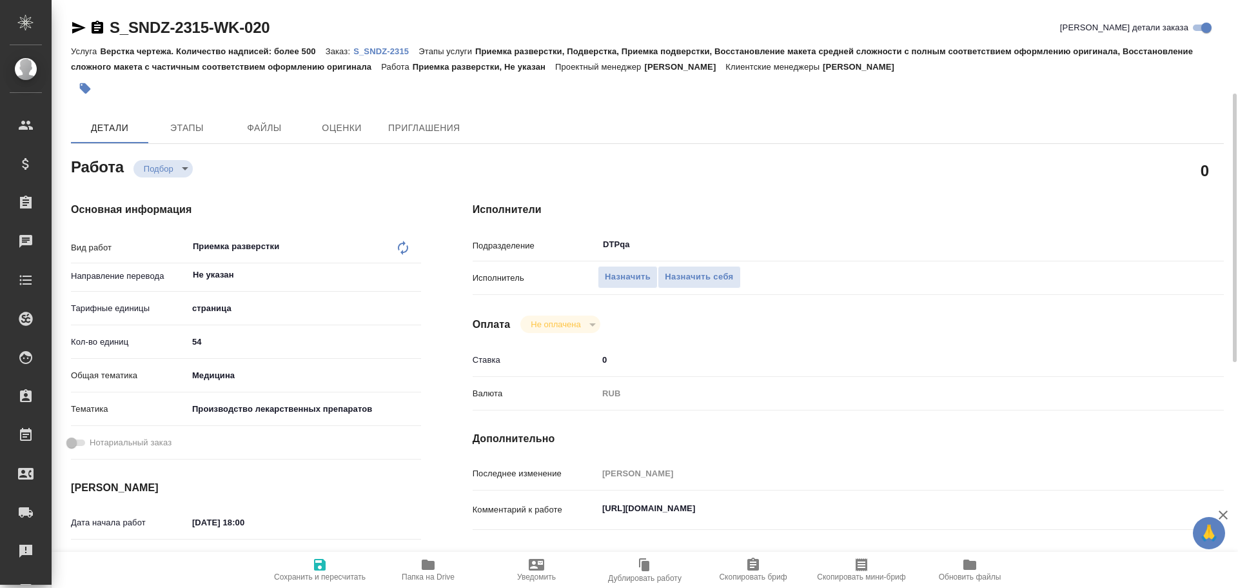
scroll to position [65, 0]
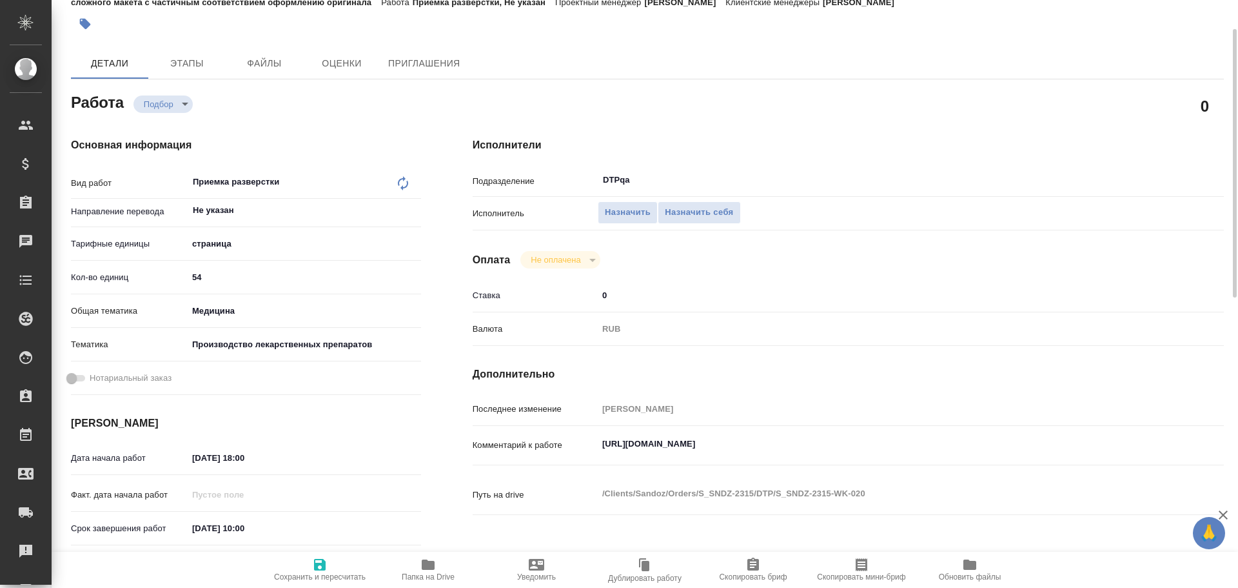
type textarea "x"
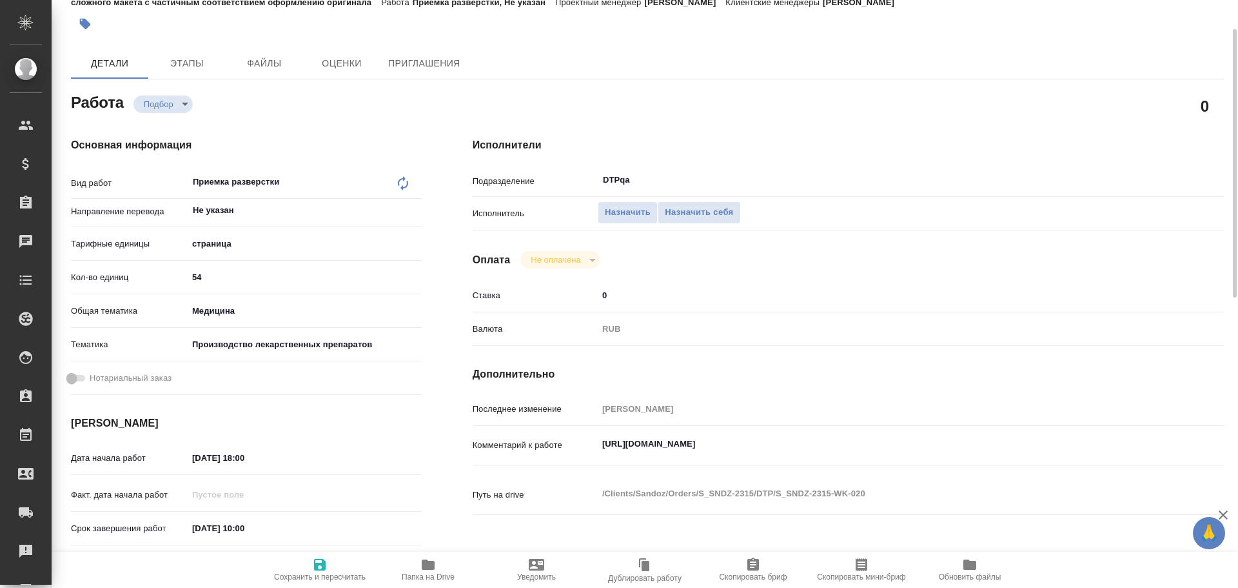
type textarea "x"
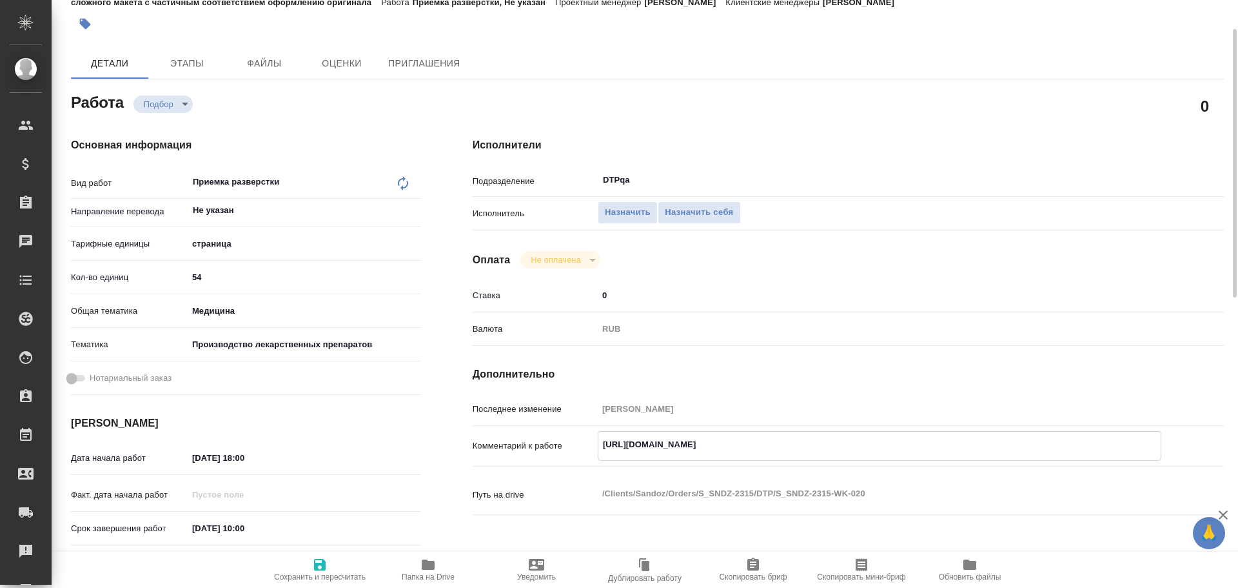
type textarea "x"
drag, startPoint x: 605, startPoint y: 444, endPoint x: 888, endPoint y: 457, distance: 283.5
click at [888, 457] on div "[URL][DOMAIN_NAME] x" at bounding box center [880, 446] width 564 height 30
type textarea "x"
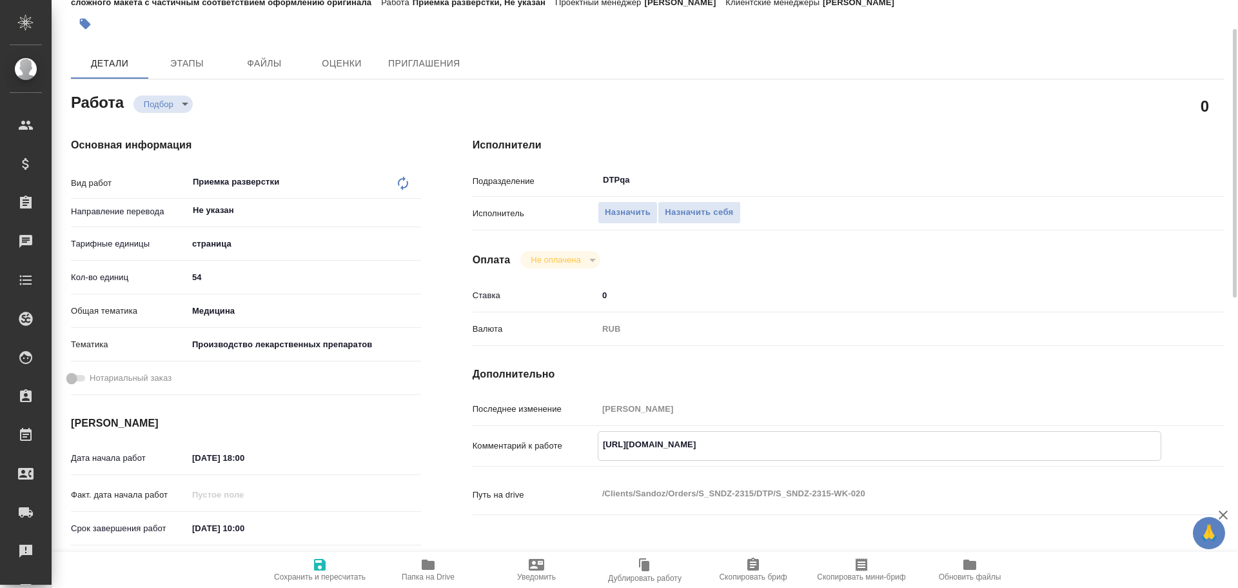
type textarea "x"
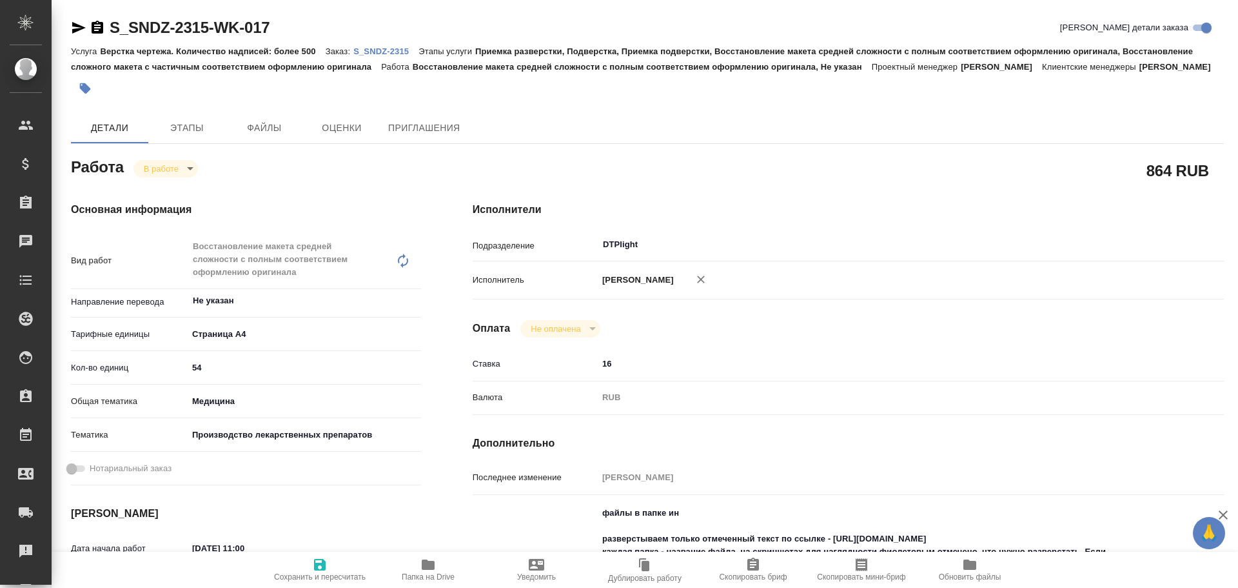
type textarea "x"
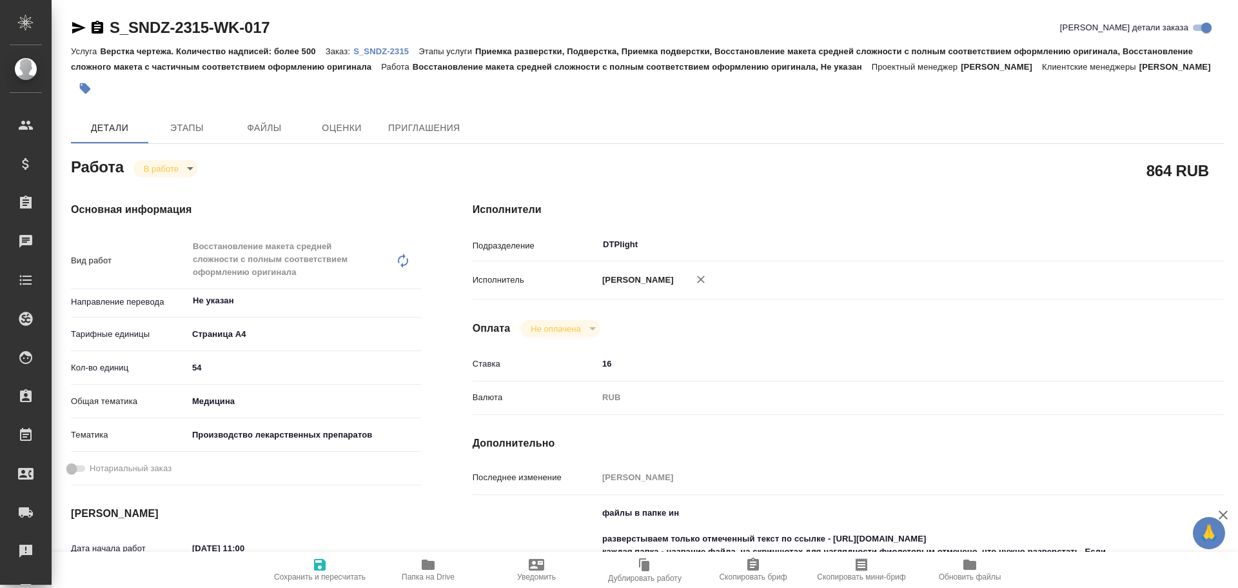
type textarea "x"
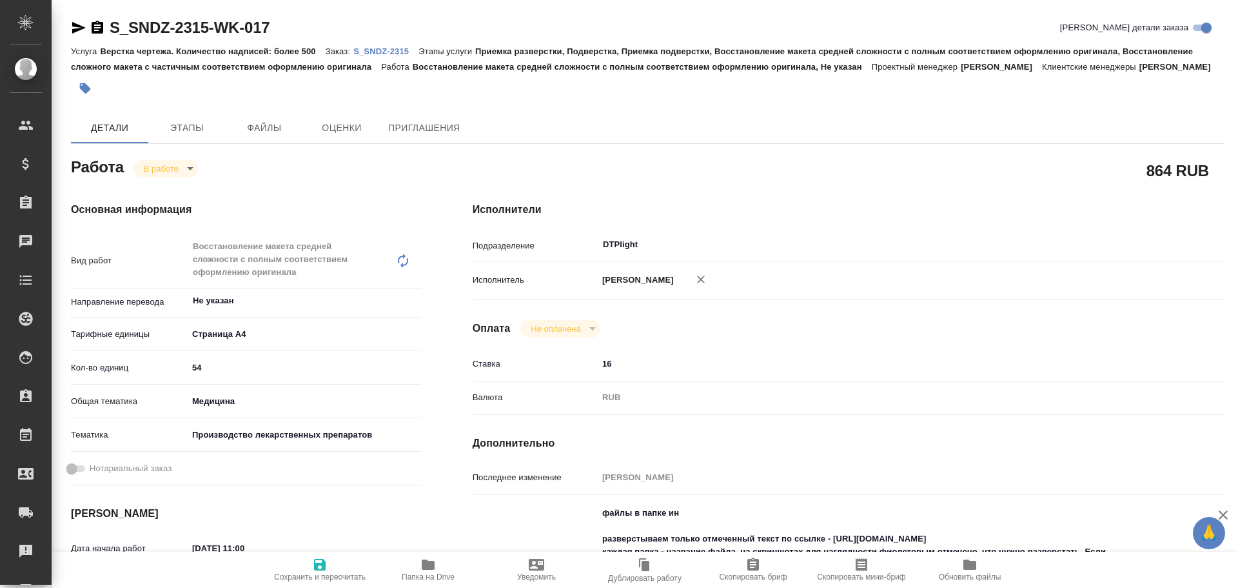
type textarea "x"
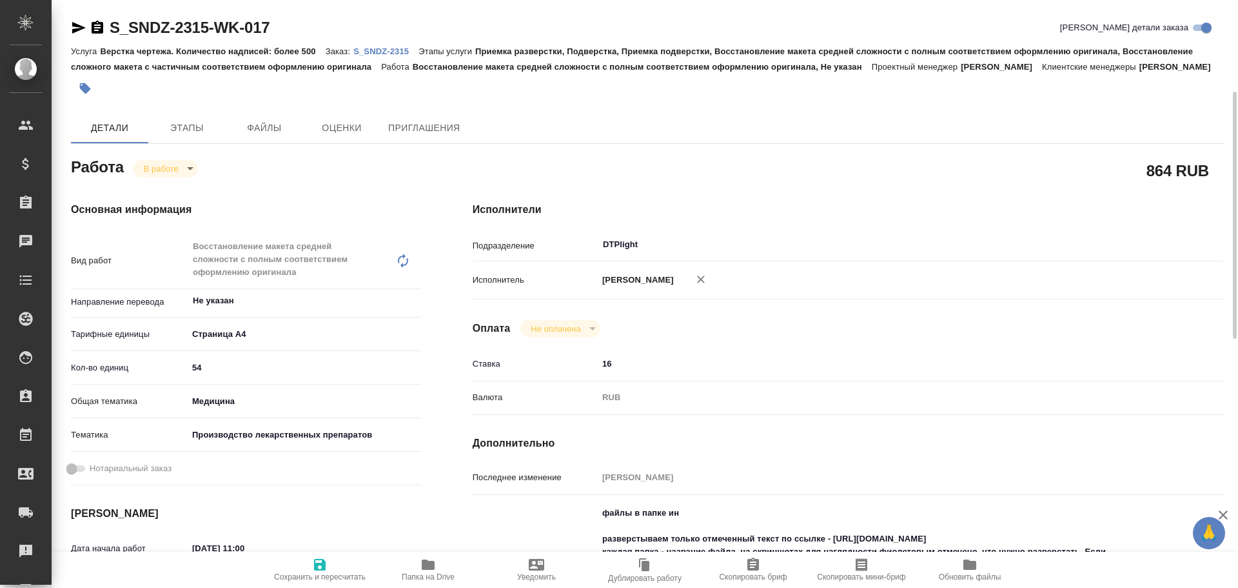
scroll to position [129, 0]
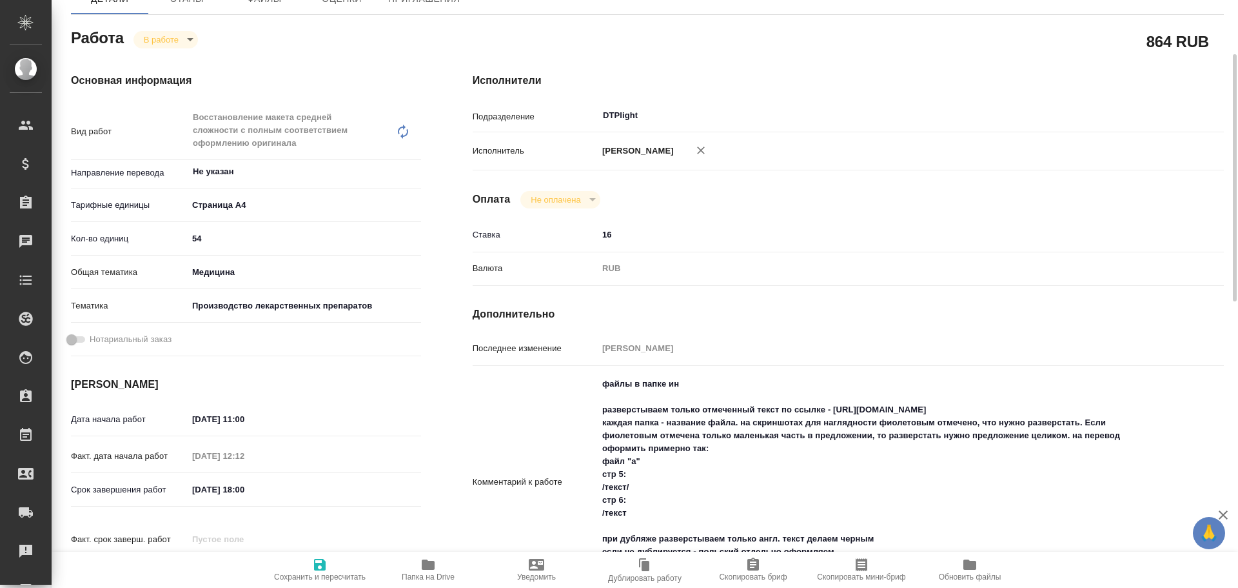
type textarea "x"
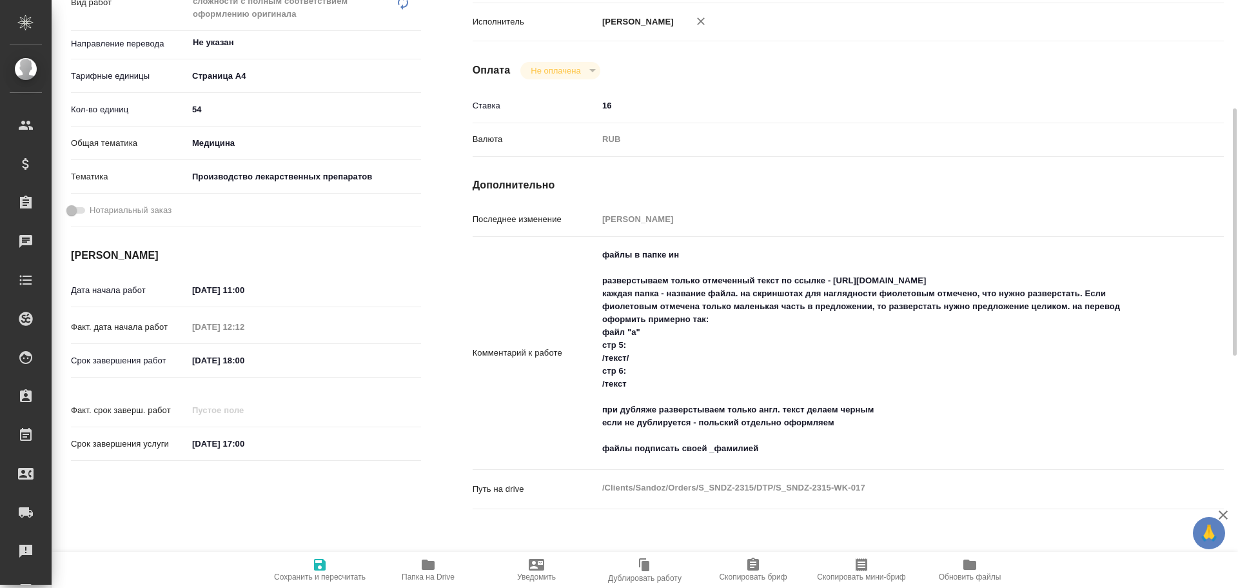
scroll to position [452, 0]
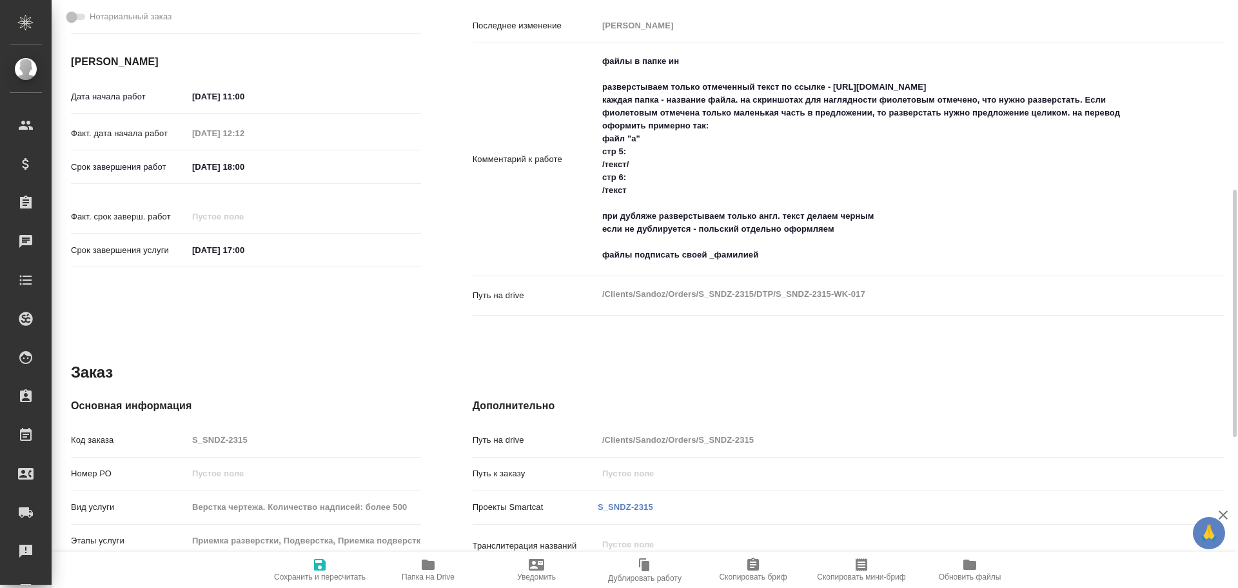
type textarea "x"
